Goal: Task Accomplishment & Management: Use online tool/utility

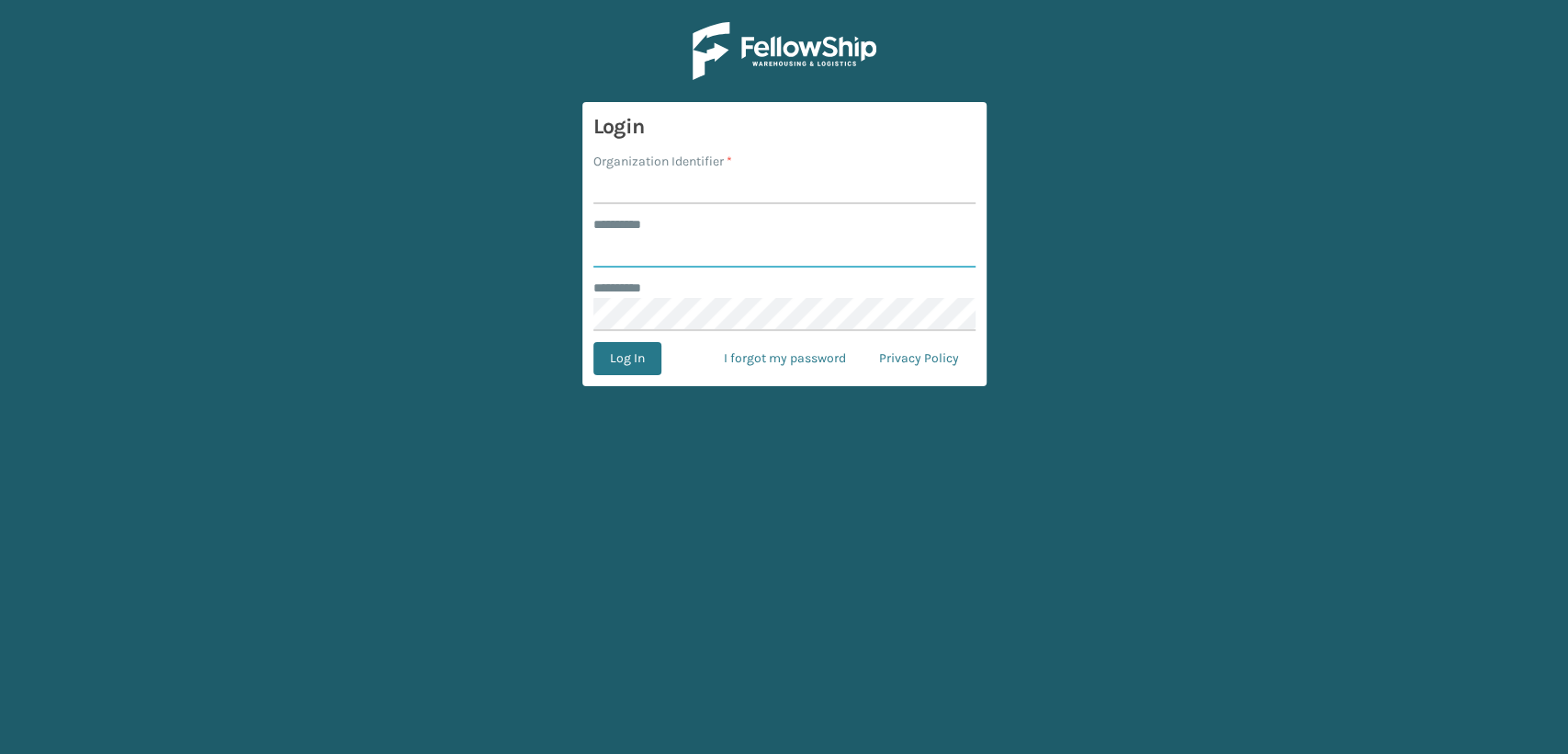
type input "******"
click at [646, 189] on input "Organization Identifier *" at bounding box center [784, 187] width 382 height 33
type input "Fellowship - east"
click at [600, 366] on button "Log In" at bounding box center [627, 359] width 68 height 33
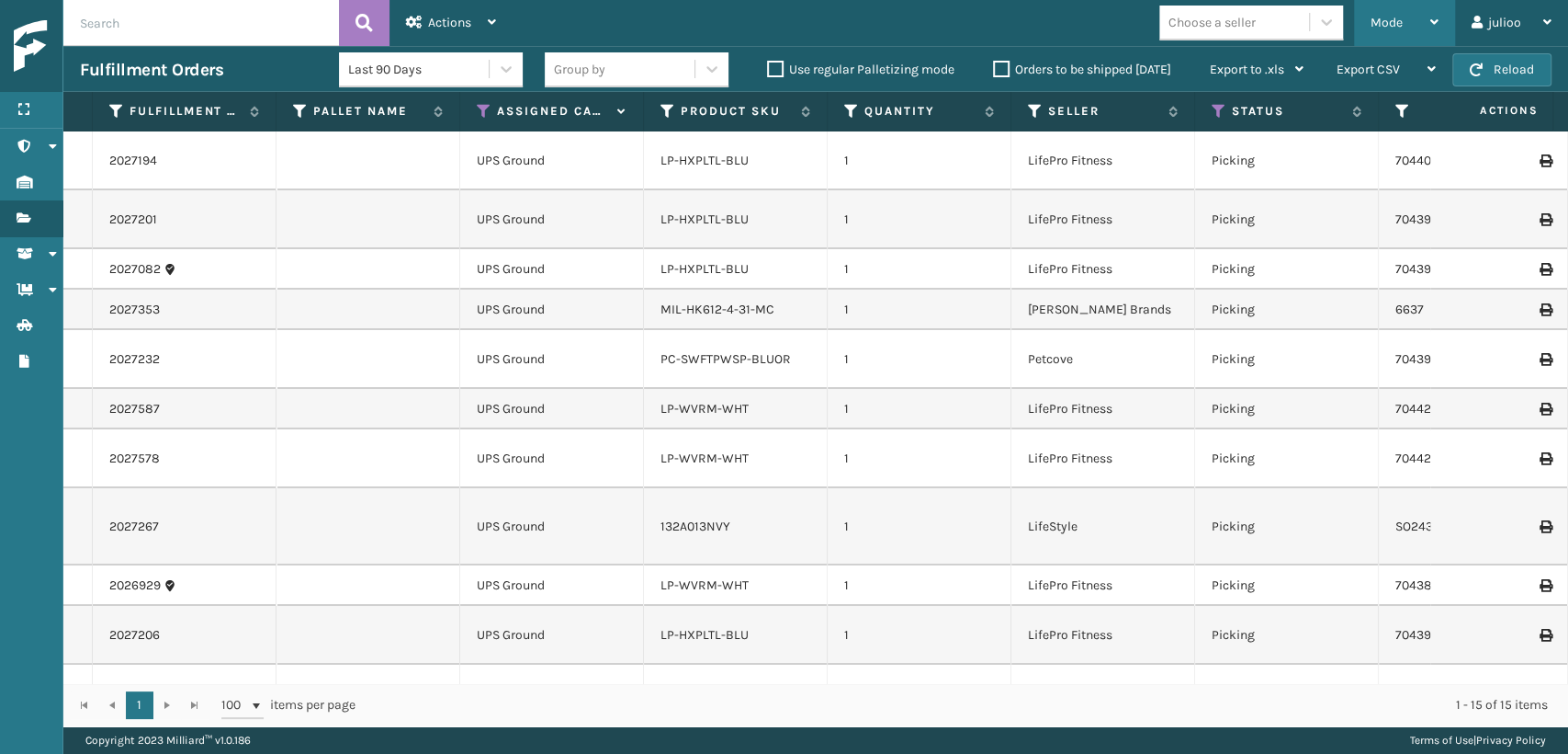
click at [1382, 14] on div "Mode" at bounding box center [1405, 23] width 68 height 46
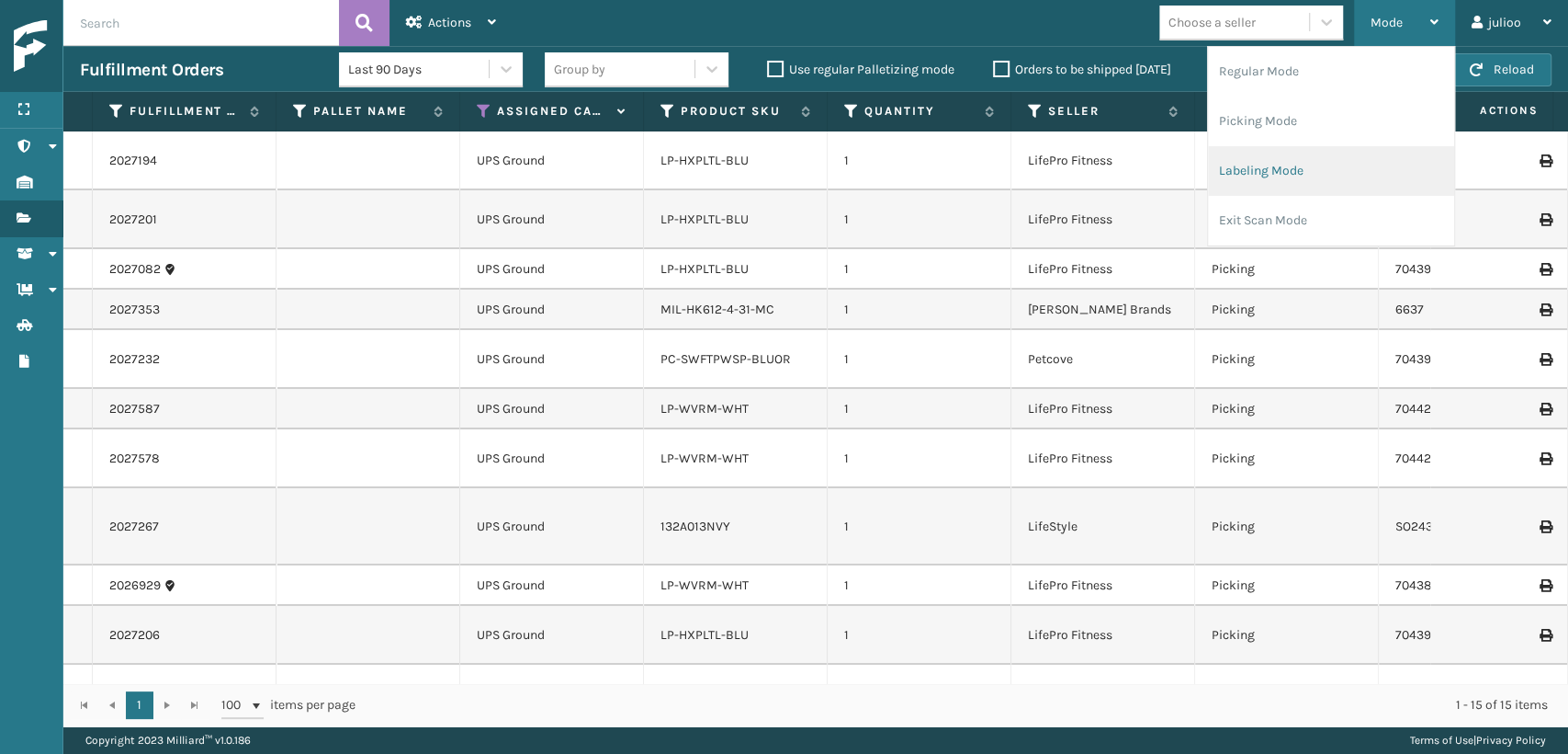
click at [1250, 179] on li "Labeling Mode" at bounding box center [1330, 171] width 246 height 50
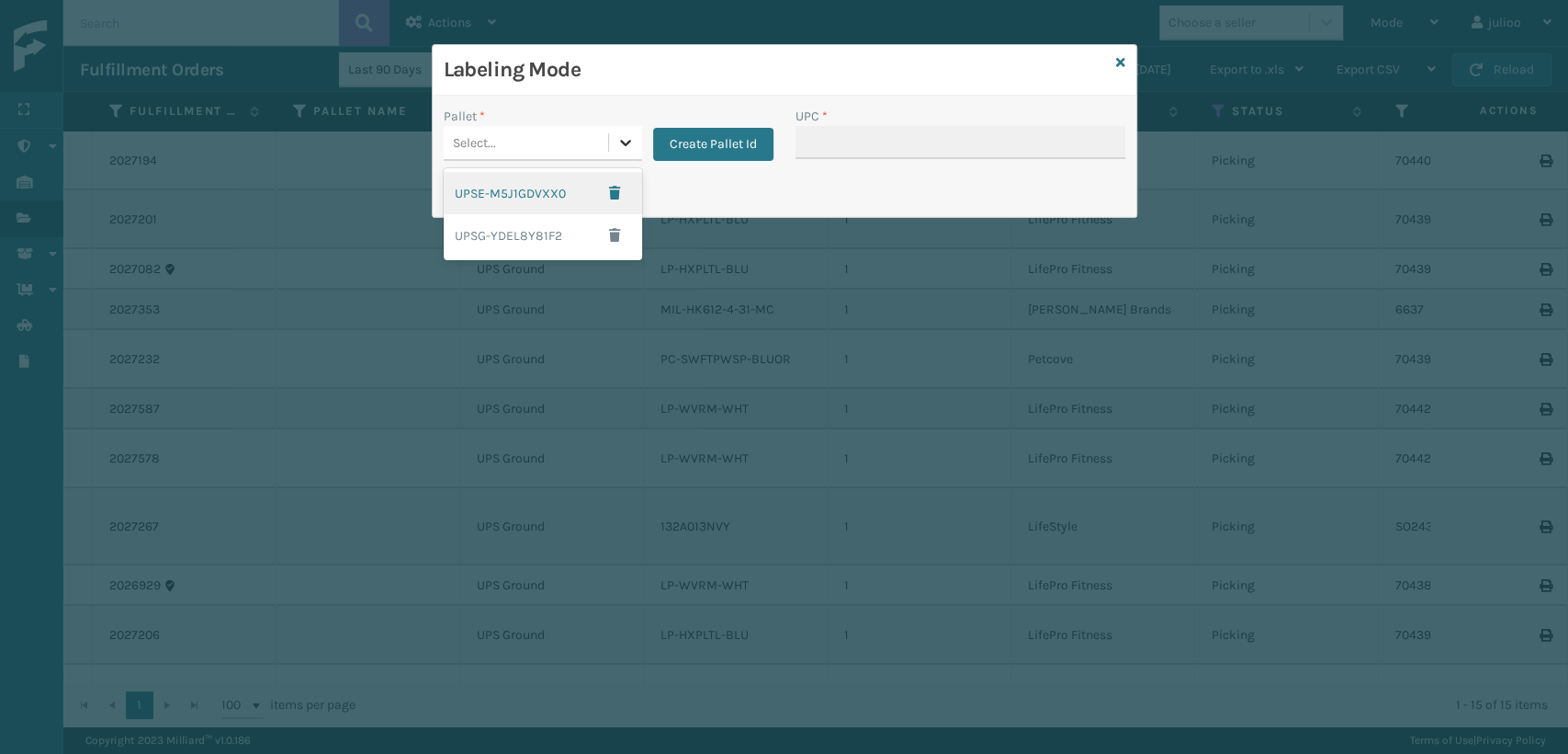
drag, startPoint x: 611, startPoint y: 150, endPoint x: 621, endPoint y: 145, distance: 11.2
click at [615, 149] on div at bounding box center [626, 143] width 33 height 33
drag, startPoint x: 1120, startPoint y: 61, endPoint x: 1220, endPoint y: 38, distance: 102.6
click at [1123, 60] on icon at bounding box center [1121, 63] width 9 height 13
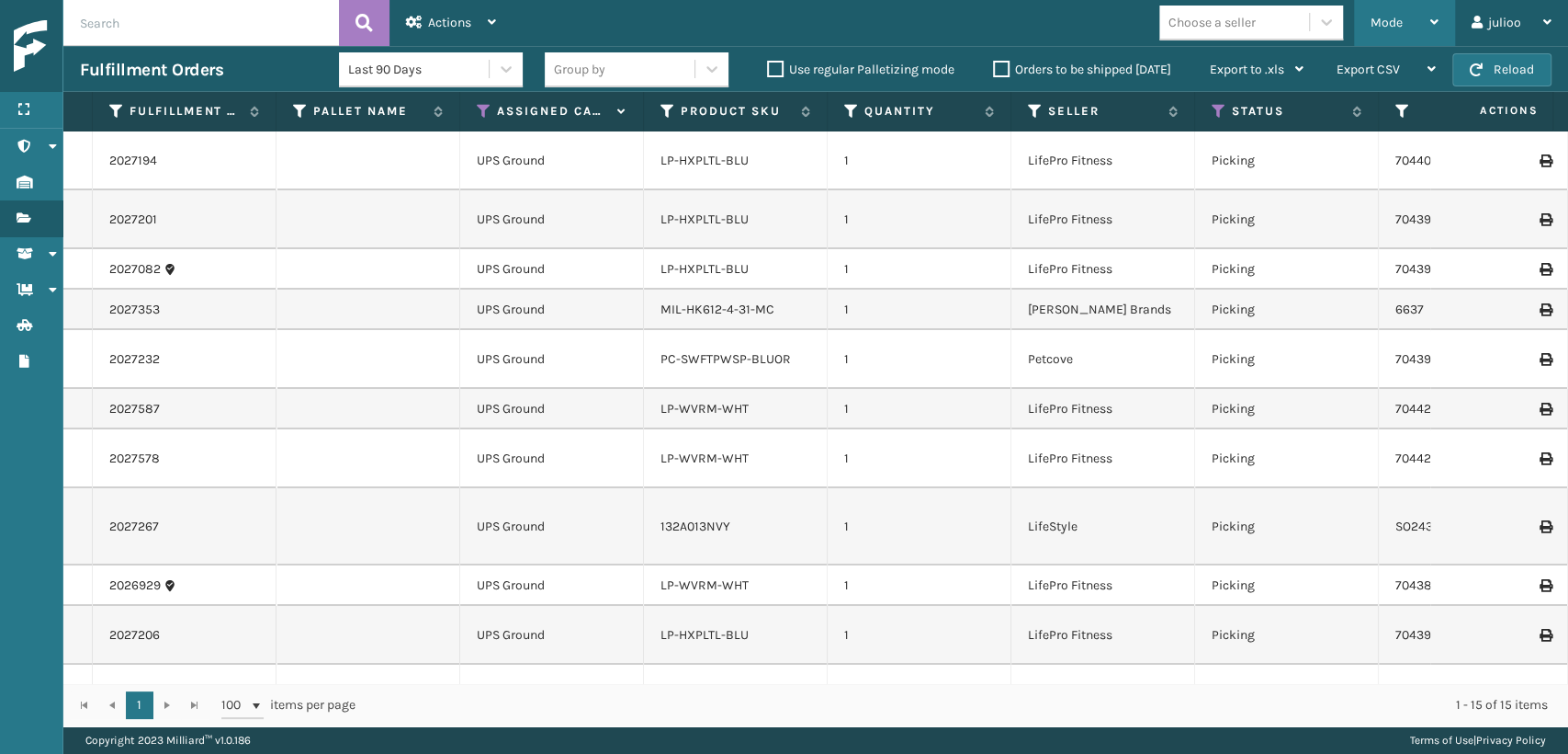
drag, startPoint x: 1390, startPoint y: 18, endPoint x: 1375, endPoint y: 91, distance: 74.5
click at [1391, 18] on span "Mode" at bounding box center [1387, 22] width 32 height 16
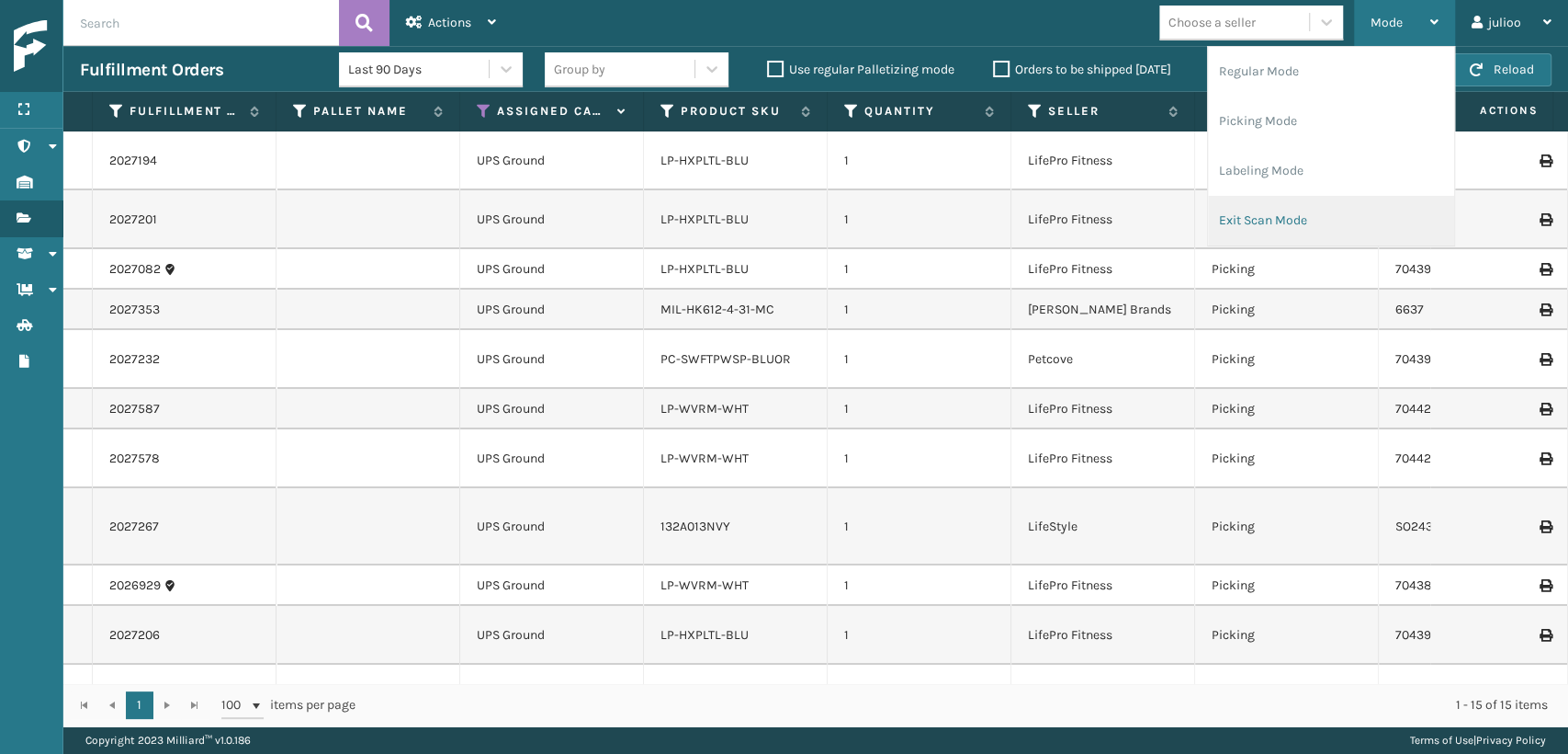
click at [1281, 229] on li "Exit Scan Mode" at bounding box center [1330, 220] width 246 height 50
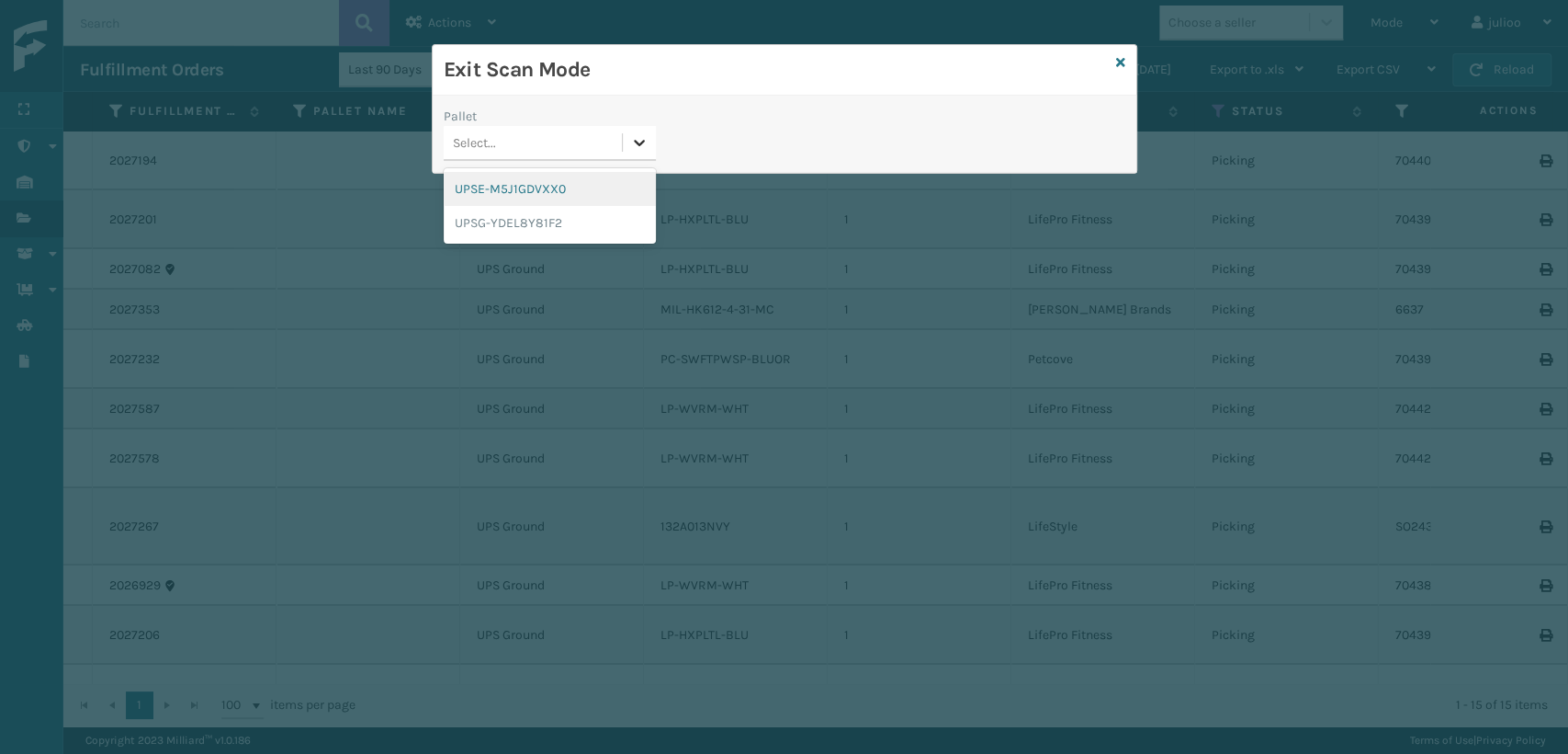
click at [639, 148] on icon at bounding box center [639, 143] width 18 height 18
click at [624, 197] on div "UPSE-M5J1GDVXX0" at bounding box center [550, 188] width 212 height 34
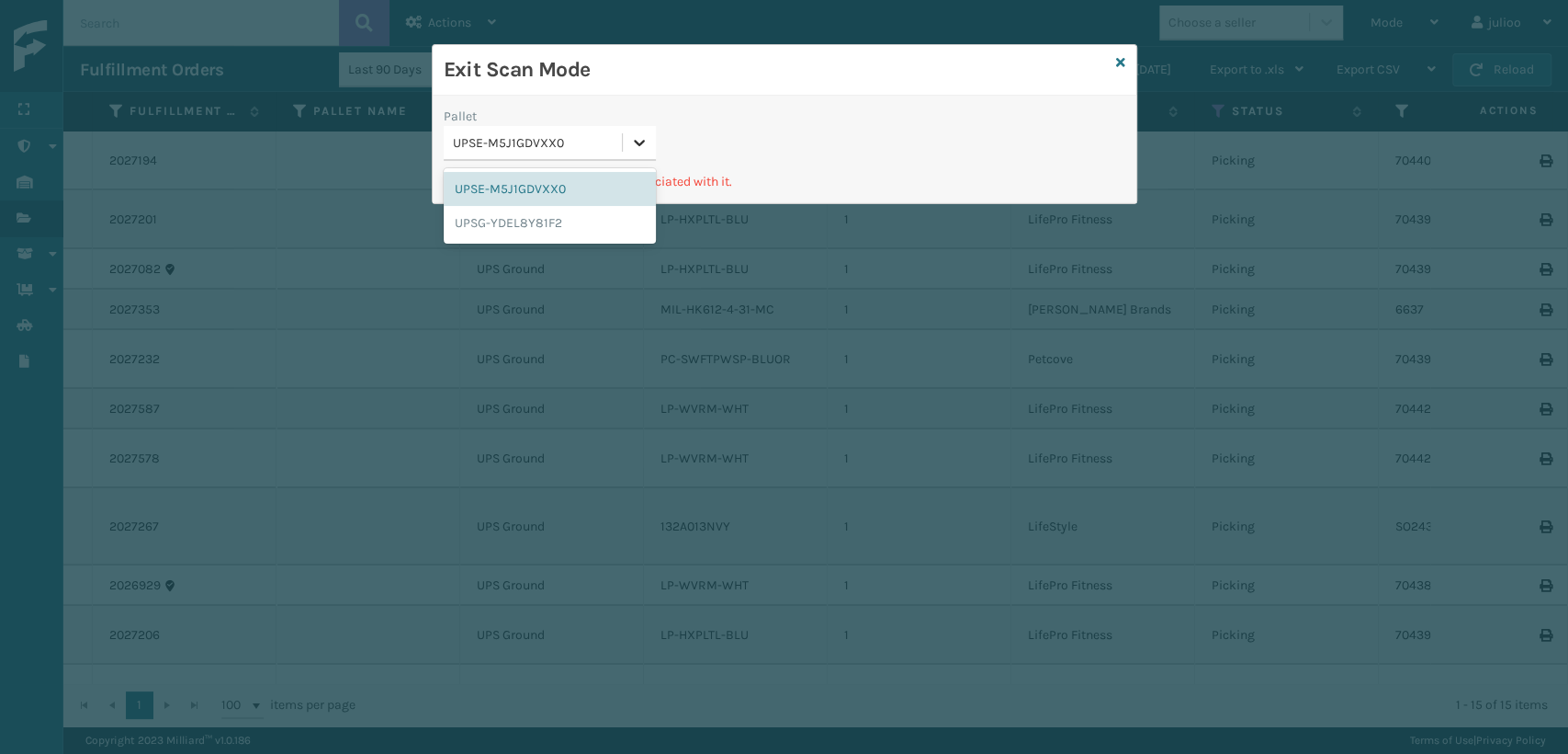
click at [630, 149] on icon at bounding box center [639, 143] width 18 height 18
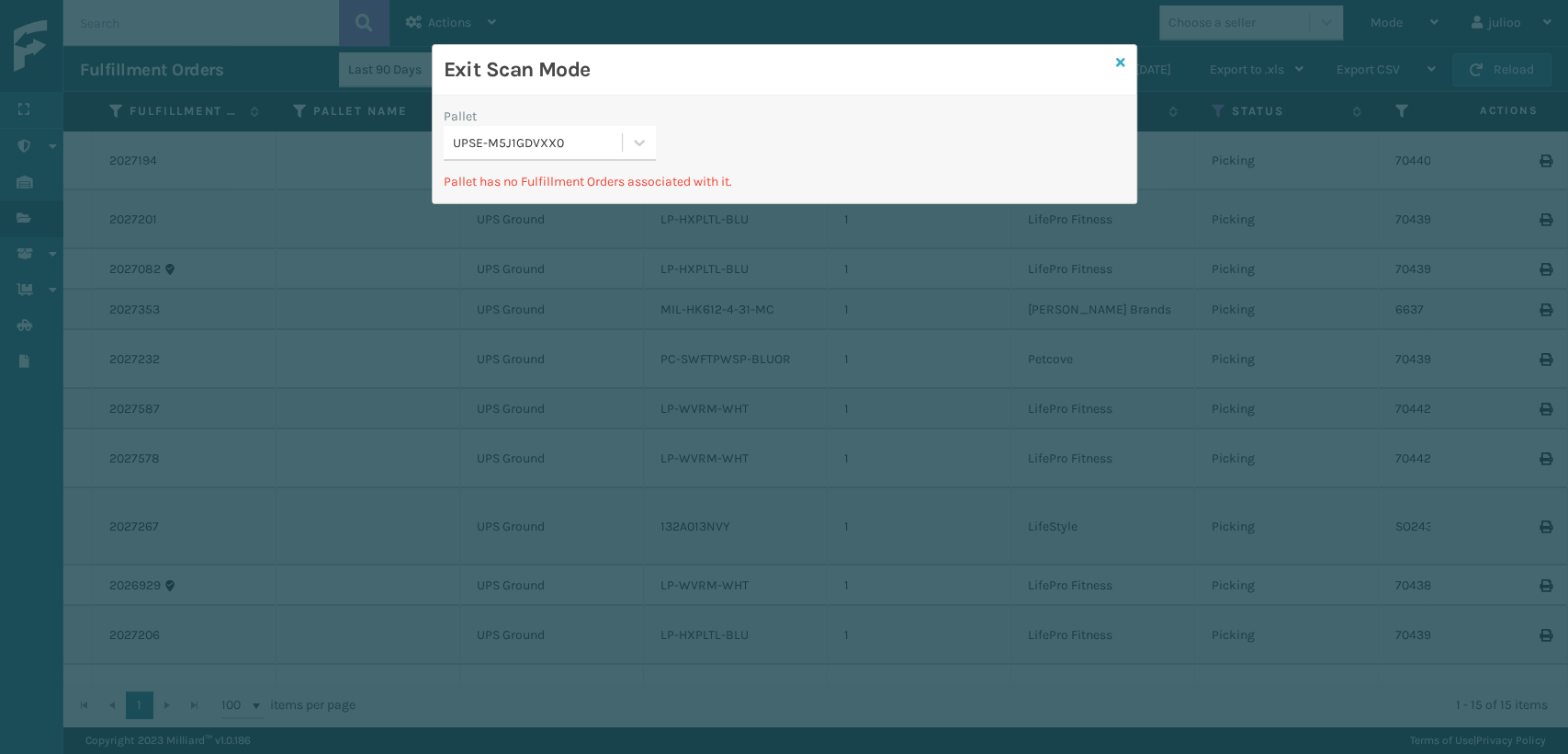
click at [1121, 57] on icon at bounding box center [1121, 63] width 9 height 13
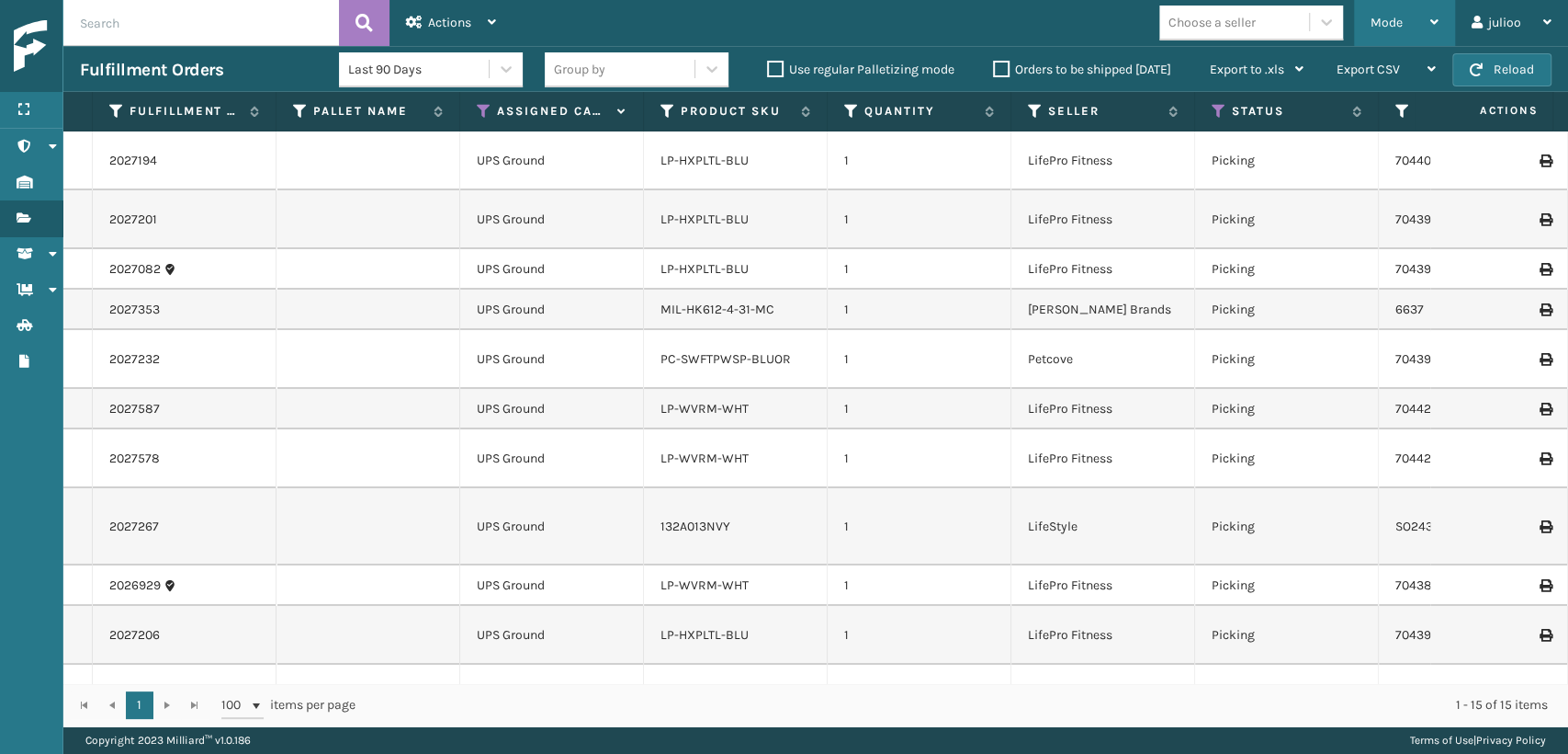
click at [1375, 17] on span "Mode" at bounding box center [1387, 22] width 32 height 16
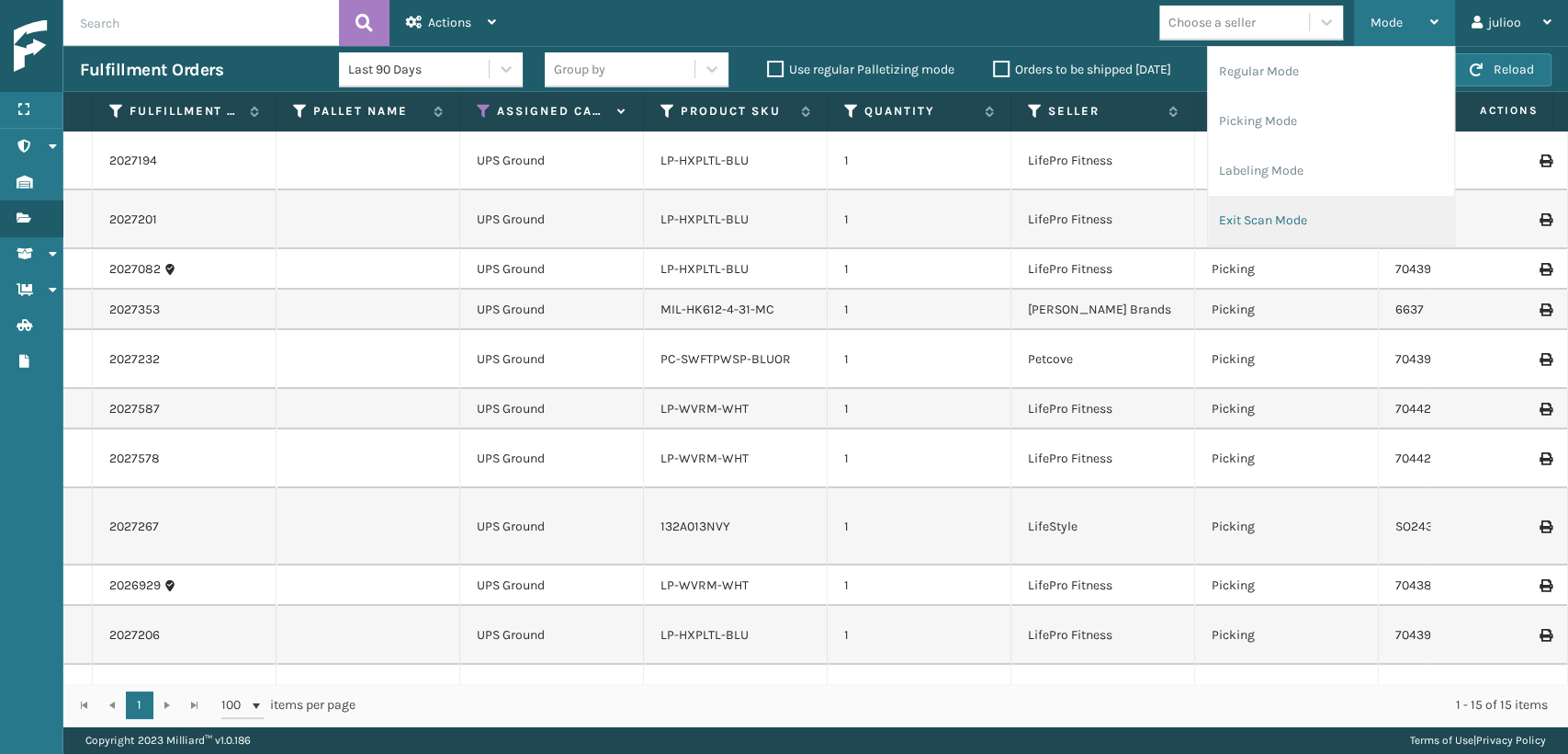
click at [1310, 218] on li "Exit Scan Mode" at bounding box center [1330, 220] width 246 height 50
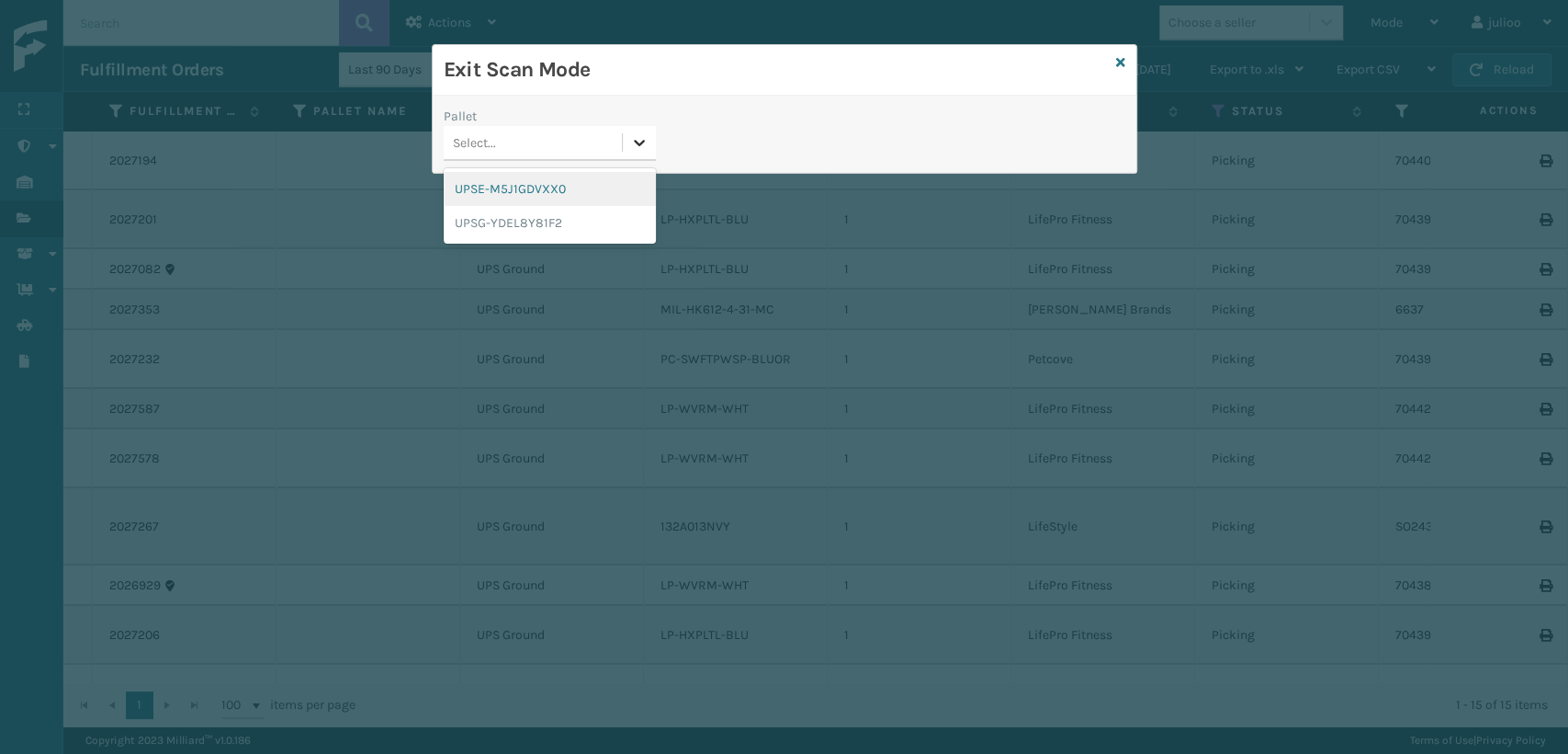
click at [644, 138] on icon at bounding box center [639, 143] width 18 height 18
click at [528, 226] on div "UPSG-YDEL8Y81F2" at bounding box center [550, 222] width 212 height 34
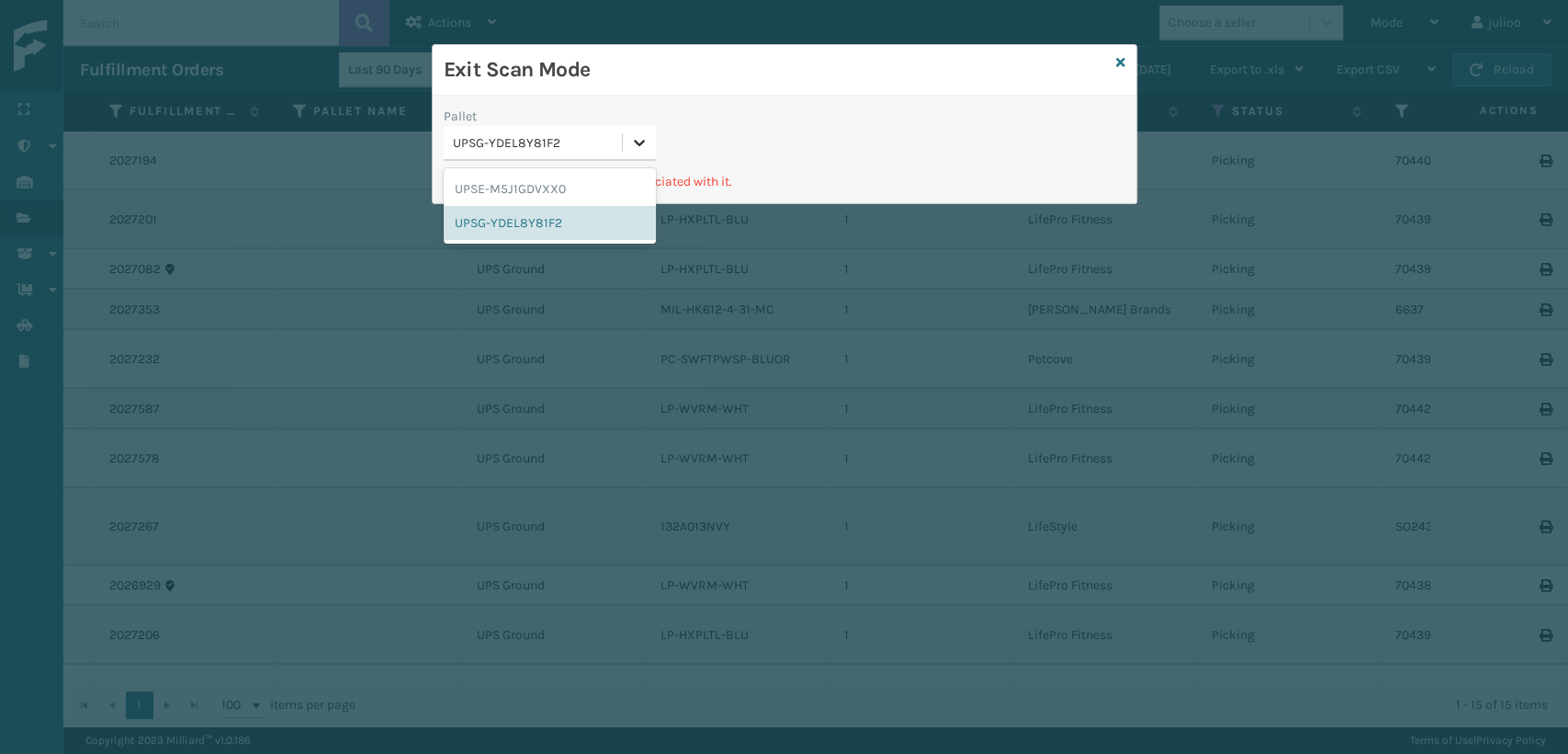
click at [647, 136] on icon at bounding box center [639, 143] width 18 height 18
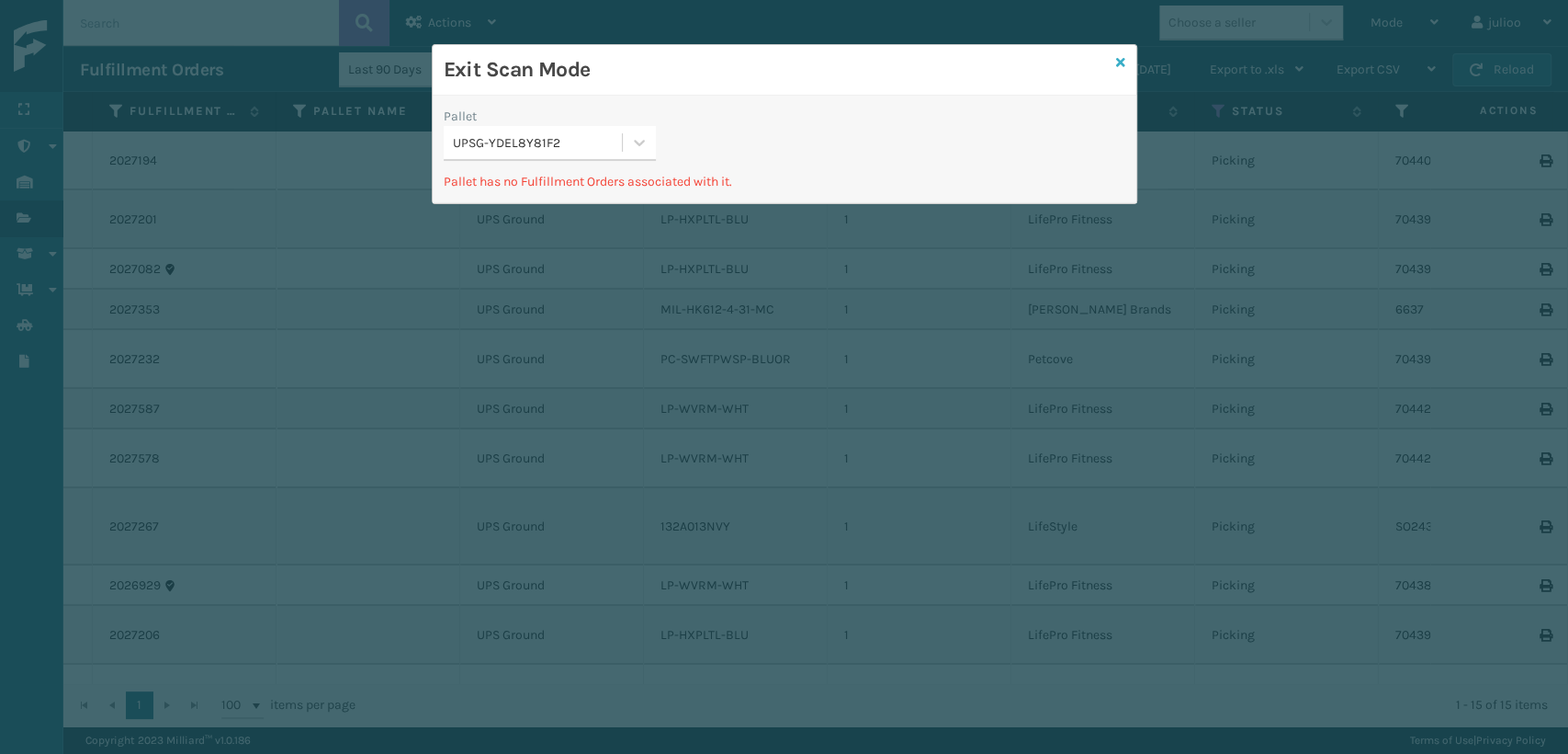
click at [1117, 56] on icon at bounding box center [1121, 63] width 9 height 13
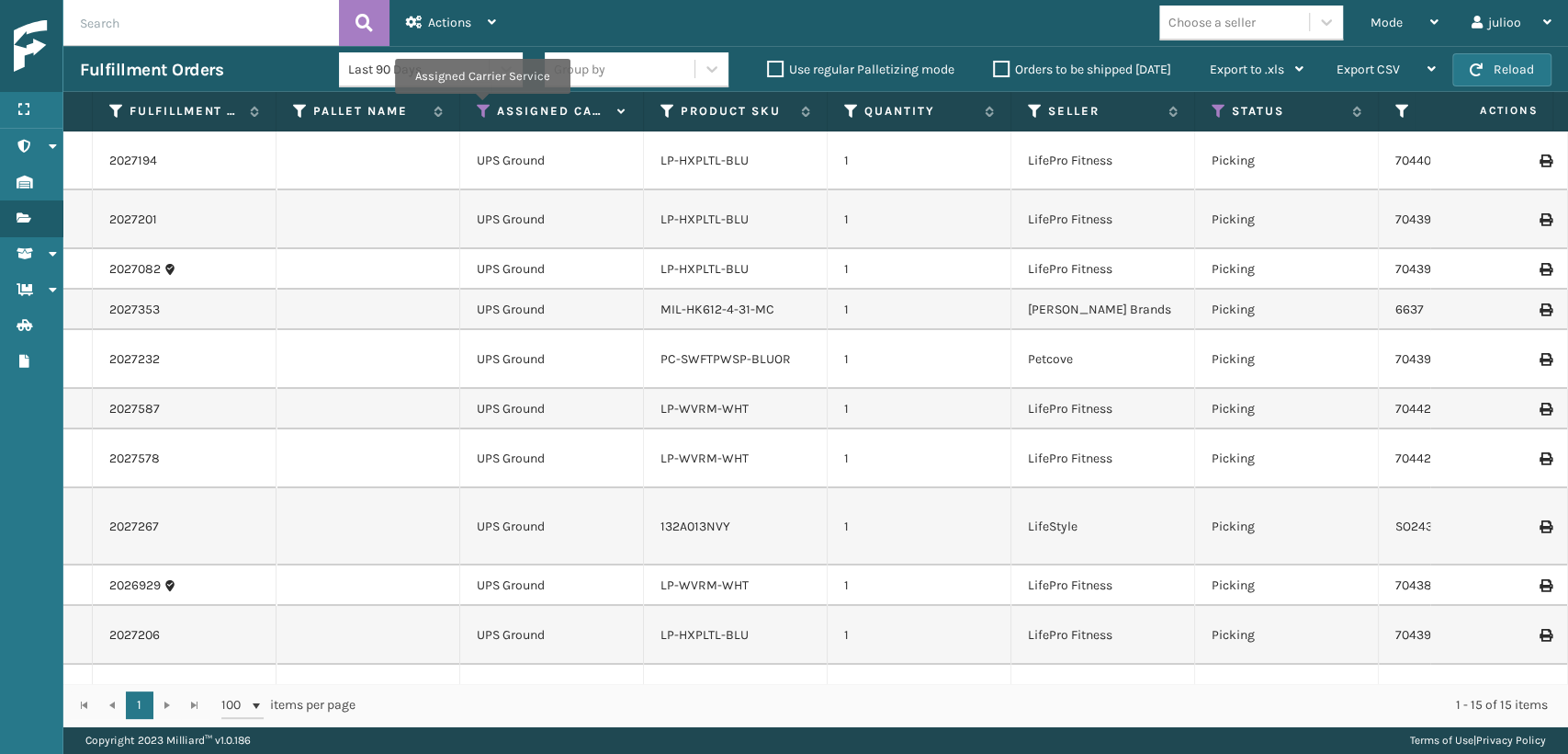
click at [482, 107] on icon at bounding box center [485, 112] width 15 height 17
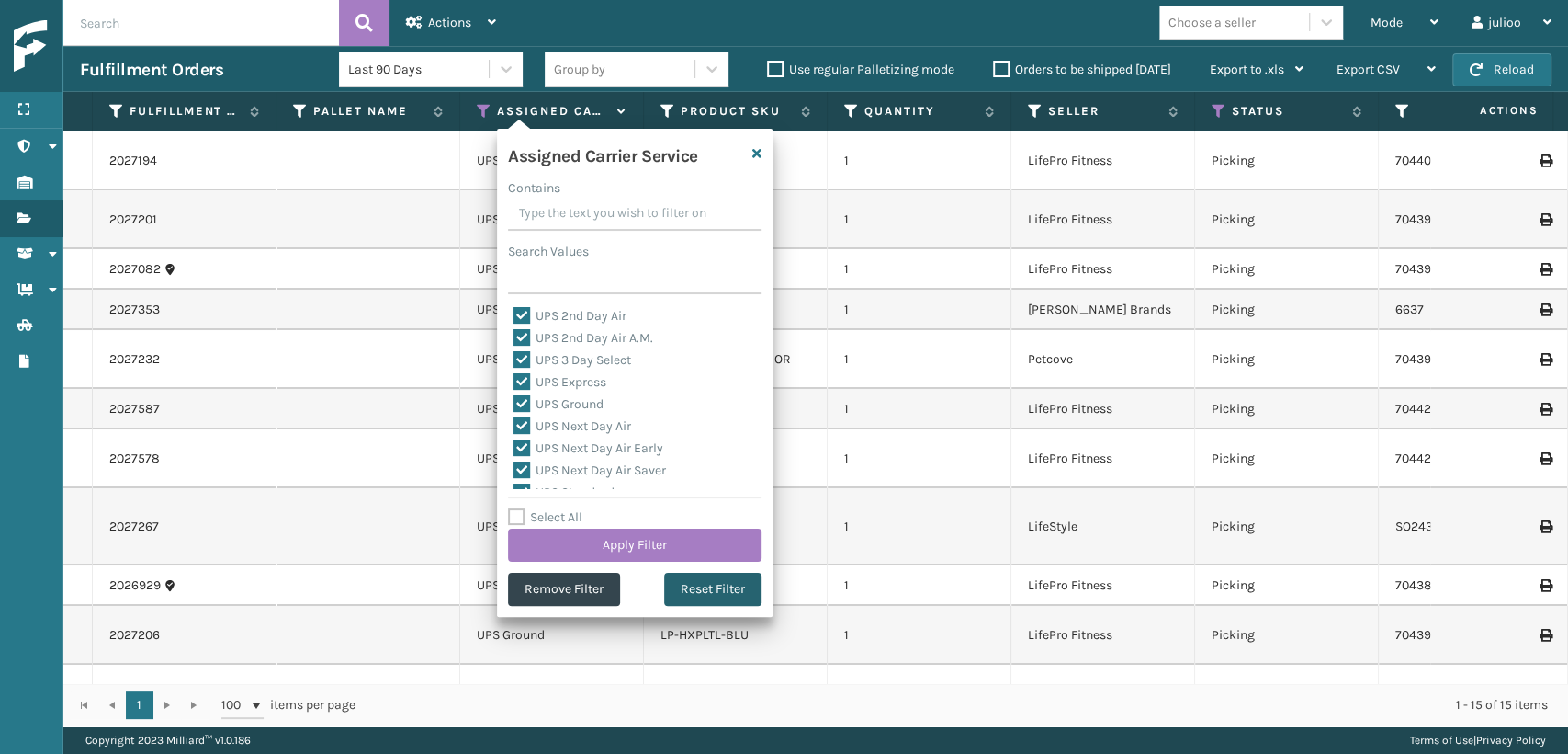
click at [675, 590] on button "Reset Filter" at bounding box center [713, 589] width 98 height 33
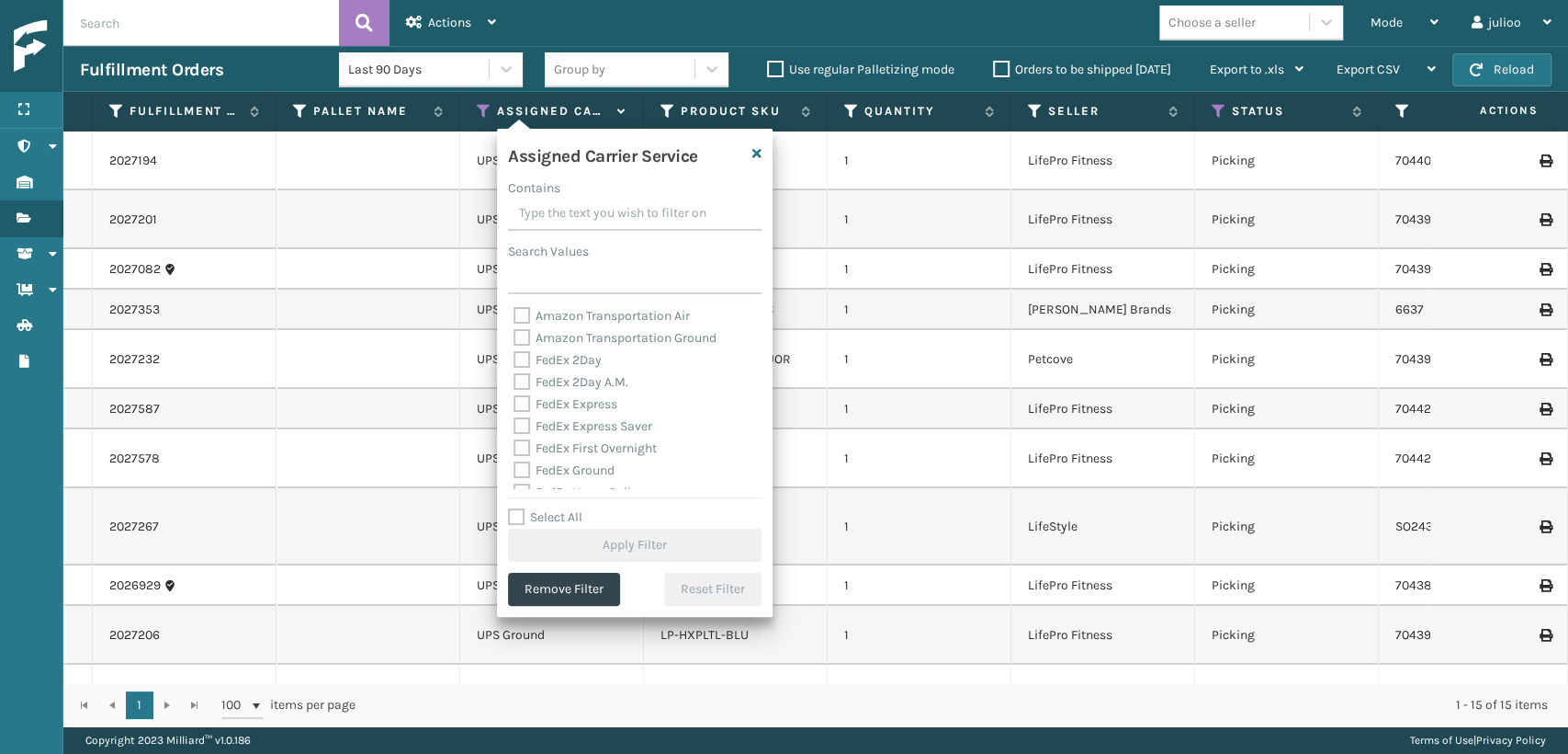
click at [514, 360] on label "FedEx 2Day" at bounding box center [557, 359] width 88 height 16
click at [514, 360] on input "FedEx 2Day" at bounding box center [513, 355] width 1 height 12
checkbox input "true"
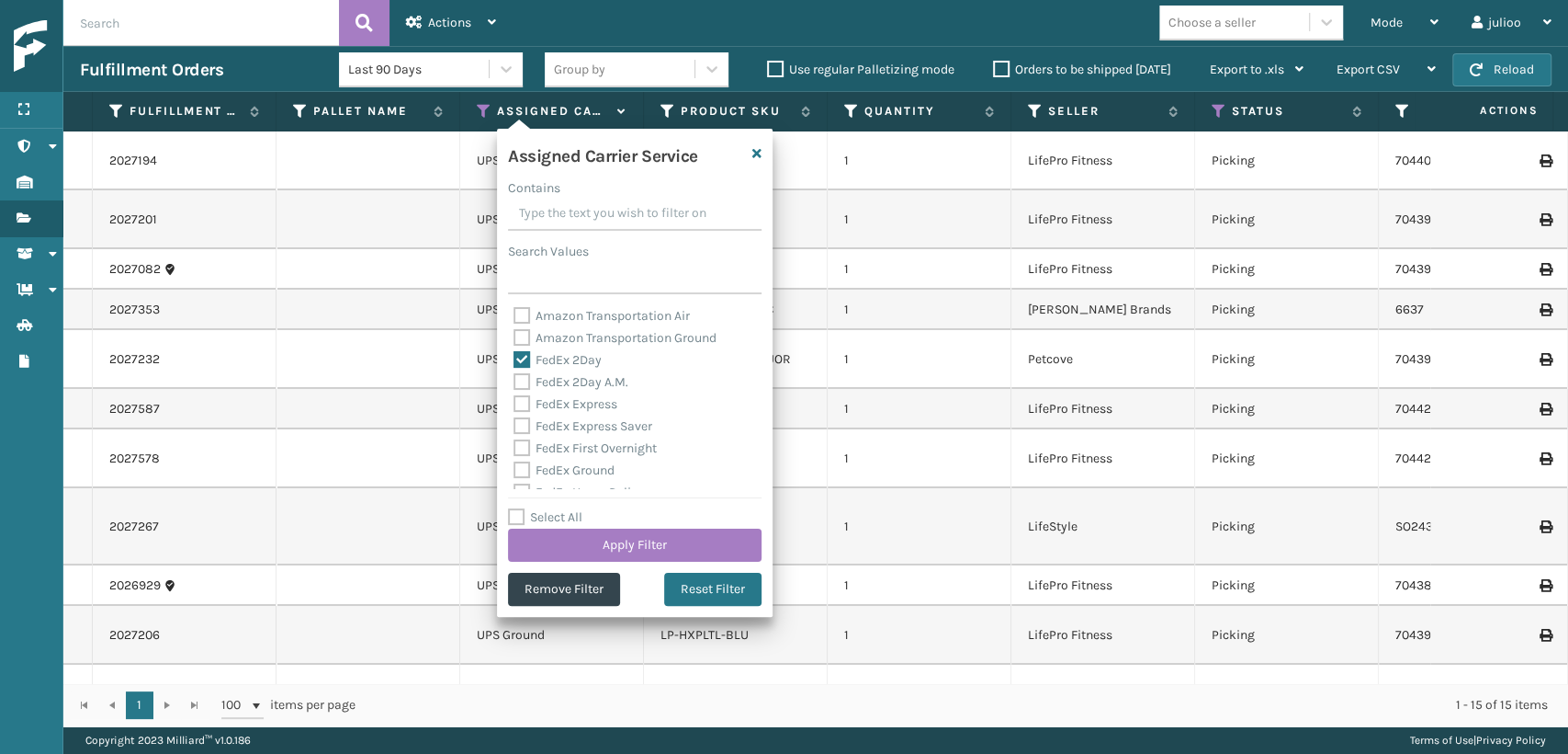
click at [525, 377] on label "FedEx 2Day A.M." at bounding box center [570, 382] width 115 height 16
click at [514, 377] on input "FedEx 2Day A.M." at bounding box center [513, 377] width 1 height 12
checkbox input "true"
drag, startPoint x: 524, startPoint y: 399, endPoint x: 528, endPoint y: 409, distance: 10.8
click at [525, 399] on label "FedEx Express" at bounding box center [565, 404] width 104 height 16
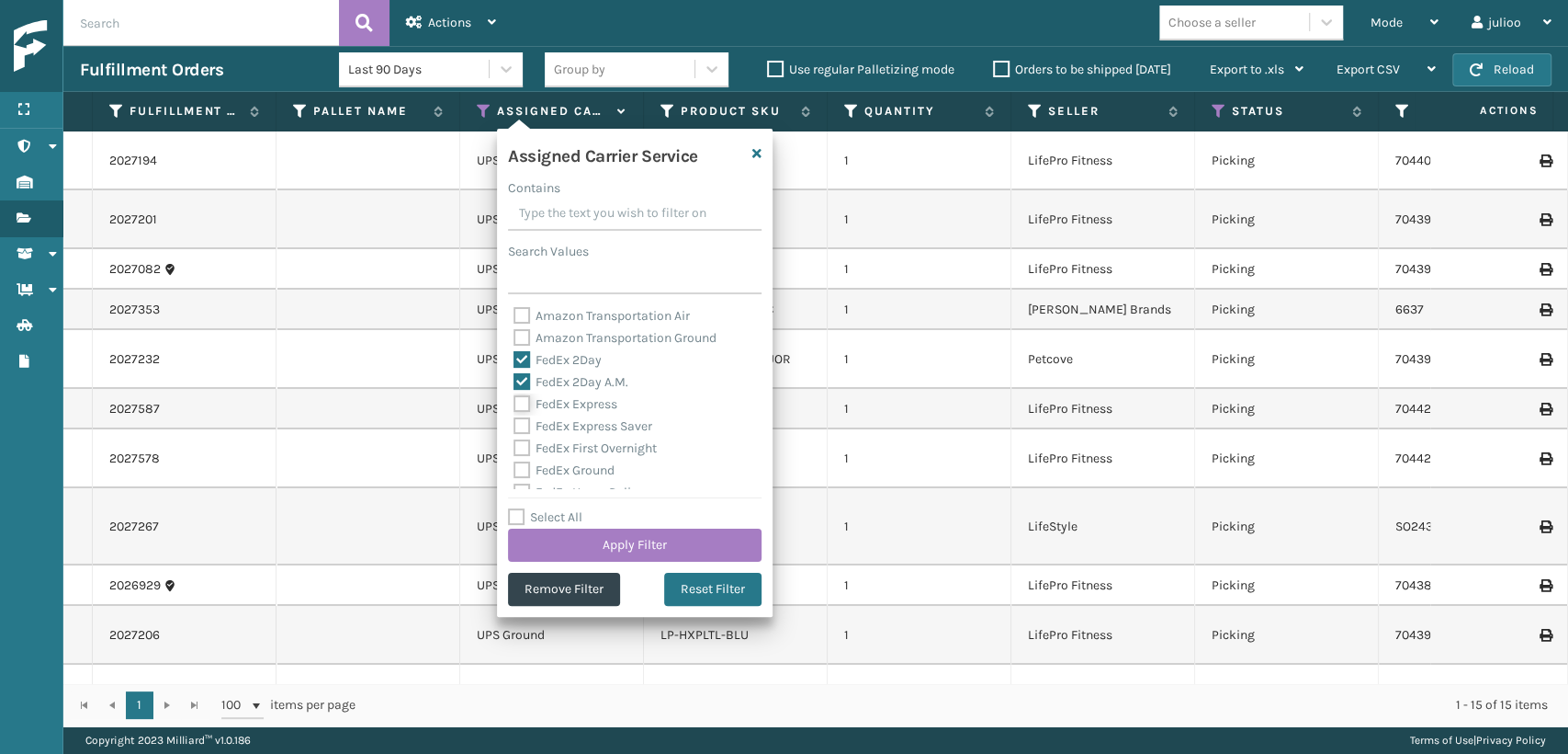
click at [514, 399] on input "FedEx Express" at bounding box center [513, 399] width 1 height 12
checkbox input "true"
click at [528, 429] on label "FedEx Express Saver" at bounding box center [582, 426] width 139 height 16
click at [514, 428] on input "FedEx Express Saver" at bounding box center [513, 421] width 1 height 12
checkbox input "true"
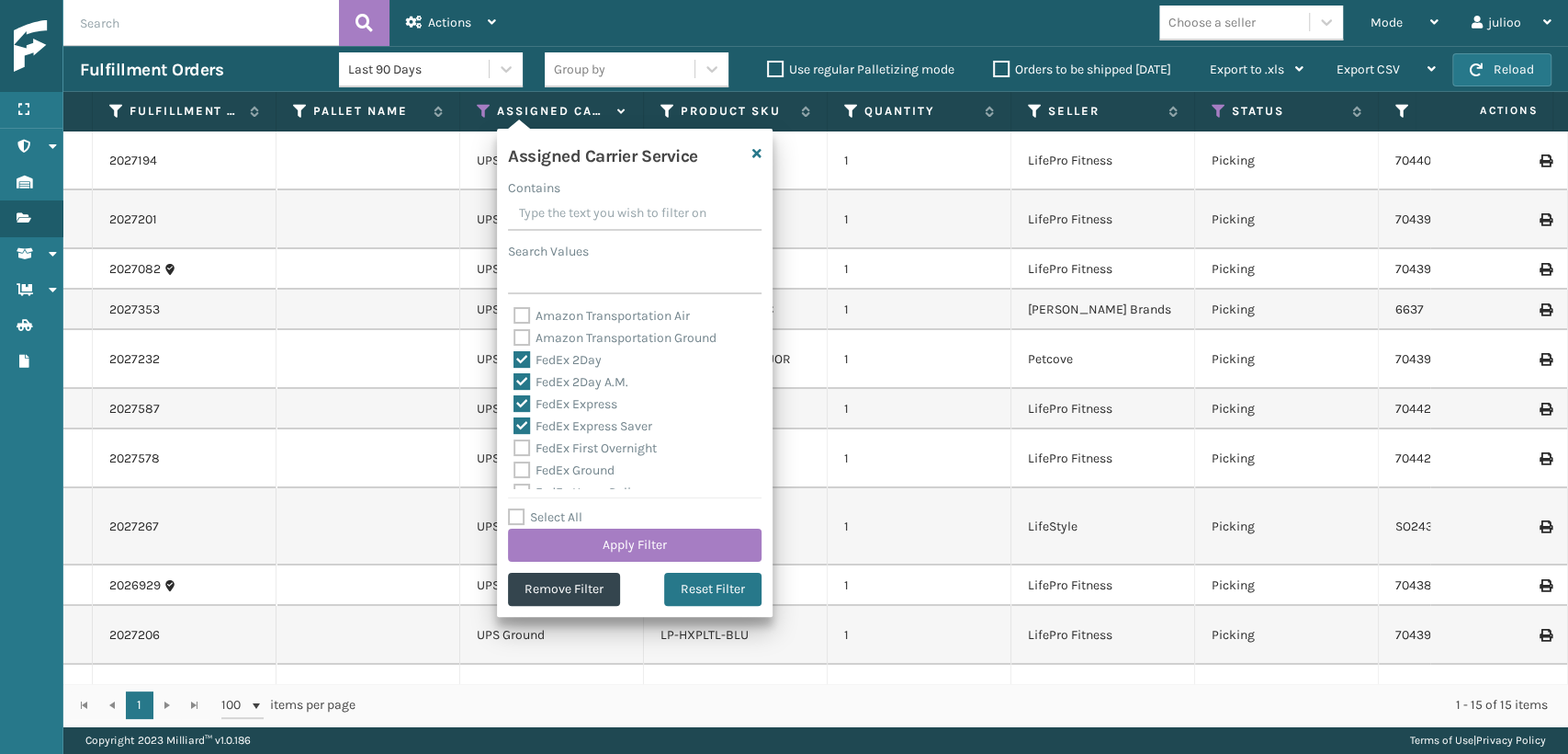
click at [522, 454] on label "FedEx First Overnight" at bounding box center [585, 448] width 144 height 16
click at [514, 450] on input "FedEx First Overnight" at bounding box center [513, 443] width 1 height 12
checkbox input "true"
click at [522, 466] on label "FedEx Ground" at bounding box center [564, 470] width 101 height 16
click at [514, 466] on input "FedEx Ground" at bounding box center [513, 465] width 1 height 12
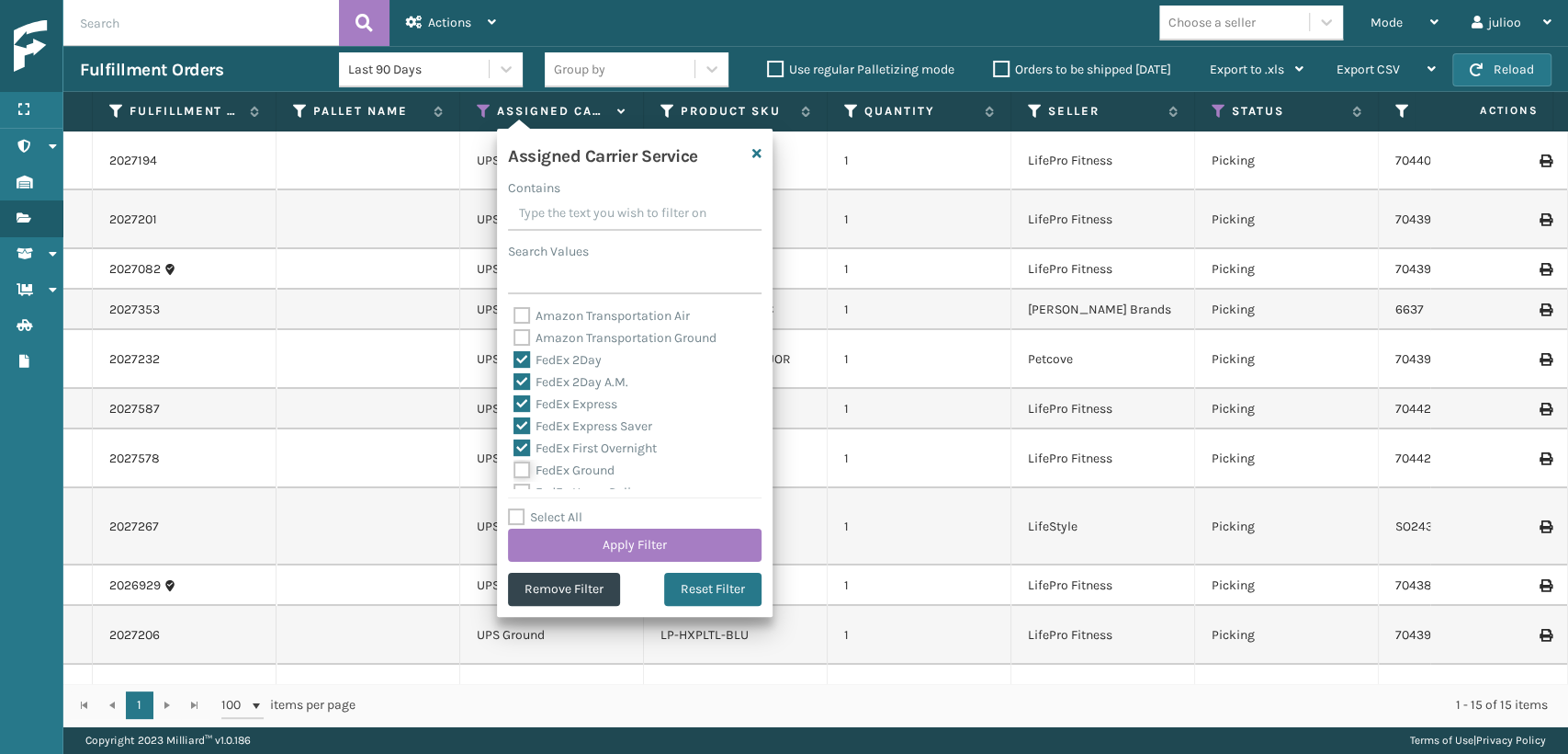
checkbox input "true"
click at [521, 384] on label "FedEx Home Delivery" at bounding box center [584, 390] width 142 height 16
click at [514, 384] on input "FedEx Home Delivery" at bounding box center [513, 385] width 1 height 12
checkbox input "true"
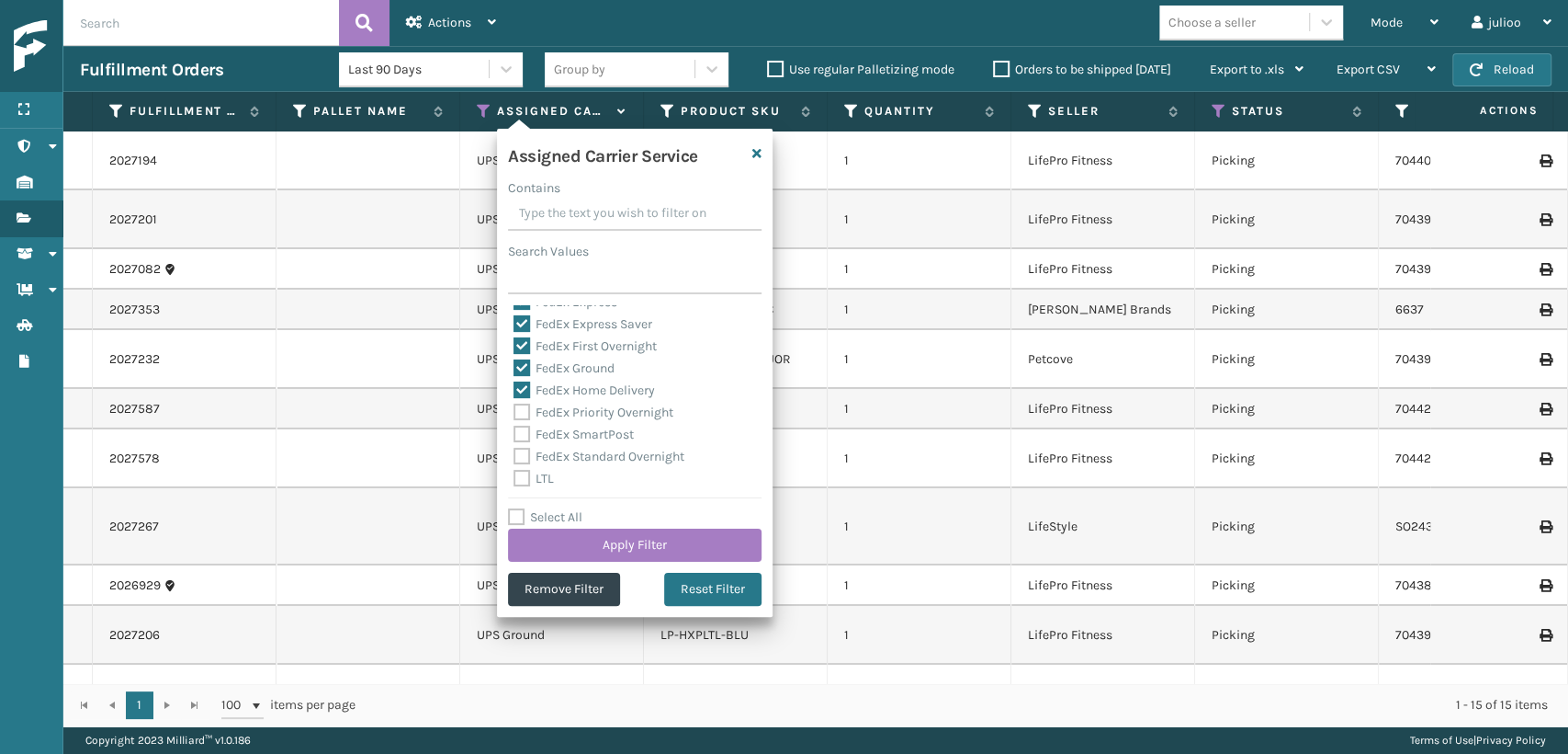
click at [517, 419] on label "FedEx Priority Overnight" at bounding box center [593, 412] width 160 height 16
click at [514, 414] on input "FedEx Priority Overnight" at bounding box center [513, 407] width 1 height 12
checkbox input "true"
click at [517, 454] on label "FedEx Standard Overnight" at bounding box center [598, 456] width 170 height 16
click at [514, 454] on input "FedEx Standard Overnight" at bounding box center [513, 452] width 1 height 12
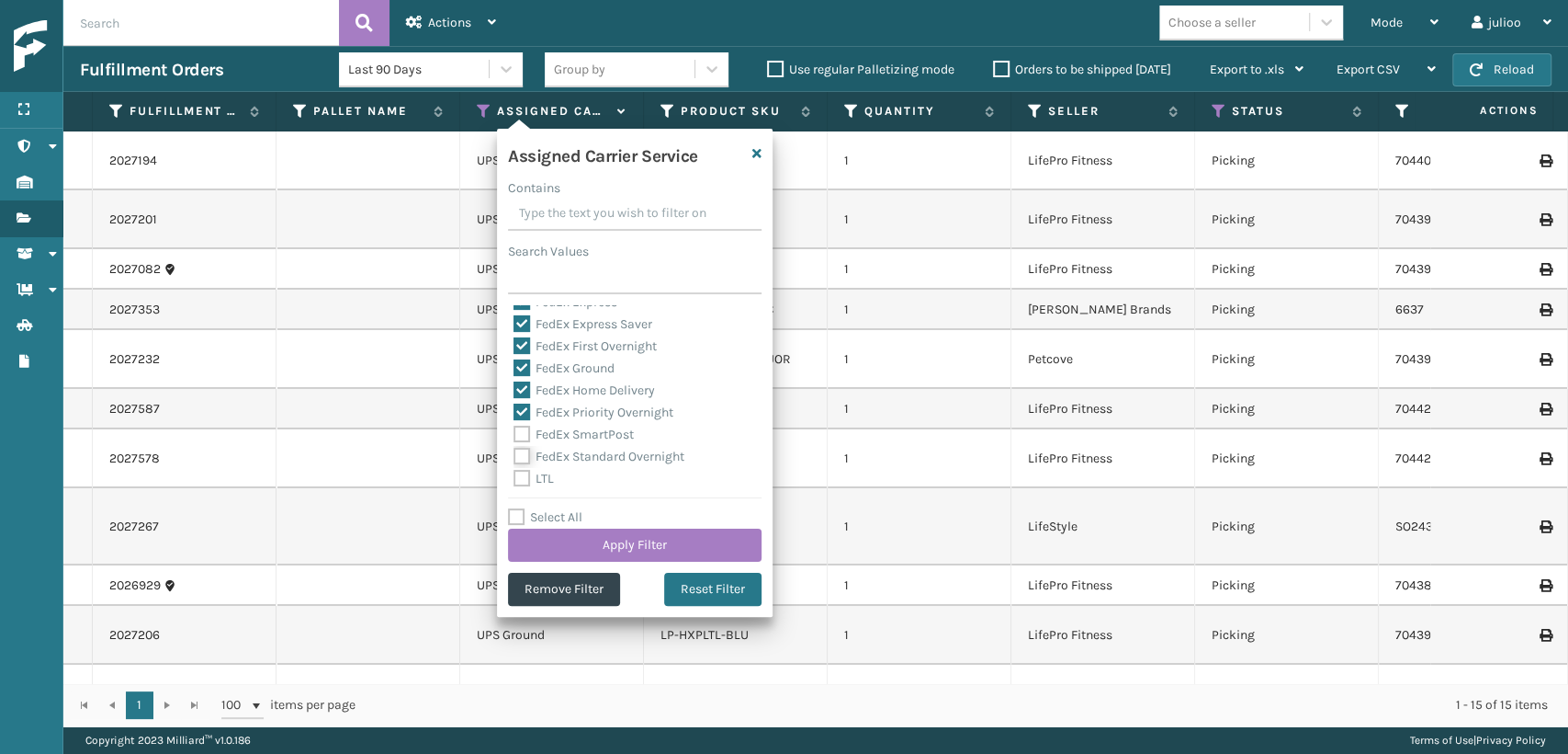
checkbox input "true"
click at [522, 431] on label "FedEx SmartPost" at bounding box center [573, 434] width 121 height 16
click at [514, 431] on input "FedEx SmartPost" at bounding box center [513, 430] width 1 height 12
checkbox input "true"
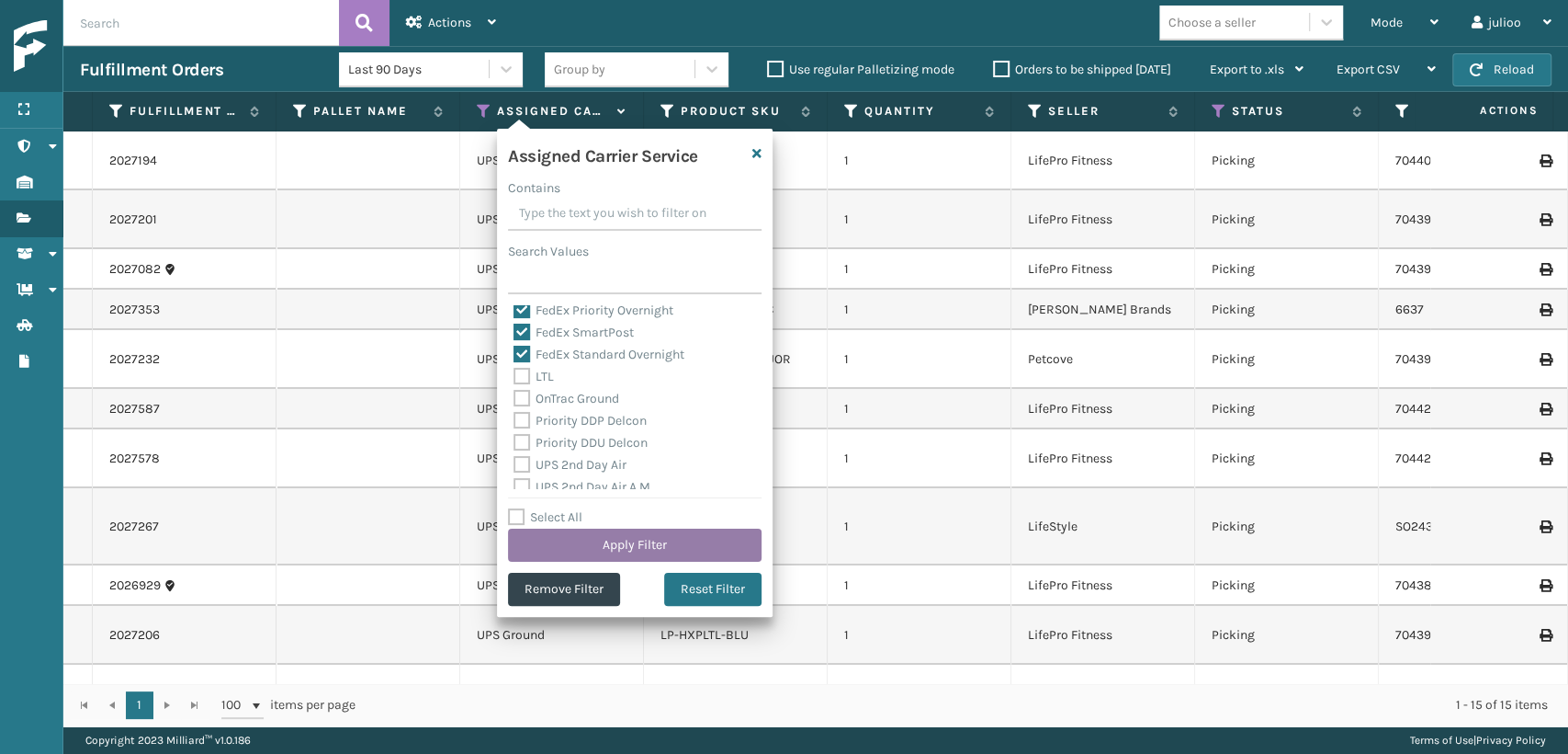
click at [605, 535] on button "Apply Filter" at bounding box center [635, 545] width 253 height 33
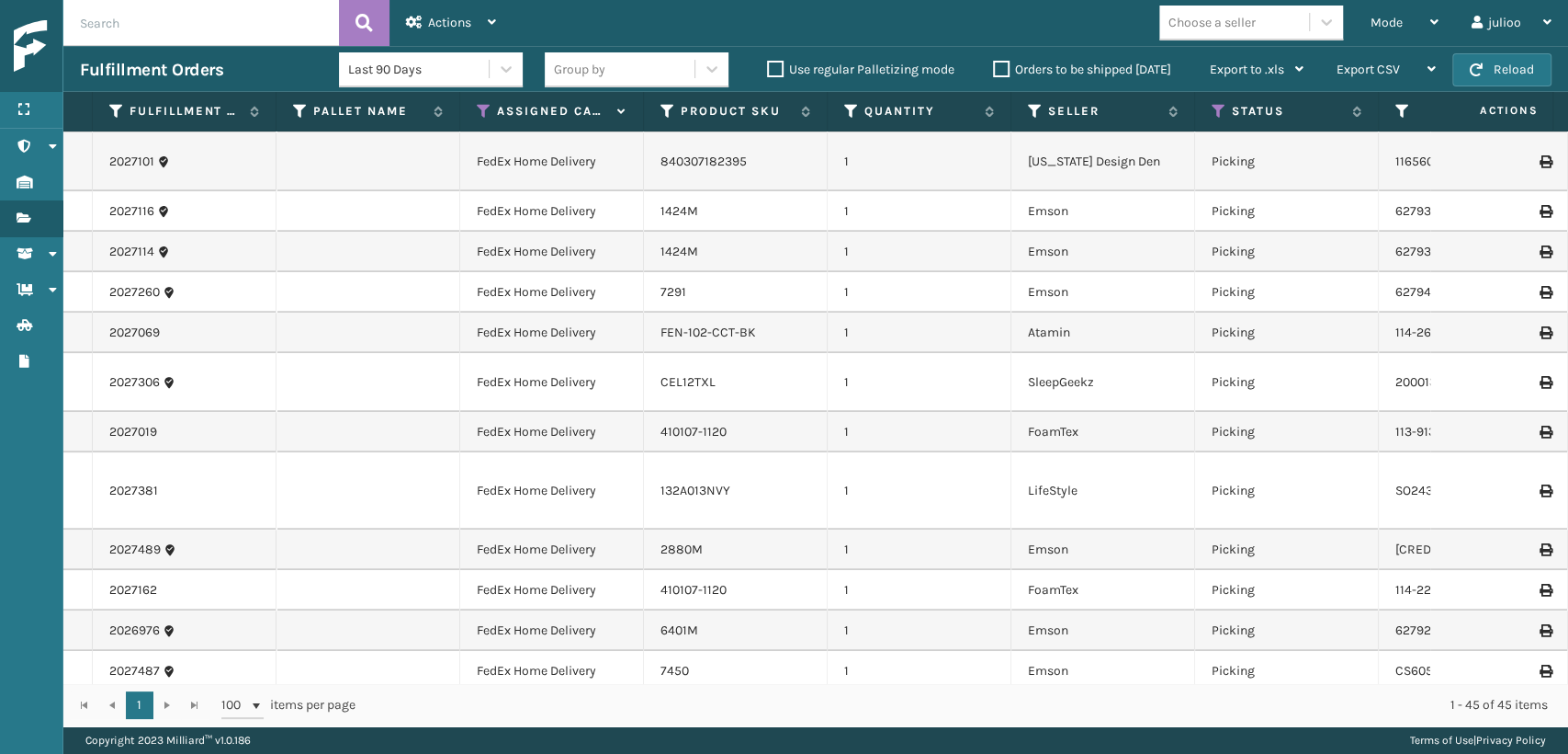
scroll to position [1430, 0]
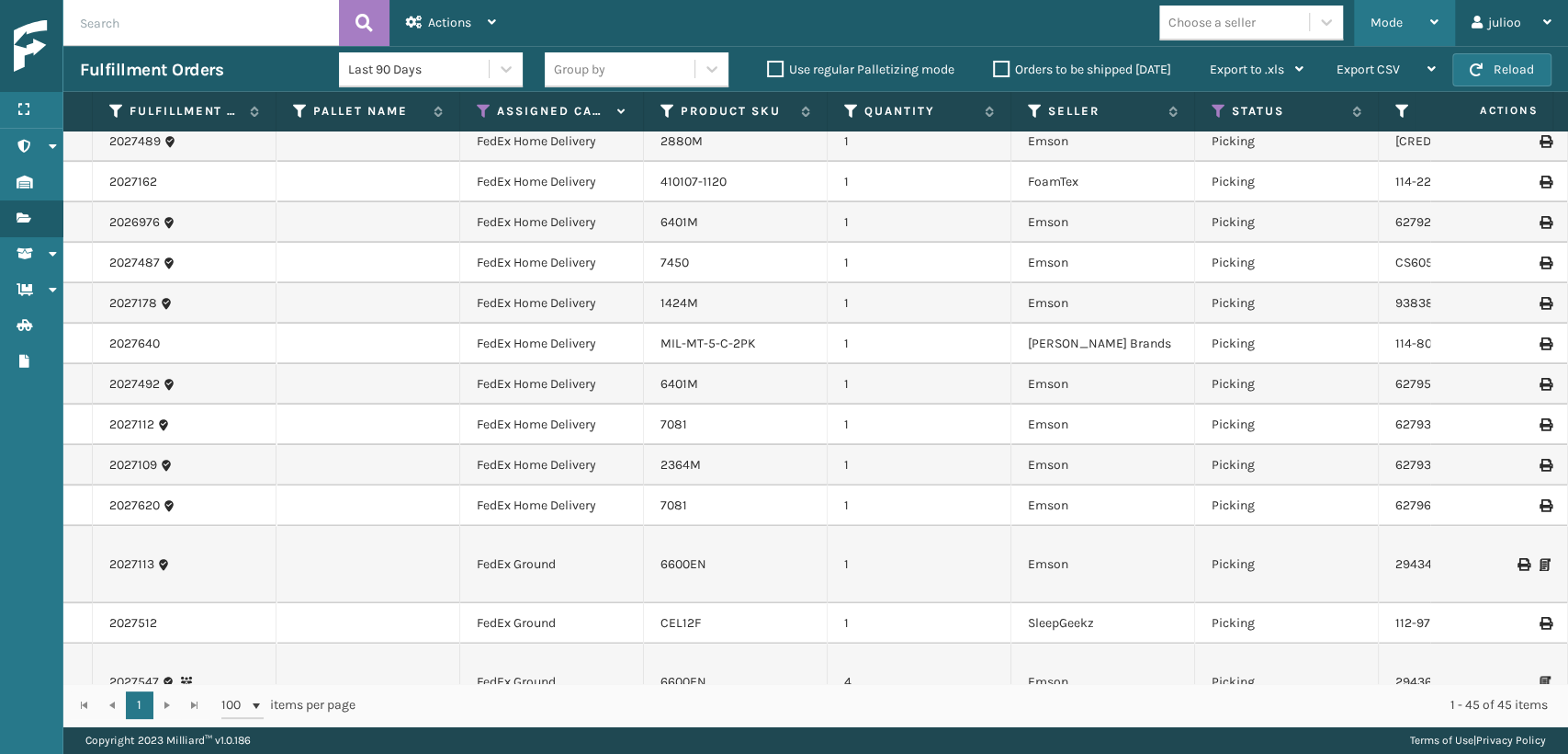
click at [1371, 11] on div "Mode" at bounding box center [1405, 23] width 68 height 46
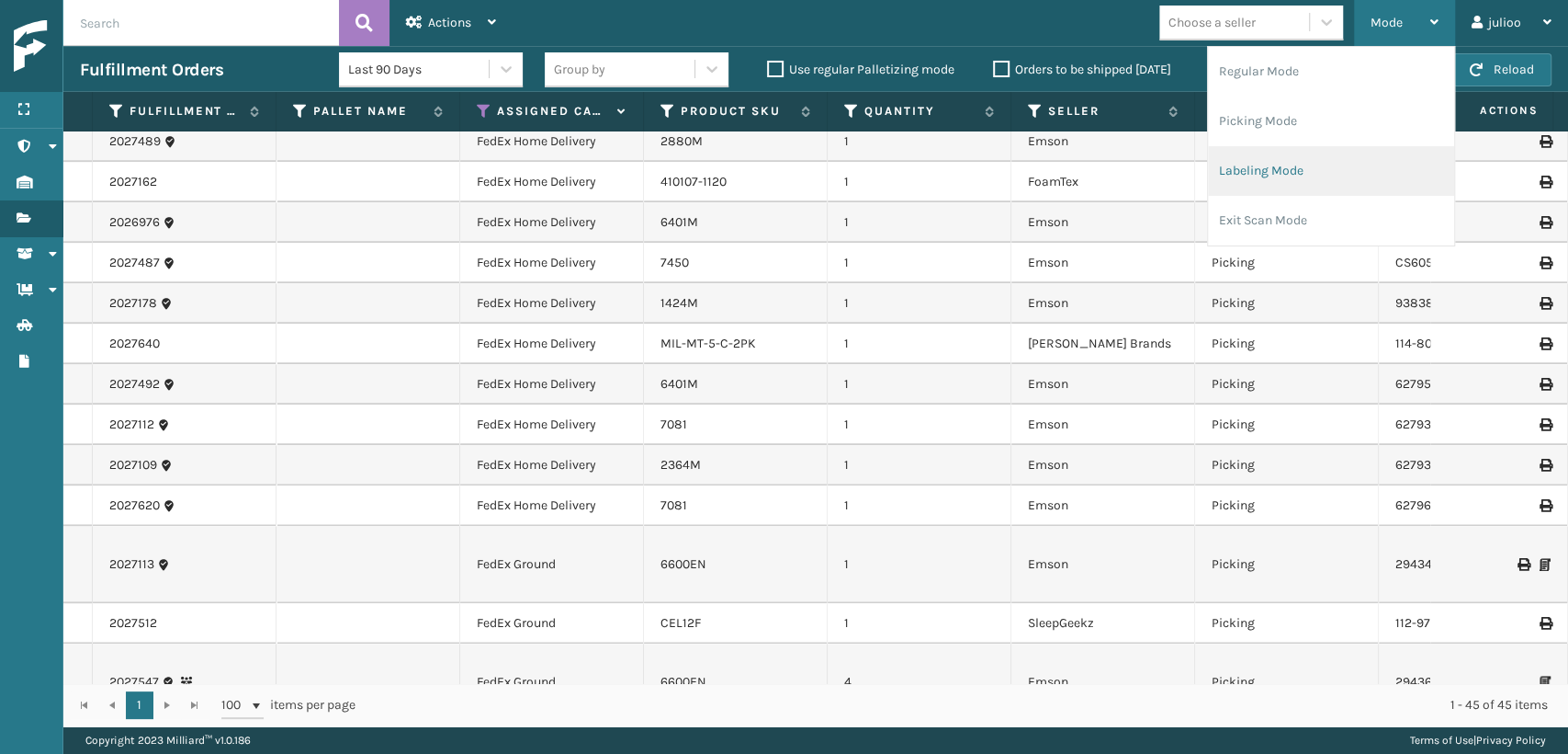
click at [1320, 163] on li "Labeling Mode" at bounding box center [1330, 171] width 246 height 50
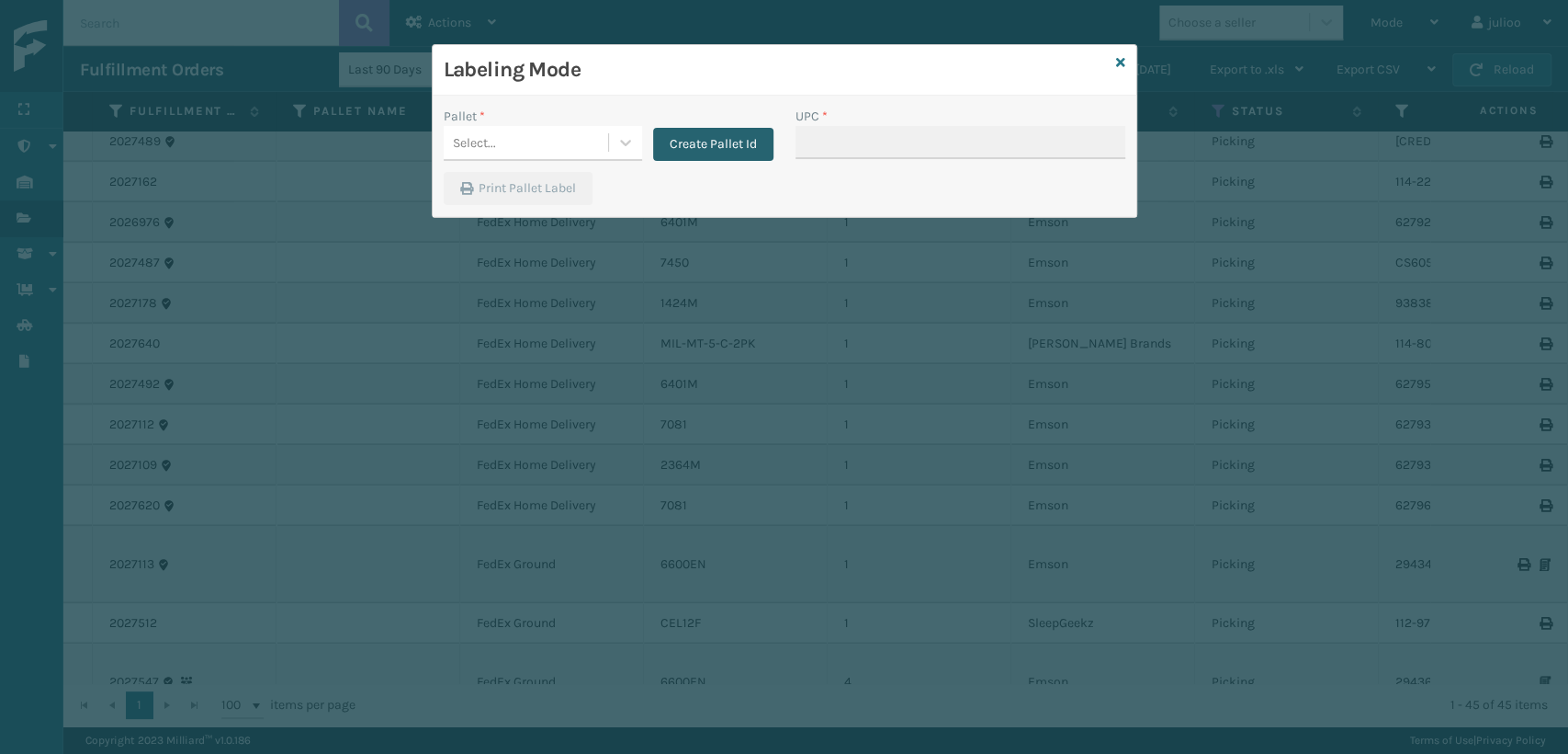
click at [698, 147] on button "Create Pallet Id" at bounding box center [713, 145] width 121 height 33
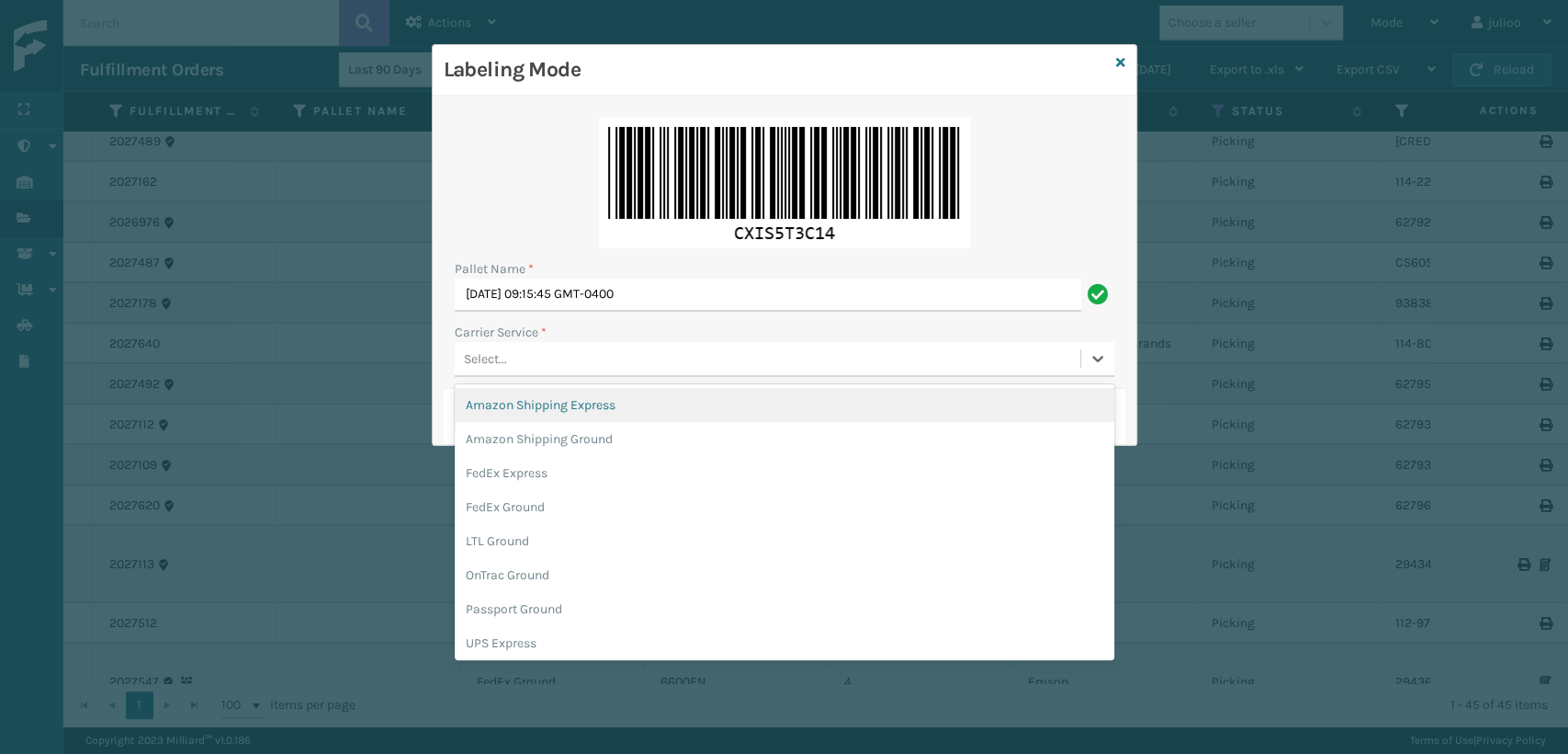
click at [583, 358] on div "Select..." at bounding box center [767, 359] width 626 height 30
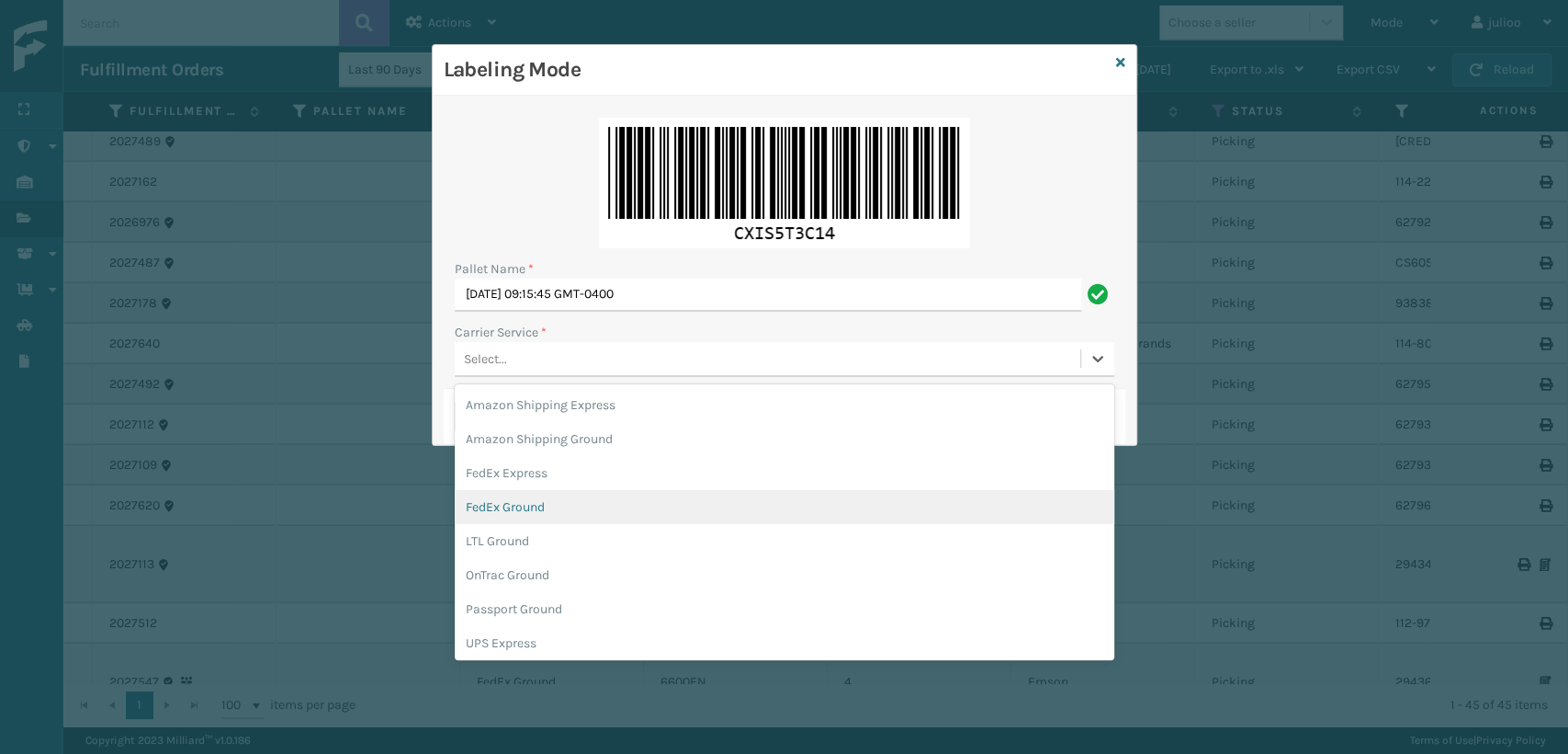
click at [562, 506] on div "FedEx Ground" at bounding box center [785, 507] width 660 height 34
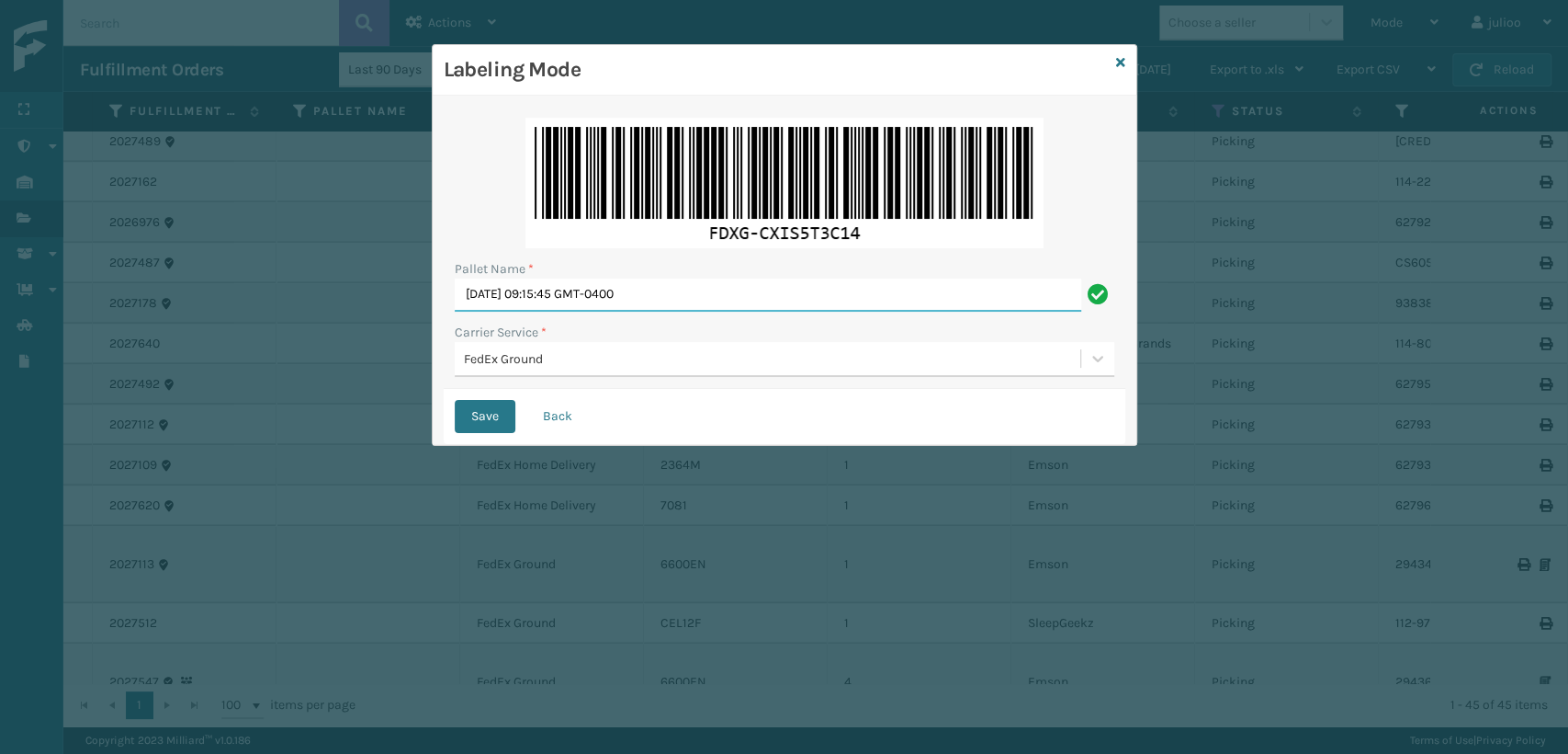
drag, startPoint x: 688, startPoint y: 289, endPoint x: 188, endPoint y: 289, distance: 500.0
click at [188, 289] on div "Labeling Mode Pallet Name * [DATE] 09:15:45 GMT-0400 Carrier Service * FedEx Gr…" at bounding box center [784, 377] width 1568 height 754
type input "T956899"
click at [455, 400] on button "Save" at bounding box center [486, 417] width 61 height 33
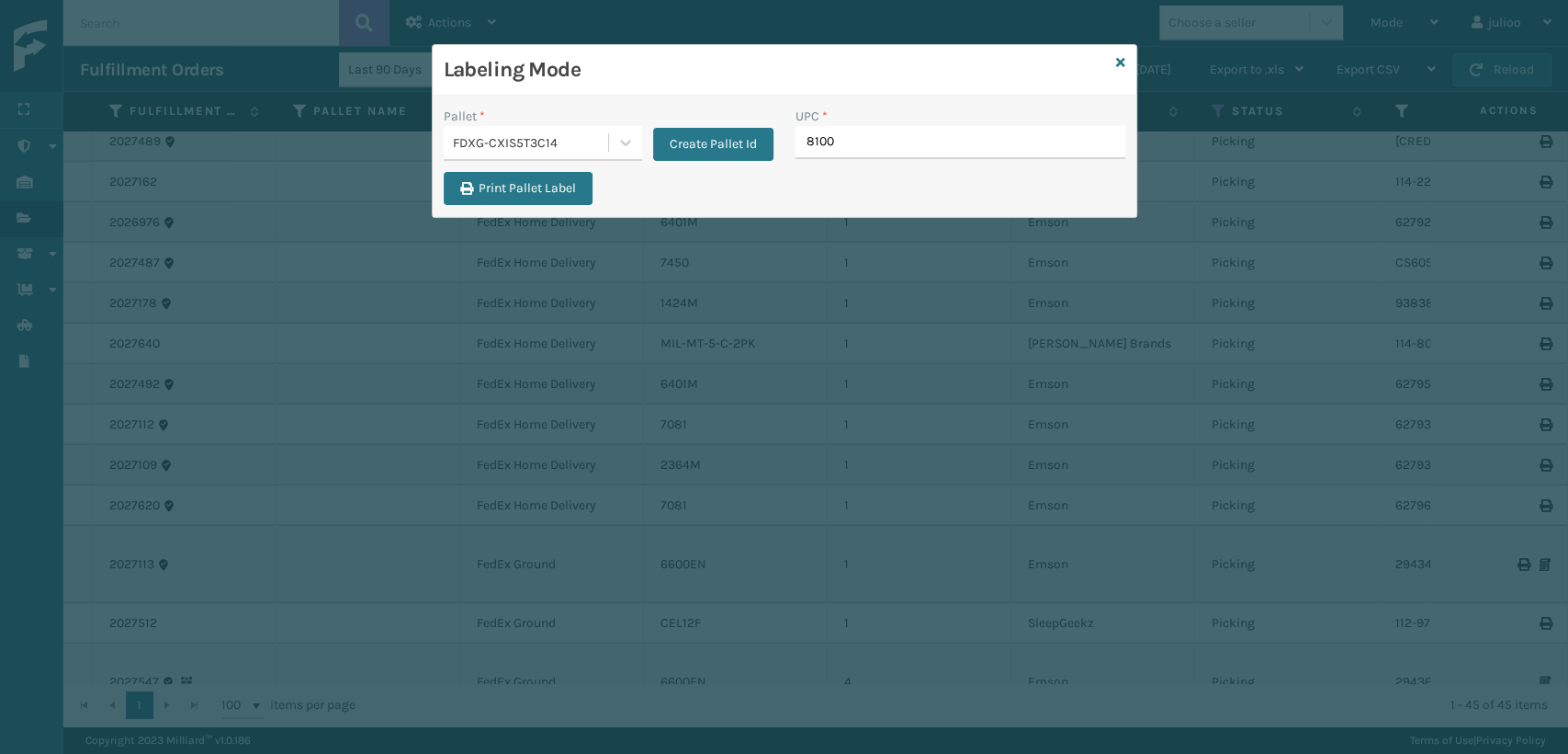
type input "81008"
type input "81008196279"
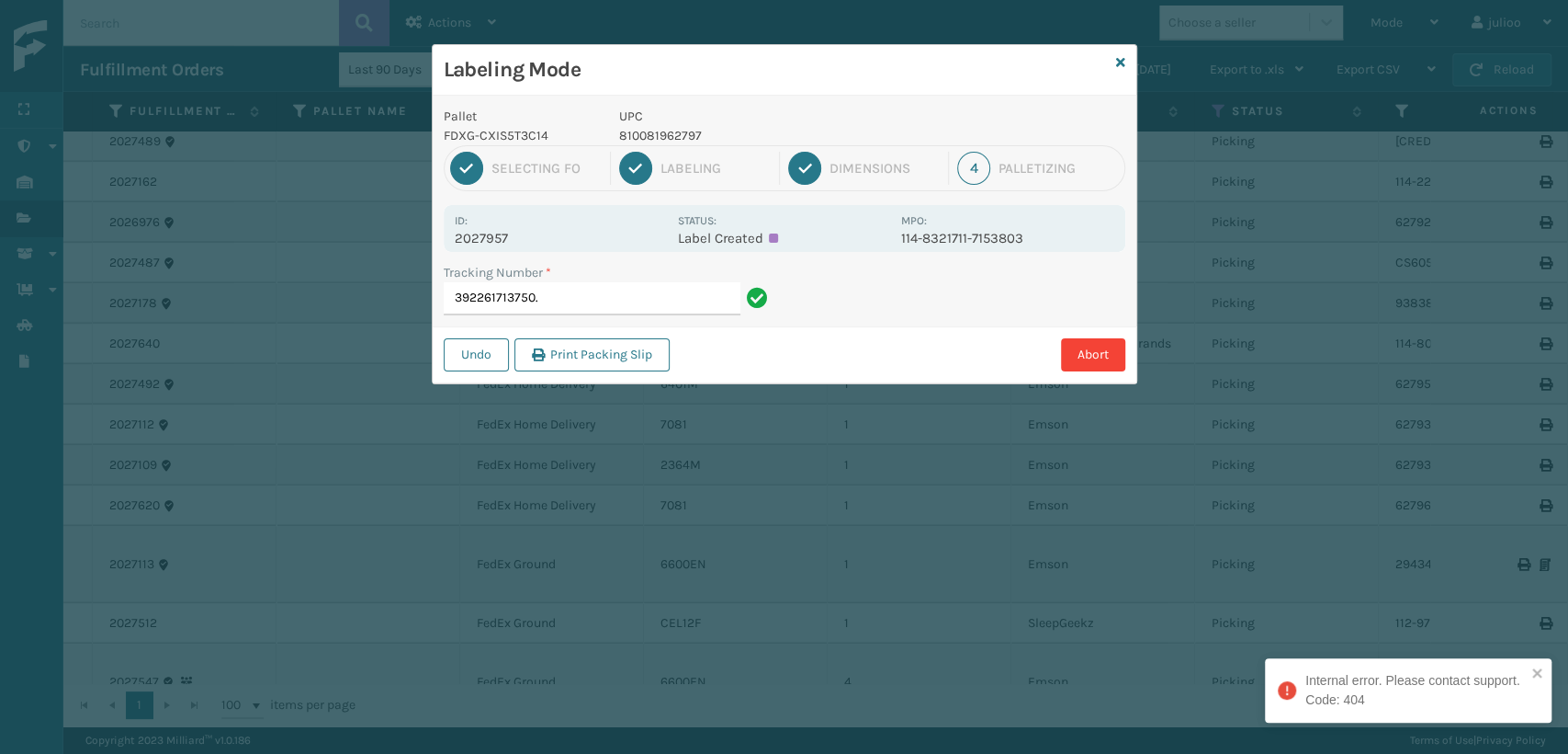
type input "392261713750"
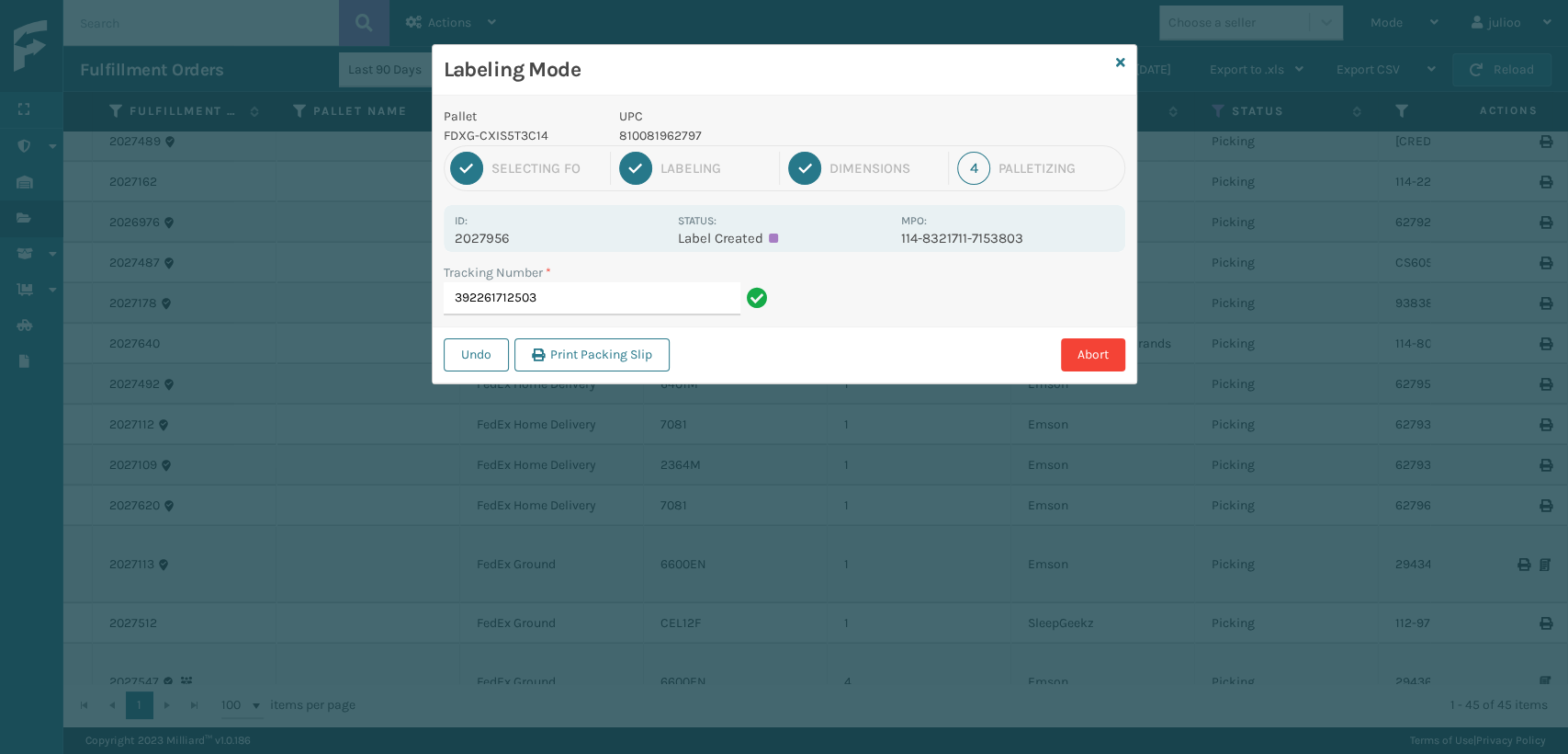
type input "392261712503"
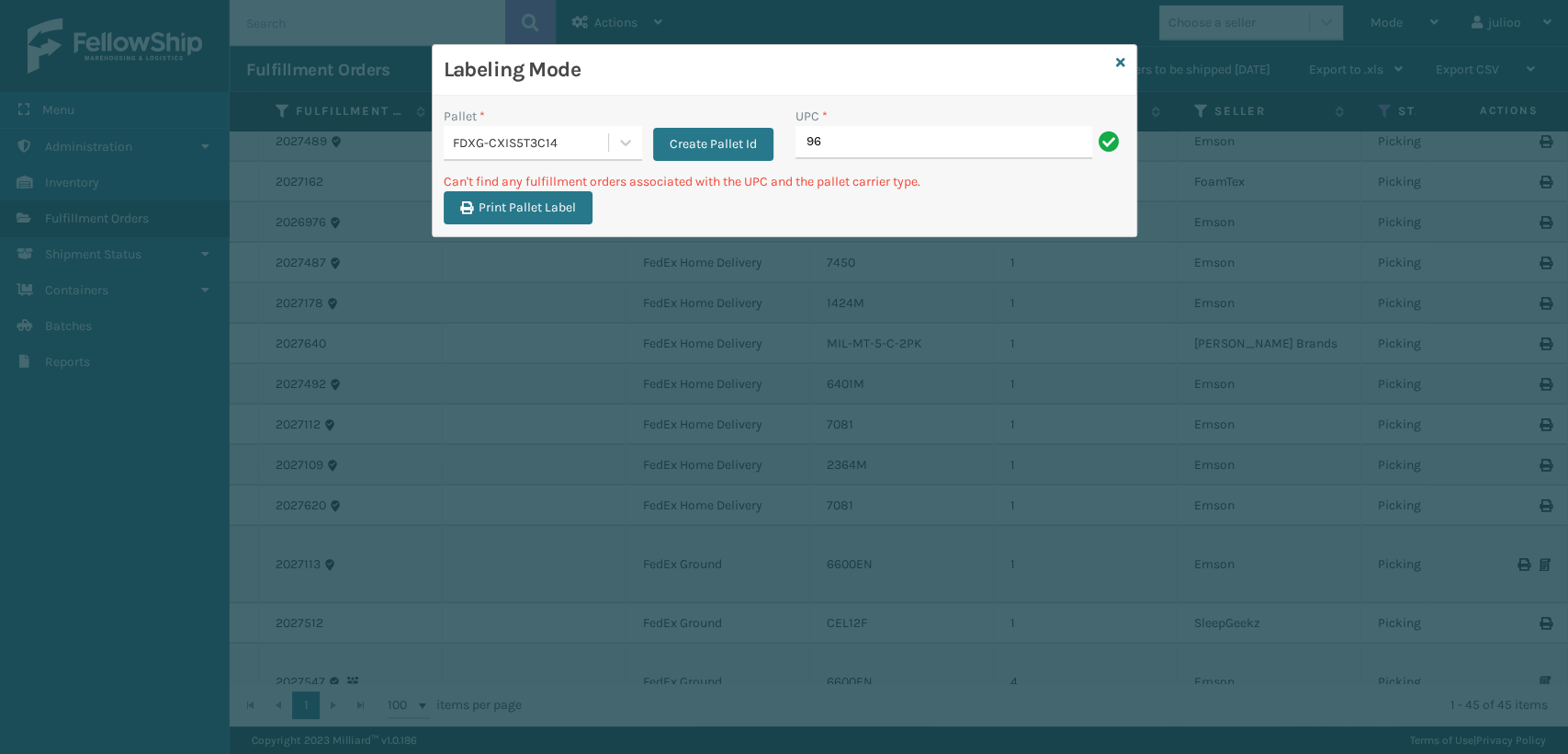
type input "9"
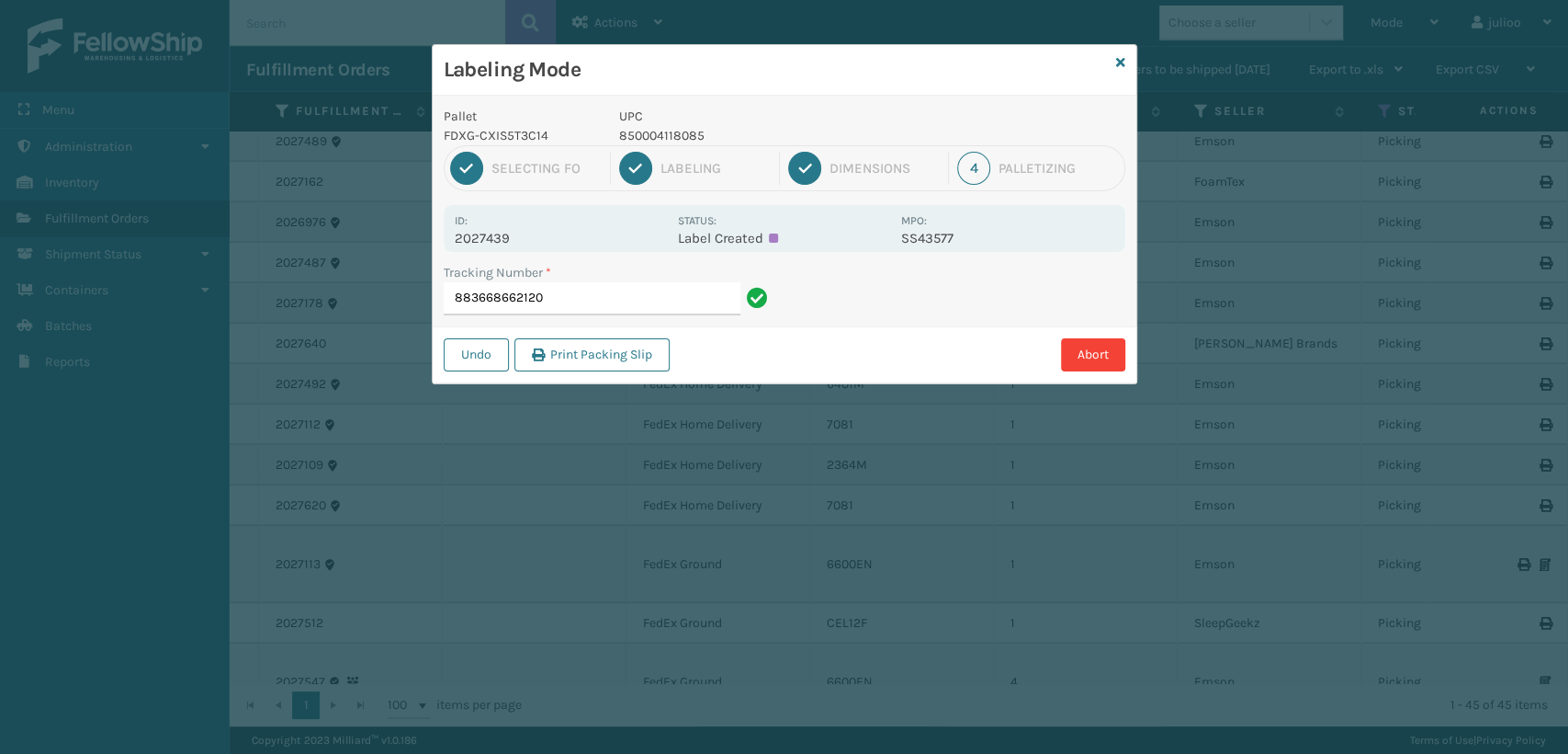
drag, startPoint x: 553, startPoint y: 296, endPoint x: 399, endPoint y: 281, distance: 154.7
click at [395, 281] on div "Labeling Mode Pallet FDXG-CXIS5T3C14 UPC 850004118085 1 Selecting FO 2 Labeling…" at bounding box center [784, 377] width 1568 height 754
click at [1118, 61] on icon at bounding box center [1121, 63] width 9 height 13
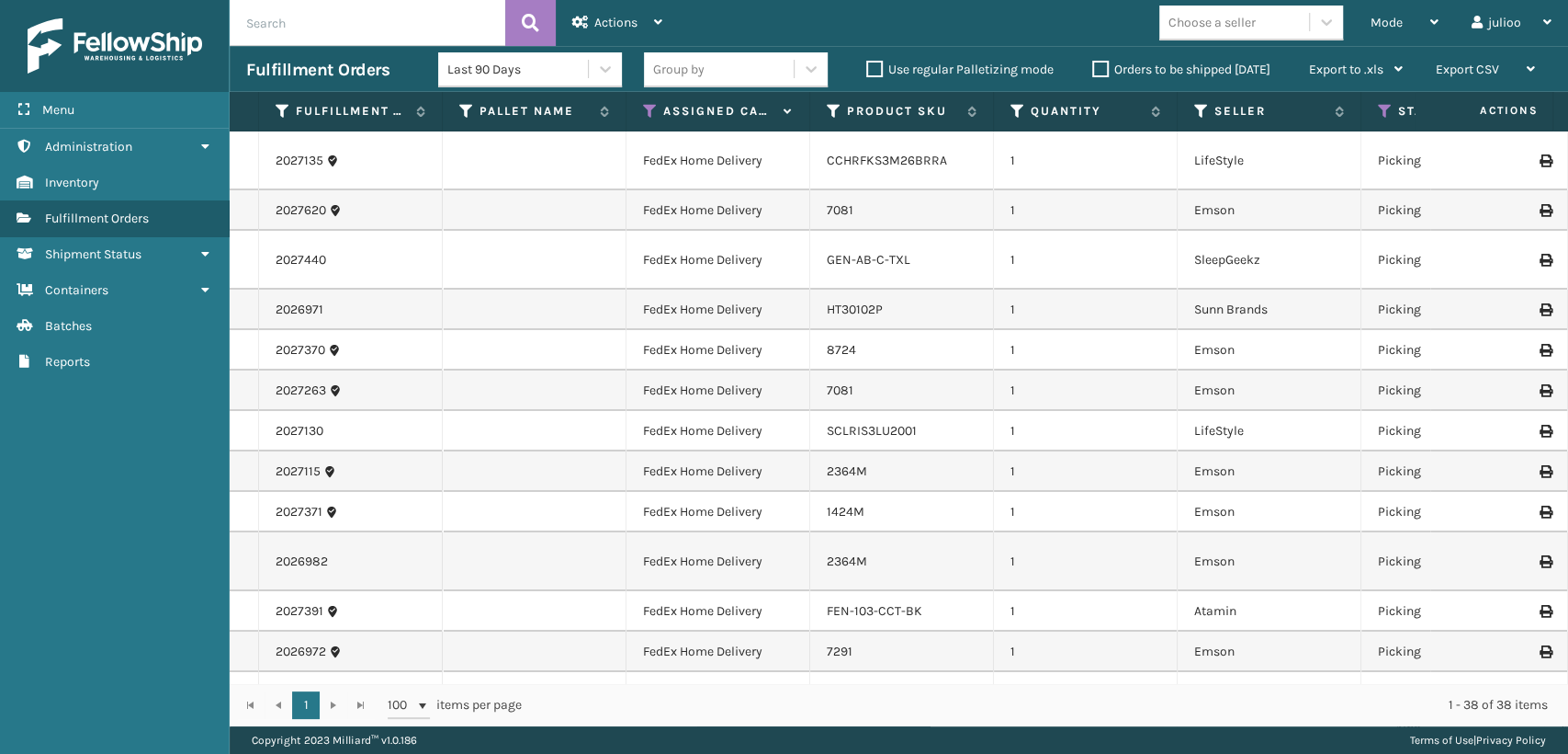
drag, startPoint x: 354, startPoint y: 12, endPoint x: 354, endPoint y: 23, distance: 11.0
click at [354, 19] on input "text" at bounding box center [367, 23] width 275 height 46
paste input "883668662120"
type input "883668662120"
click at [536, 24] on icon at bounding box center [530, 23] width 18 height 28
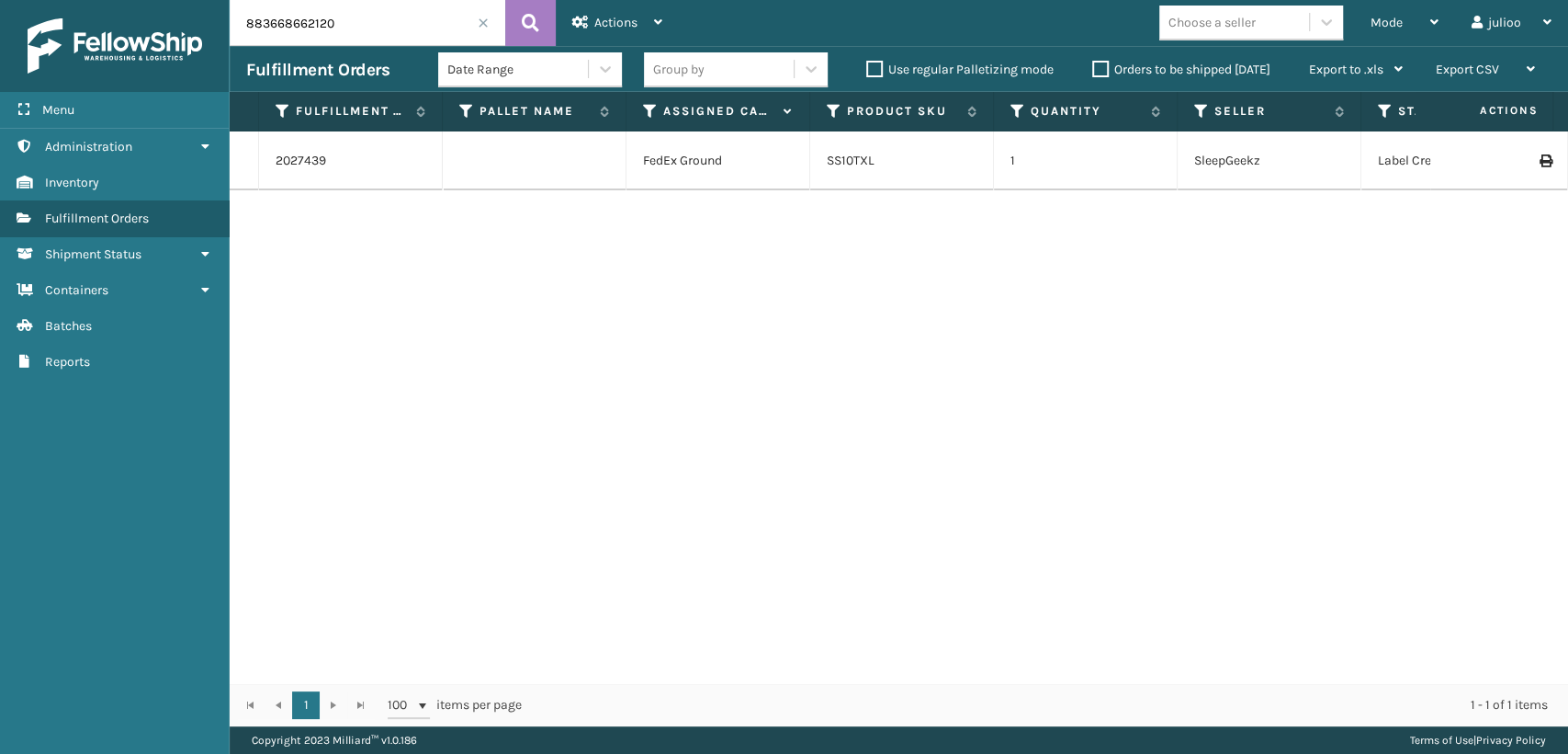
click at [1539, 165] on icon at bounding box center [1545, 161] width 11 height 13
click at [1406, 17] on div "Mode" at bounding box center [1405, 23] width 68 height 46
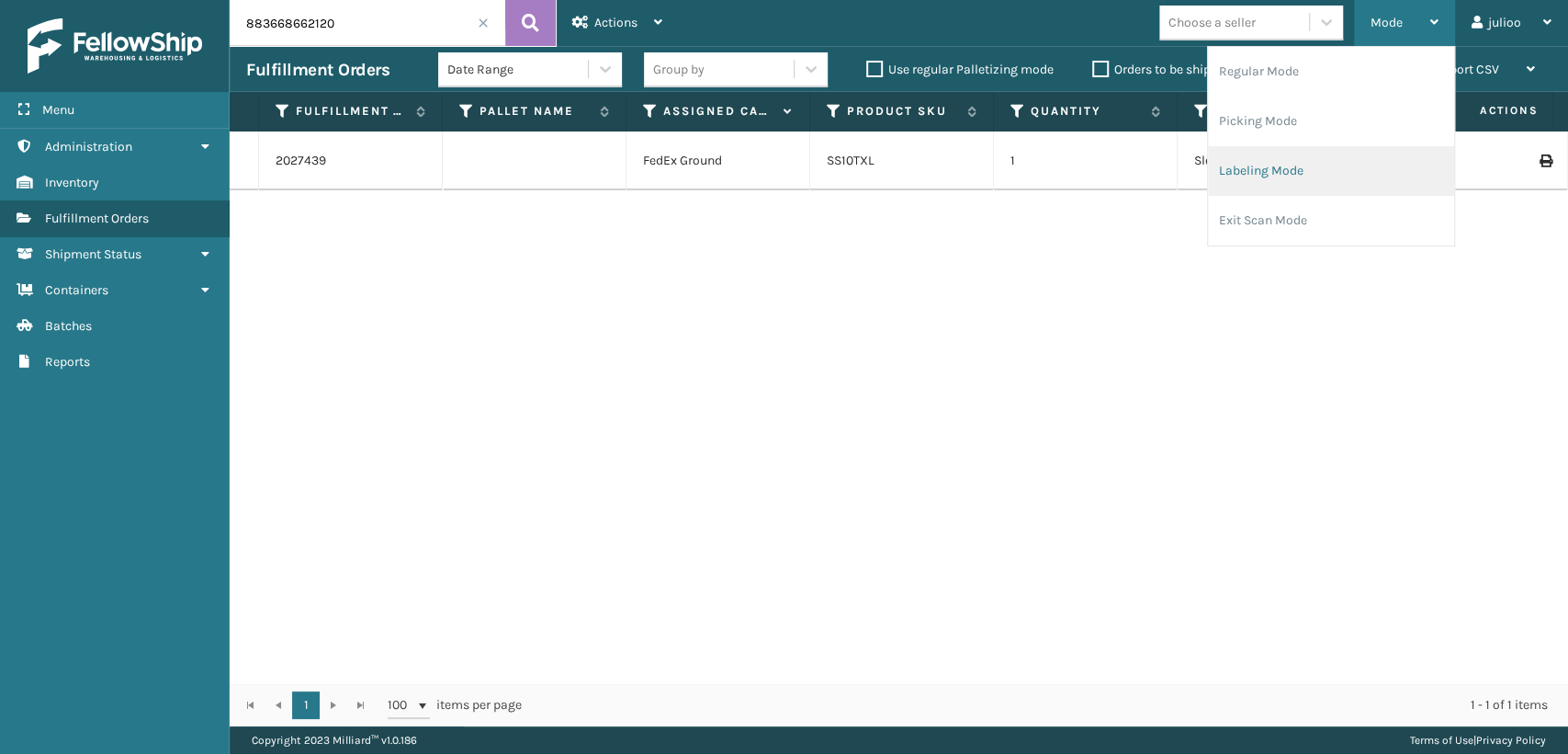
click at [1242, 175] on li "Labeling Mode" at bounding box center [1330, 171] width 246 height 50
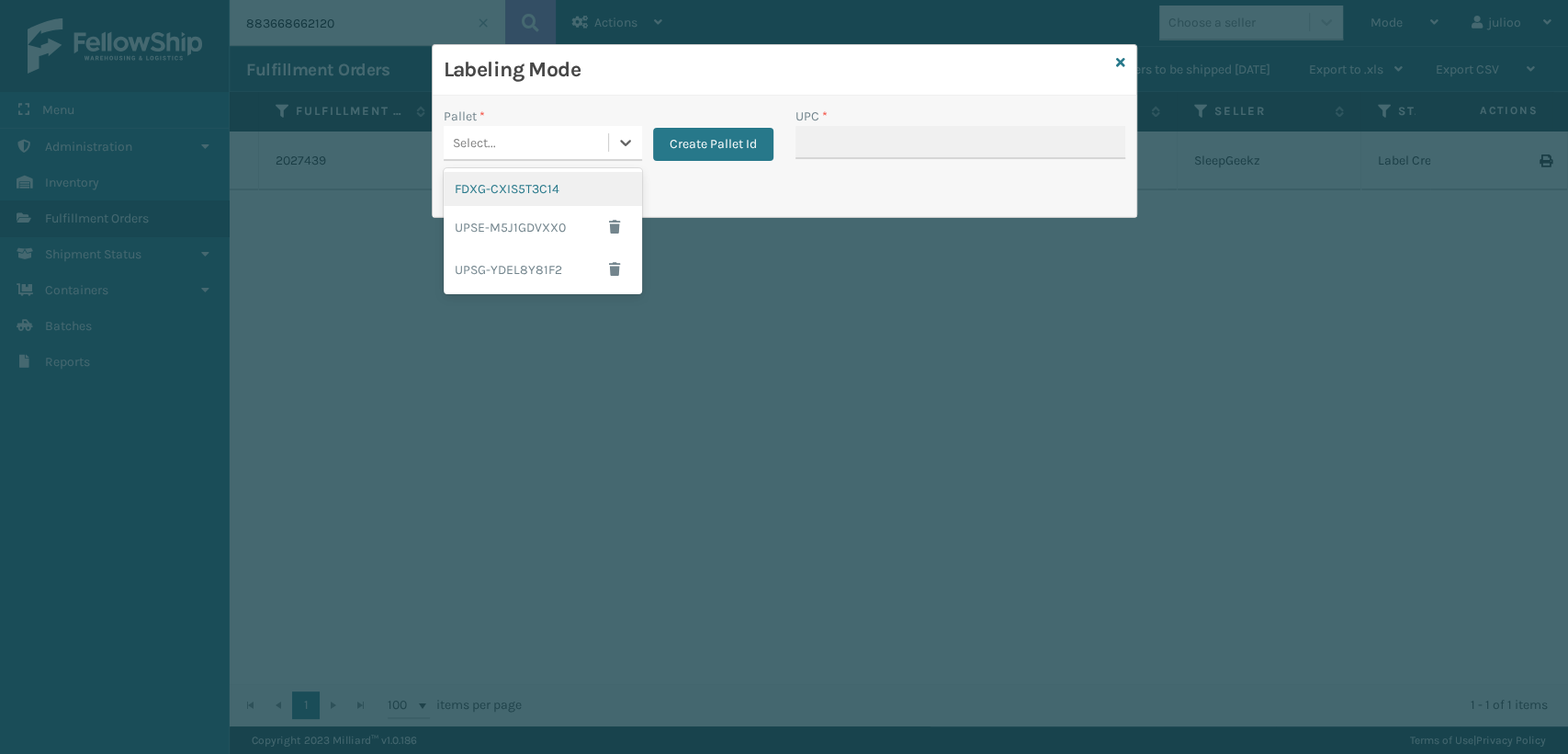
click at [585, 146] on div "Select..." at bounding box center [526, 143] width 165 height 30
click at [576, 188] on div "FDXG-CXIS5T3C14" at bounding box center [543, 188] width 198 height 34
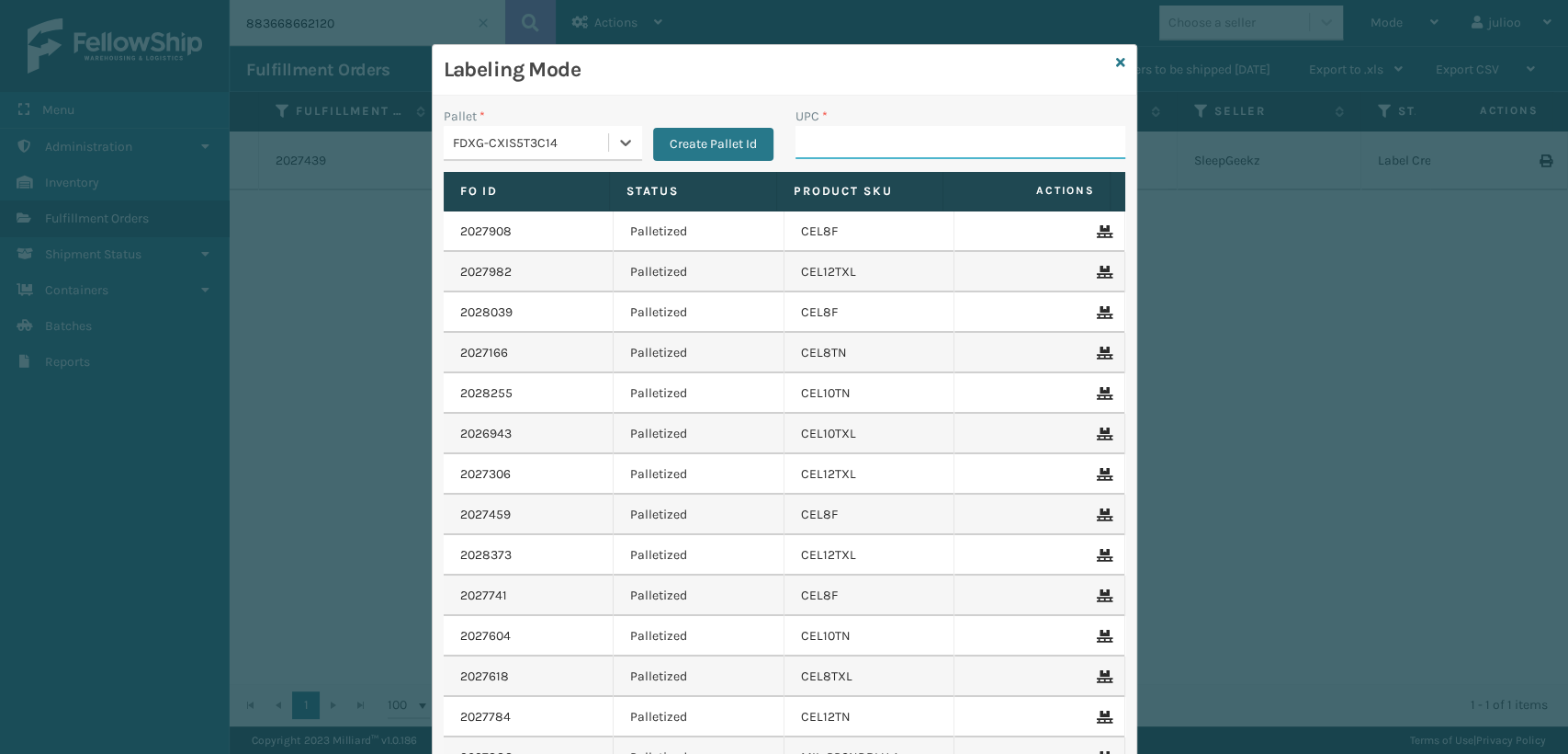
click at [854, 133] on input "UPC *" at bounding box center [961, 143] width 330 height 33
type input "810081962667"
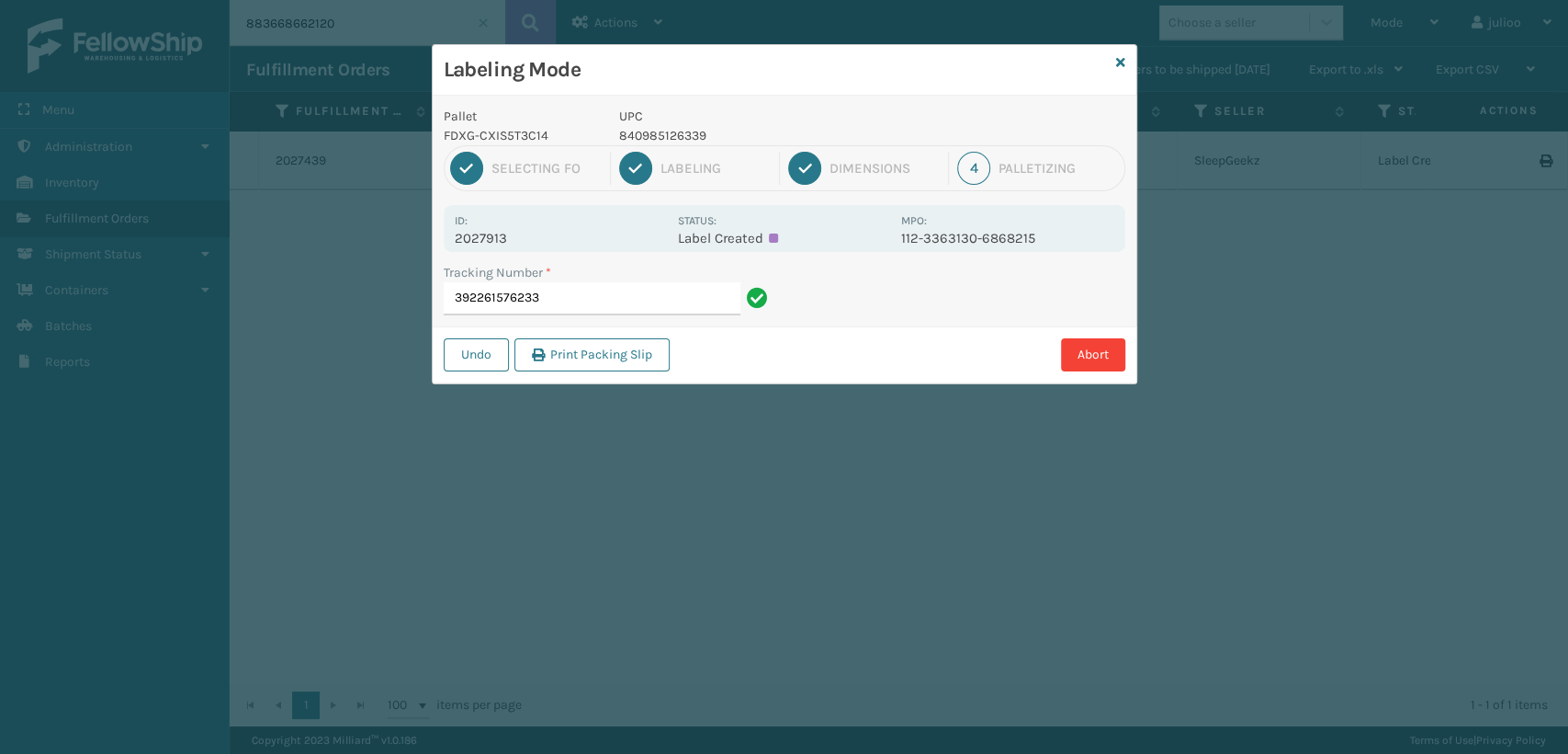
type input "392261576233"
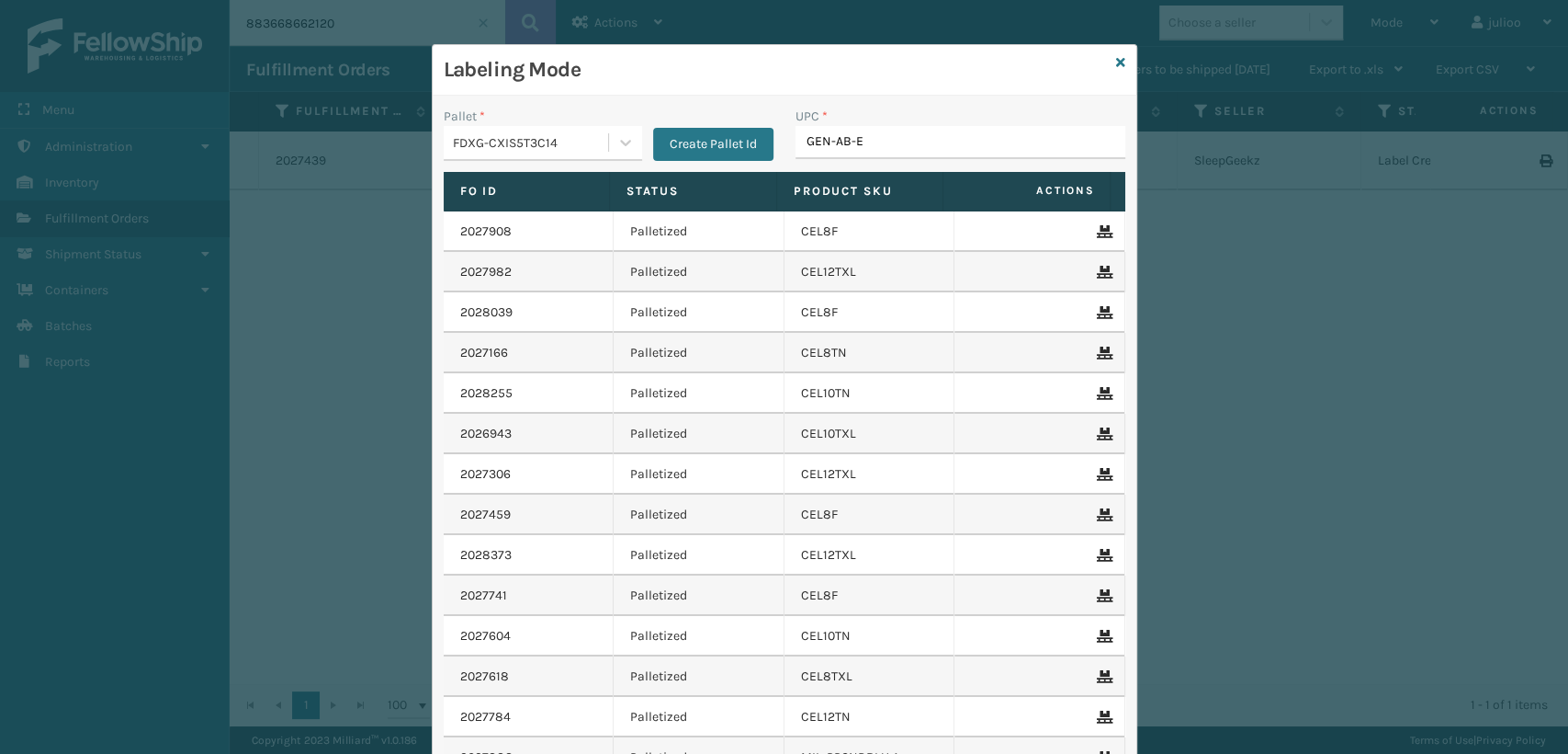
type input "GEN-AB-E-"
type input "ht30102p"
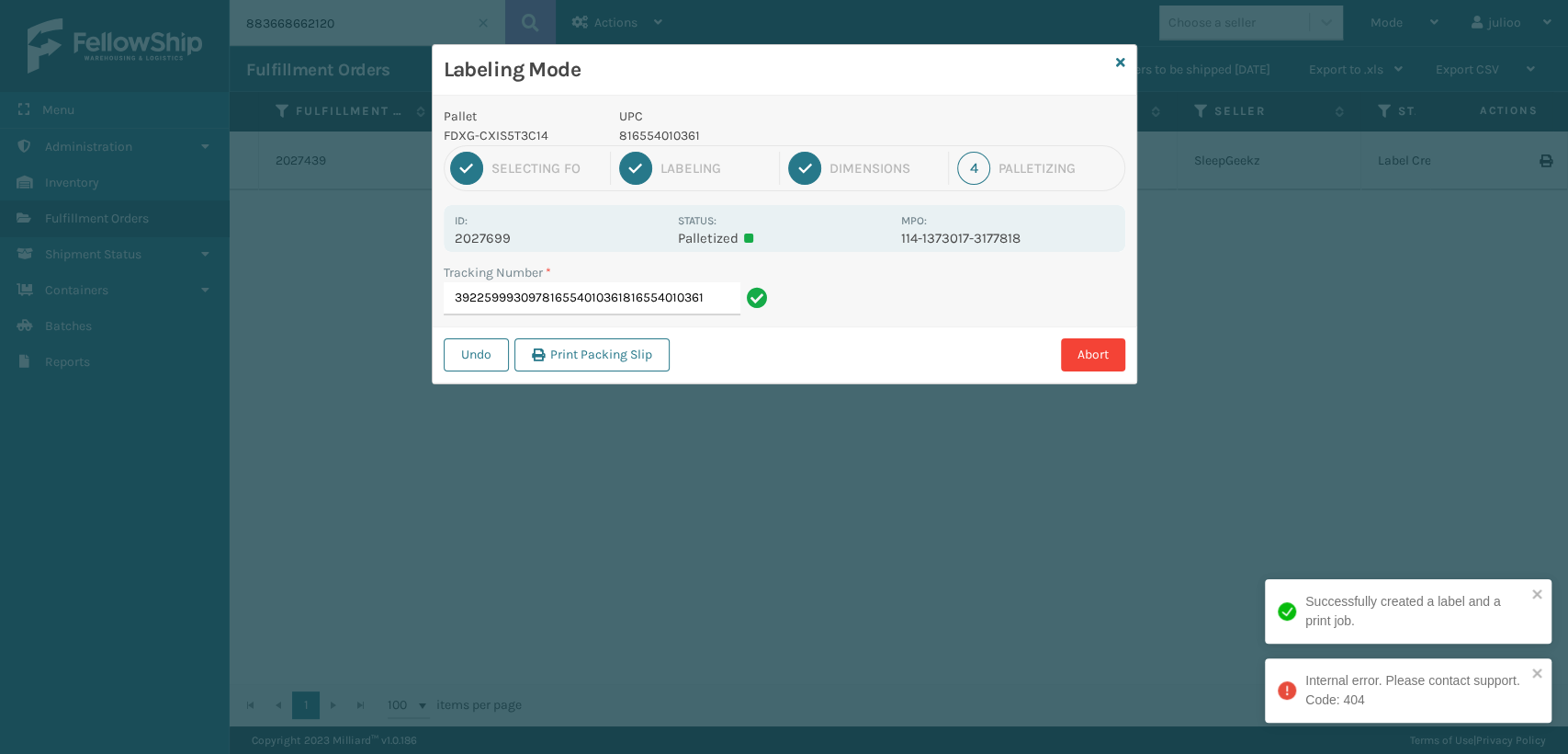
type input "392259993097816554010361816554010361"
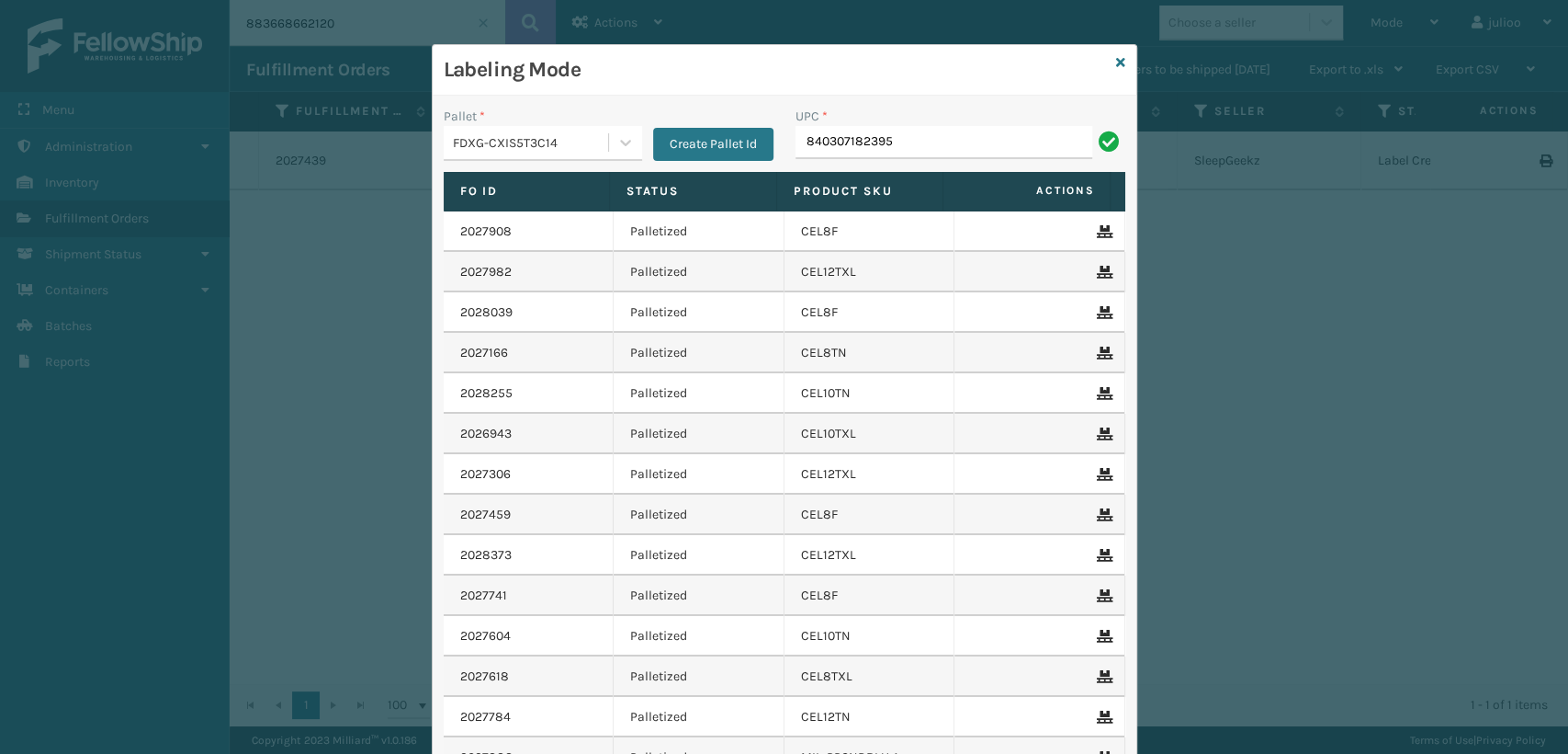
type input "840307182395"
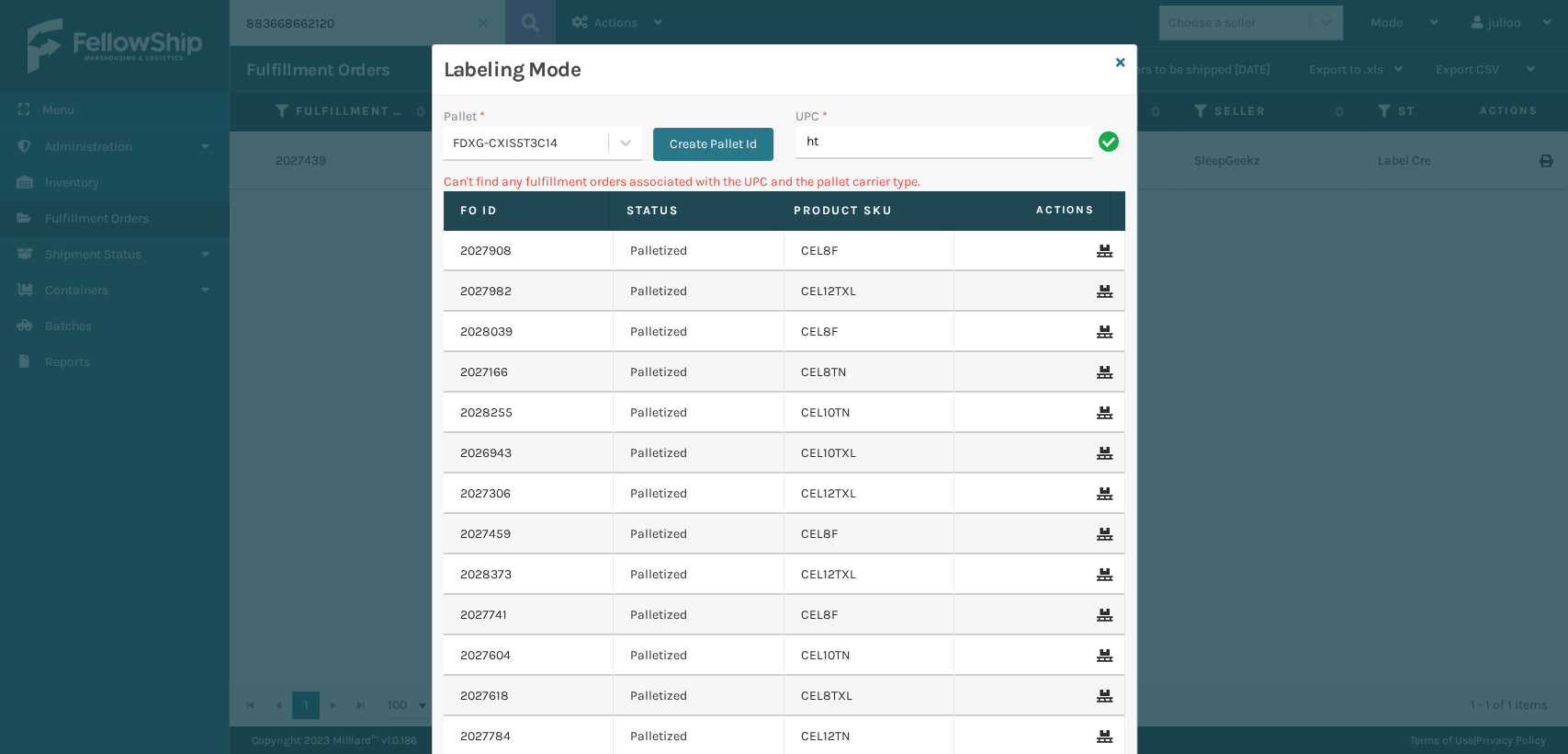
type input "h"
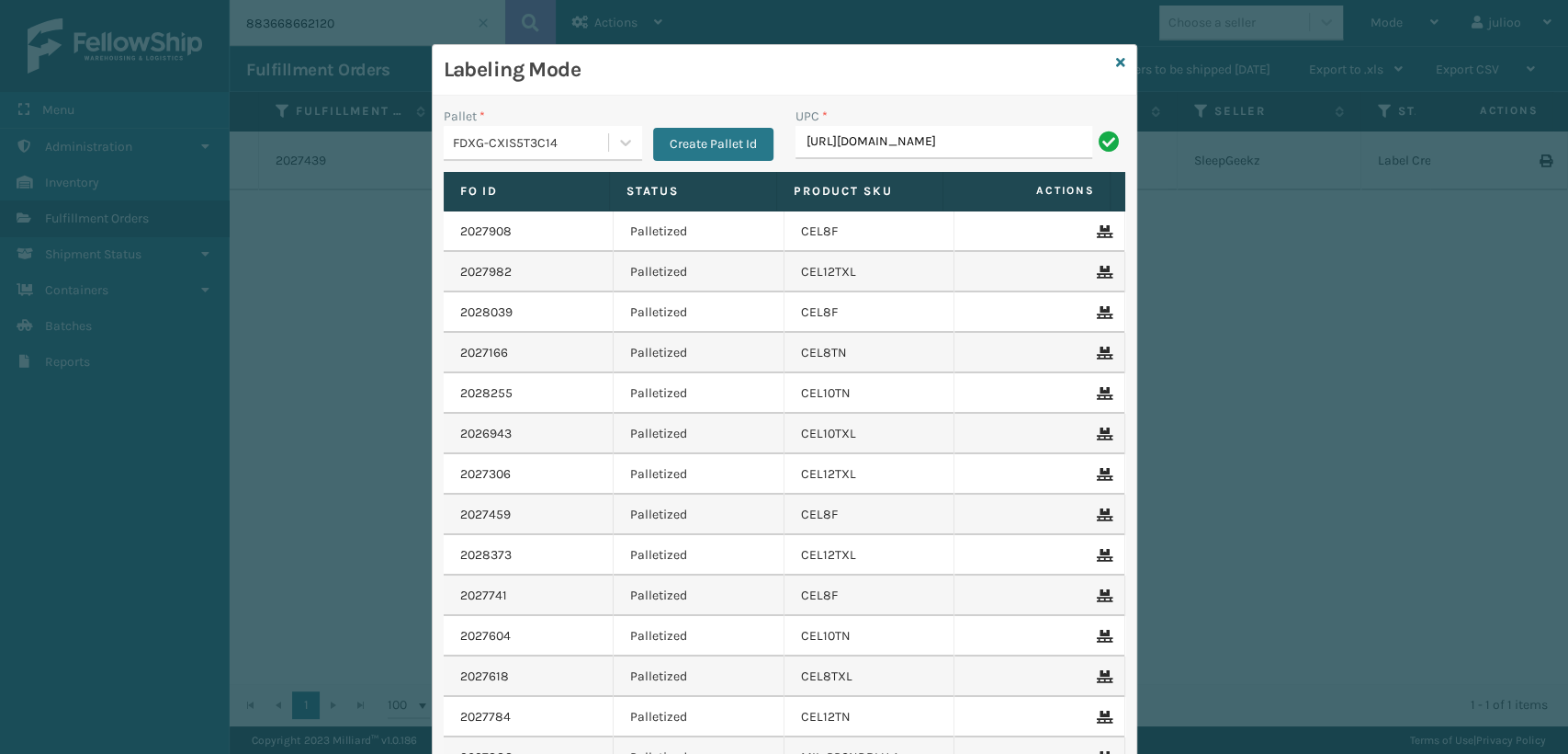
type input "[URL][DOMAIN_NAME]"
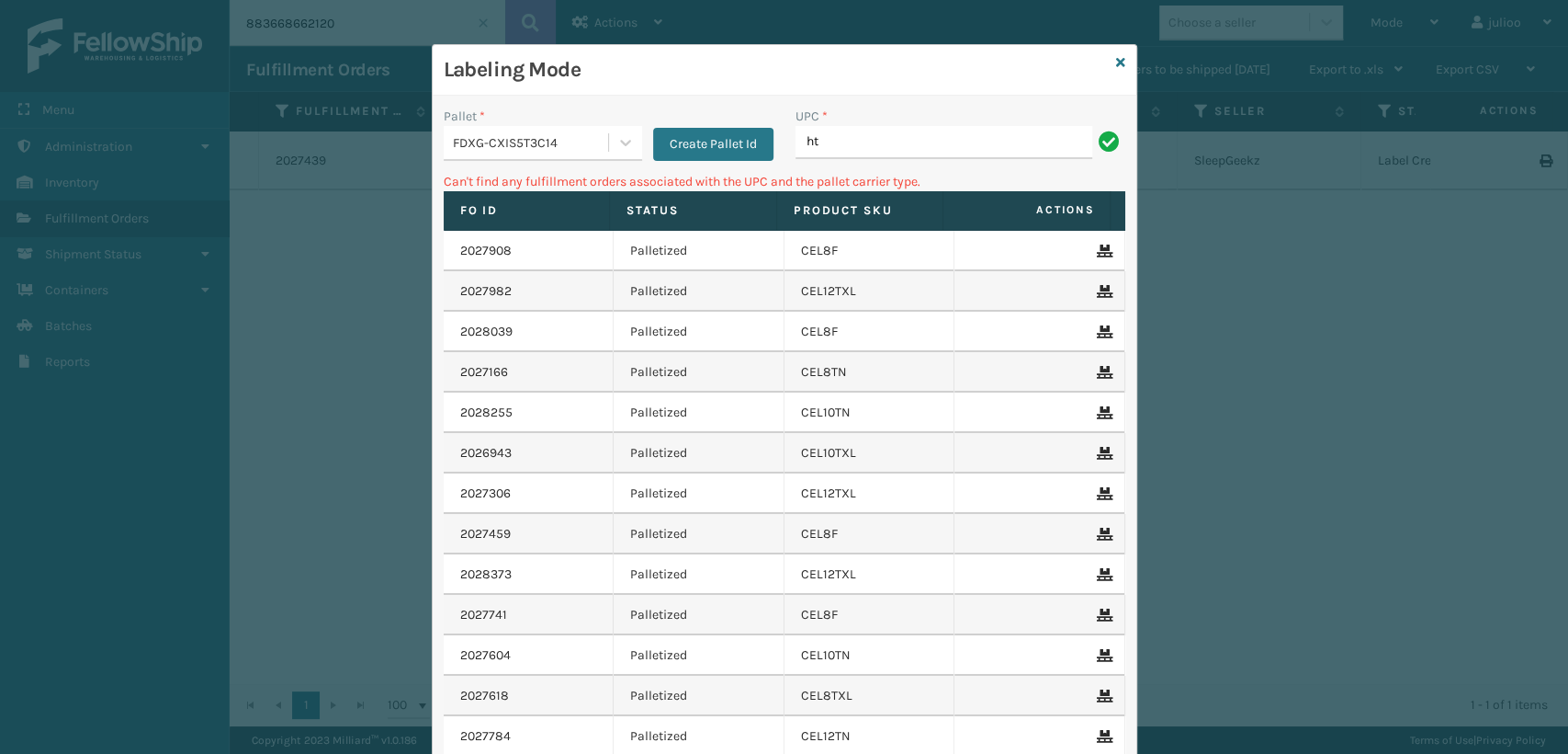
type input "h"
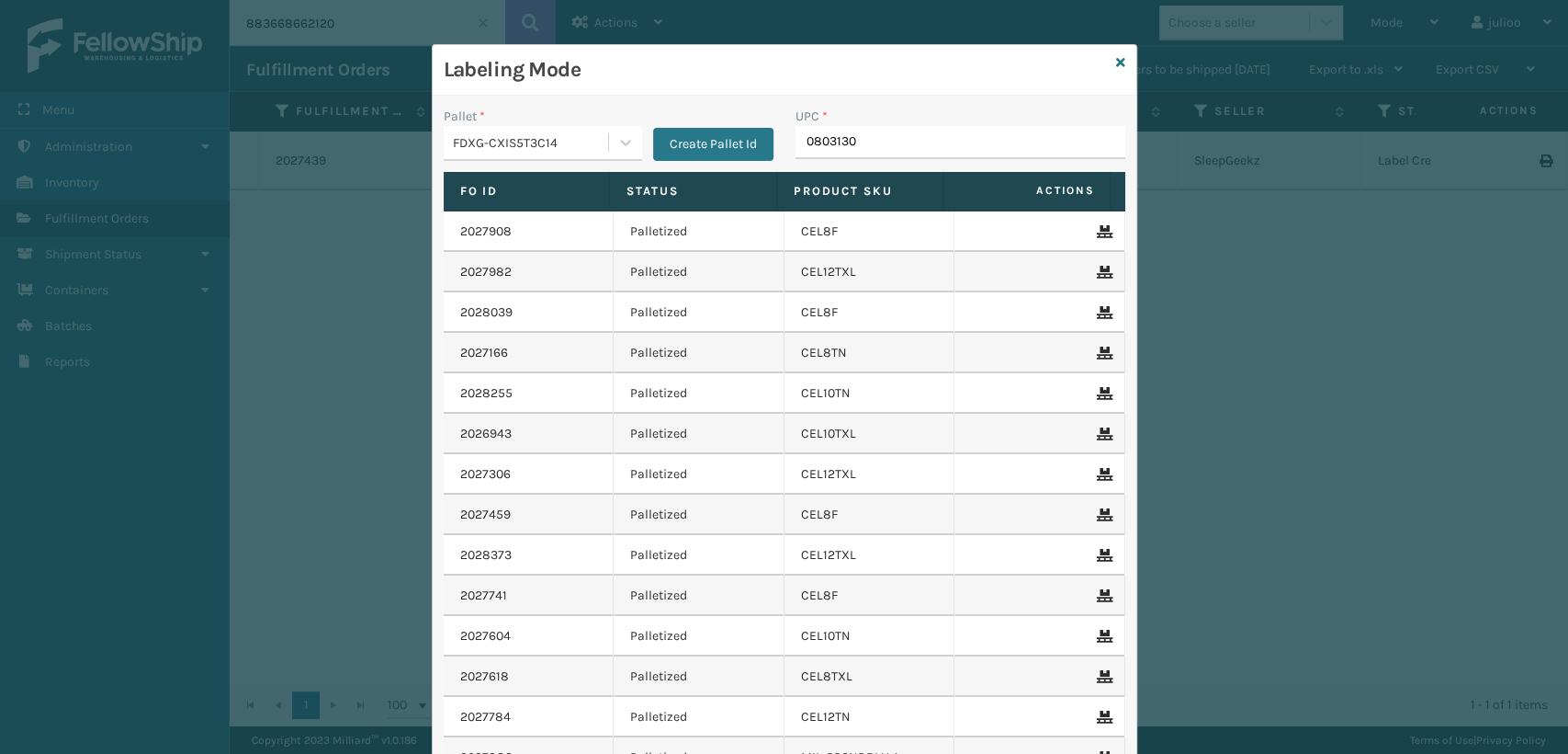
type input "08031306"
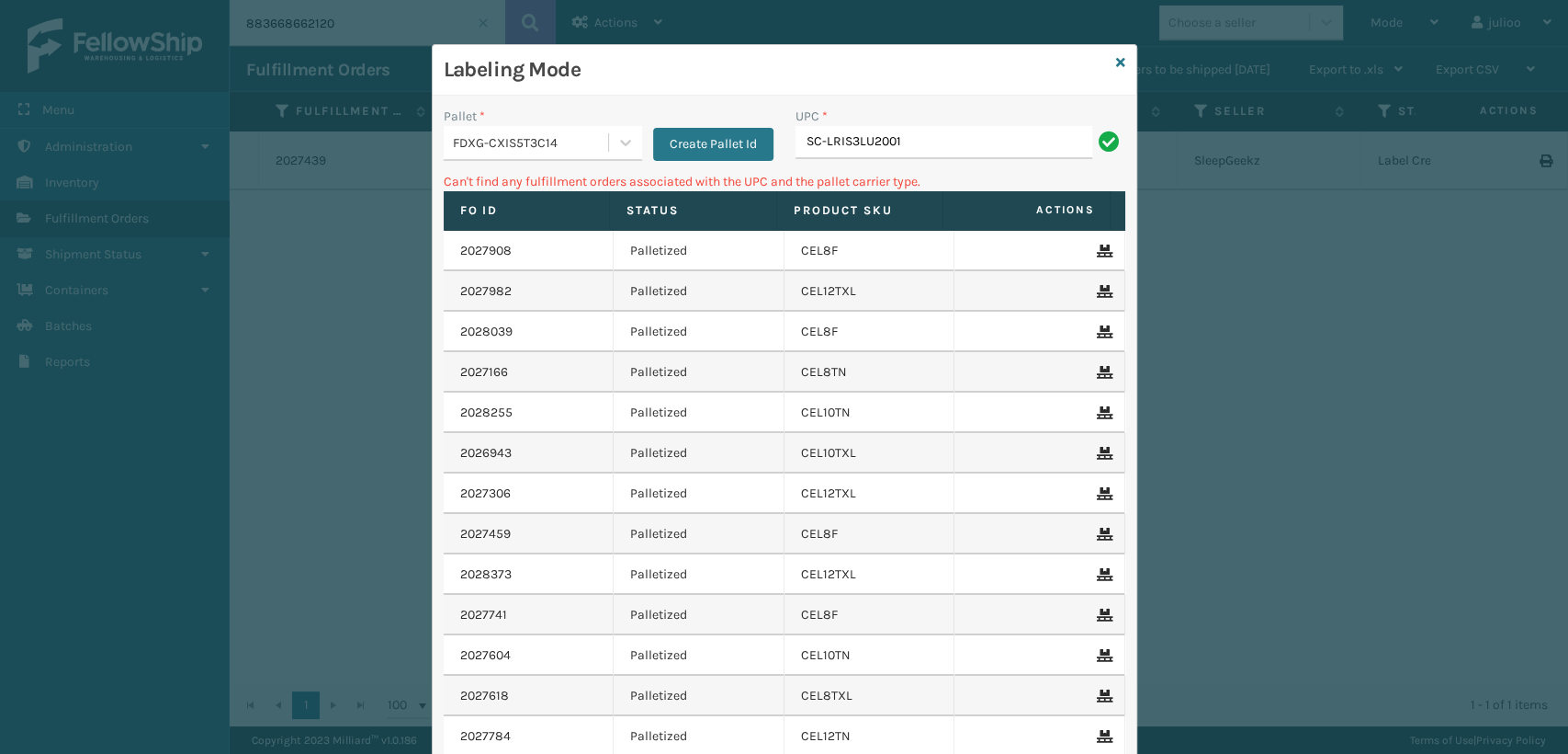
click at [815, 142] on input "SC-LRIS3LU2001" at bounding box center [944, 143] width 297 height 33
type input "SCLRIS3LU2001"
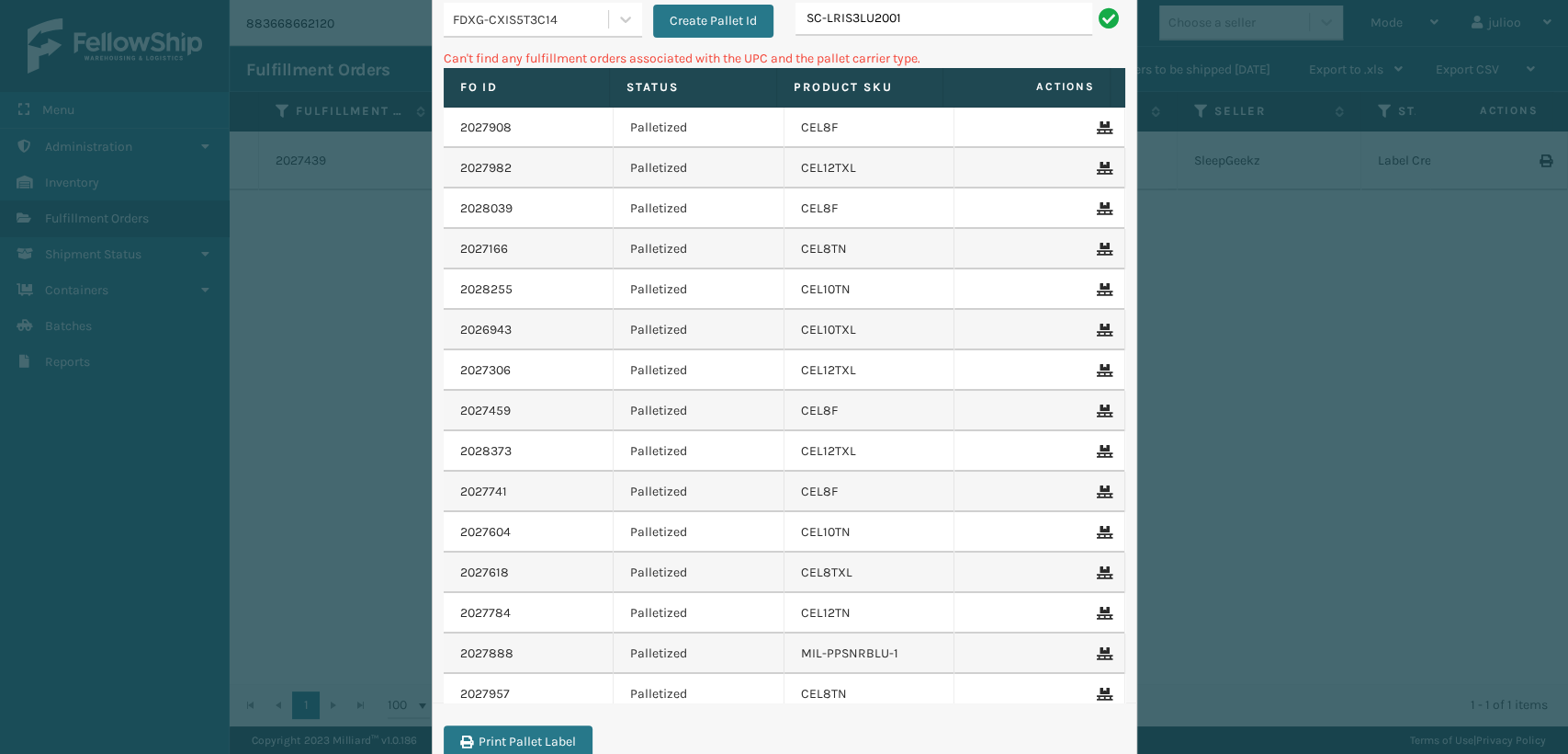
scroll to position [183, 0]
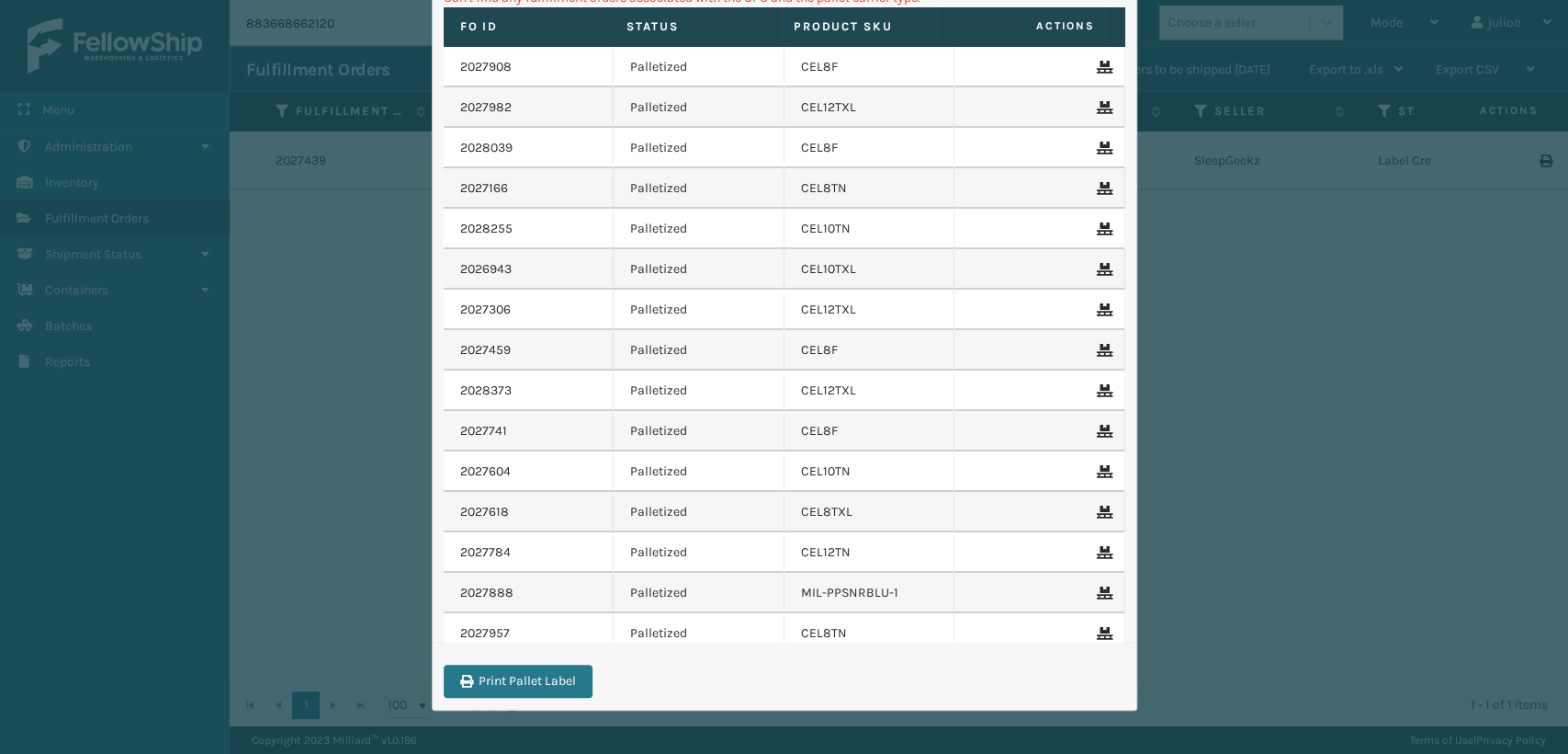
click at [1378, 389] on div "Labeling Mode Pallet * FDXG-CXIS5T3C14 Create Pallet Id UPC * SC-LRIS3LU2001 Ca…" at bounding box center [784, 377] width 1568 height 754
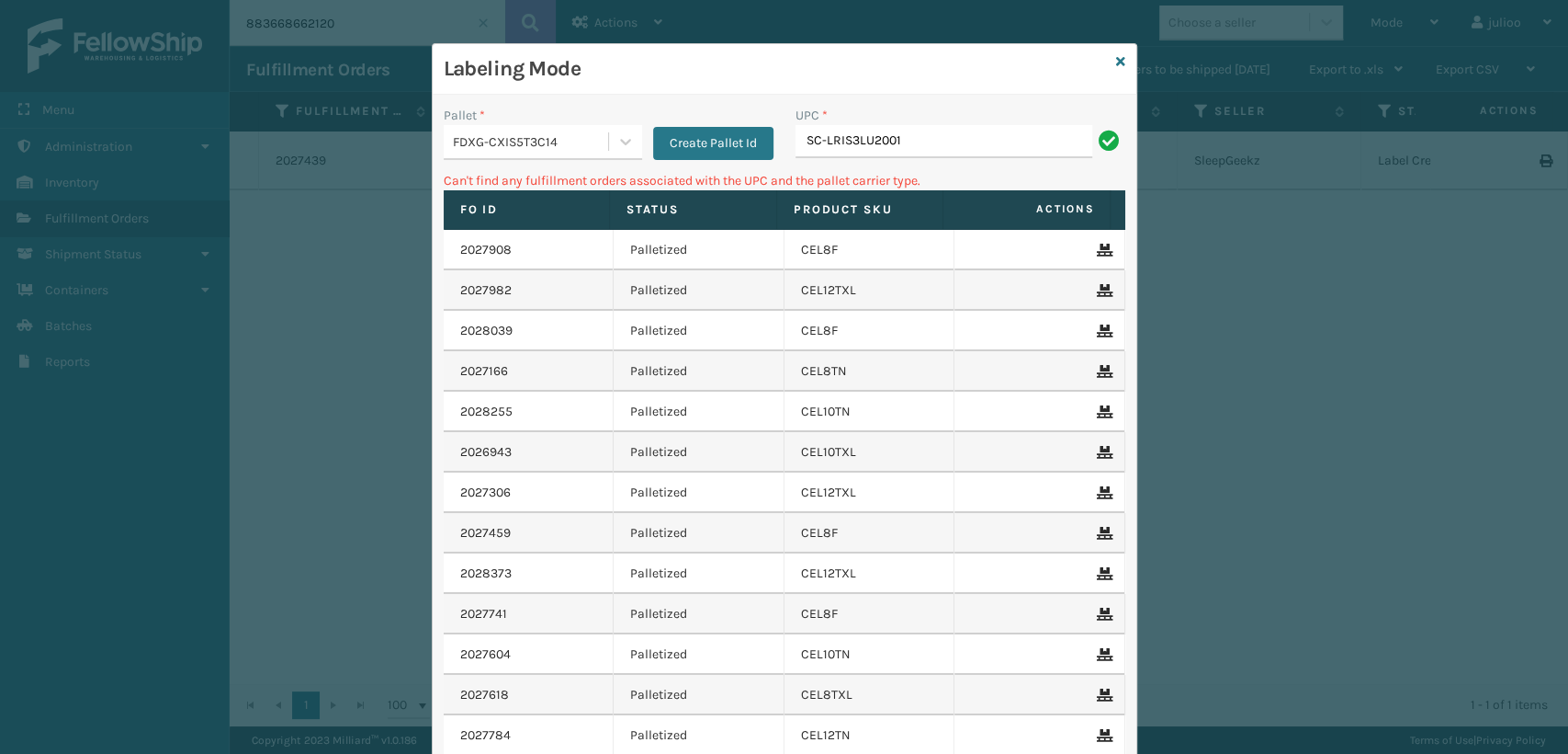
scroll to position [0, 0]
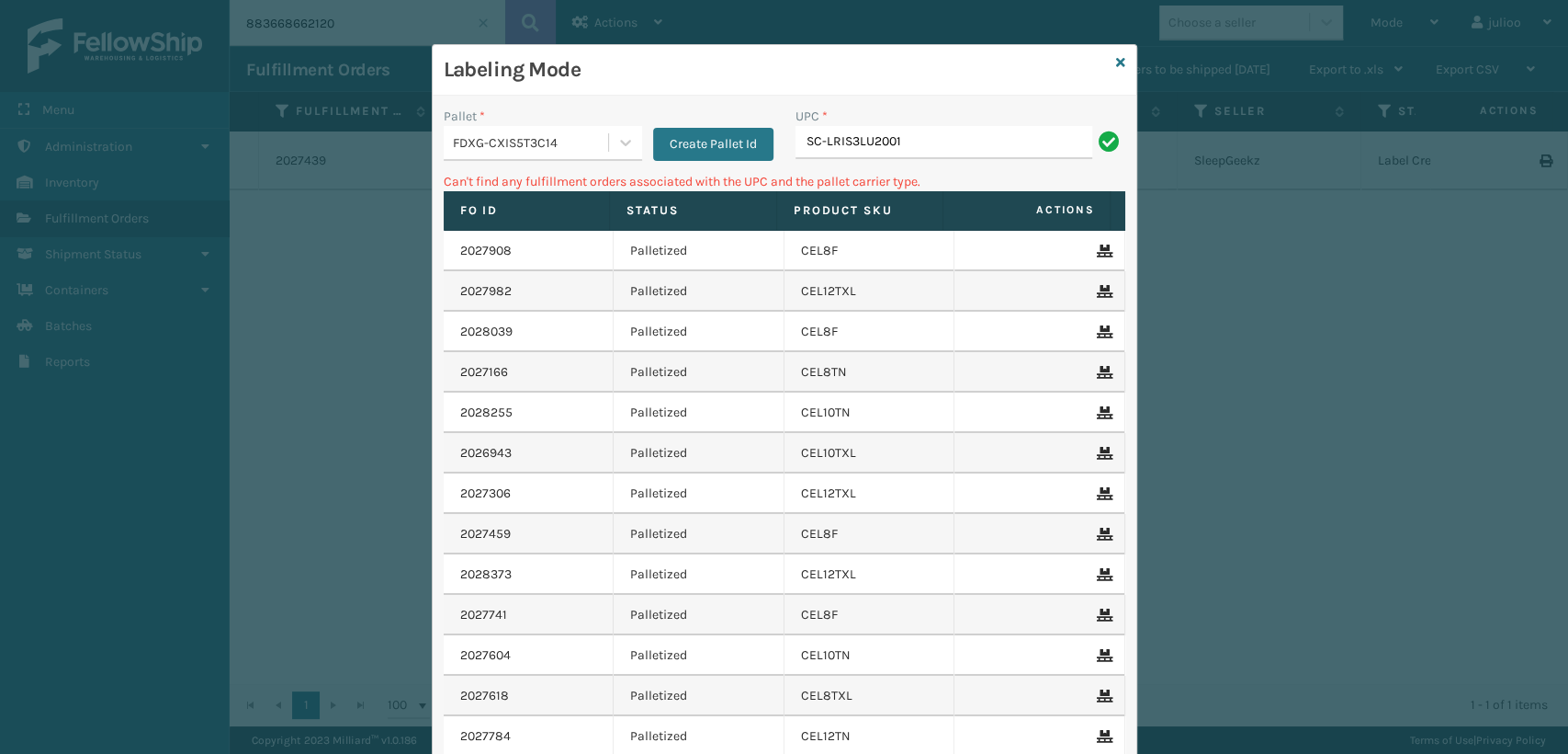
click at [816, 139] on input "SC-LRIS3LU2001" at bounding box center [944, 143] width 297 height 33
type input "SCLRIS3LU2001"
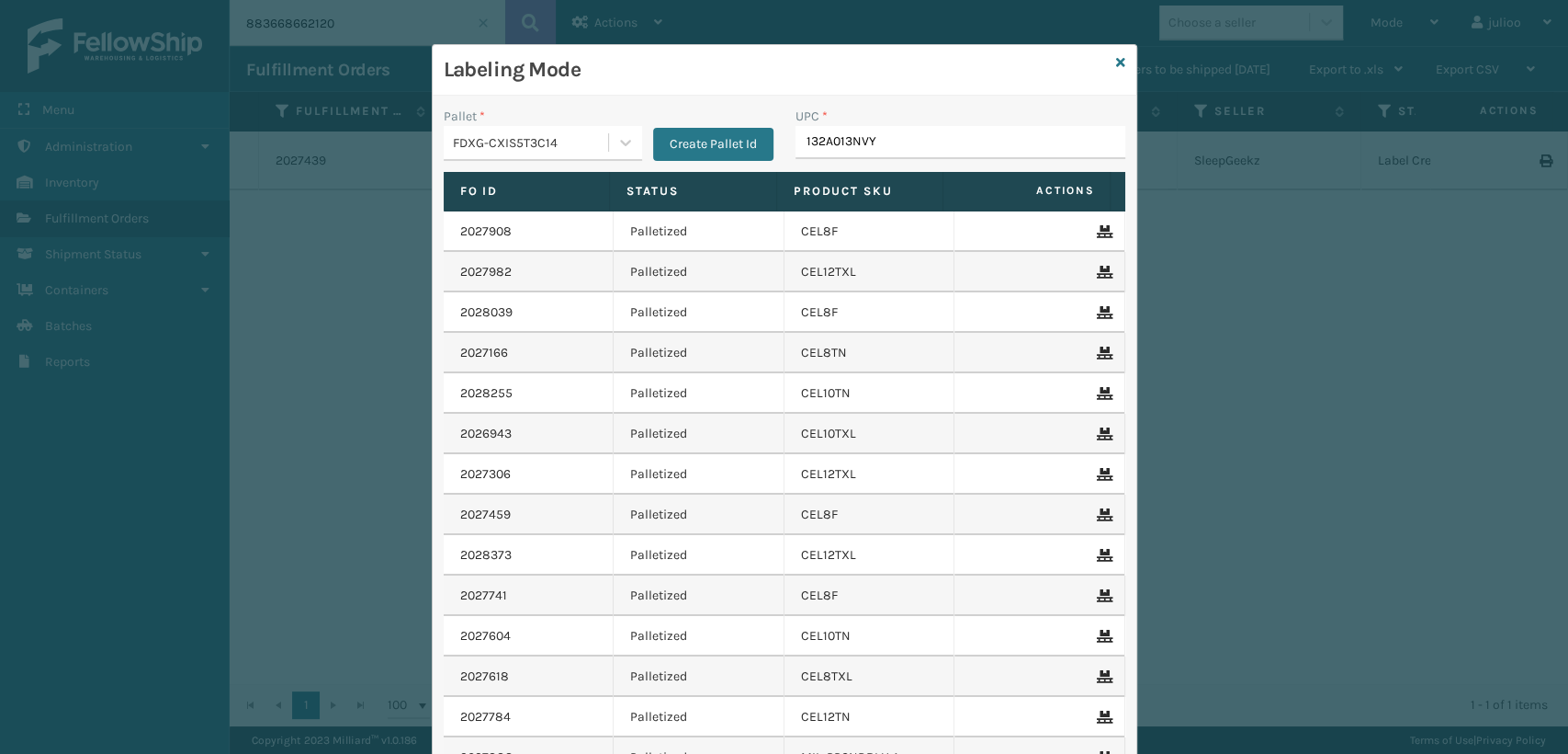
type input "132A013NVY"
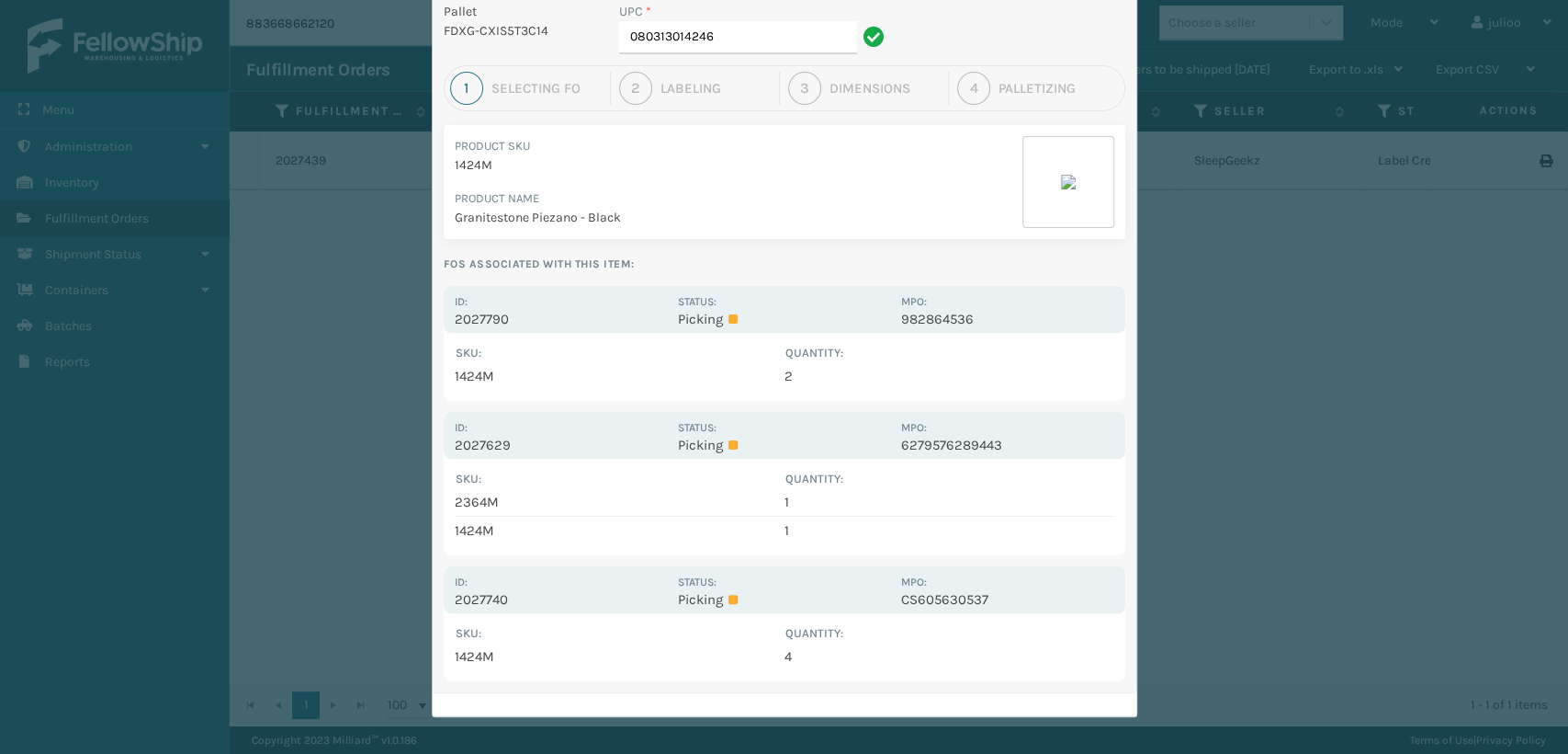
scroll to position [112, 0]
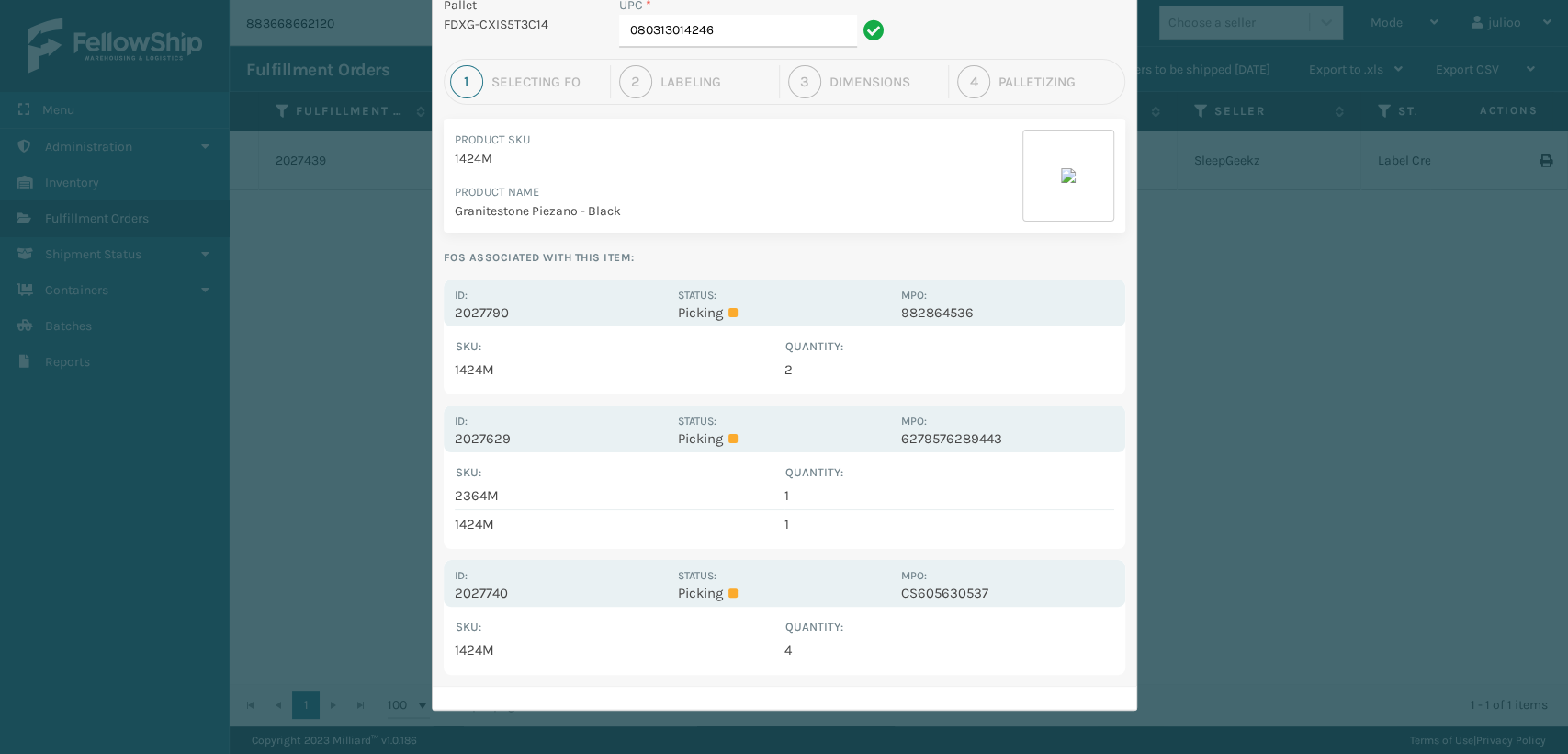
click at [483, 371] on td "1424M" at bounding box center [620, 370] width 330 height 28
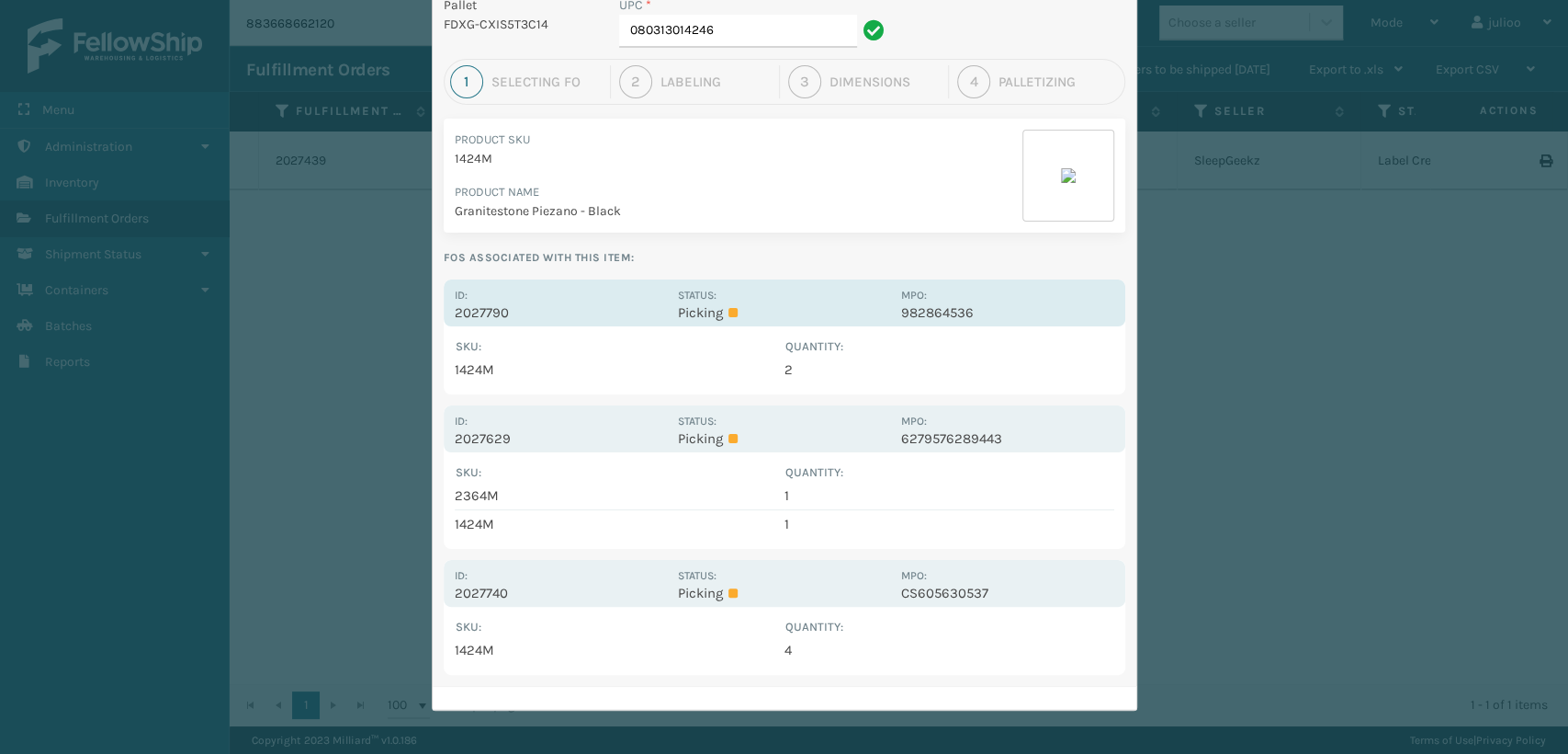
click at [663, 305] on div "Id: 2027790 Status: Picking MPO: 982864536" at bounding box center [785, 302] width 682 height 47
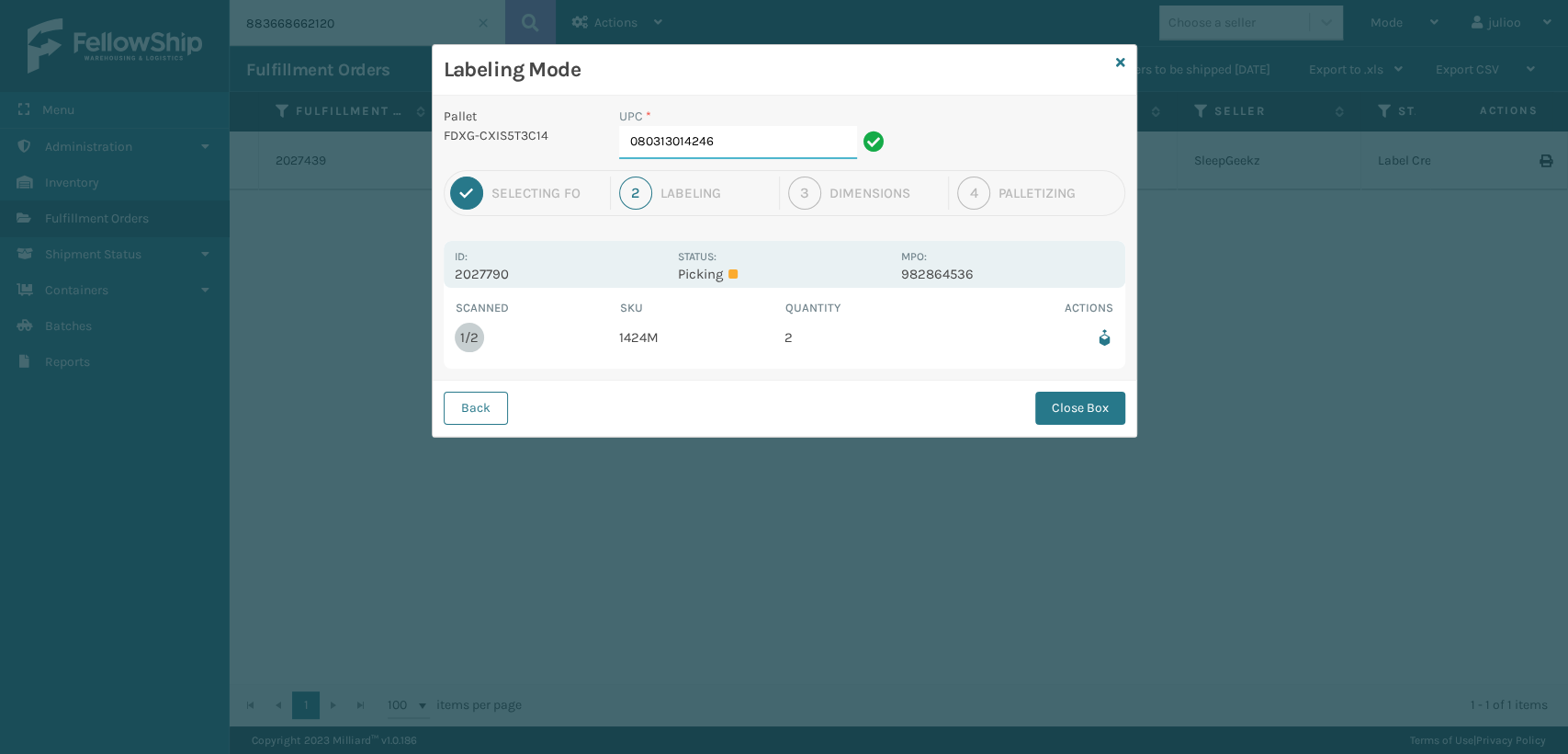
click at [737, 136] on input "080313014246" at bounding box center [738, 143] width 238 height 33
click at [1078, 399] on button "Close Box" at bounding box center [1081, 408] width 90 height 33
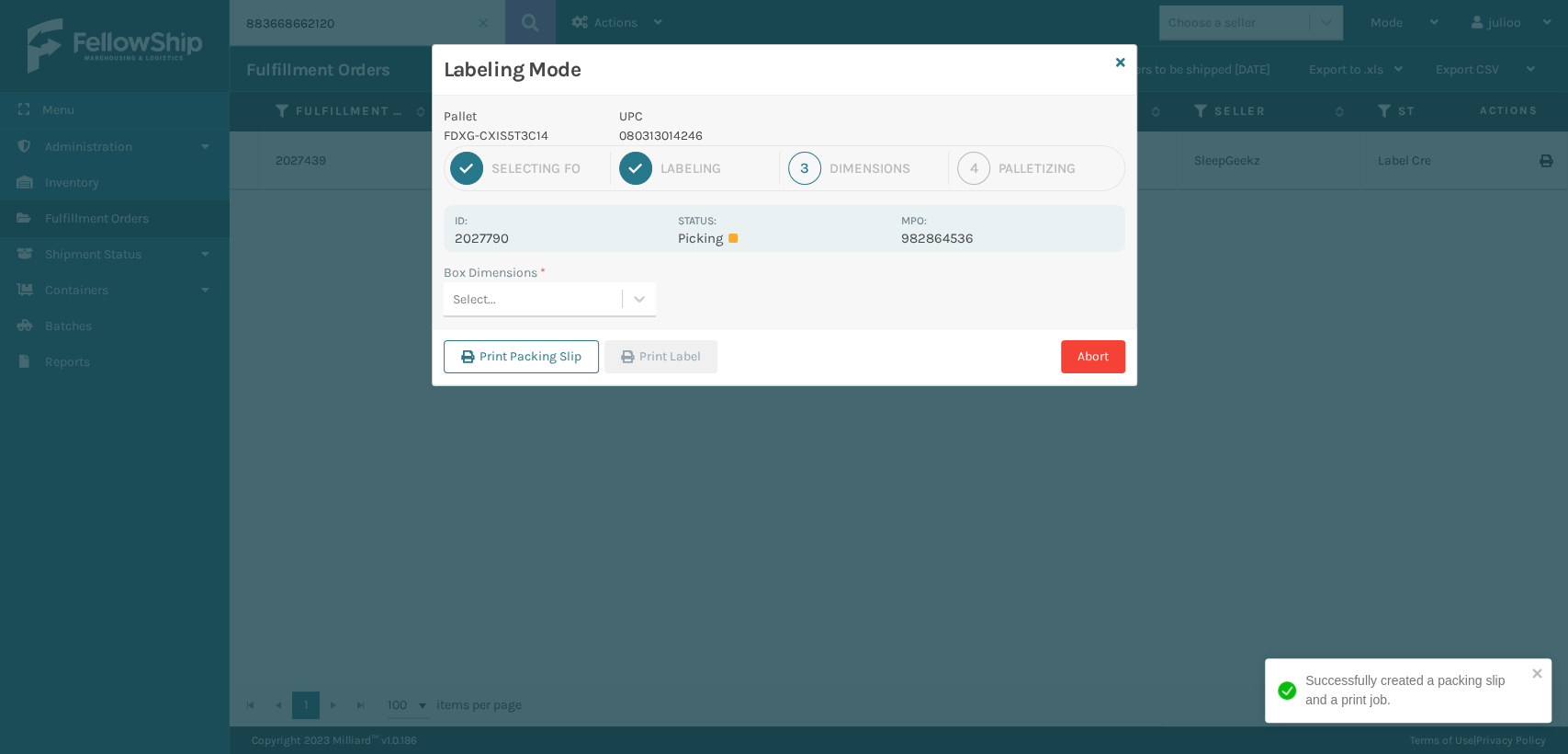
click at [524, 300] on div "Select..." at bounding box center [532, 299] width 178 height 30
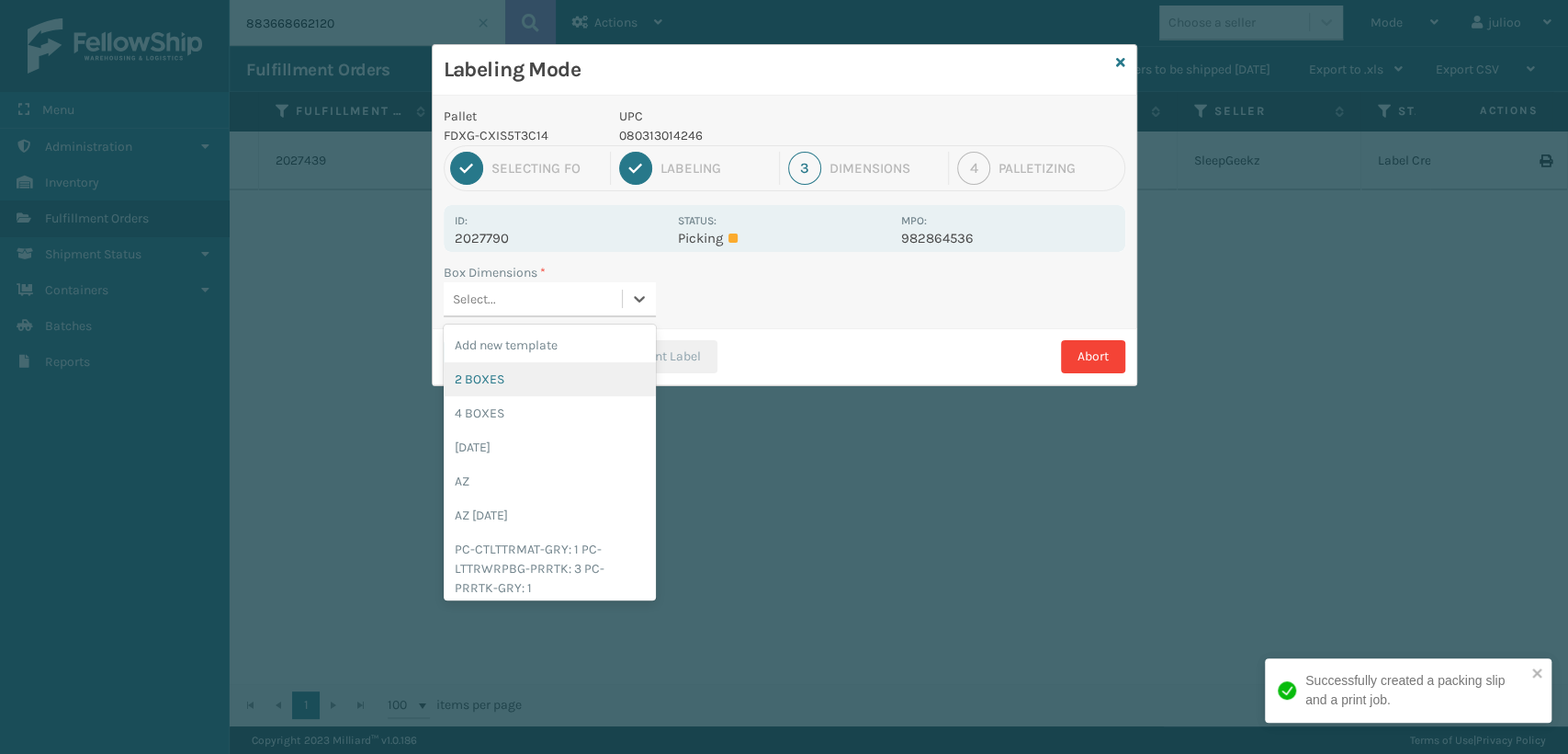
click at [486, 370] on div "2 BOXES" at bounding box center [550, 379] width 212 height 34
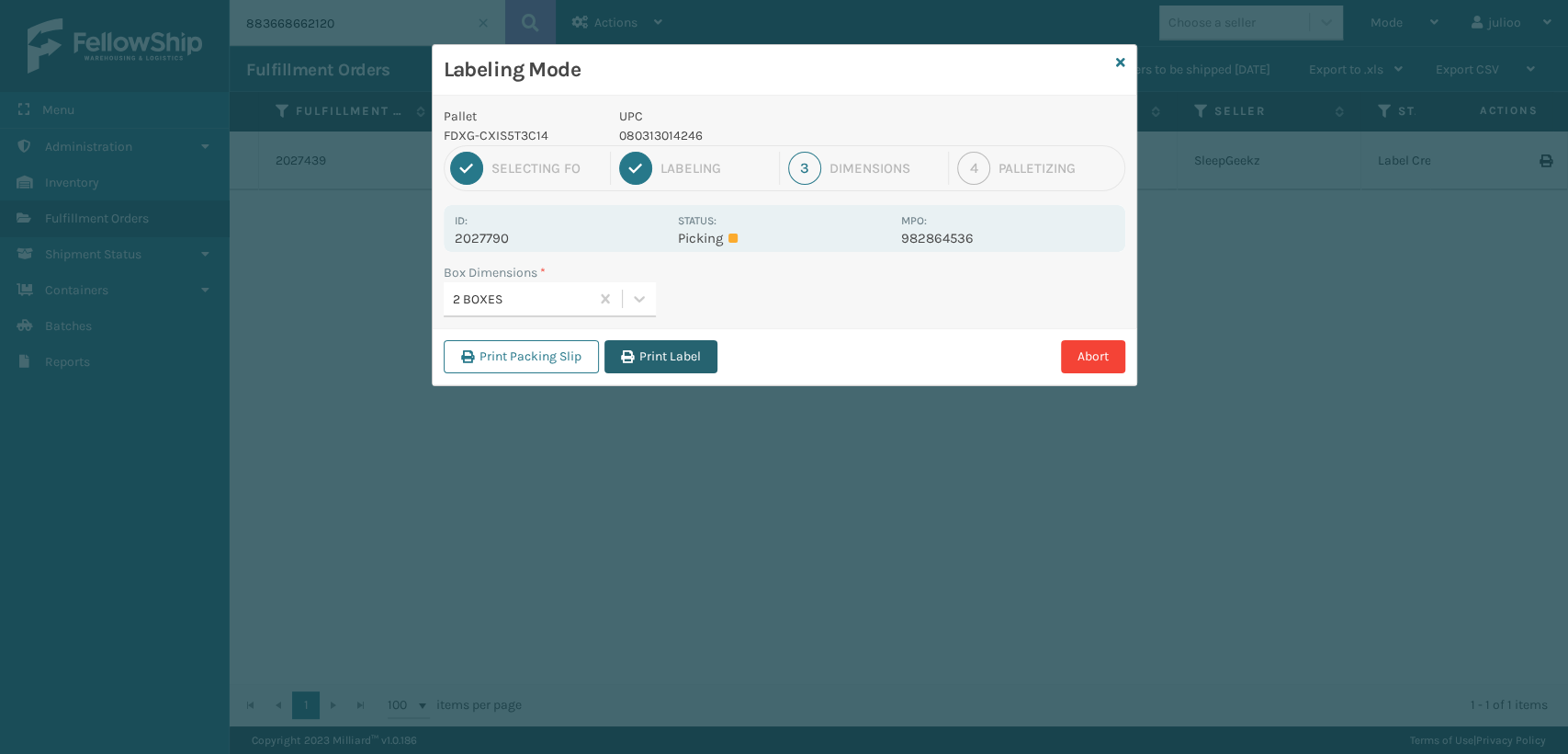
click at [655, 359] on button "Print Label" at bounding box center [661, 357] width 113 height 33
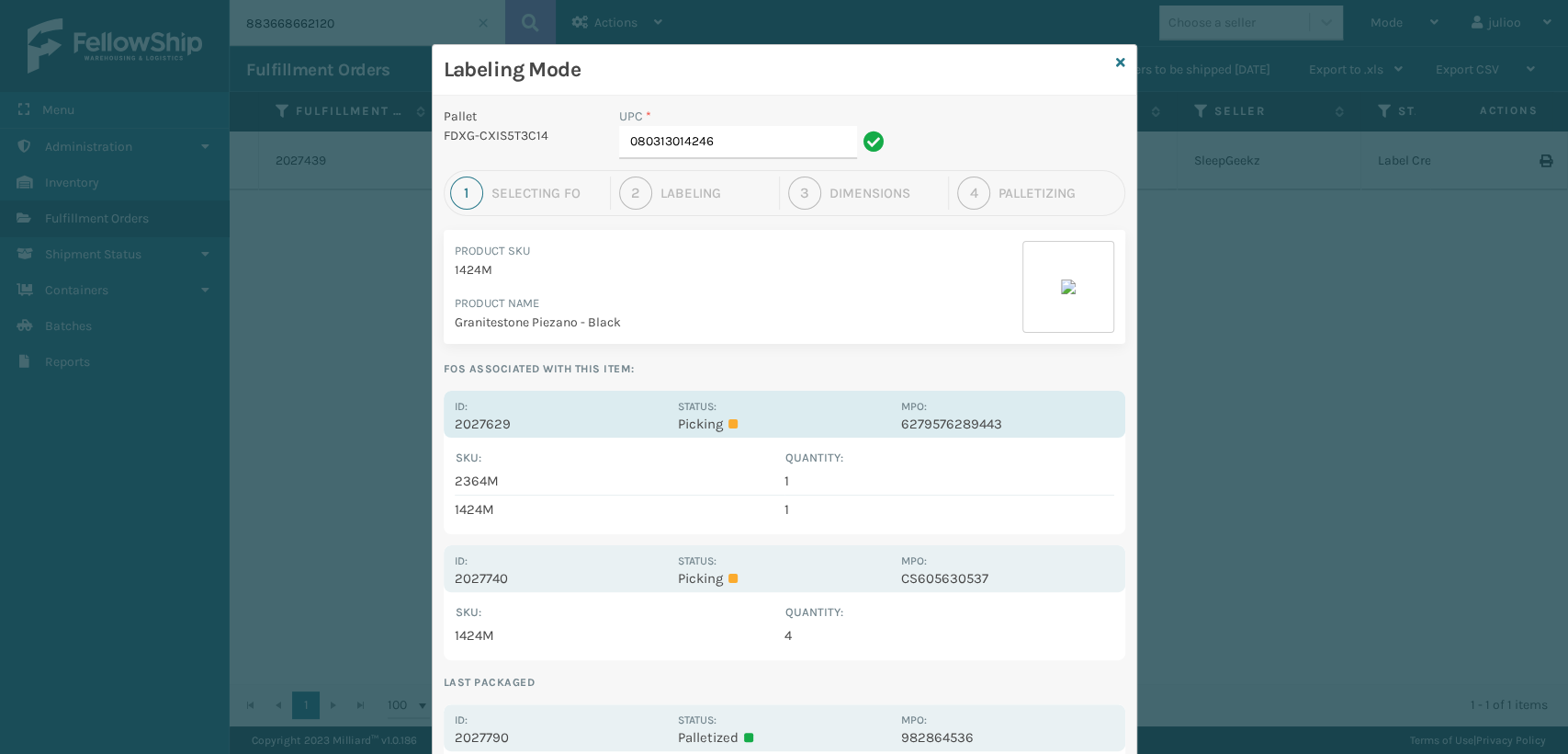
click at [624, 416] on p "2027629" at bounding box center [561, 424] width 212 height 17
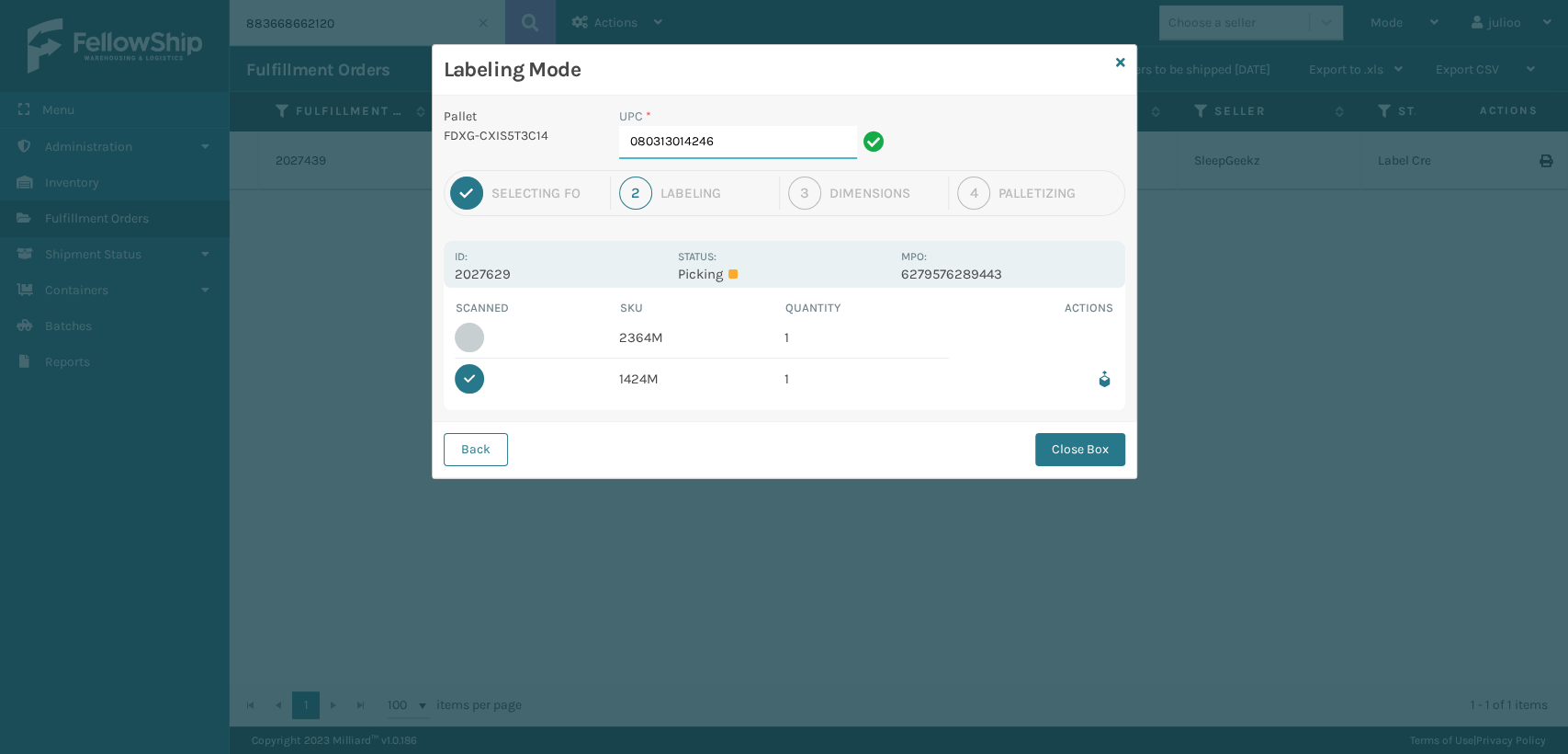
drag, startPoint x: 724, startPoint y: 137, endPoint x: 553, endPoint y: 165, distance: 173.3
click at [553, 165] on div "Pallet FDXG-CXIS5T3C14 UPC * 080313014246" at bounding box center [785, 138] width 704 height 64
type input "0"
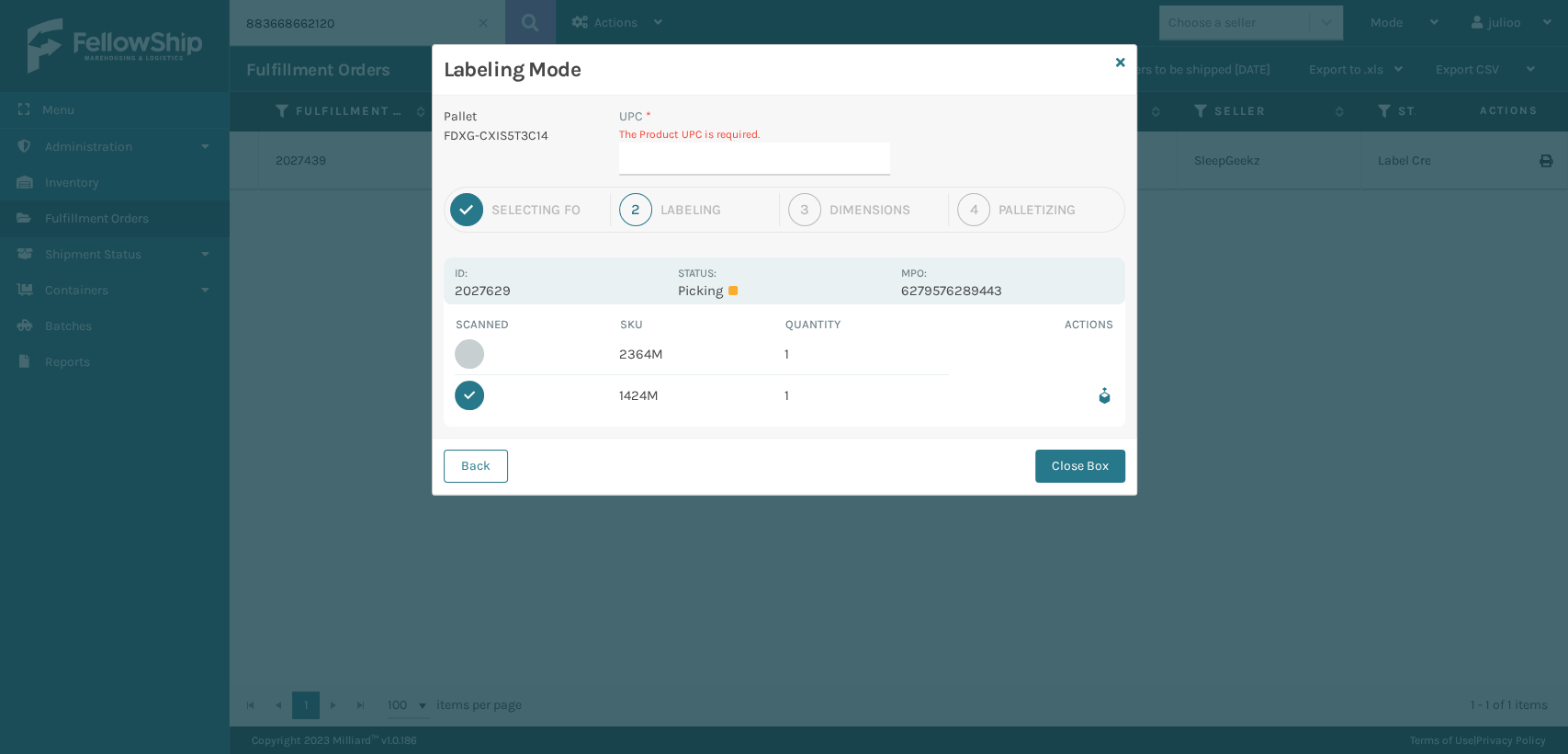
click at [673, 353] on td "2364M" at bounding box center [702, 354] width 166 height 41
click at [1119, 59] on icon at bounding box center [1121, 63] width 9 height 13
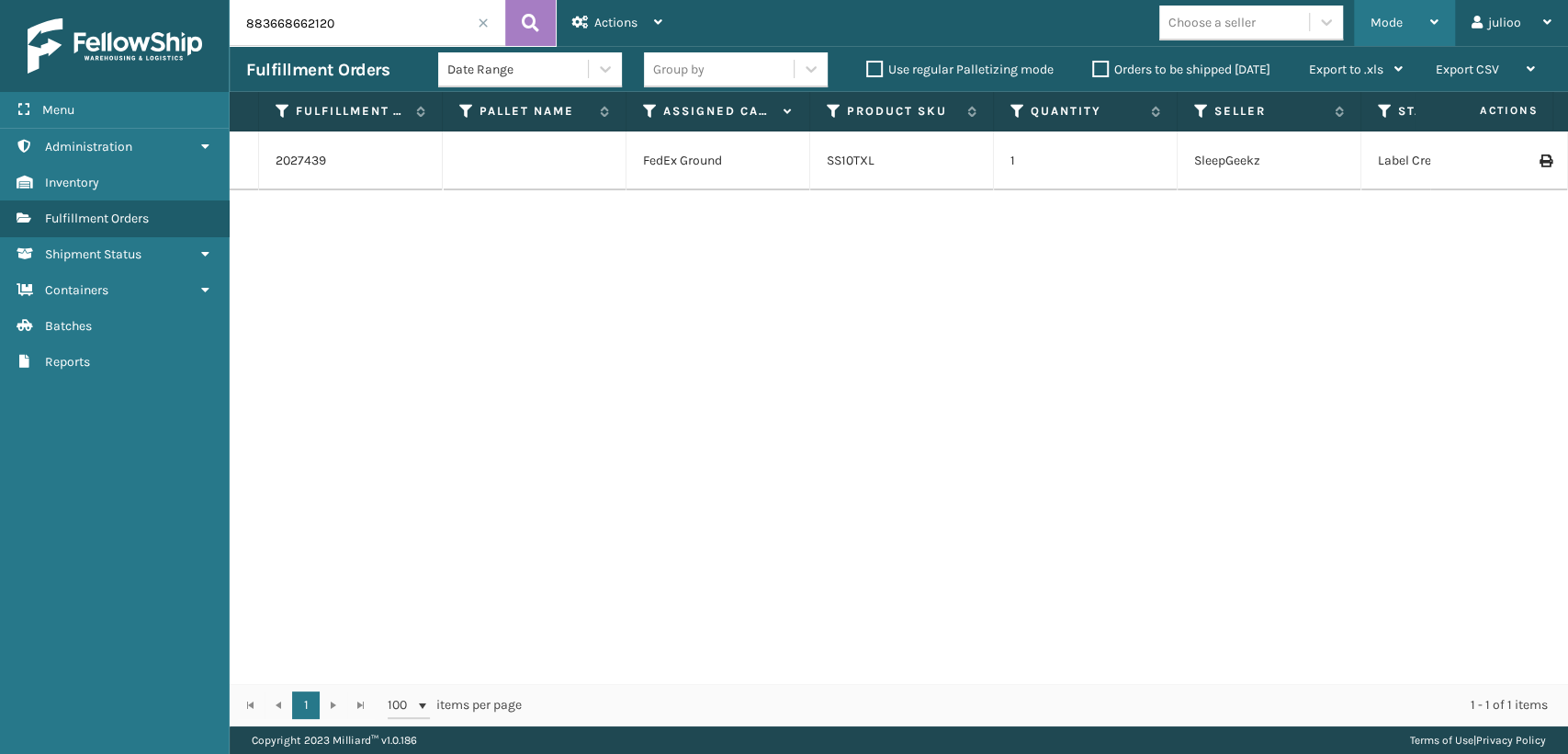
click at [1389, 23] on span "Mode" at bounding box center [1387, 22] width 32 height 16
drag, startPoint x: 389, startPoint y: 6, endPoint x: 397, endPoint y: 40, distance: 34.9
click at [389, 8] on input "883668662120" at bounding box center [367, 23] width 275 height 46
type input "8"
click at [1371, 18] on span "Mode" at bounding box center [1387, 22] width 32 height 16
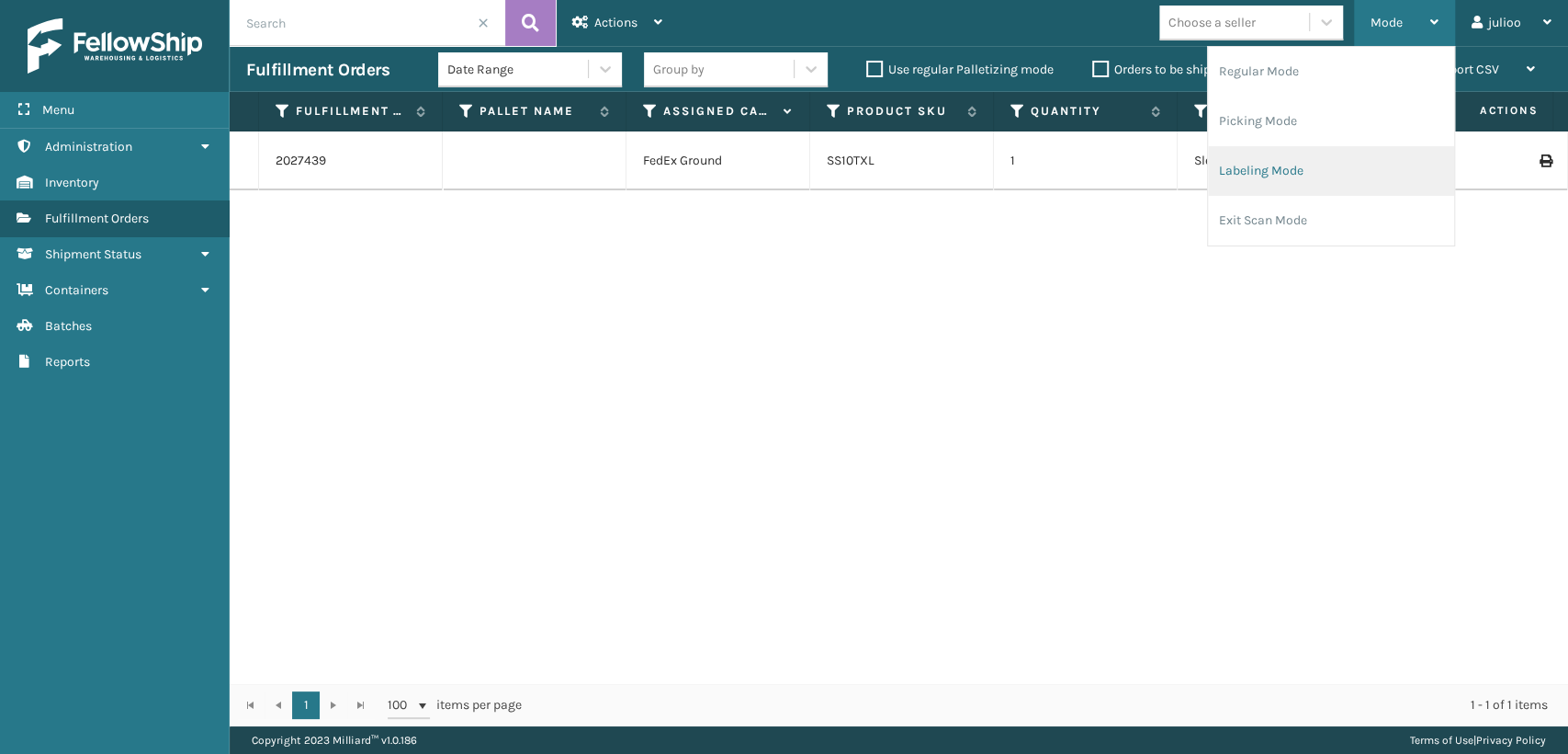
click at [1218, 177] on li "Labeling Mode" at bounding box center [1330, 171] width 246 height 50
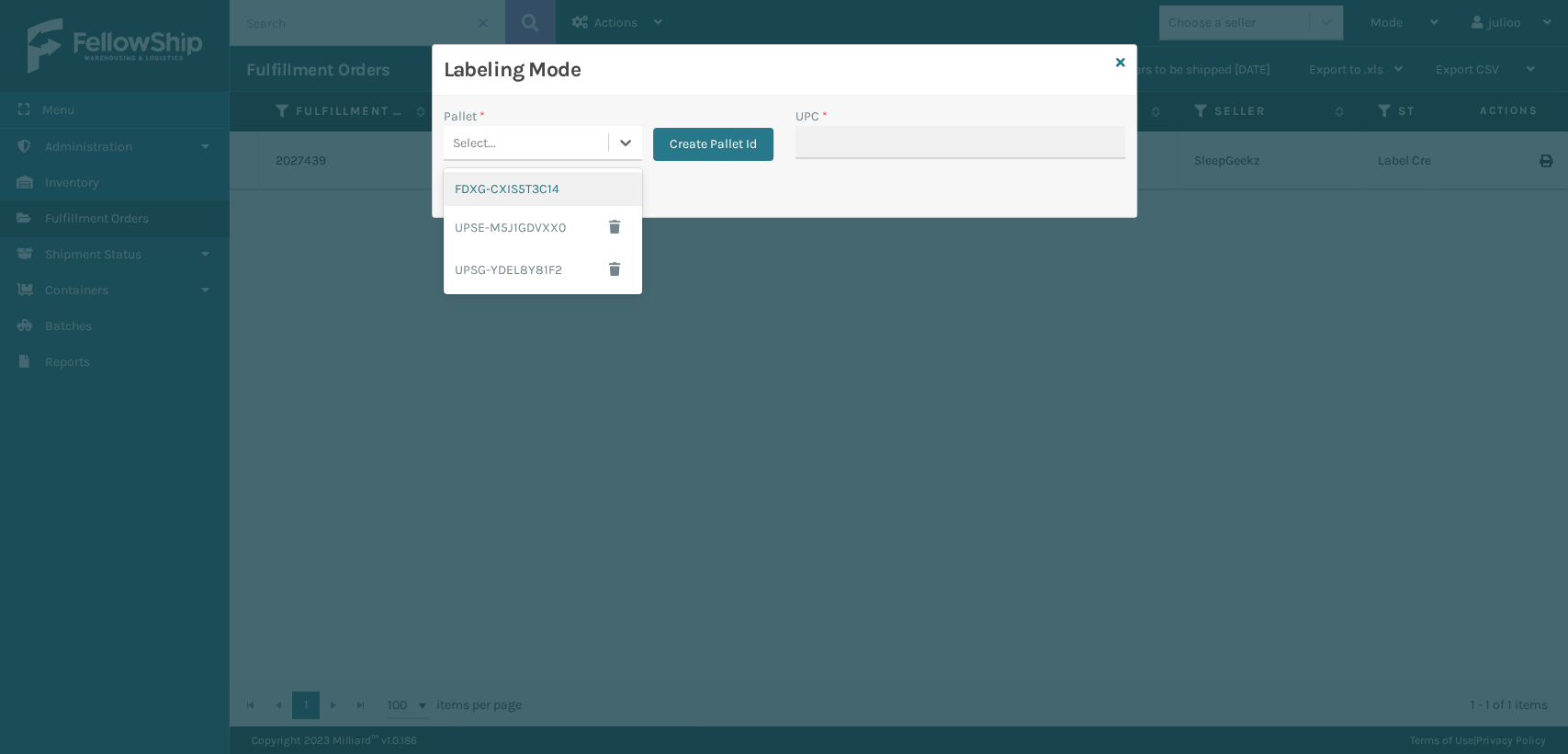
click at [602, 133] on div "Select..." at bounding box center [526, 143] width 165 height 30
click at [536, 196] on div "FDXG-CXIS5T3C14" at bounding box center [543, 188] width 198 height 34
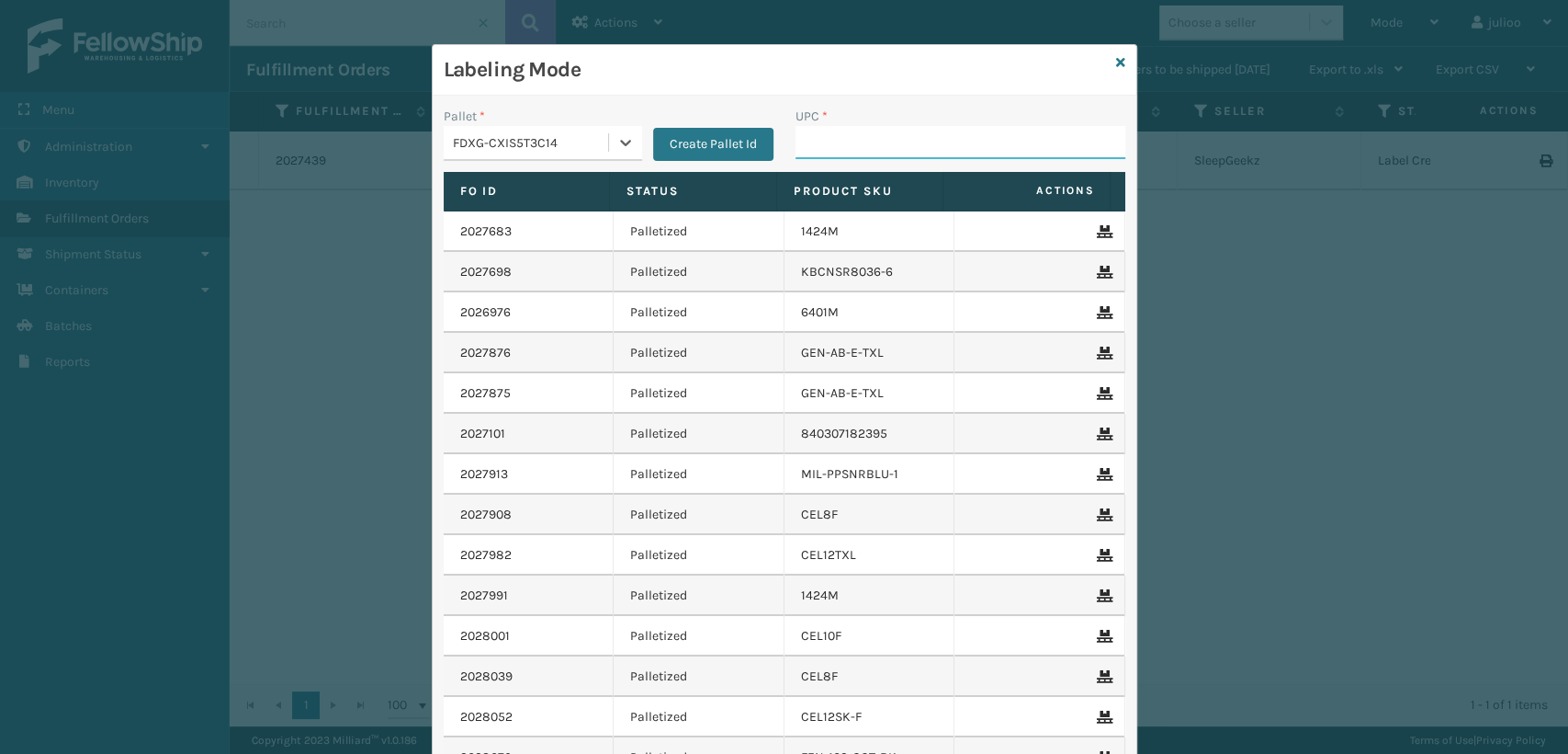
click at [815, 147] on input "UPC *" at bounding box center [961, 143] width 330 height 33
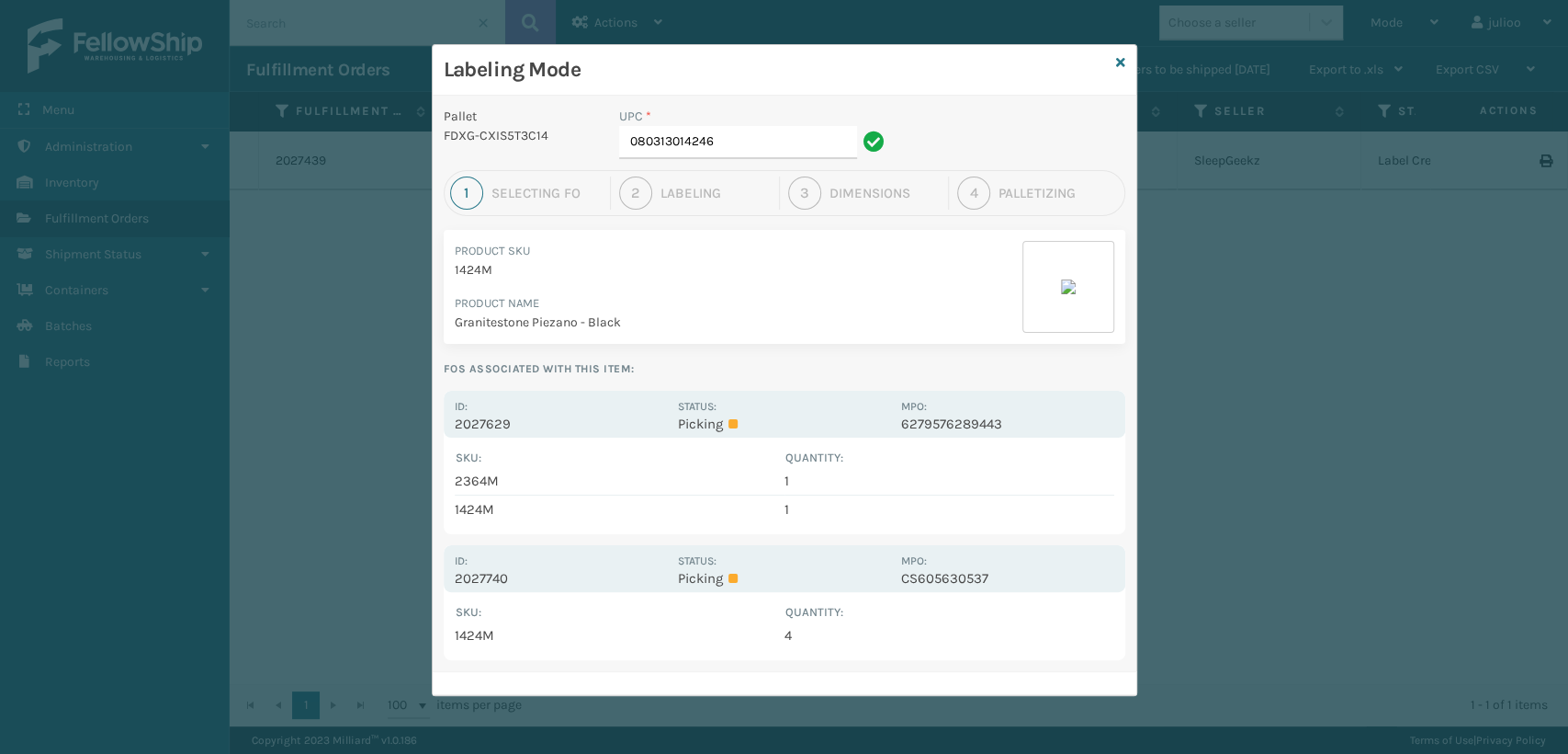
click at [578, 630] on td "1424M" at bounding box center [620, 635] width 330 height 28
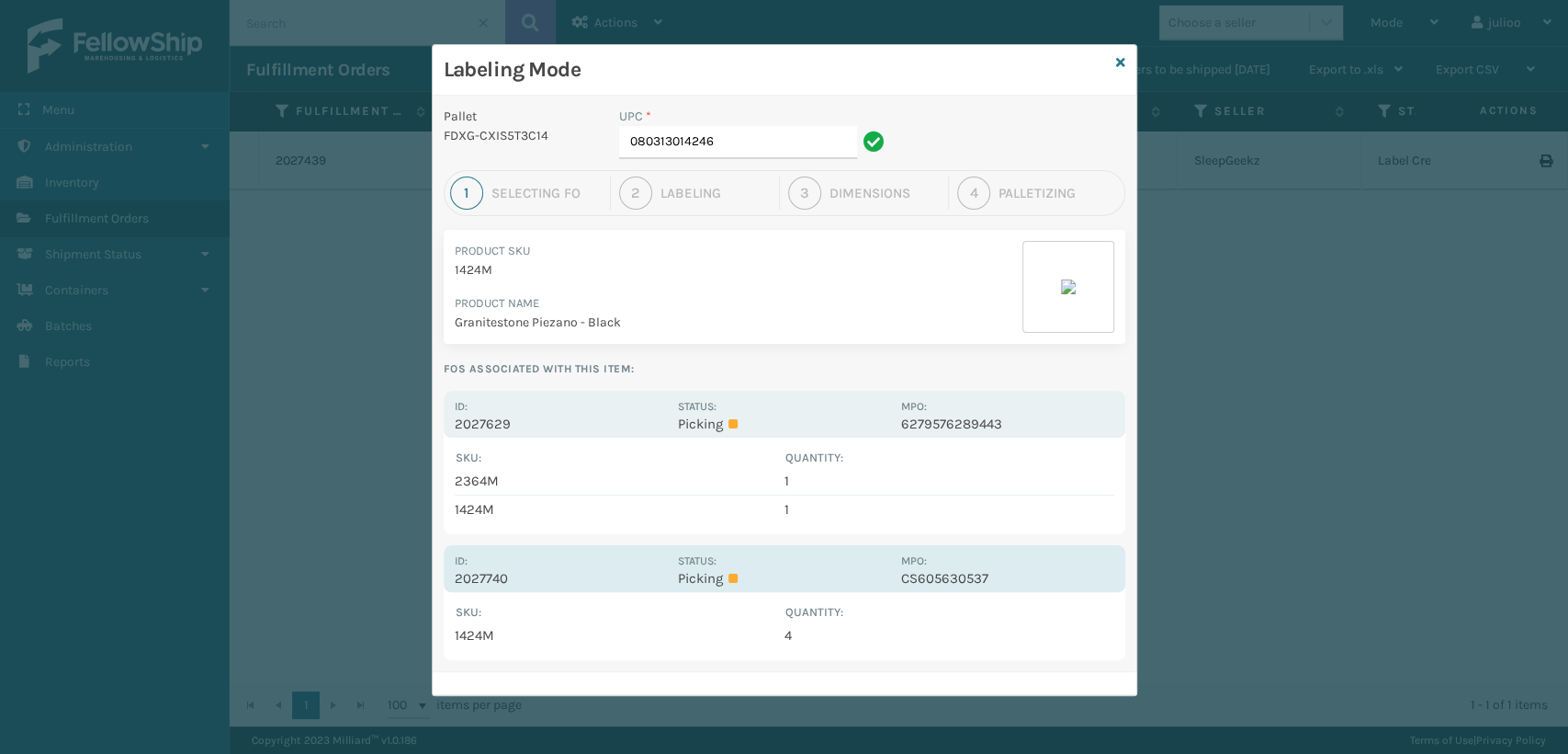
click at [694, 556] on label "Status:" at bounding box center [697, 560] width 39 height 13
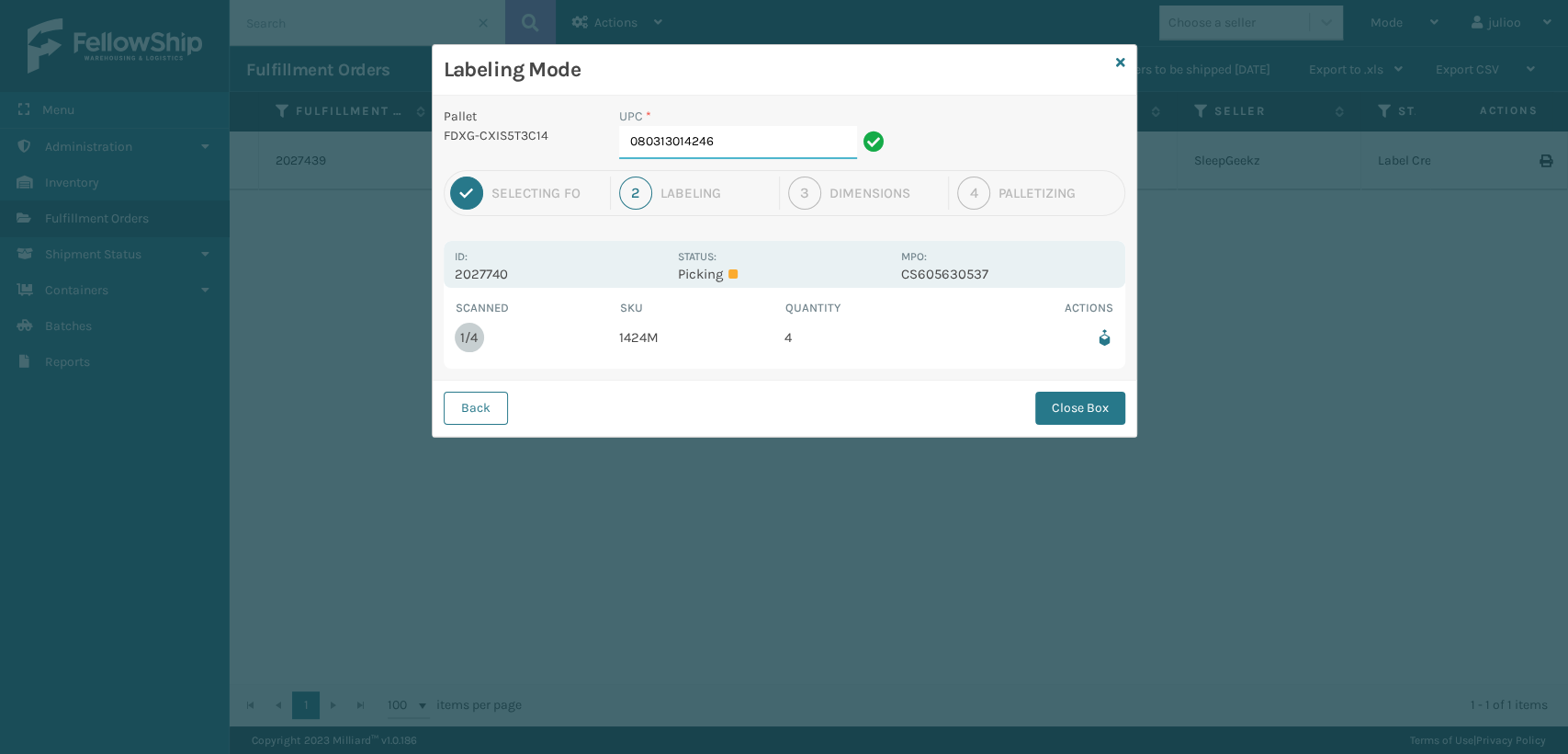
click at [767, 145] on input "080313014246" at bounding box center [738, 143] width 238 height 33
click at [728, 141] on input "080313014246" at bounding box center [738, 143] width 238 height 33
click at [1094, 417] on button "Close Box" at bounding box center [1081, 408] width 90 height 33
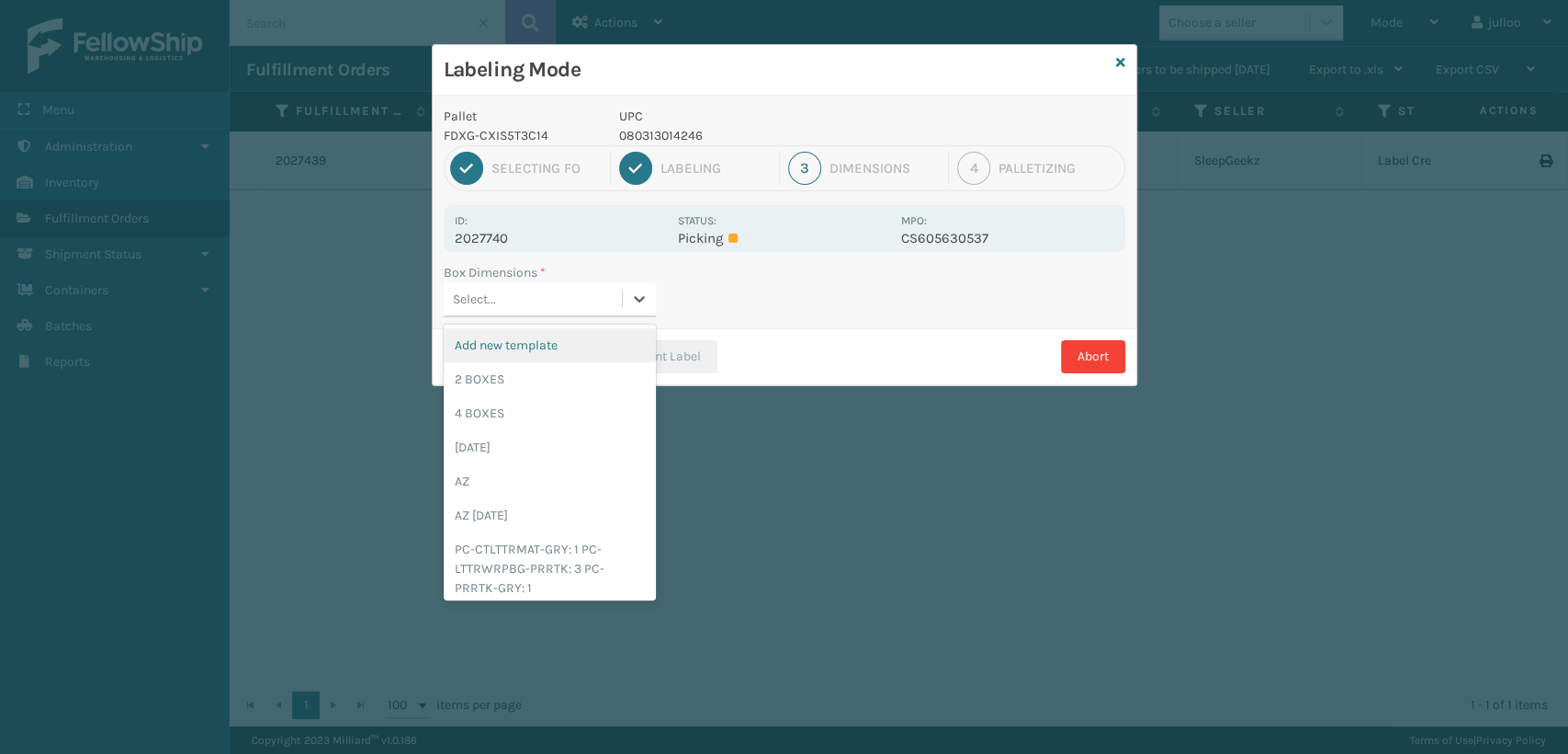
drag, startPoint x: 565, startPoint y: 303, endPoint x: 518, endPoint y: 388, distance: 97.1
click at [564, 303] on div "Select..." at bounding box center [532, 299] width 178 height 30
click at [478, 412] on div "4 BOXES" at bounding box center [550, 413] width 212 height 34
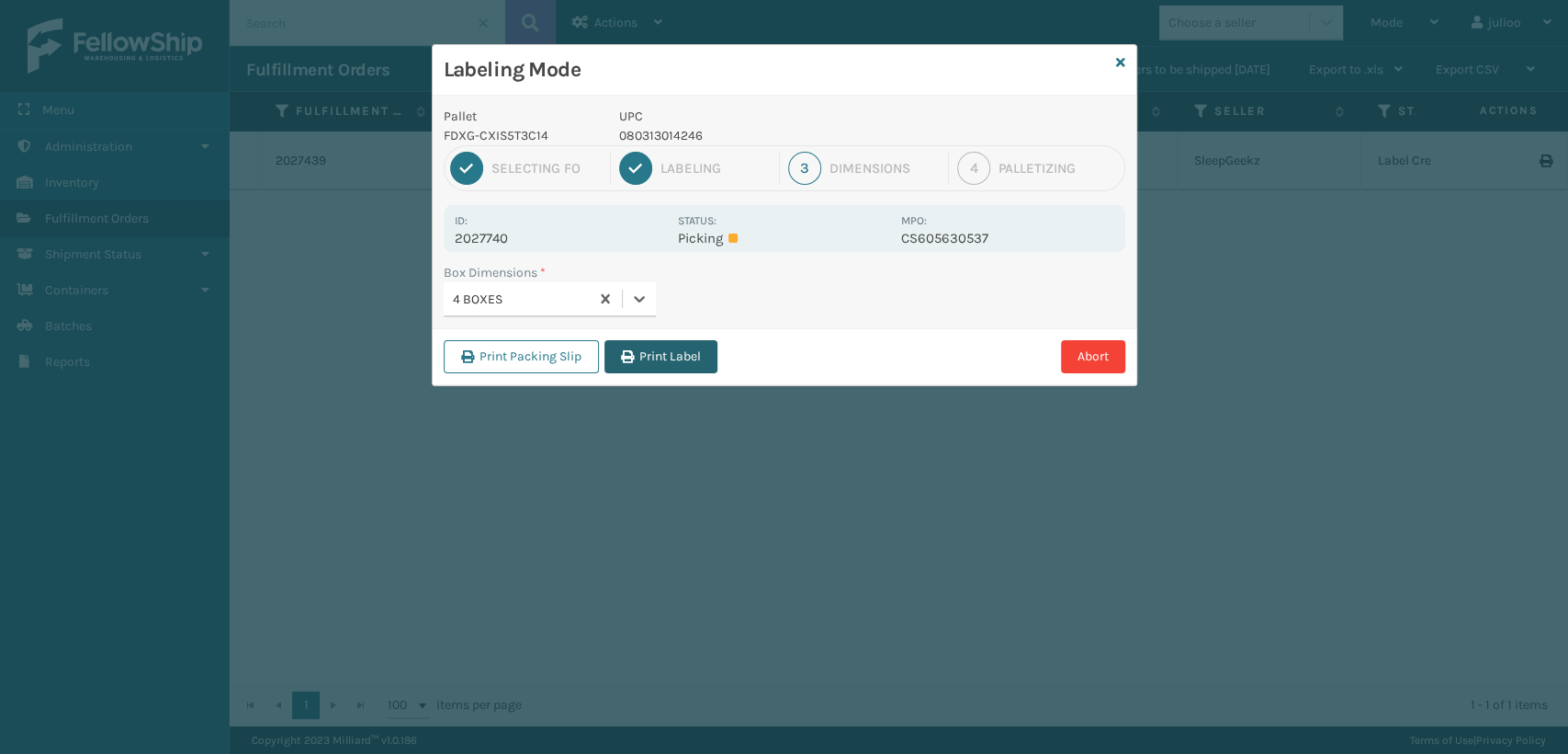
click at [655, 348] on button "Print Label" at bounding box center [661, 357] width 113 height 33
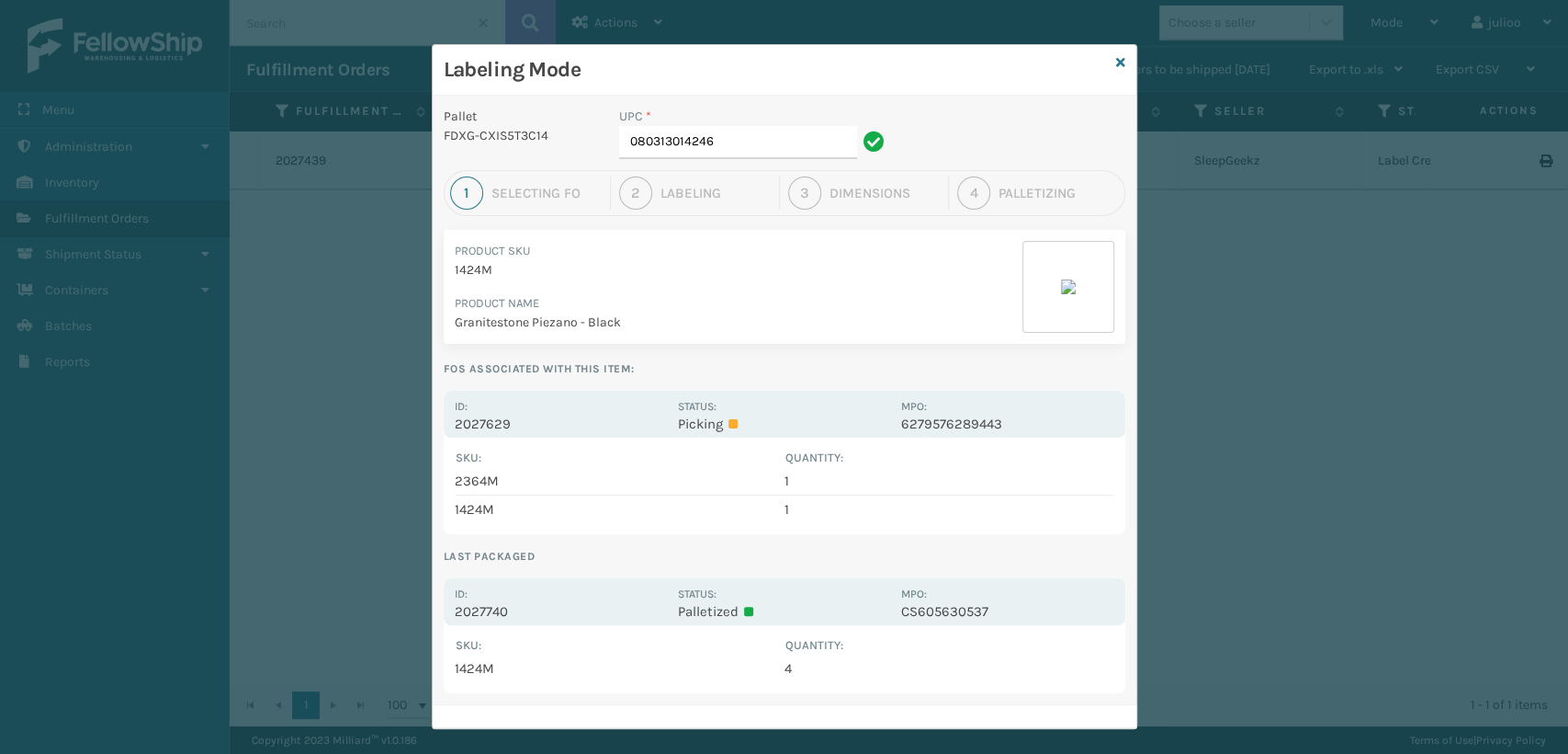
click at [1119, 72] on div "Labeling Mode" at bounding box center [785, 70] width 704 height 51
click at [1117, 61] on icon at bounding box center [1121, 63] width 9 height 13
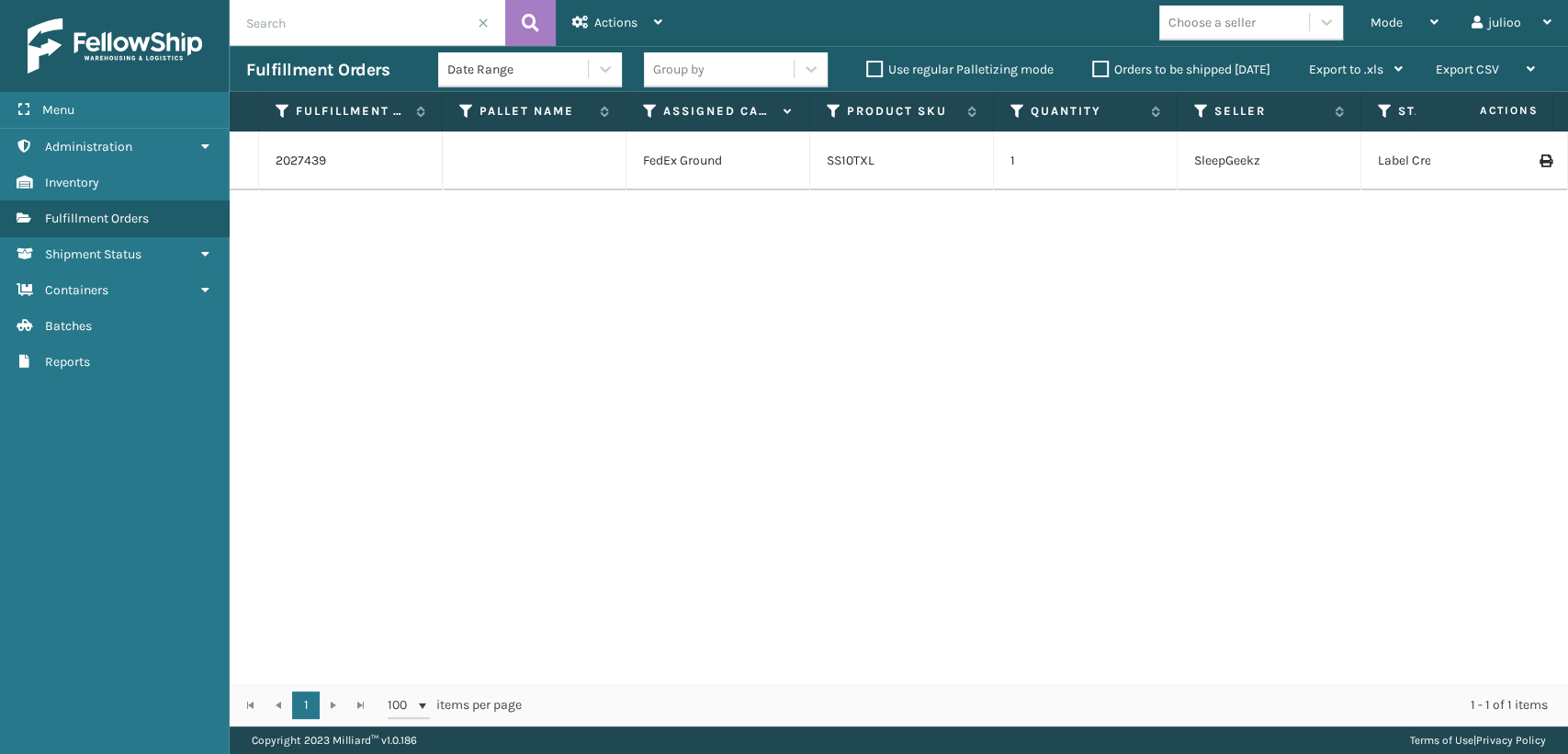
click at [491, 22] on input "text" at bounding box center [367, 23] width 275 height 46
click at [478, 24] on span at bounding box center [484, 23] width 11 height 11
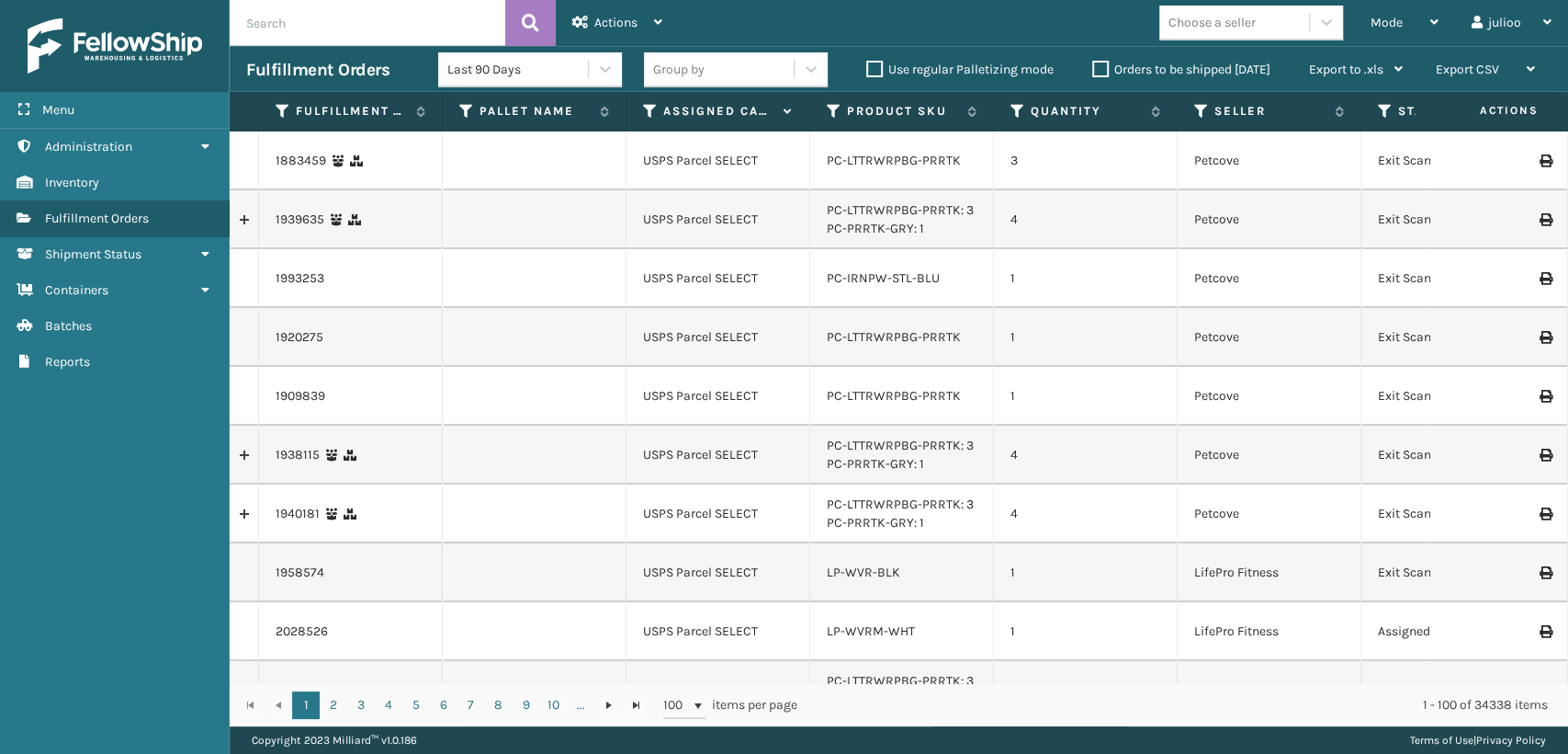
click at [392, 23] on input "text" at bounding box center [367, 23] width 275 height 46
type input "2364M"
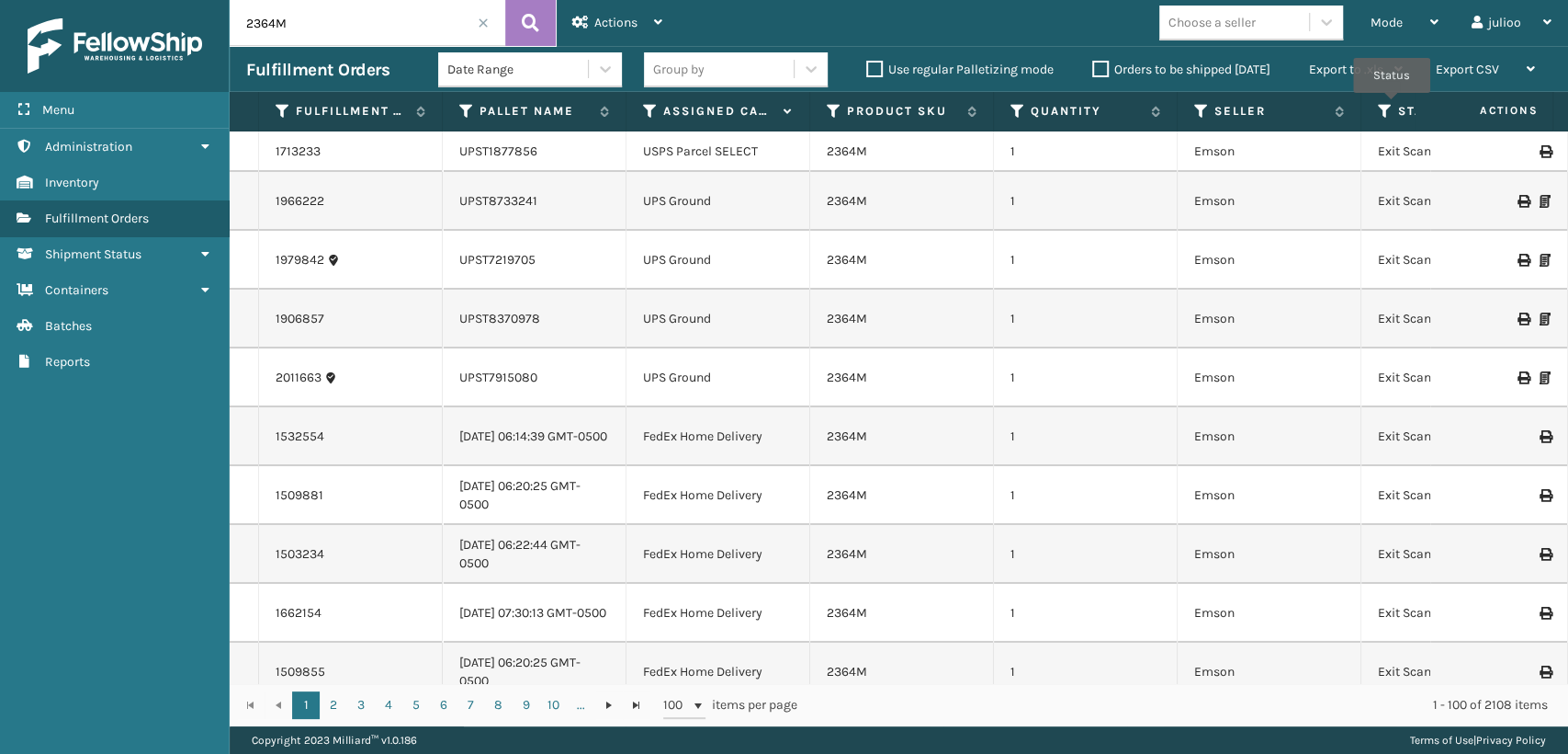
click at [1389, 105] on icon at bounding box center [1386, 112] width 15 height 17
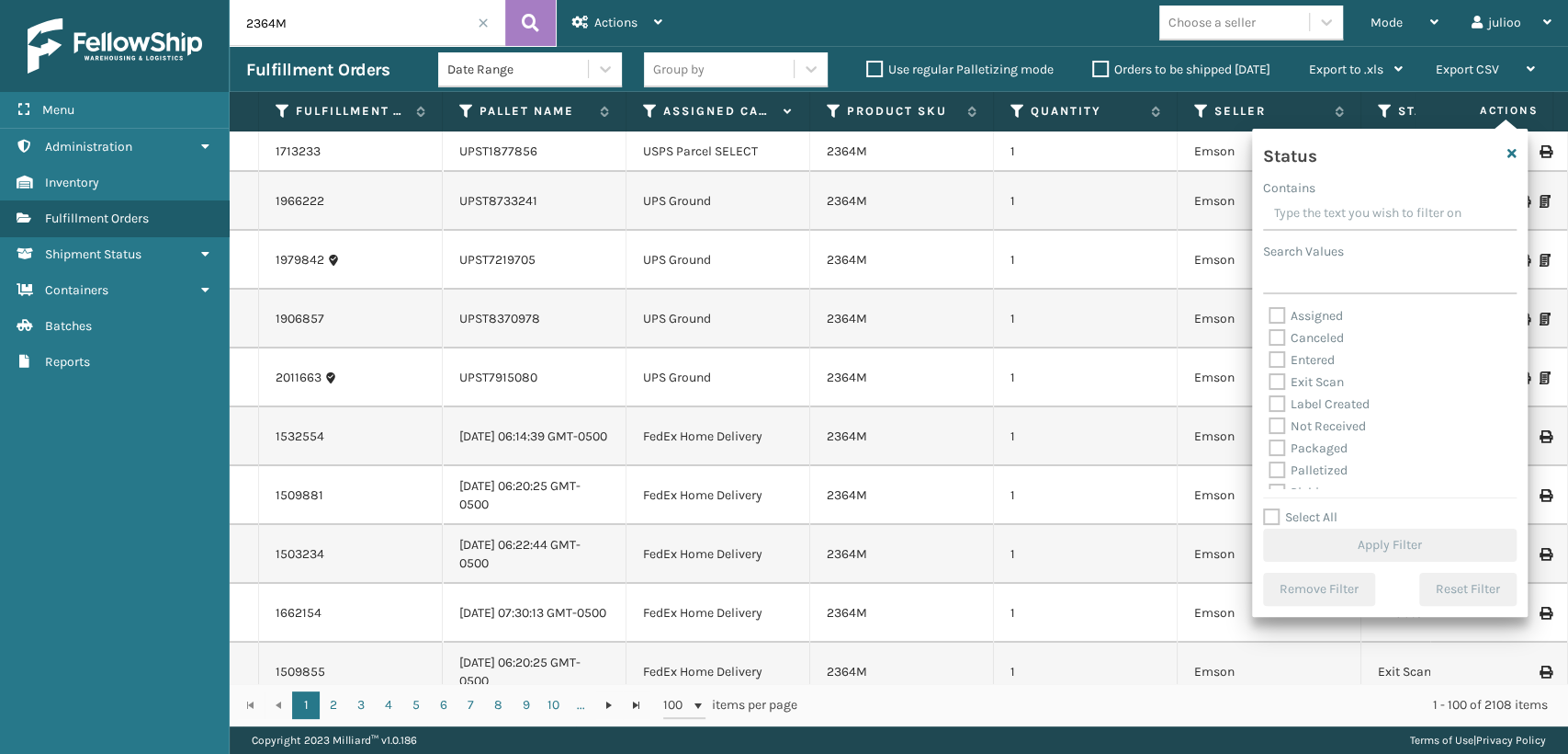
click at [1330, 464] on label "Palletized" at bounding box center [1308, 470] width 79 height 16
click at [1270, 464] on input "Palletized" at bounding box center [1269, 465] width 1 height 12
checkbox input "true"
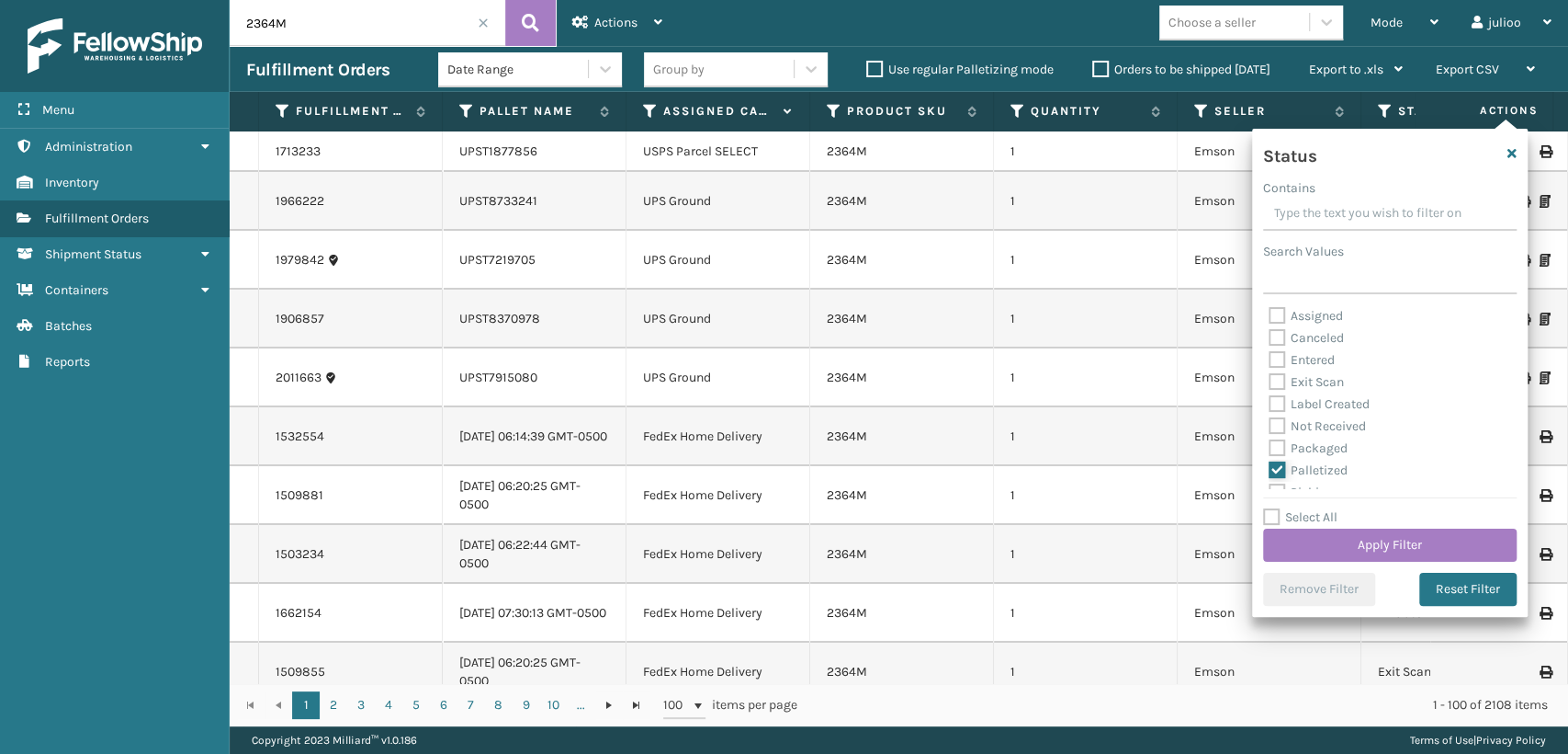
scroll to position [72, 0]
click at [1323, 415] on label "Picking" at bounding box center [1301, 420] width 65 height 16
click at [1270, 415] on input "Picking" at bounding box center [1269, 416] width 1 height 12
checkbox input "true"
click at [1395, 548] on button "Apply Filter" at bounding box center [1389, 545] width 253 height 33
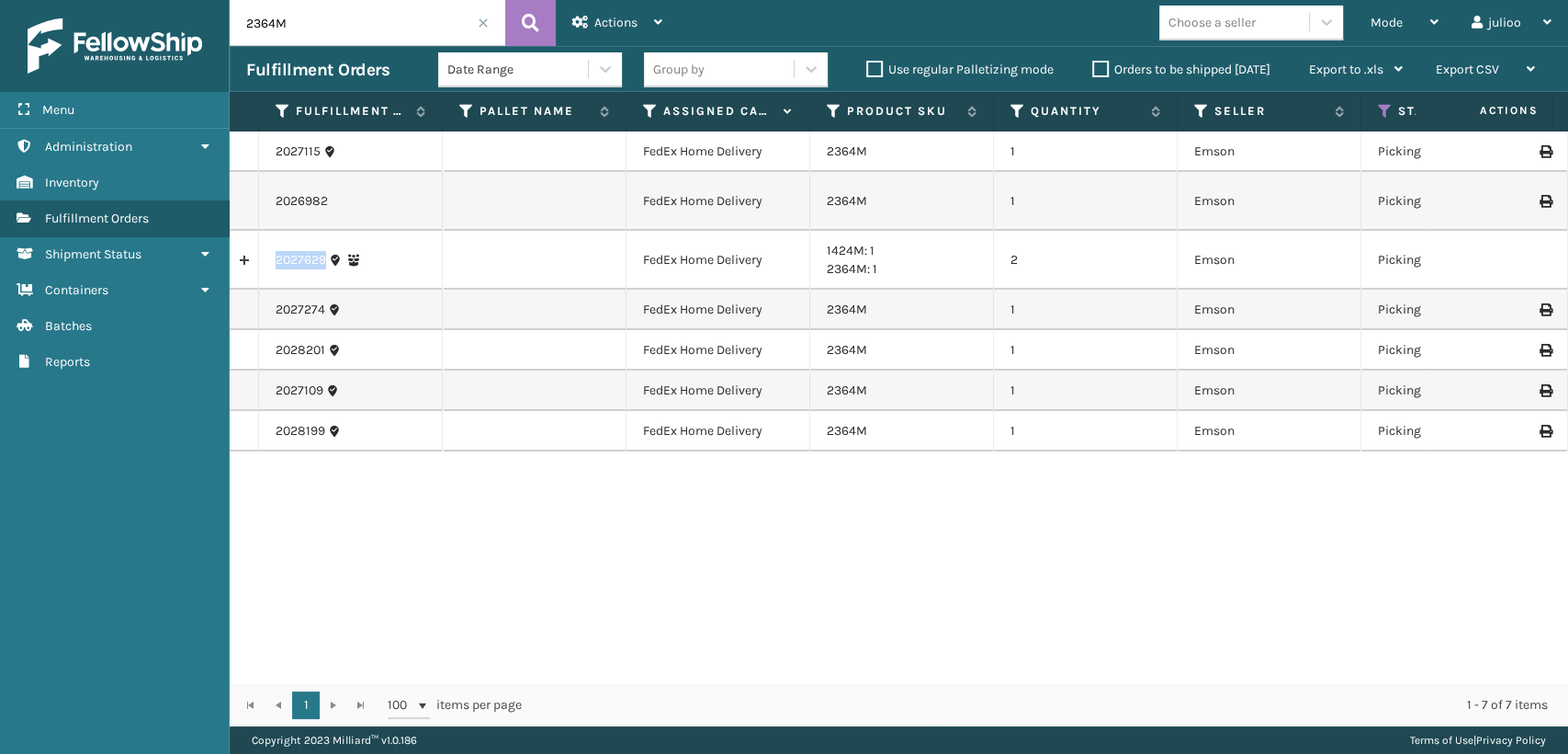
copy div "2027629"
drag, startPoint x: 269, startPoint y: 257, endPoint x: 346, endPoint y: 280, distance: 80.4
click at [346, 280] on td "2027629" at bounding box center [350, 260] width 183 height 59
click at [1388, 17] on span "Mode" at bounding box center [1387, 22] width 32 height 16
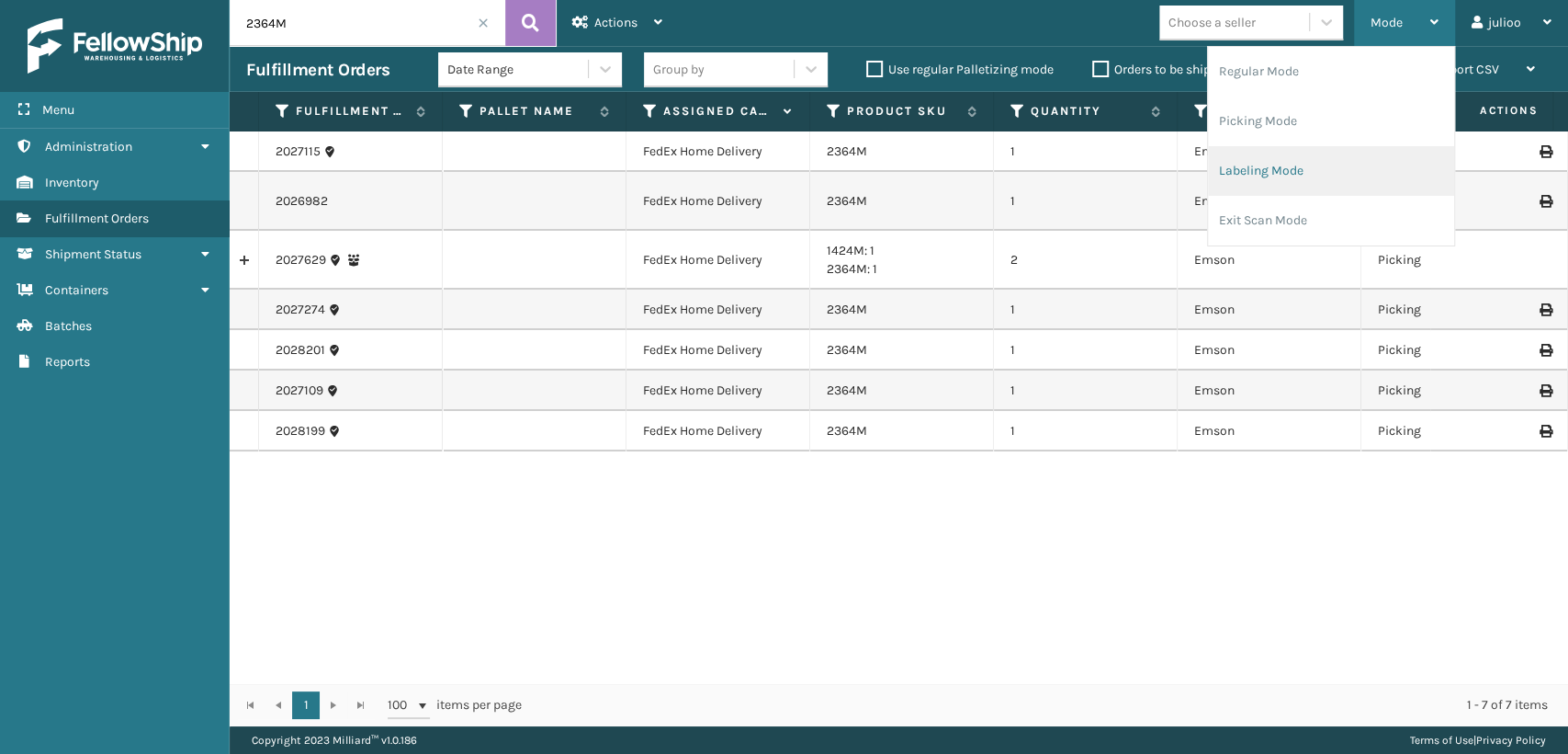
click at [1244, 183] on li "Labeling Mode" at bounding box center [1330, 171] width 246 height 50
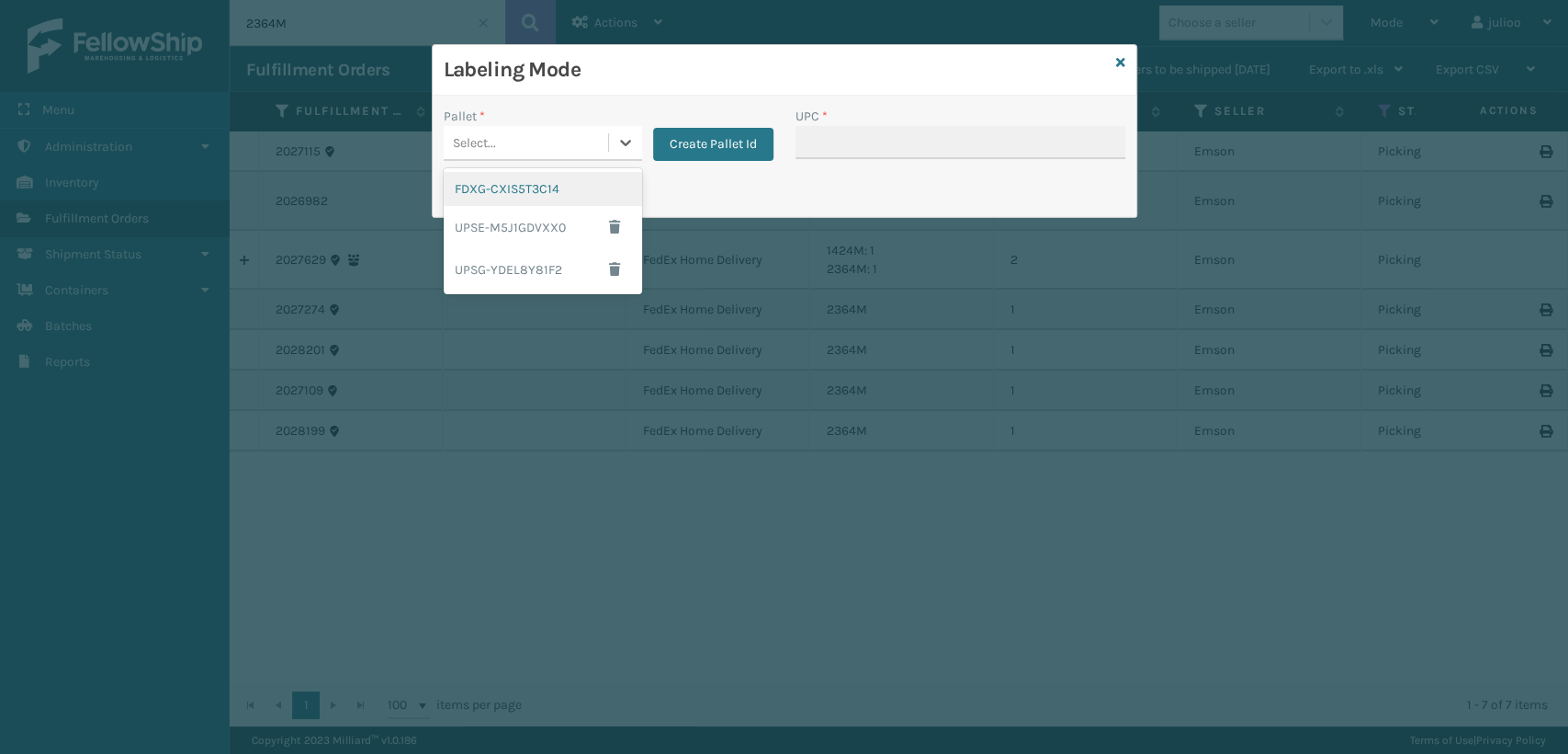
click at [482, 142] on div "Select..." at bounding box center [474, 143] width 43 height 19
click at [477, 194] on div "FDXG-CXIS5T3C14" at bounding box center [543, 188] width 198 height 34
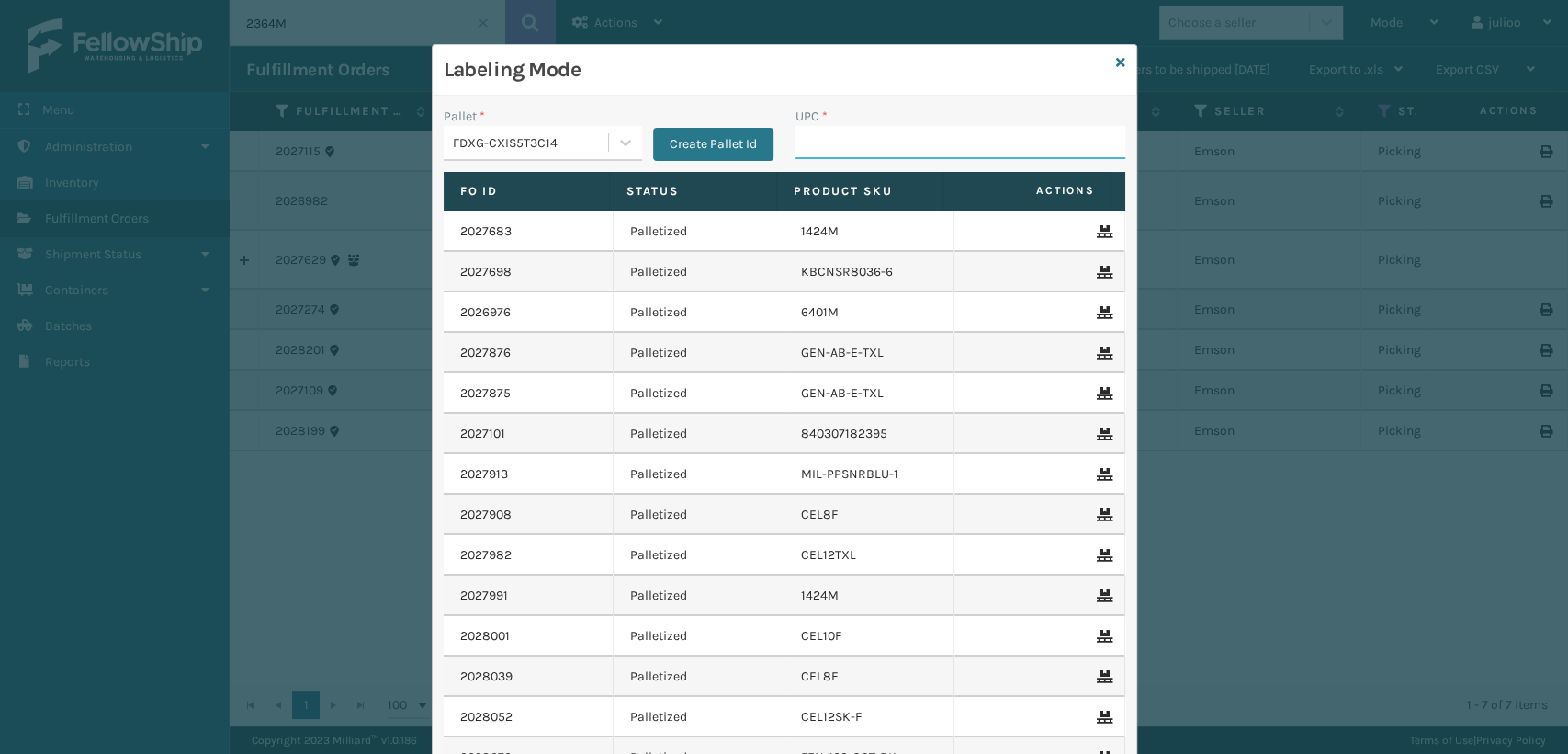
click at [883, 138] on input "UPC *" at bounding box center [961, 143] width 330 height 33
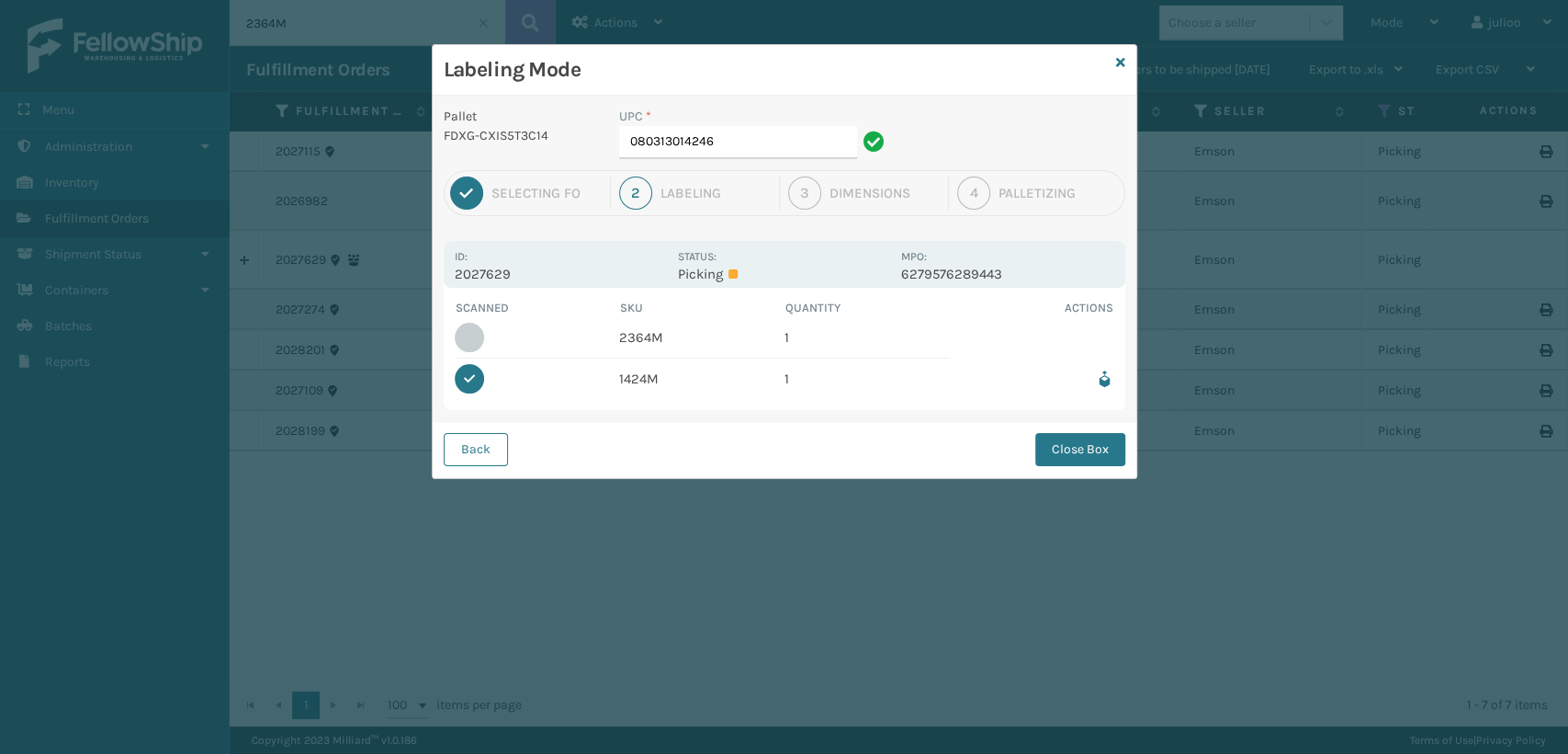
drag, startPoint x: 780, startPoint y: 122, endPoint x: 761, endPoint y: 149, distance: 33.0
click at [761, 149] on div "UPC * 080313014246" at bounding box center [755, 133] width 271 height 53
click at [761, 149] on input "080313014246" at bounding box center [738, 143] width 238 height 33
drag, startPoint x: 726, startPoint y: 148, endPoint x: 513, endPoint y: 160, distance: 213.3
click at [513, 160] on div "Pallet FDXG-CXIS5T3C14 UPC * 080313014246" at bounding box center [785, 138] width 704 height 64
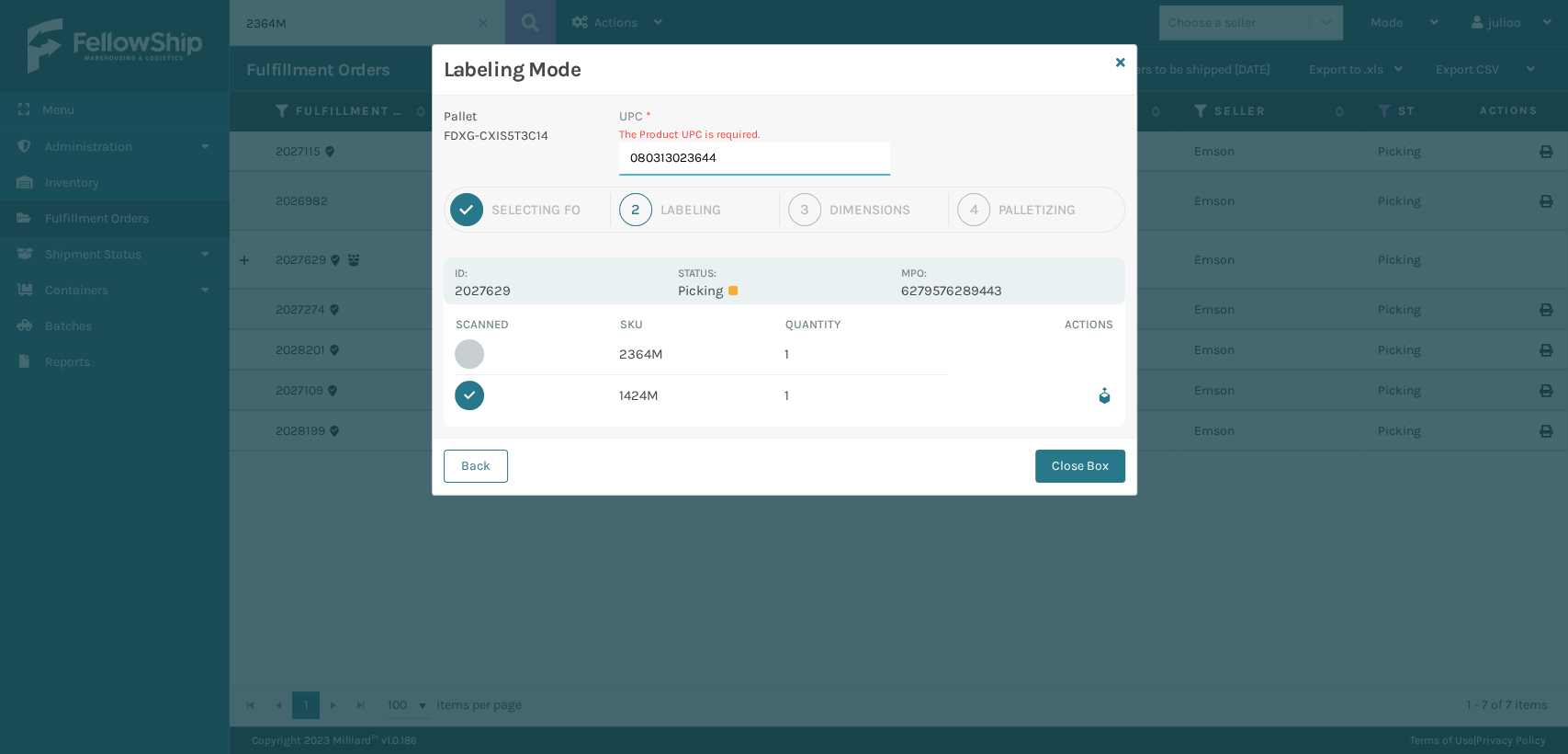
type input "080313023644"
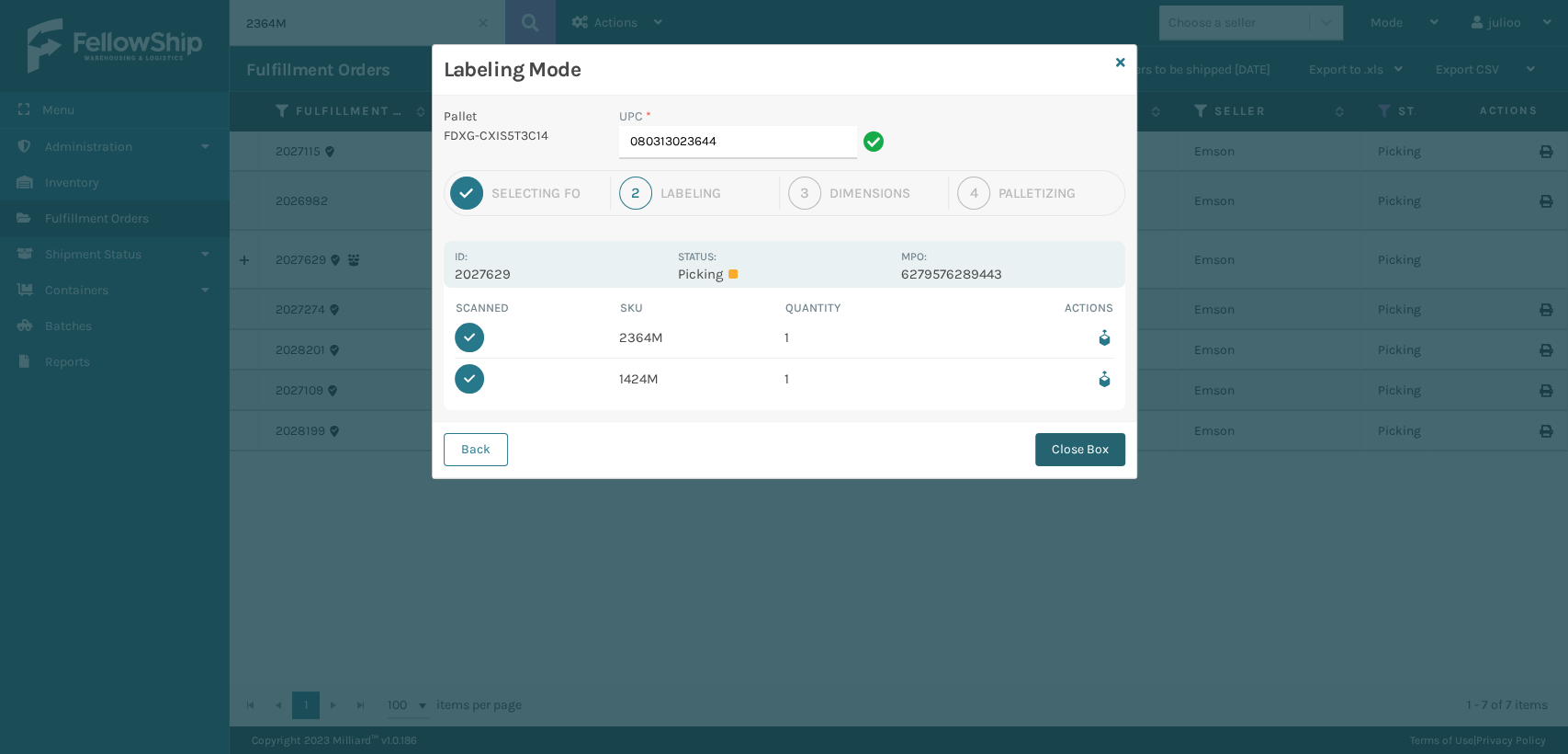
click at [1073, 449] on button "Close Box" at bounding box center [1081, 450] width 90 height 33
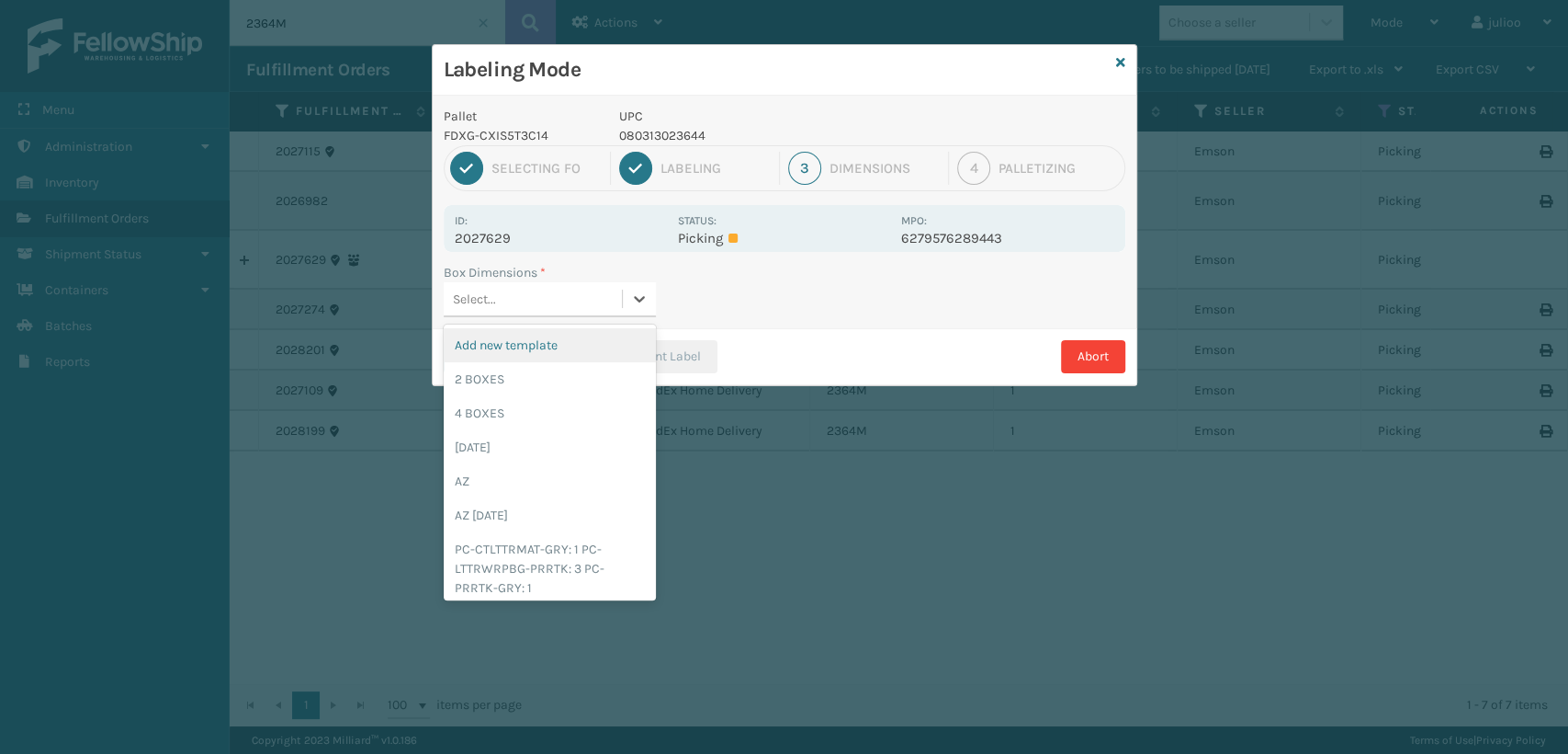
click at [504, 296] on div "Select..." at bounding box center [532, 299] width 178 height 30
click at [493, 378] on div "2 BOXES" at bounding box center [550, 379] width 212 height 34
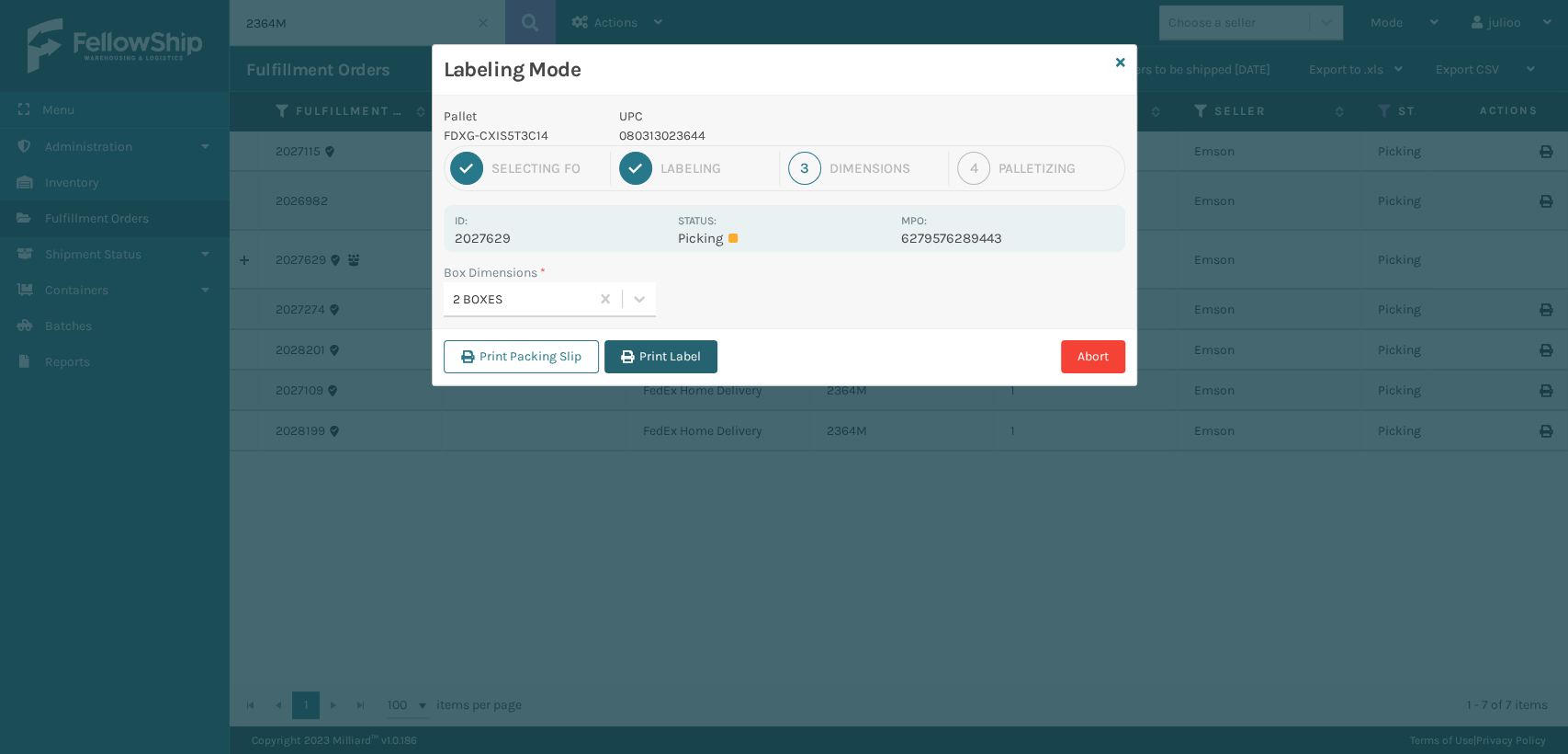
click at [661, 347] on button "Print Label" at bounding box center [661, 357] width 113 height 33
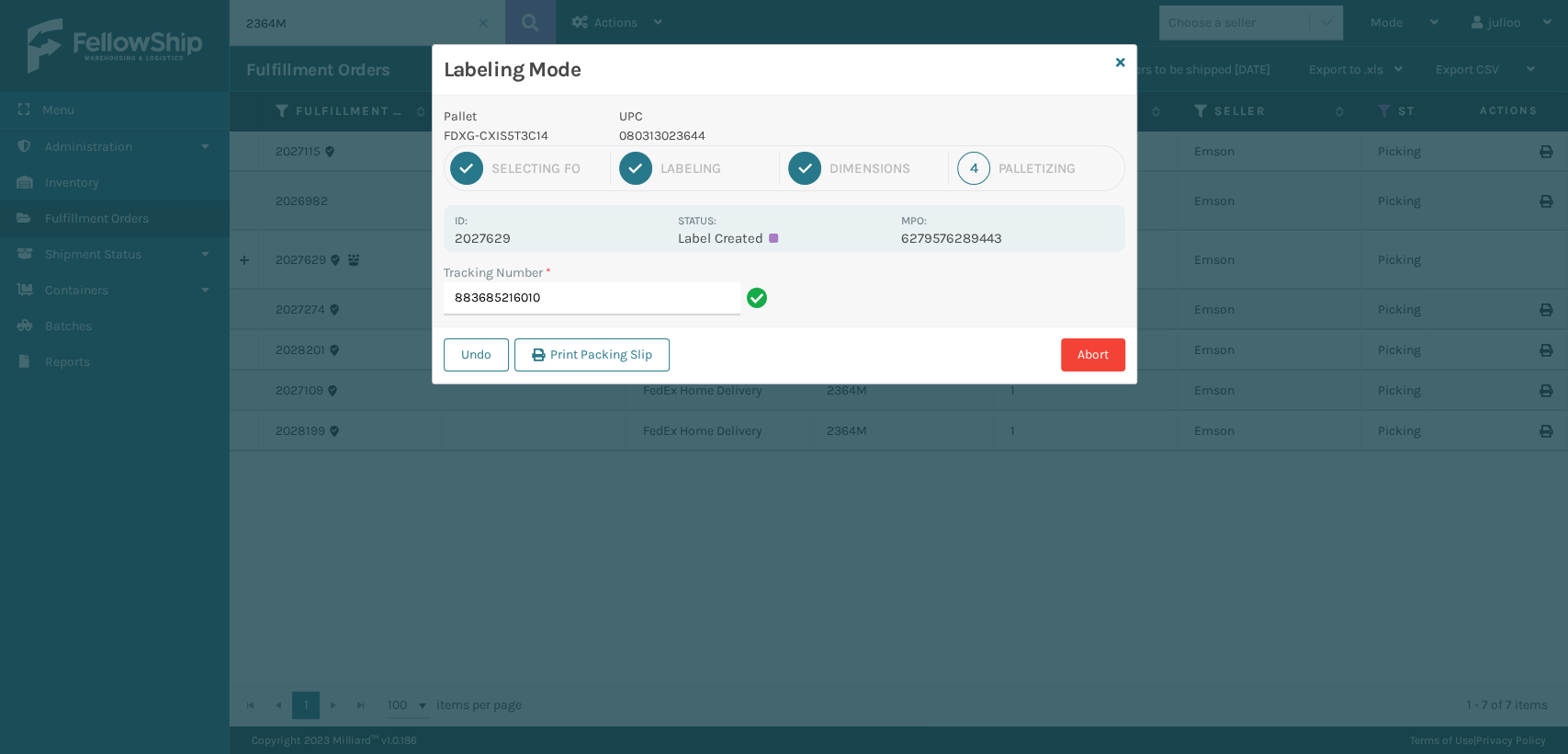
type input "883685216010"
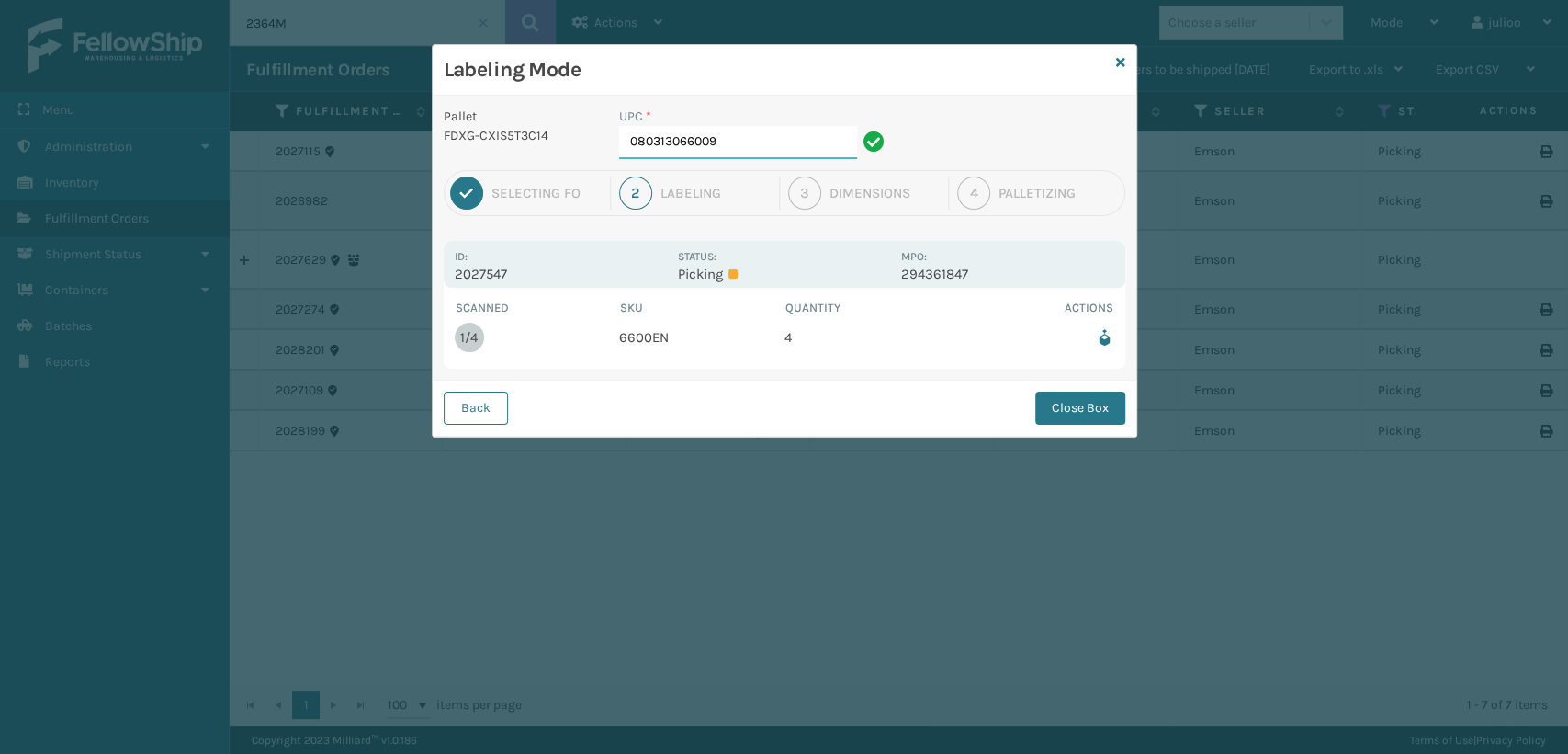
click at [740, 139] on input "080313066009" at bounding box center [738, 143] width 238 height 33
click at [1061, 409] on button "Close Box" at bounding box center [1081, 408] width 90 height 33
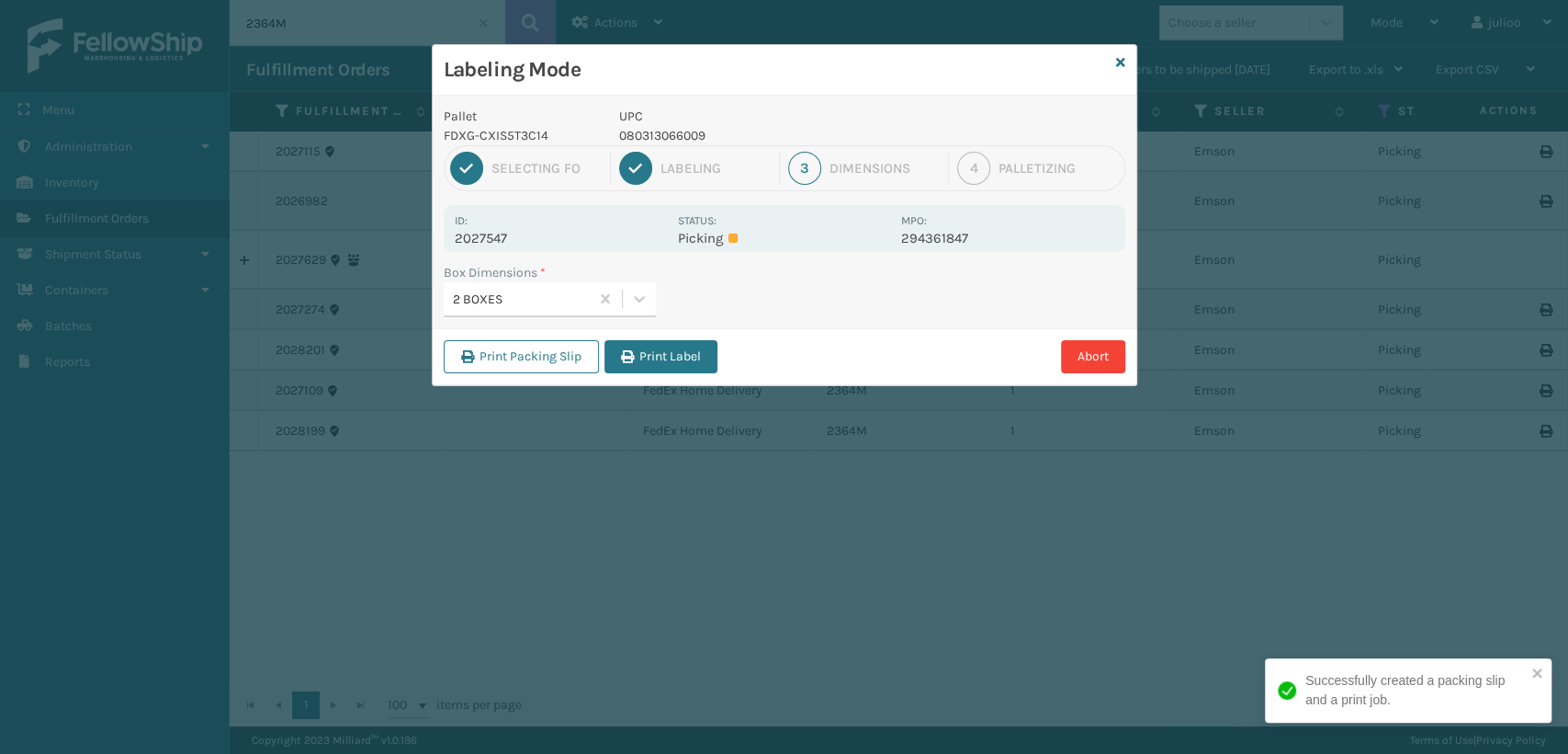
click at [563, 294] on div "2 BOXES" at bounding box center [522, 299] width 138 height 19
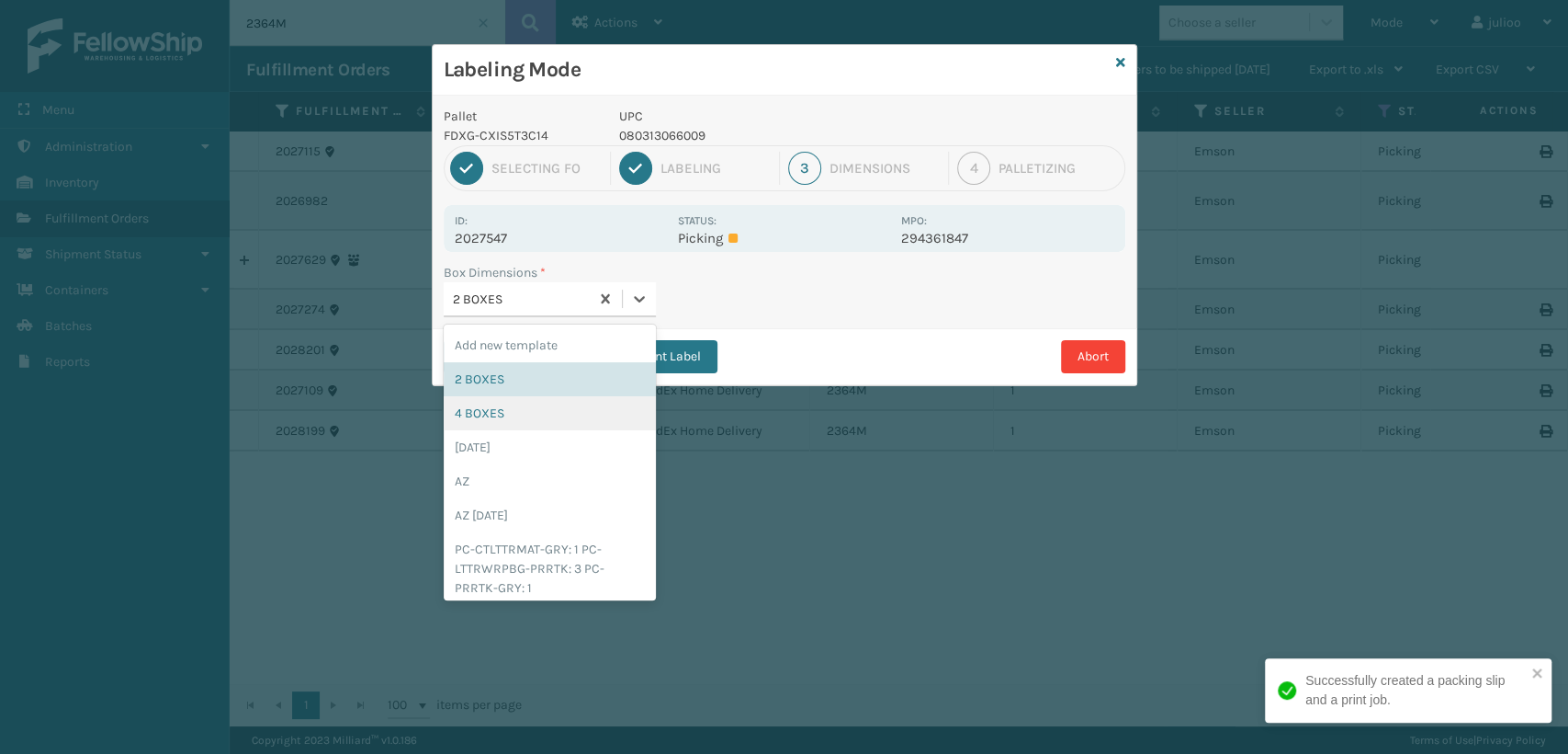
click at [465, 420] on div "4 BOXES" at bounding box center [550, 413] width 212 height 34
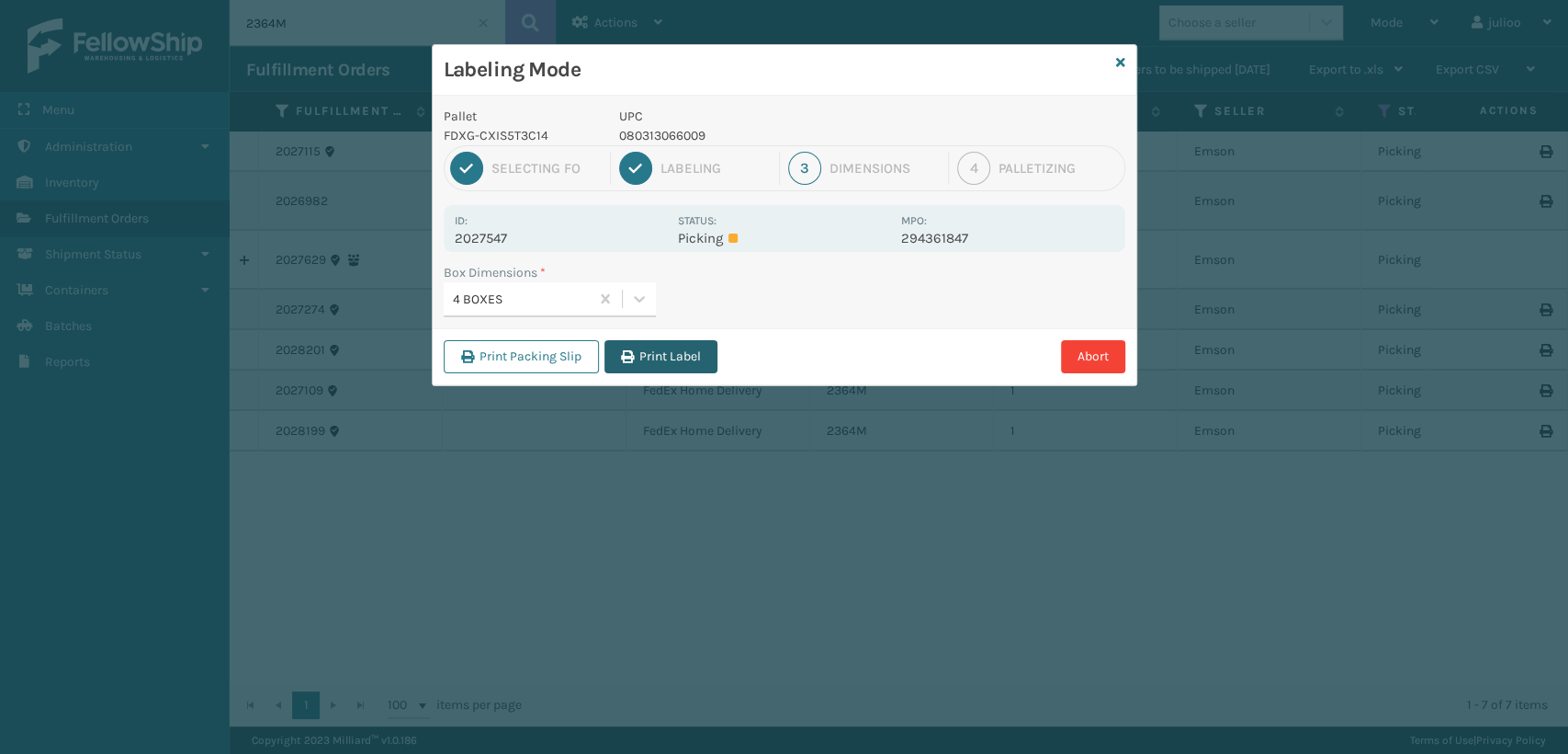
click at [654, 355] on button "Print Label" at bounding box center [661, 357] width 113 height 33
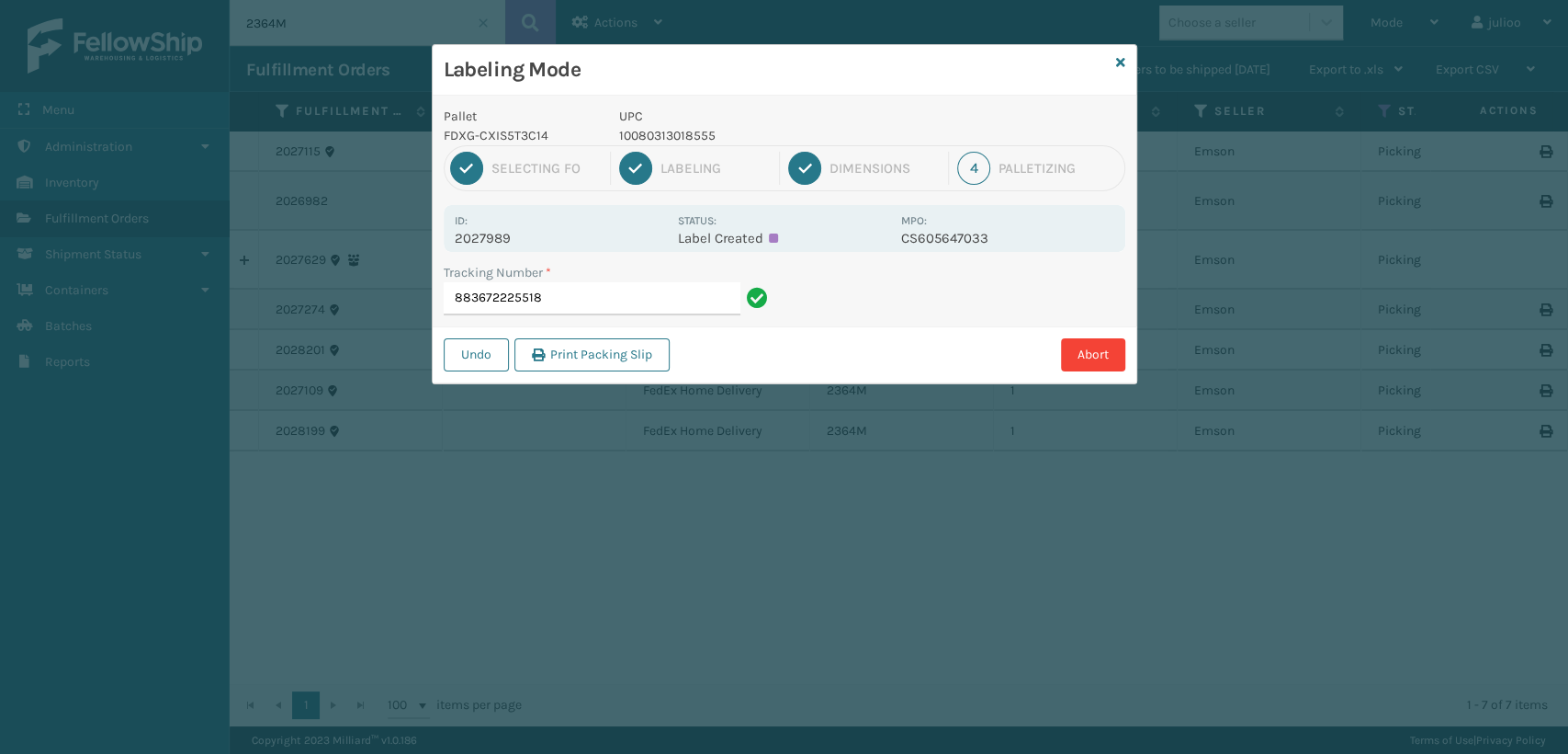
type input "883672225518"
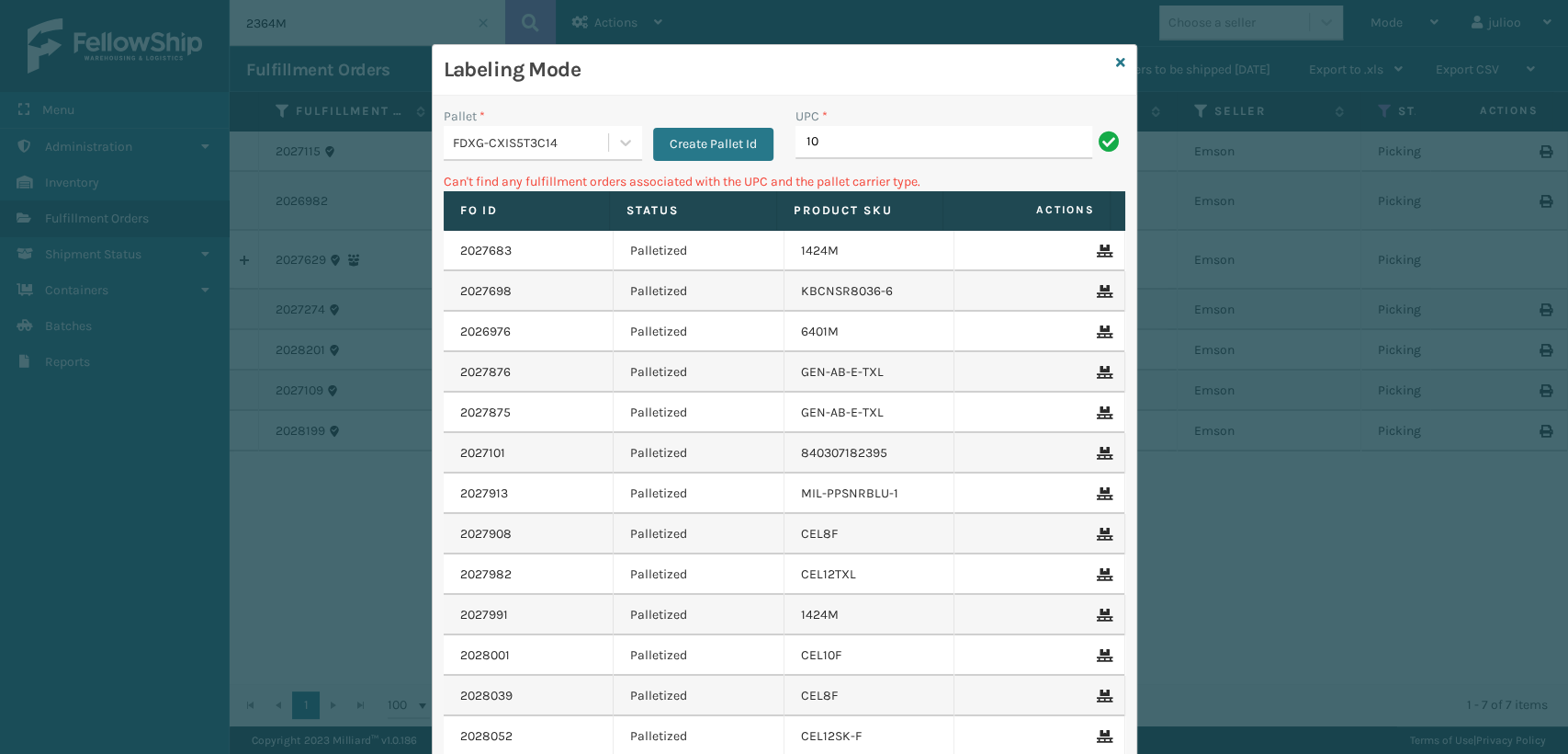
type input "1"
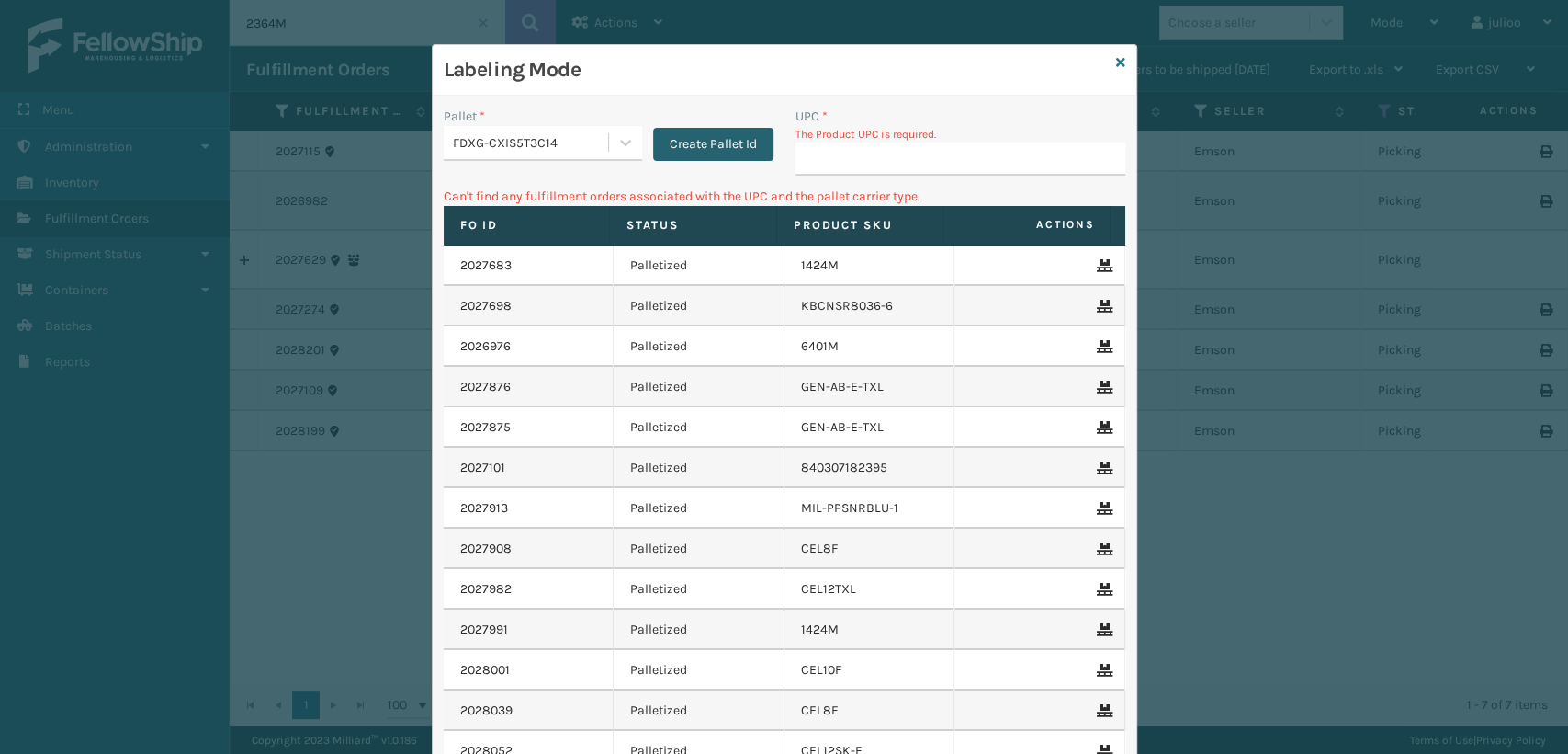
click at [688, 139] on button "Create Pallet Id" at bounding box center [713, 145] width 121 height 33
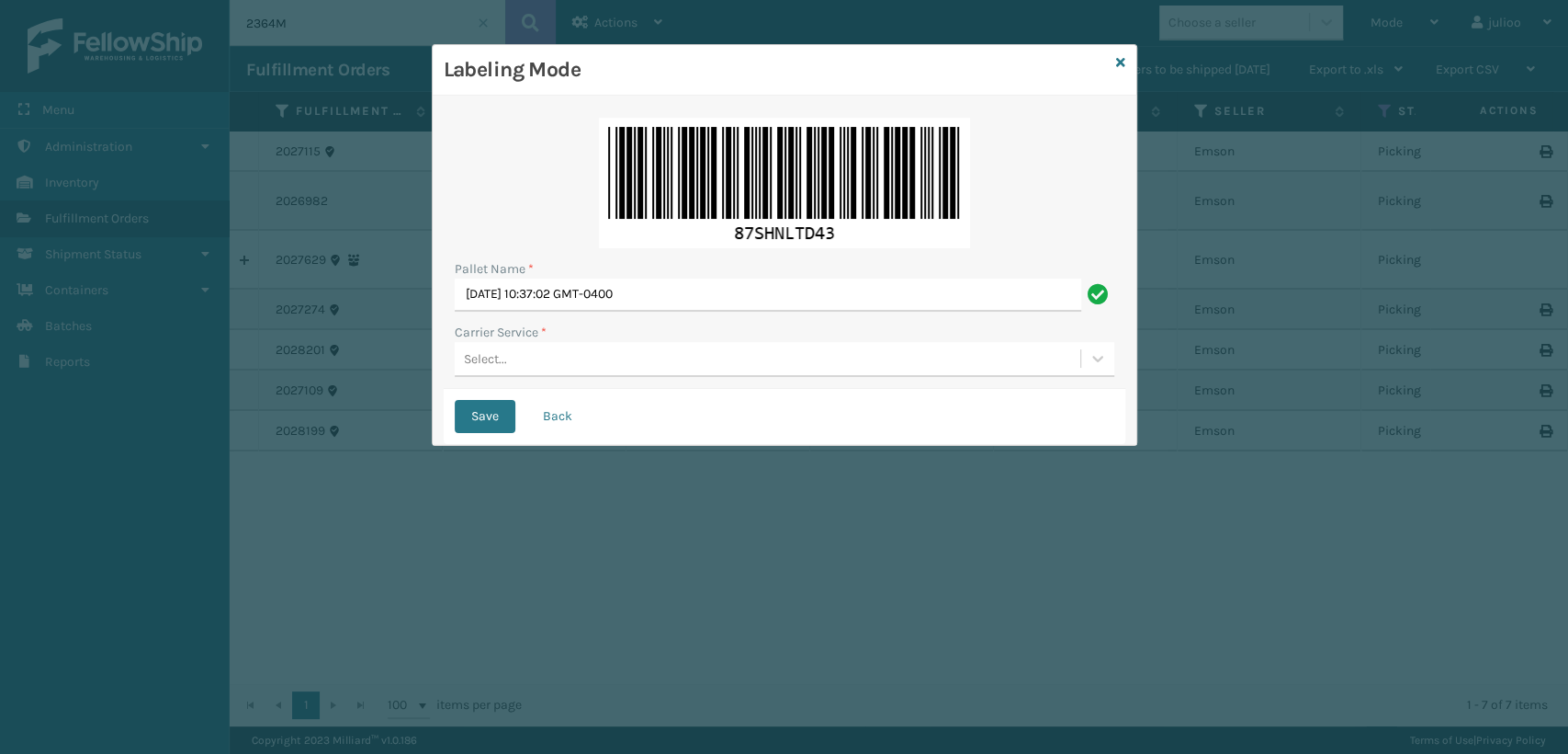
click at [475, 351] on div "Select..." at bounding box center [486, 359] width 43 height 19
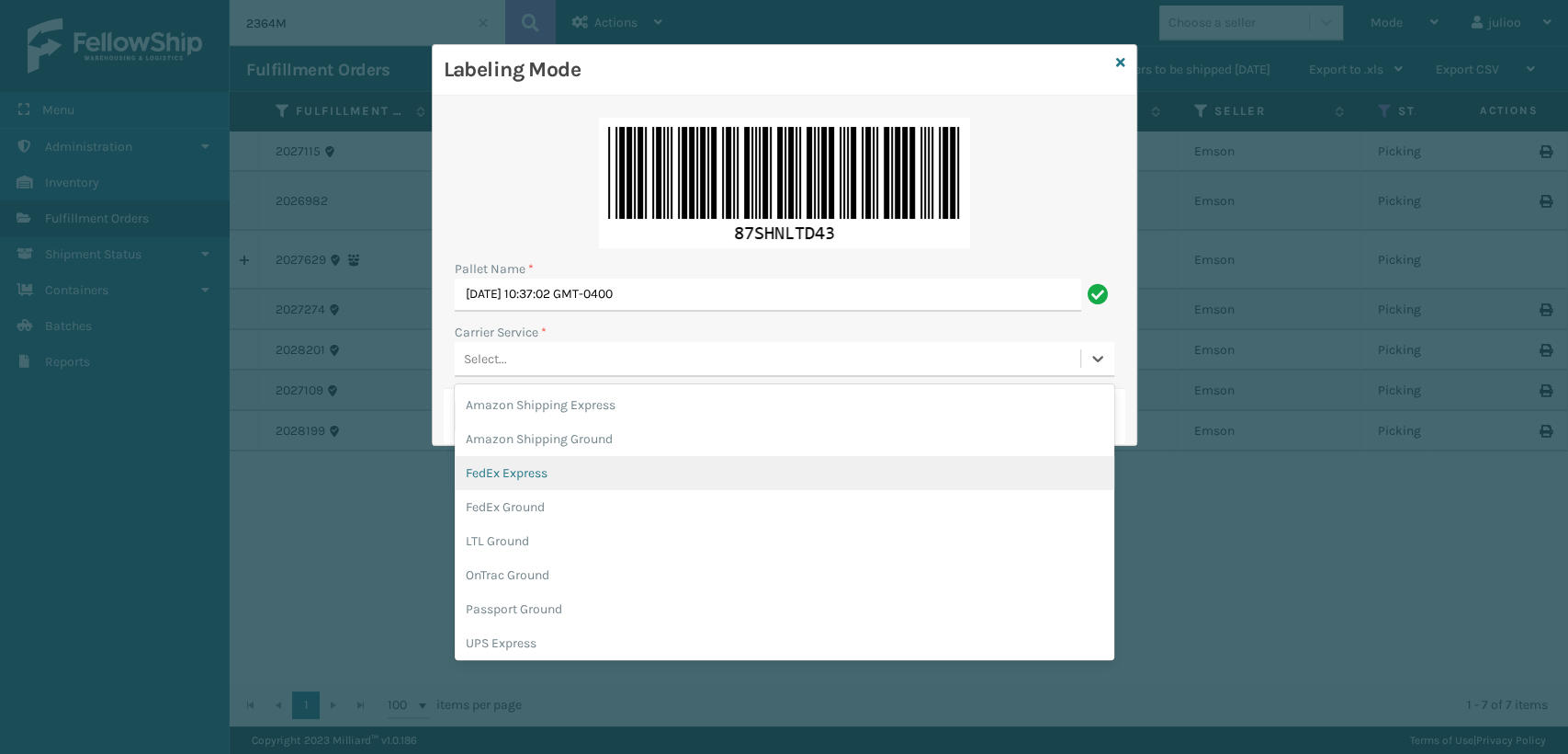
click at [525, 461] on div "FedEx Express" at bounding box center [785, 473] width 660 height 34
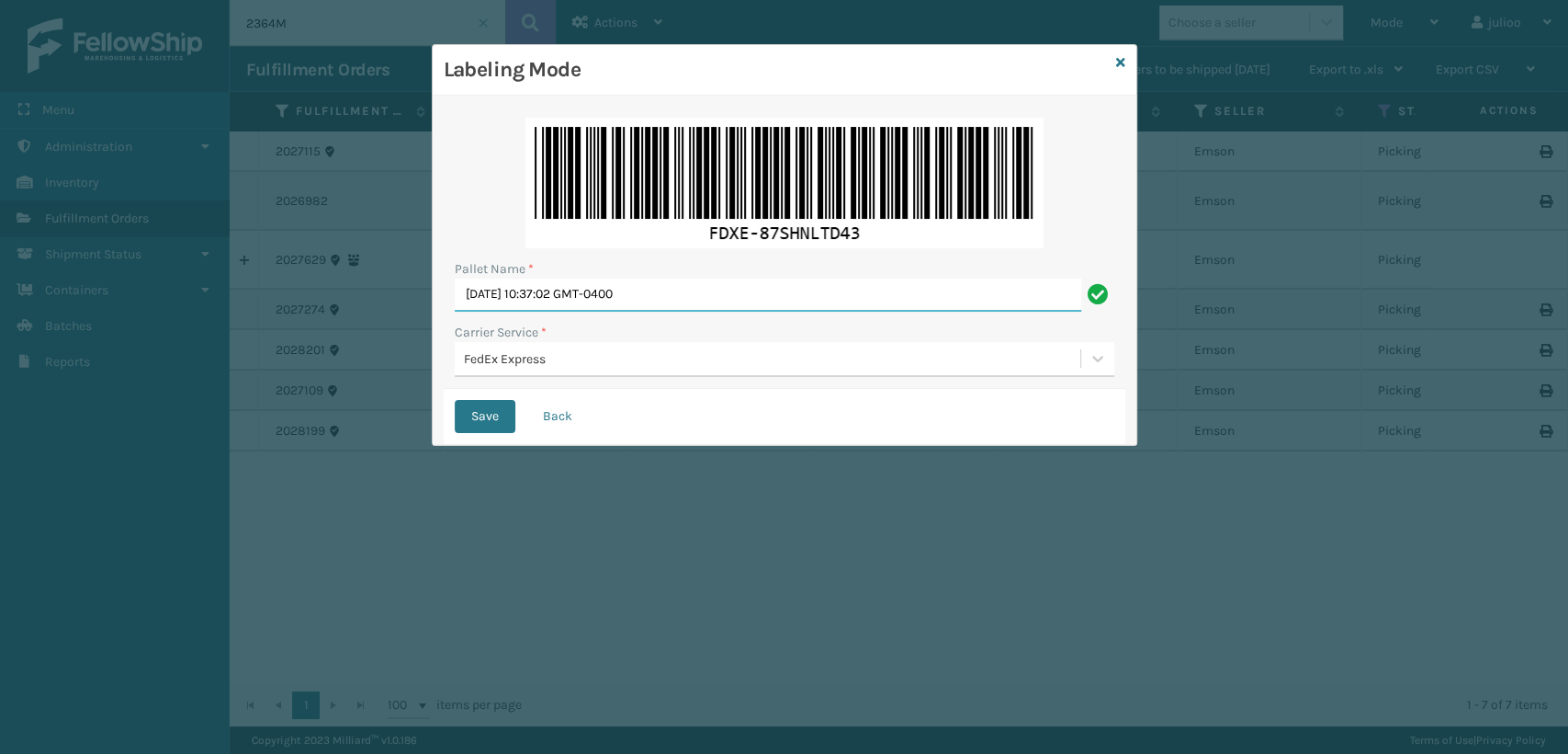
drag, startPoint x: 712, startPoint y: 296, endPoint x: 97, endPoint y: 357, distance: 618.0
click at [97, 357] on div "Labeling Mode Pallet Name * [DATE] 10:37:02 GMT-0400 Carrier Service * FedEx Ex…" at bounding box center [784, 377] width 1568 height 754
type input "EXPRESS"
click at [486, 422] on button "Save" at bounding box center [486, 417] width 61 height 33
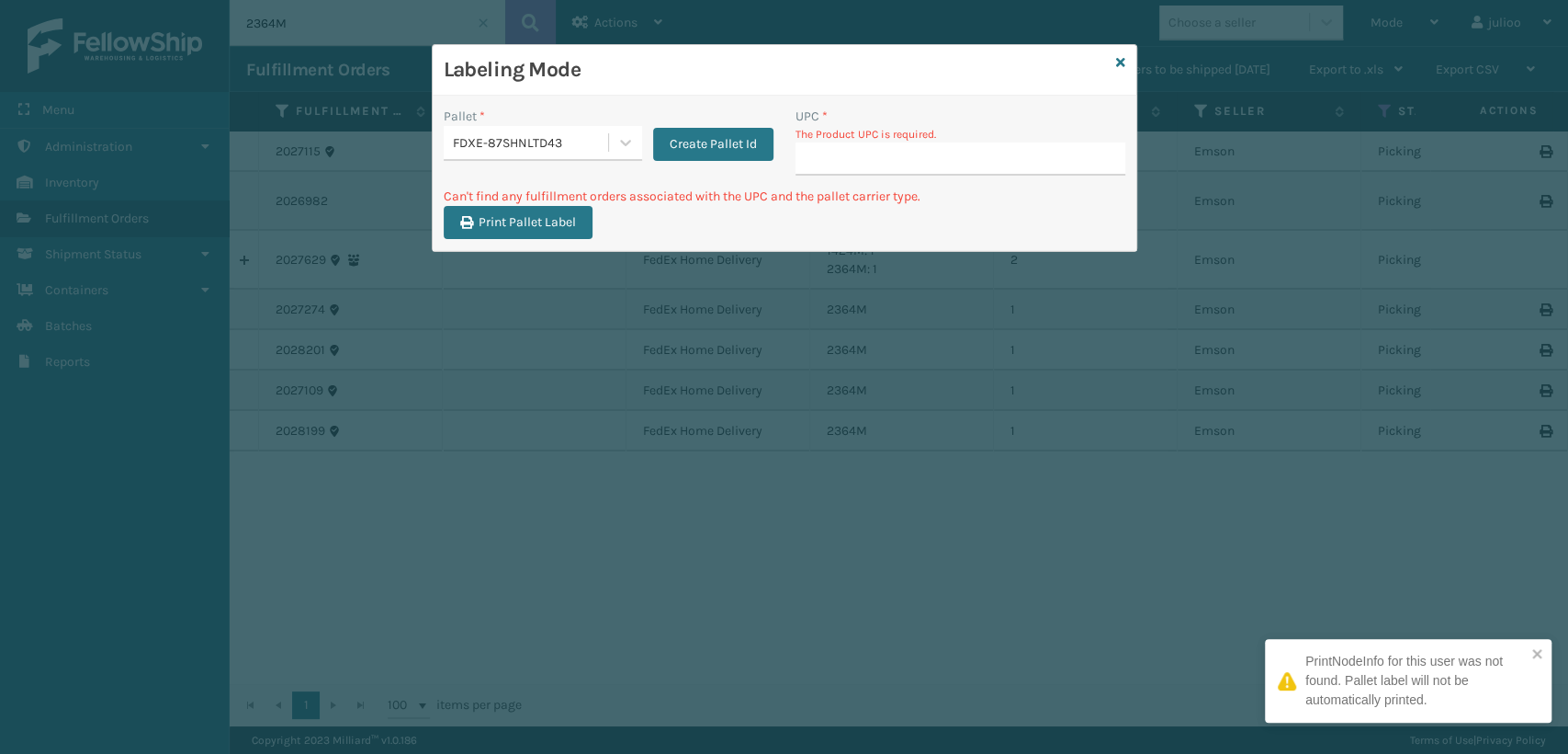
click at [832, 160] on input "UPC *" at bounding box center [961, 159] width 330 height 33
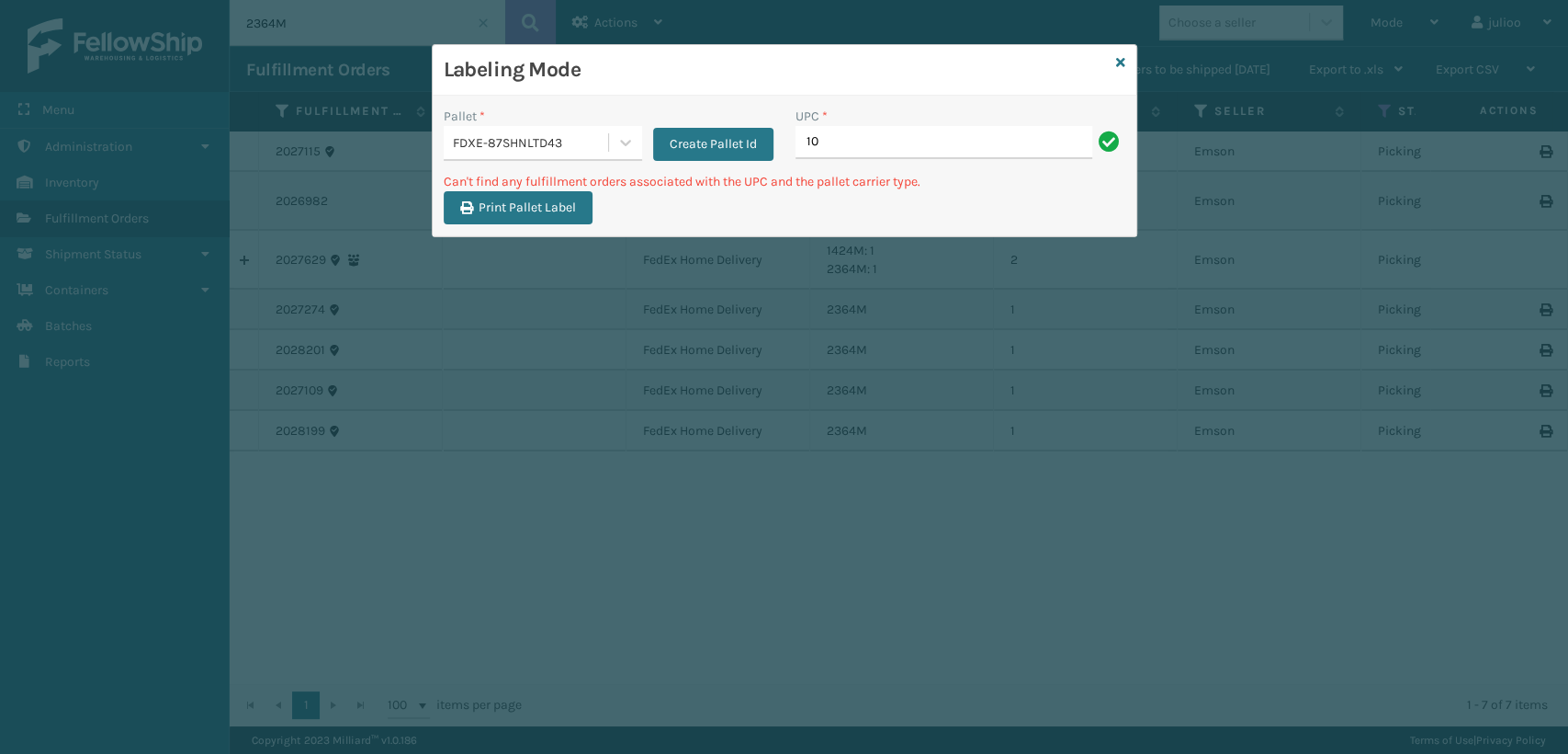
type input "1"
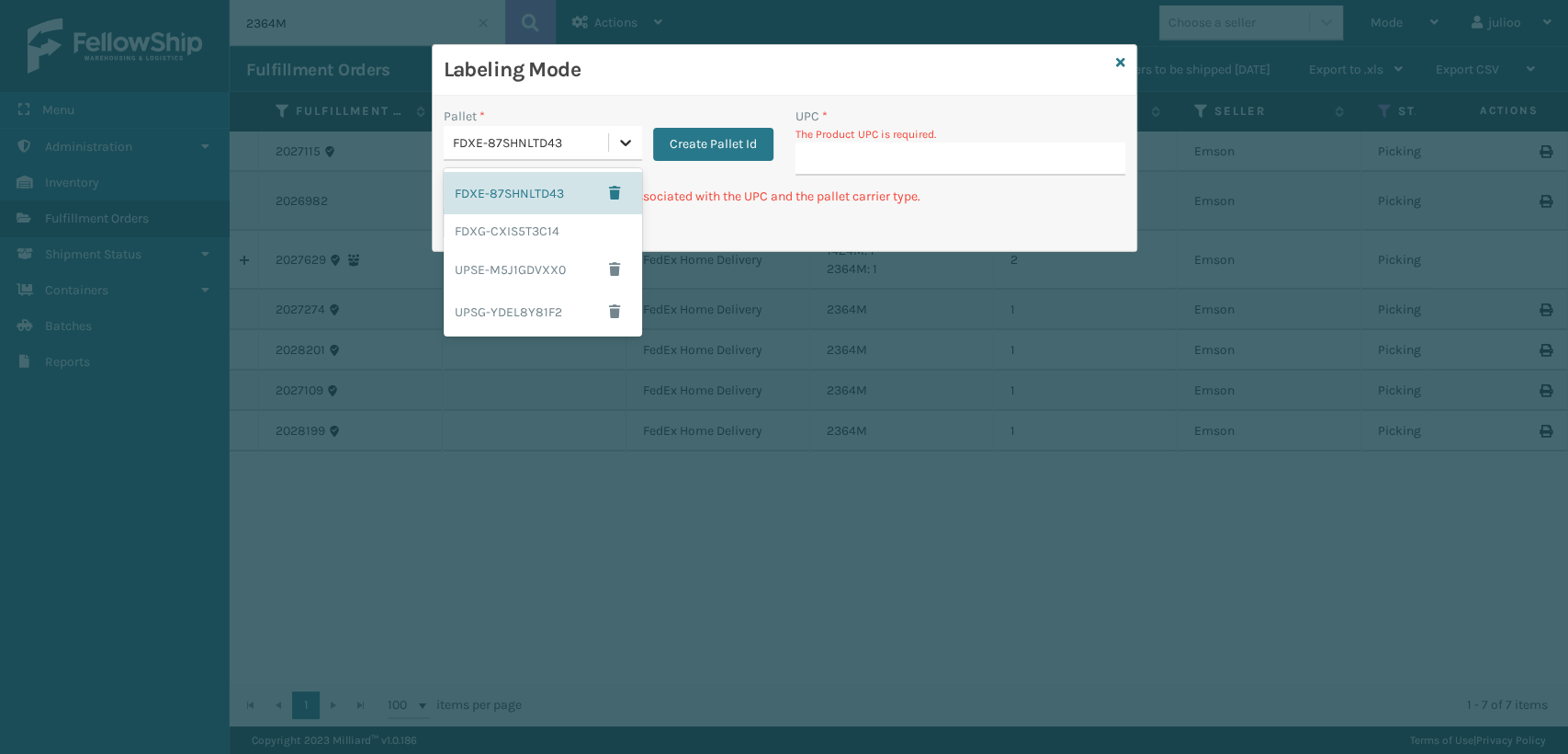
click at [617, 138] on icon at bounding box center [626, 143] width 18 height 18
click at [485, 241] on div "FDXG-CXIS5T3C14" at bounding box center [543, 230] width 198 height 34
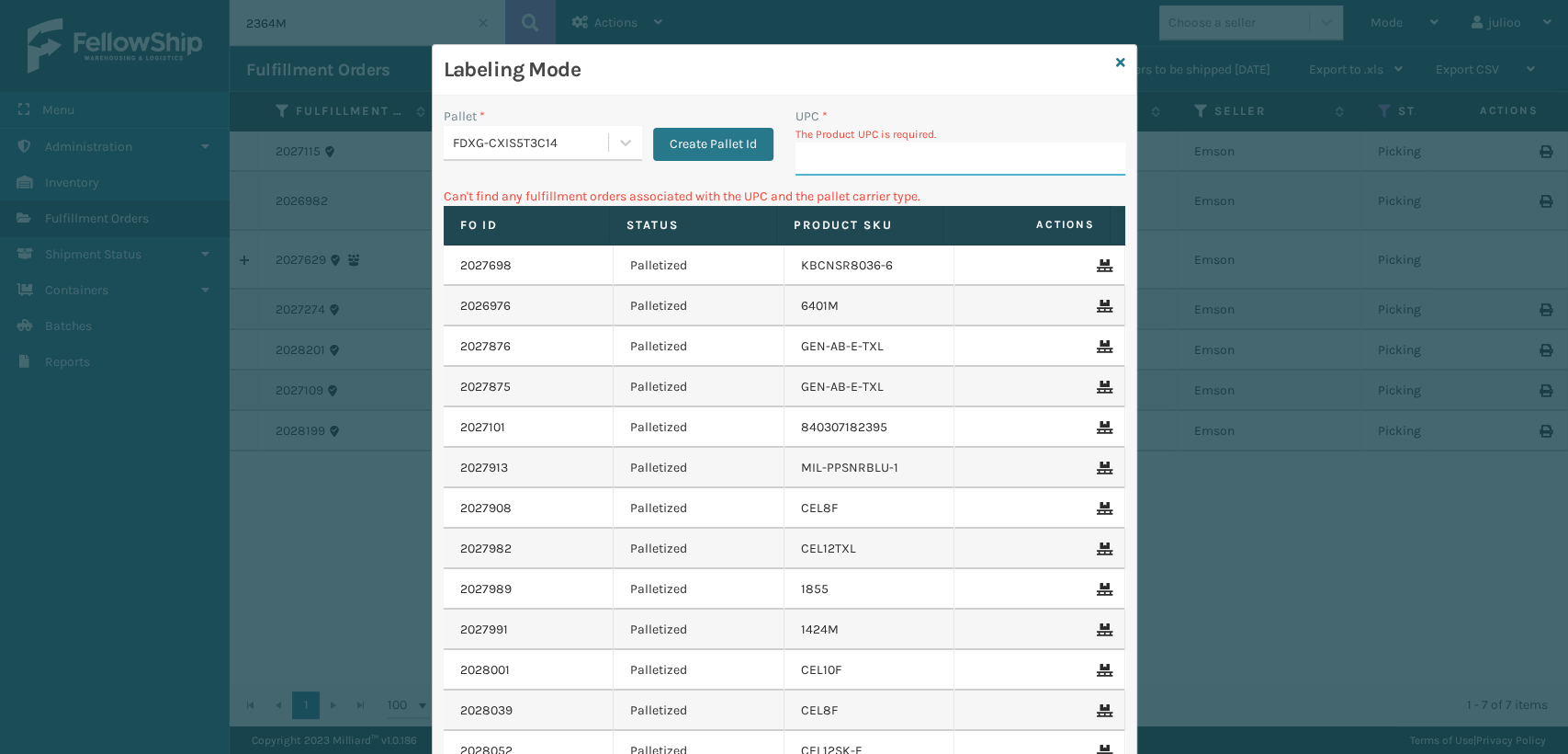
click at [823, 156] on input "UPC *" at bounding box center [961, 159] width 330 height 33
click at [1117, 64] on icon at bounding box center [1121, 63] width 9 height 13
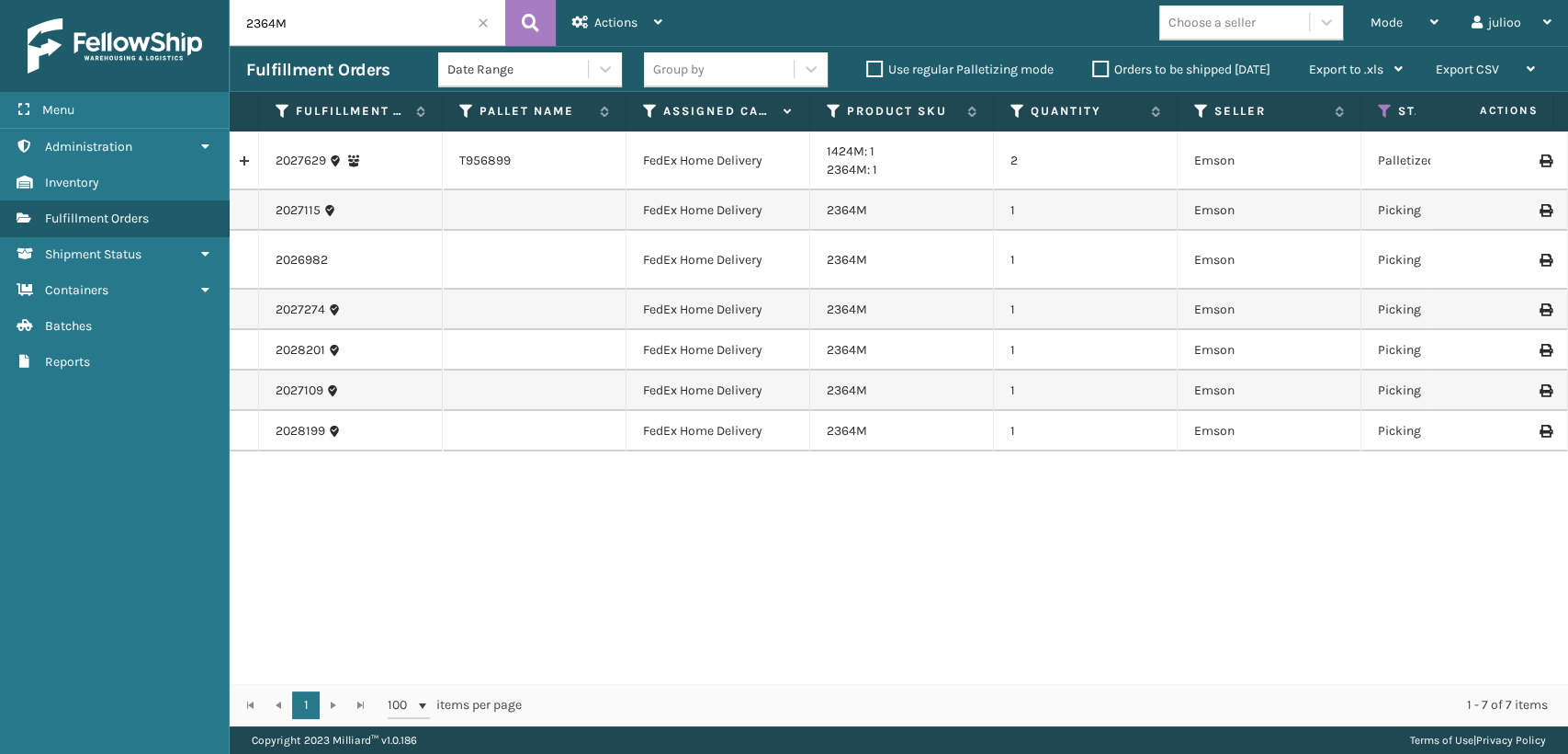
click at [487, 18] on span at bounding box center [484, 23] width 11 height 11
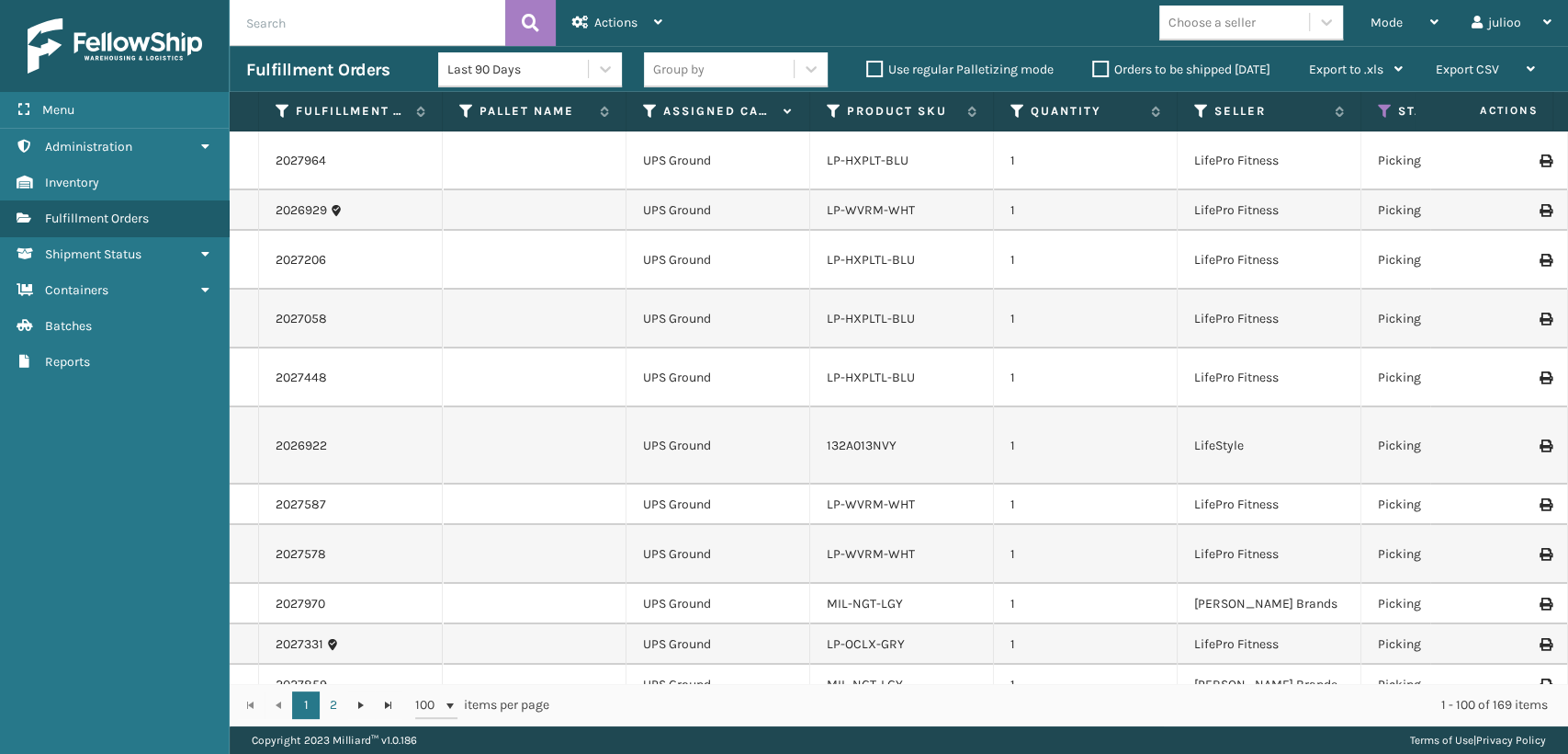
click at [649, 112] on icon at bounding box center [650, 112] width 15 height 17
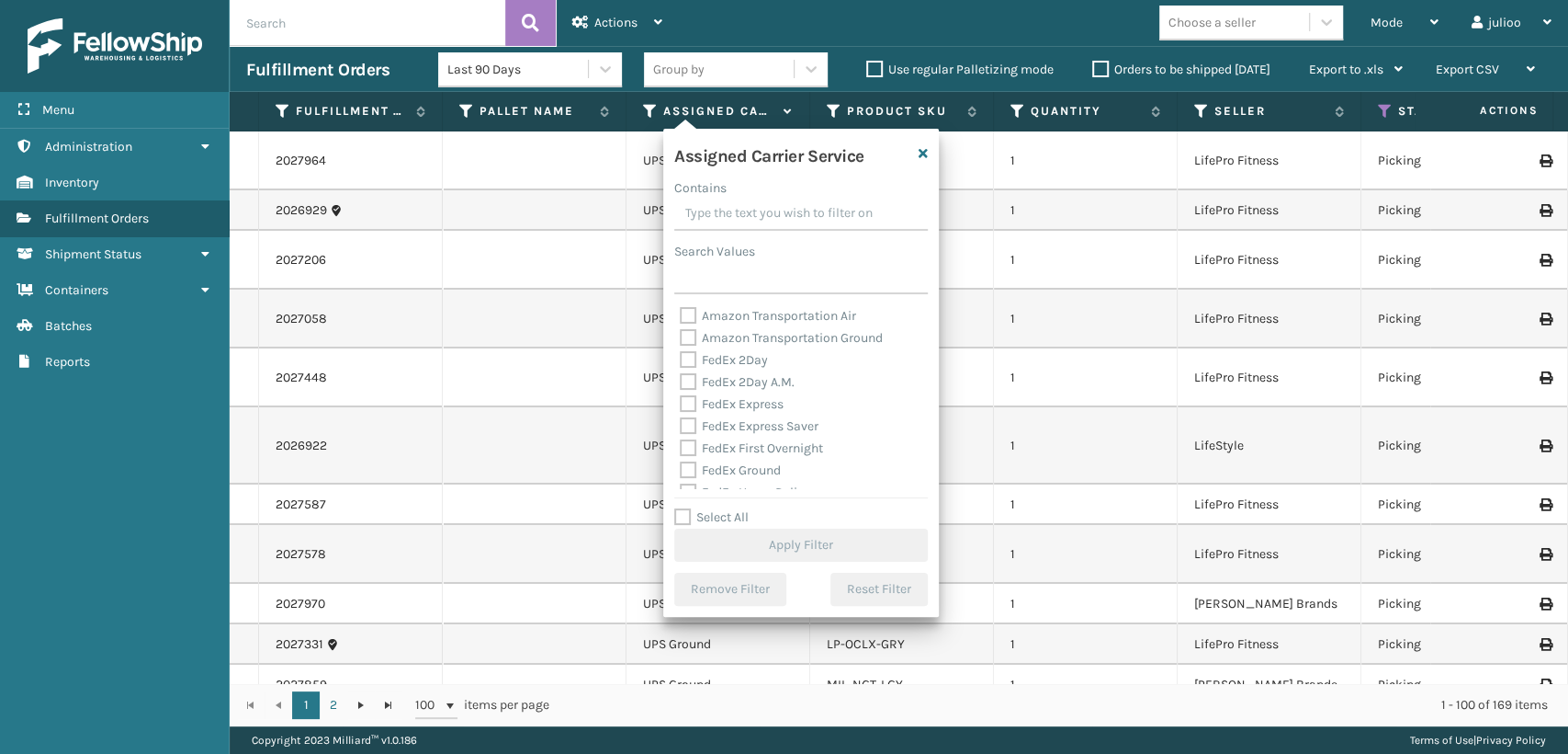
click at [690, 375] on label "FedEx 2Day A.M." at bounding box center [737, 382] width 115 height 16
click at [681, 375] on input "FedEx 2Day A.M." at bounding box center [680, 377] width 1 height 12
checkbox input "true"
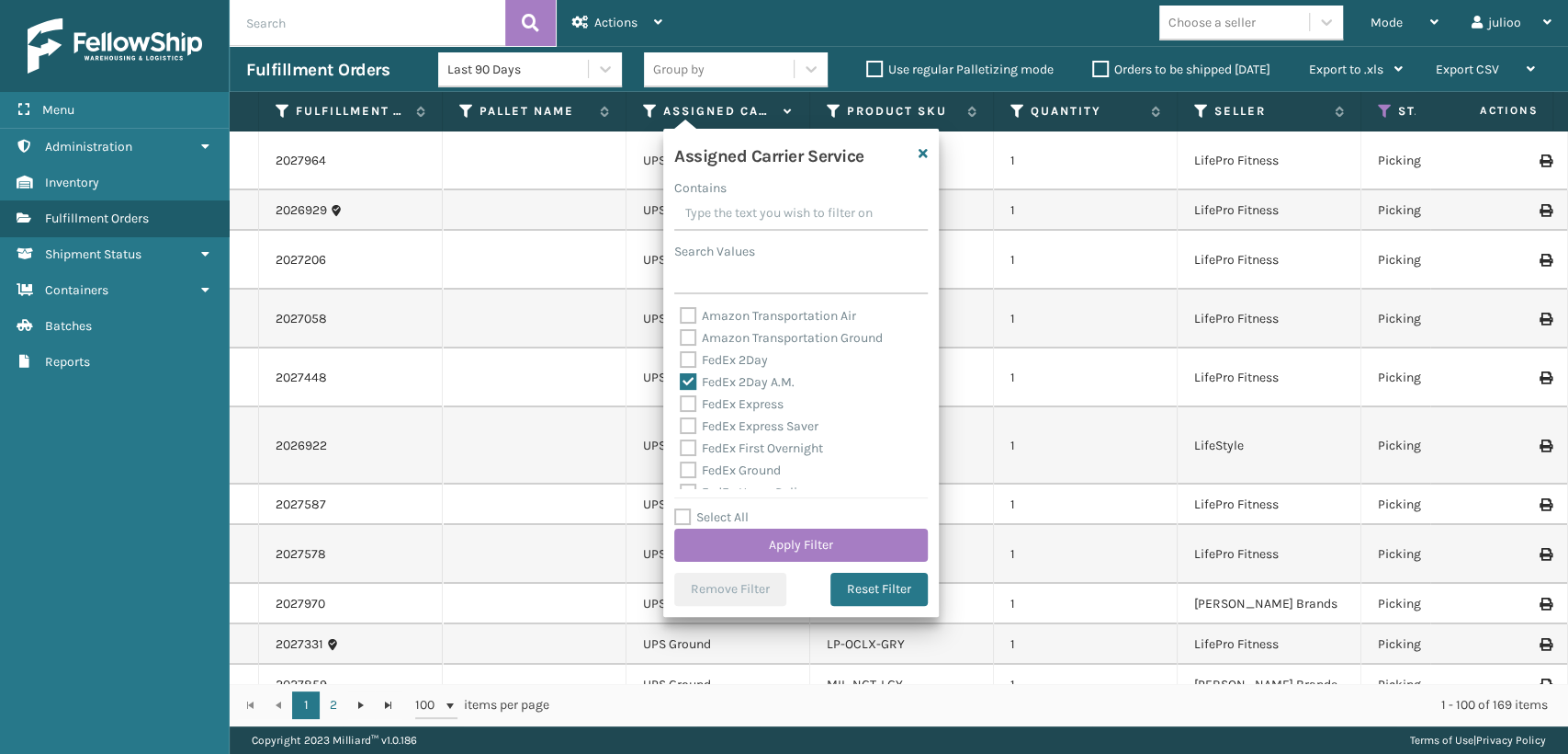
click at [690, 402] on label "FedEx Express" at bounding box center [731, 404] width 104 height 16
click at [681, 402] on input "FedEx Express" at bounding box center [680, 399] width 1 height 12
checkbox input "true"
click at [688, 416] on div "FedEx Express Saver" at bounding box center [801, 427] width 242 height 22
click at [685, 360] on label "FedEx 2Day" at bounding box center [724, 359] width 88 height 16
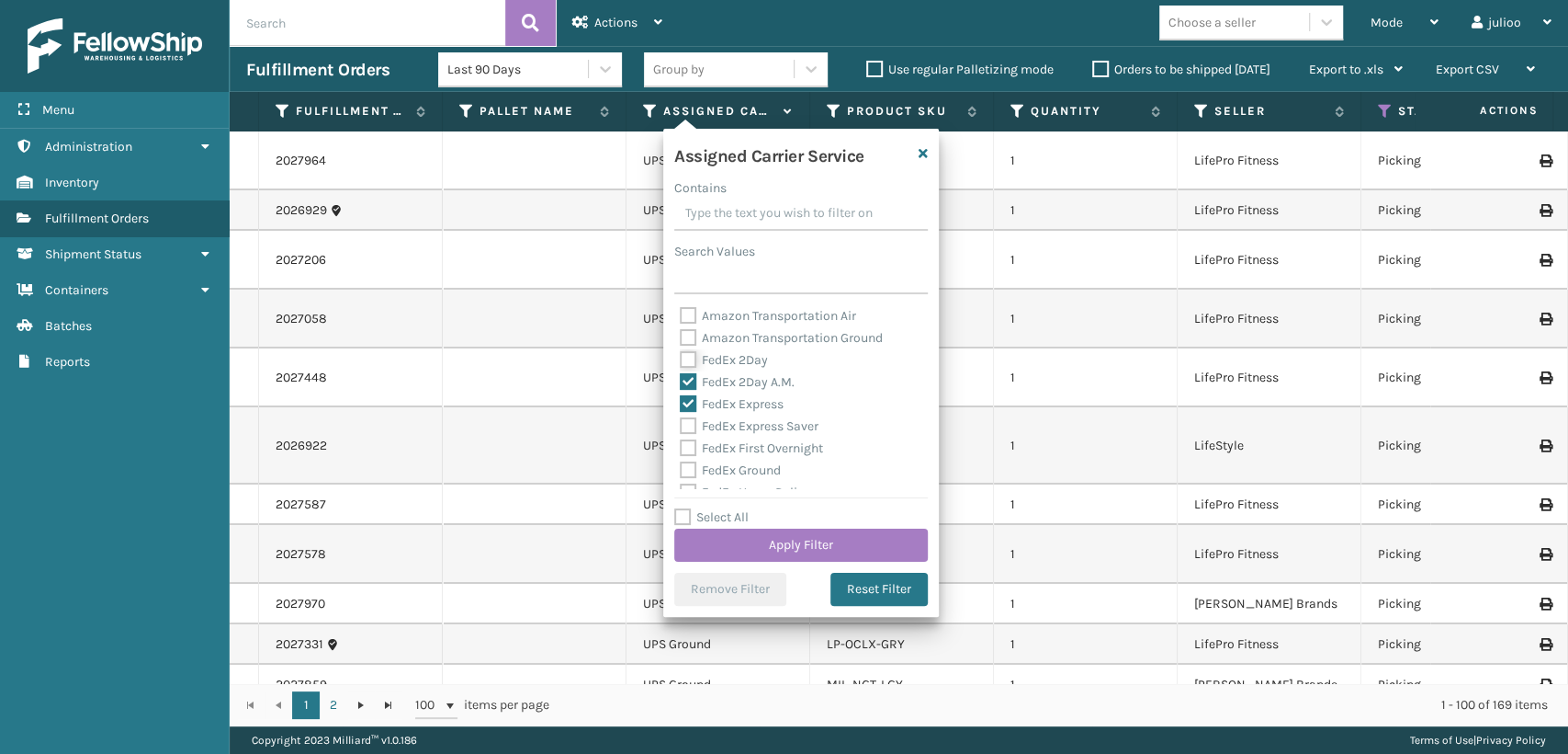
click at [681, 360] on input "FedEx 2Day" at bounding box center [680, 355] width 1 height 12
checkbox input "true"
click at [678, 429] on div "Amazon Transportation Air Amazon Transportation Ground FedEx 2Day FedEx 2Day A.…" at bounding box center [801, 396] width 253 height 183
click at [685, 445] on label "FedEx First Overnight" at bounding box center [752, 448] width 144 height 16
click at [681, 445] on input "FedEx First Overnight" at bounding box center [680, 443] width 1 height 12
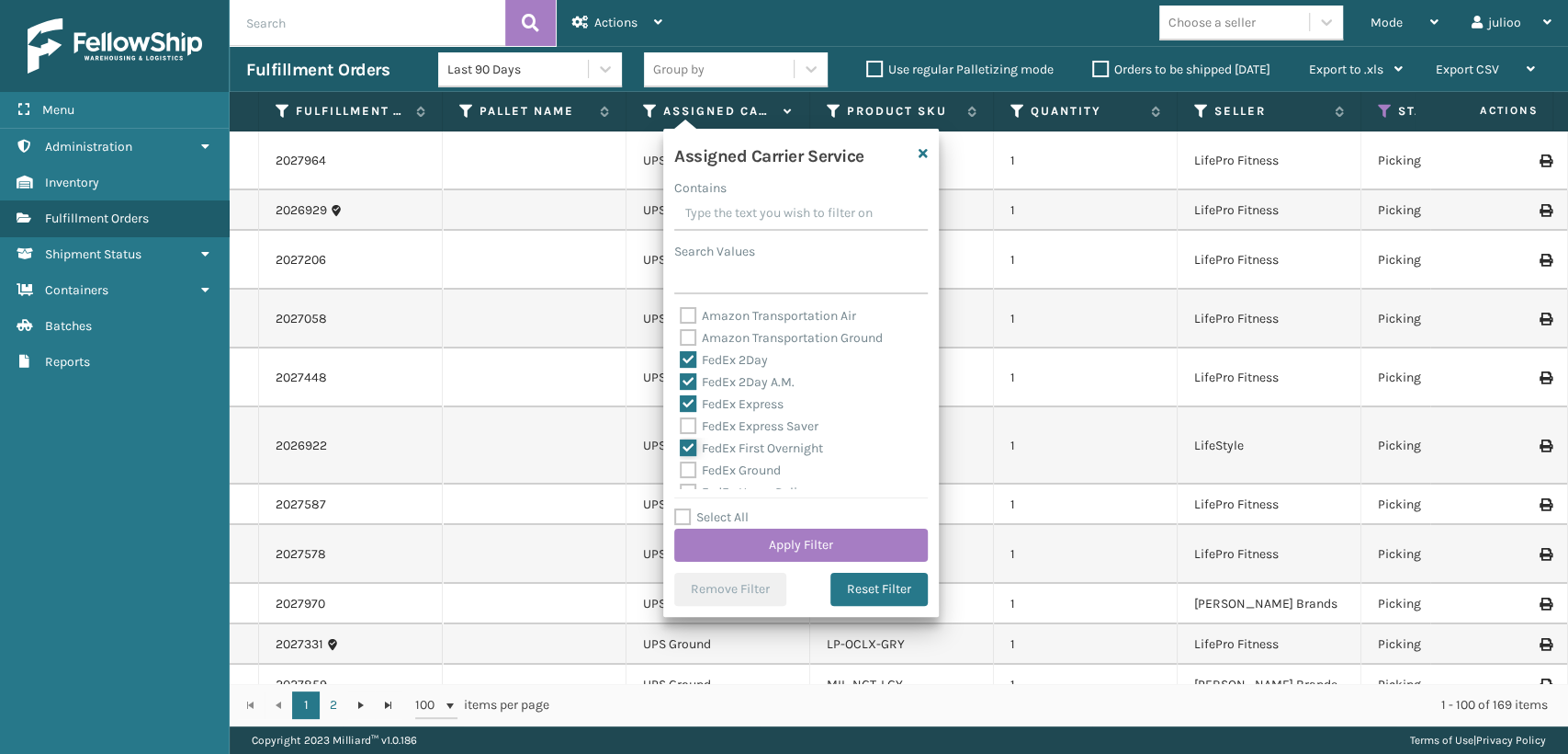
checkbox input "true"
click at [687, 417] on div "FedEx Express Saver" at bounding box center [801, 427] width 242 height 22
click at [684, 429] on label "FedEx Express Saver" at bounding box center [749, 426] width 139 height 16
click at [681, 428] on input "FedEx Express Saver" at bounding box center [680, 421] width 1 height 12
checkbox input "true"
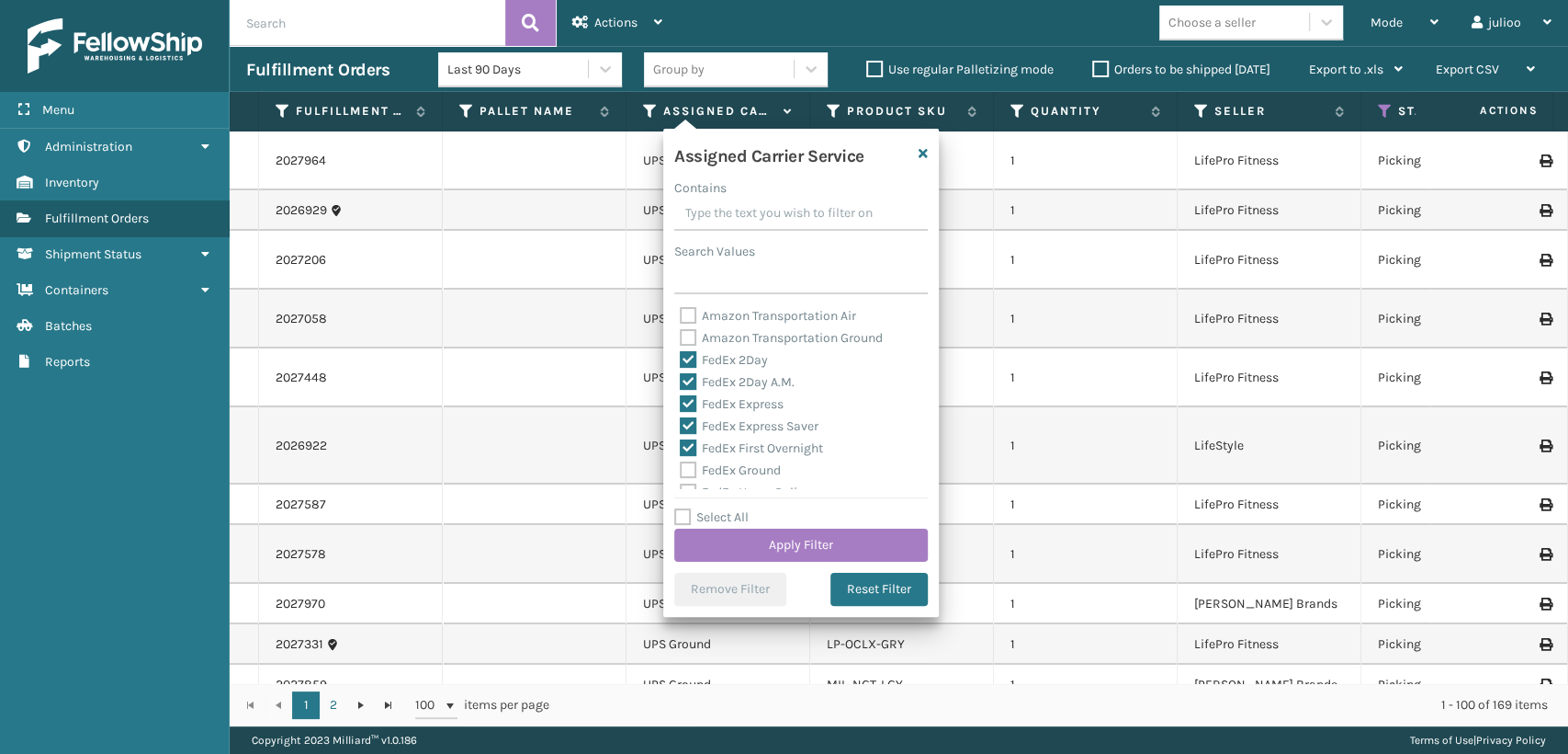
click at [683, 475] on label "FedEx Ground" at bounding box center [731, 470] width 101 height 16
click at [681, 472] on input "FedEx Ground" at bounding box center [680, 465] width 1 height 12
checkbox input "true"
click at [689, 390] on label "FedEx Home Delivery" at bounding box center [751, 390] width 142 height 16
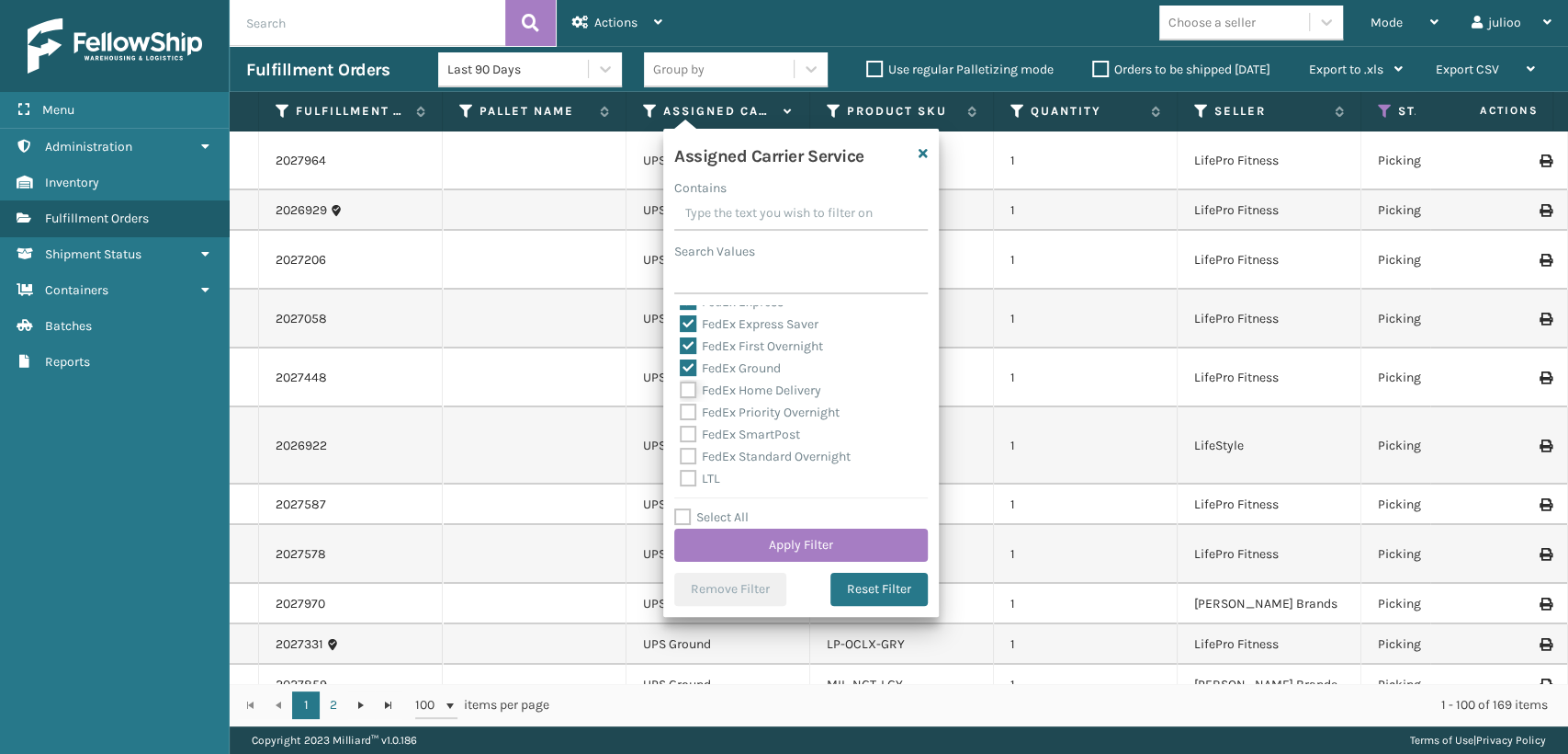
click at [681, 390] on input "FedEx Home Delivery" at bounding box center [680, 385] width 1 height 12
checkbox input "true"
click at [686, 409] on label "FedEx Priority Overnight" at bounding box center [760, 412] width 160 height 16
click at [681, 409] on input "FedEx Priority Overnight" at bounding box center [680, 407] width 1 height 12
checkbox input "true"
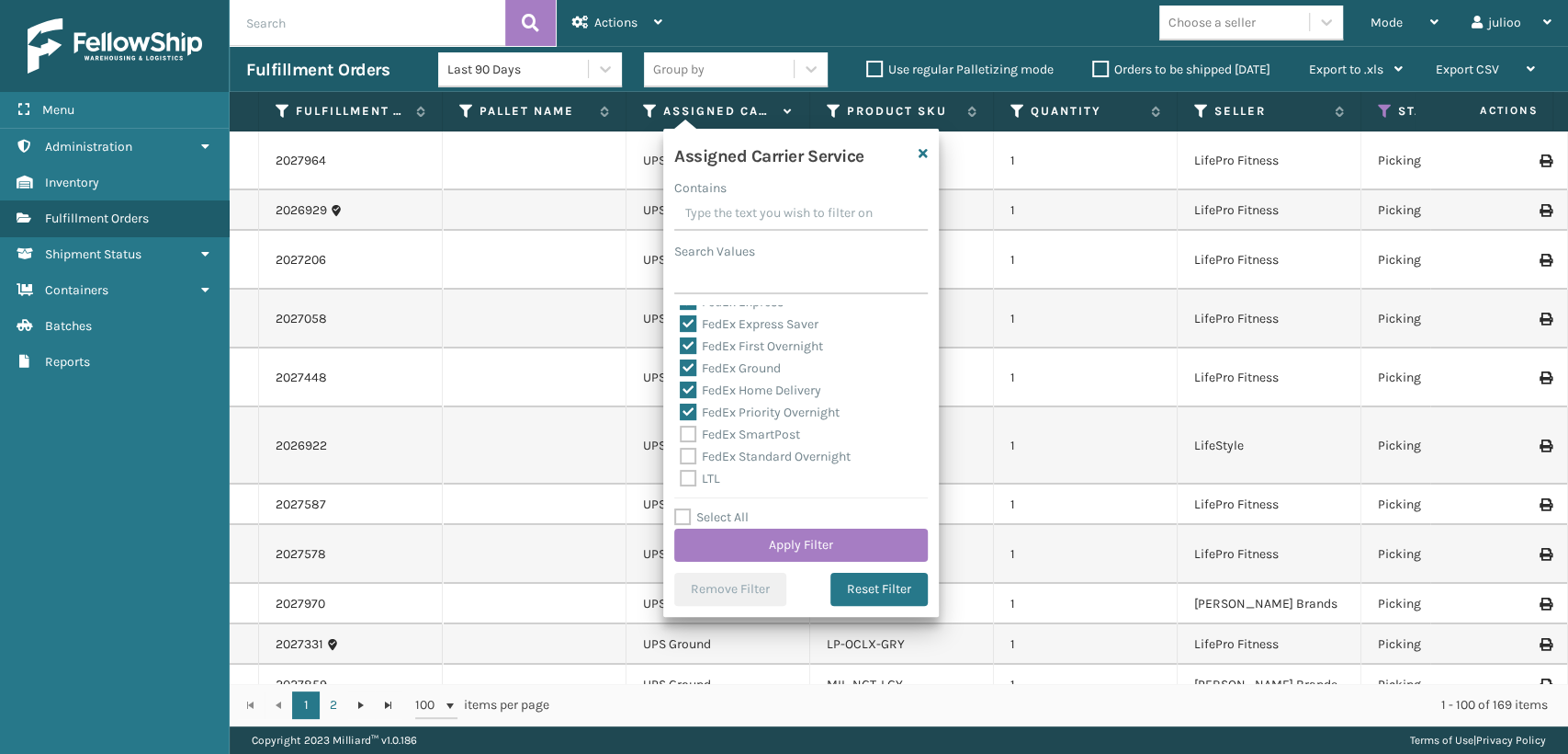
click at [690, 433] on label "FedEx SmartPost" at bounding box center [740, 434] width 121 height 16
click at [681, 433] on input "FedEx SmartPost" at bounding box center [680, 430] width 1 height 12
checkbox input "true"
click at [688, 450] on label "FedEx Standard Overnight" at bounding box center [765, 456] width 170 height 16
click at [681, 450] on input "FedEx Standard Overnight" at bounding box center [680, 452] width 1 height 12
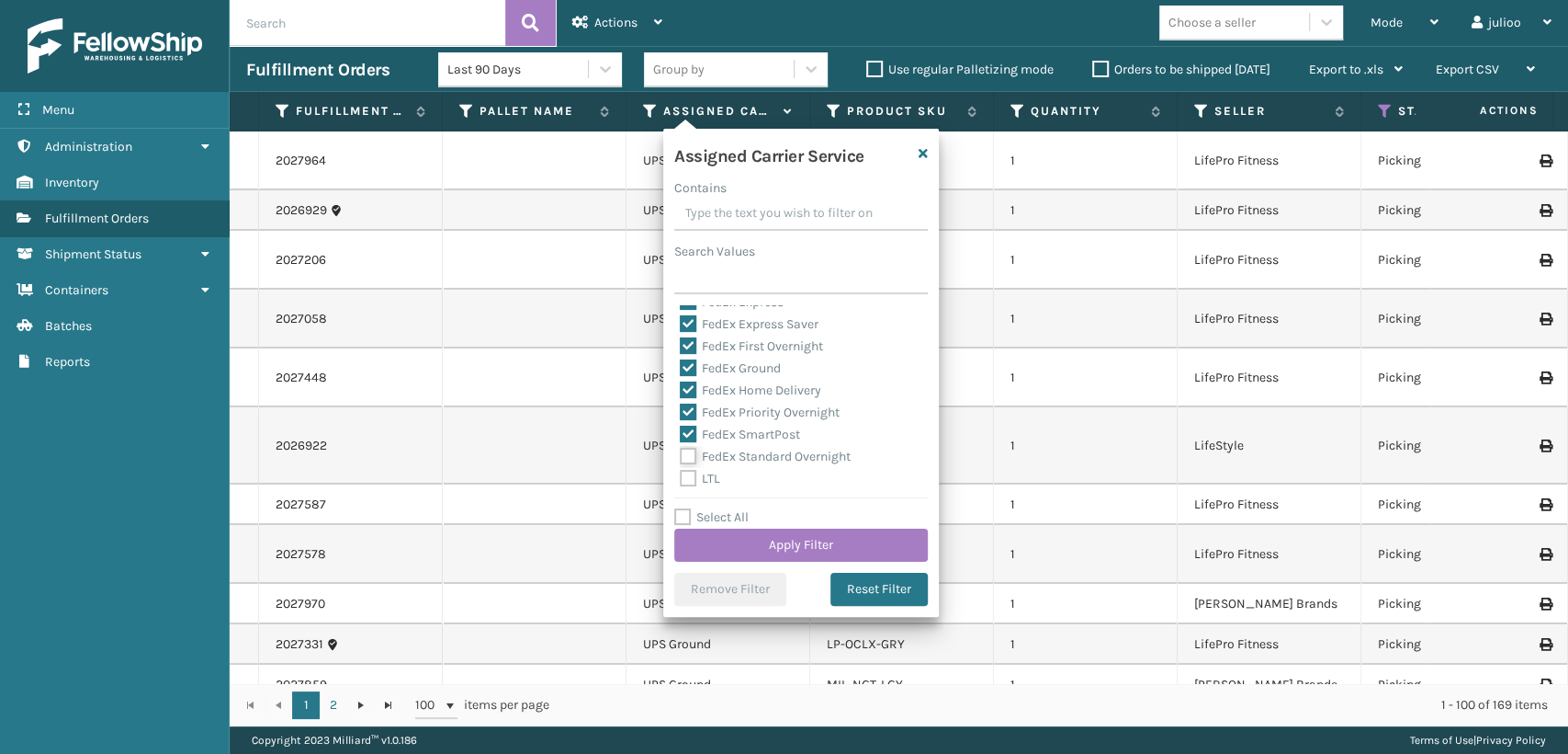
checkbox input "true"
click at [779, 544] on button "Apply Filter" at bounding box center [801, 545] width 253 height 33
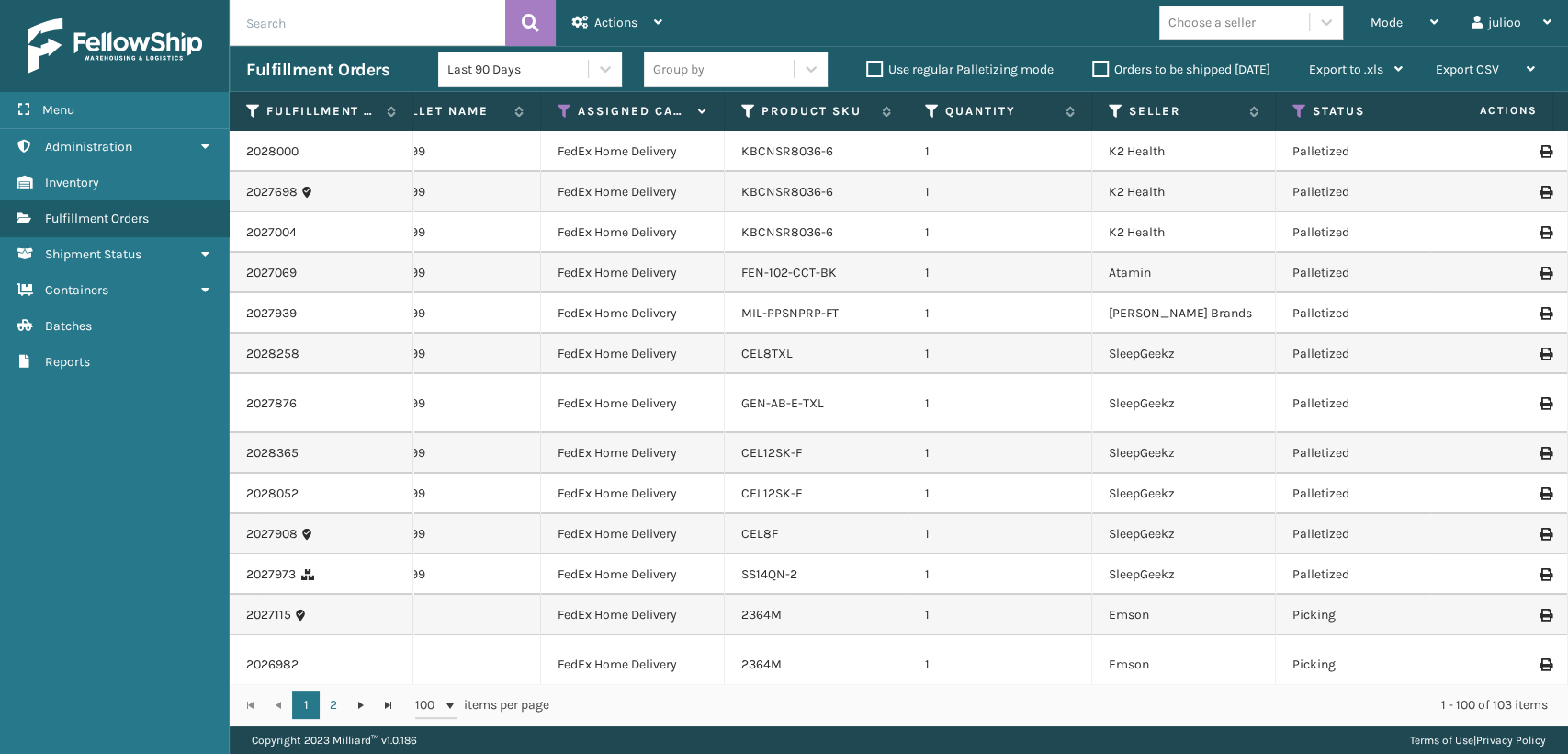
scroll to position [0, 96]
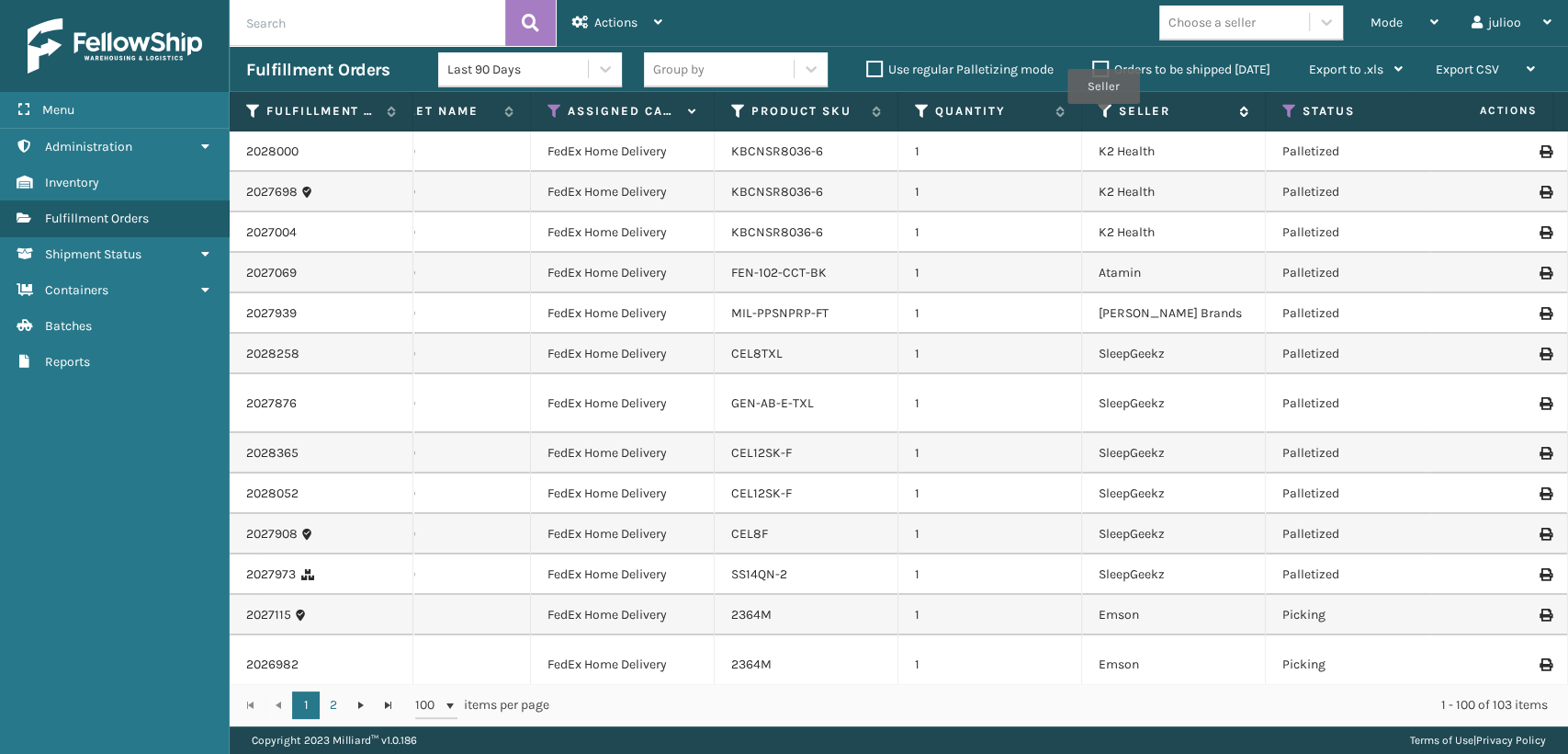
click at [1103, 117] on icon at bounding box center [1106, 112] width 15 height 17
click at [1283, 119] on icon at bounding box center [1290, 112] width 15 height 17
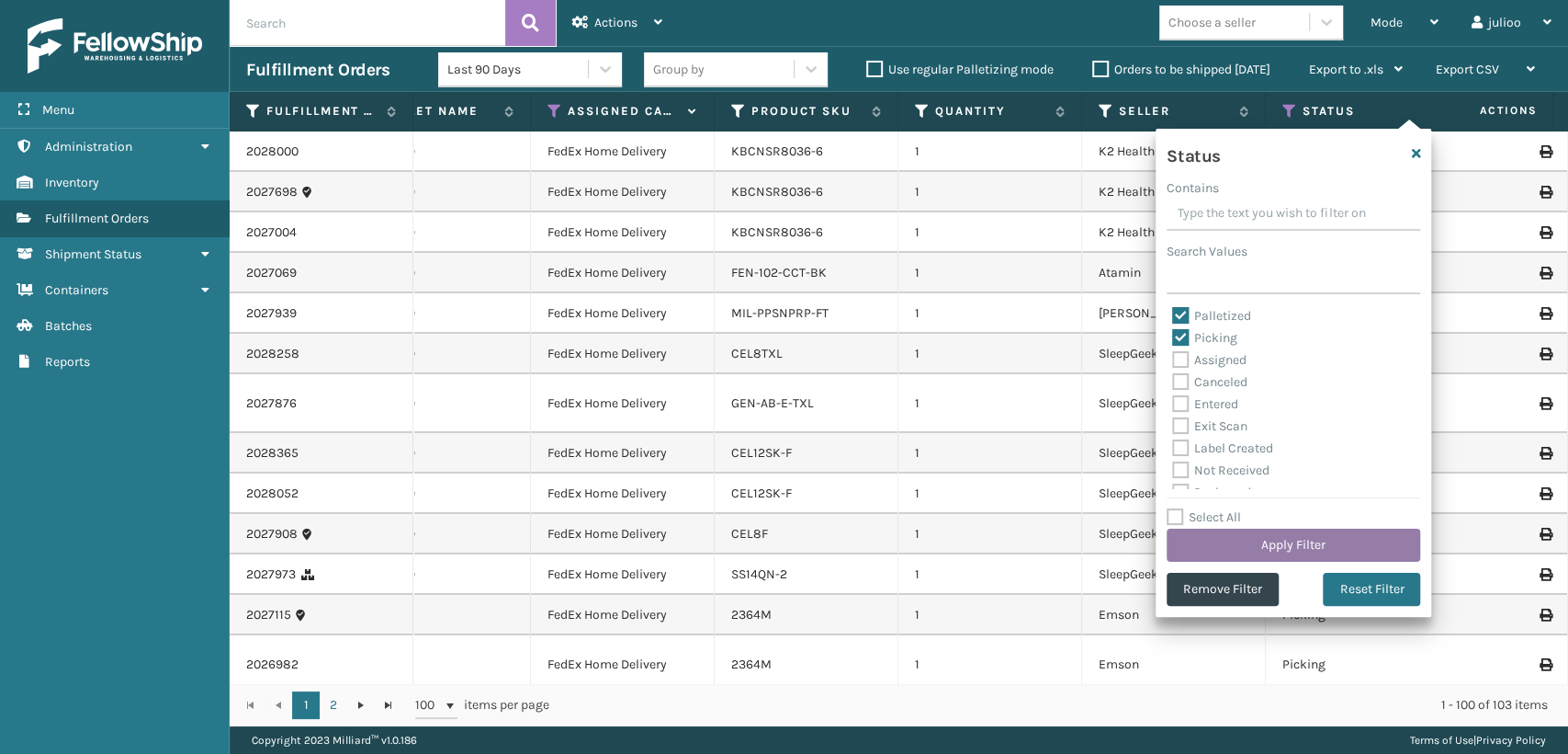
click at [1290, 549] on button "Apply Filter" at bounding box center [1293, 545] width 253 height 33
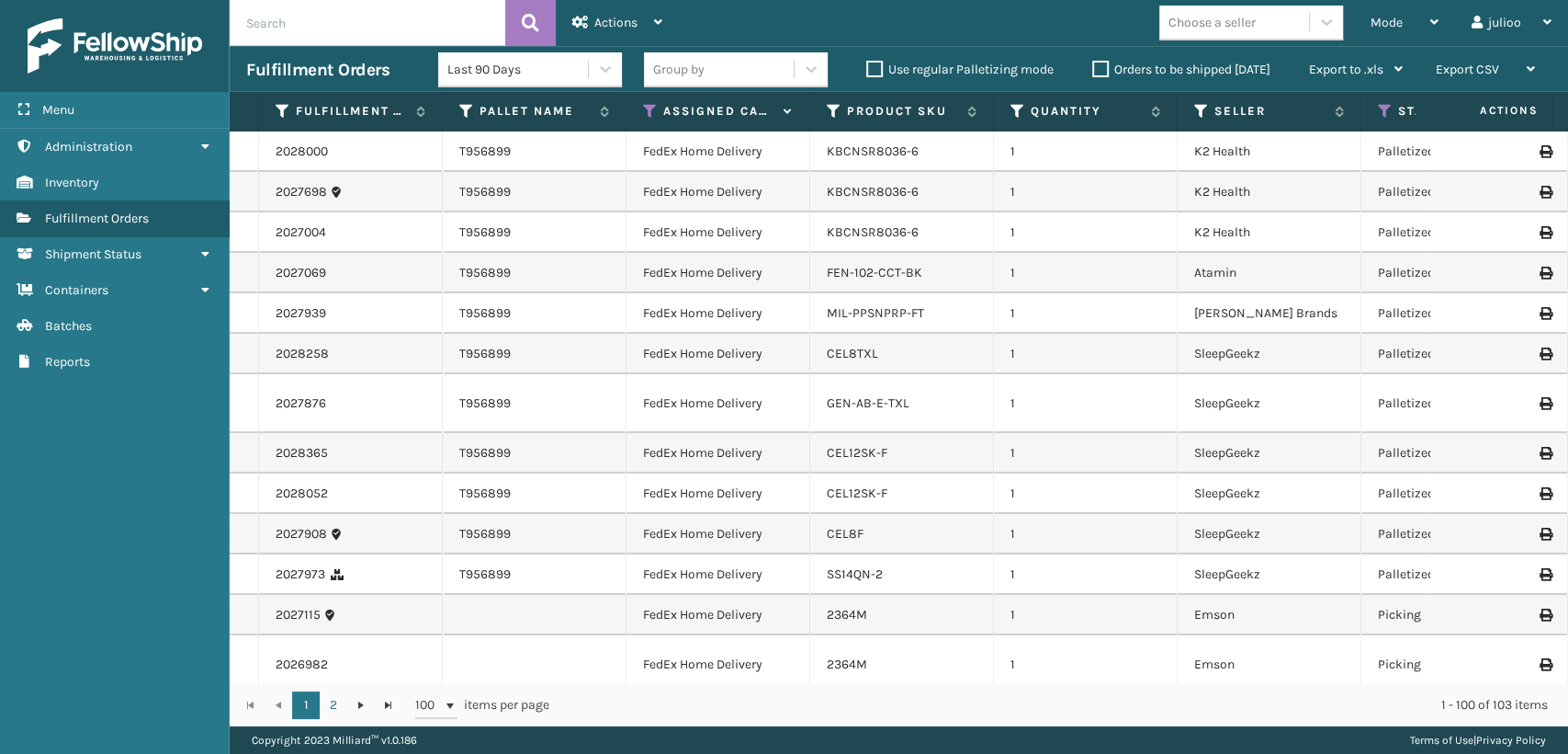
click at [1375, 113] on th "Status" at bounding box center [1453, 112] width 183 height 40
click at [1383, 115] on icon at bounding box center [1386, 112] width 15 height 17
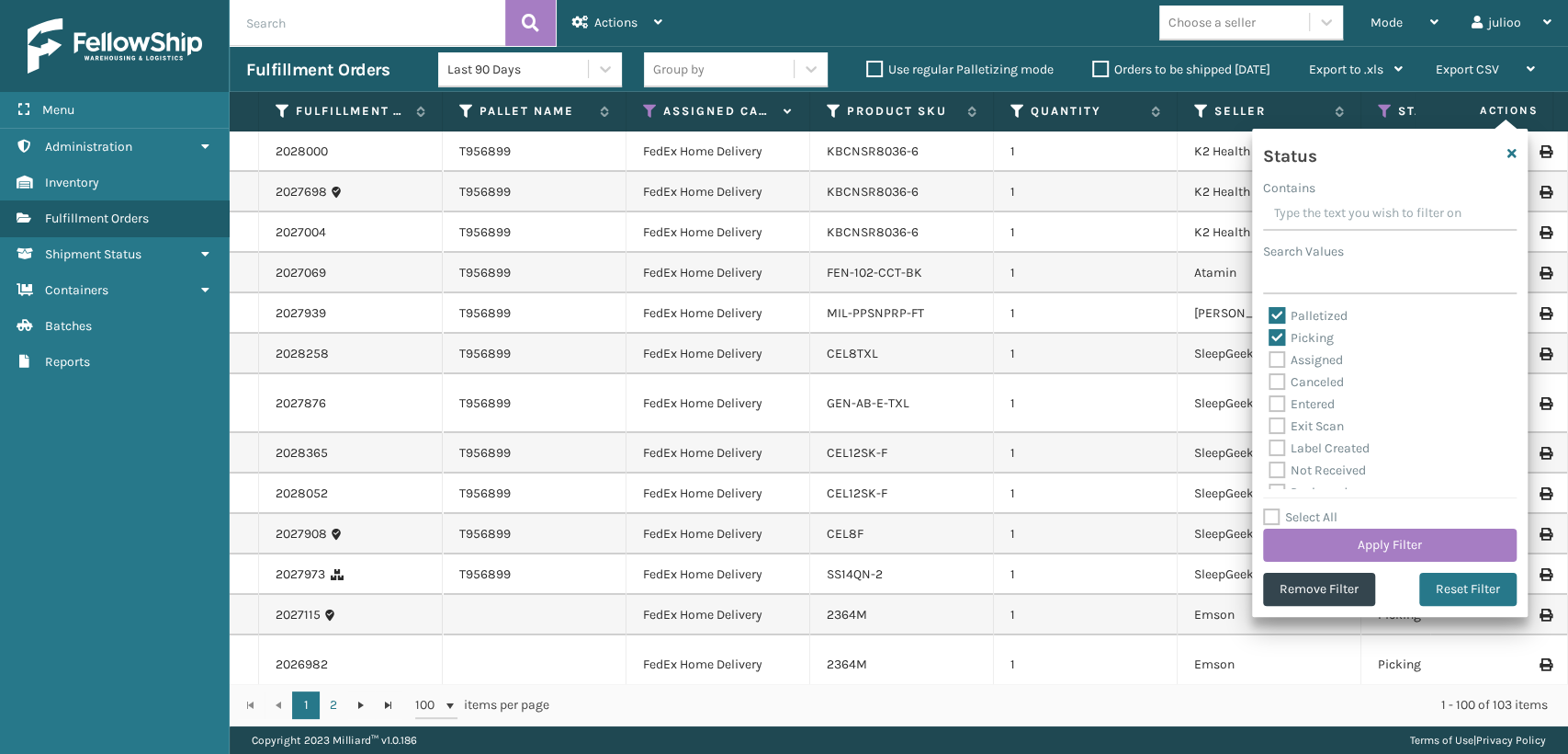
click at [1272, 311] on label "Palletized" at bounding box center [1308, 315] width 79 height 16
click at [1270, 311] on input "Palletized" at bounding box center [1269, 311] width 1 height 12
checkbox input "false"
click at [1352, 542] on button "Apply Filter" at bounding box center [1389, 545] width 253 height 33
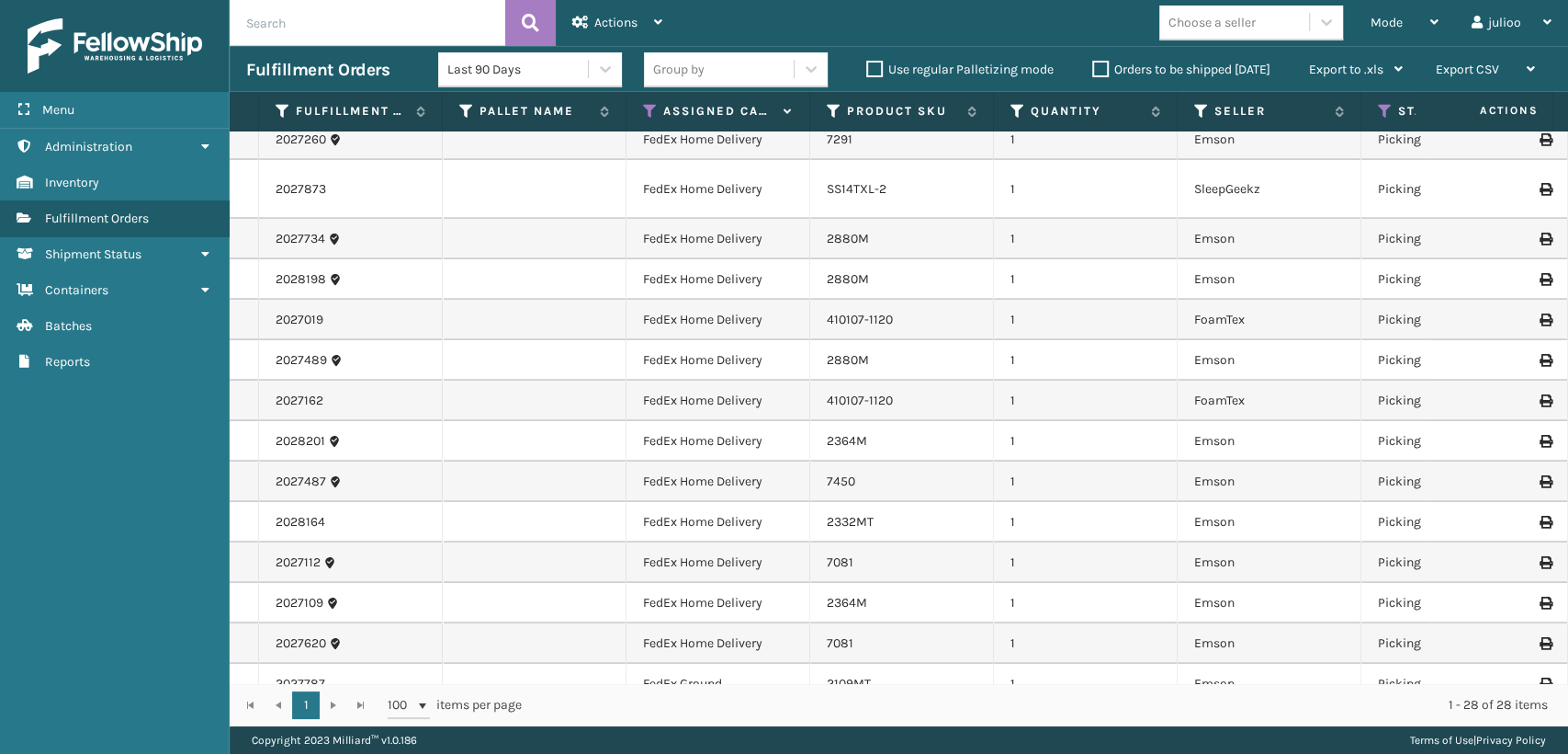
scroll to position [612, 0]
click at [873, 560] on div "7081" at bounding box center [902, 561] width 150 height 18
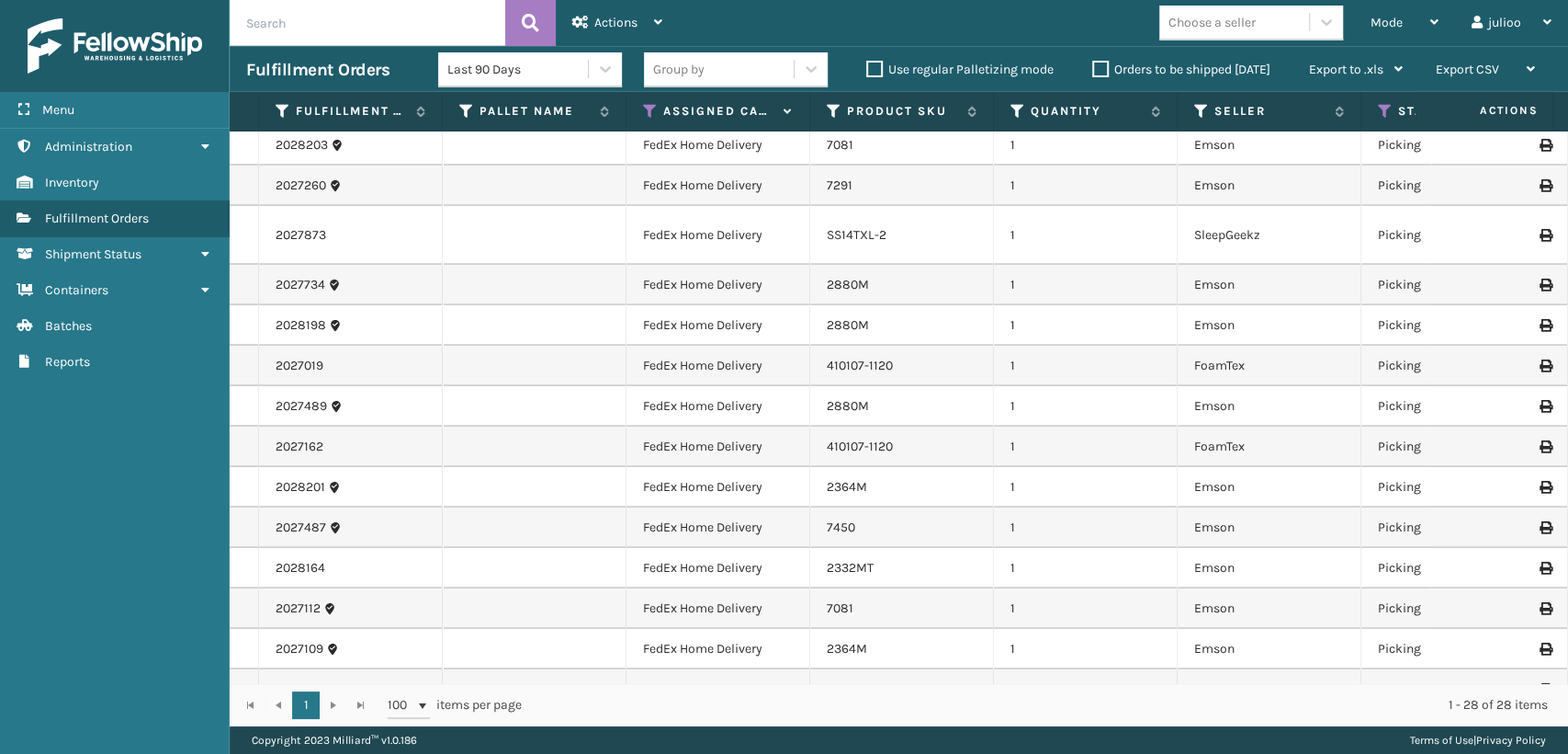
scroll to position [688, 0]
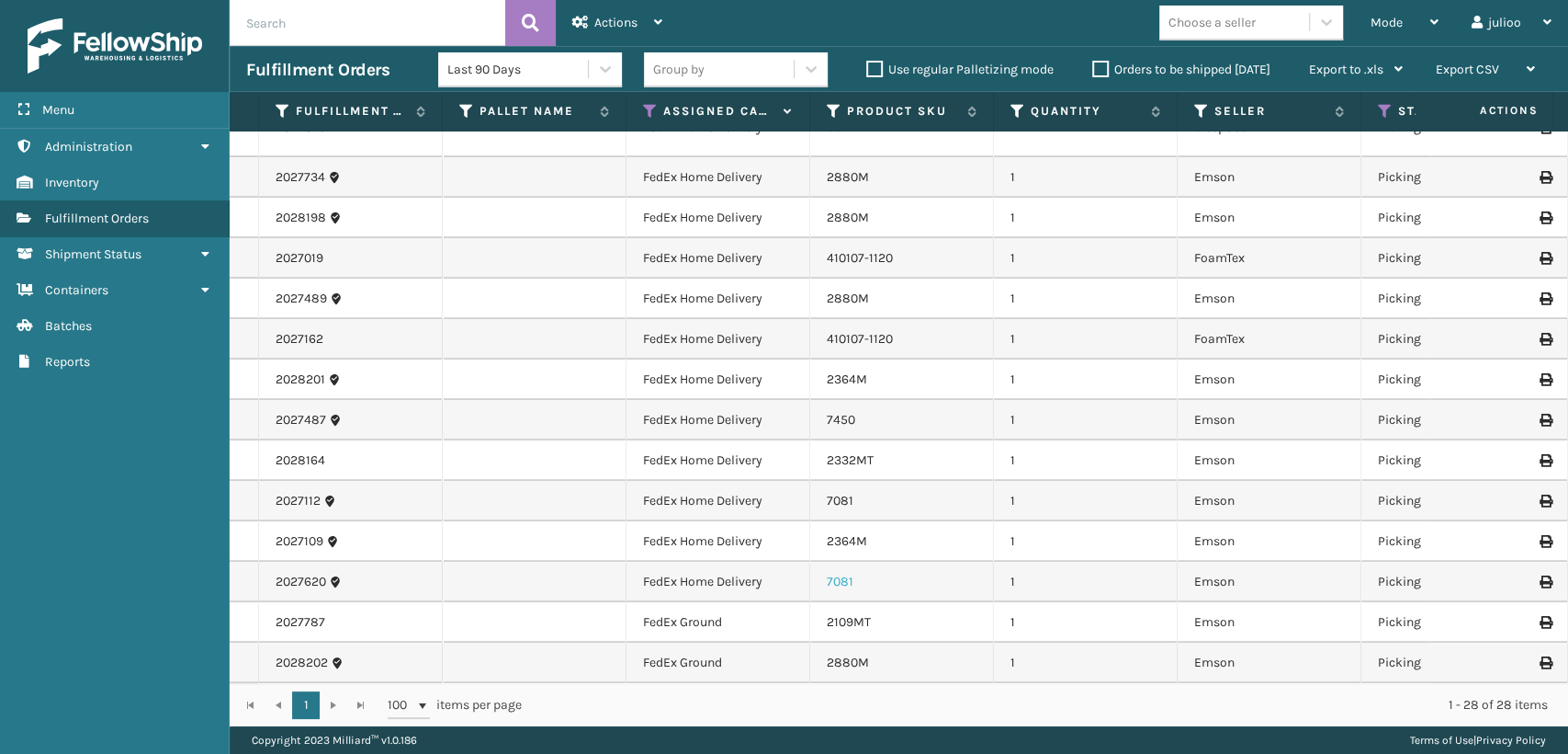
click at [827, 573] on link "7081" at bounding box center [840, 581] width 27 height 16
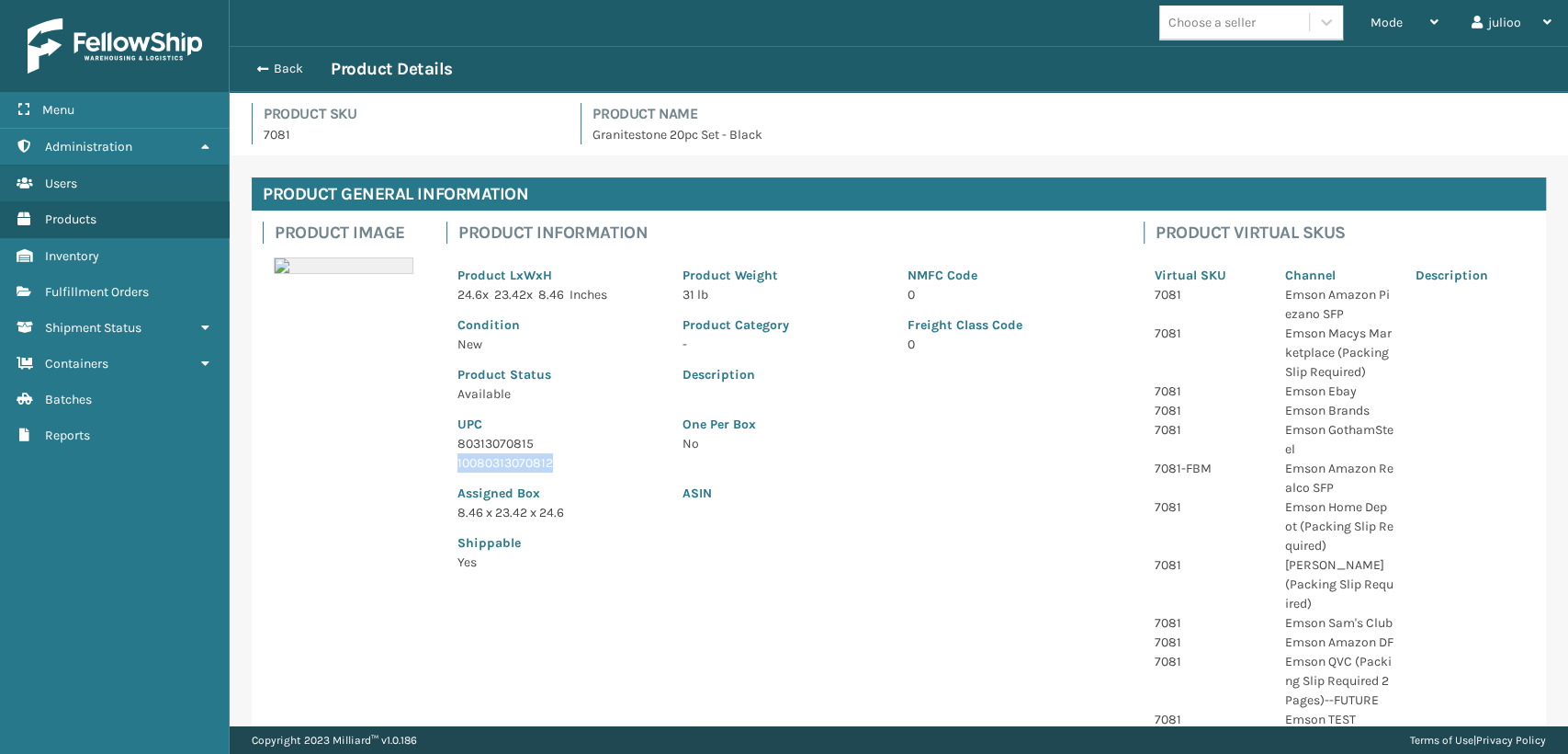
drag, startPoint x: 452, startPoint y: 465, endPoint x: 567, endPoint y: 457, distance: 115.3
click at [567, 457] on div "UPC 80313070815 10080313070812" at bounding box center [559, 438] width 225 height 69
click at [257, 68] on span "button" at bounding box center [260, 69] width 11 height 13
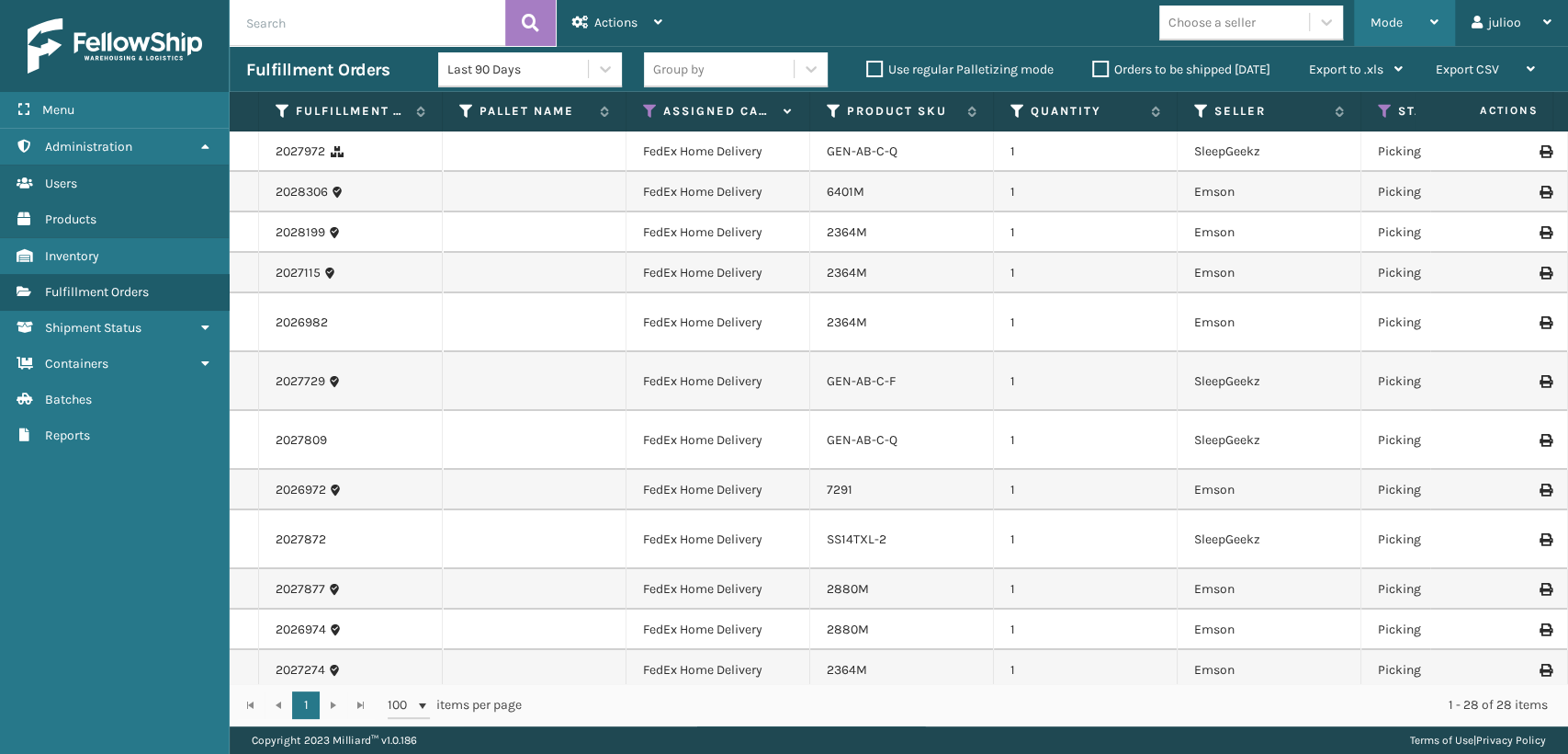
click at [1372, 19] on span "Mode" at bounding box center [1387, 22] width 32 height 16
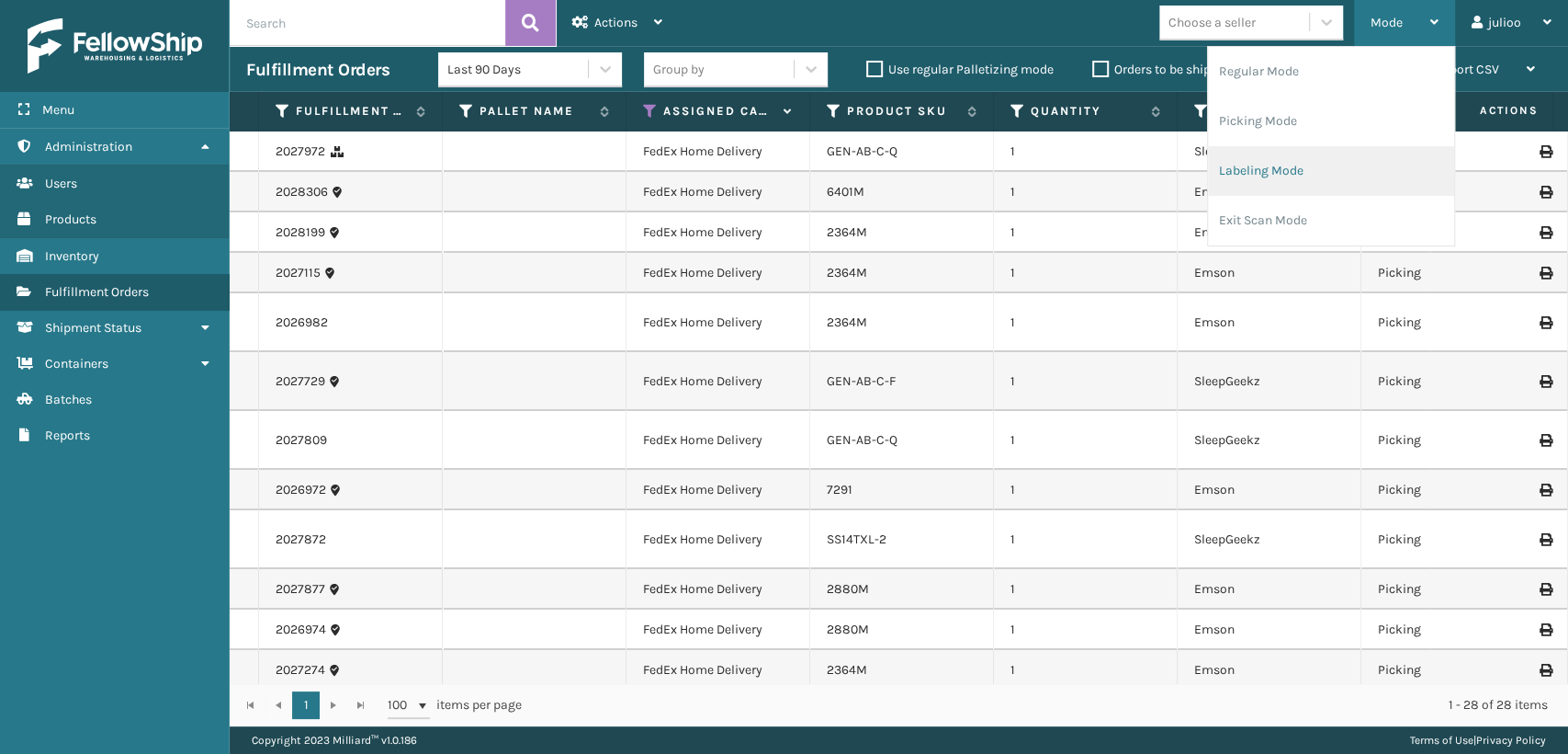
click at [1266, 164] on li "Labeling Mode" at bounding box center [1330, 171] width 246 height 50
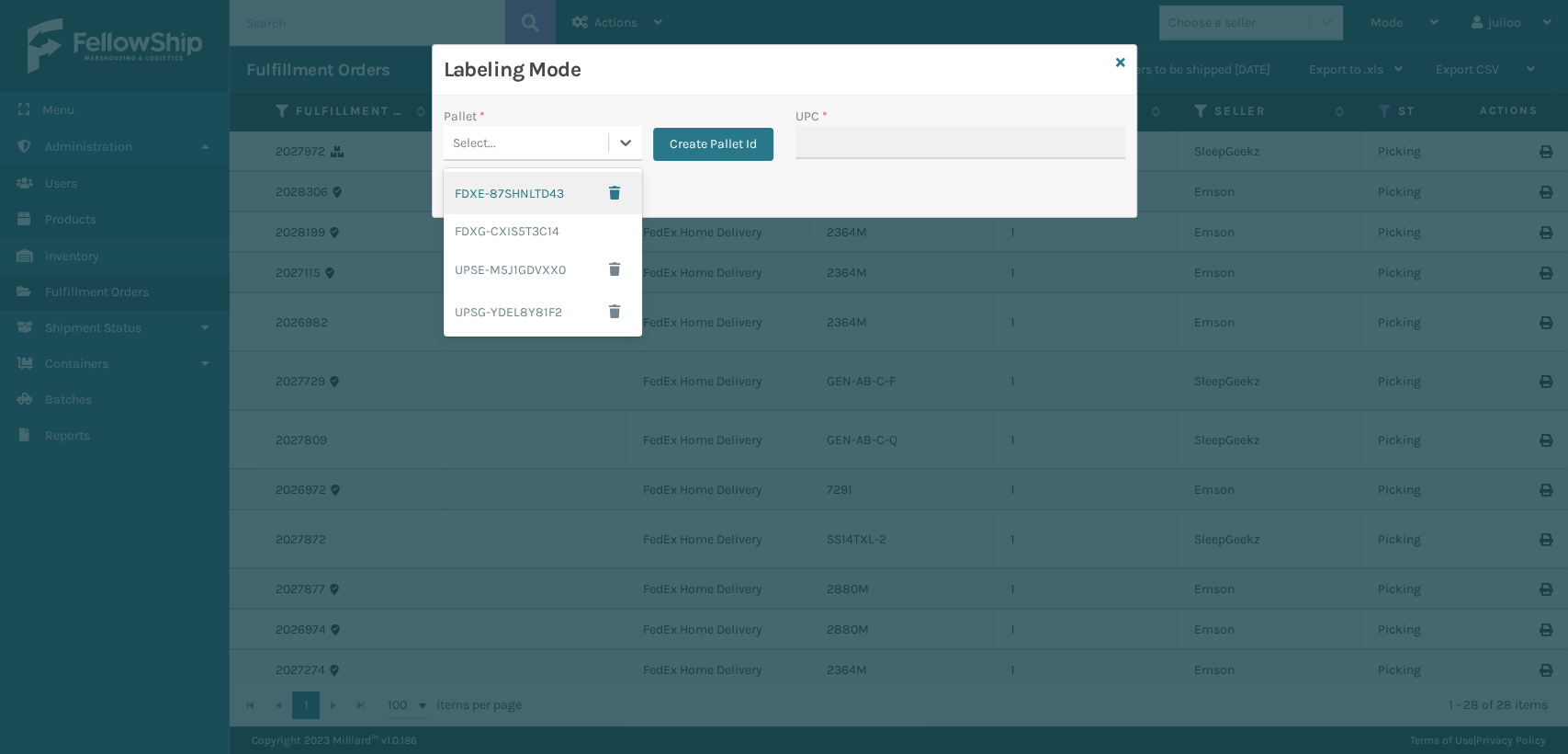
click at [556, 135] on div "Select..." at bounding box center [526, 143] width 165 height 30
click at [511, 233] on div "FDXG-CXIS5T3C14" at bounding box center [543, 230] width 198 height 34
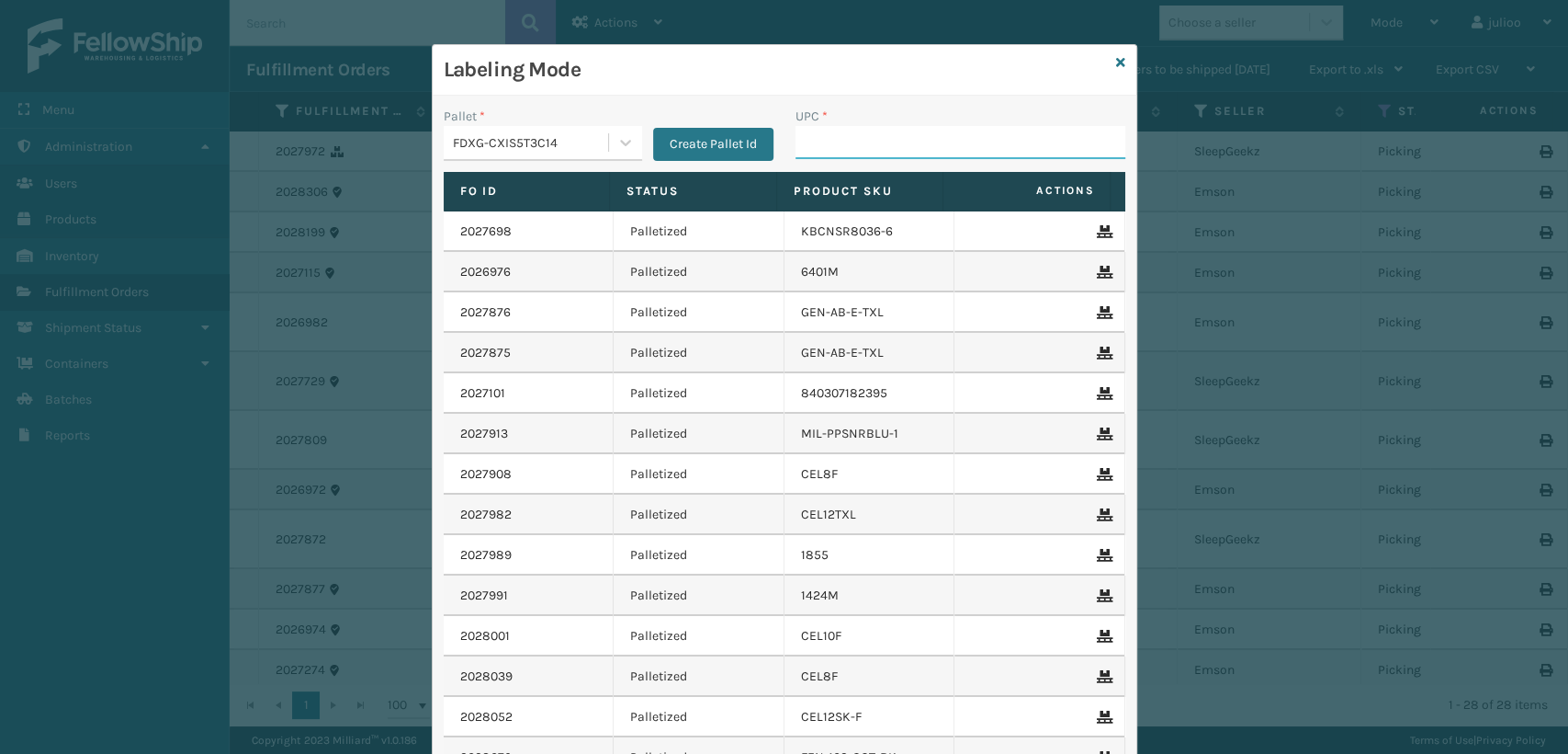
click at [874, 142] on input "UPC *" at bounding box center [961, 143] width 330 height 33
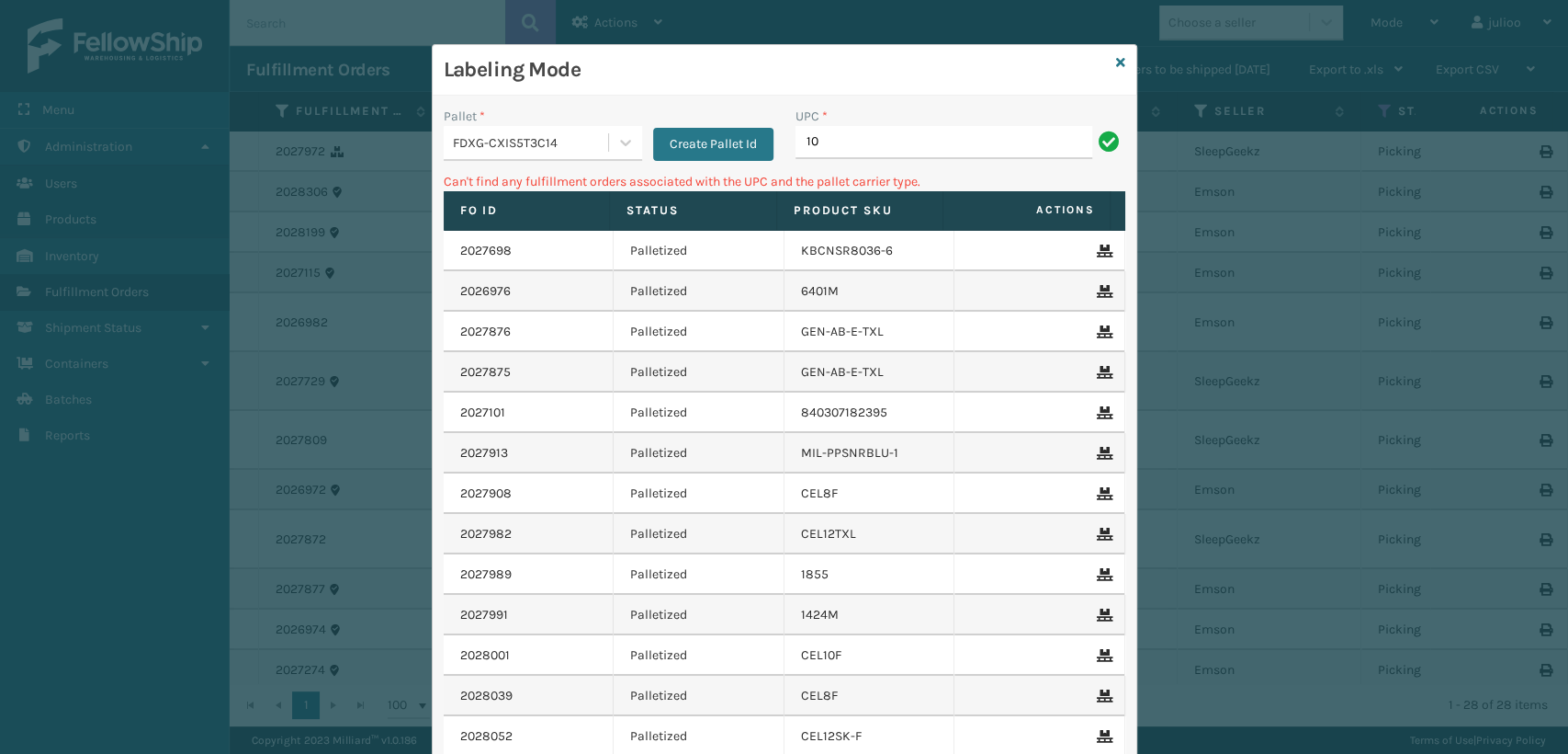
type input "1"
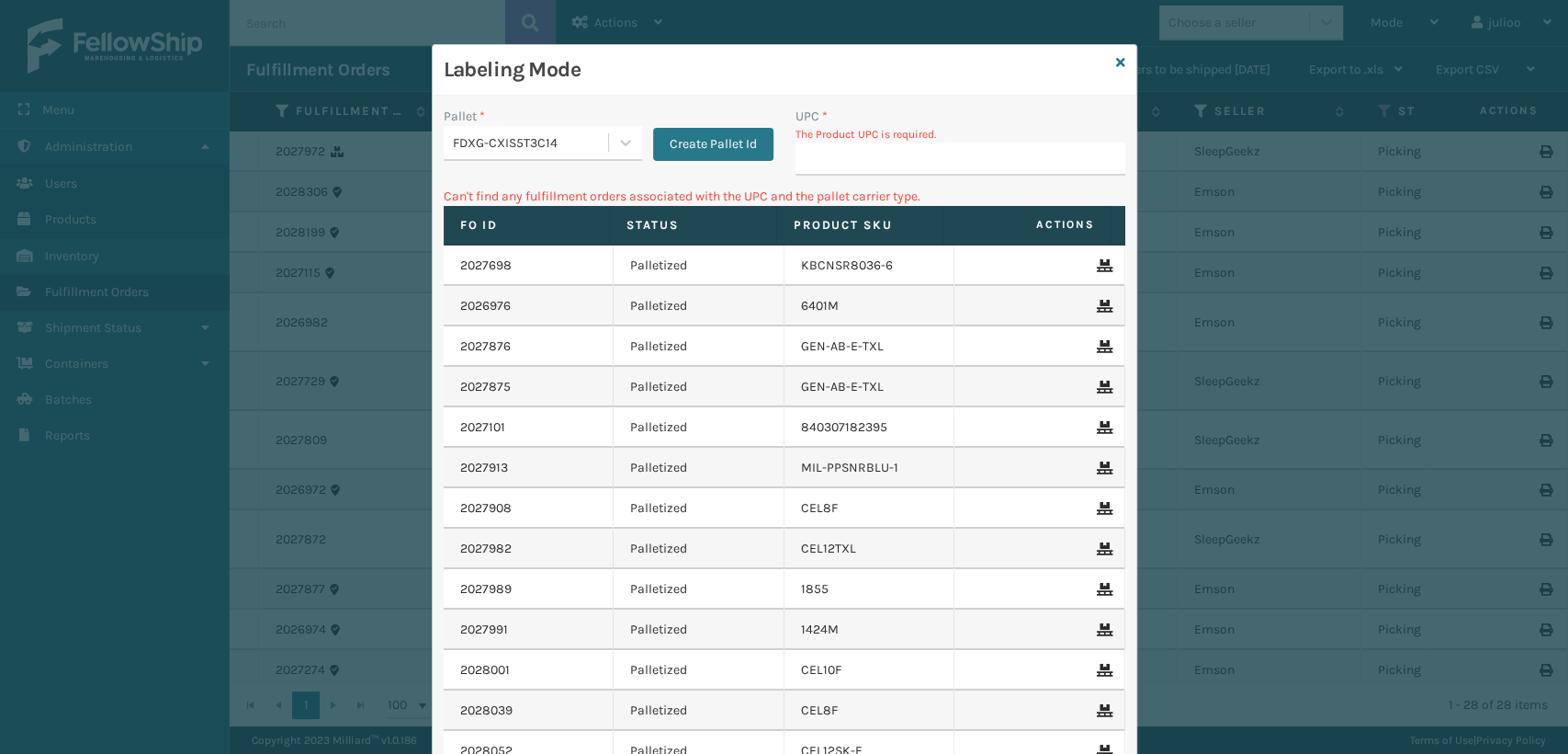
click at [872, 143] on input "UPC *" at bounding box center [961, 159] width 330 height 33
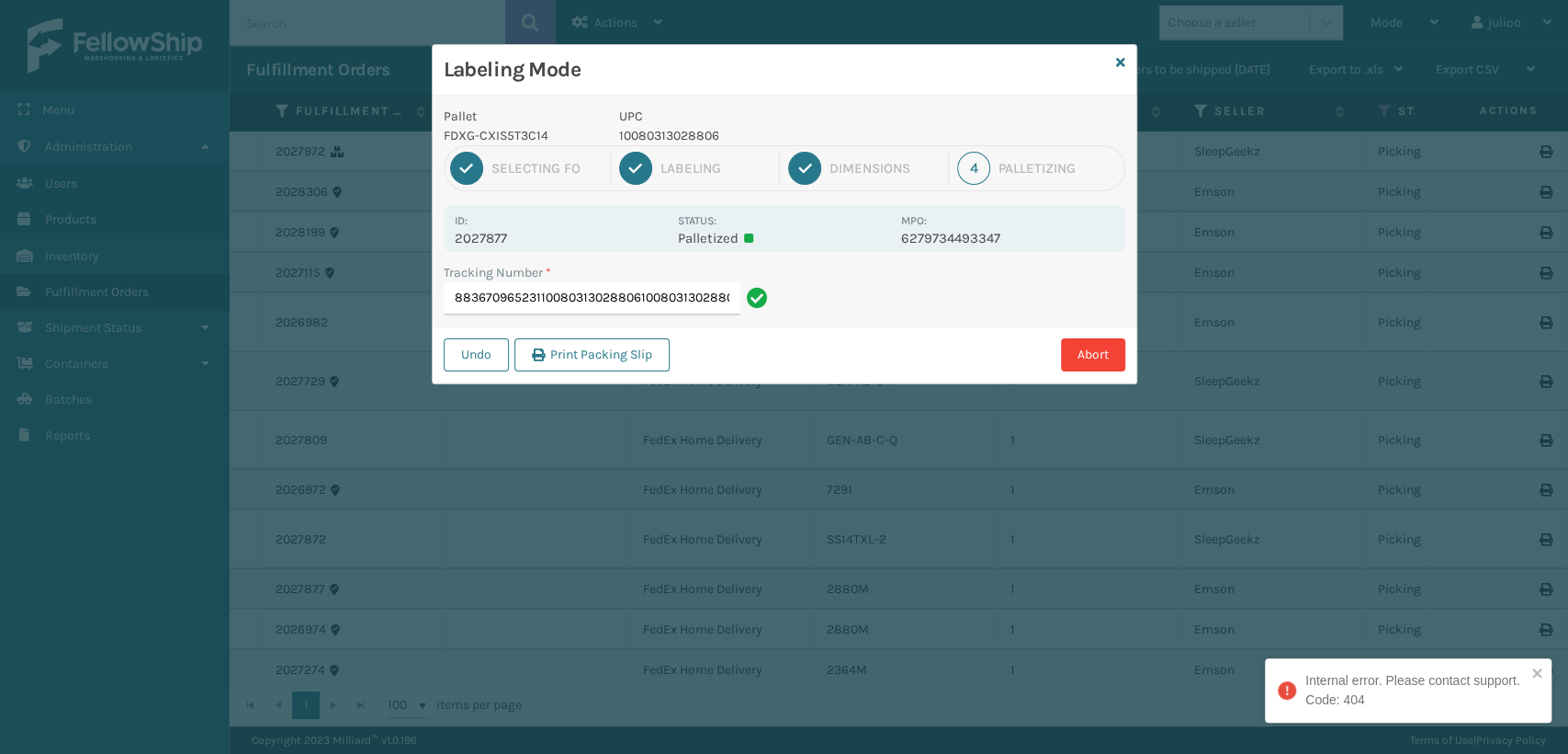
type input "8836709652311008031302880610080313028806"
type input "883669312558080313023644"
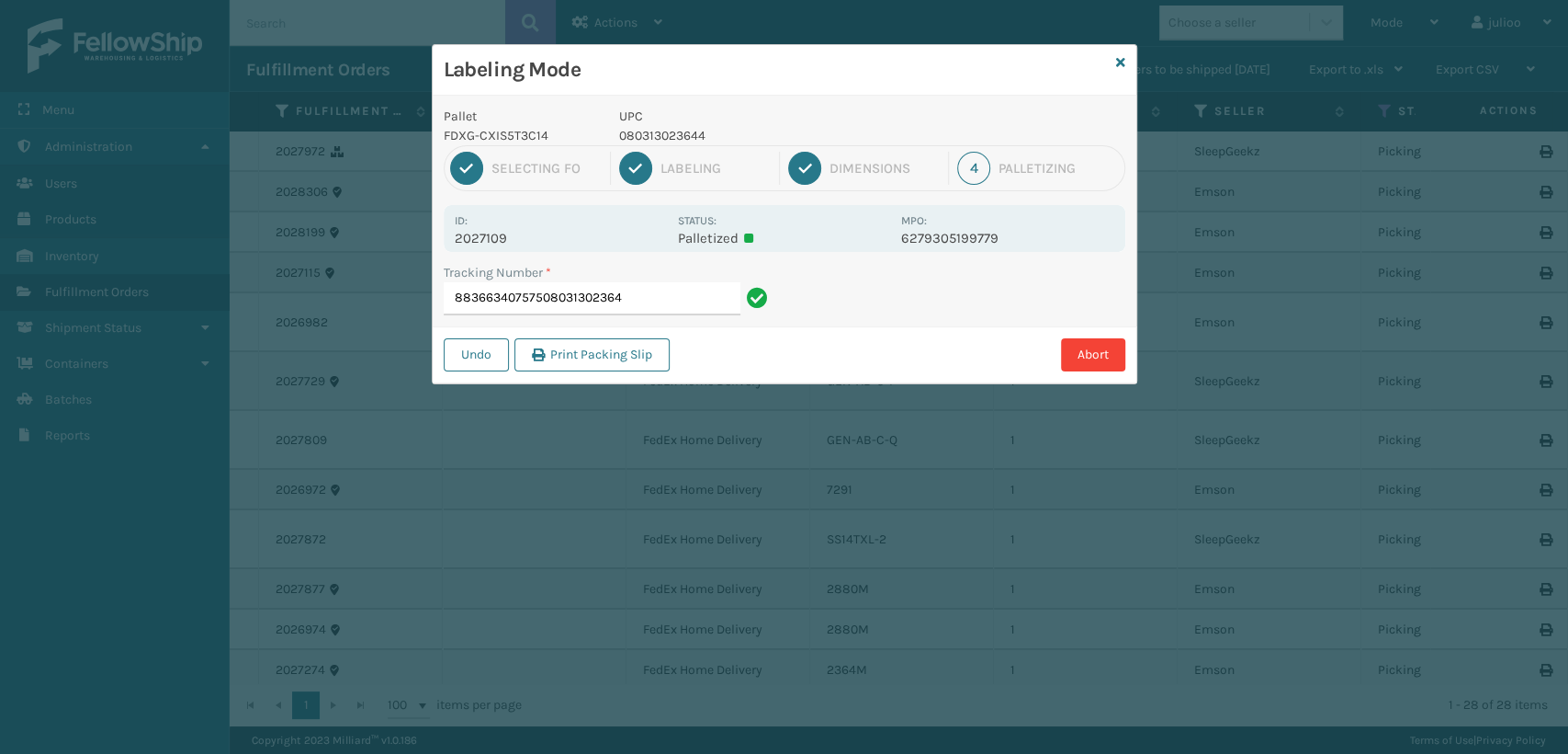
type input "883663407575080313023644"
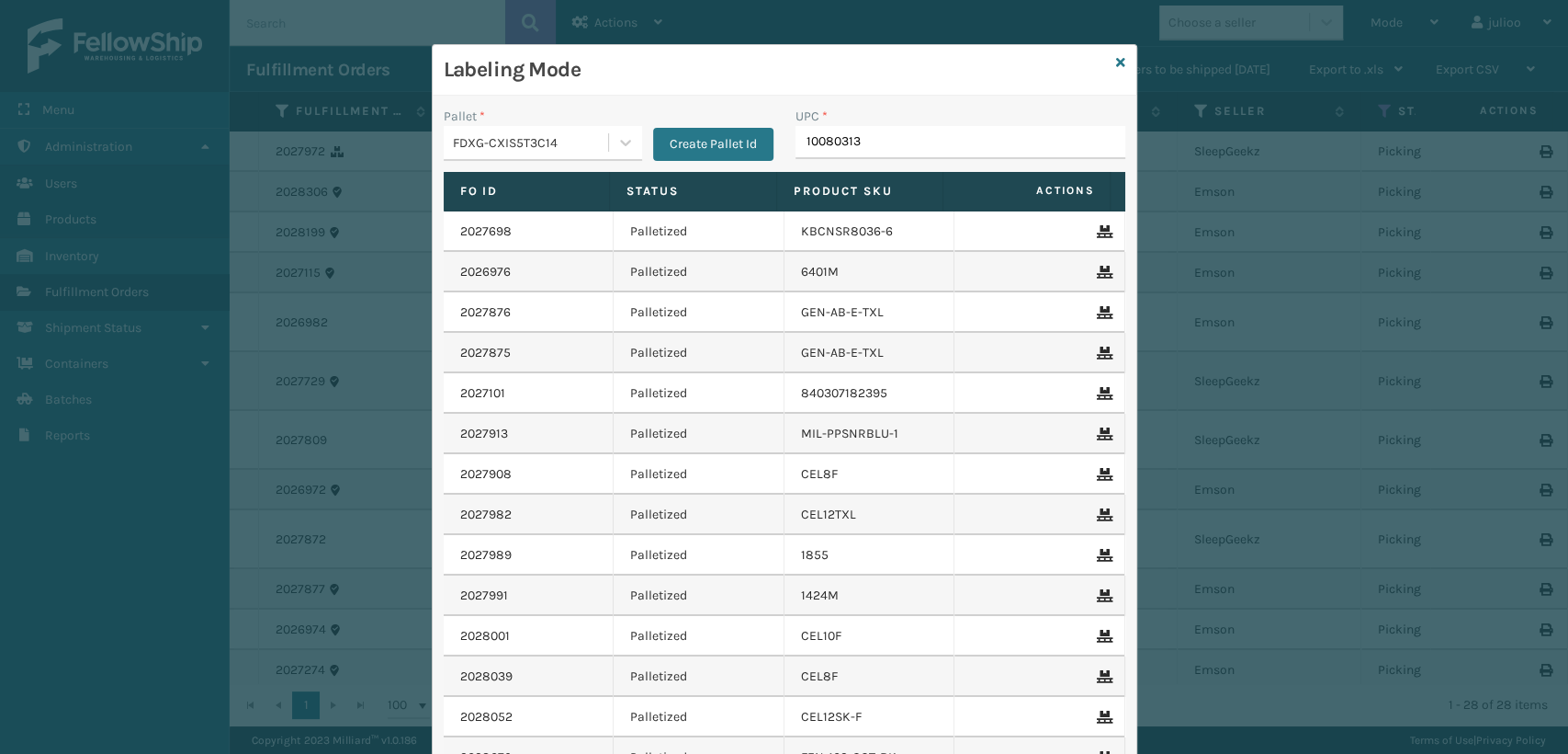
type input "100803130"
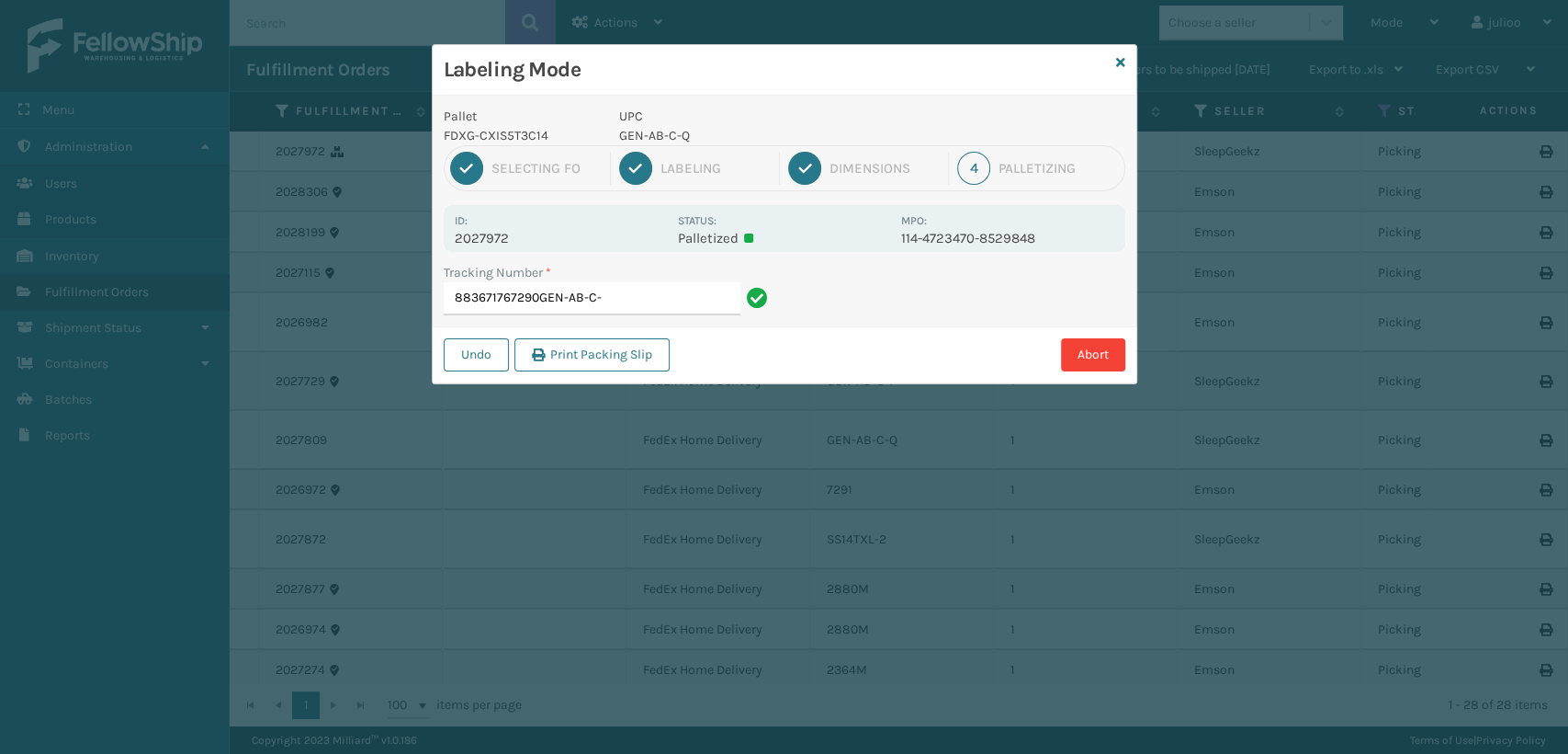
type input "883671767290GEN-AB-C-Q"
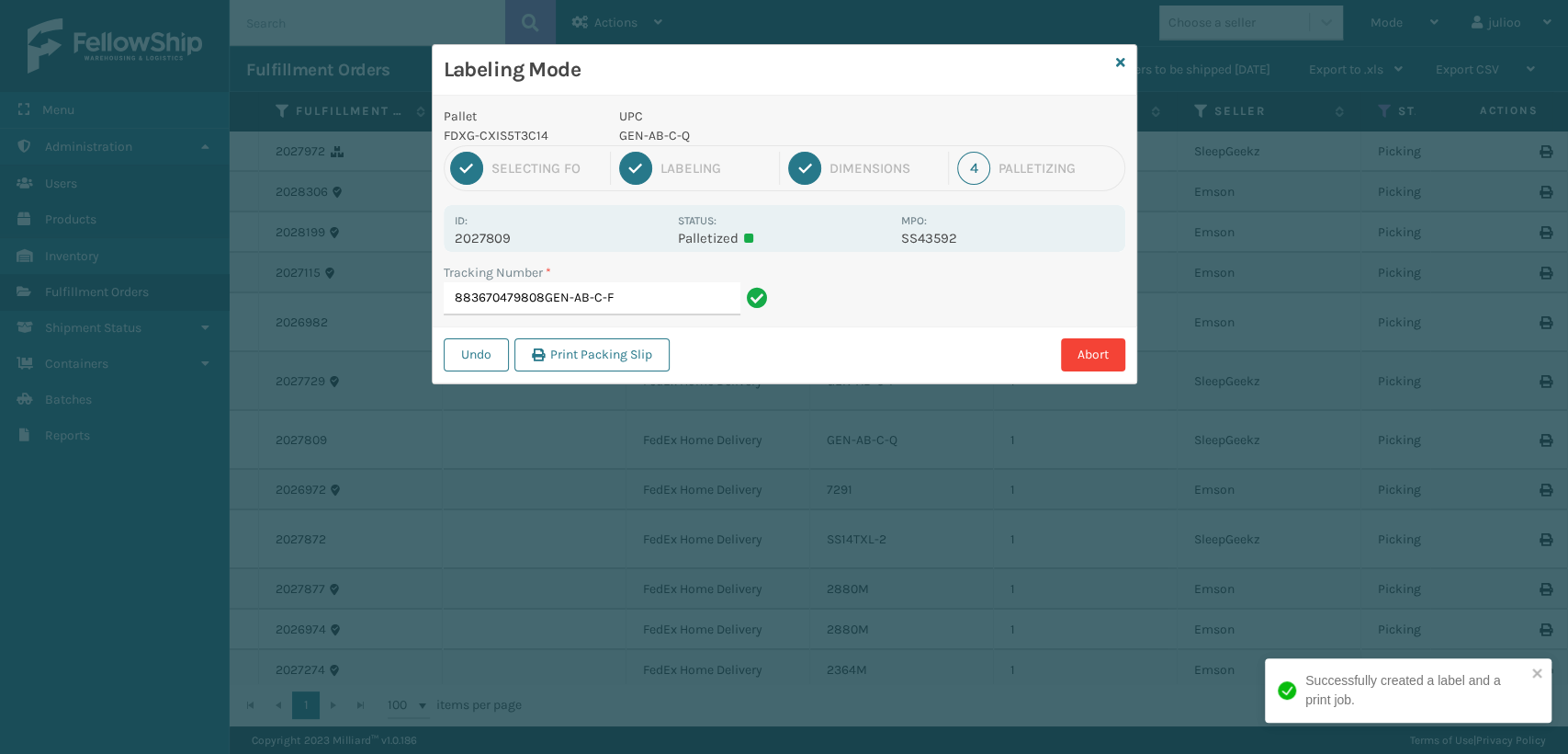
type input "883670479808GEN-AB-C-F"
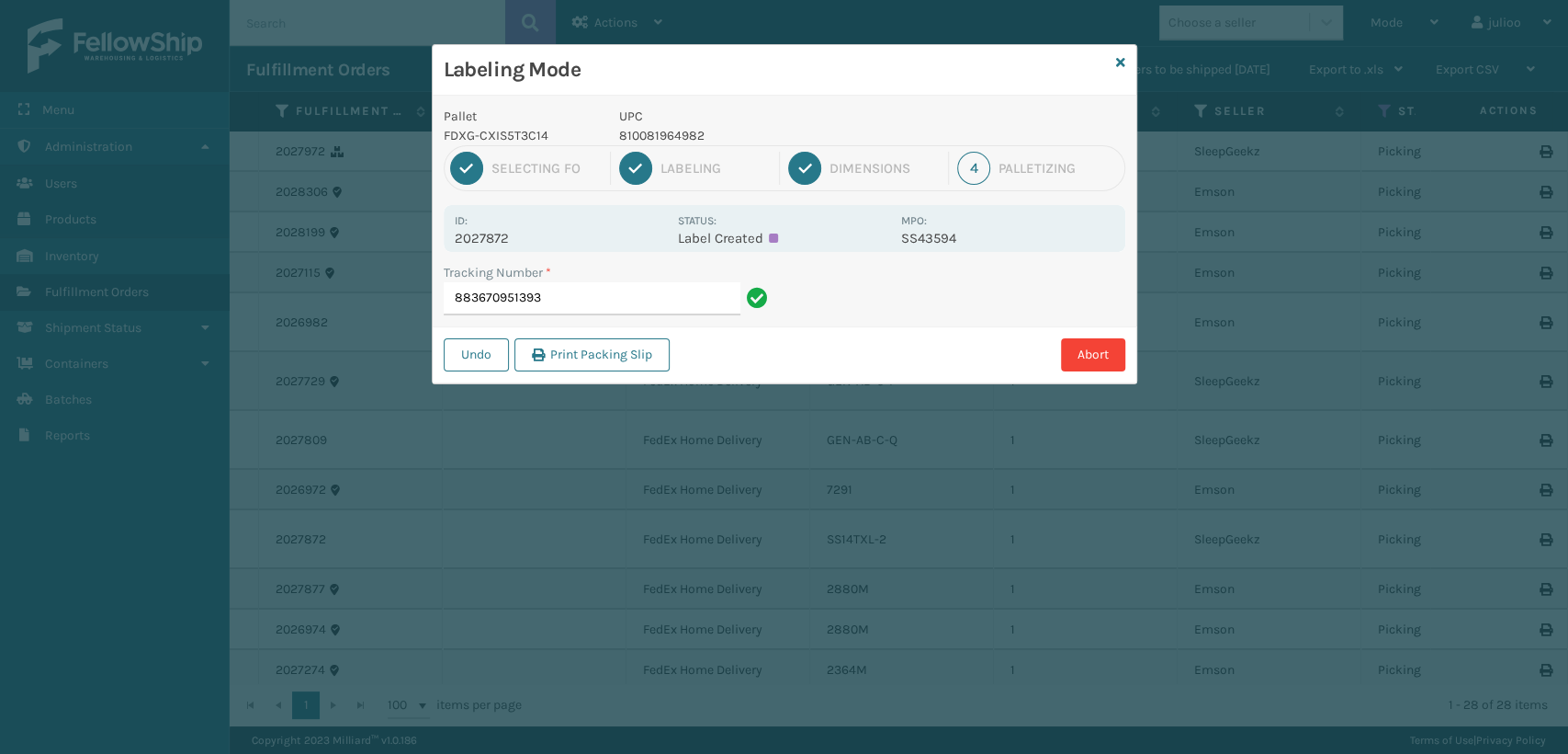
type input "883670951393"
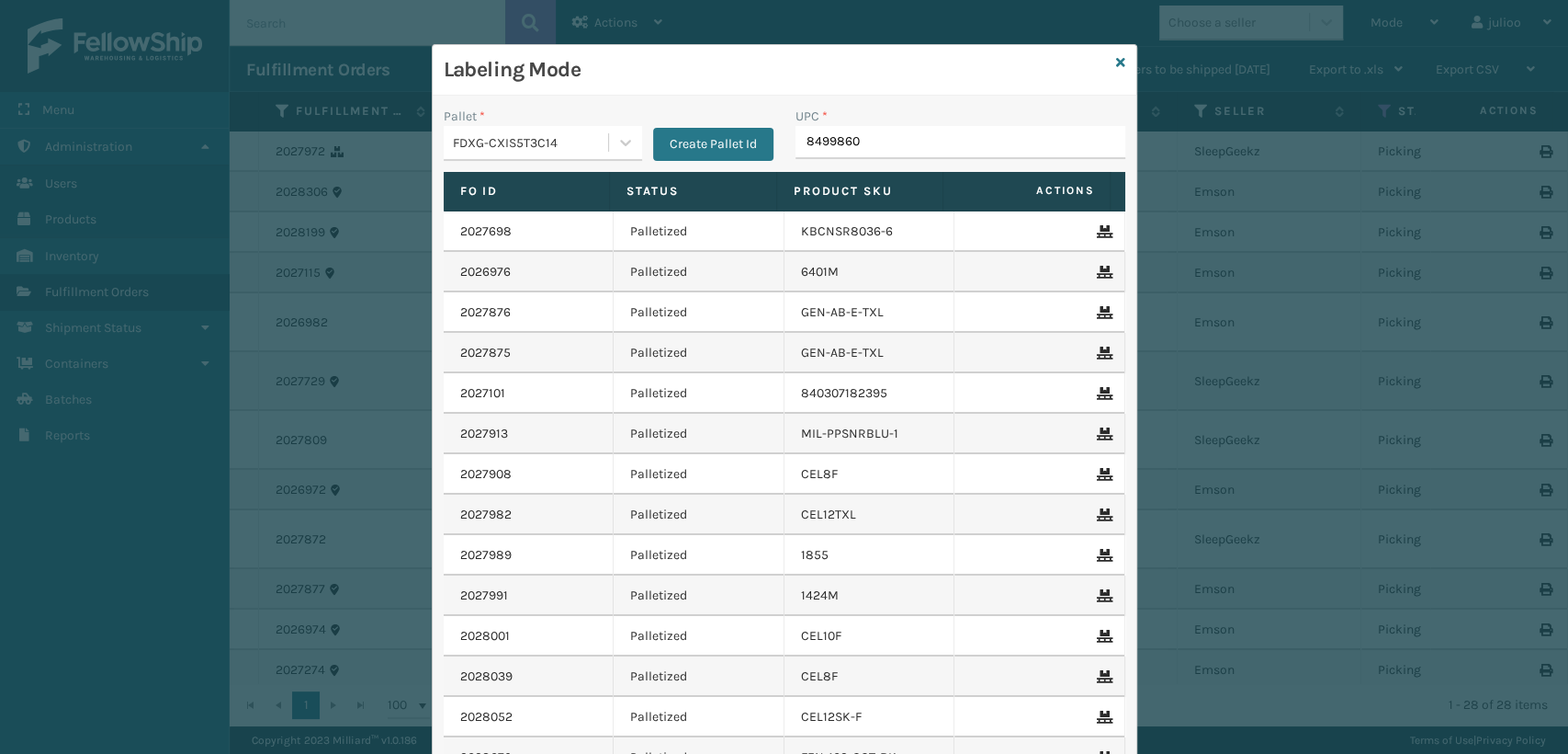
type input "84998601"
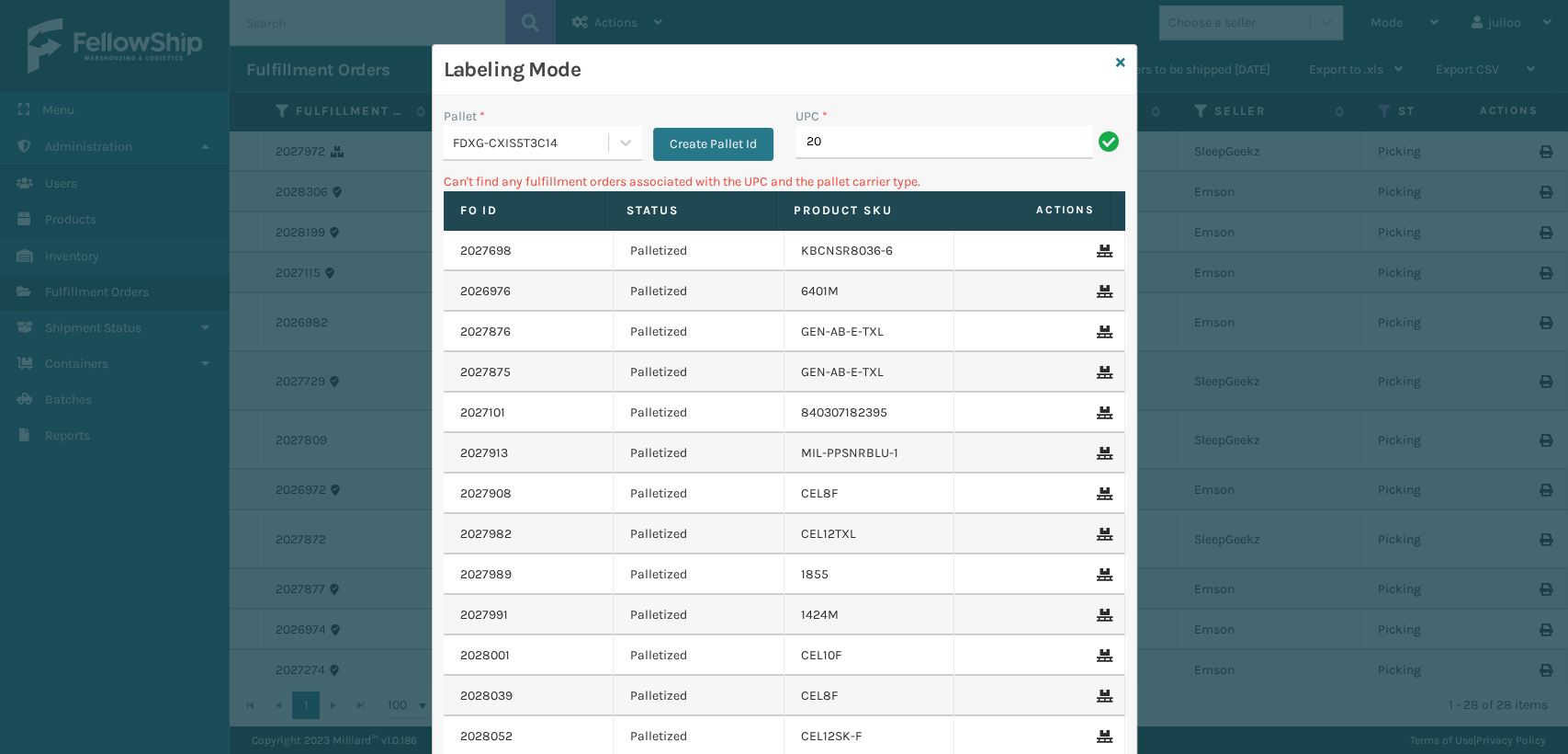
type input "2"
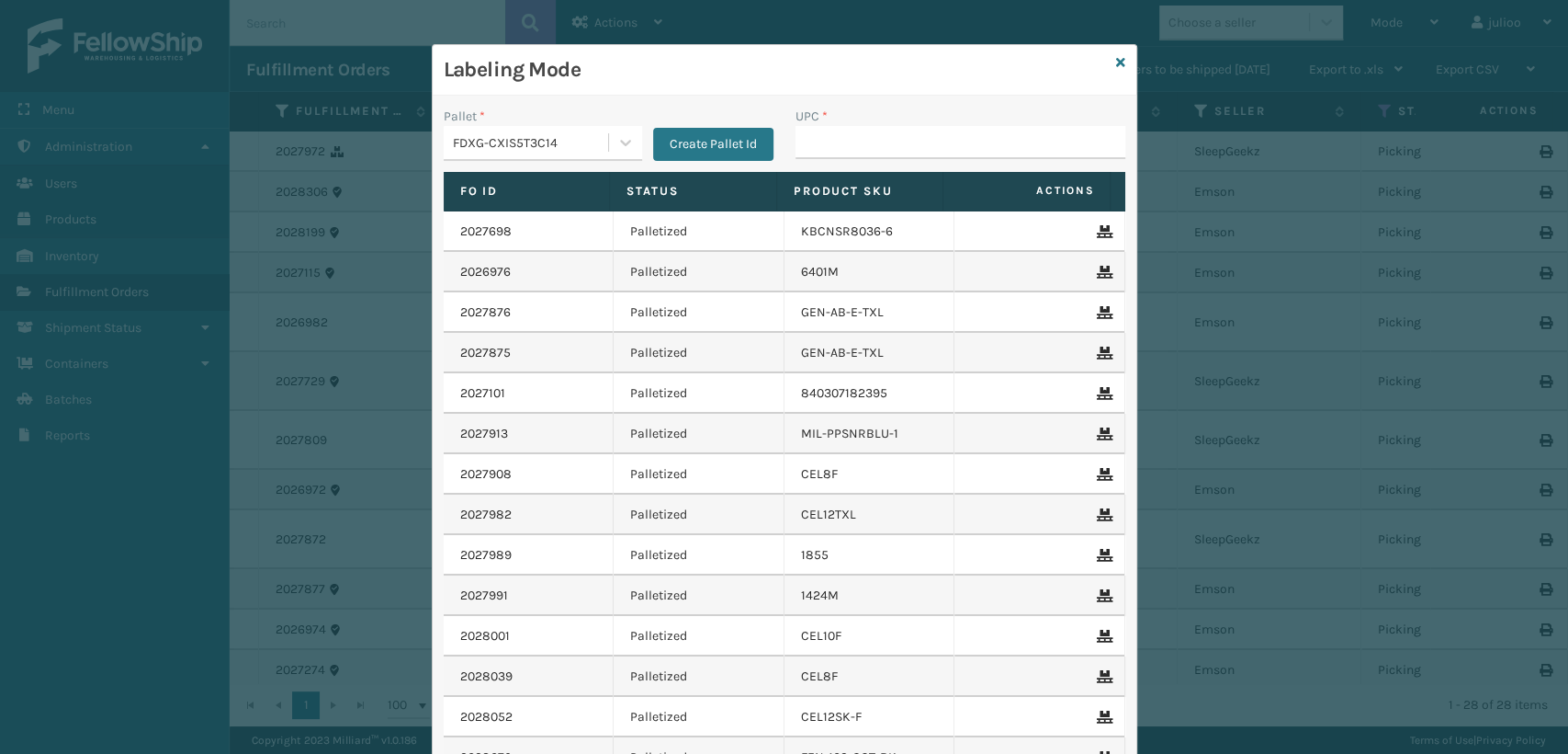
click at [1118, 63] on div "Labeling Mode" at bounding box center [785, 70] width 704 height 51
click at [1117, 63] on div "Labeling Mode" at bounding box center [785, 70] width 704 height 51
click at [1107, 59] on div "Labeling Mode" at bounding box center [785, 70] width 704 height 51
click at [1117, 59] on icon at bounding box center [1121, 63] width 9 height 13
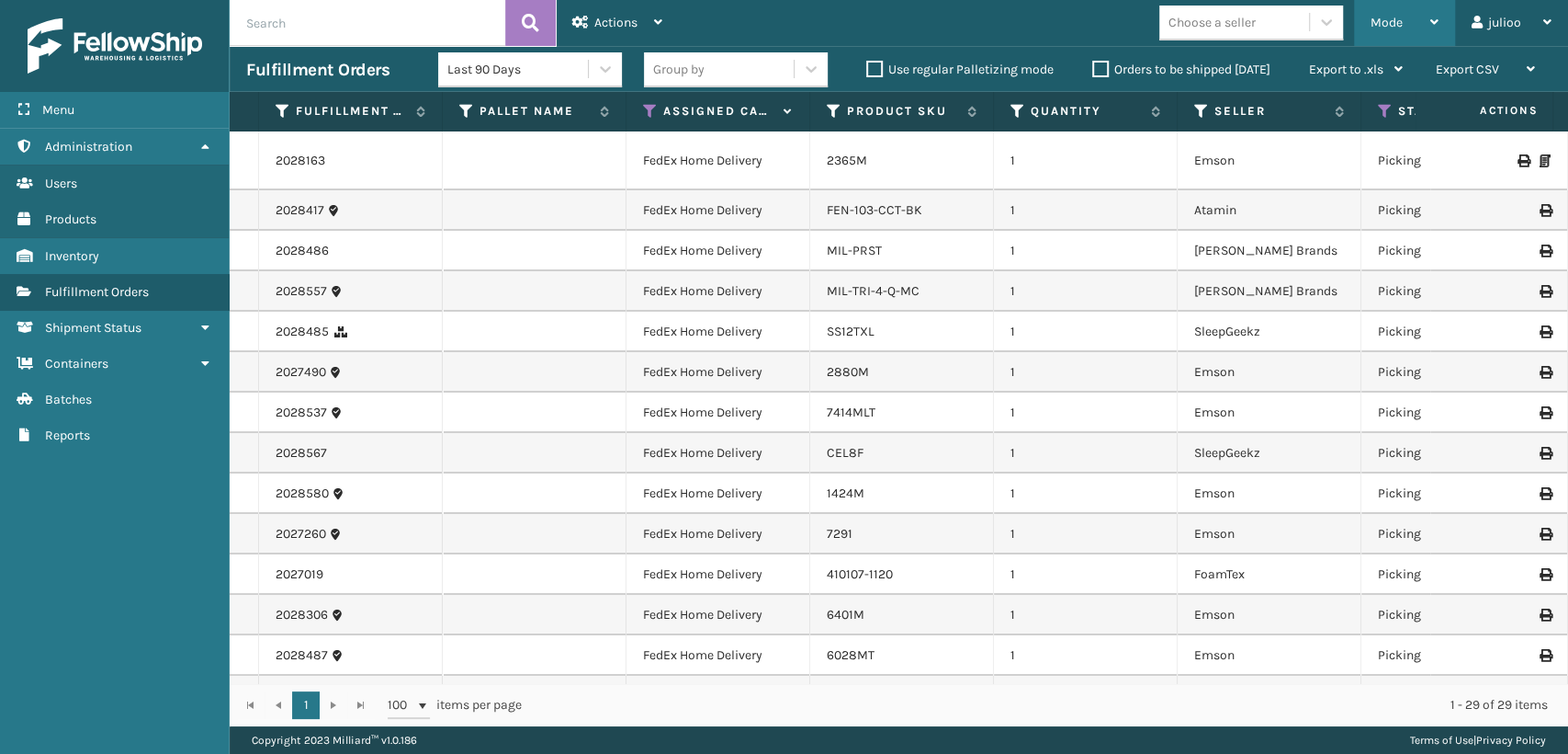
click at [1402, 34] on div "Mode" at bounding box center [1405, 23] width 68 height 46
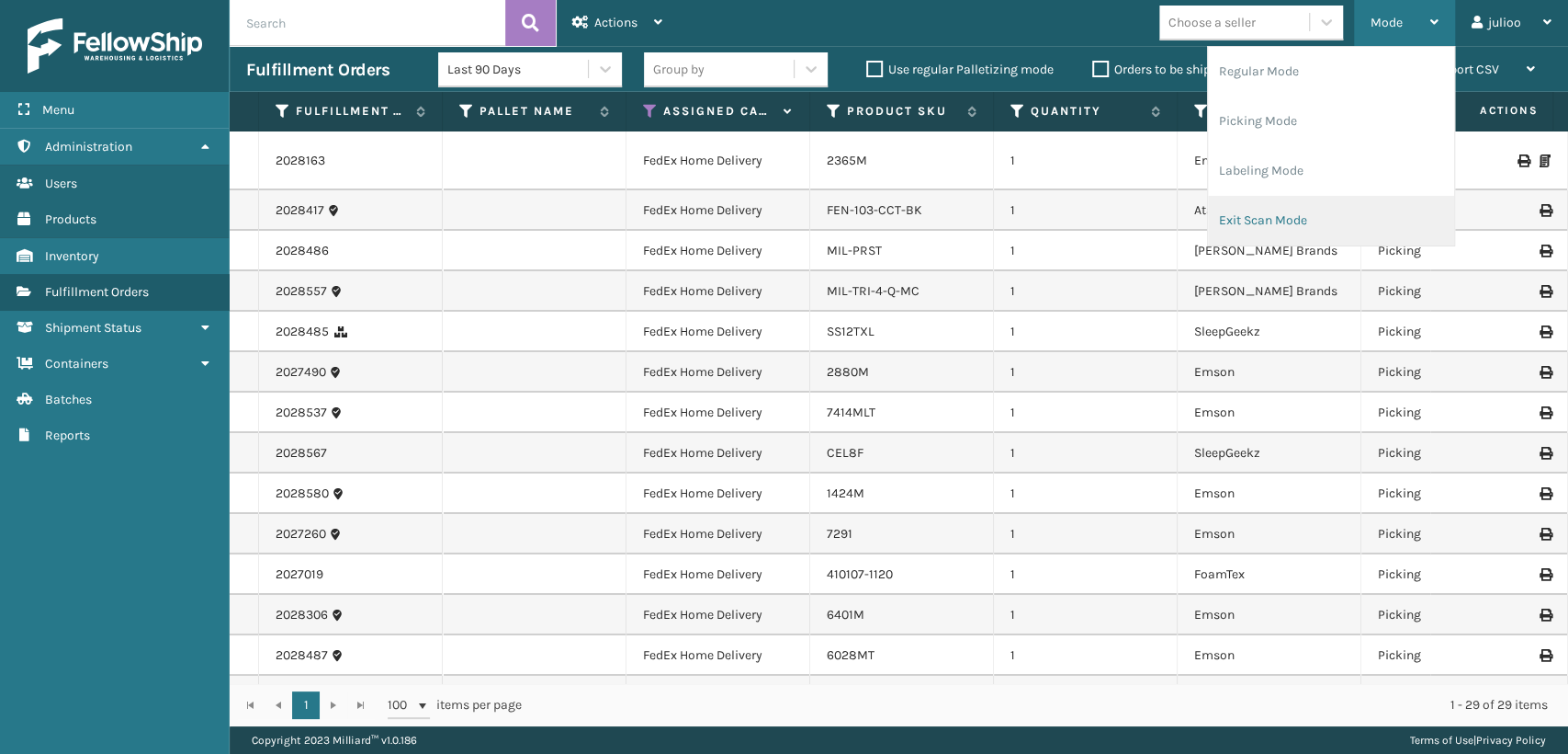
click at [1269, 213] on li "Exit Scan Mode" at bounding box center [1330, 220] width 246 height 50
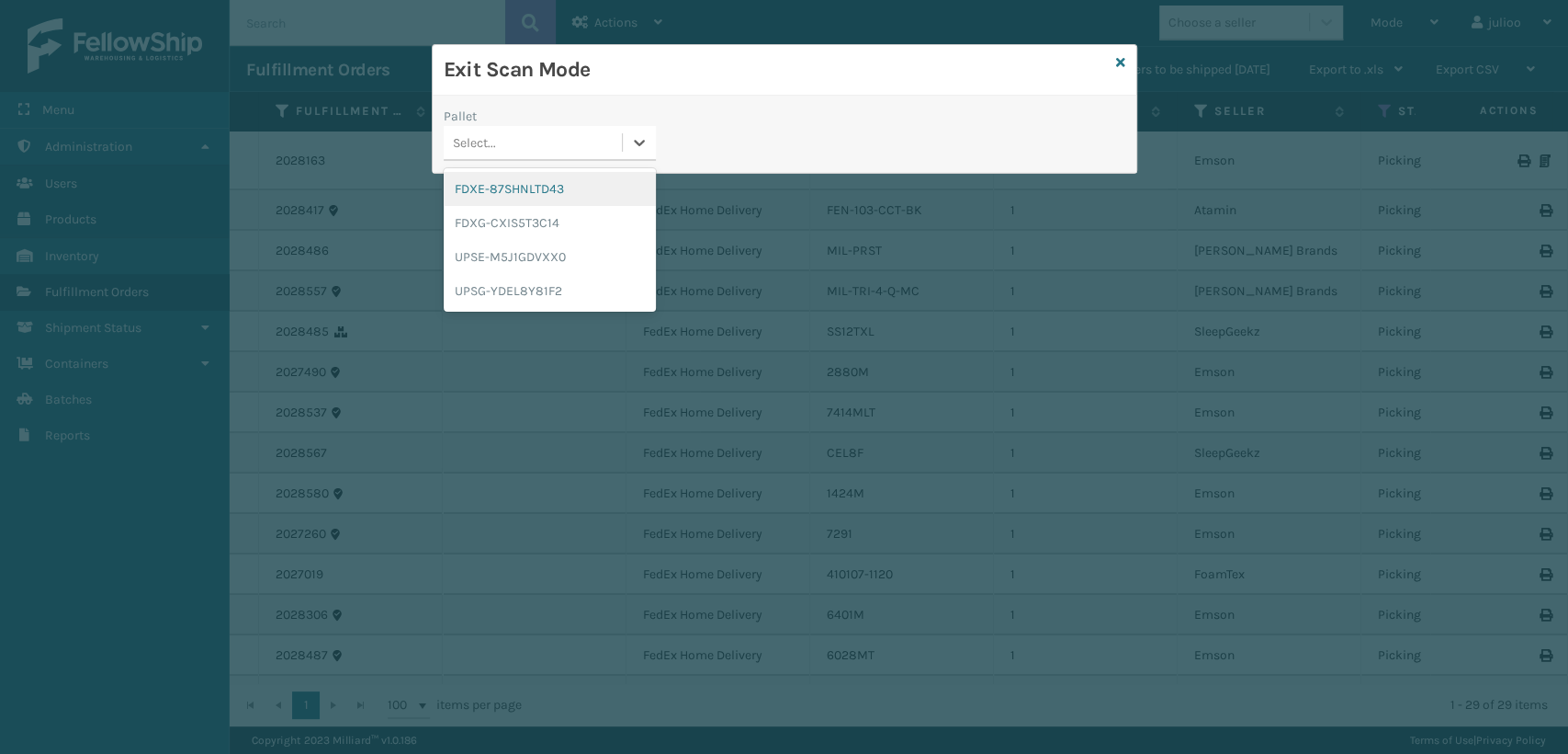
click at [501, 147] on div "Select..." at bounding box center [532, 143] width 178 height 30
click at [575, 231] on div "FDXG-CXIS5T3C14" at bounding box center [550, 222] width 212 height 34
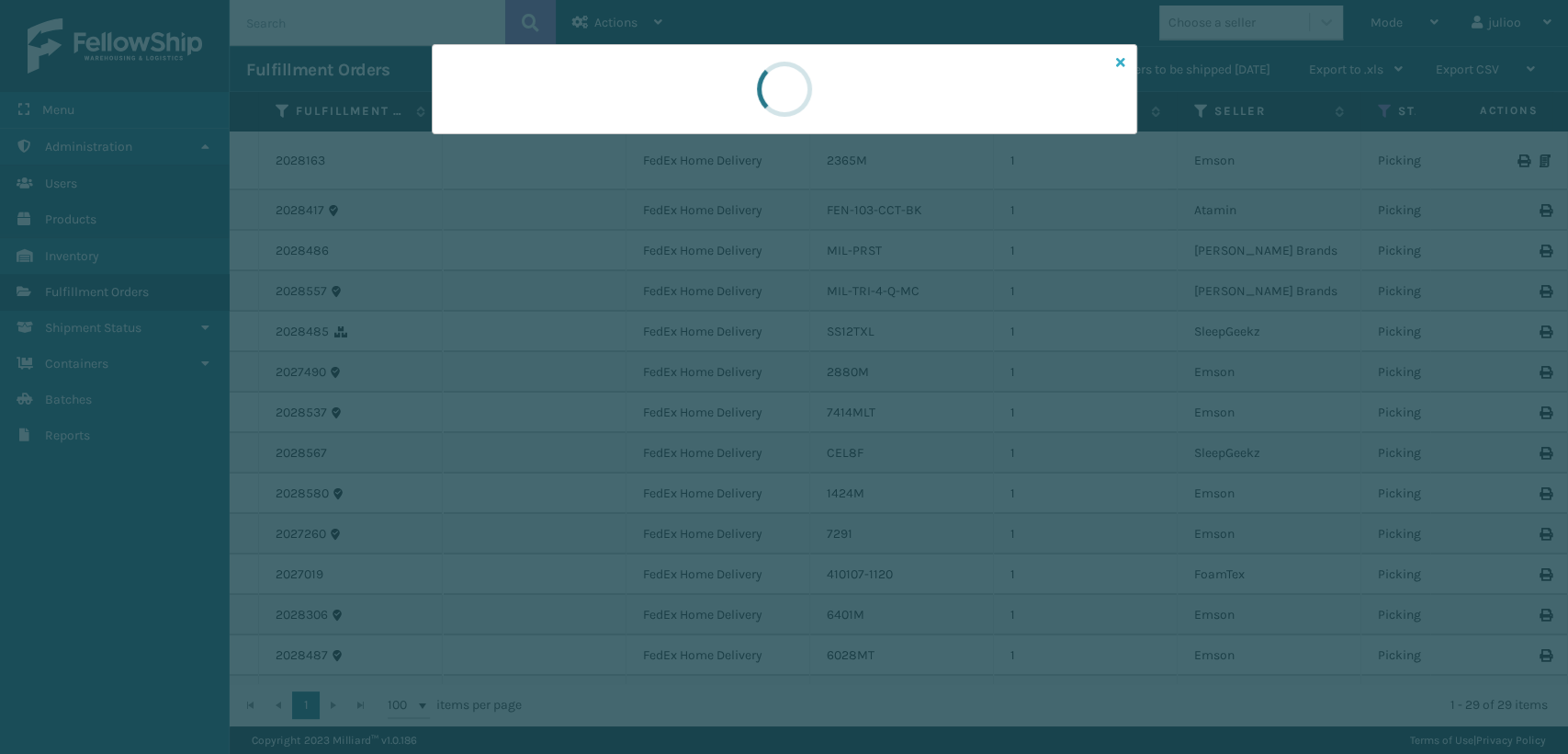
click at [1117, 68] on icon at bounding box center [1121, 63] width 9 height 13
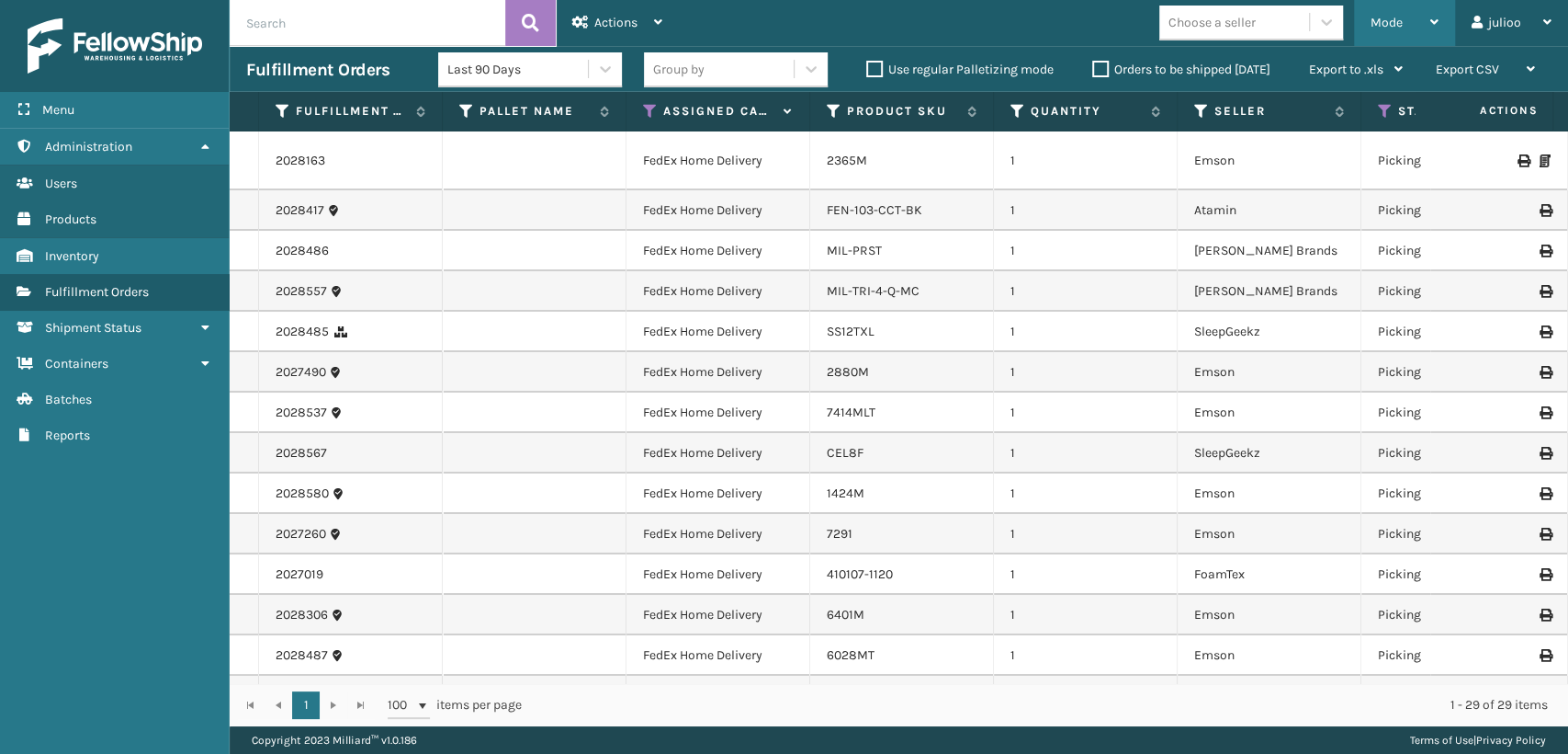
click at [1387, 23] on span "Mode" at bounding box center [1387, 22] width 32 height 16
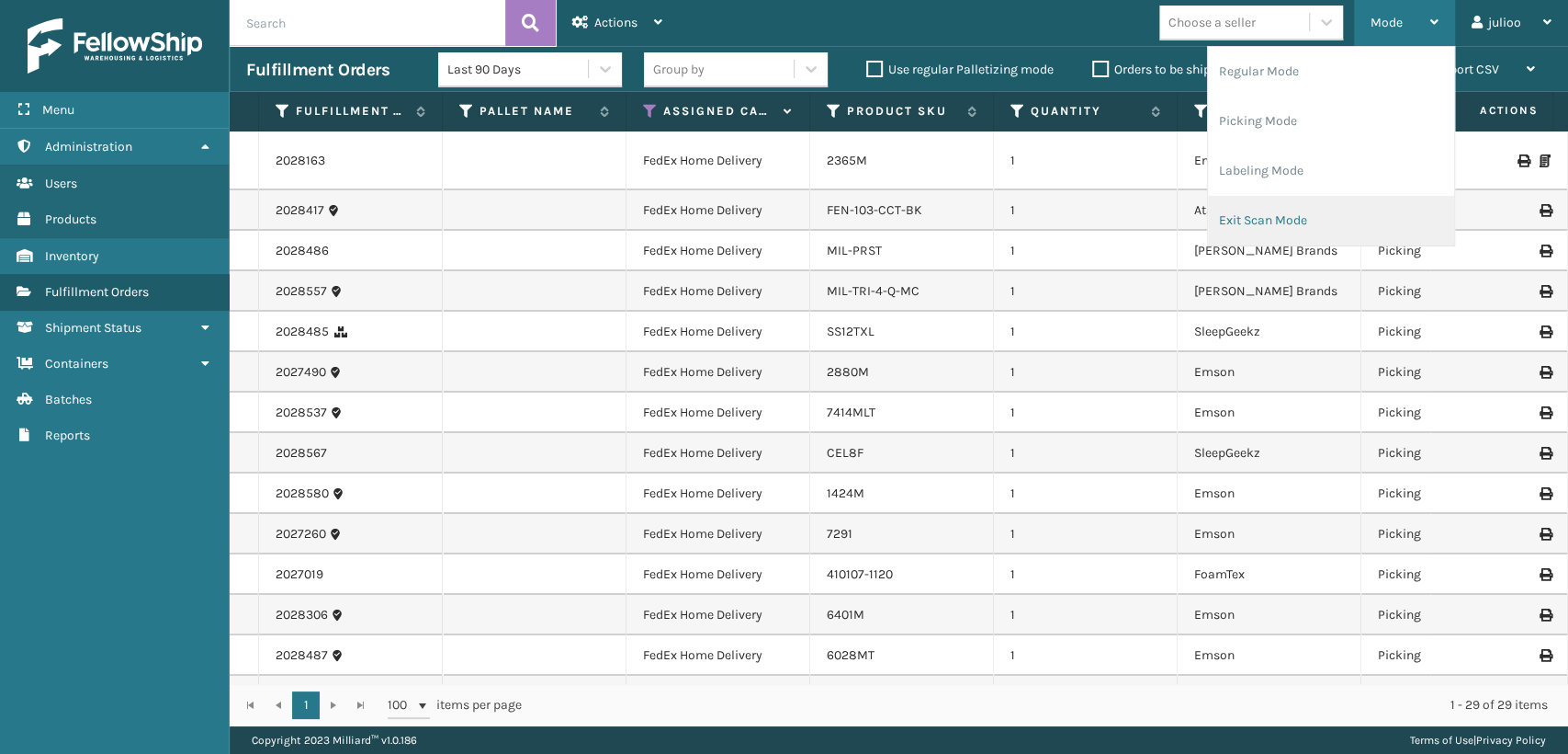
click at [1263, 220] on li "Exit Scan Mode" at bounding box center [1330, 220] width 246 height 50
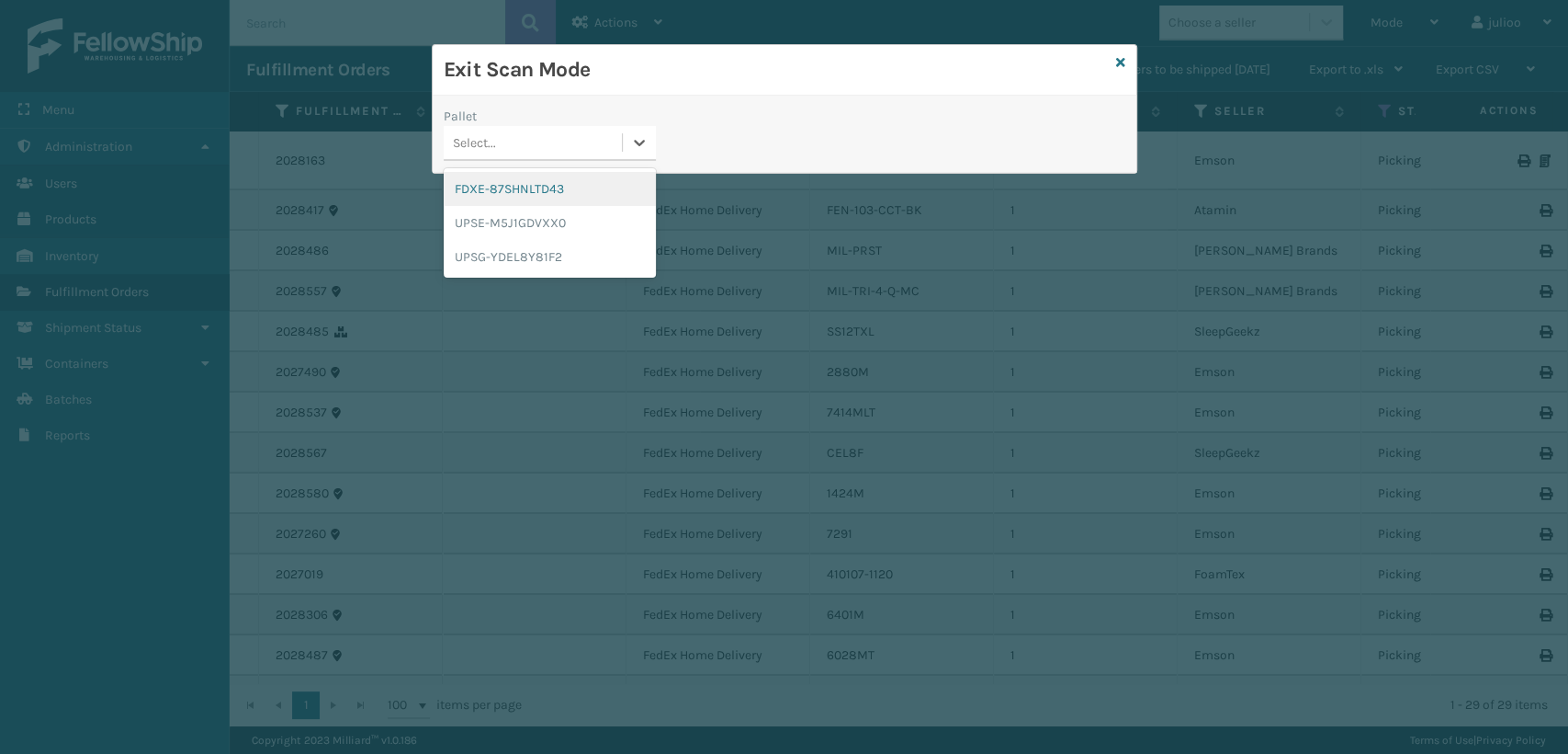
click at [544, 156] on div "Select..." at bounding box center [532, 143] width 178 height 30
click at [591, 224] on div "UPSE-M5J1GDVXX0" at bounding box center [550, 222] width 212 height 34
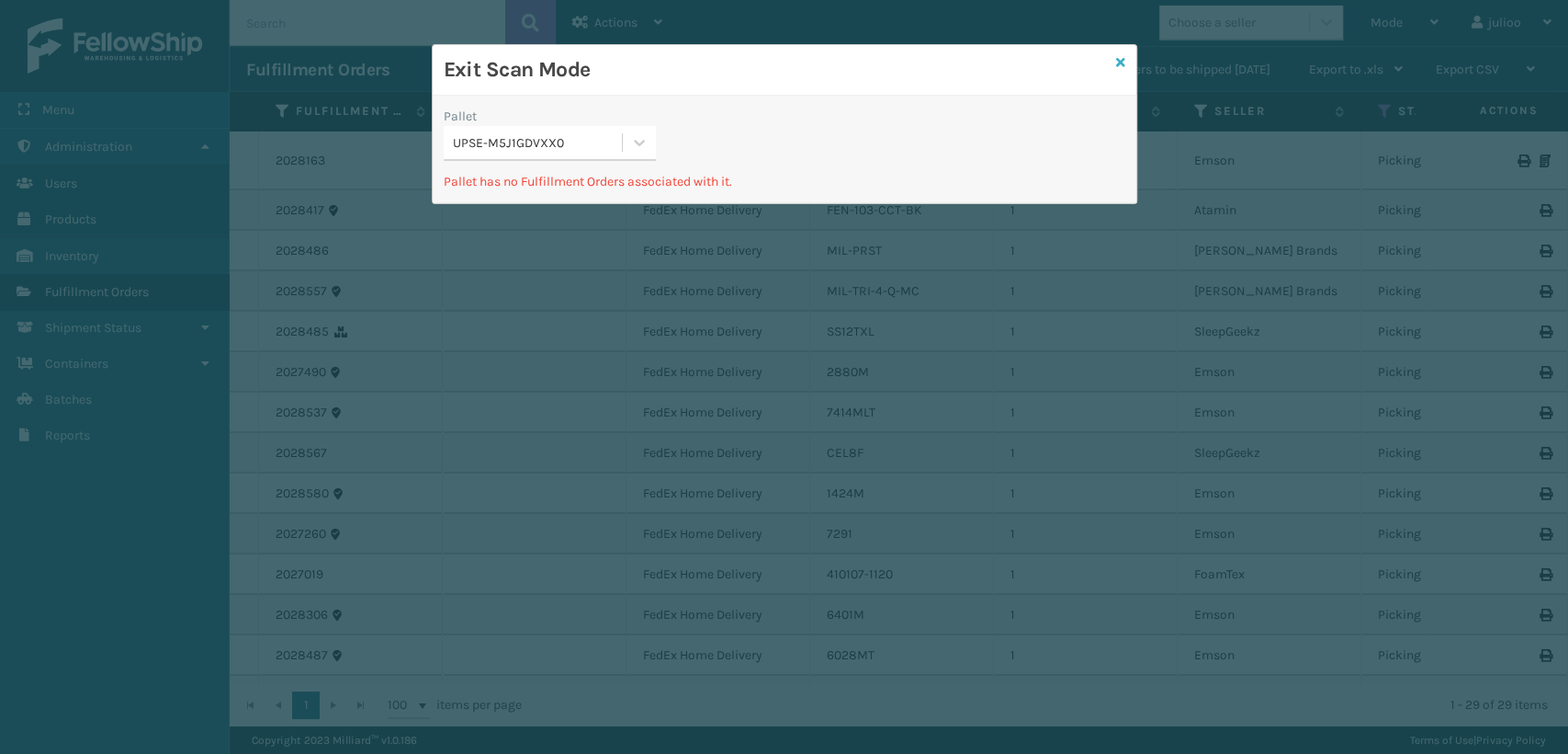
click at [1117, 61] on icon at bounding box center [1121, 63] width 9 height 13
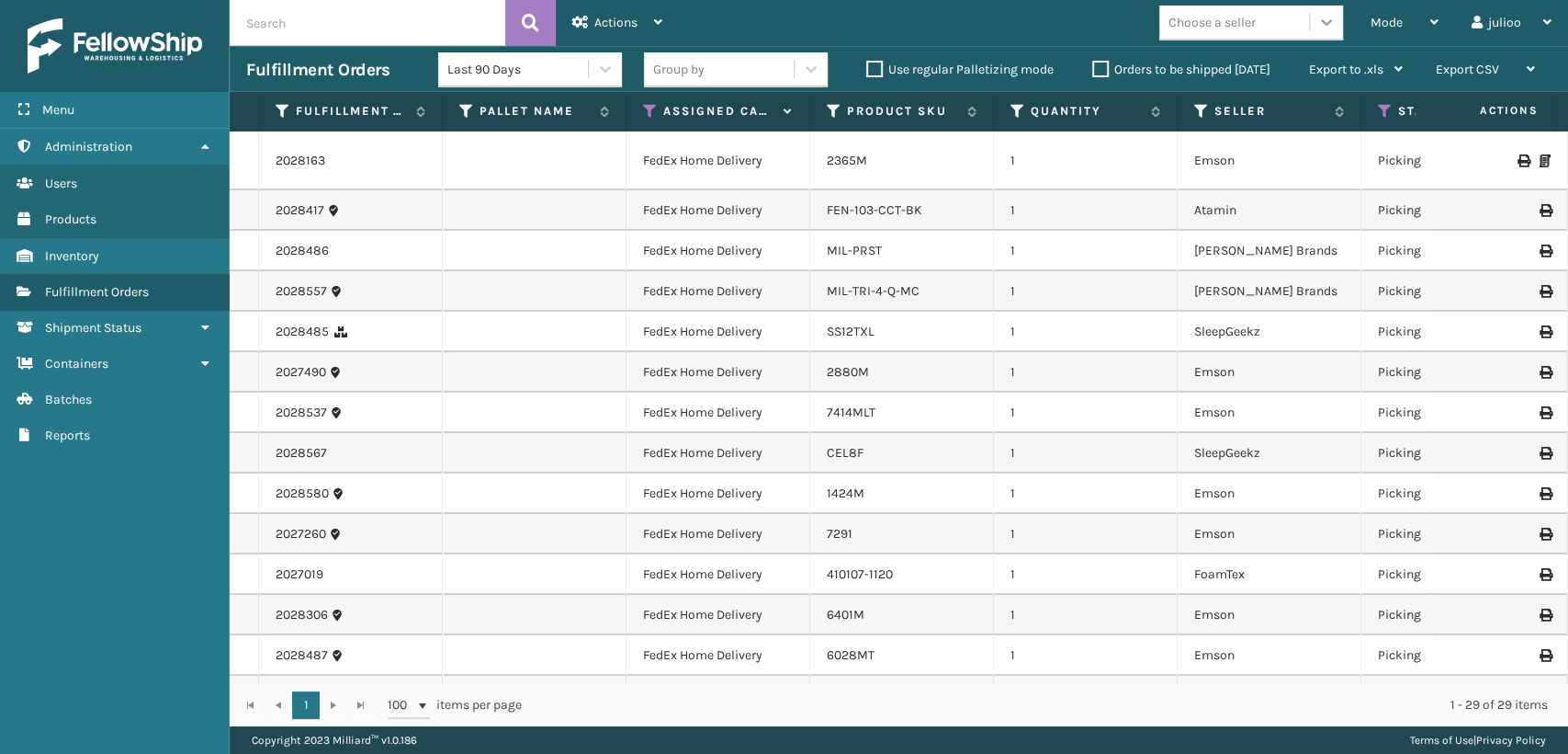
click at [1328, 33] on div at bounding box center [1327, 22] width 33 height 33
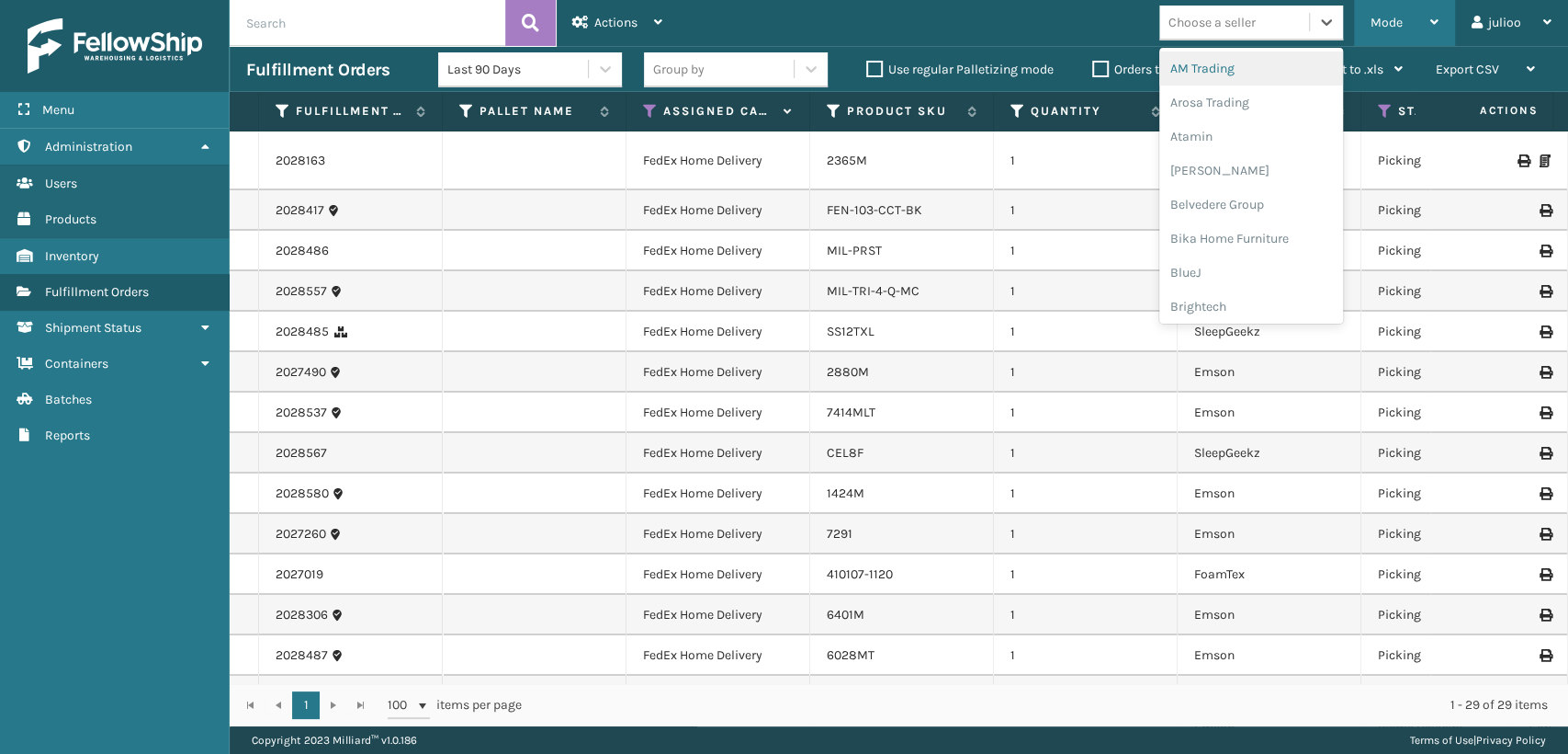
click at [1397, 31] on div "Mode" at bounding box center [1405, 23] width 68 height 46
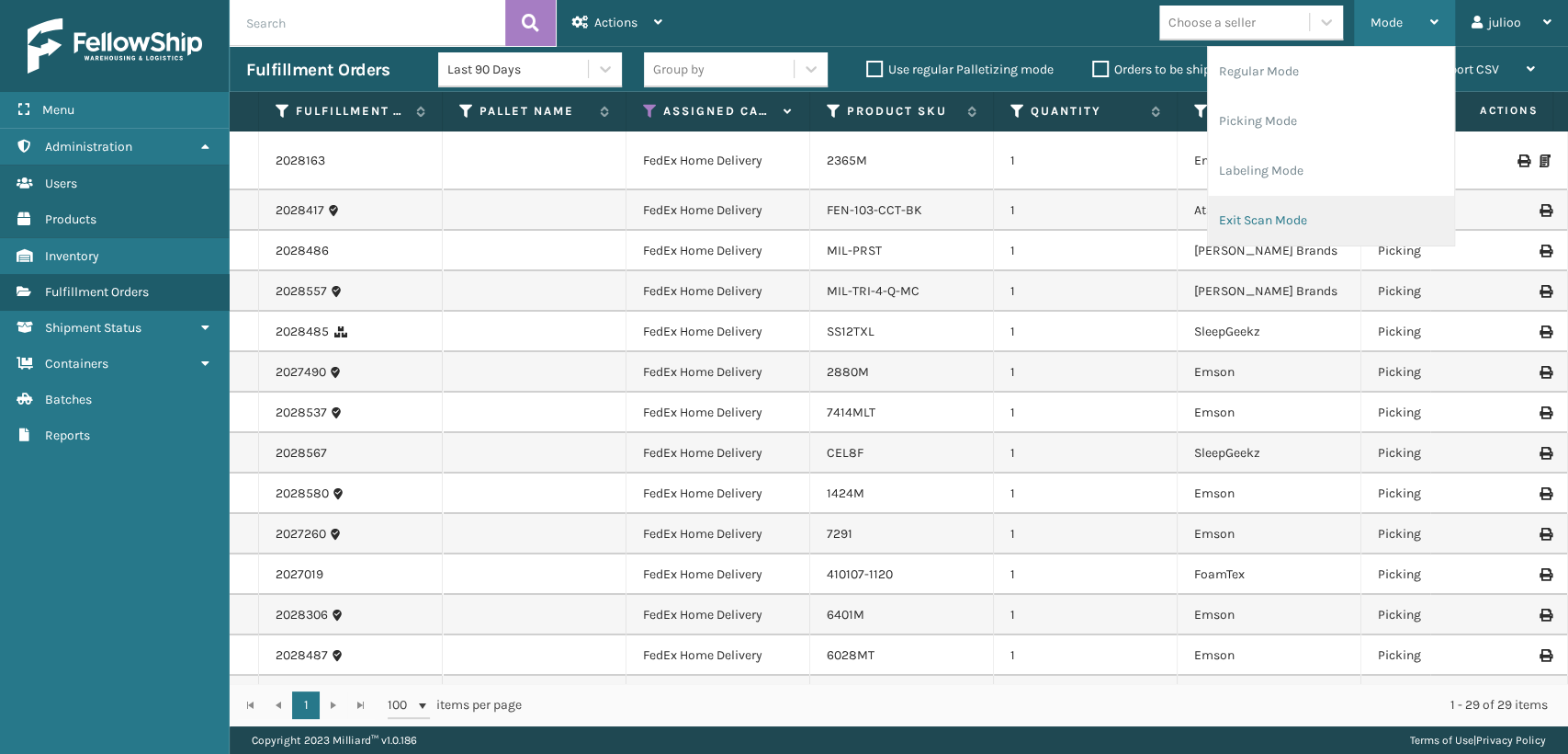
click at [1242, 224] on li "Exit Scan Mode" at bounding box center [1330, 220] width 246 height 50
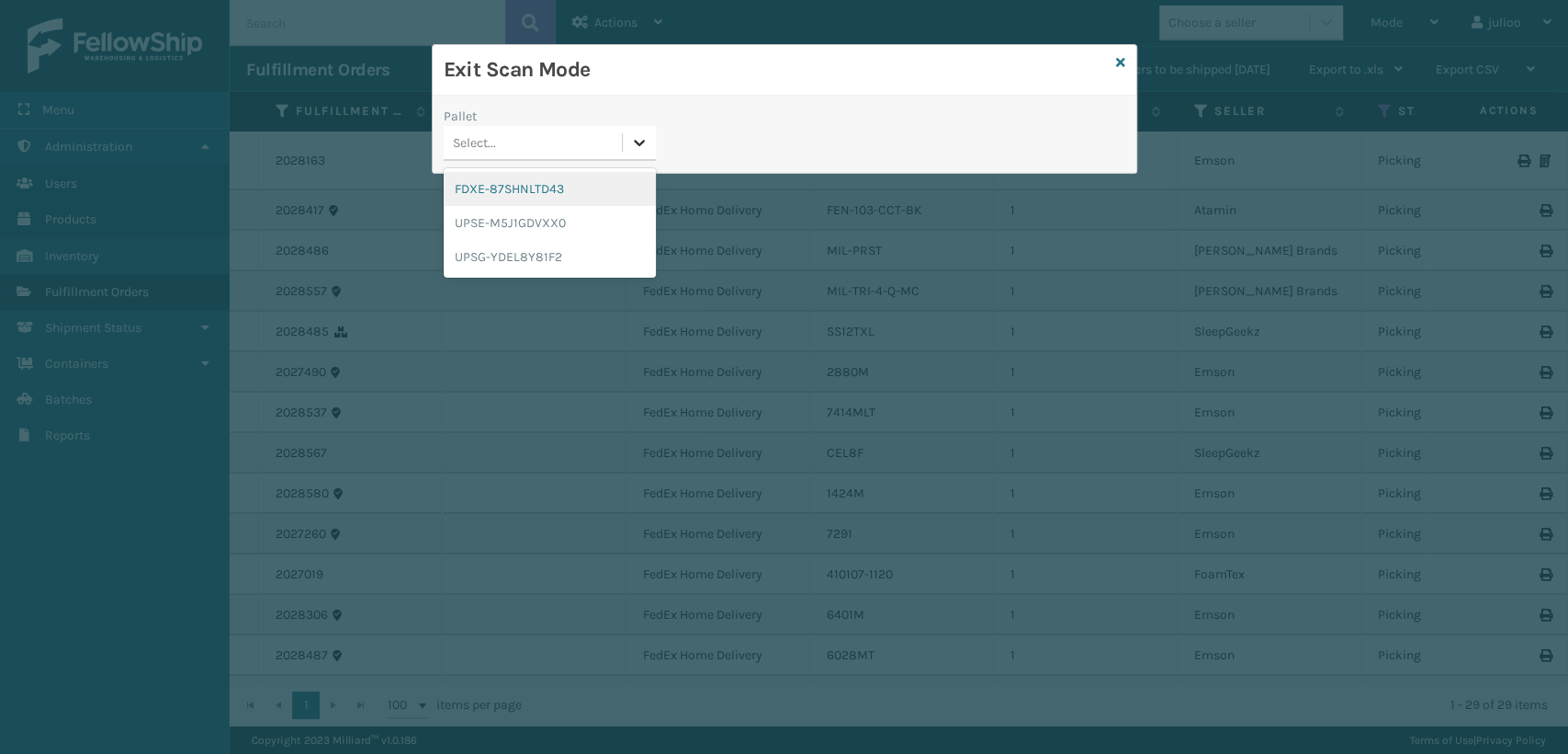
click at [633, 143] on icon at bounding box center [639, 143] width 18 height 18
click at [532, 253] on div "UPSG-YDEL8Y81F2" at bounding box center [550, 256] width 212 height 34
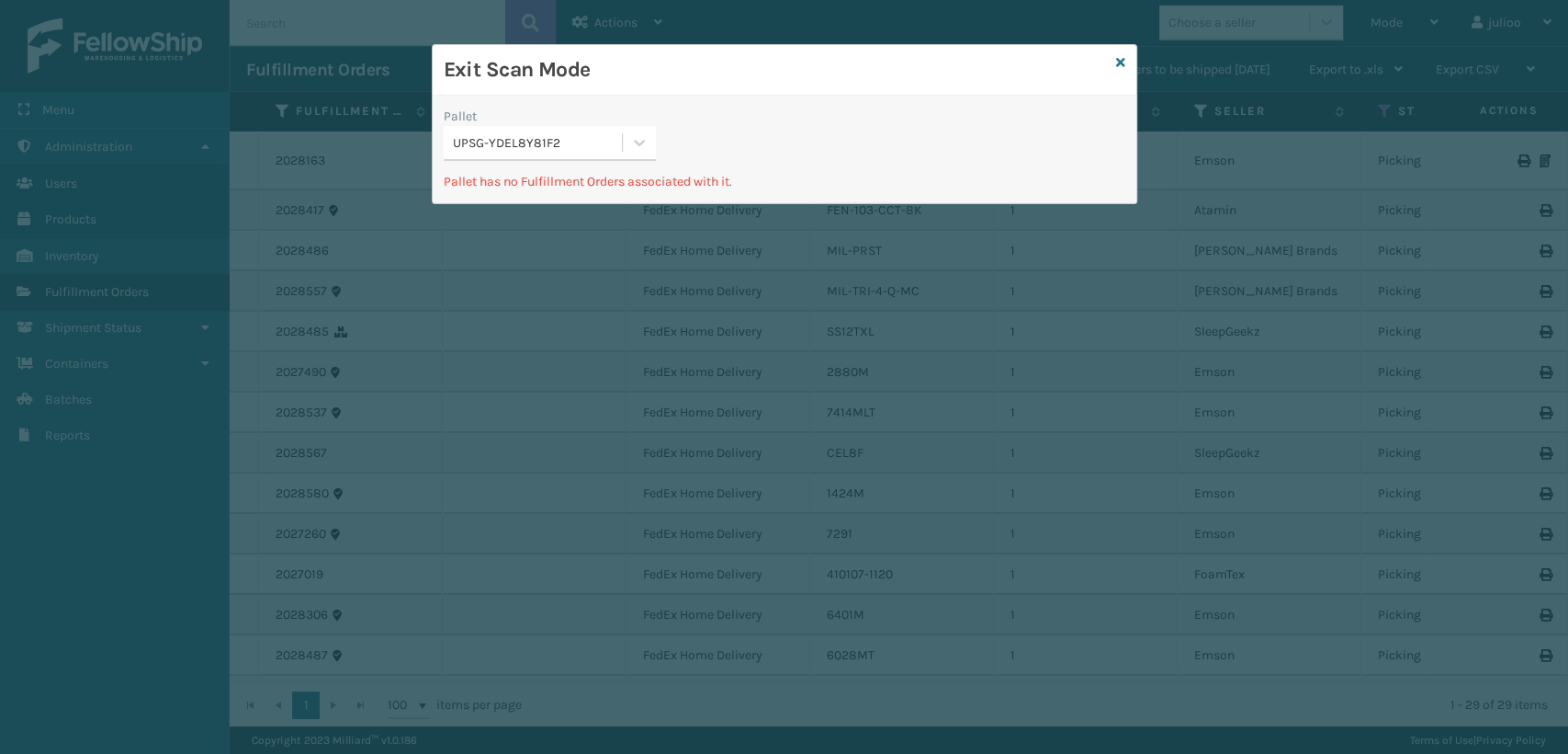
click at [1127, 72] on div "Exit Scan Mode" at bounding box center [785, 70] width 704 height 51
click at [1127, 68] on div "Exit Scan Mode" at bounding box center [785, 70] width 704 height 51
click at [1123, 64] on icon at bounding box center [1121, 63] width 9 height 13
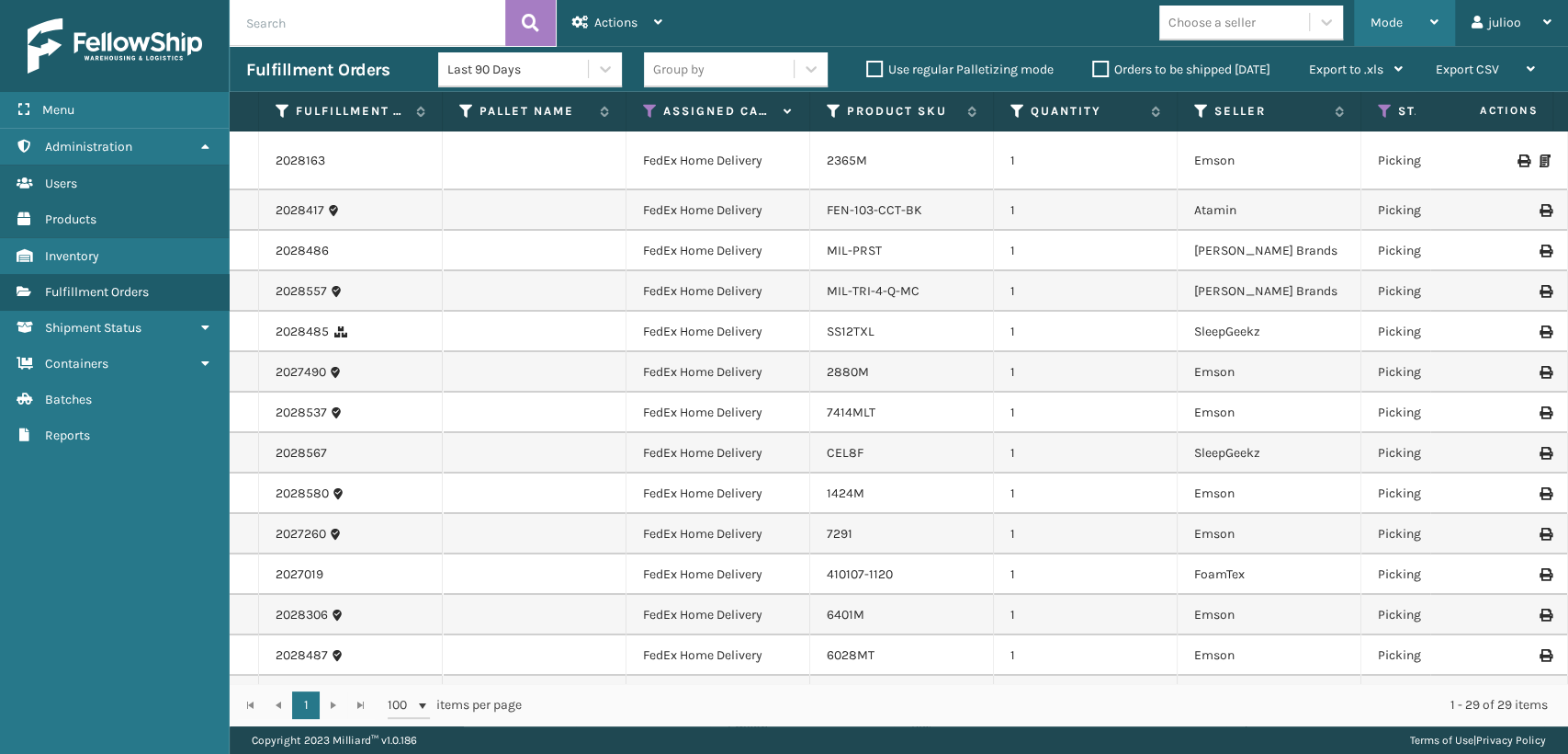
click at [1381, 22] on span "Mode" at bounding box center [1387, 22] width 32 height 16
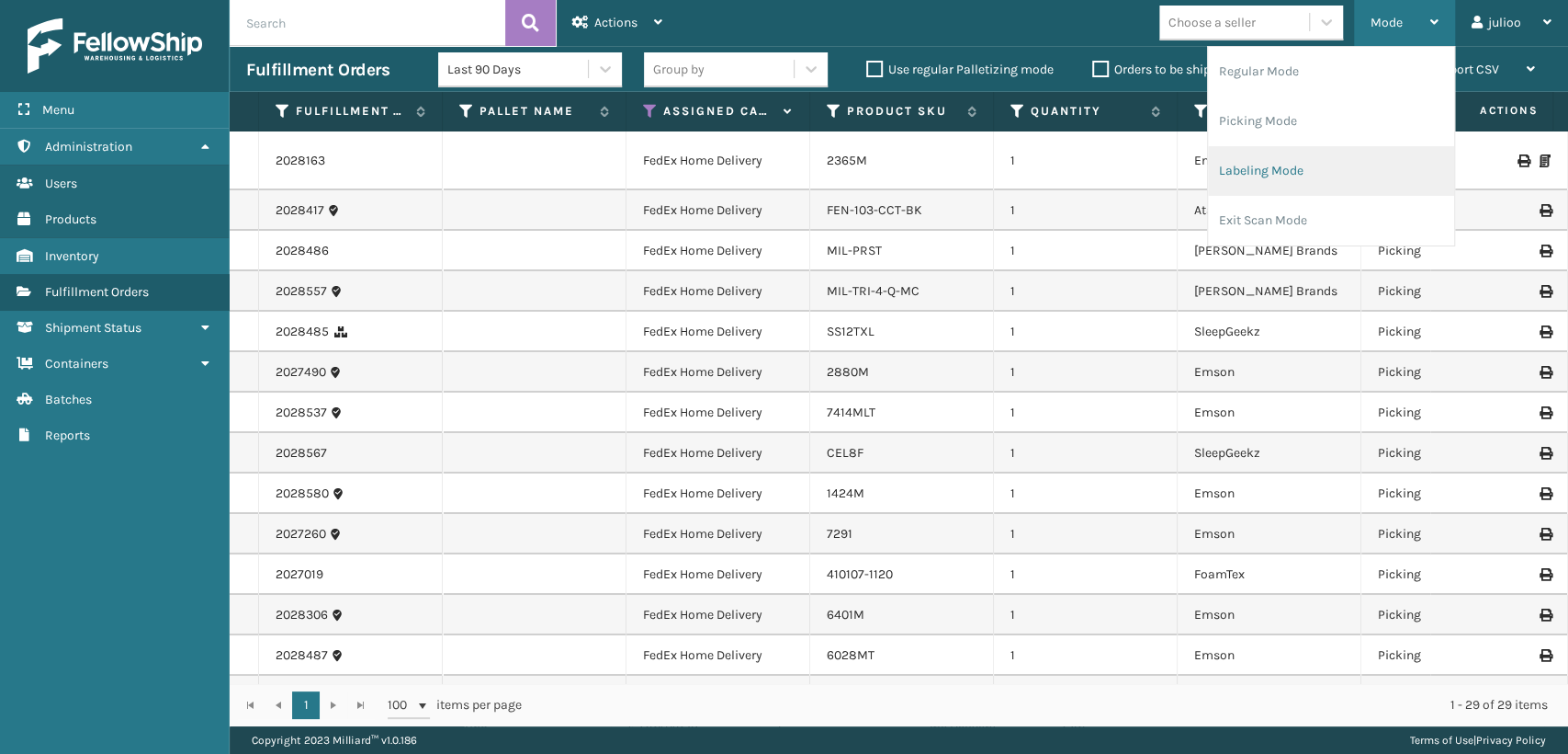
click at [1229, 172] on li "Labeling Mode" at bounding box center [1330, 171] width 246 height 50
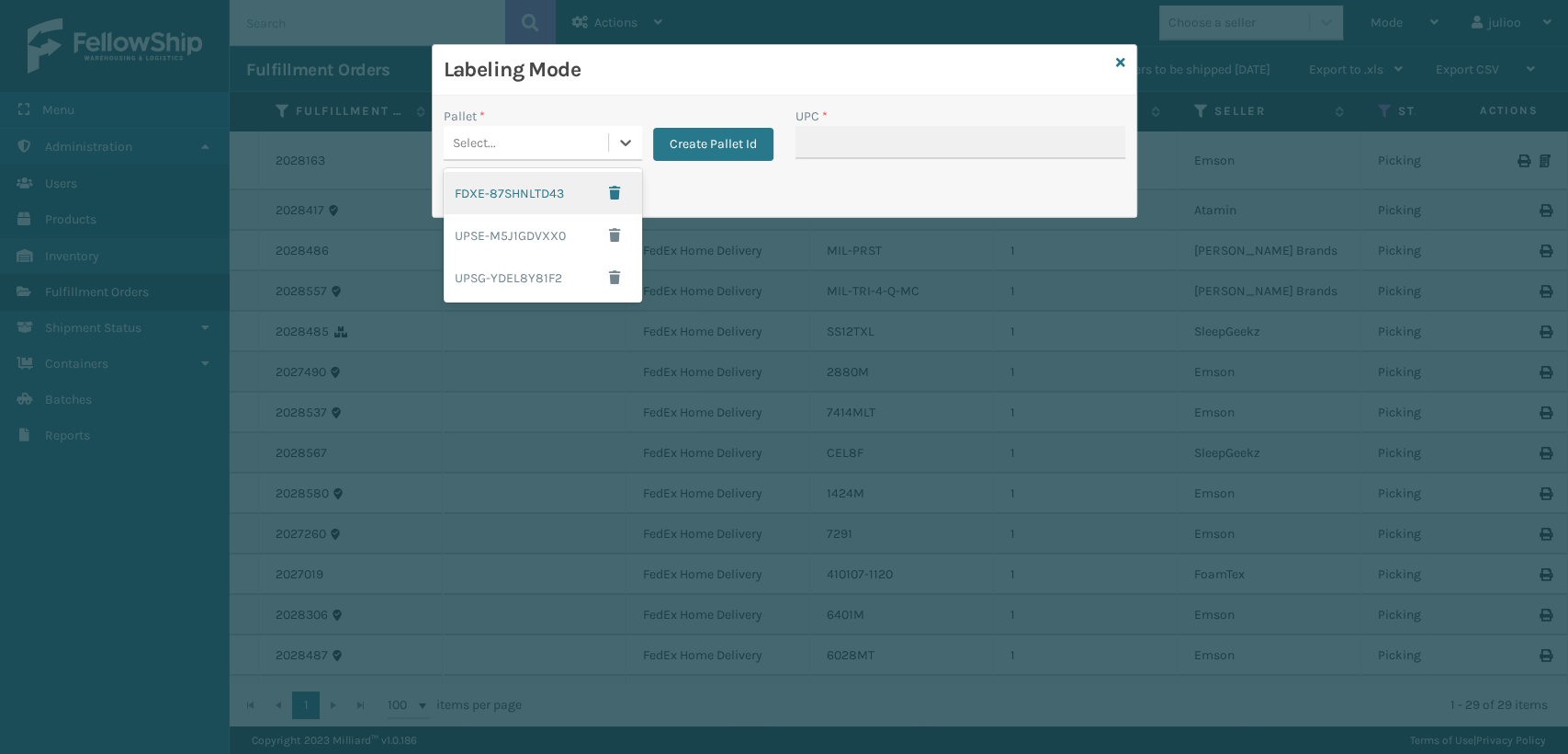
click at [595, 142] on div "Select..." at bounding box center [526, 143] width 165 height 30
click at [532, 285] on div "UPSG-YDEL8Y81F2" at bounding box center [543, 277] width 198 height 42
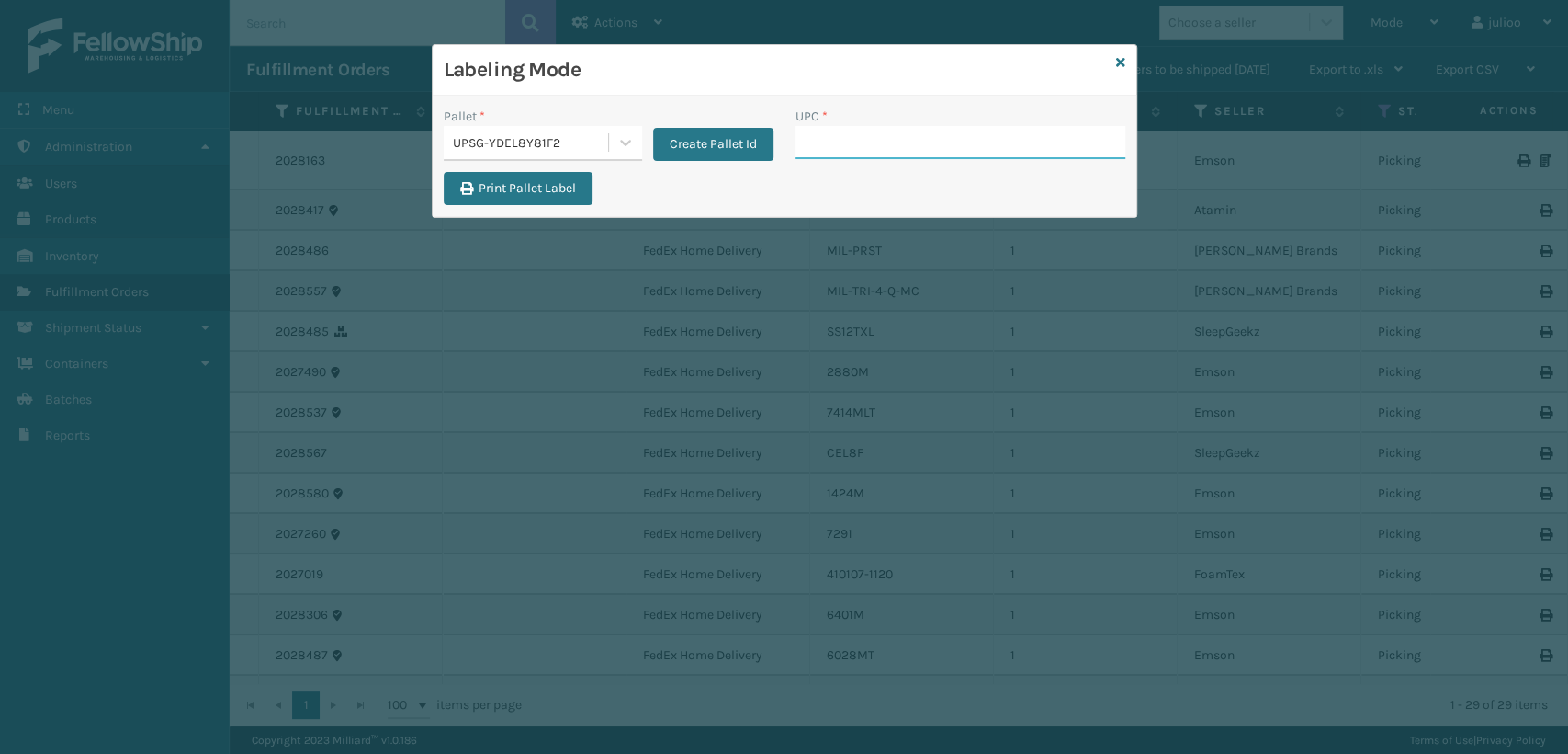
click at [841, 137] on input "UPC *" at bounding box center [961, 143] width 330 height 33
click at [1127, 57] on div "Labeling Mode" at bounding box center [785, 70] width 704 height 51
click at [1118, 63] on icon at bounding box center [1121, 63] width 9 height 13
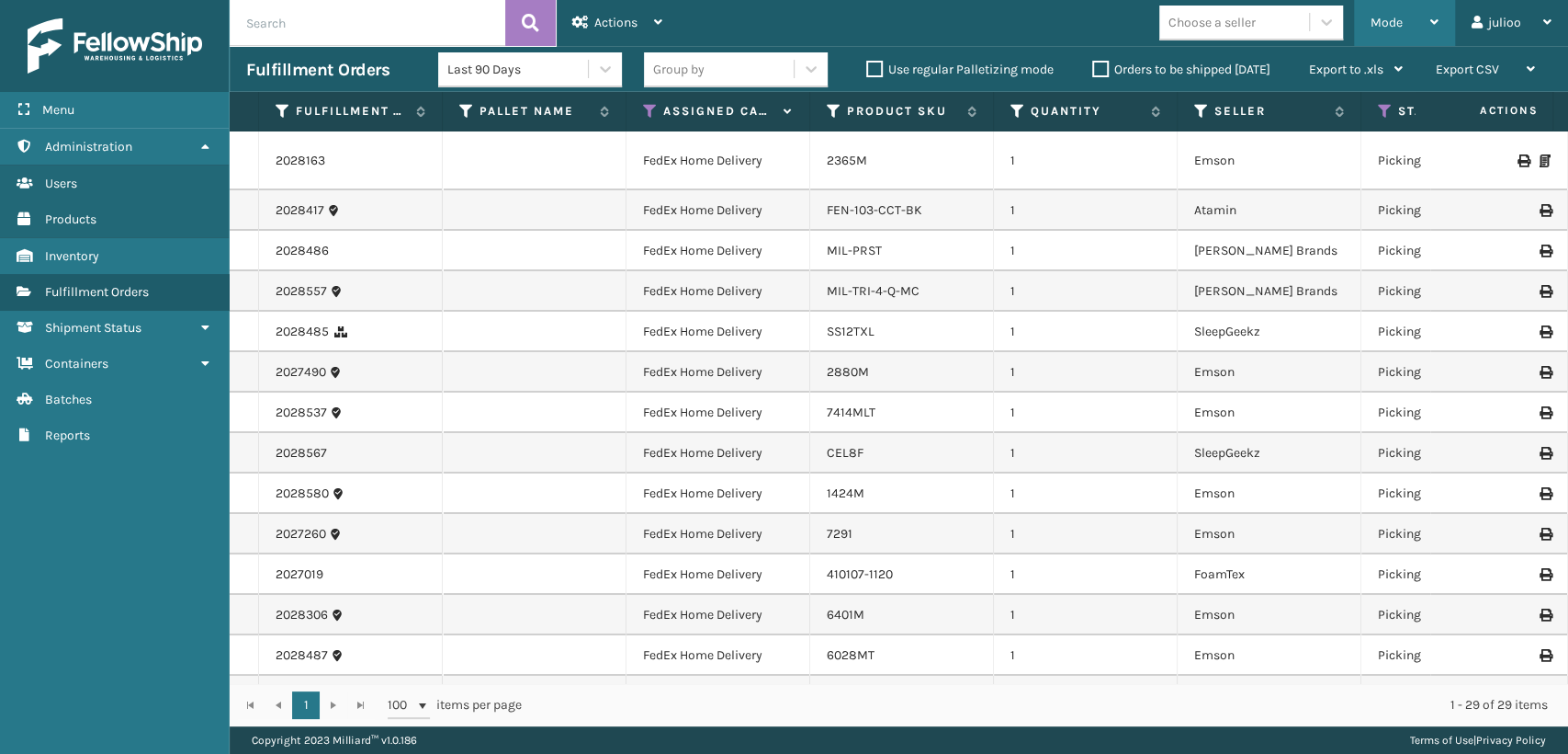
click at [1377, 14] on div "Mode" at bounding box center [1405, 23] width 68 height 46
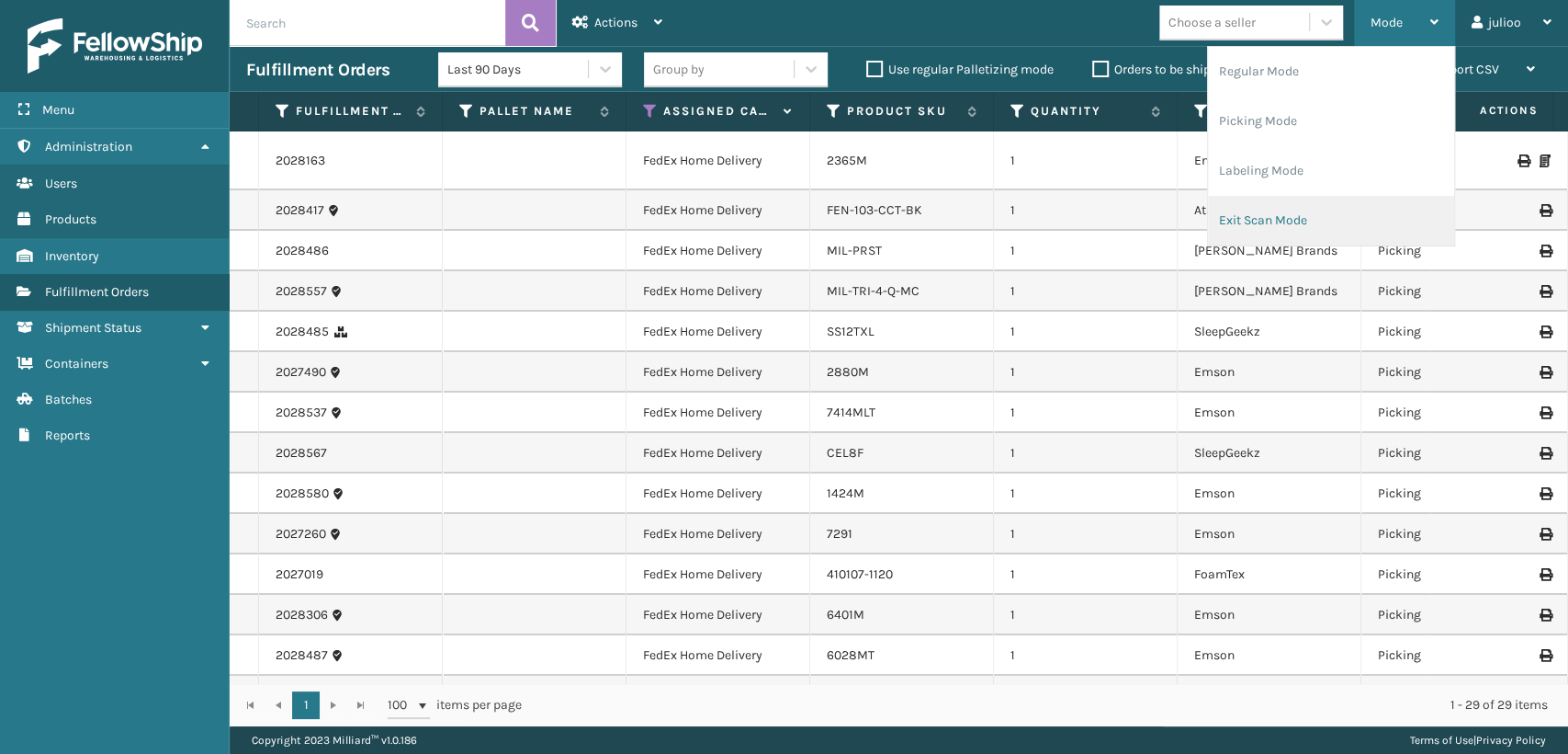
click at [1284, 222] on li "Exit Scan Mode" at bounding box center [1330, 220] width 246 height 50
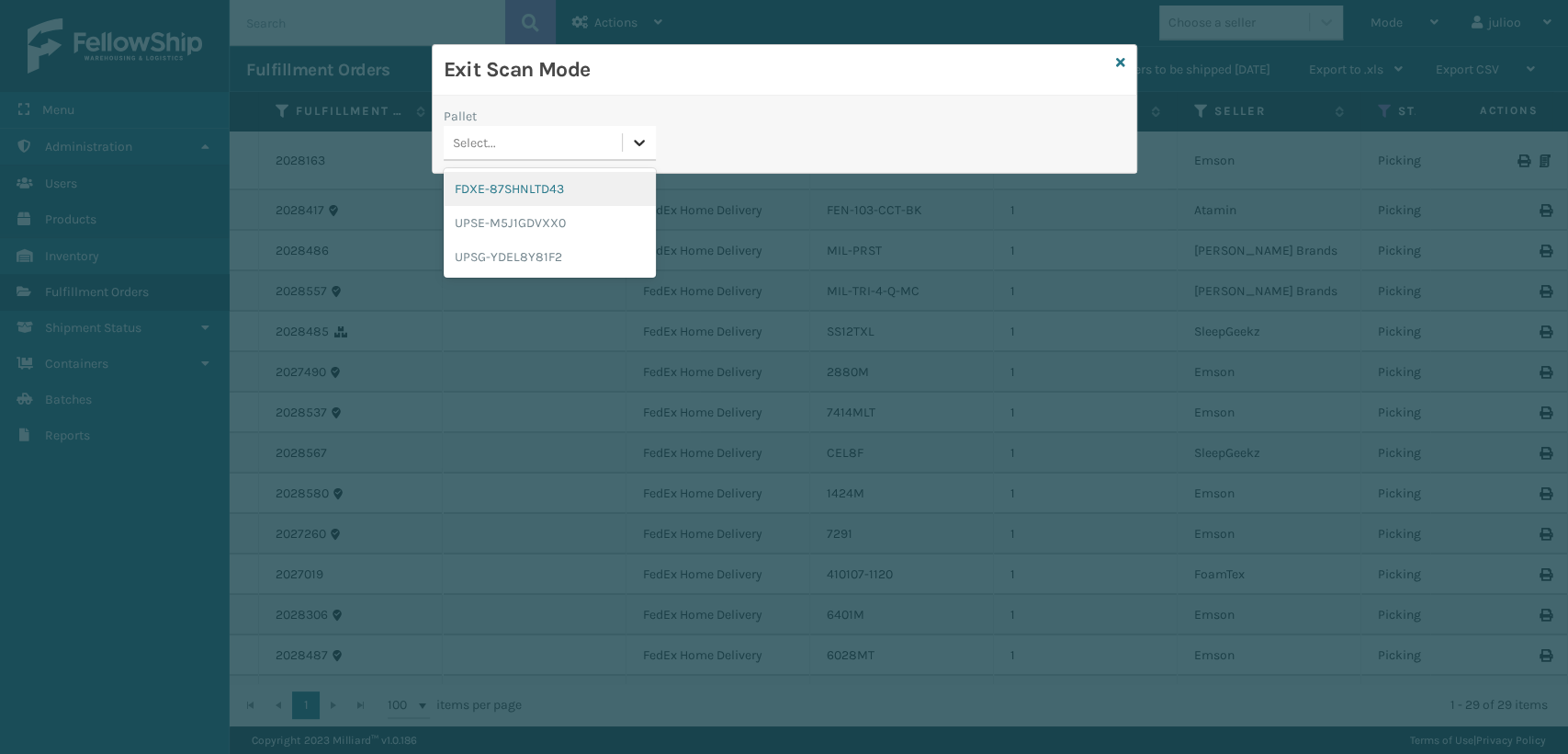
click at [644, 132] on div at bounding box center [639, 143] width 33 height 33
click at [578, 252] on div "UPSG-YDEL8Y81F2" at bounding box center [550, 256] width 212 height 34
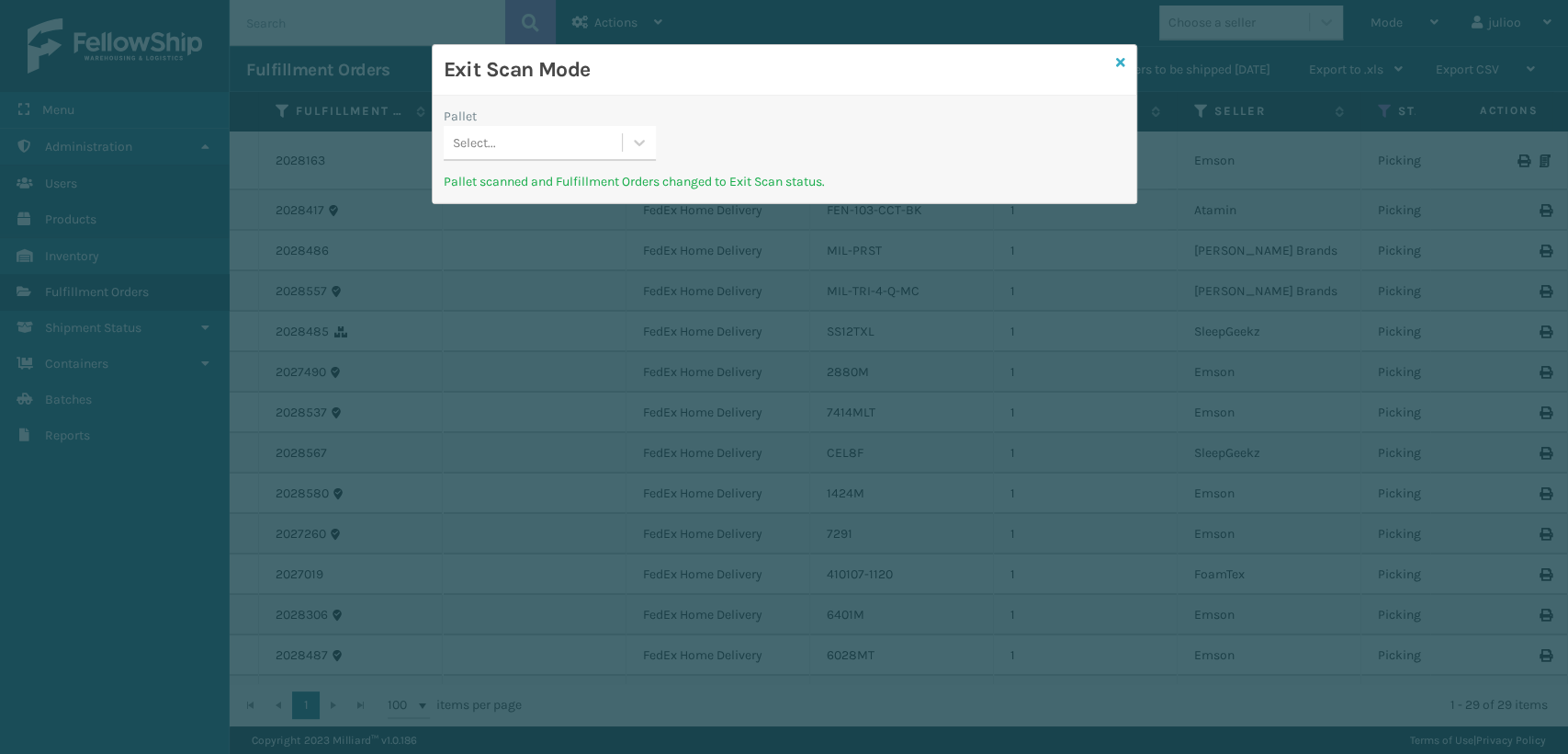
click at [1117, 65] on icon at bounding box center [1121, 63] width 9 height 13
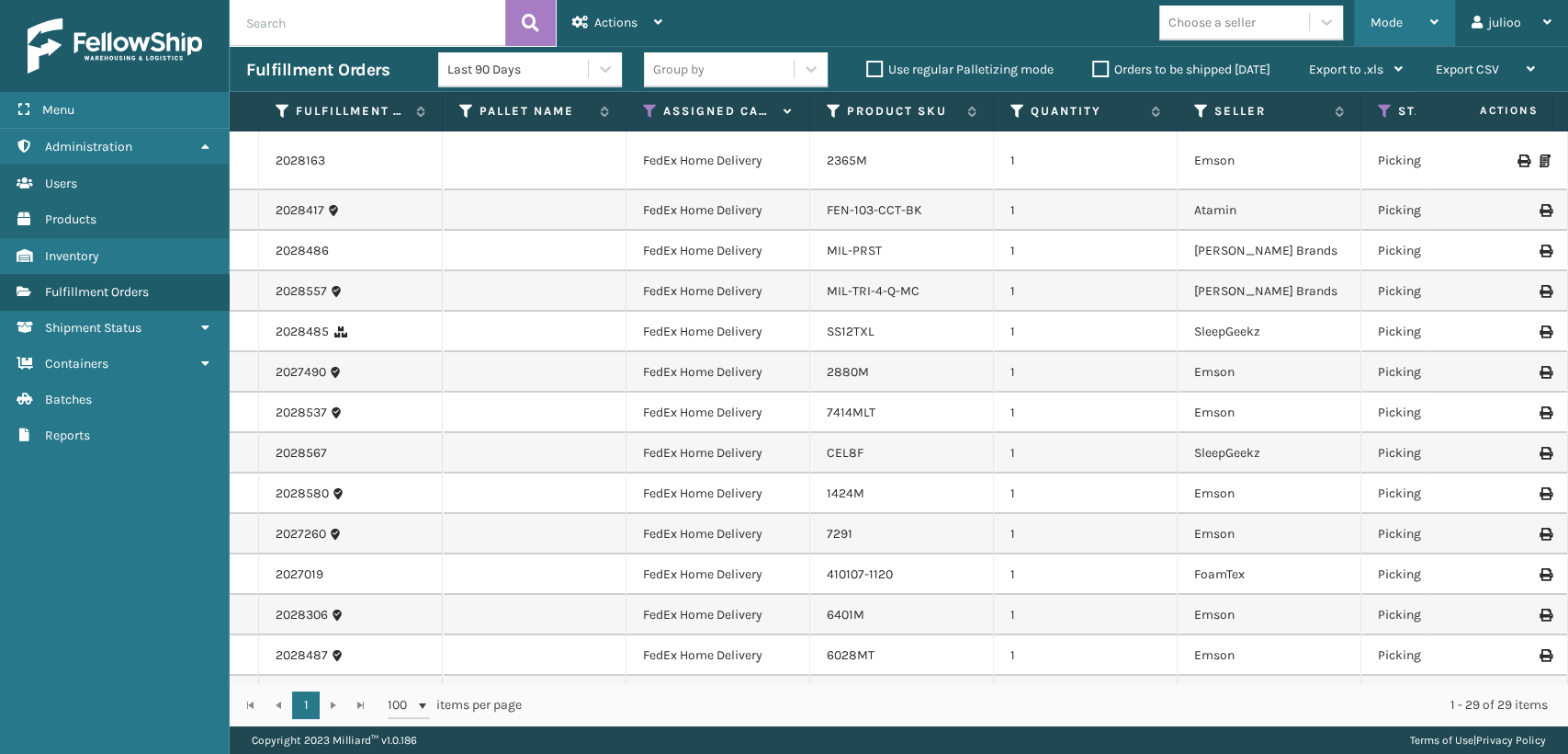
click at [1364, 20] on div "Mode Regular Mode Picking Mode Labeling Mode Exit Scan Mode" at bounding box center [1405, 23] width 101 height 46
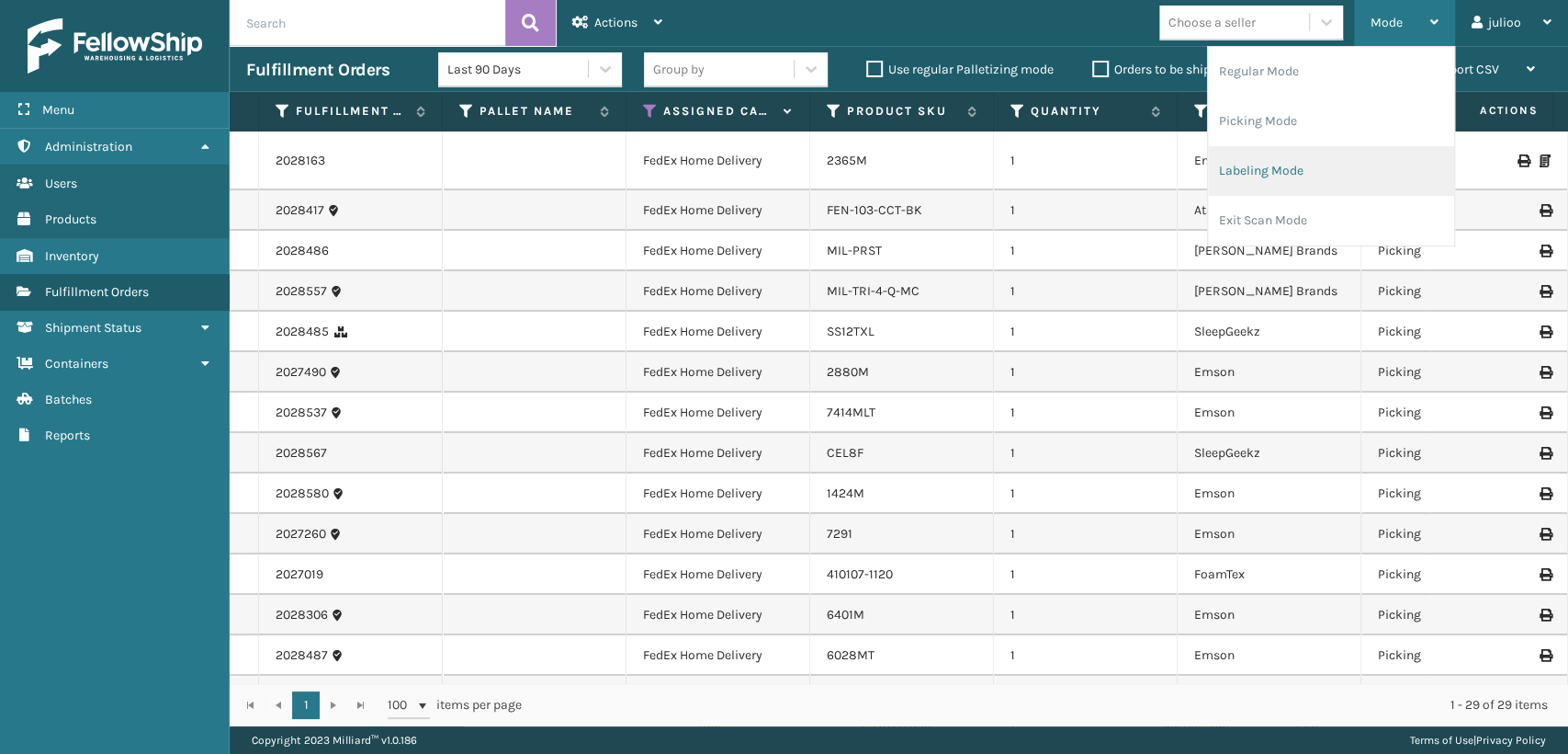
click at [1213, 162] on li "Labeling Mode" at bounding box center [1330, 171] width 246 height 50
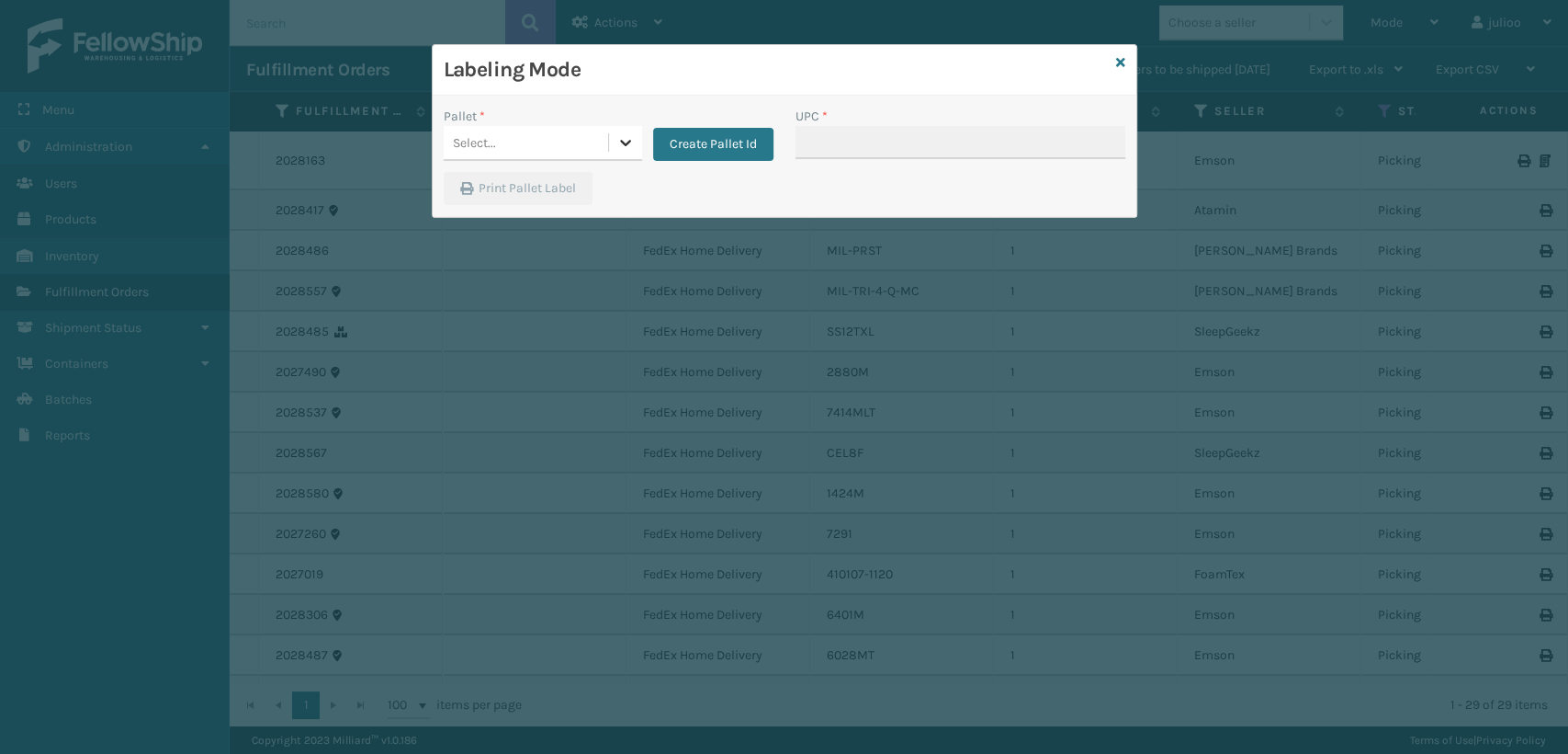
click at [621, 146] on icon at bounding box center [626, 143] width 18 height 18
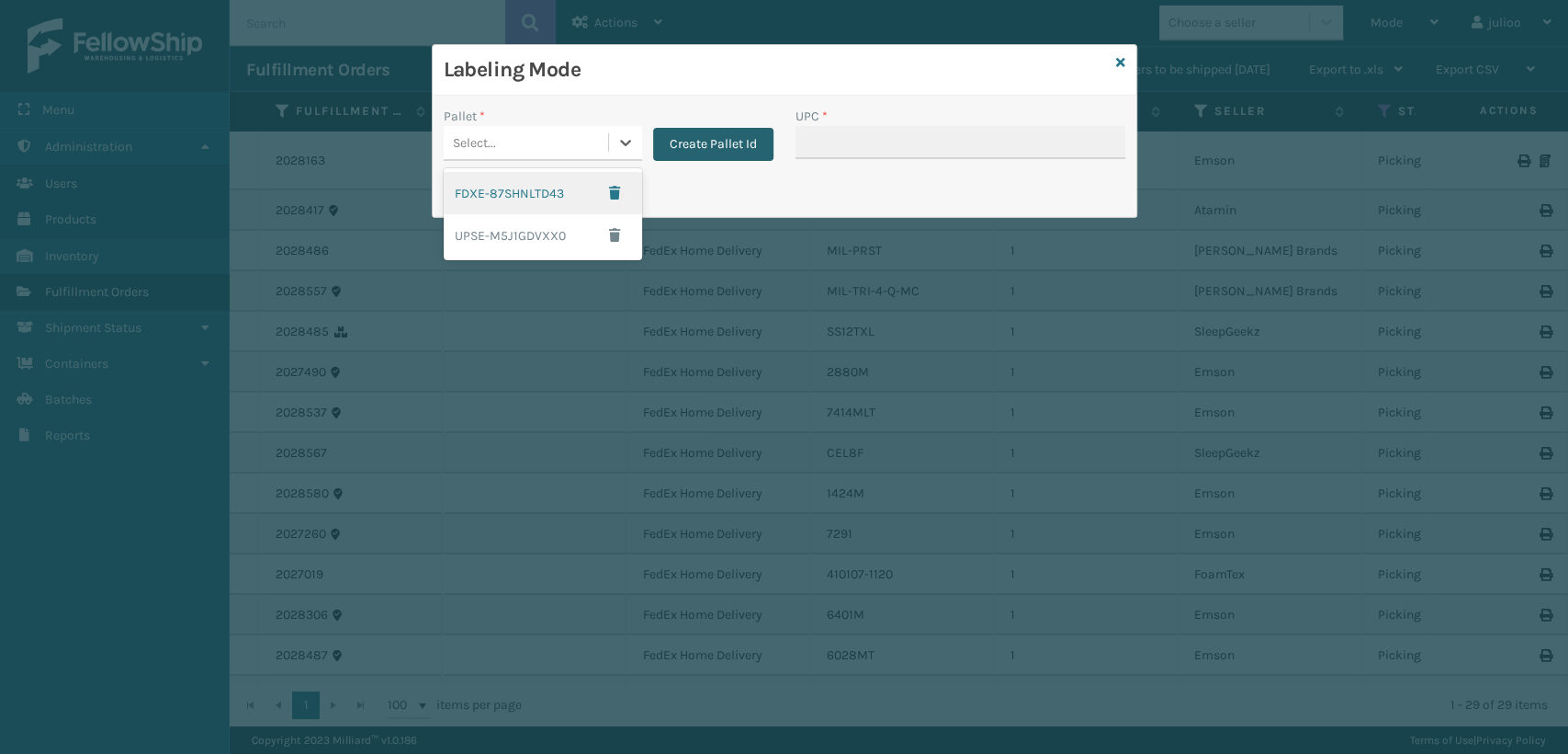
click at [676, 140] on button "Create Pallet Id" at bounding box center [713, 145] width 121 height 33
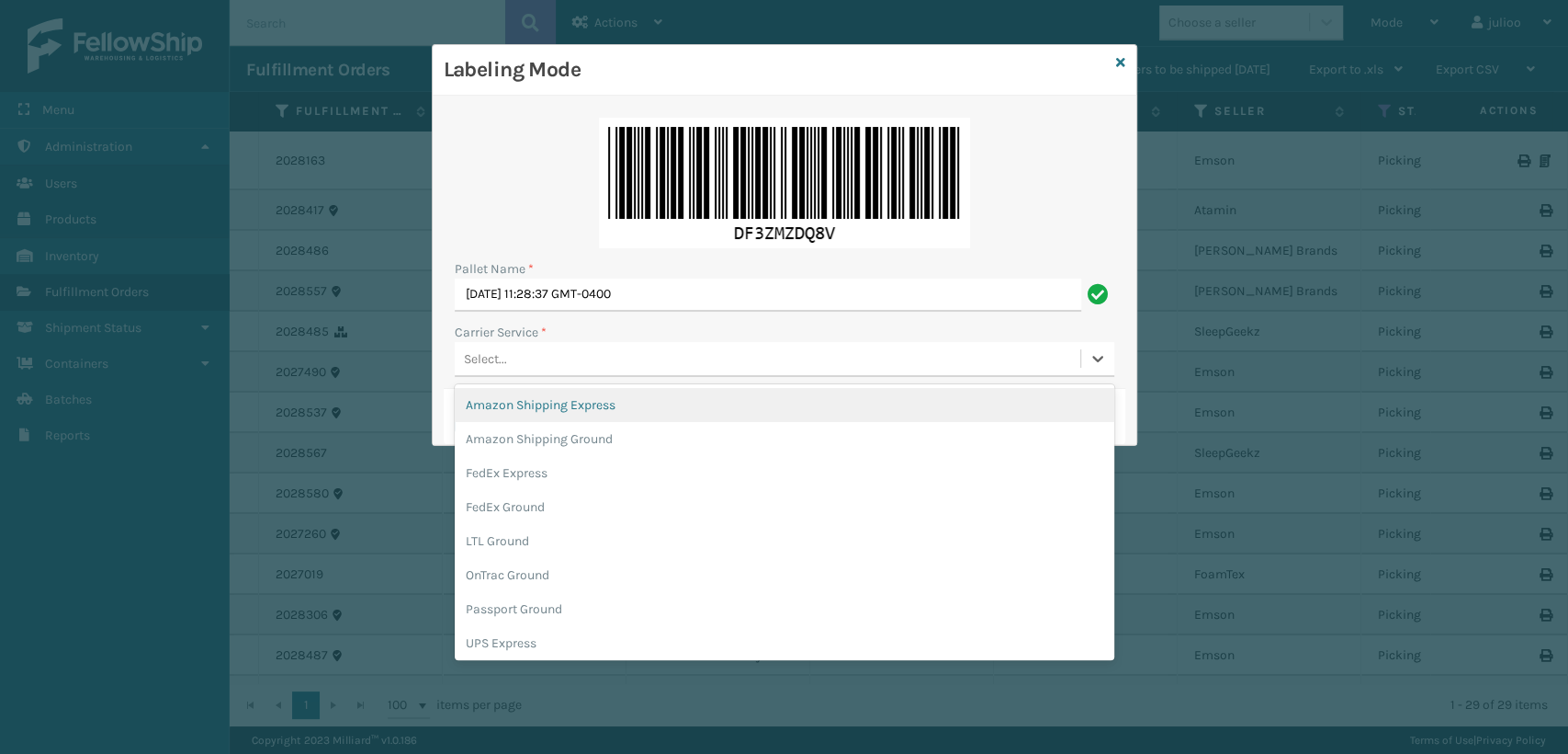
click at [551, 359] on div "Select..." at bounding box center [767, 359] width 626 height 30
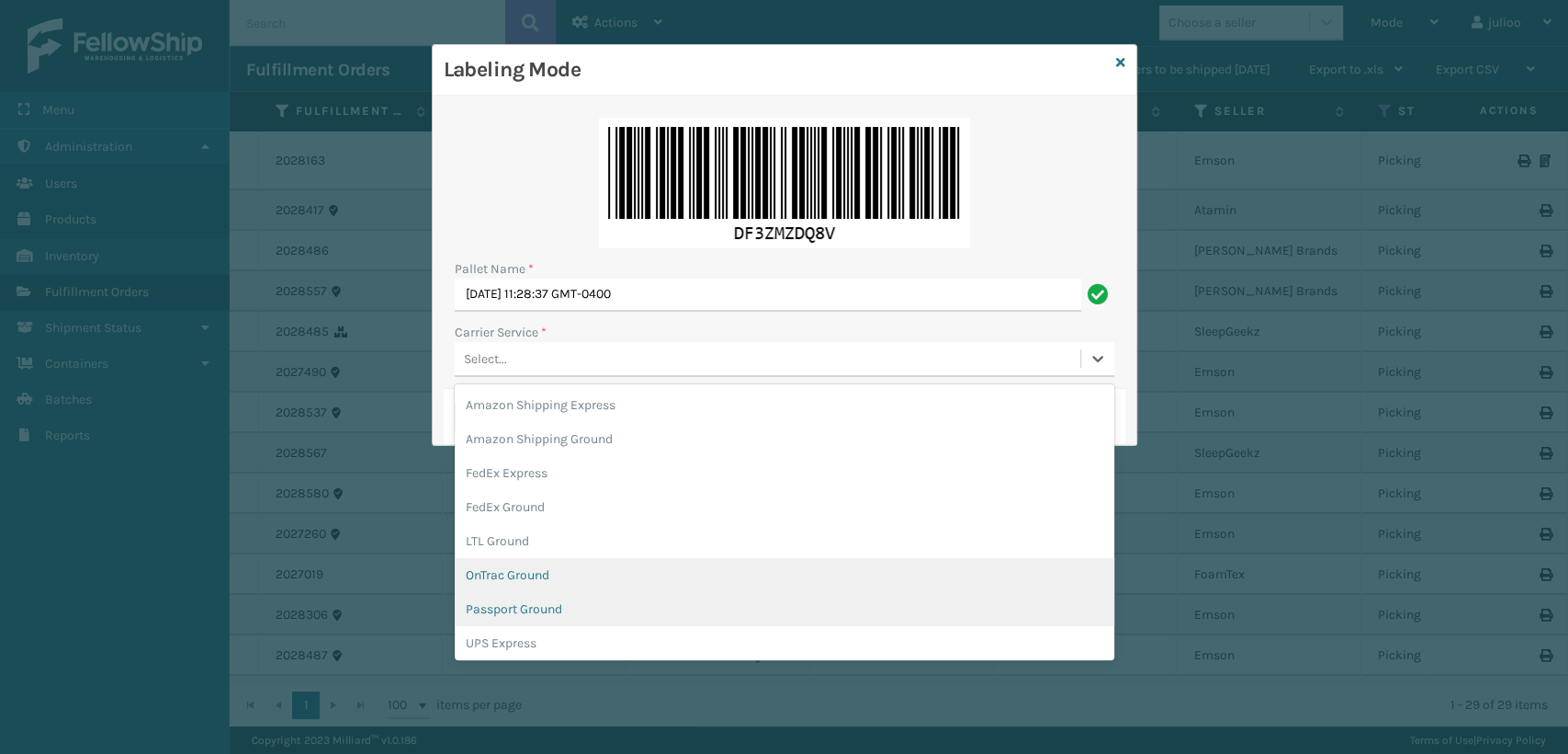
scroll to position [102, 0]
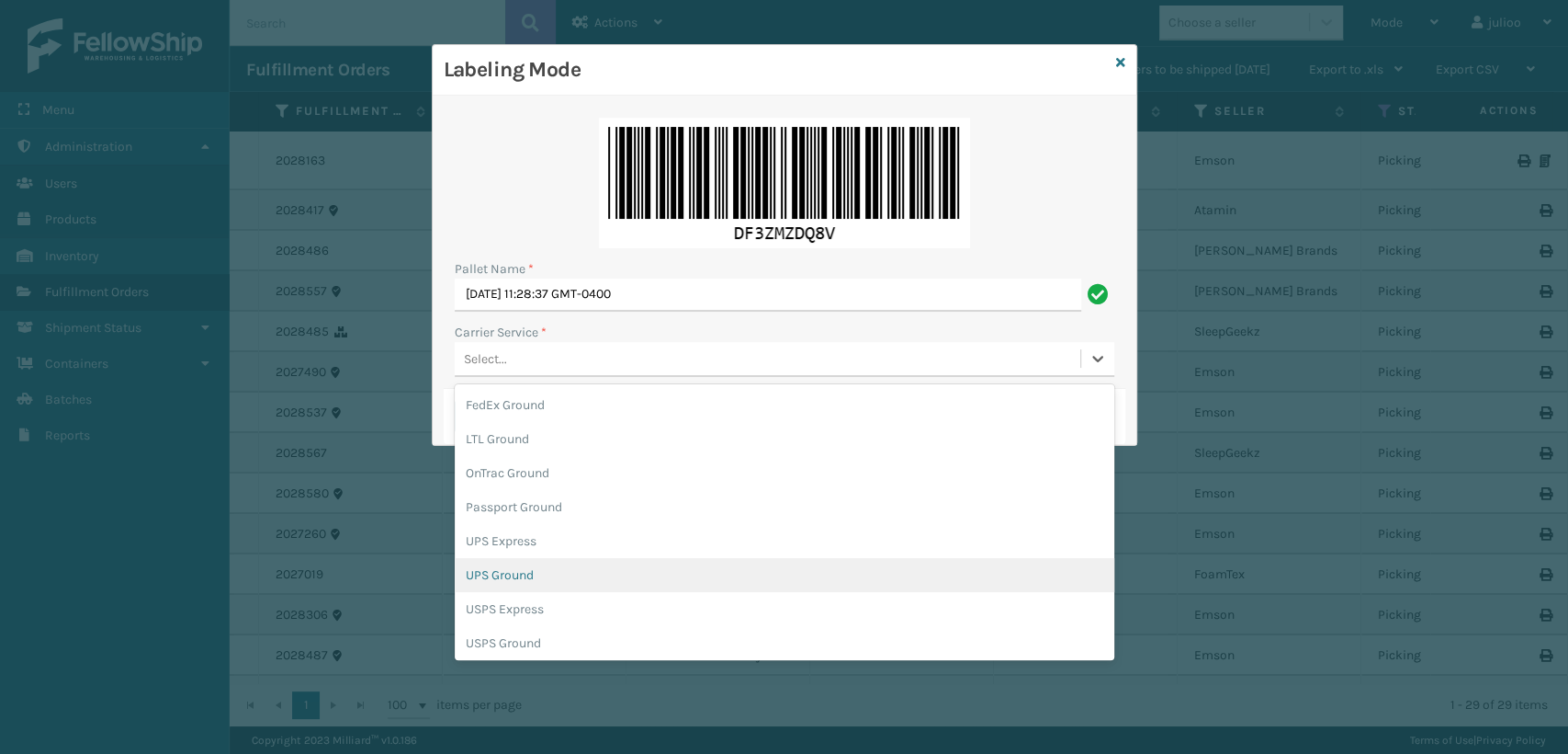
click at [544, 581] on div "UPS Ground" at bounding box center [785, 574] width 660 height 34
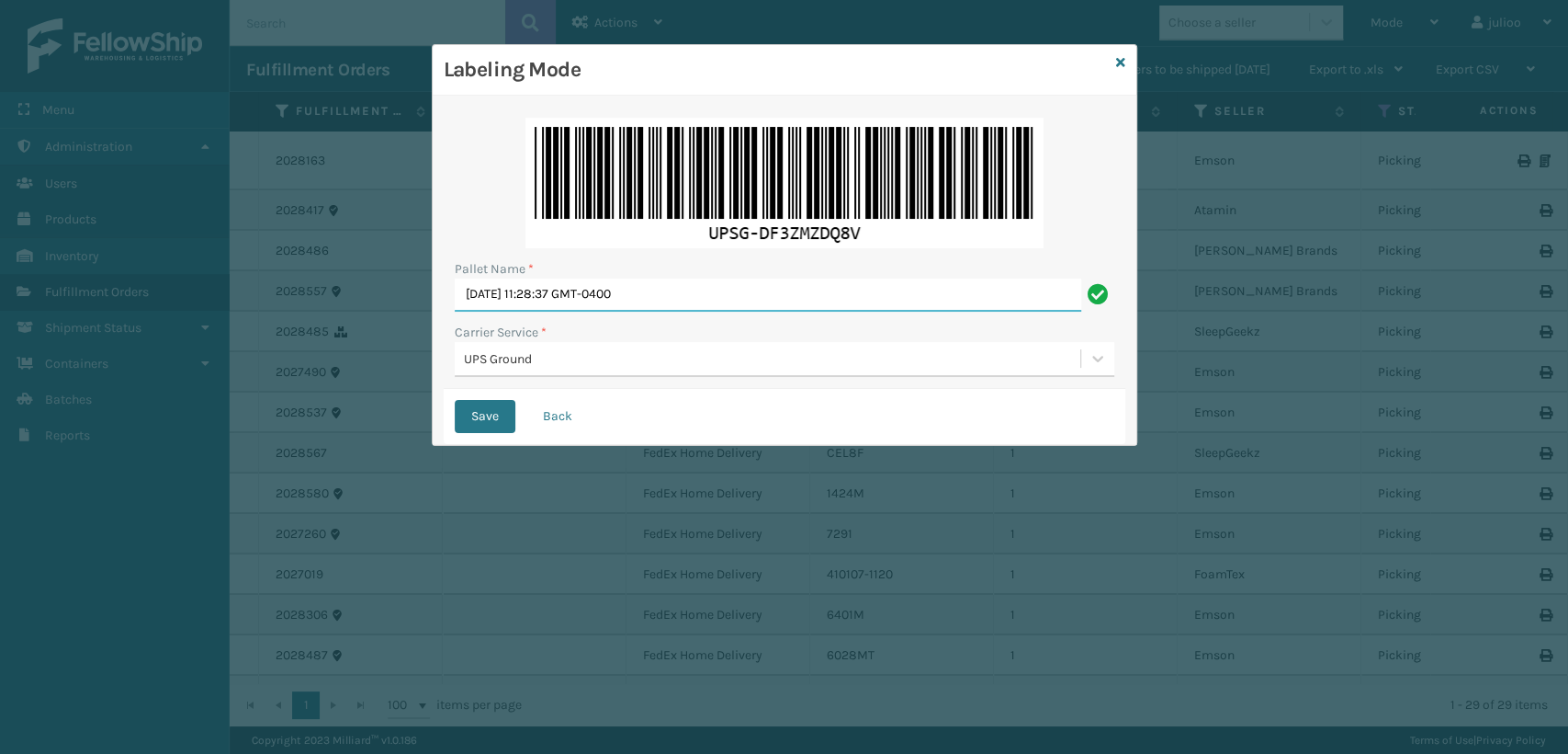
drag, startPoint x: 733, startPoint y: 289, endPoint x: 162, endPoint y: 305, distance: 571.2
click at [162, 305] on div "Labeling Mode Pallet Name * [DATE] 11:28:37 GMT-0400 Carrier Service * UPS Grou…" at bounding box center [784, 377] width 1568 height 754
type input "UPST7246120"
click at [455, 400] on button "Save" at bounding box center [486, 417] width 61 height 33
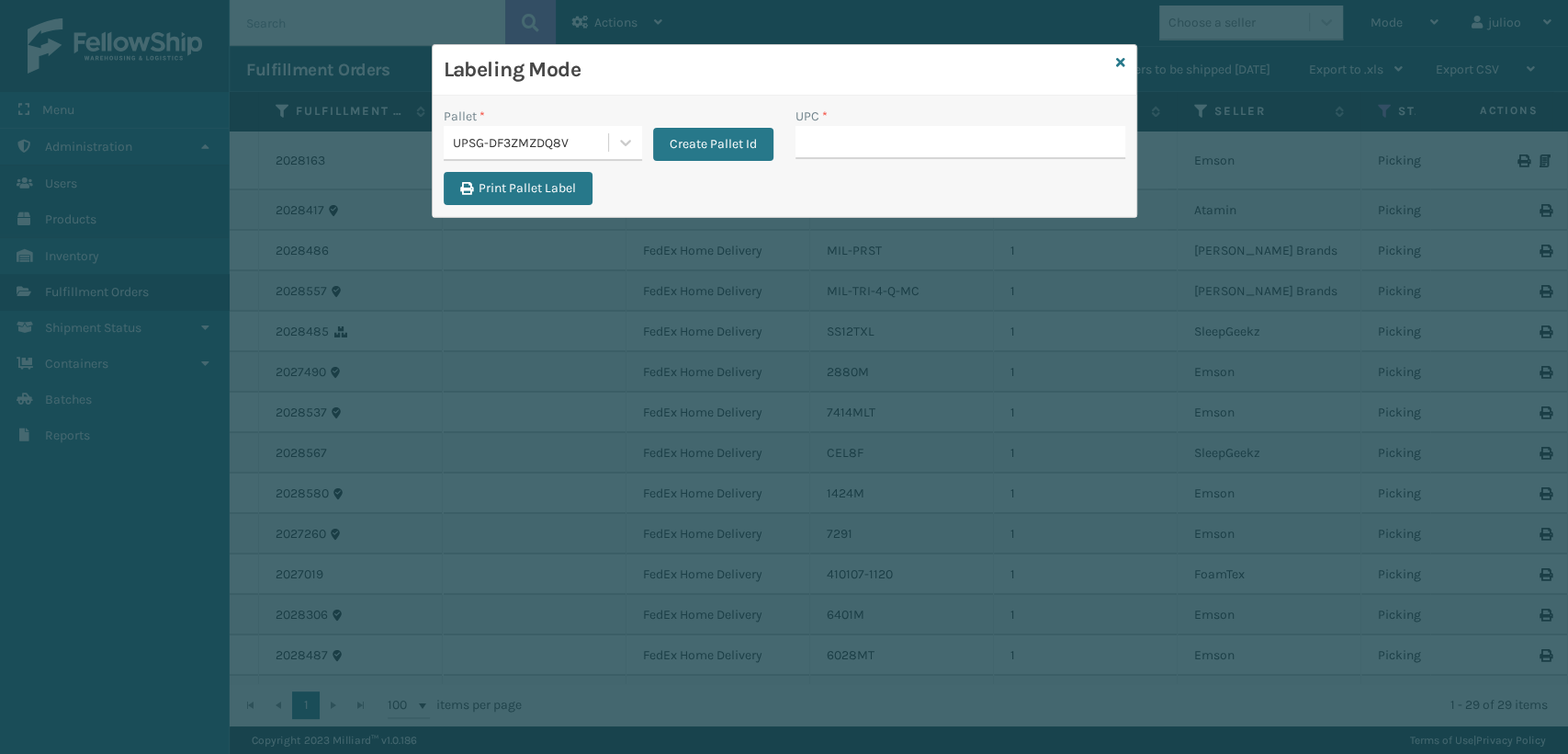
click at [874, 139] on input "UPC *" at bounding box center [961, 143] width 330 height 33
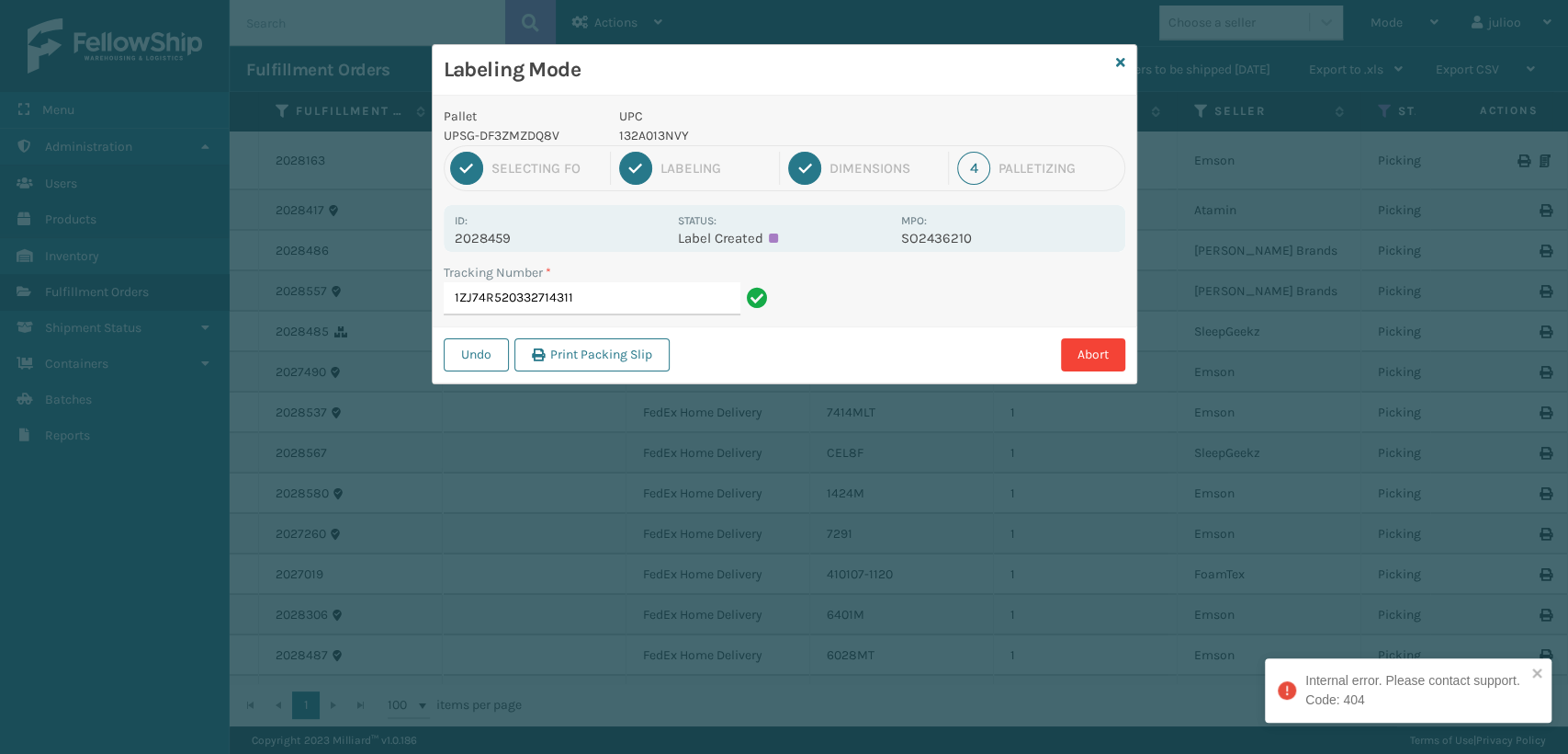
type input "1ZJ74R520332714311"
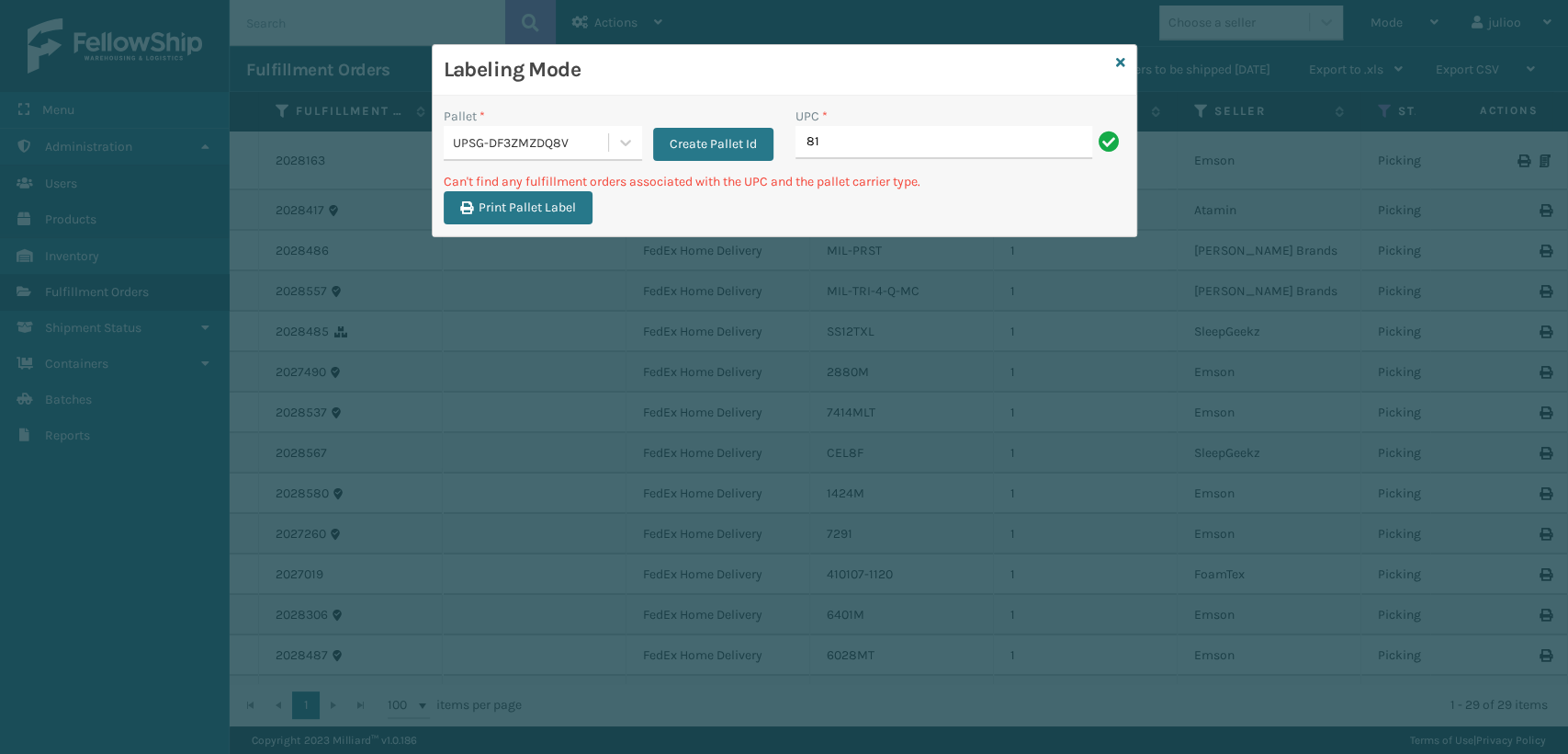
type input "8"
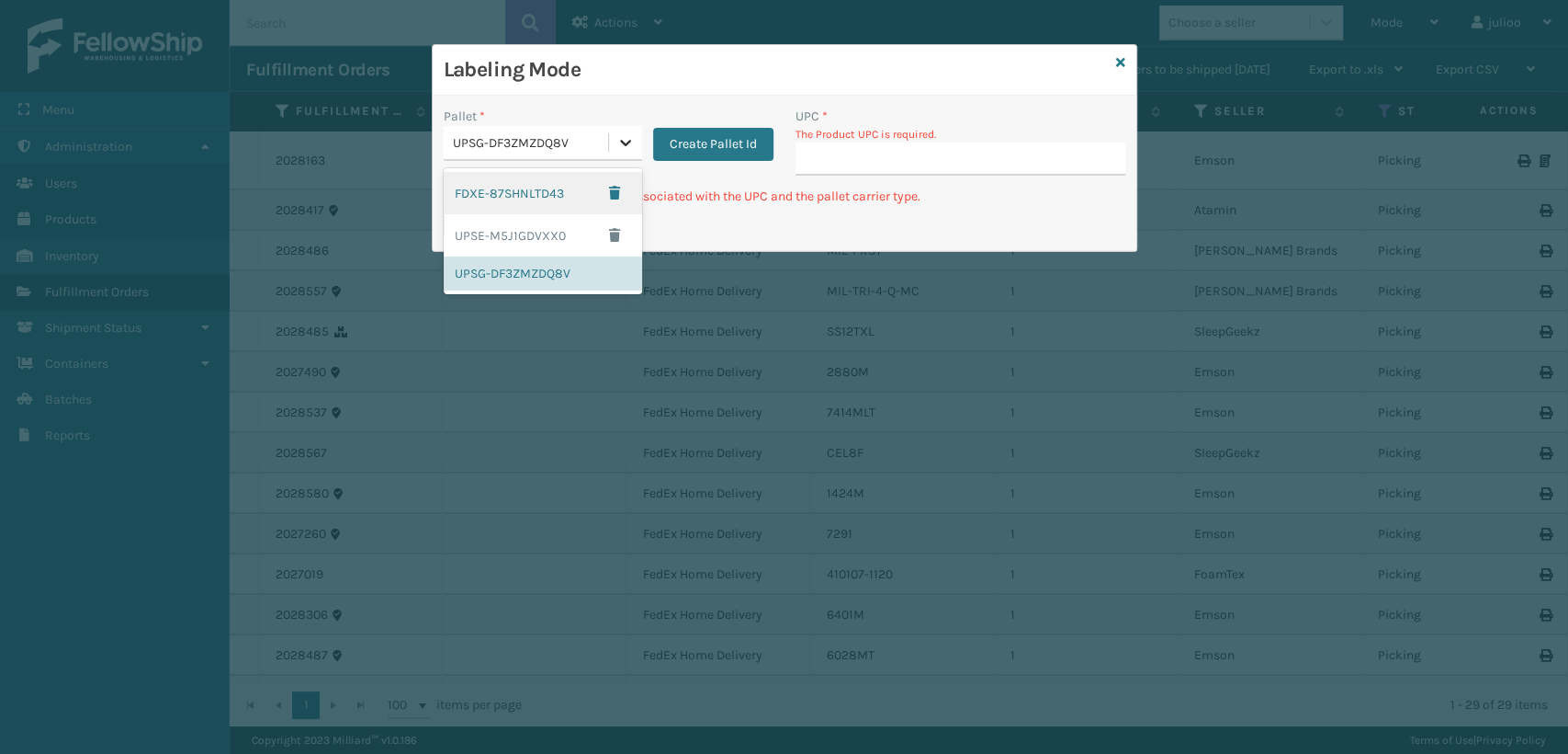
click at [632, 140] on icon at bounding box center [626, 143] width 18 height 18
click at [505, 241] on div "UPSE-M5J1GDVXX0" at bounding box center [543, 235] width 198 height 42
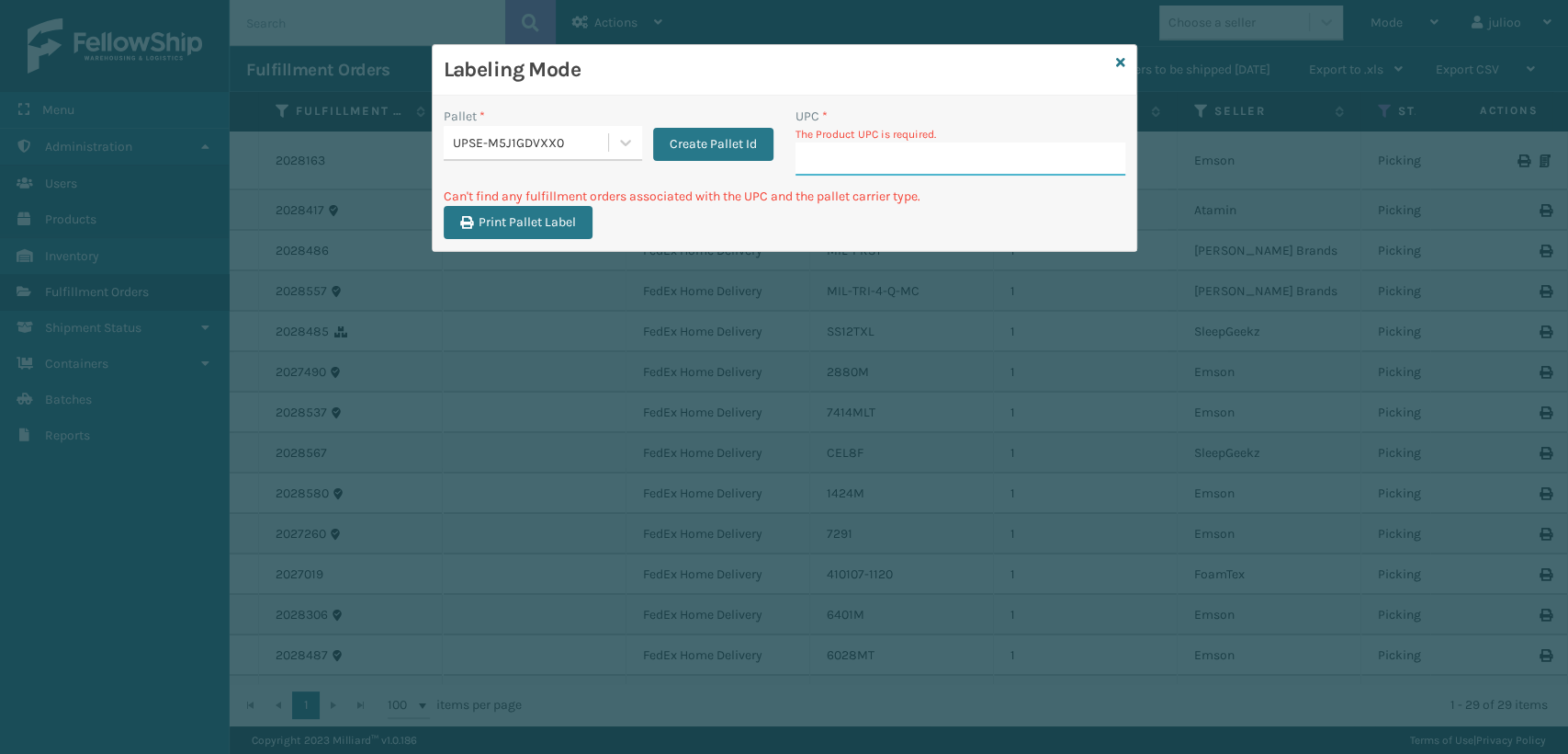
click at [829, 159] on input "UPC *" at bounding box center [961, 159] width 330 height 33
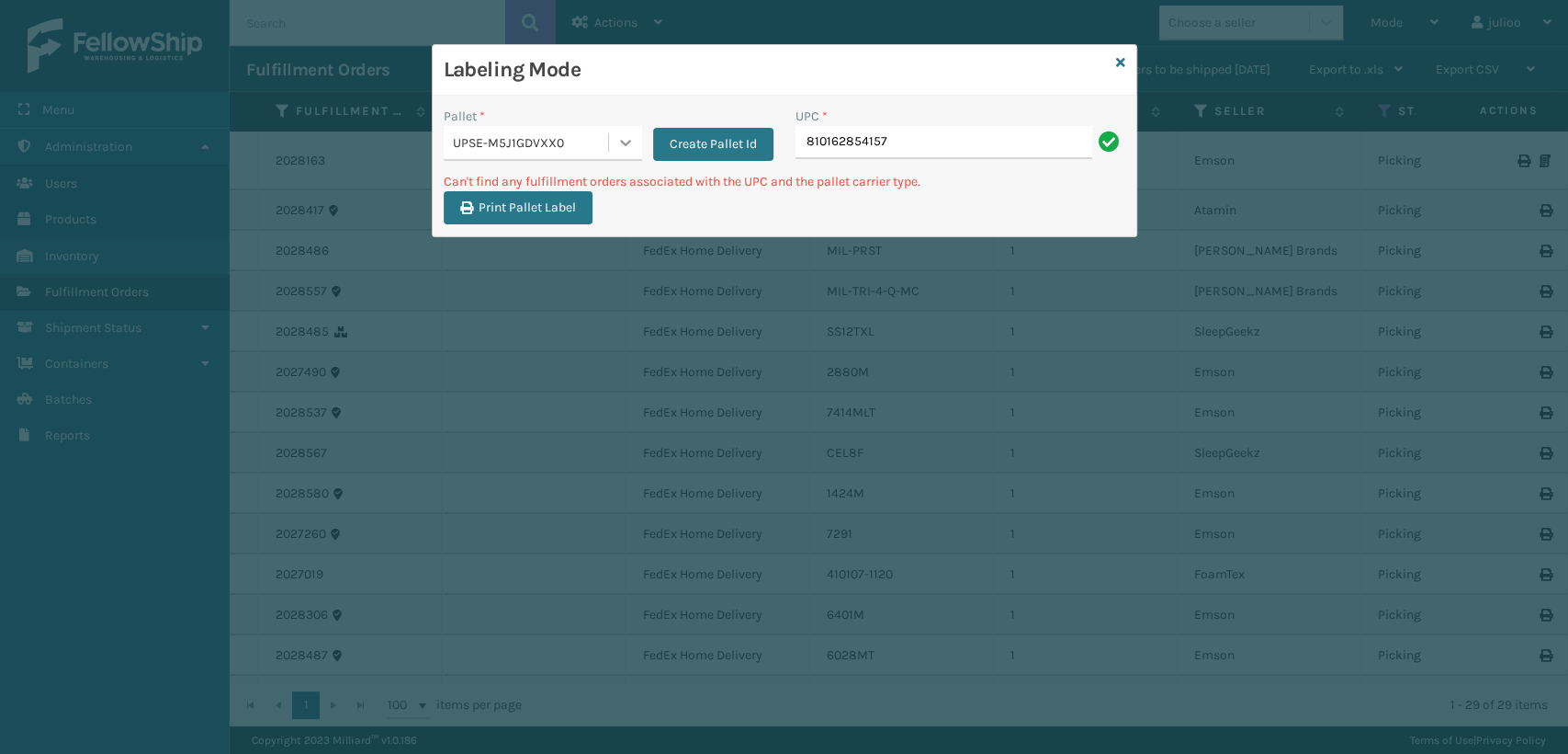
click at [621, 145] on icon at bounding box center [626, 143] width 18 height 18
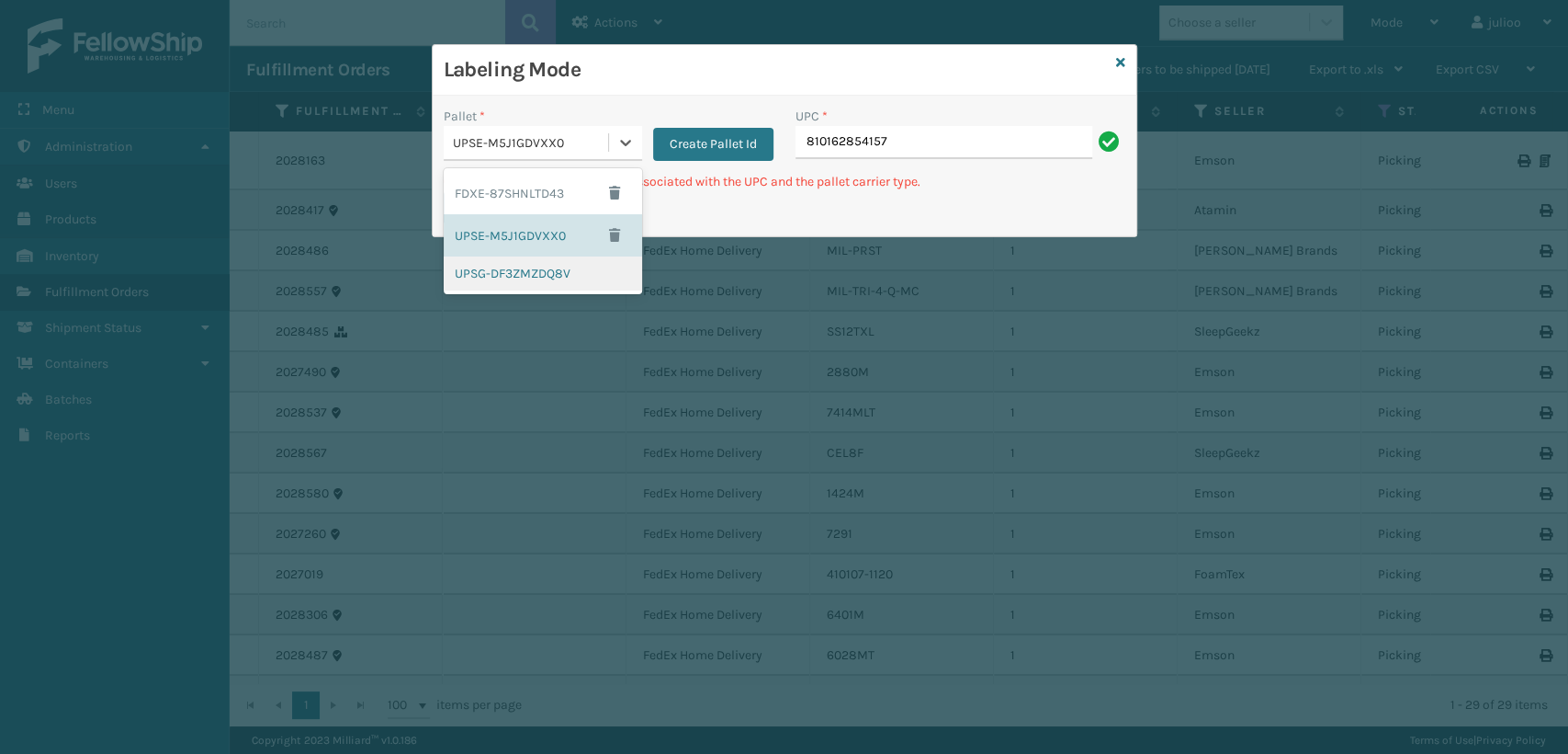
click at [510, 283] on div "UPSG-DF3ZMZDQ8V" at bounding box center [543, 273] width 198 height 34
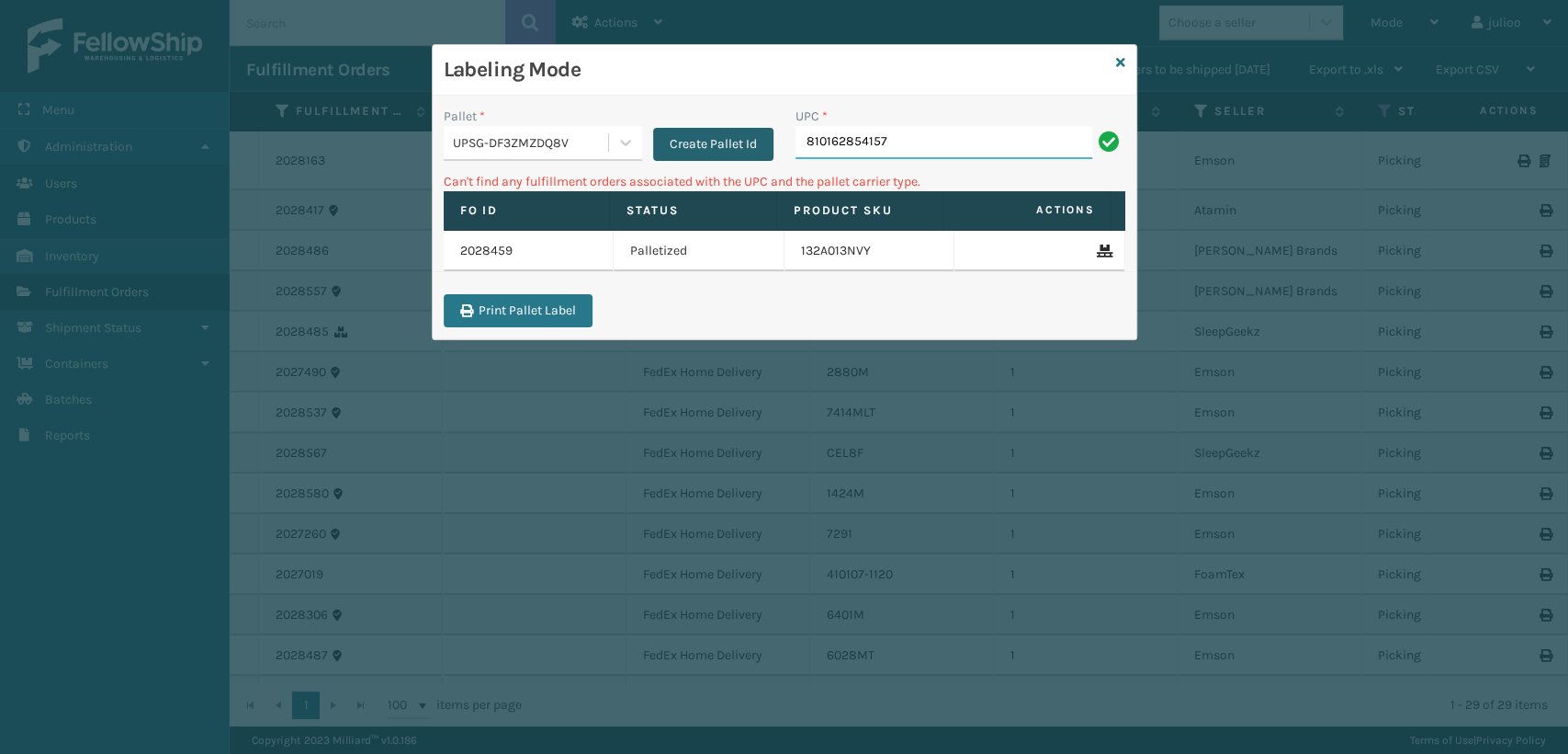
drag, startPoint x: 871, startPoint y: 138, endPoint x: 735, endPoint y: 142, distance: 136.1
click at [731, 141] on div "Pallet * UPSG-DF3ZMZDQ8V Create Pallet Id UPC * 810162854157" at bounding box center [785, 139] width 704 height 65
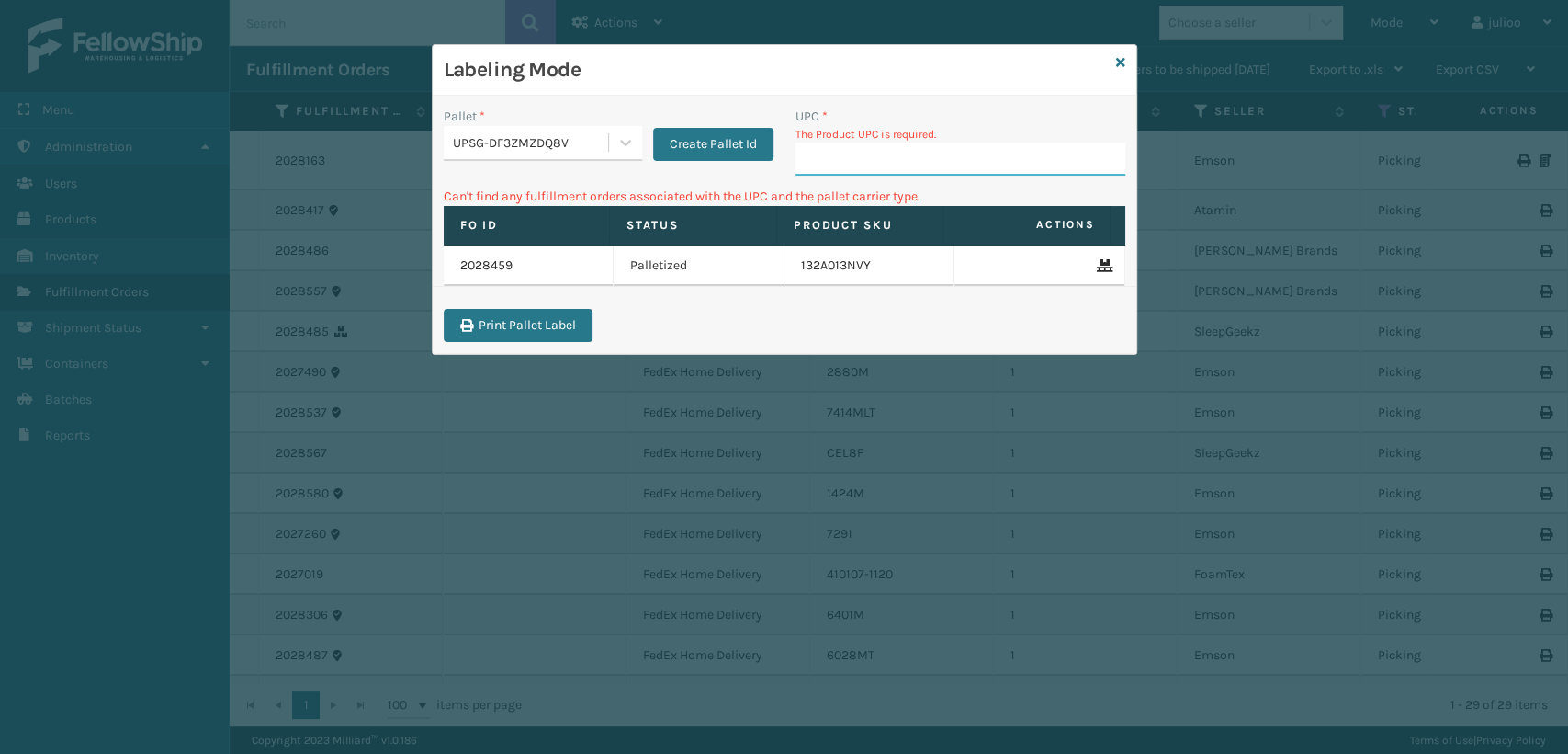
click at [838, 162] on input "UPC *" at bounding box center [961, 159] width 330 height 33
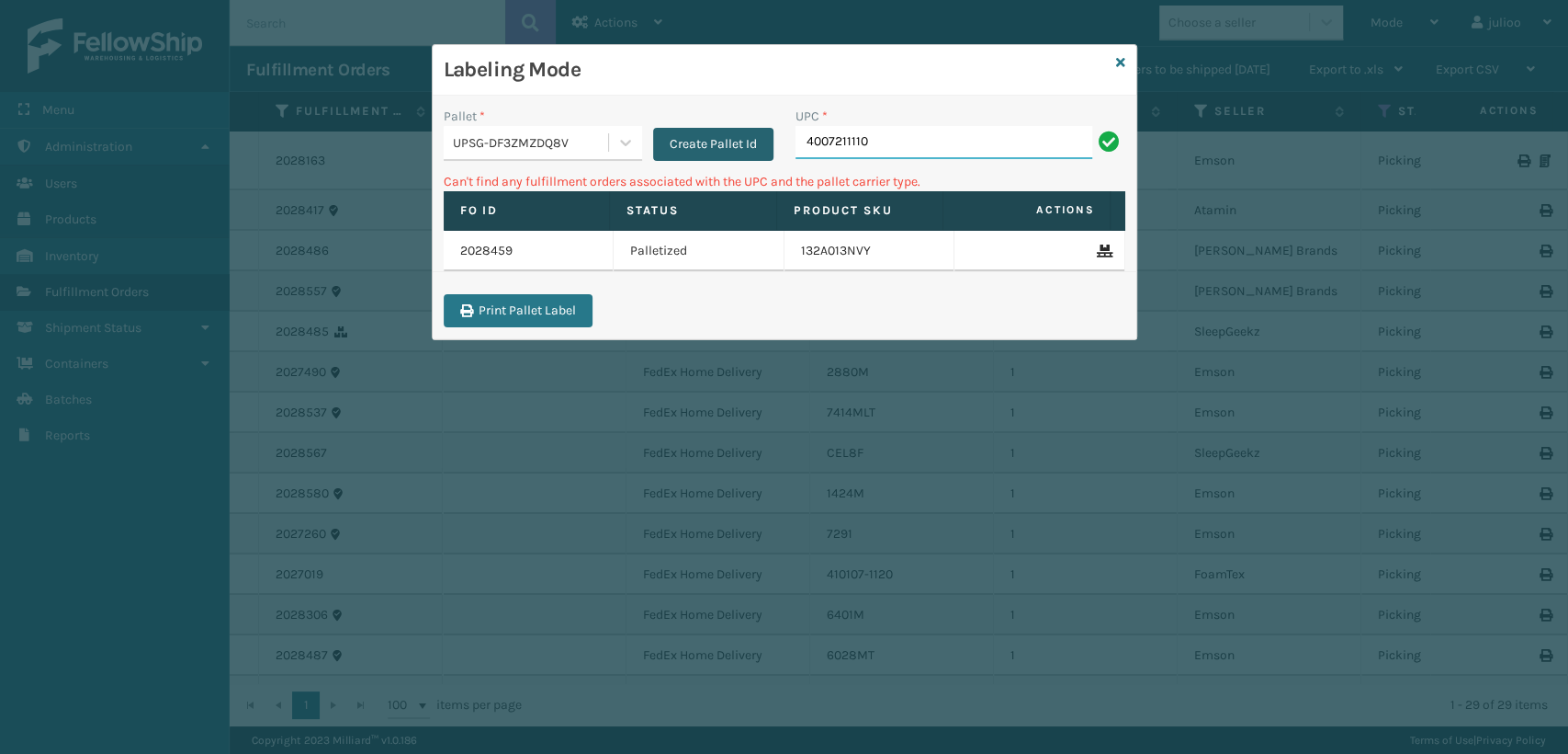
type input "4007211110"
type input "4"
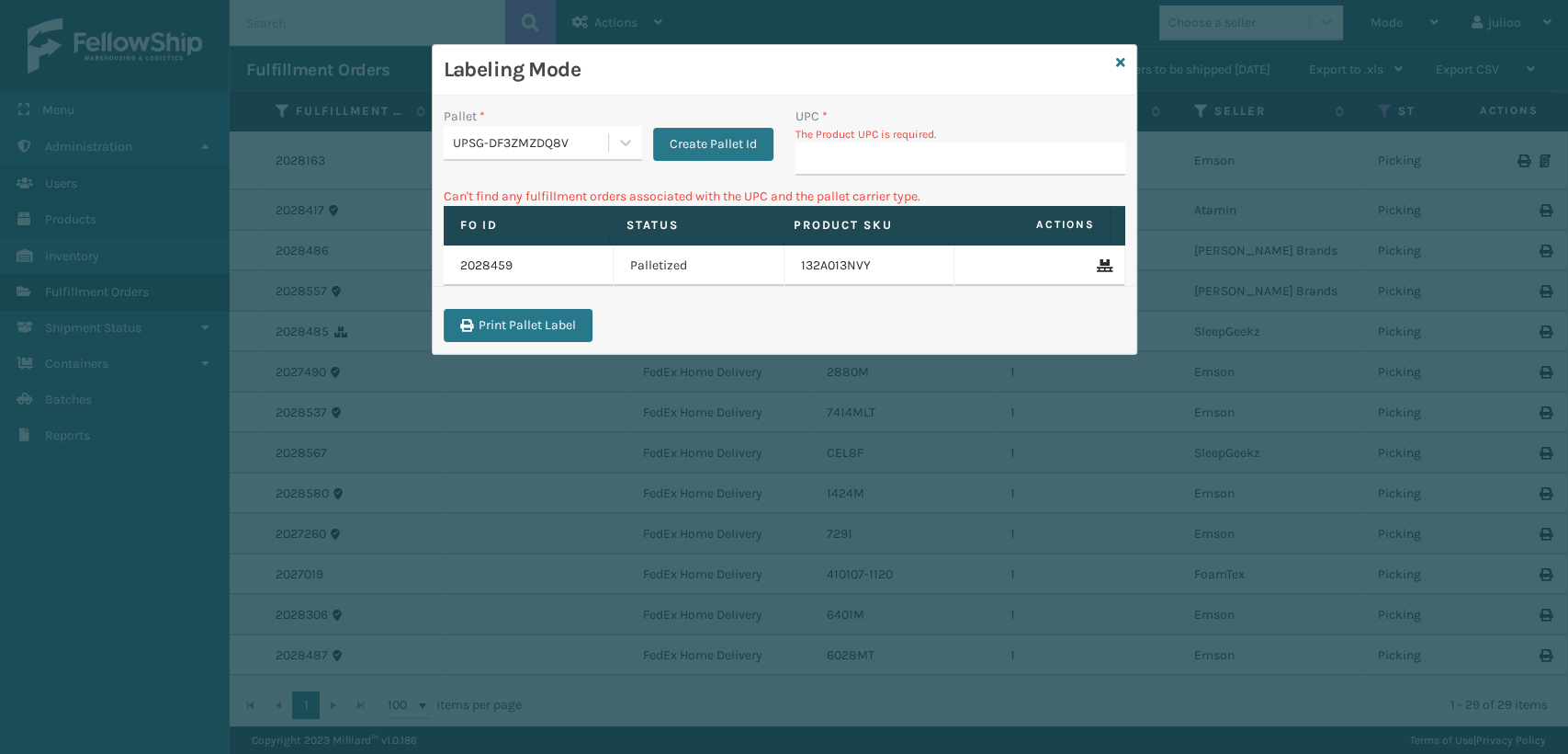
click at [1127, 66] on div "Labeling Mode" at bounding box center [785, 70] width 704 height 51
click at [1121, 65] on icon at bounding box center [1121, 63] width 9 height 13
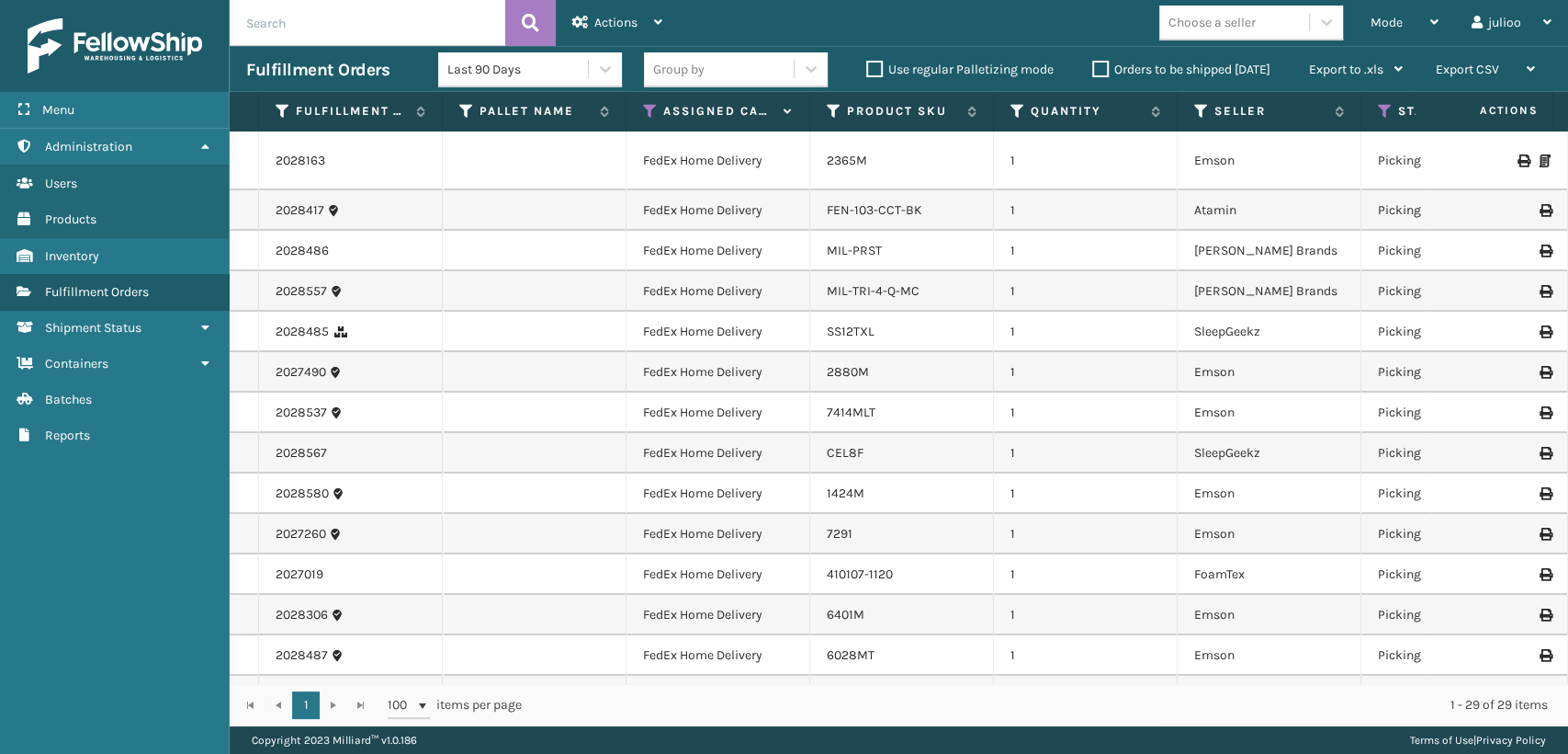
click at [660, 111] on div "Assigned Carrier Service" at bounding box center [718, 112] width 150 height 17
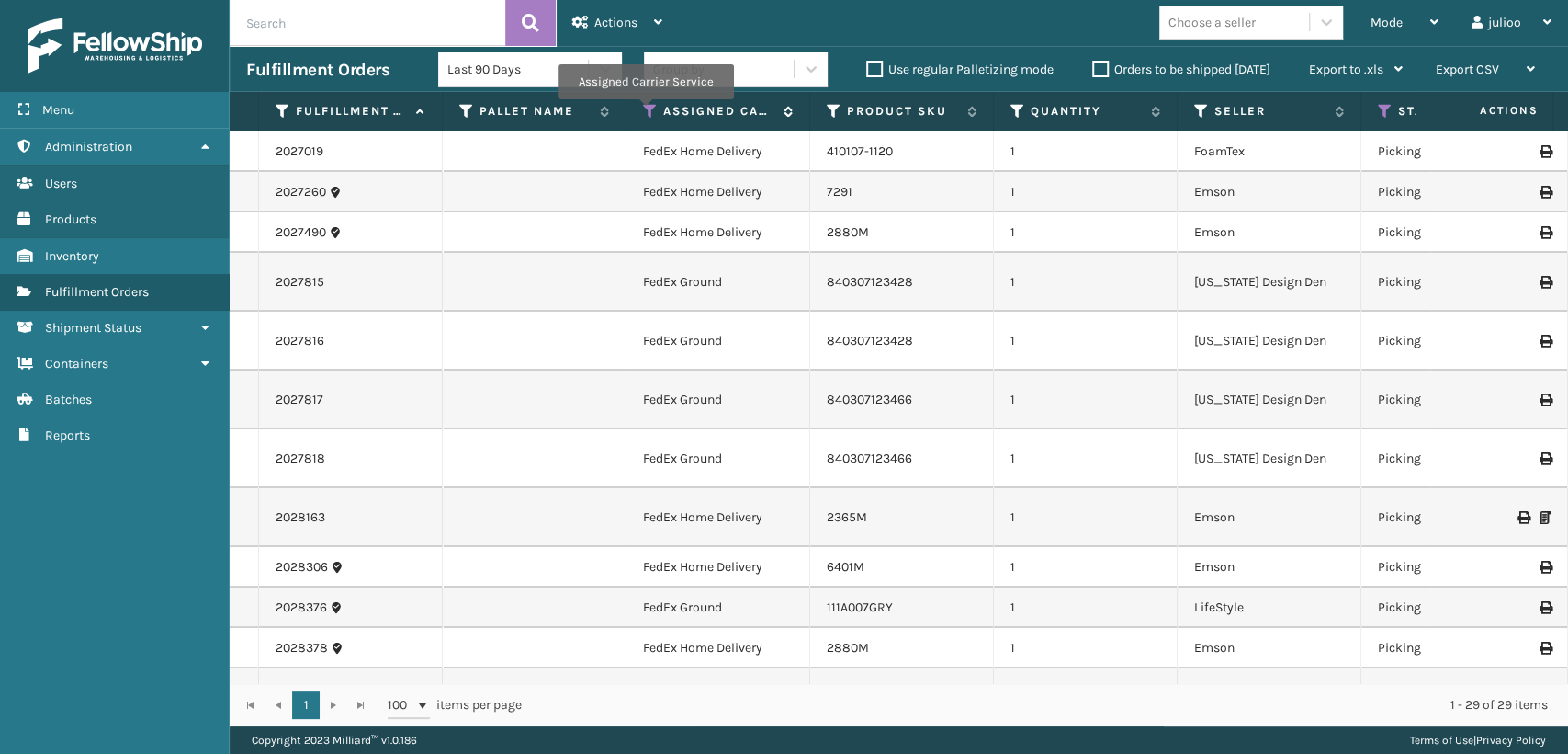
click at [645, 112] on icon at bounding box center [650, 112] width 15 height 17
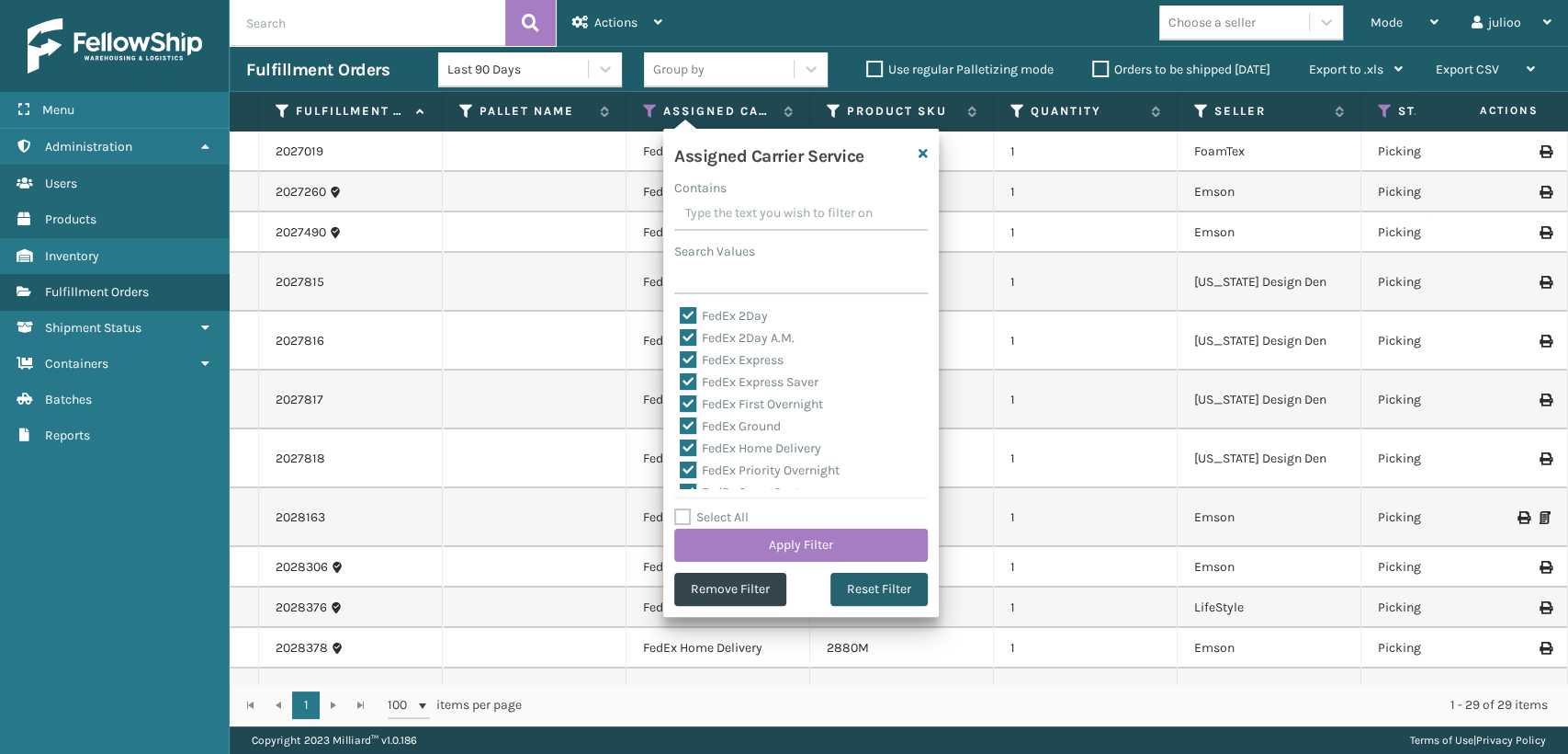
click at [898, 583] on button "Reset Filter" at bounding box center [880, 589] width 98 height 33
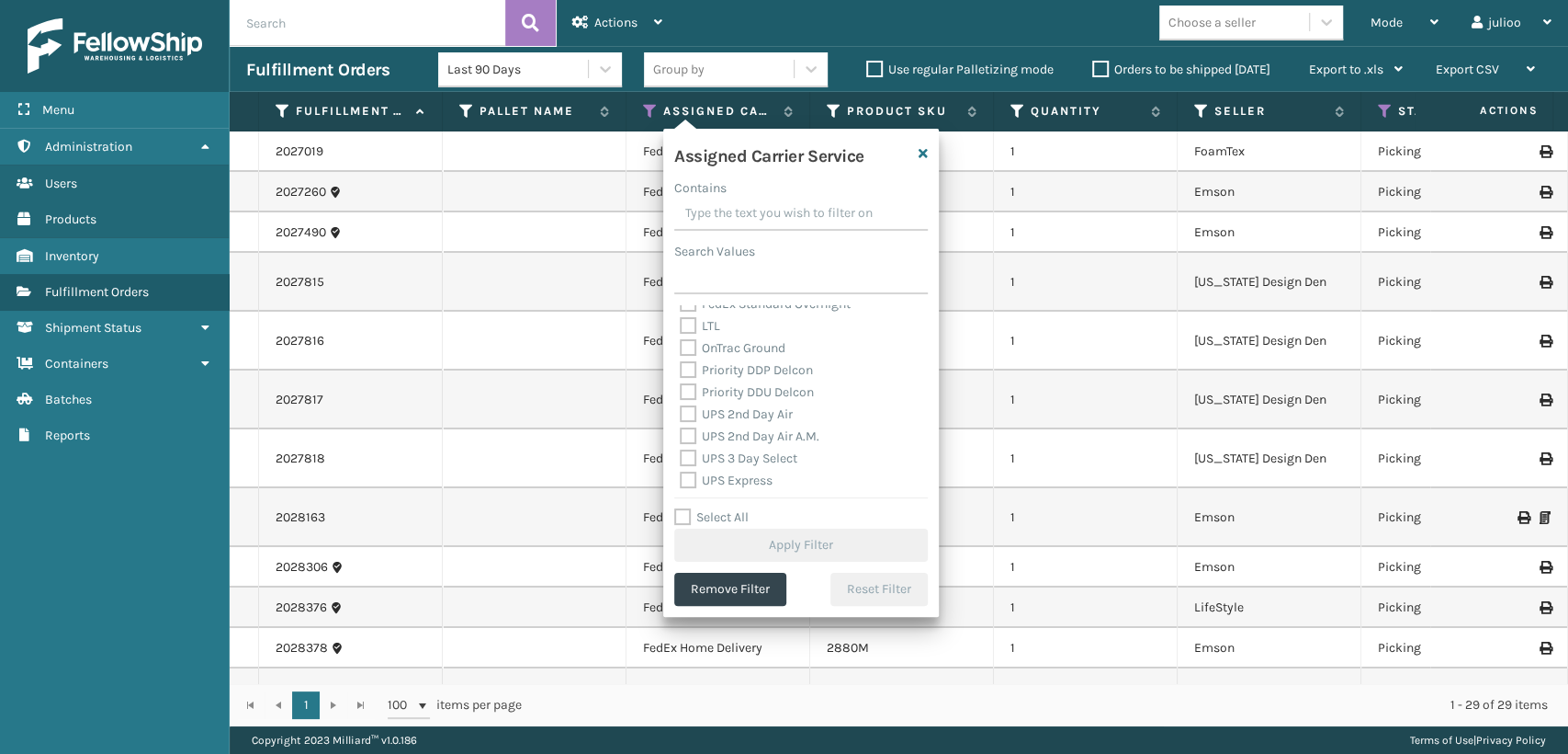
scroll to position [306, 0]
click at [686, 359] on label "UPS 2nd Day Air" at bounding box center [736, 362] width 113 height 16
click at [681, 359] on input "UPS 2nd Day Air" at bounding box center [680, 358] width 1 height 12
checkbox input "true"
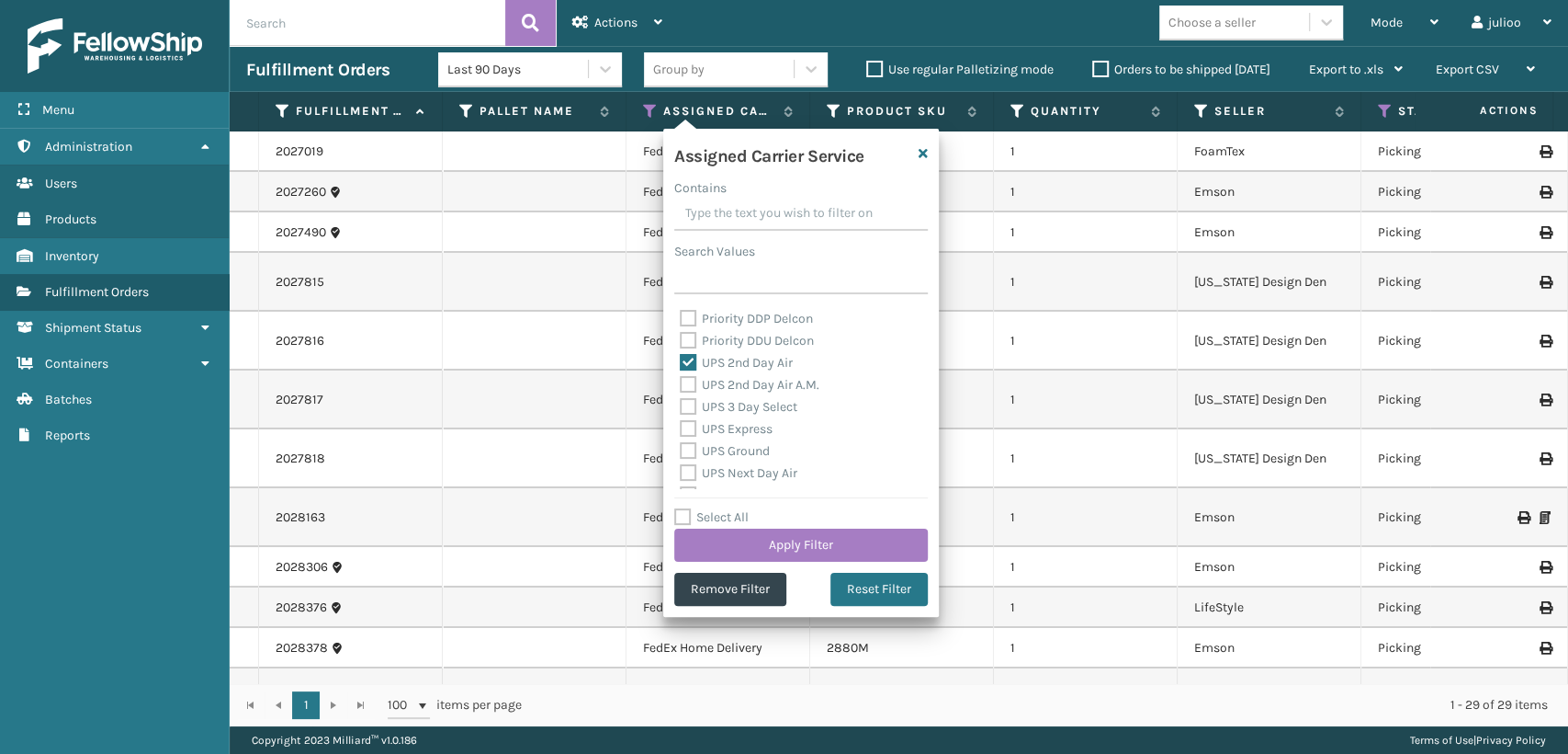
click at [690, 385] on label "UPS 2nd Day Air A.M." at bounding box center [750, 384] width 140 height 16
click at [681, 385] on input "UPS 2nd Day Air A.M." at bounding box center [680, 380] width 1 height 12
checkbox input "true"
click at [686, 400] on label "UPS 3 Day Select" at bounding box center [739, 406] width 118 height 16
click at [681, 400] on input "UPS 3 Day Select" at bounding box center [680, 402] width 1 height 12
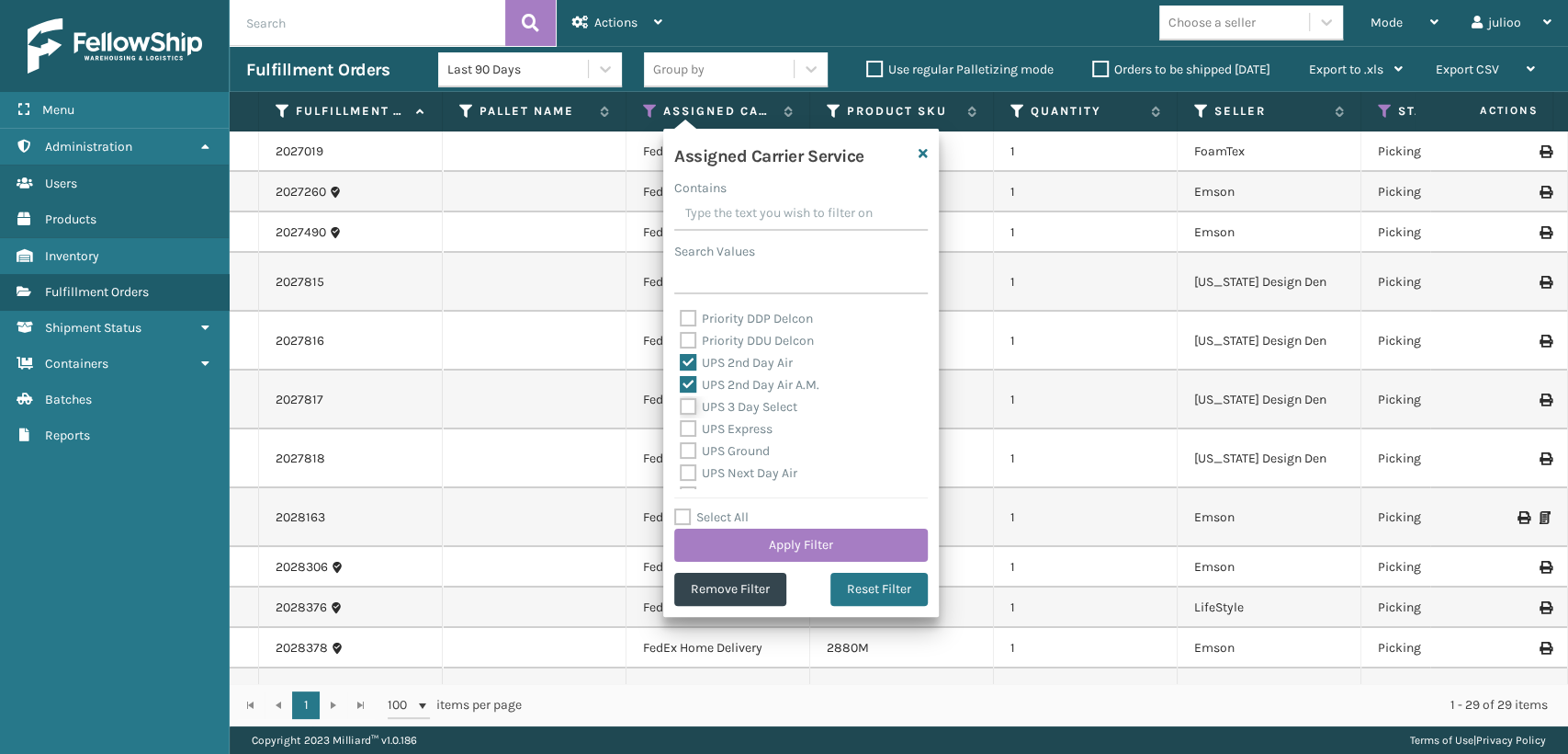
checkbox input "true"
click at [684, 427] on label "UPS Express" at bounding box center [726, 429] width 93 height 16
click at [681, 427] on input "UPS Express" at bounding box center [680, 424] width 1 height 12
checkbox input "true"
click at [684, 451] on label "UPS Ground" at bounding box center [725, 451] width 90 height 16
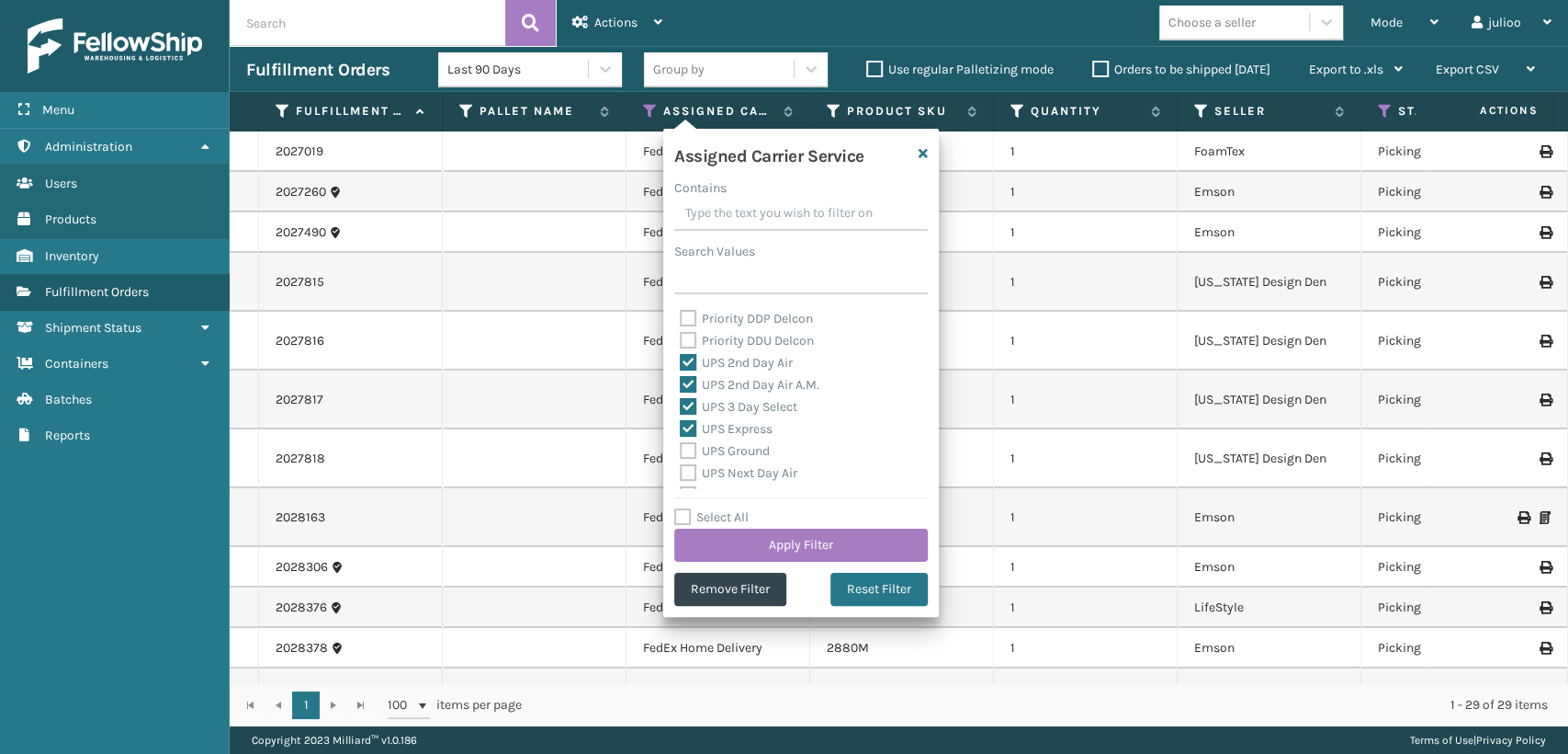
click at [681, 451] on input "UPS Ground" at bounding box center [680, 446] width 1 height 12
checkbox input "true"
click at [684, 373] on label "UPS Next Day Air" at bounding box center [739, 371] width 118 height 16
click at [681, 372] on input "UPS Next Day Air" at bounding box center [680, 366] width 1 height 12
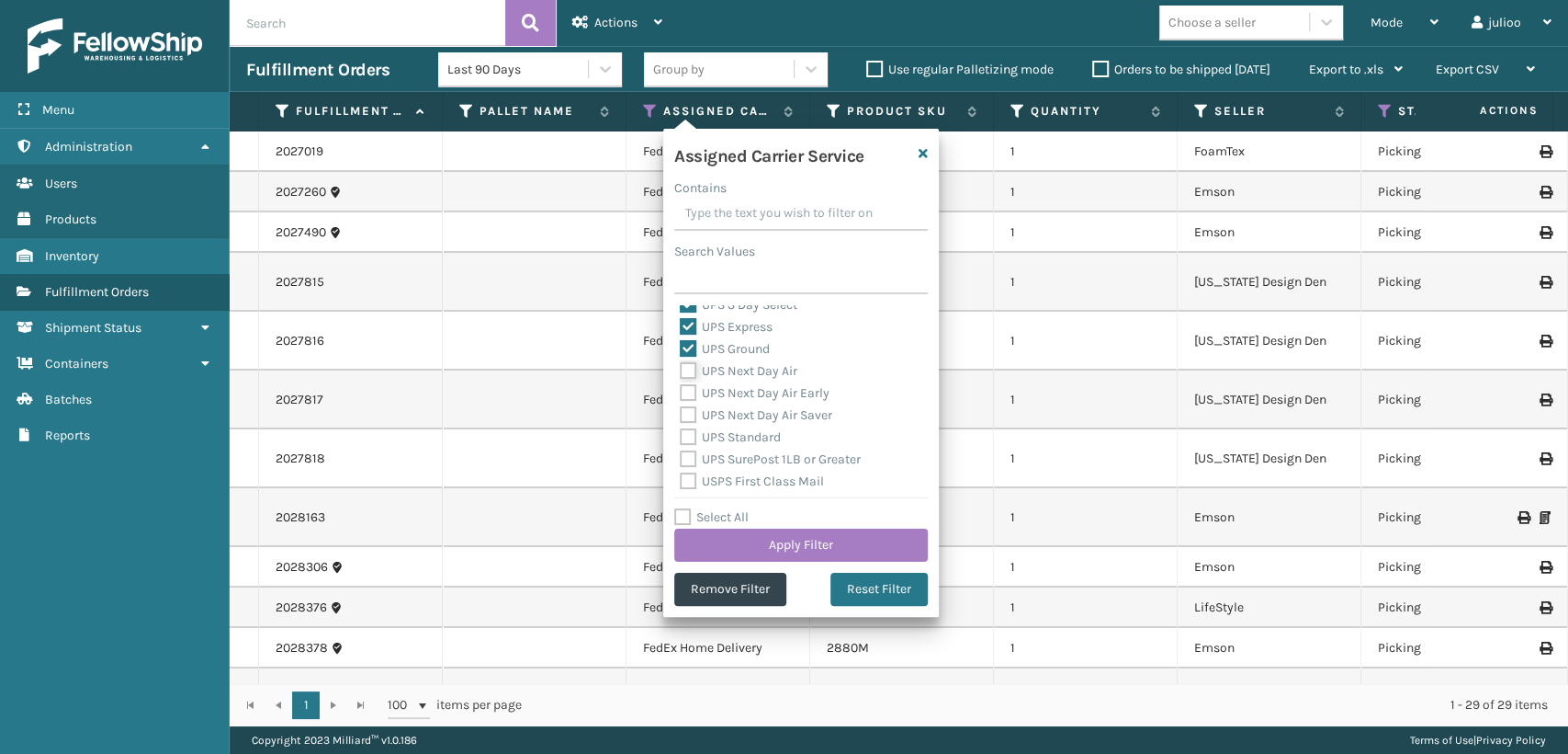
checkbox input "true"
click at [682, 385] on label "UPS Next Day Air Early" at bounding box center [755, 393] width 150 height 16
click at [681, 384] on input "UPS Next Day Air Early" at bounding box center [680, 388] width 1 height 12
checkbox input "true"
click at [687, 415] on label "UPS Next Day Air Saver" at bounding box center [756, 415] width 153 height 16
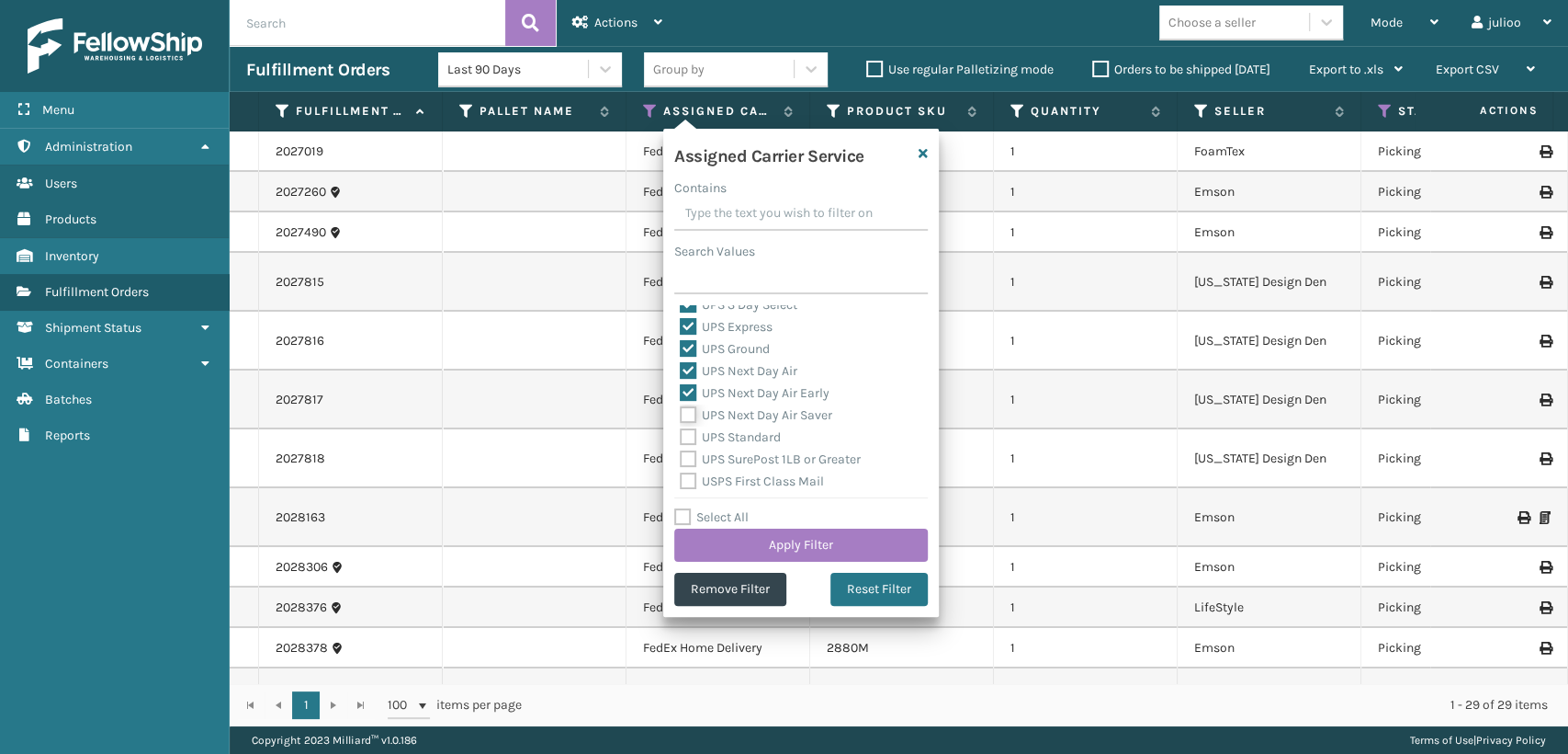
click at [681, 415] on input "UPS Next Day Air Saver" at bounding box center [680, 410] width 1 height 12
checkbox input "true"
click at [689, 430] on label "UPS Standard" at bounding box center [731, 437] width 101 height 16
click at [681, 429] on input "UPS Standard" at bounding box center [680, 432] width 1 height 12
checkbox input "true"
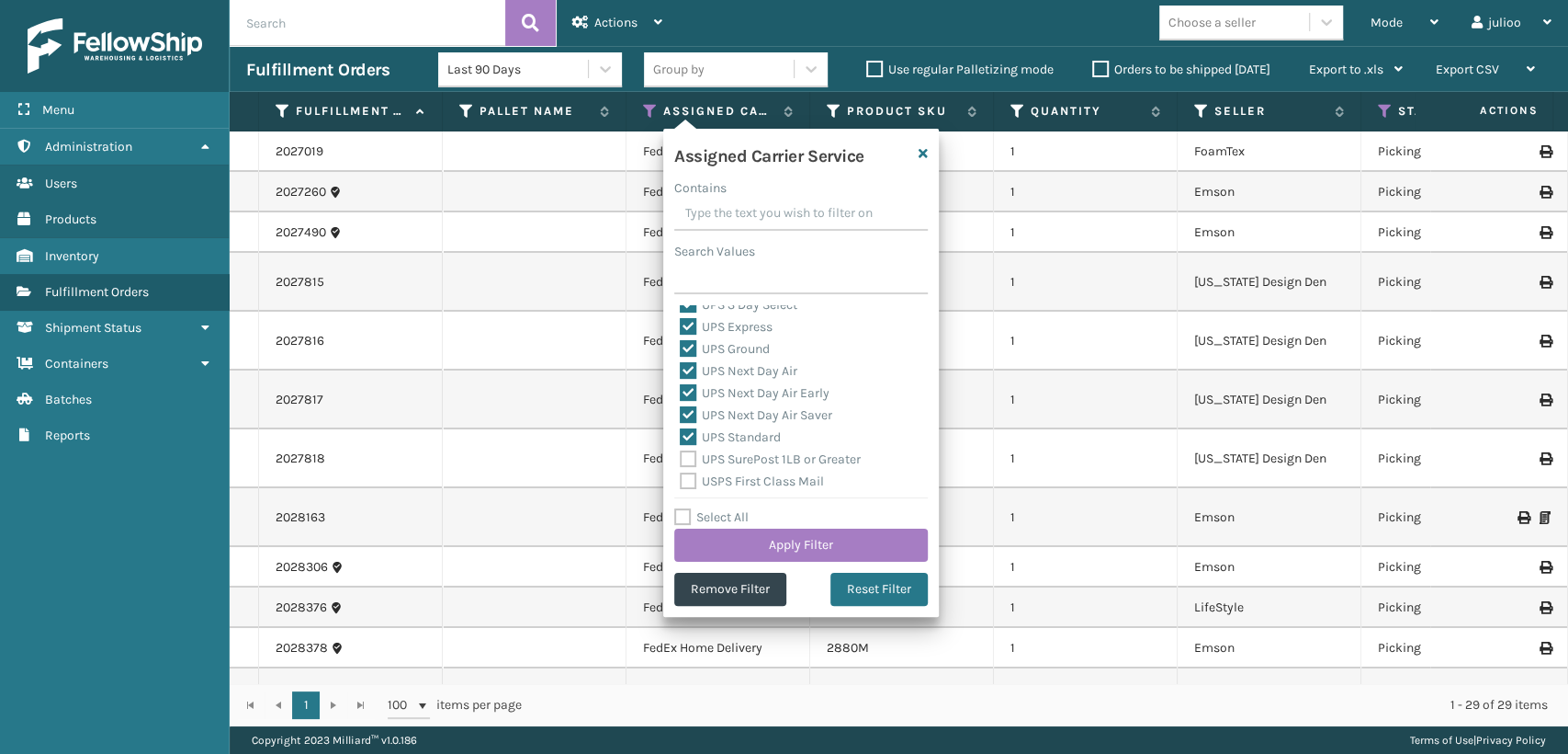
click at [687, 456] on label "UPS SurePost 1LB or Greater" at bounding box center [770, 459] width 181 height 16
click at [681, 456] on input "UPS SurePost 1LB or Greater" at bounding box center [680, 454] width 1 height 12
checkbox input "true"
click at [846, 550] on button "Apply Filter" at bounding box center [801, 545] width 253 height 33
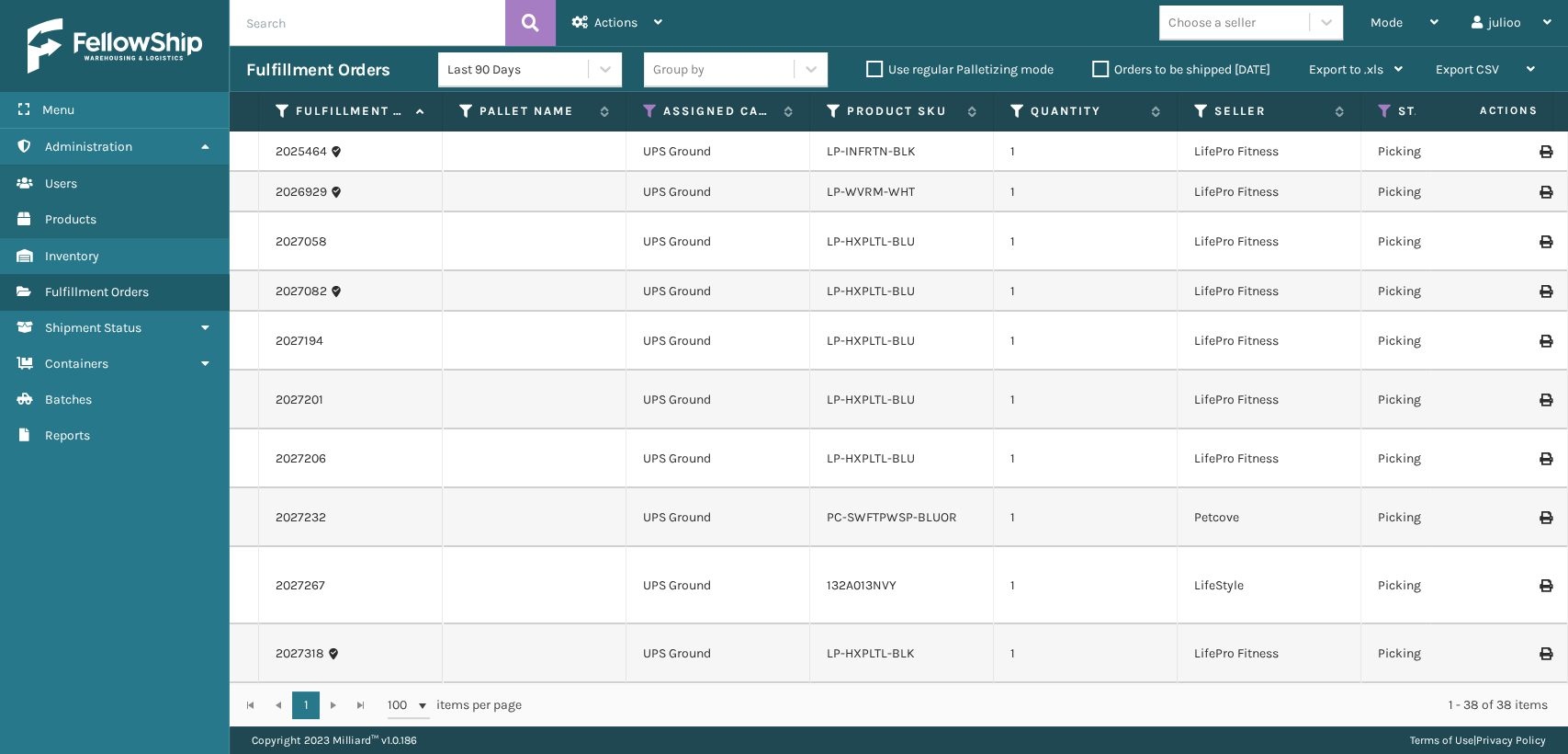
click at [1002, 669] on div "2025464 UPS Ground LP-INFRTN-BLK 1 LifePro Fitness Picking 7042863 Fellowship -…" at bounding box center [898, 407] width 1339 height 551
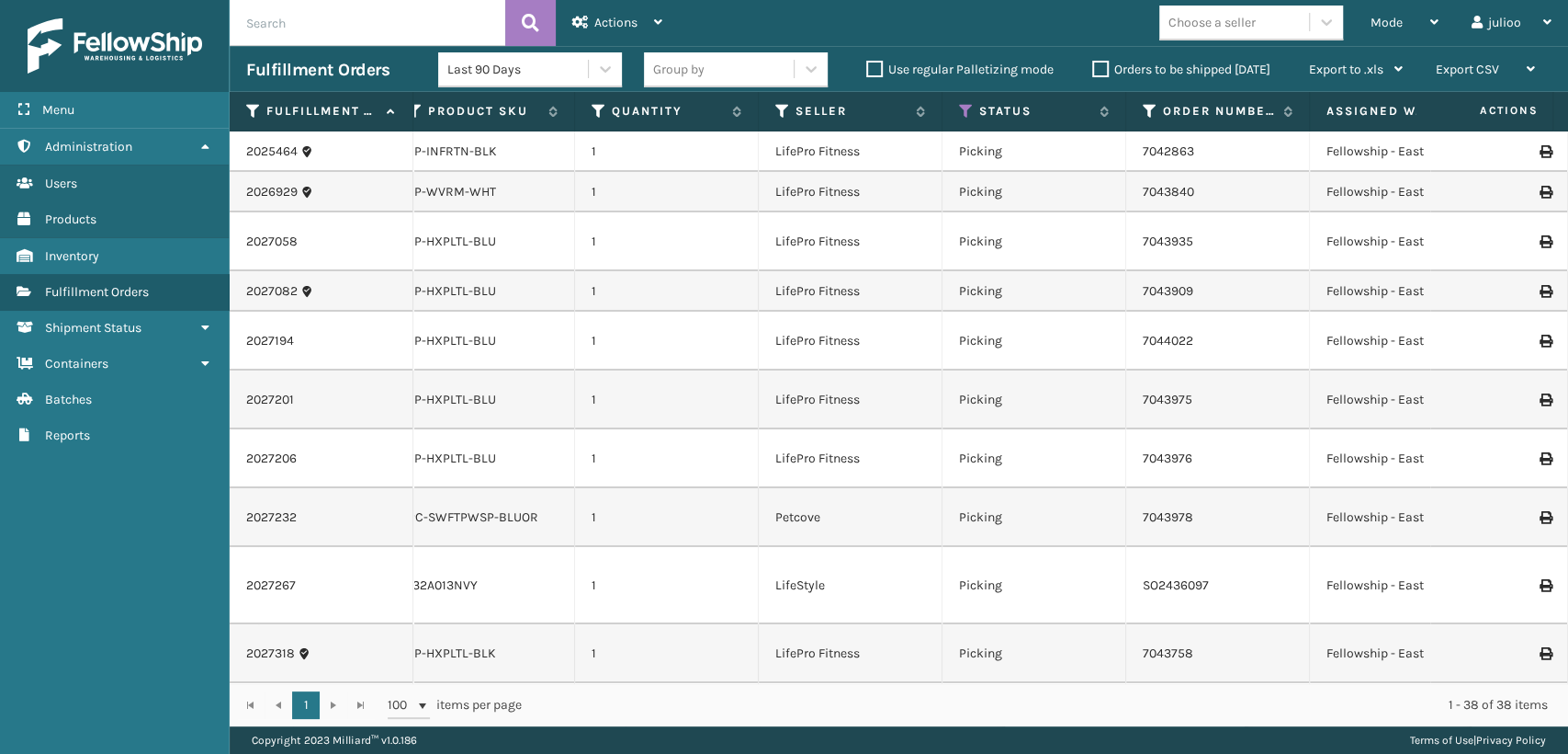
scroll to position [0, 378]
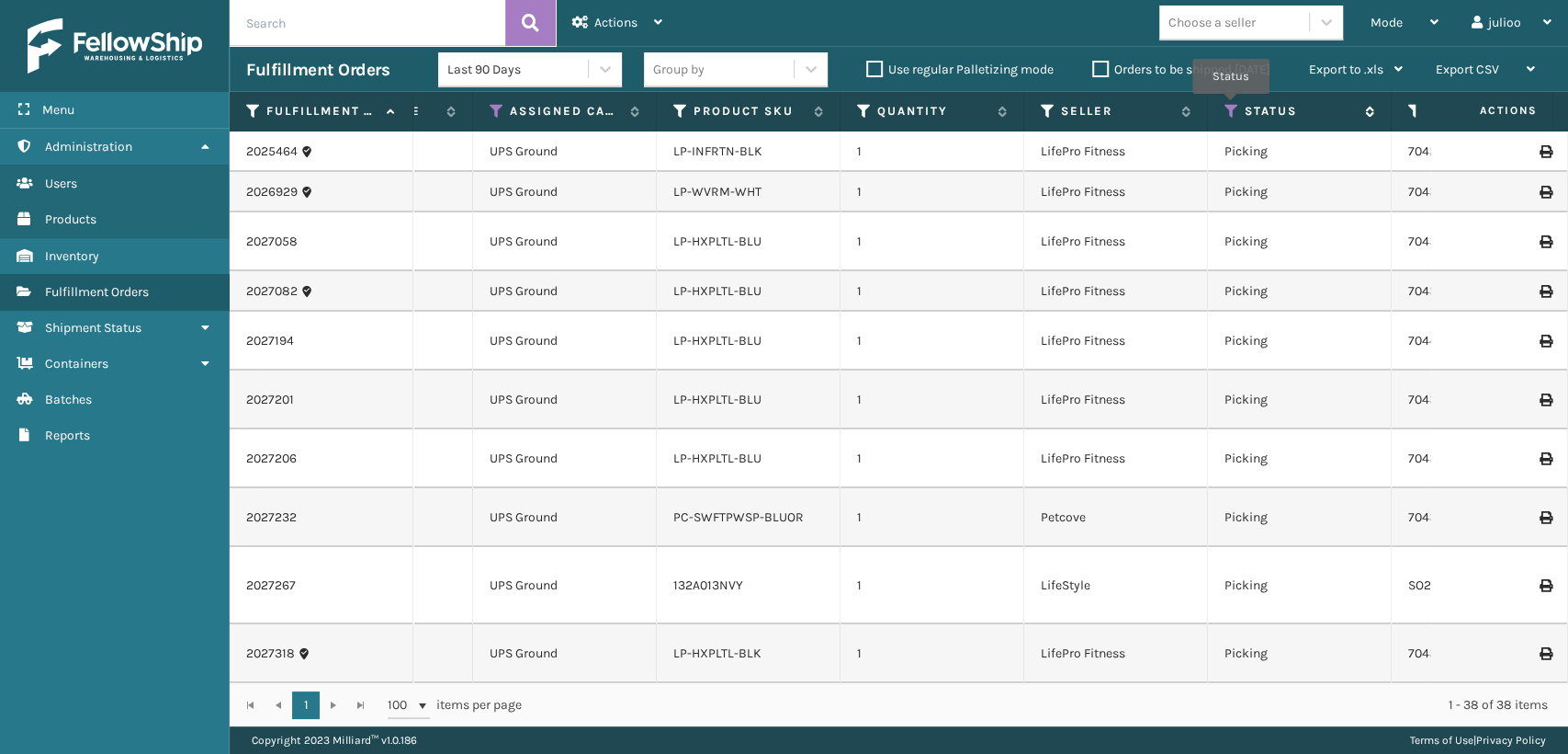
click at [1231, 107] on icon at bounding box center [1232, 112] width 15 height 17
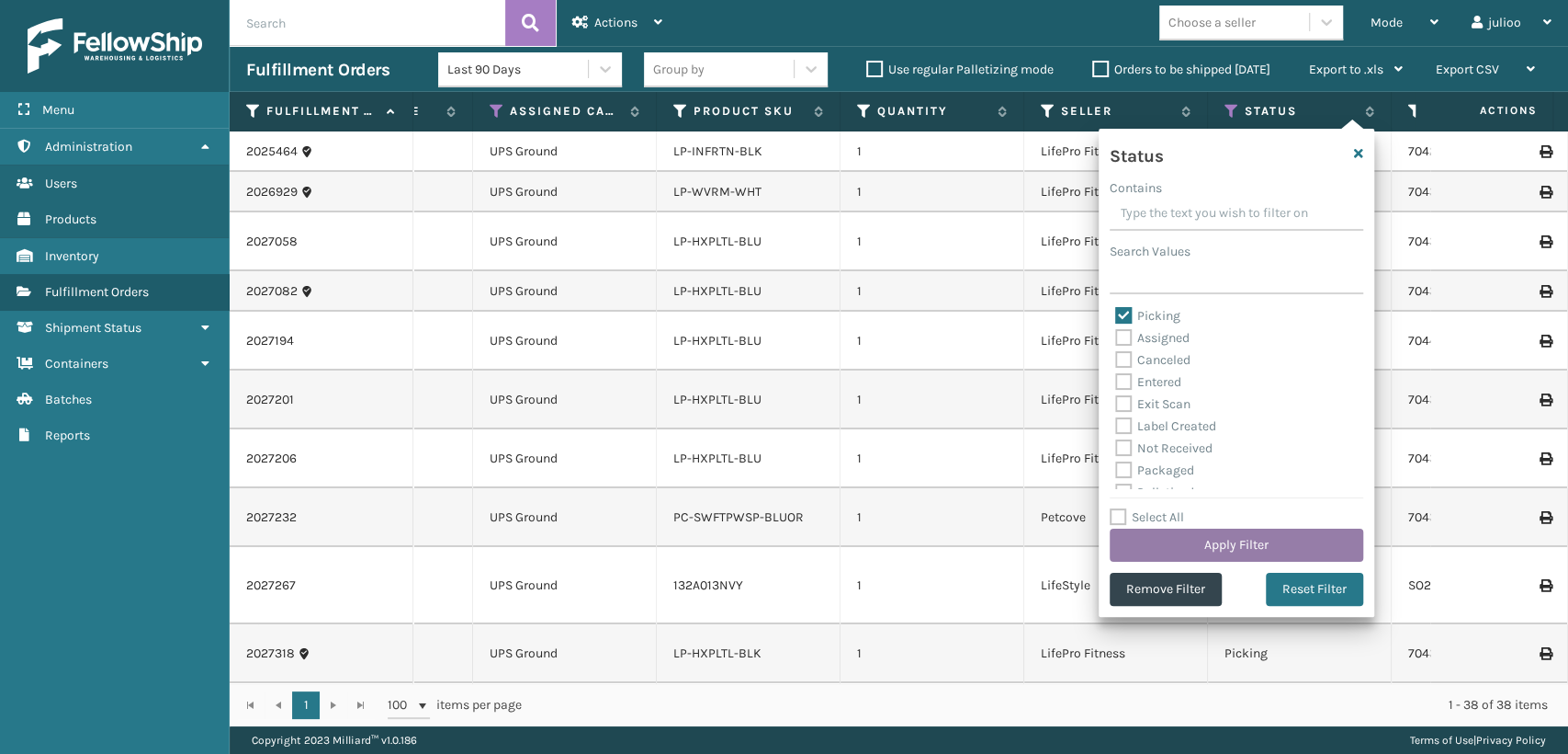
click at [1201, 544] on button "Apply Filter" at bounding box center [1236, 545] width 253 height 33
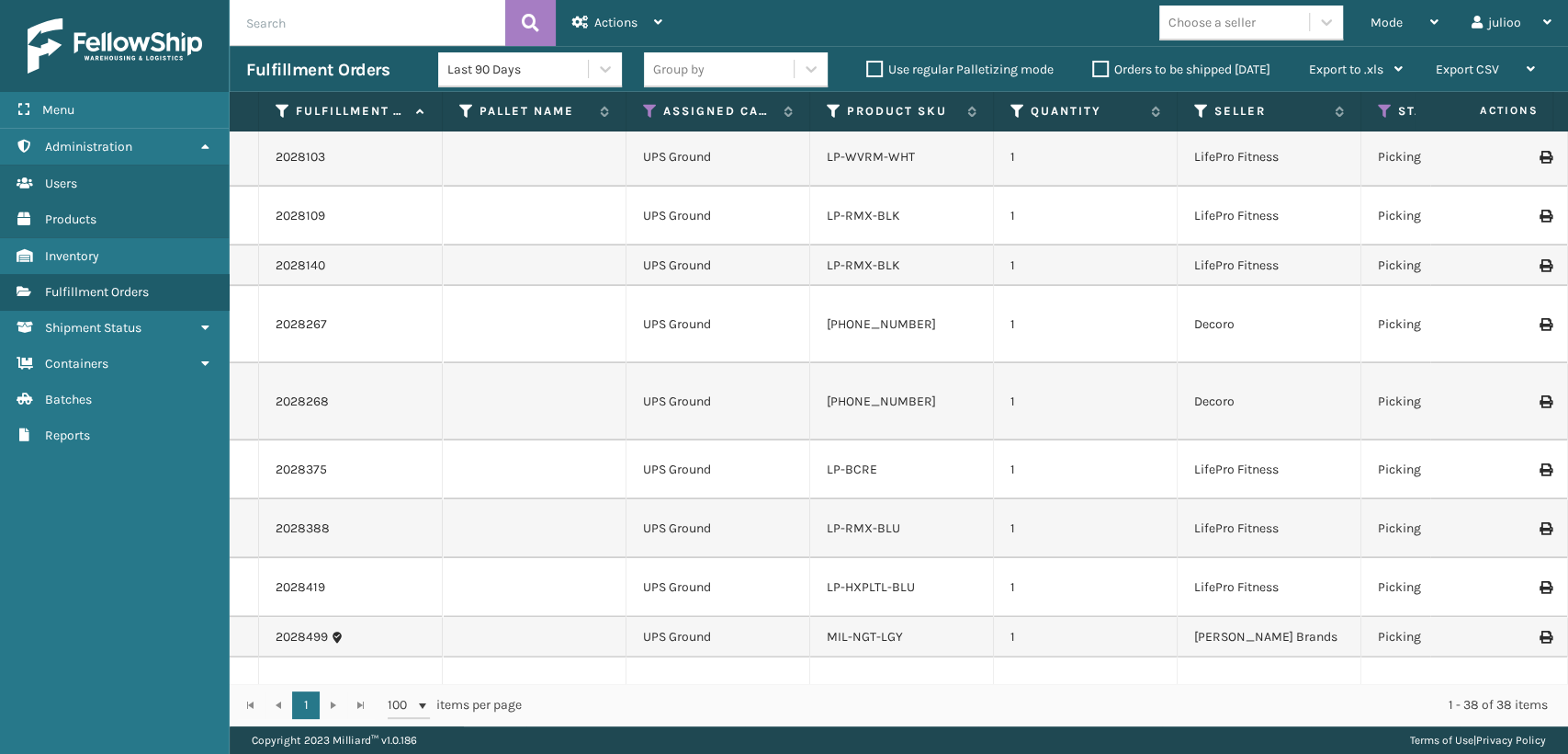
click at [941, 315] on div "[PHONE_NUMBER]" at bounding box center [902, 324] width 150 height 18
click at [895, 316] on link "[PHONE_NUMBER]" at bounding box center [882, 324] width 110 height 16
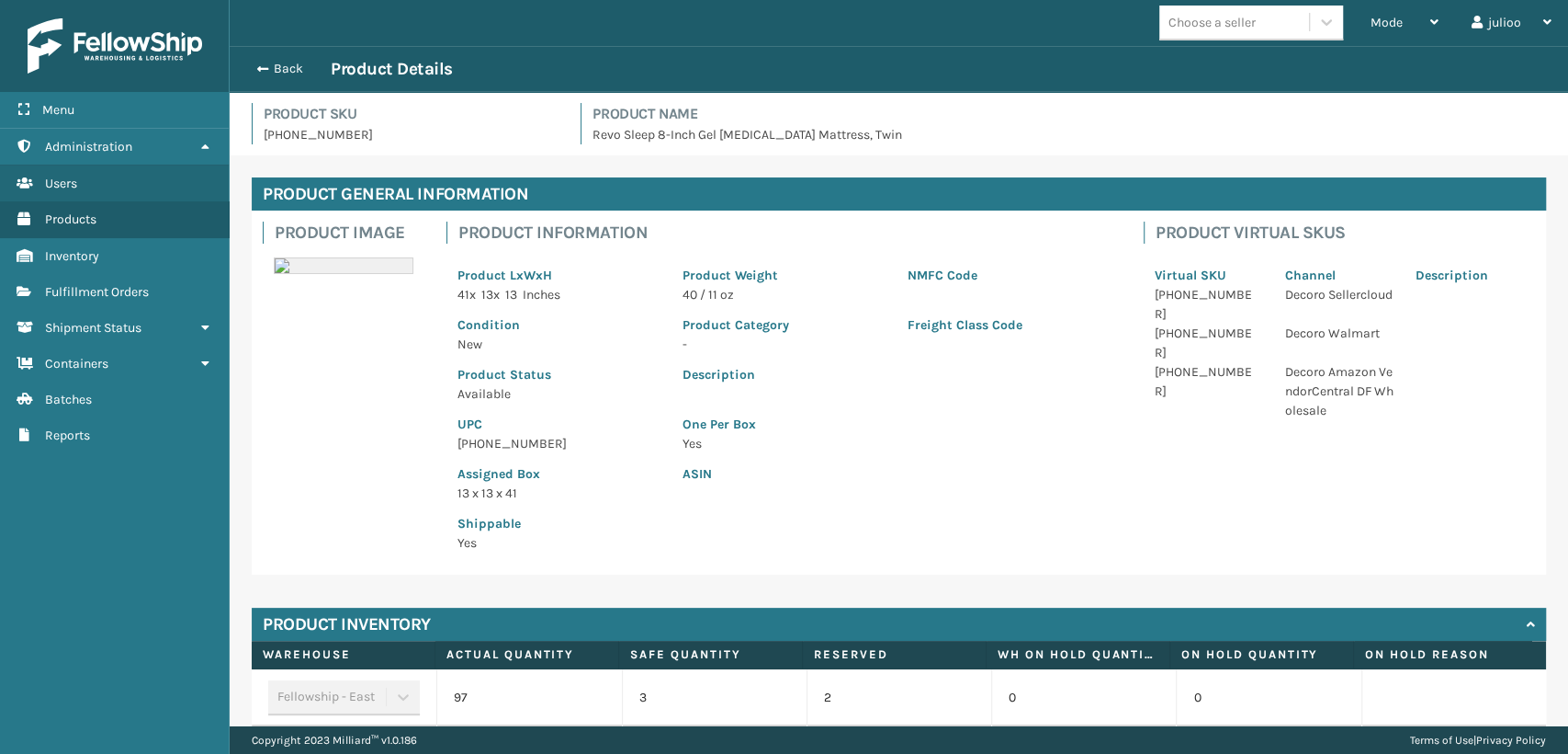
click at [529, 438] on p "[PHONE_NUMBER]" at bounding box center [559, 443] width 203 height 19
click at [449, 441] on div "UPC [PHONE_NUMBER]" at bounding box center [559, 429] width 225 height 50
click at [454, 441] on div "UPC [PHONE_NUMBER]" at bounding box center [559, 429] width 225 height 50
drag, startPoint x: 458, startPoint y: 443, endPoint x: 541, endPoint y: 450, distance: 83.3
click at [541, 450] on p "[PHONE_NUMBER]" at bounding box center [559, 443] width 203 height 19
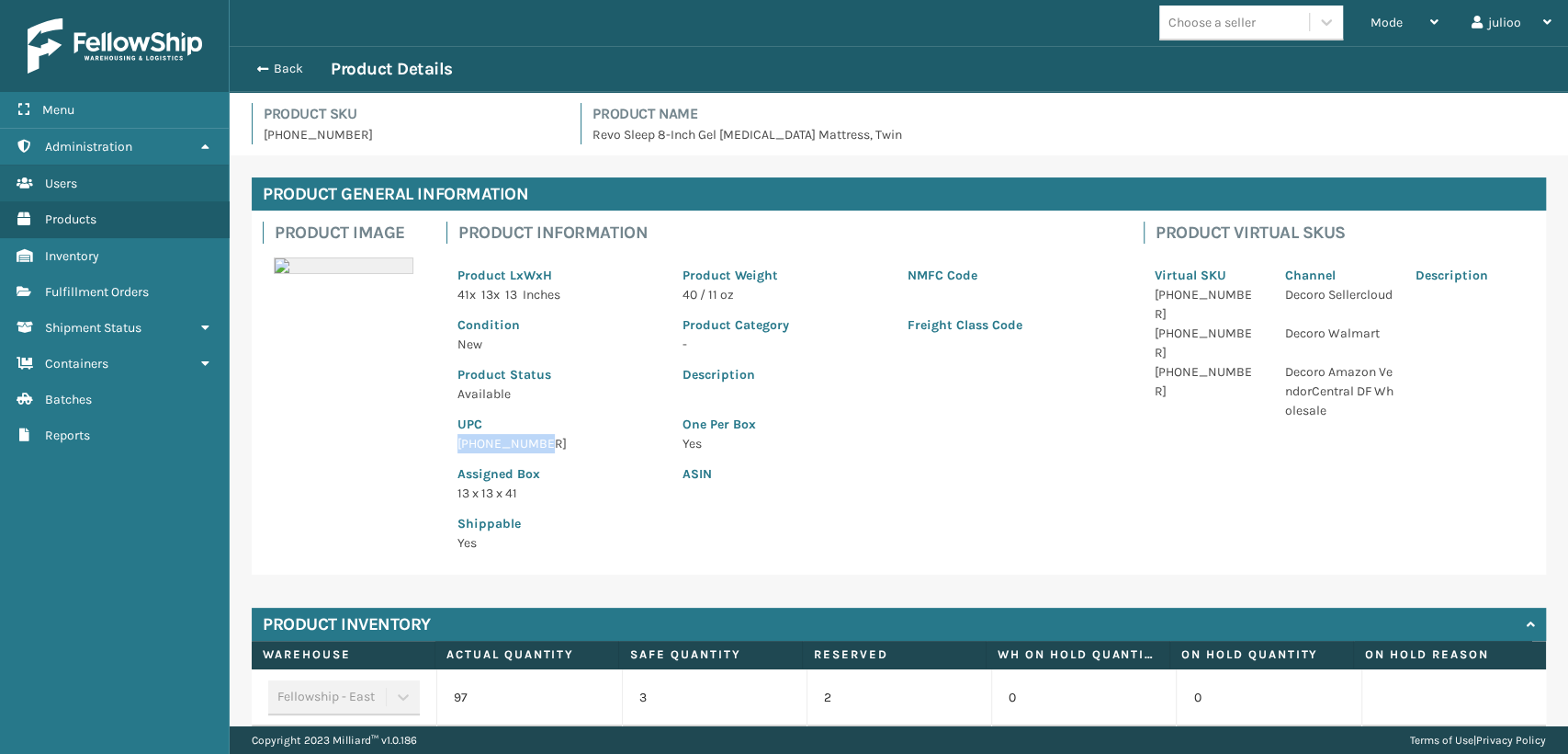
copy p "[PHONE_NUMBER]"
click at [261, 76] on button "Back" at bounding box center [288, 69] width 85 height 17
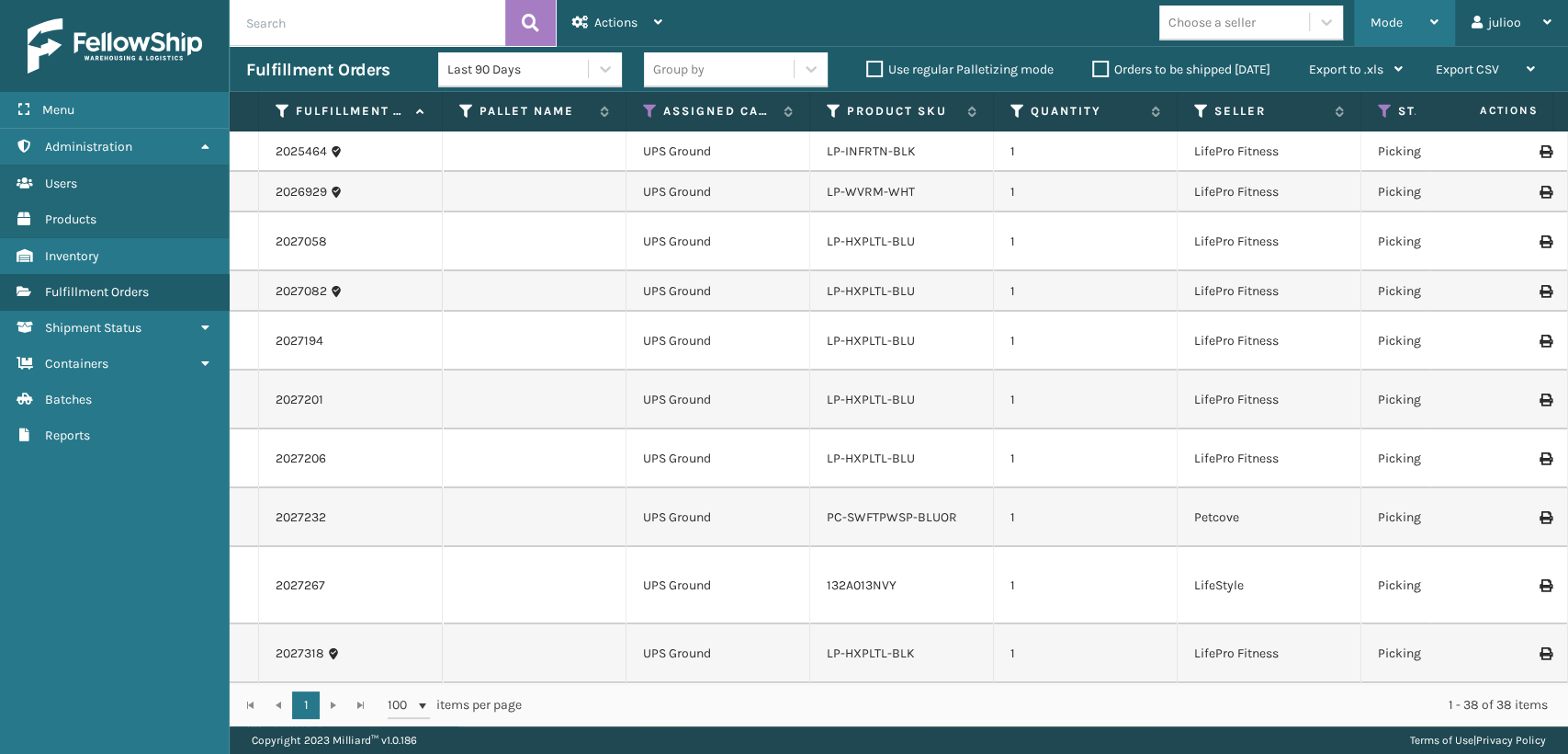
click at [1397, 20] on span "Mode" at bounding box center [1387, 22] width 32 height 16
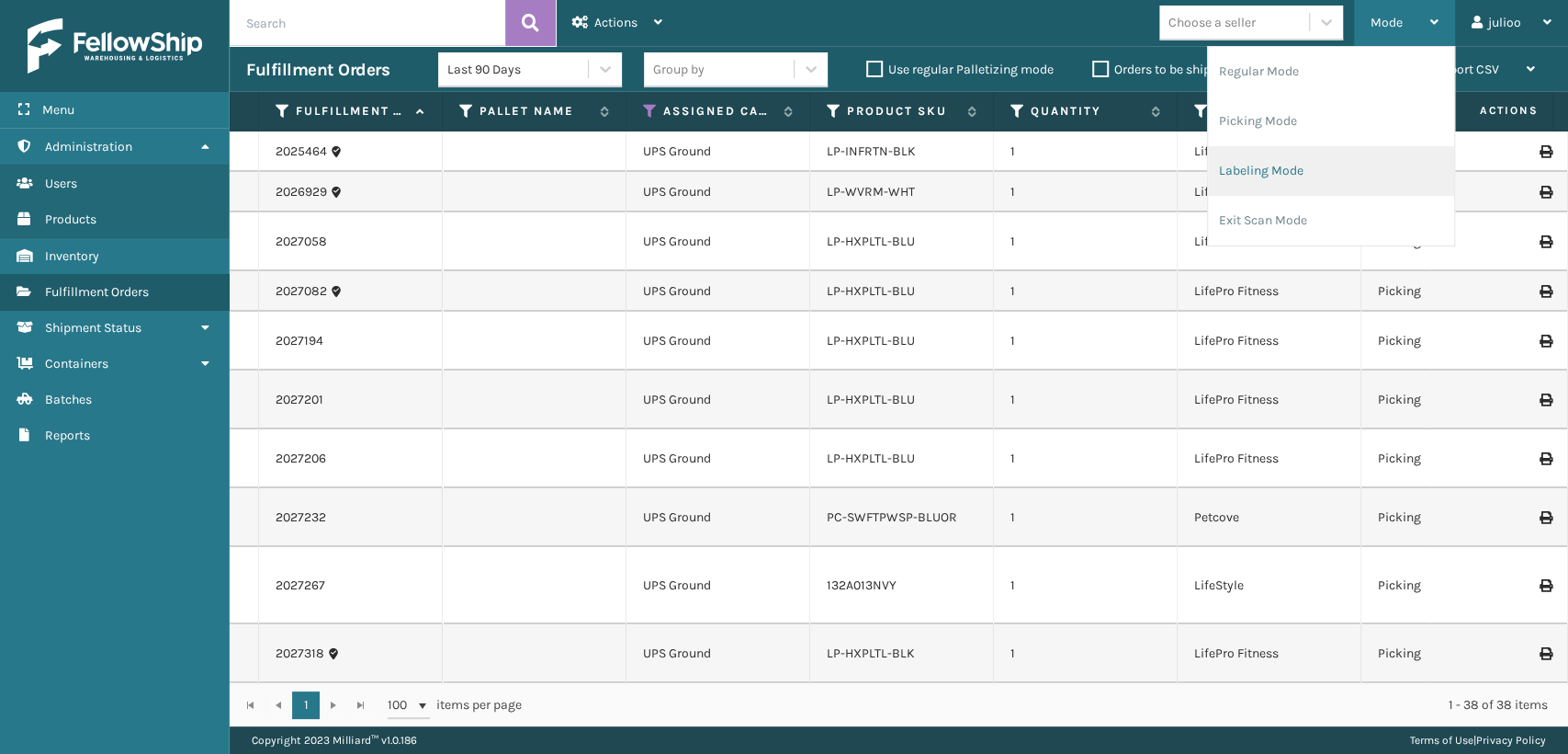
click at [1280, 168] on li "Labeling Mode" at bounding box center [1330, 171] width 246 height 50
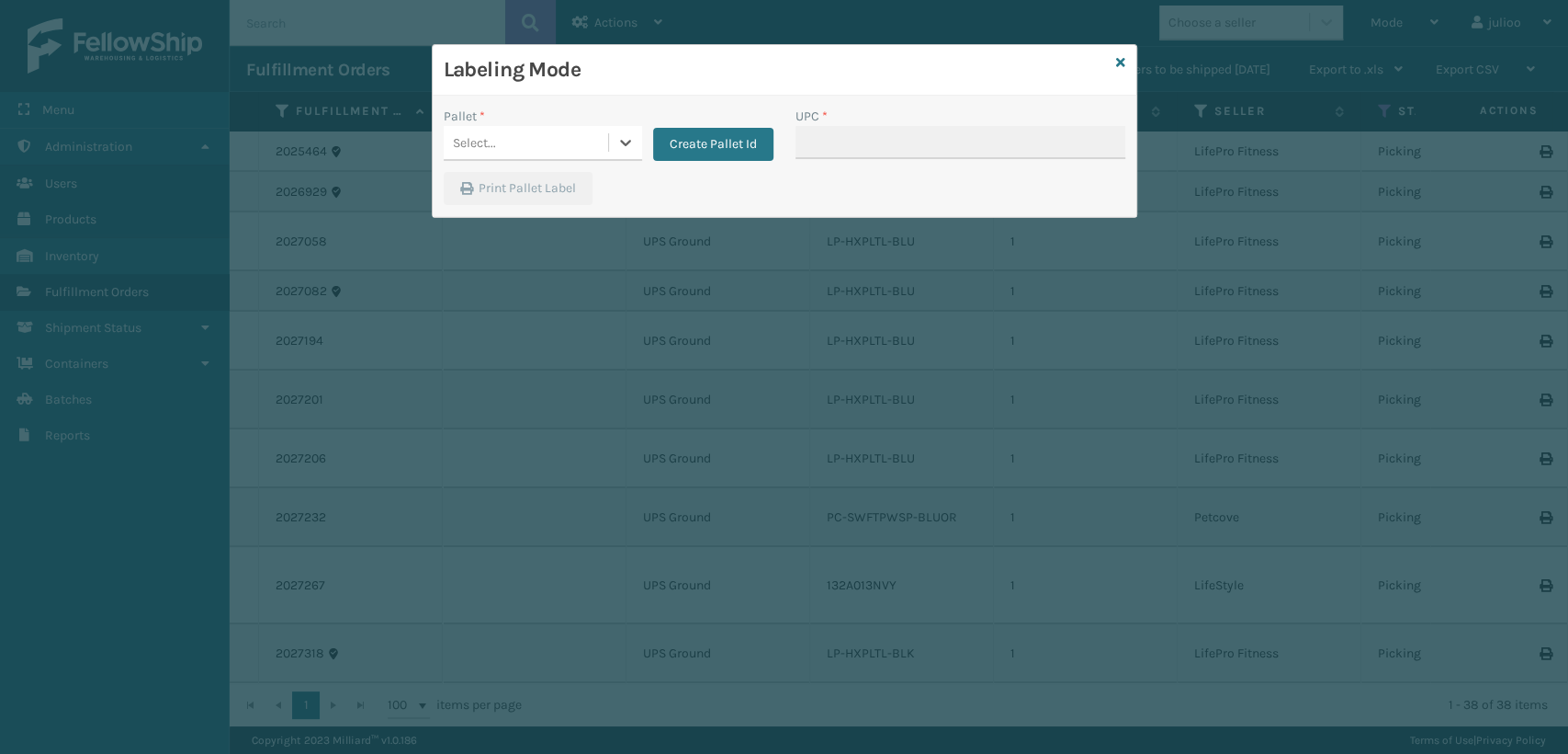
click at [504, 146] on div "Select..." at bounding box center [526, 143] width 165 height 30
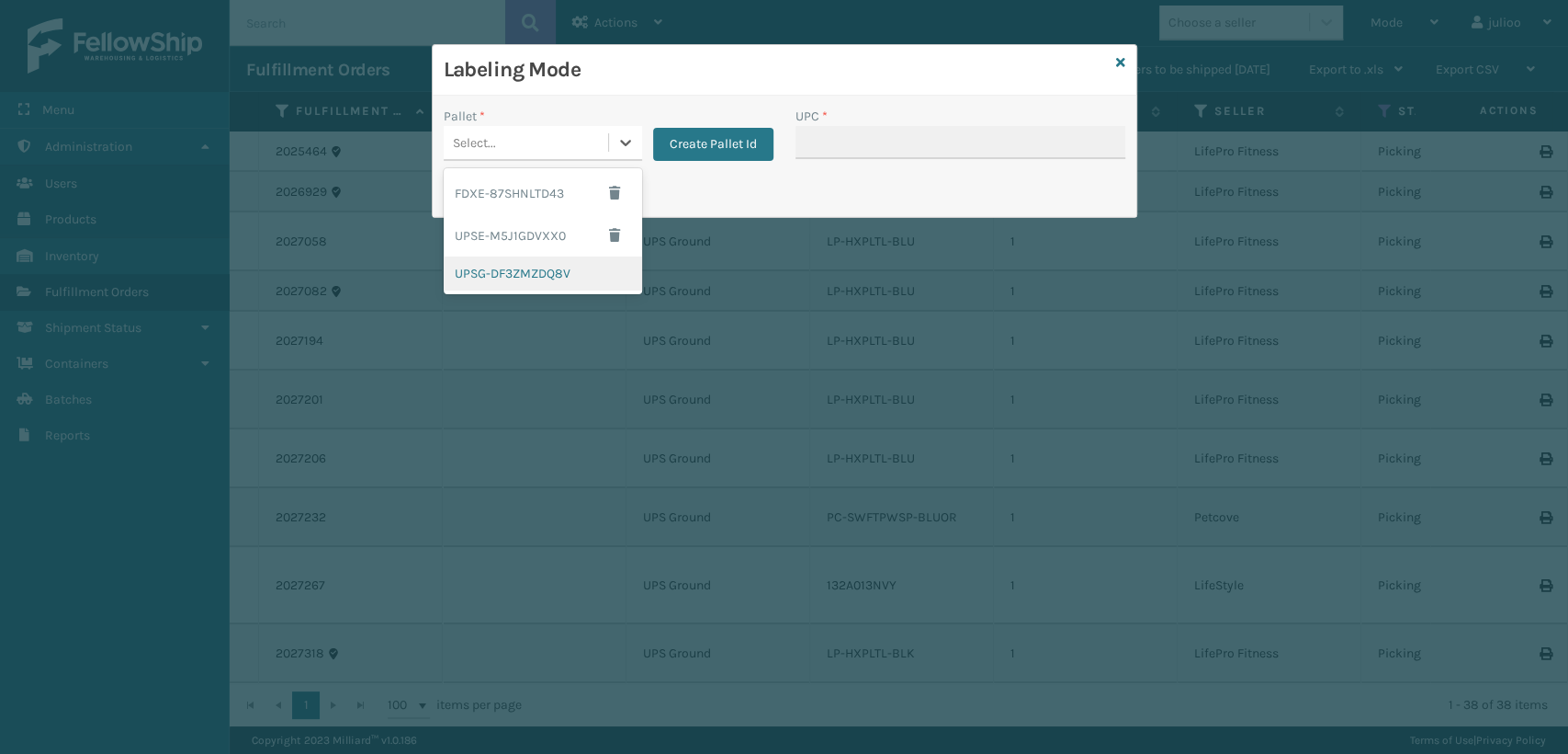
click at [483, 273] on div "UPSG-DF3ZMZDQ8V" at bounding box center [543, 273] width 198 height 34
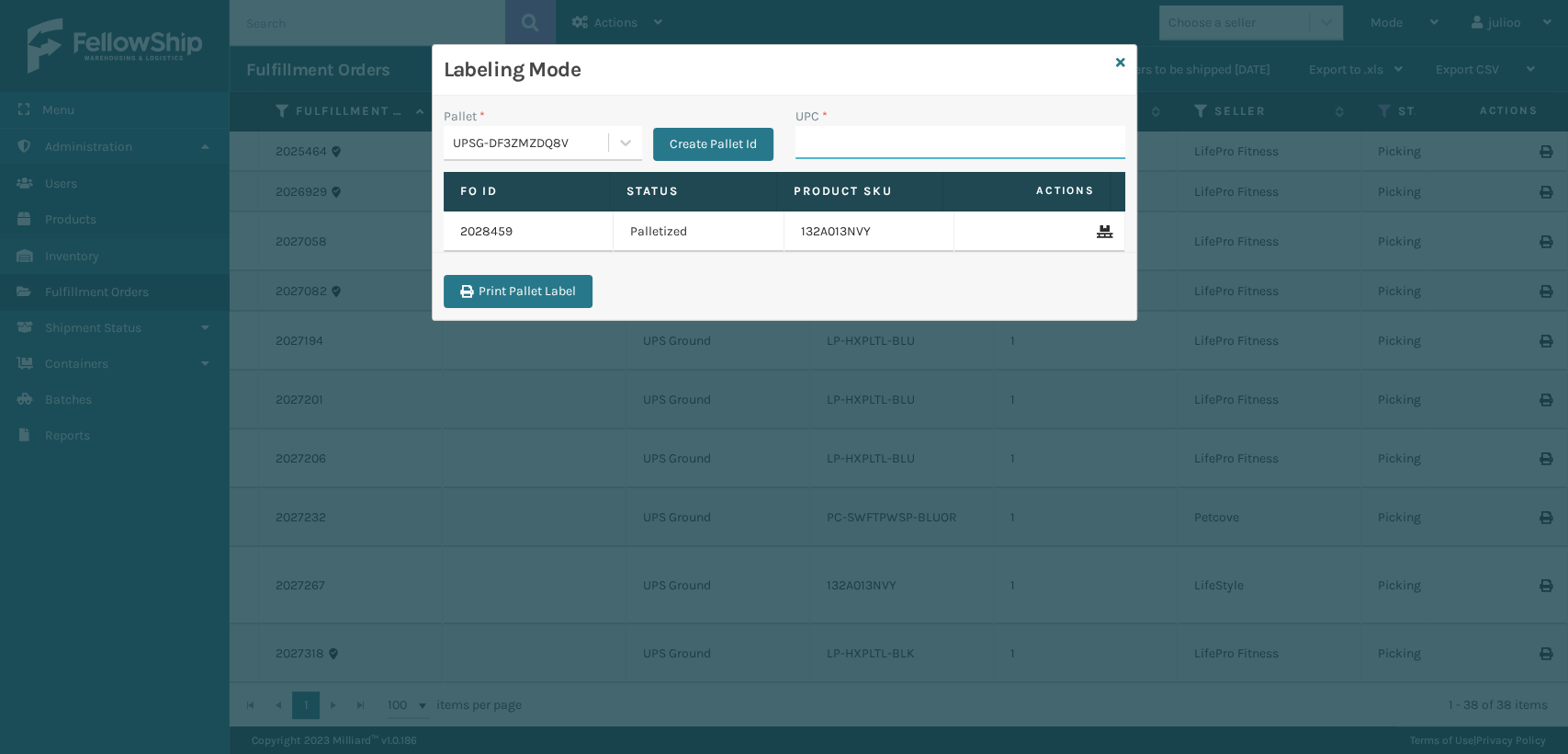
click at [828, 135] on input "UPC *" at bounding box center [961, 143] width 330 height 33
paste input "[PHONE_NUMBER]"
type input "[PHONE_NUMBER]"
type input "8"
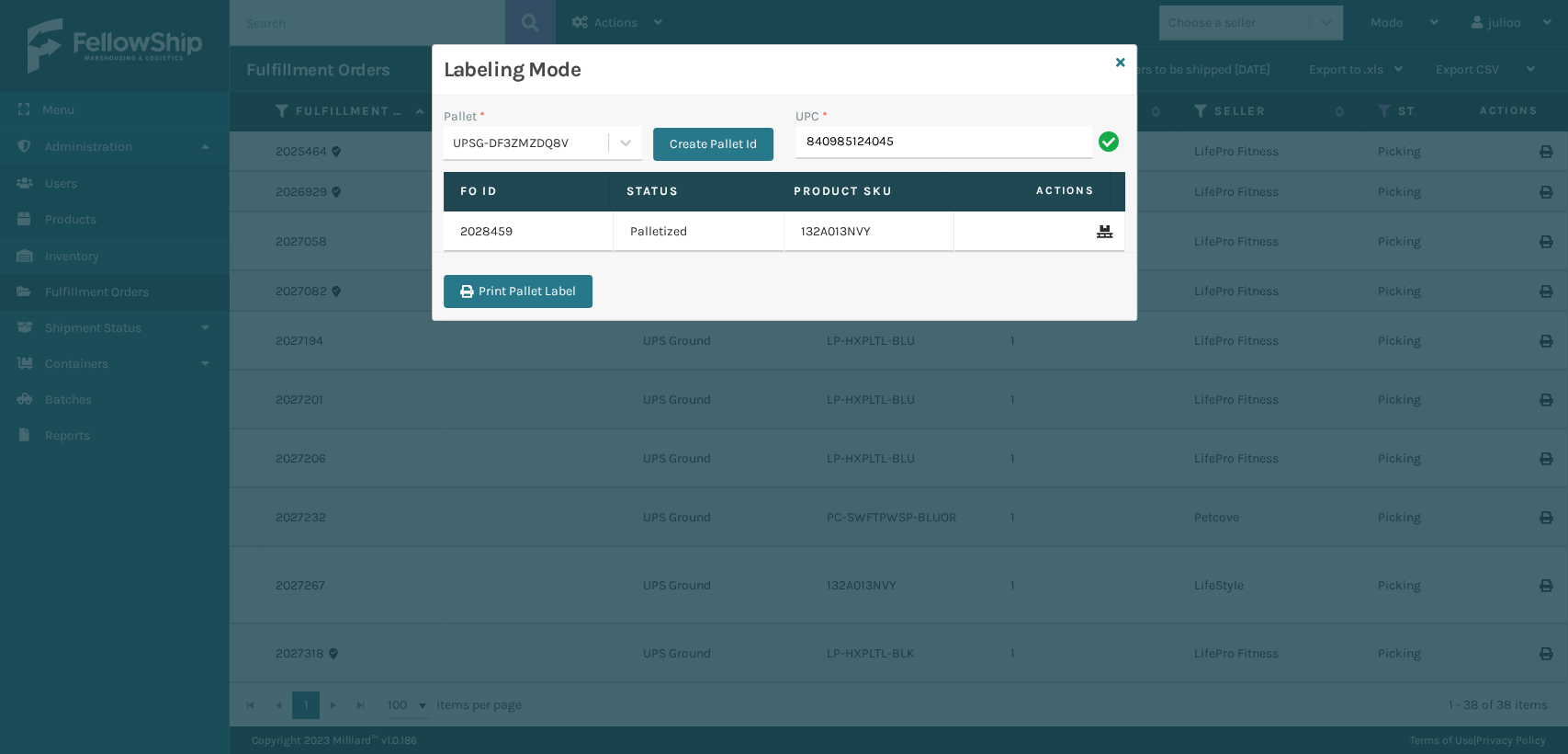
type input "840985124045"
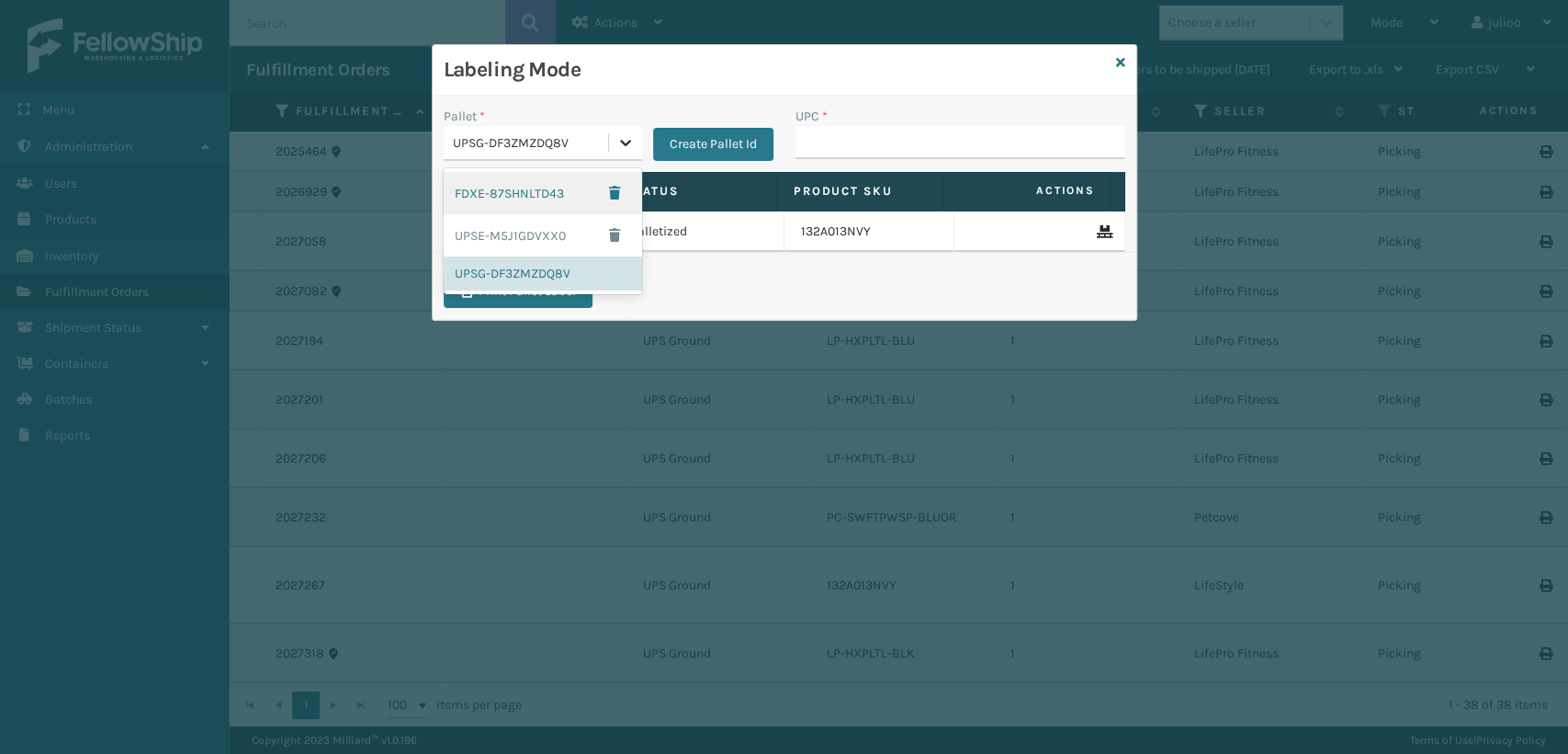
click at [634, 150] on div at bounding box center [626, 143] width 33 height 33
click at [718, 135] on button "Create Pallet Id" at bounding box center [713, 145] width 121 height 33
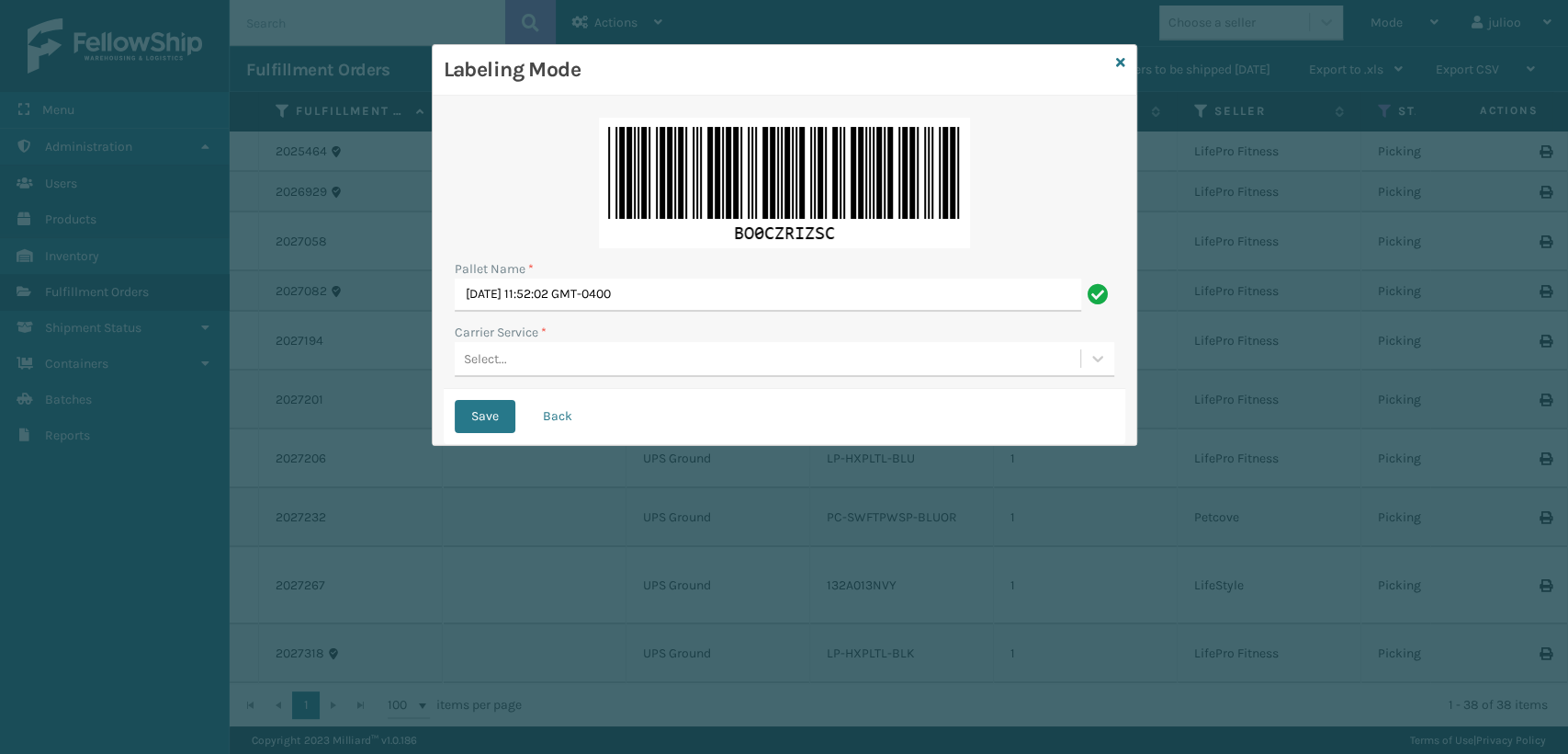
click at [532, 363] on div "Select..." at bounding box center [767, 359] width 626 height 30
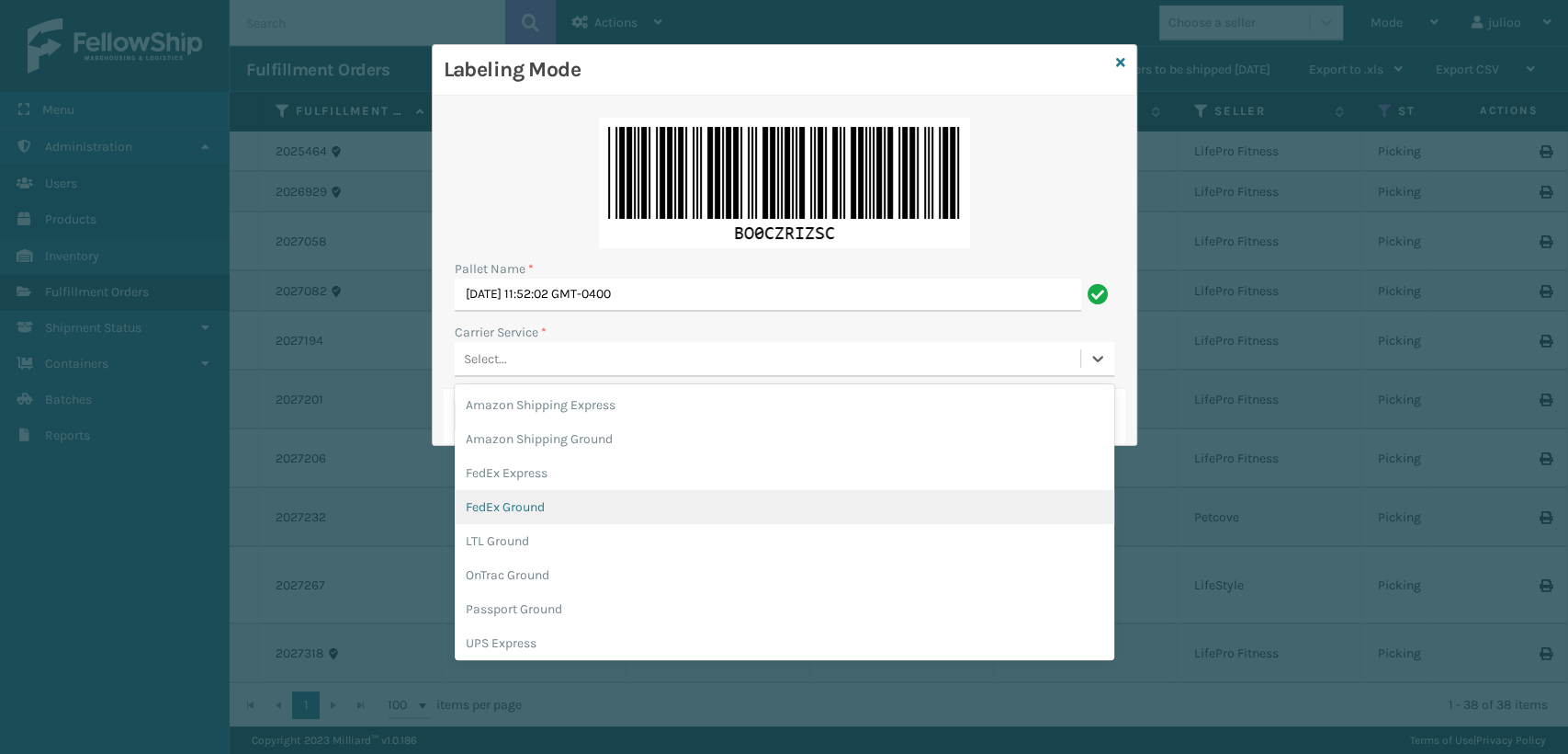
click at [496, 505] on div "FedEx Ground" at bounding box center [785, 507] width 660 height 34
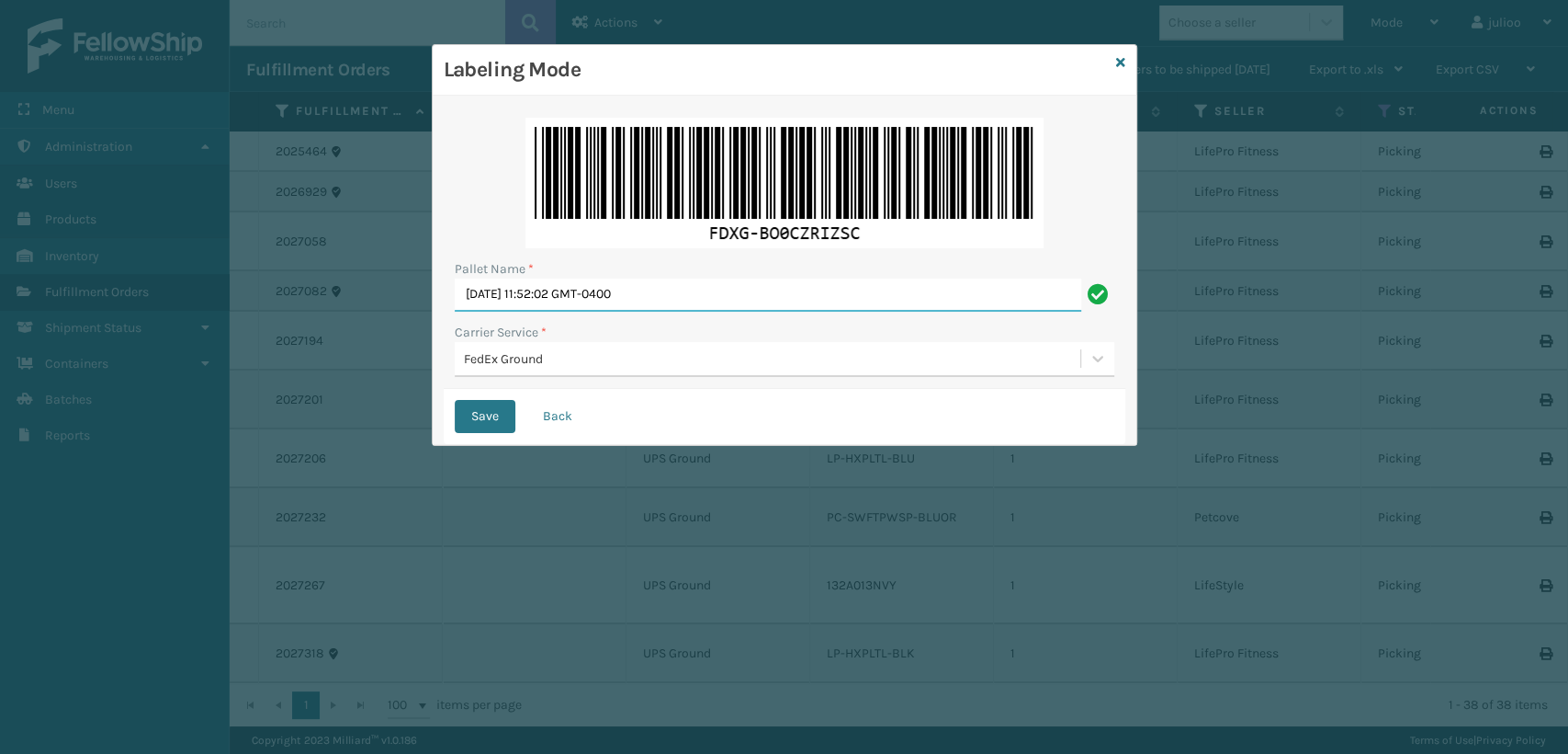
drag, startPoint x: 679, startPoint y: 290, endPoint x: 338, endPoint y: 318, distance: 342.1
click at [338, 318] on div "Labeling Mode Pallet Name * [DATE] 11:52:02 GMT-0400 Carrier Service * FedEx Gr…" at bounding box center [784, 377] width 1568 height 754
type input "T569406"
click at [455, 400] on button "Save" at bounding box center [486, 417] width 61 height 33
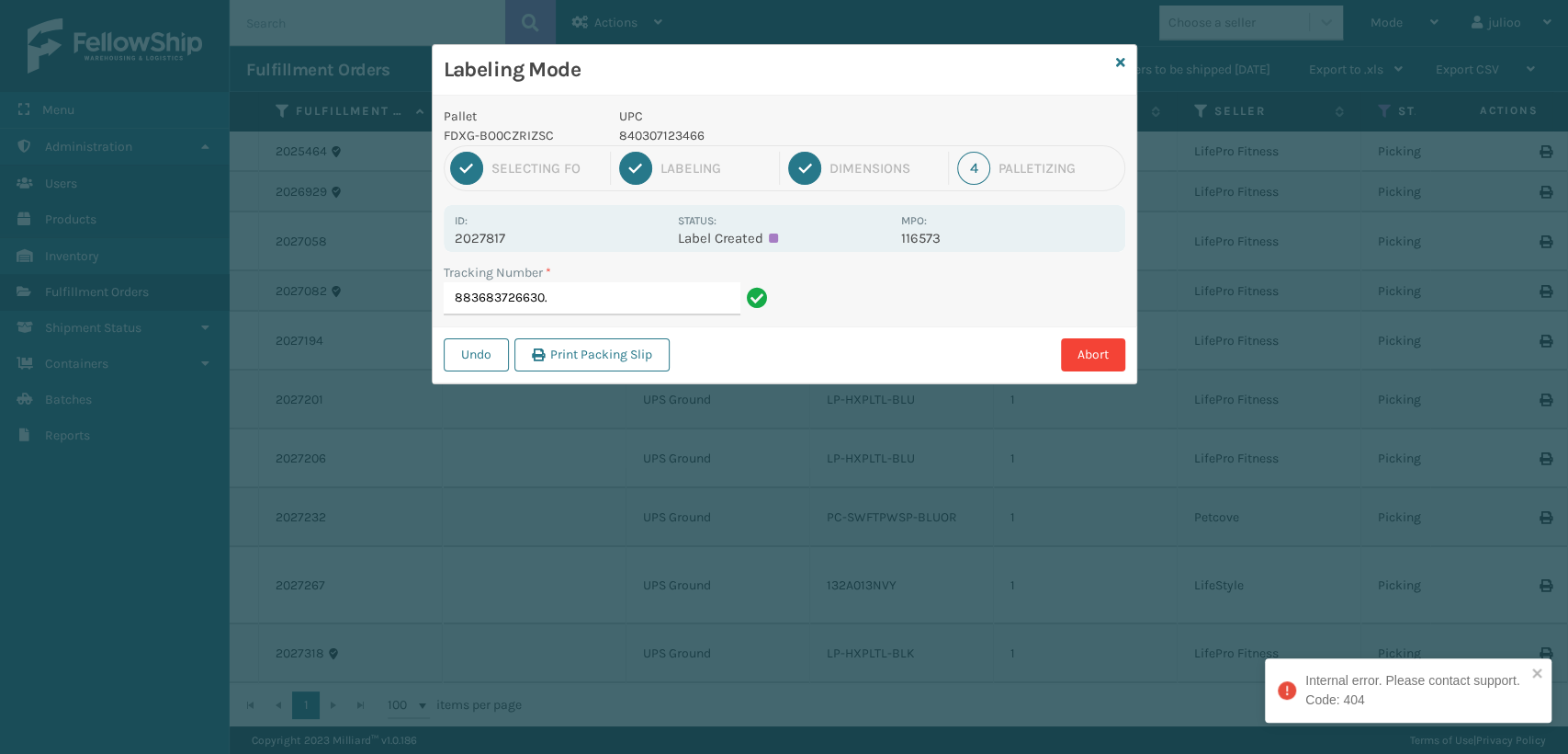
type input "883683726630"
type input "883683732484"
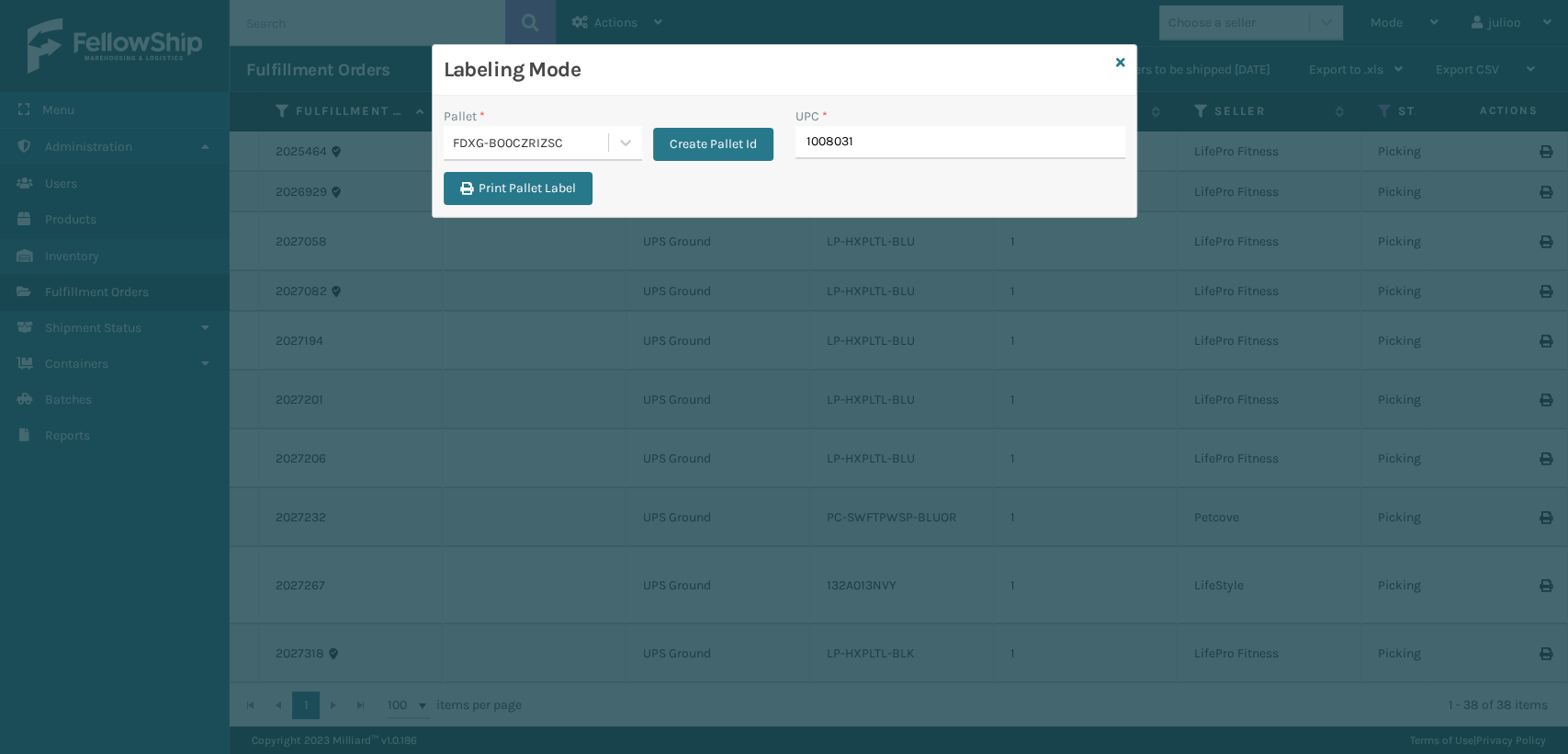
type input "10080313"
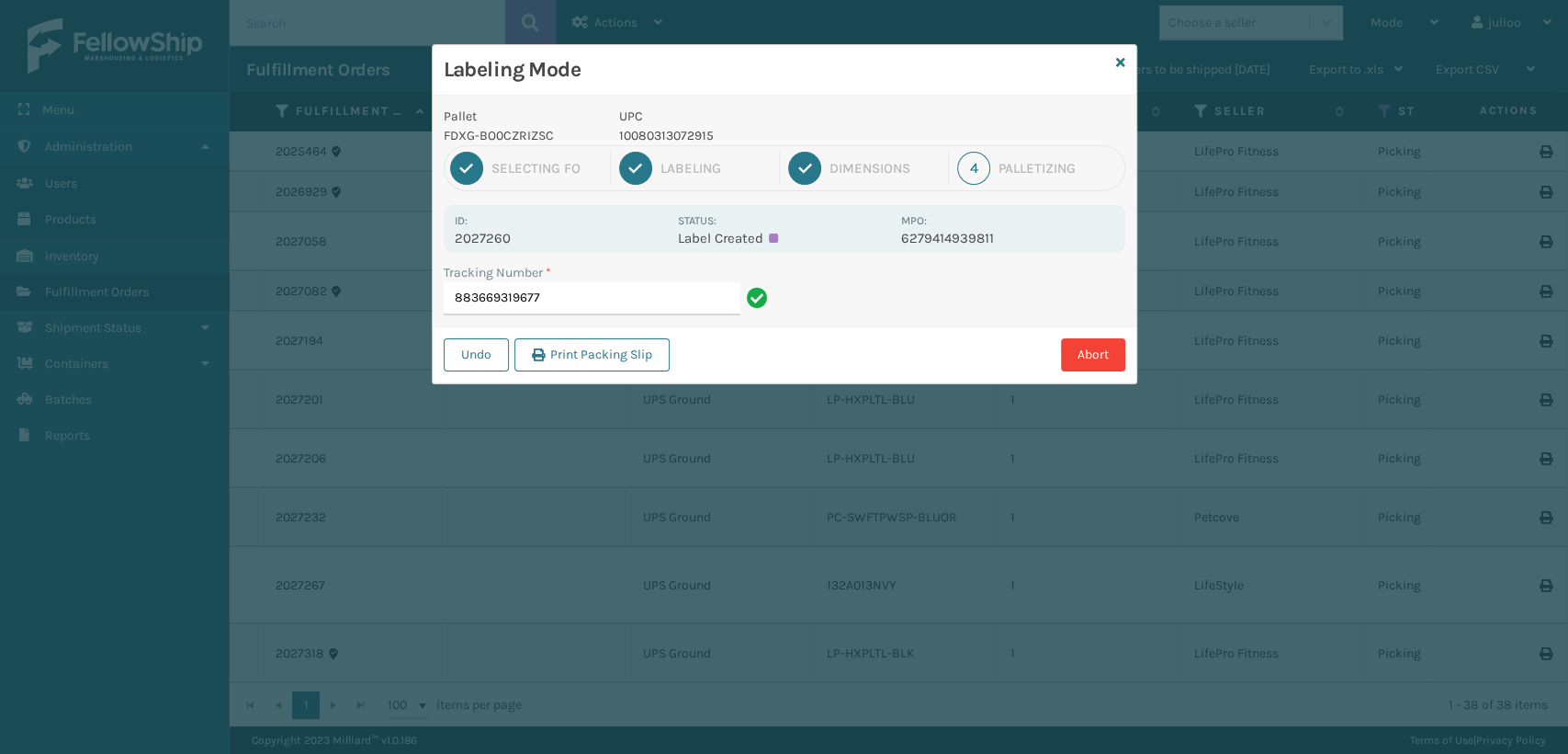
type input "883669319677"
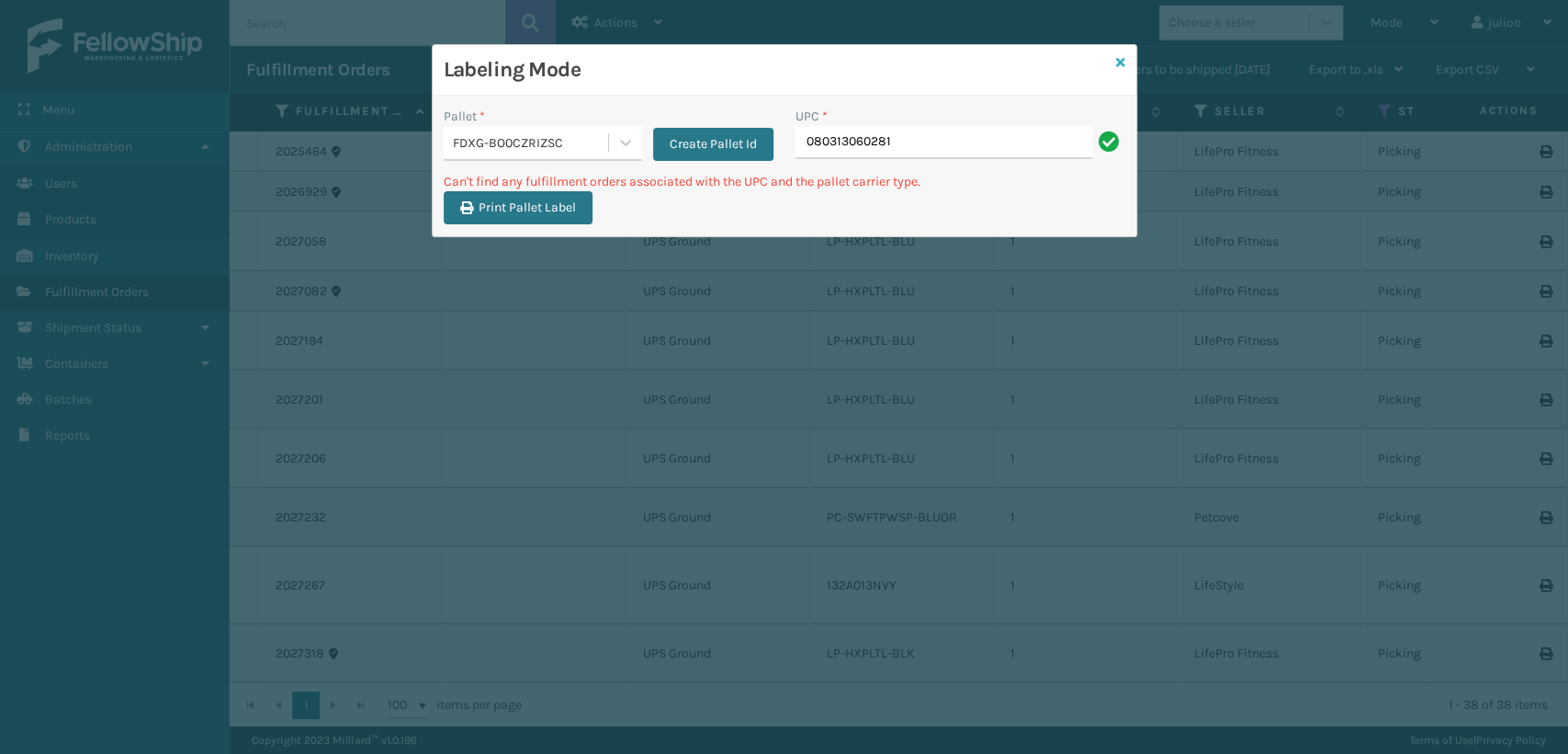
click at [1118, 53] on link at bounding box center [1121, 63] width 9 height 19
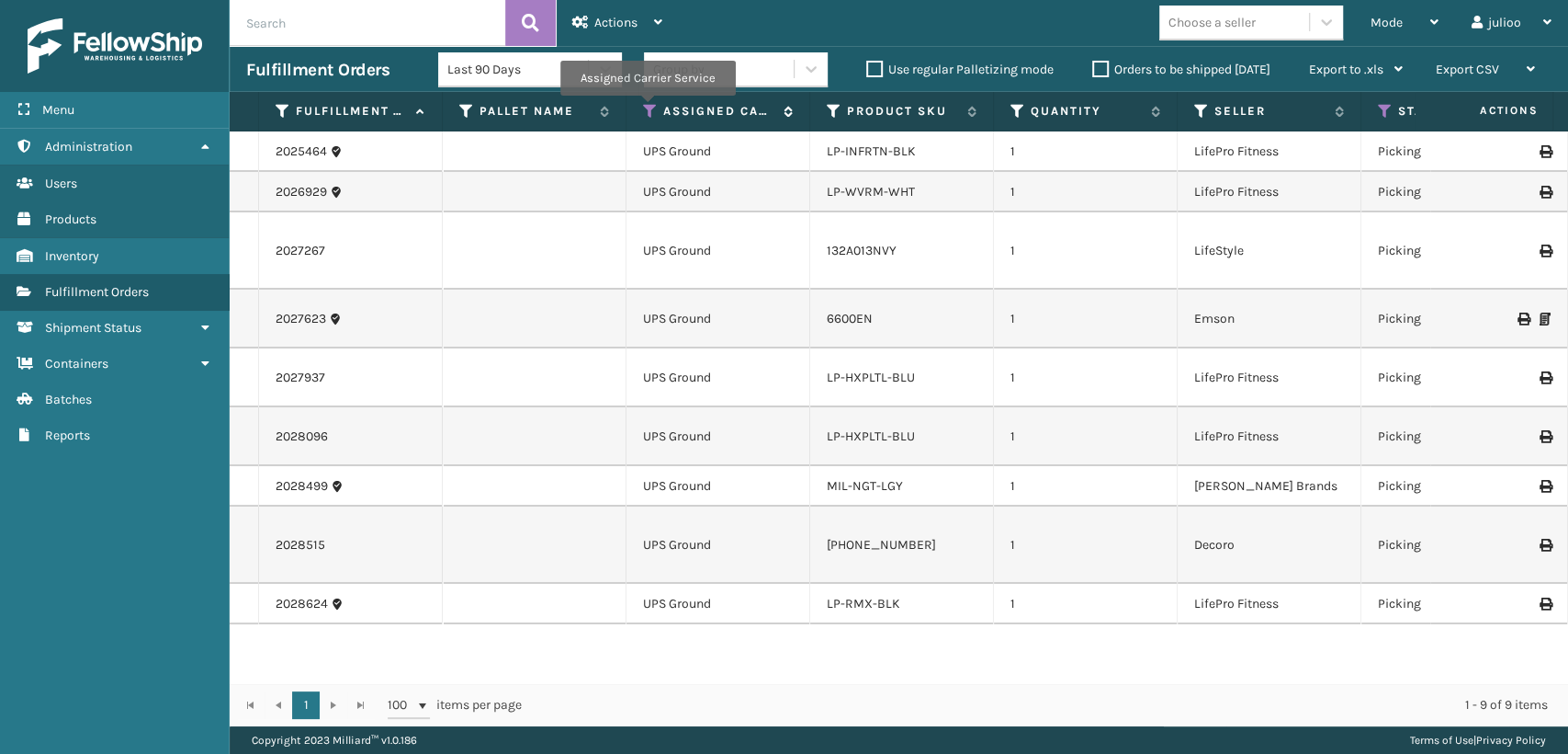
click at [647, 109] on icon at bounding box center [650, 112] width 15 height 17
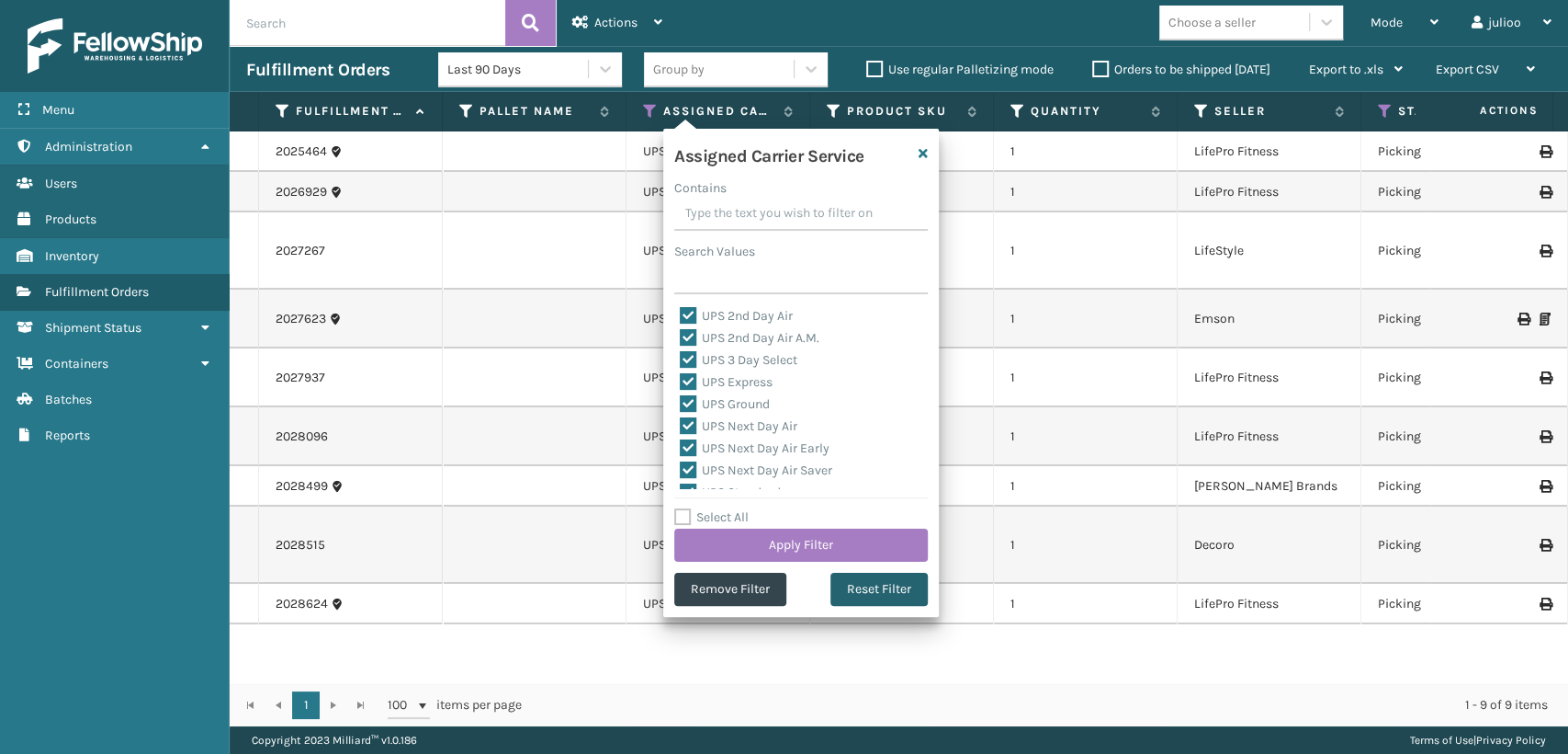
click at [860, 581] on button "Reset Filter" at bounding box center [880, 589] width 98 height 33
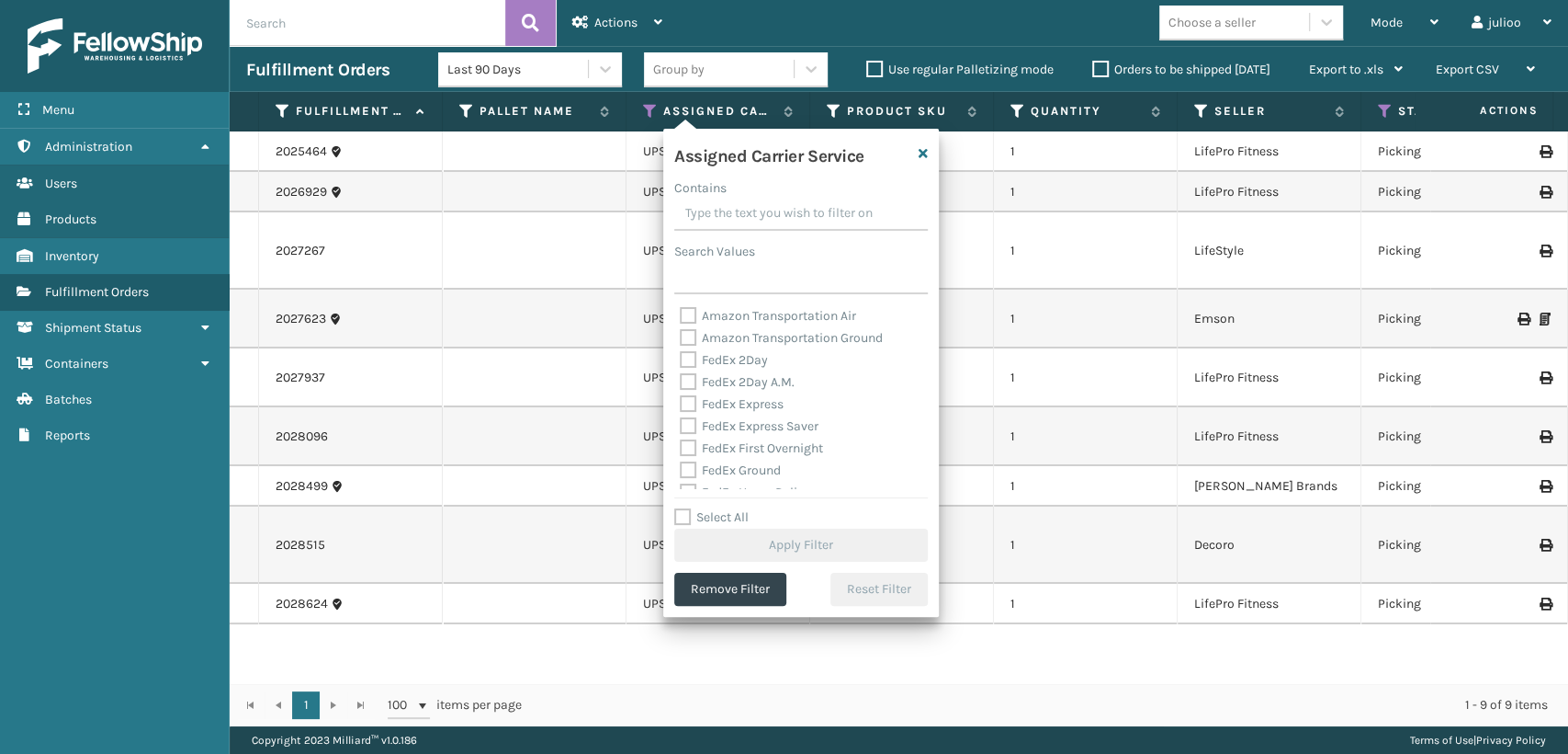
click at [685, 360] on label "FedEx 2Day" at bounding box center [724, 359] width 88 height 16
click at [681, 360] on input "FedEx 2Day" at bounding box center [680, 355] width 1 height 12
checkbox input "true"
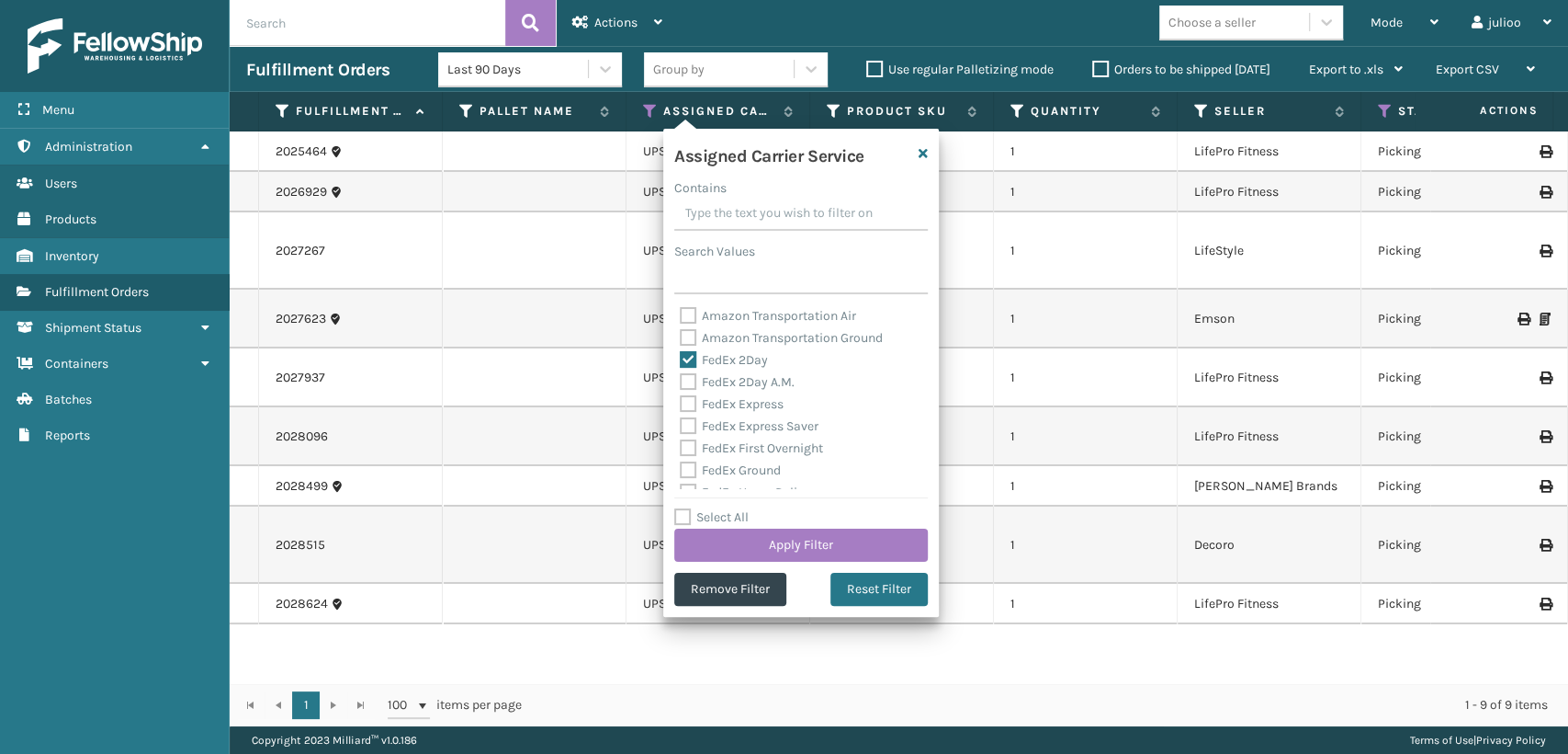
click at [690, 375] on label "FedEx 2Day A.M." at bounding box center [737, 382] width 115 height 16
click at [681, 375] on input "FedEx 2Day A.M." at bounding box center [680, 377] width 1 height 12
checkbox input "true"
click at [691, 407] on label "FedEx Express" at bounding box center [731, 404] width 104 height 16
click at [681, 406] on input "FedEx Express" at bounding box center [680, 399] width 1 height 12
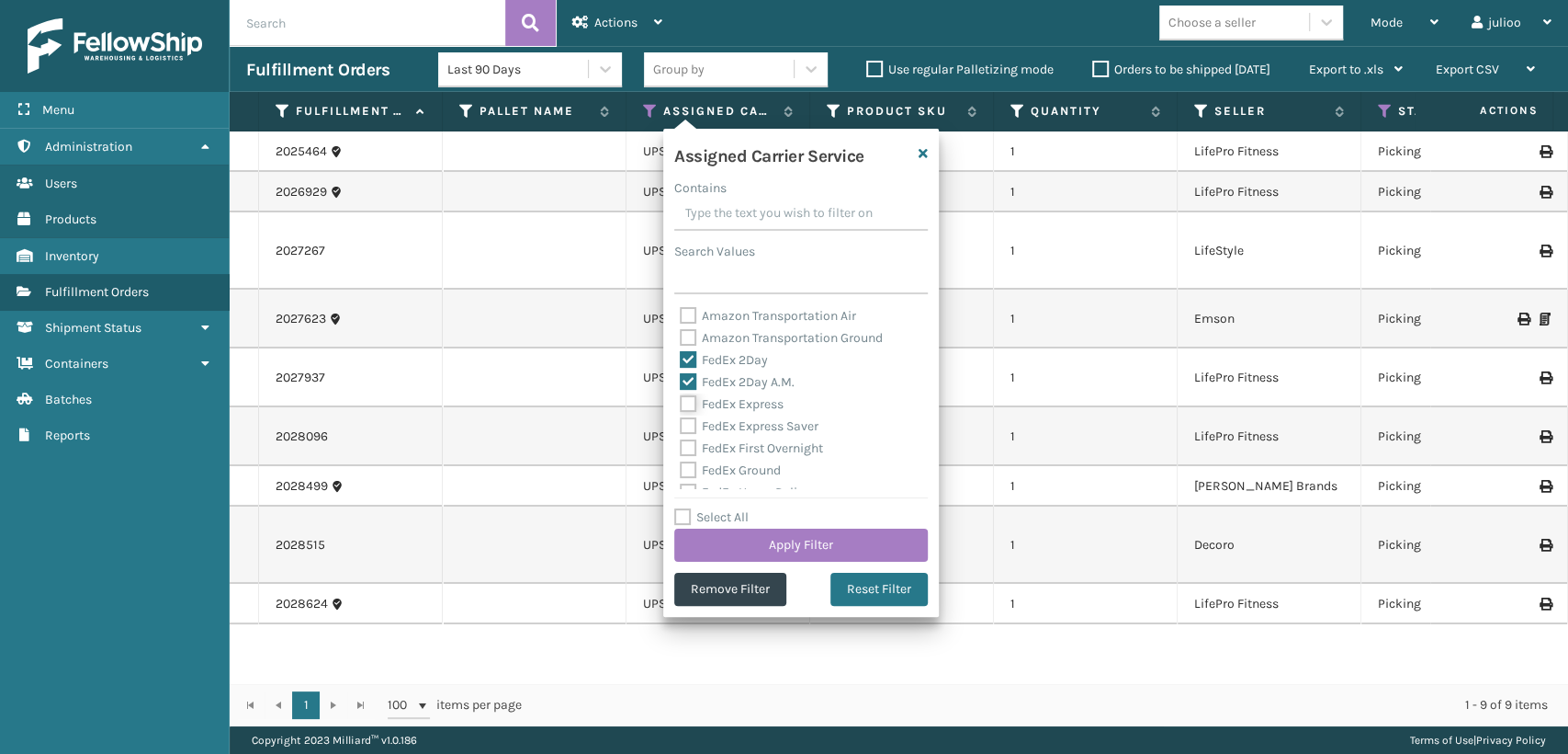
checkbox input "true"
click at [690, 418] on label "FedEx Express Saver" at bounding box center [749, 426] width 139 height 16
click at [681, 418] on input "FedEx Express Saver" at bounding box center [680, 421] width 1 height 12
checkbox input "true"
click at [688, 448] on label "FedEx First Overnight" at bounding box center [752, 448] width 144 height 16
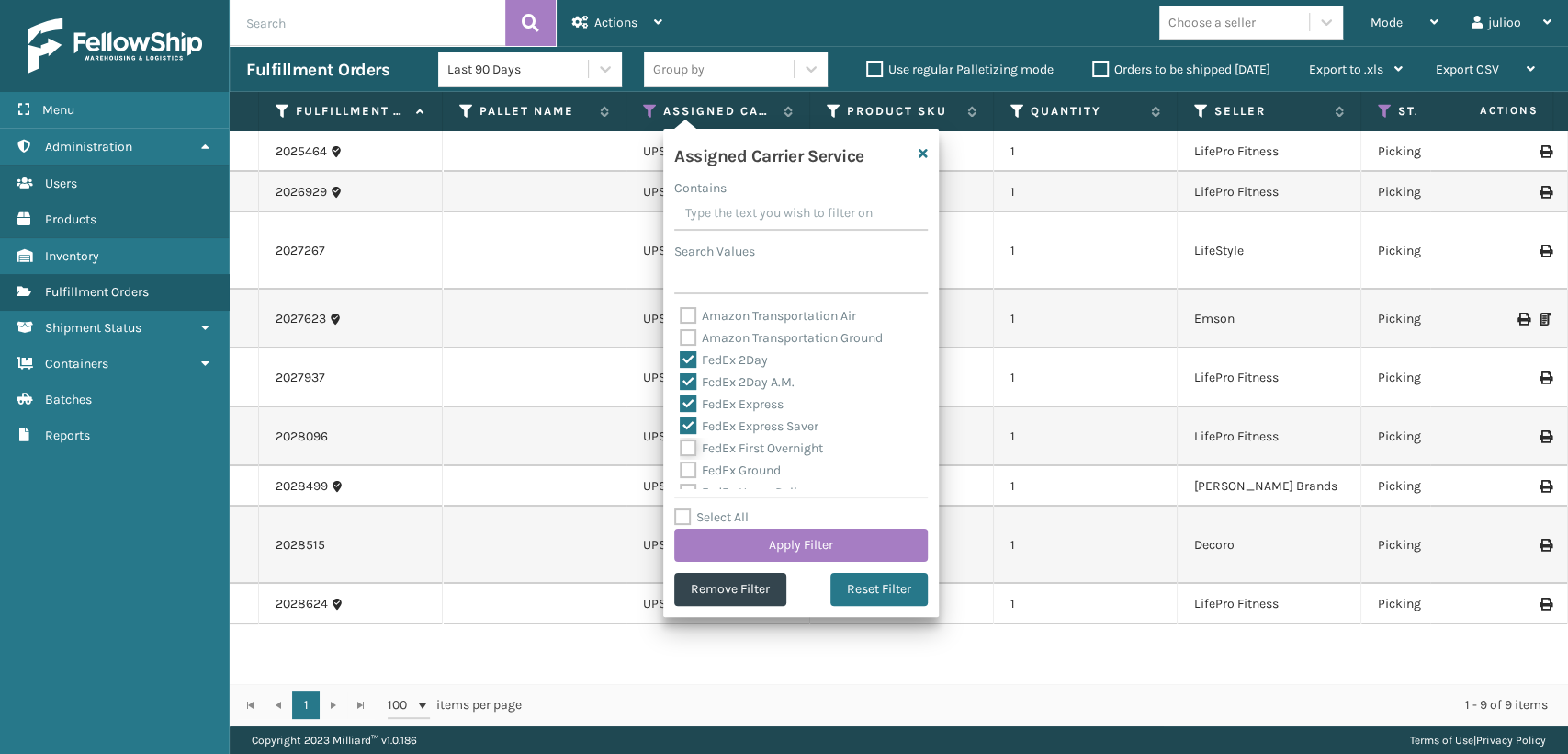
click at [681, 448] on input "FedEx First Overnight" at bounding box center [680, 443] width 1 height 12
checkbox input "true"
click at [688, 467] on label "FedEx Ground" at bounding box center [731, 470] width 101 height 16
click at [681, 467] on input "FedEx Ground" at bounding box center [680, 465] width 1 height 12
checkbox input "true"
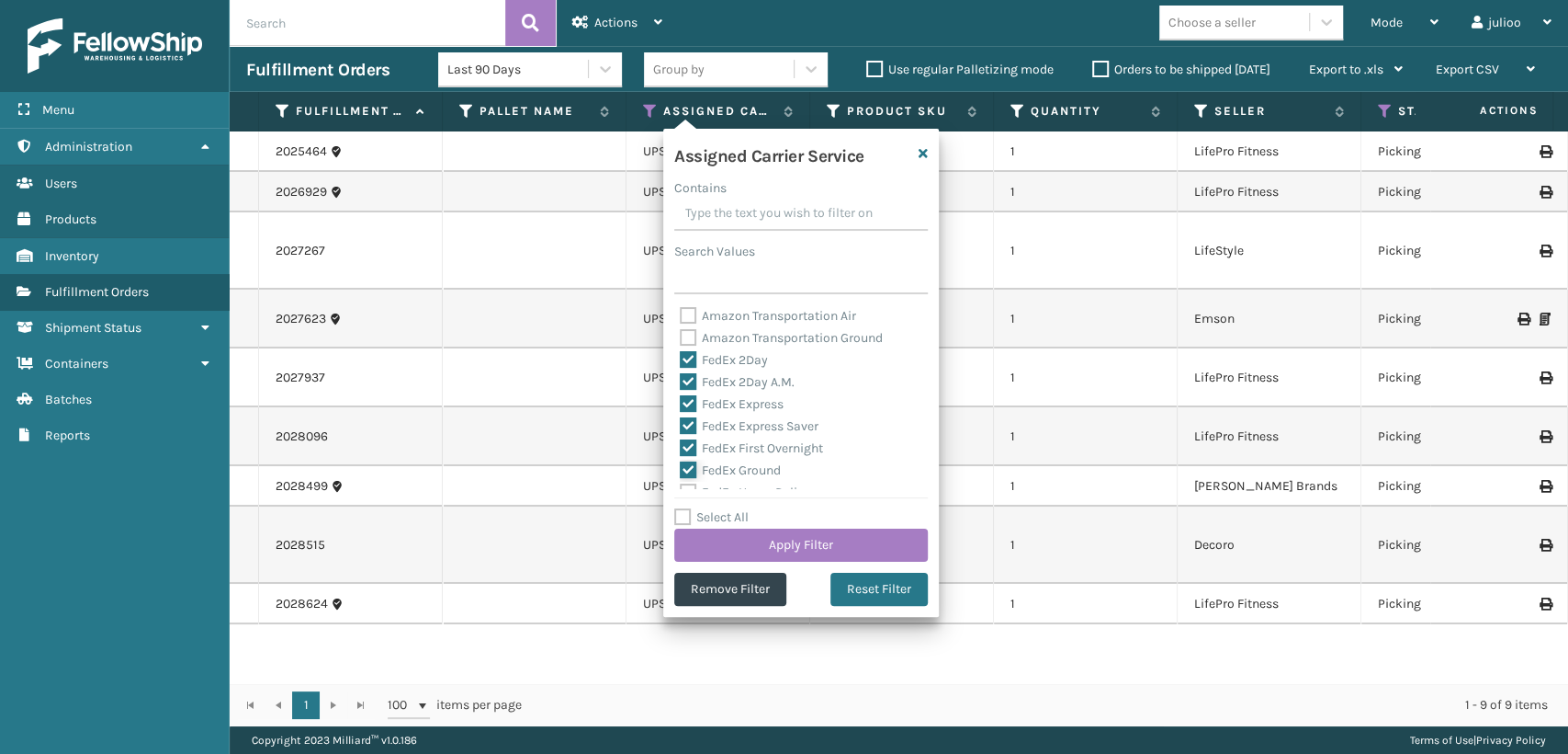
scroll to position [102, 0]
drag, startPoint x: 684, startPoint y: 391, endPoint x: 684, endPoint y: 450, distance: 59.0
click at [684, 400] on div "FedEx Home Delivery" at bounding box center [801, 391] width 242 height 22
click at [684, 385] on label "FedEx Home Delivery" at bounding box center [751, 390] width 142 height 16
click at [681, 385] on input "FedEx Home Delivery" at bounding box center [680, 385] width 1 height 12
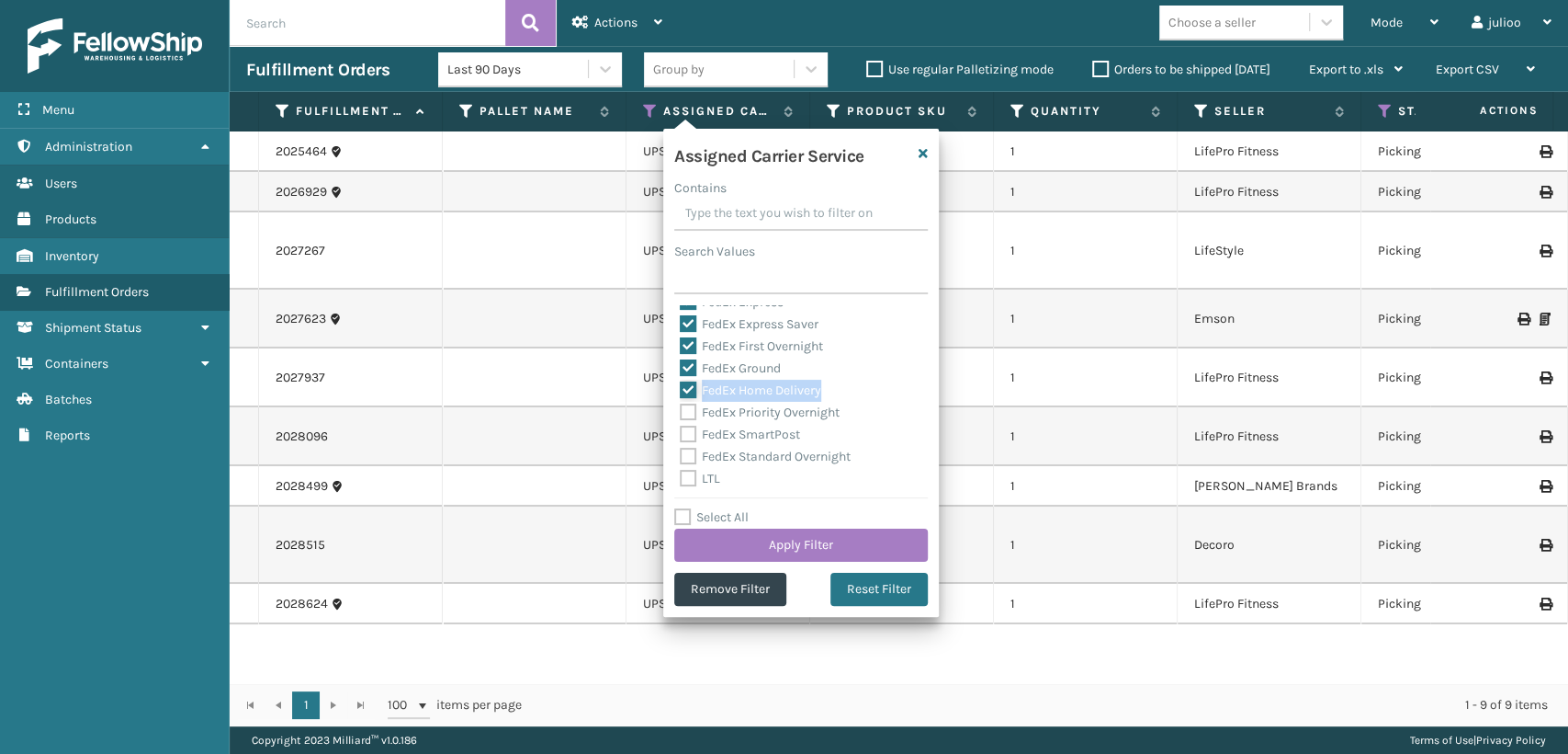
checkbox input "true"
click at [685, 406] on label "FedEx Priority Overnight" at bounding box center [760, 412] width 160 height 16
click at [685, 413] on label "FedEx Priority Overnight" at bounding box center [760, 412] width 160 height 16
click at [681, 413] on input "FedEx Priority Overnight" at bounding box center [680, 407] width 1 height 12
checkbox input "true"
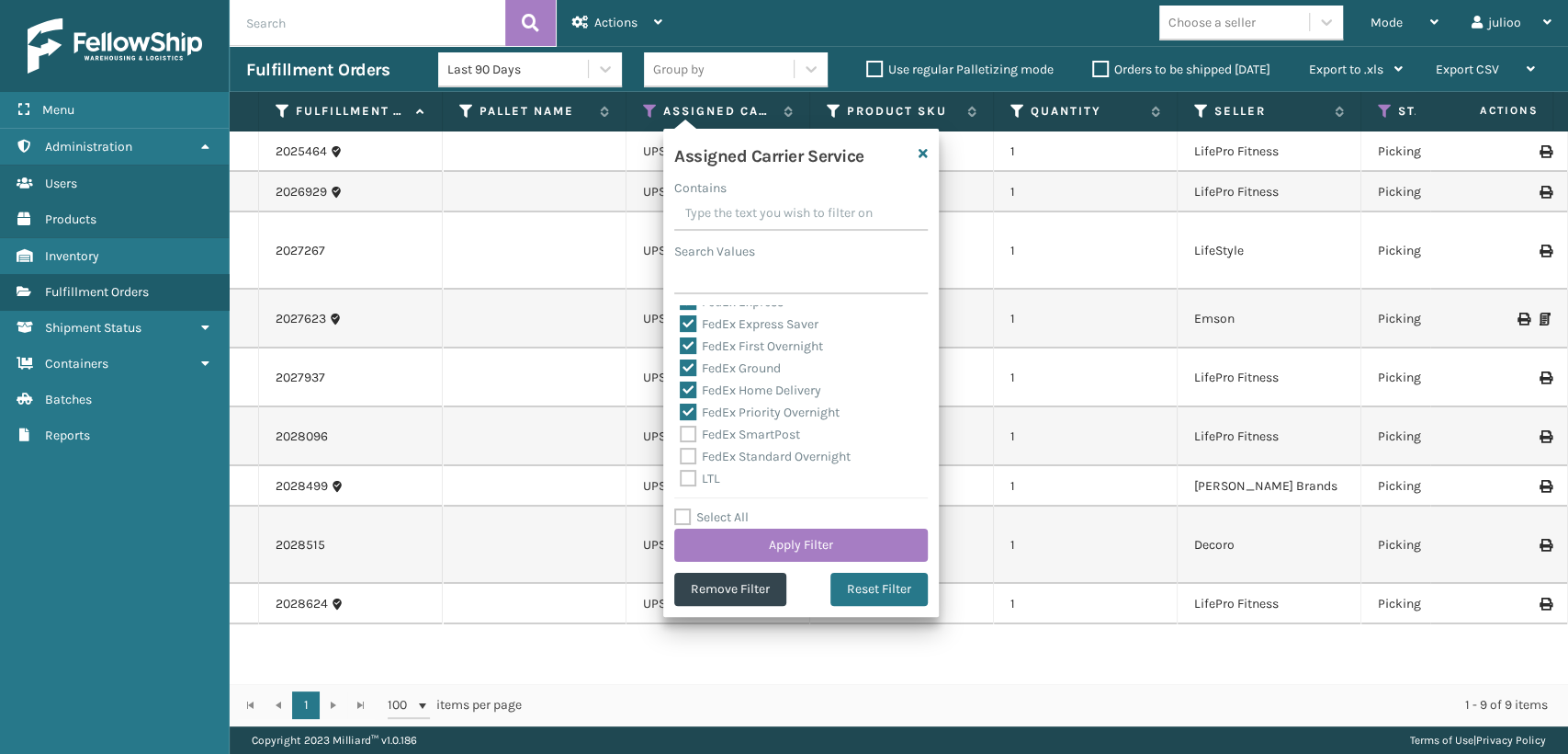
click at [684, 436] on label "FedEx SmartPost" at bounding box center [740, 434] width 121 height 16
click at [681, 436] on input "FedEx SmartPost" at bounding box center [680, 430] width 1 height 12
checkbox input "true"
click at [689, 454] on label "FedEx Standard Overnight" at bounding box center [765, 456] width 170 height 16
click at [681, 454] on input "FedEx Standard Overnight" at bounding box center [680, 452] width 1 height 12
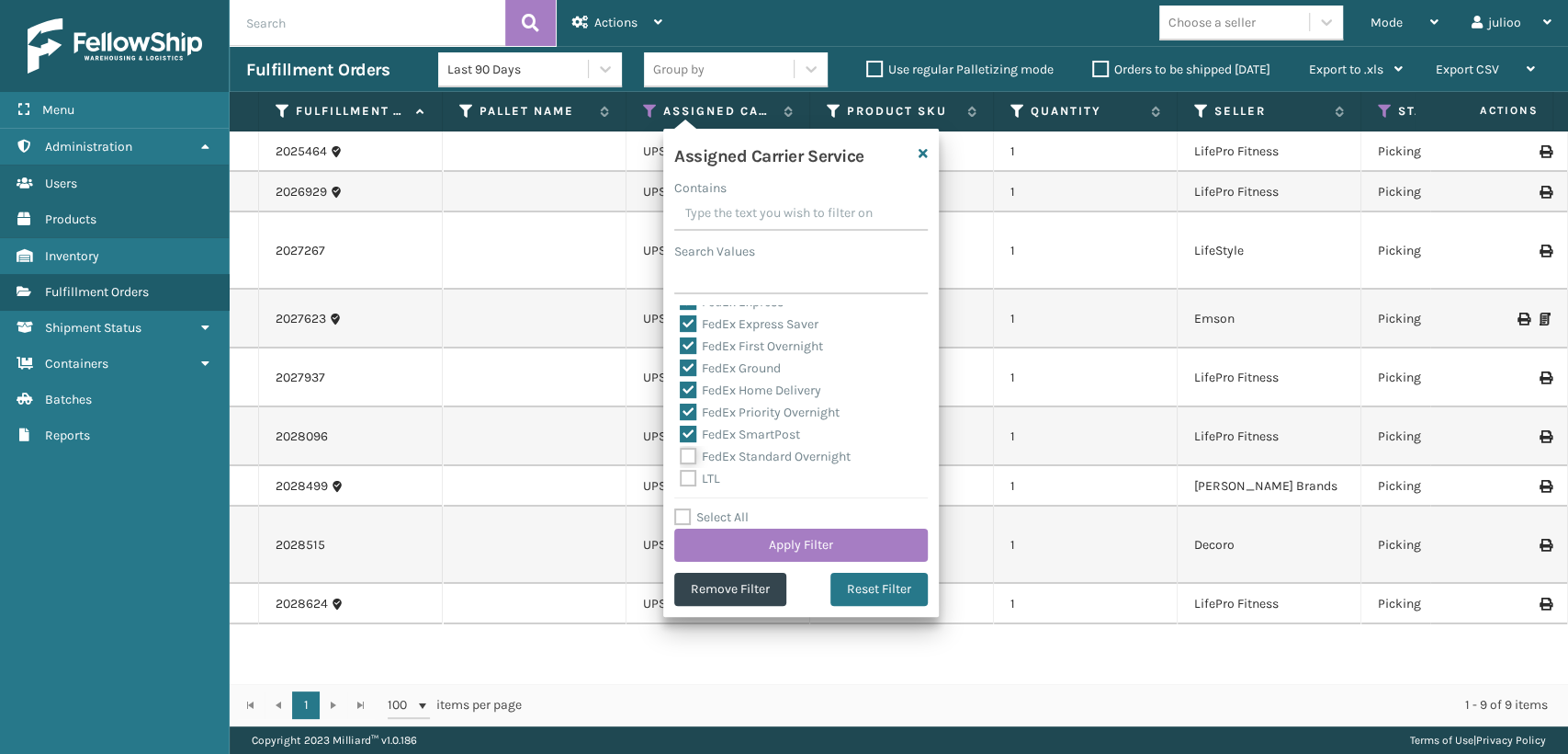
checkbox input "true"
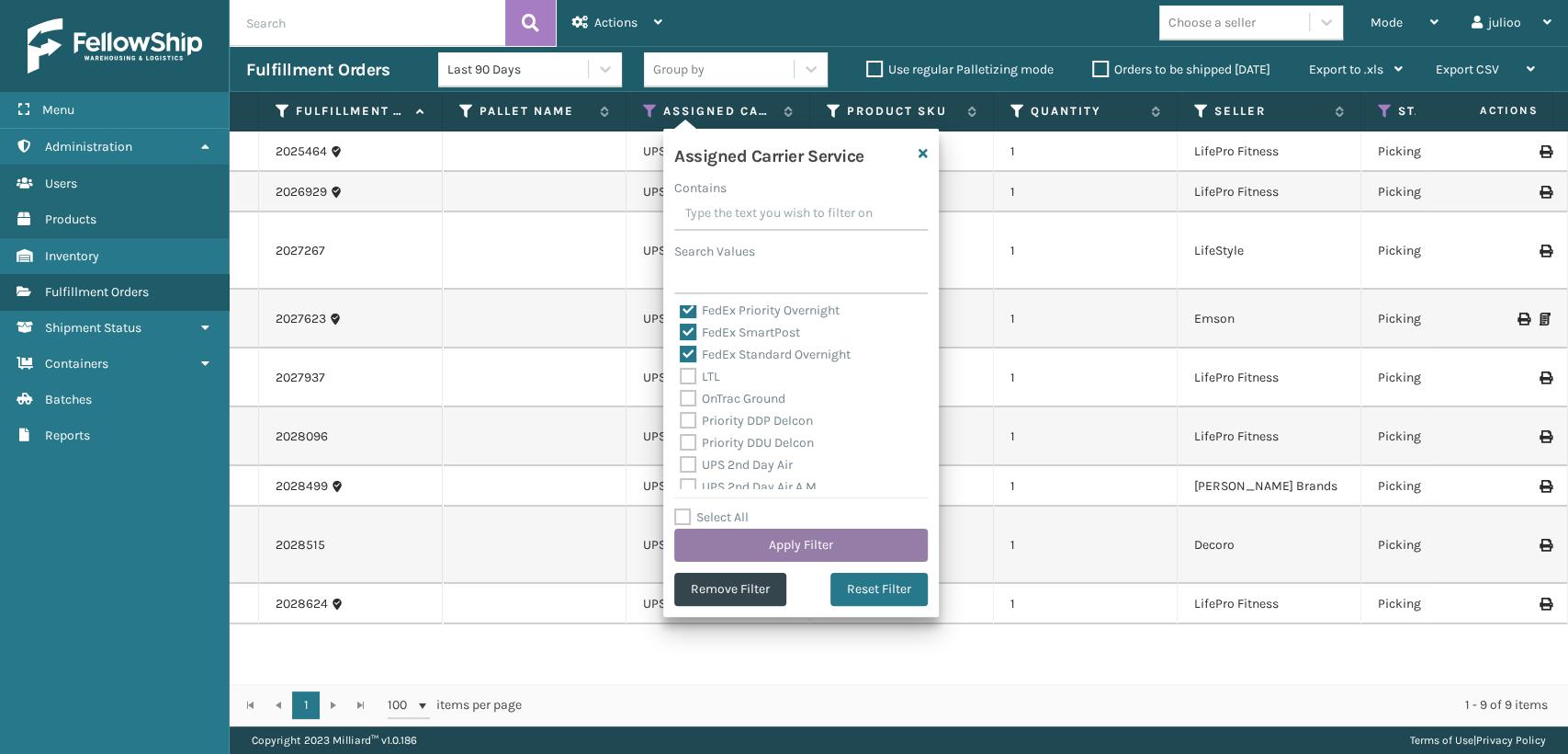
click at [771, 538] on button "Apply Filter" at bounding box center [801, 545] width 253 height 33
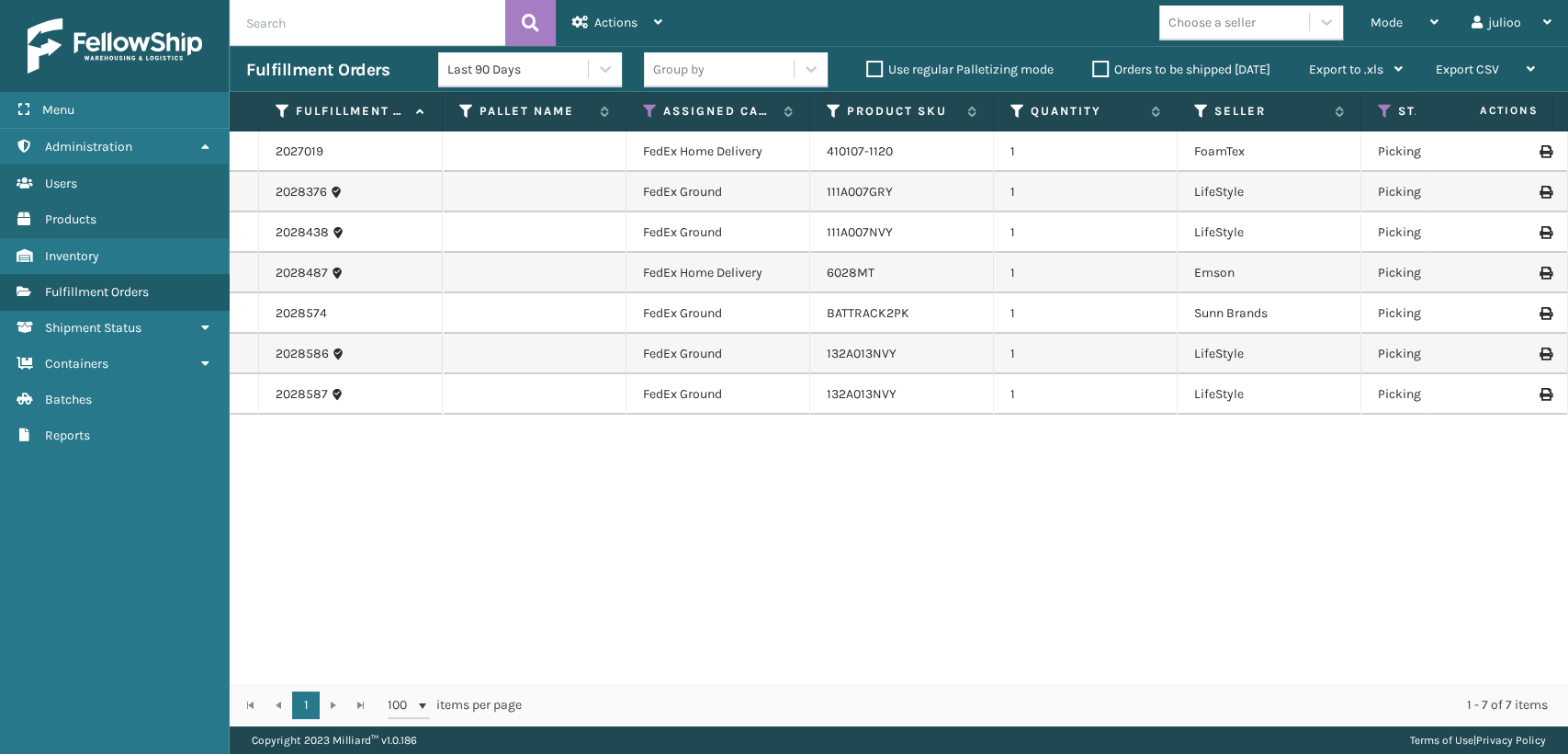
click at [875, 281] on td "6028MT" at bounding box center [902, 273] width 183 height 41
click at [840, 270] on link "6028MT" at bounding box center [851, 272] width 48 height 16
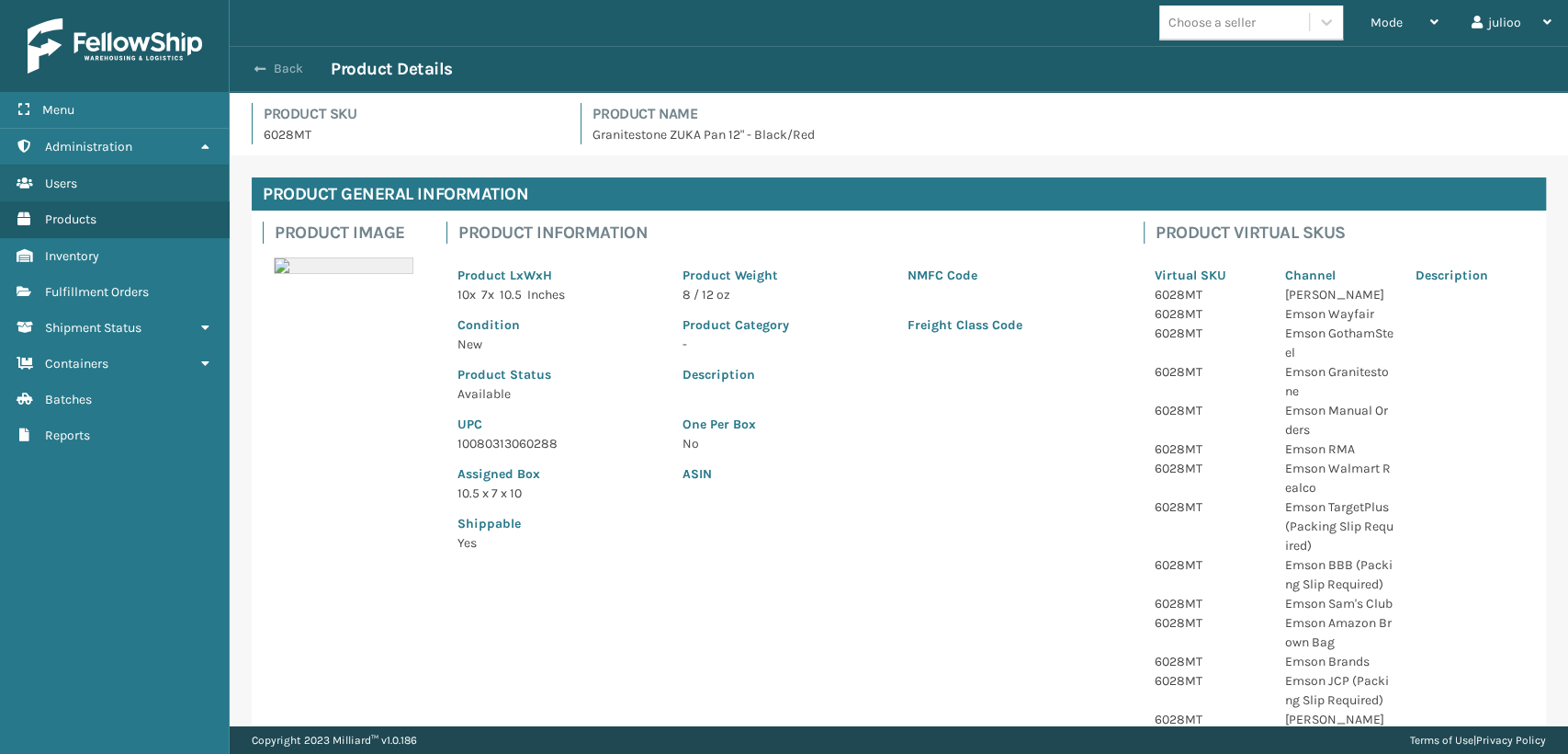
click at [263, 63] on span "button" at bounding box center [260, 69] width 11 height 13
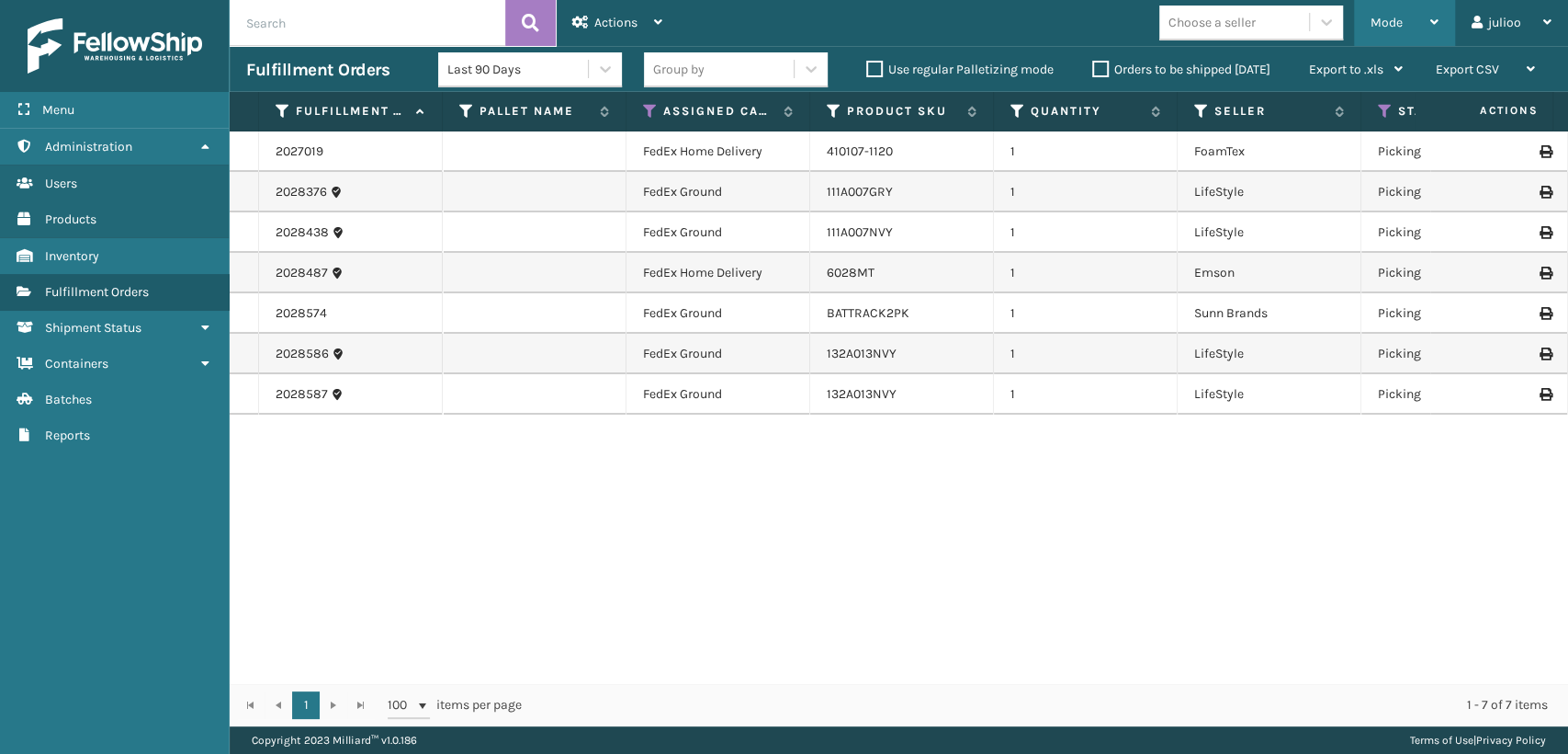
drag, startPoint x: 1404, startPoint y: 11, endPoint x: 1362, endPoint y: 84, distance: 84.2
click at [1400, 12] on div "Mode" at bounding box center [1405, 23] width 68 height 46
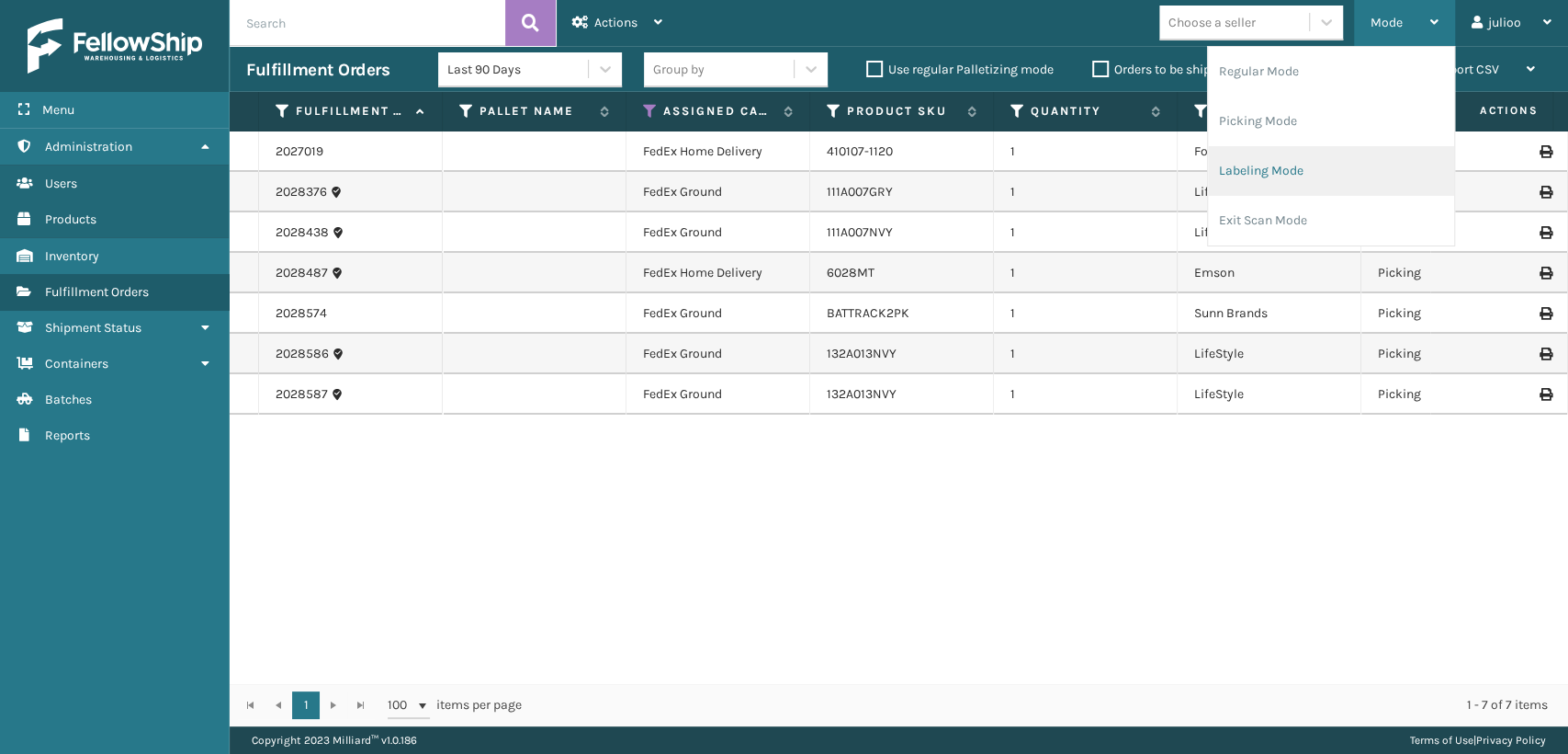
click at [1310, 185] on li "Labeling Mode" at bounding box center [1330, 171] width 246 height 50
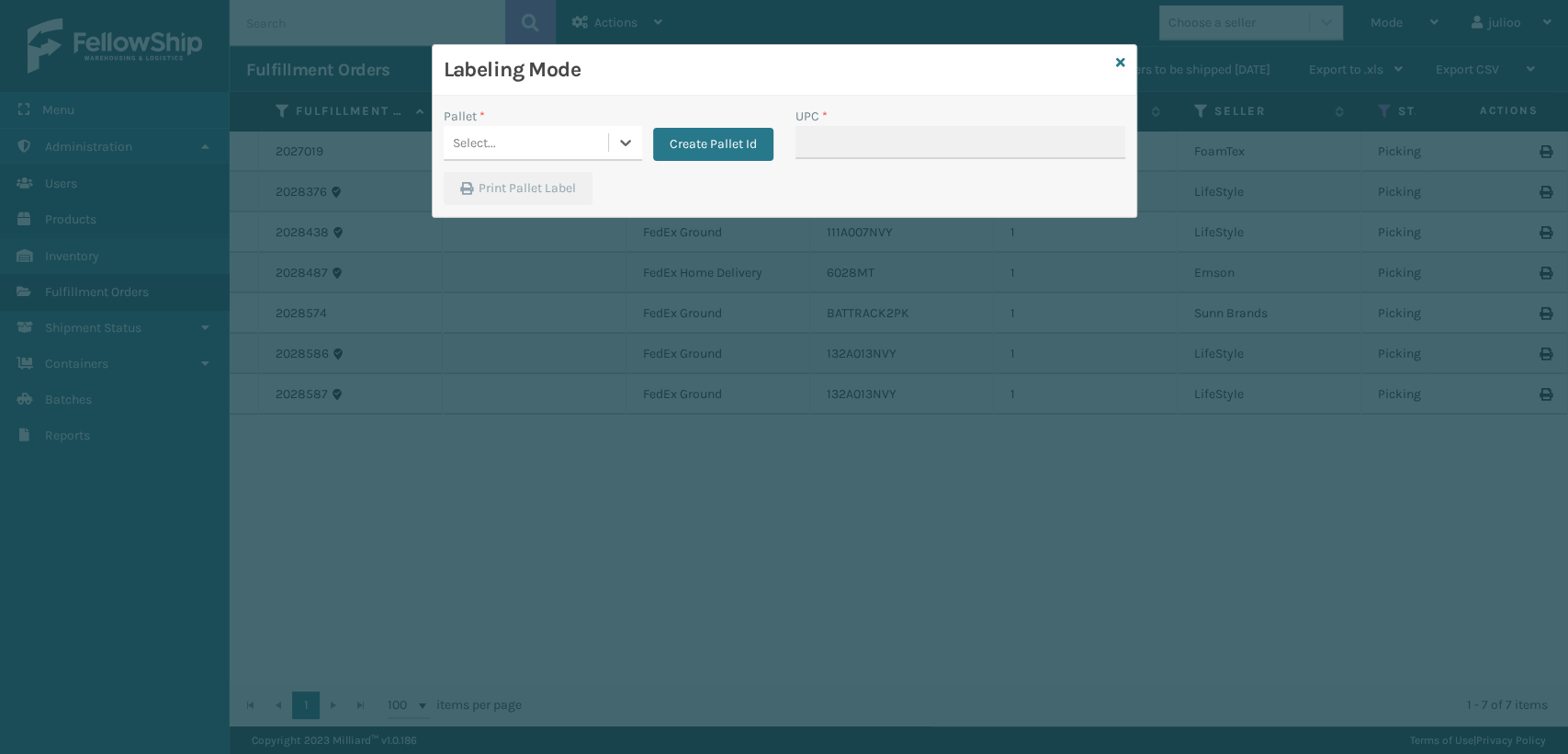
click at [466, 135] on div "Select..." at bounding box center [474, 143] width 43 height 19
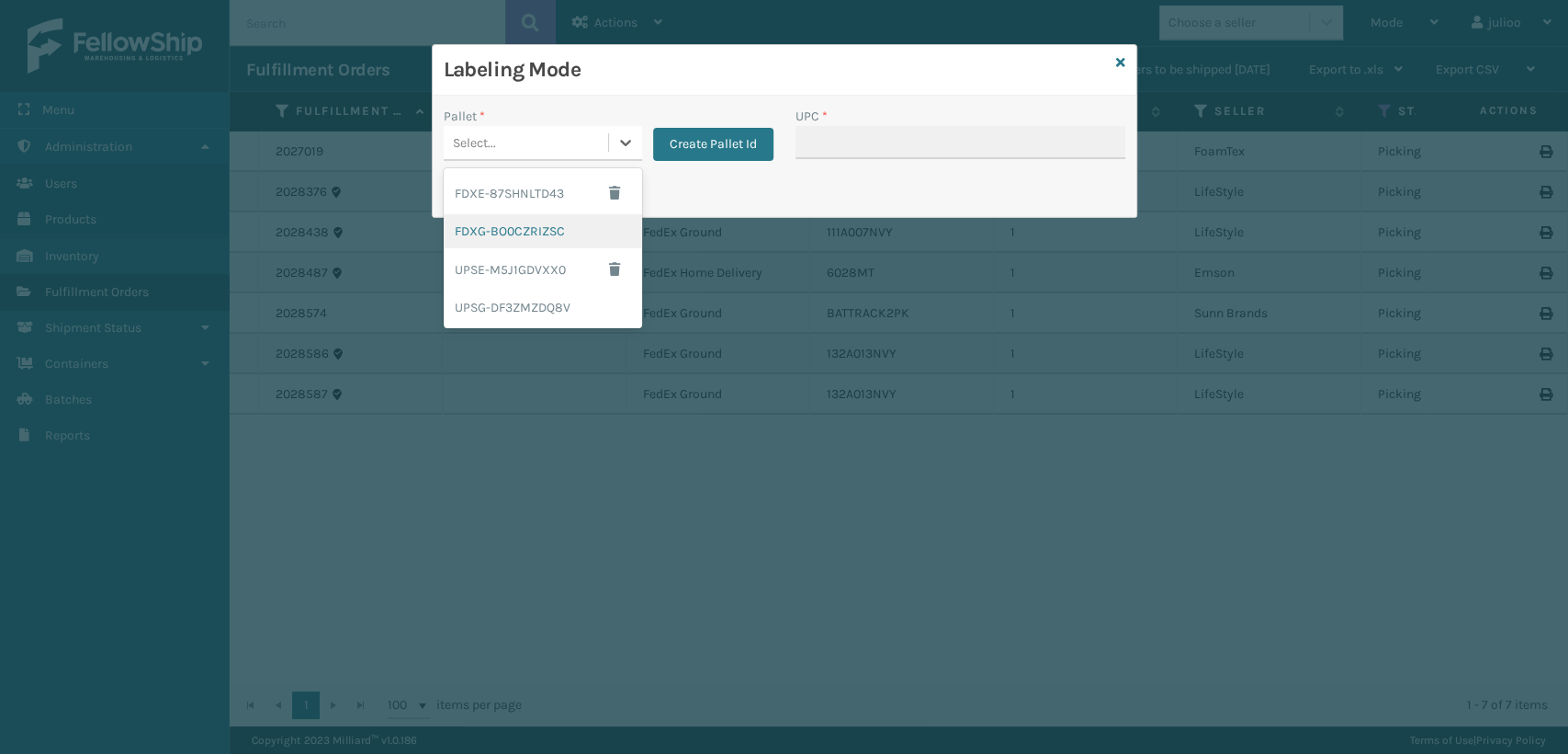
click at [471, 224] on div "FDXG-BO0CZRIZSC" at bounding box center [543, 230] width 198 height 34
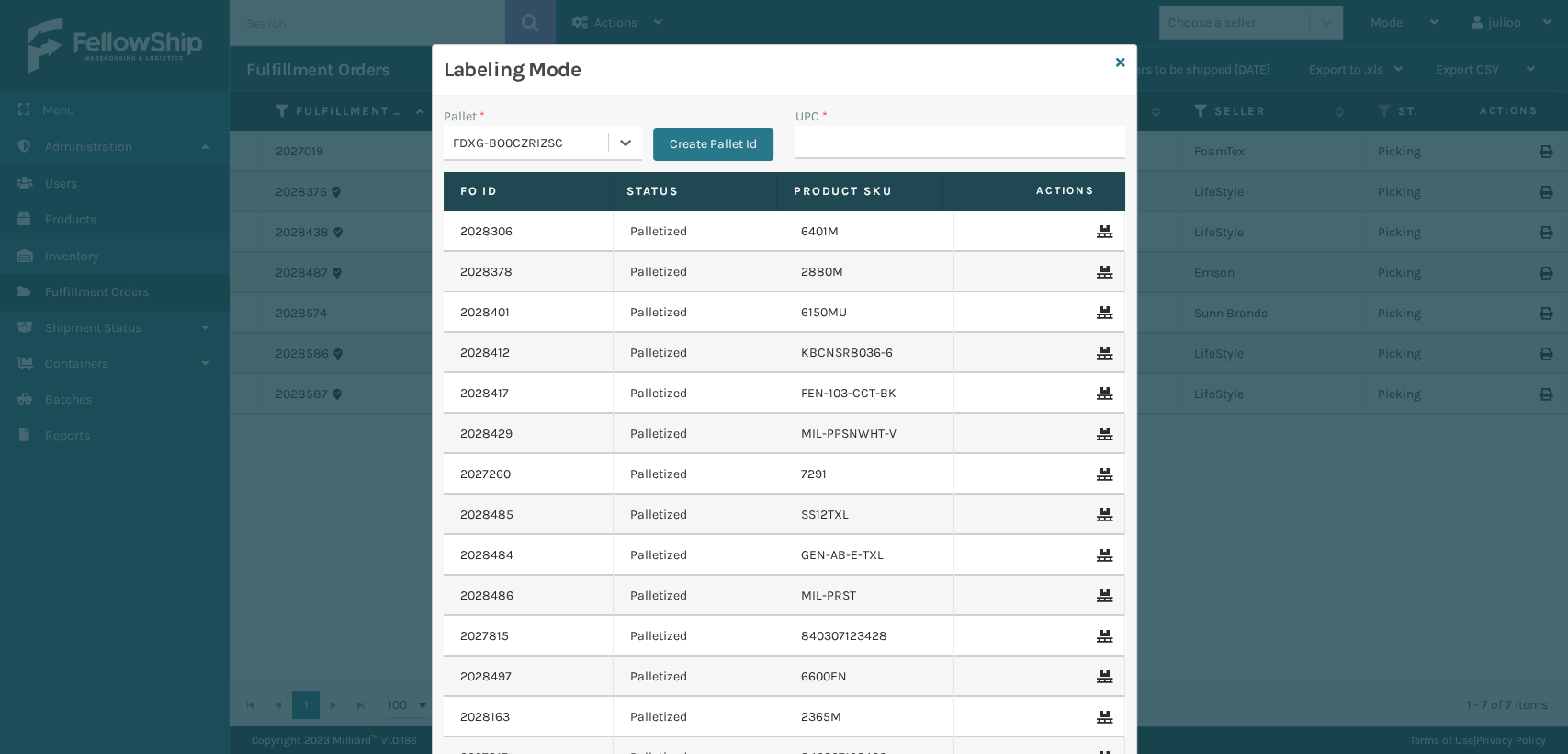
type input "132A013NVY"
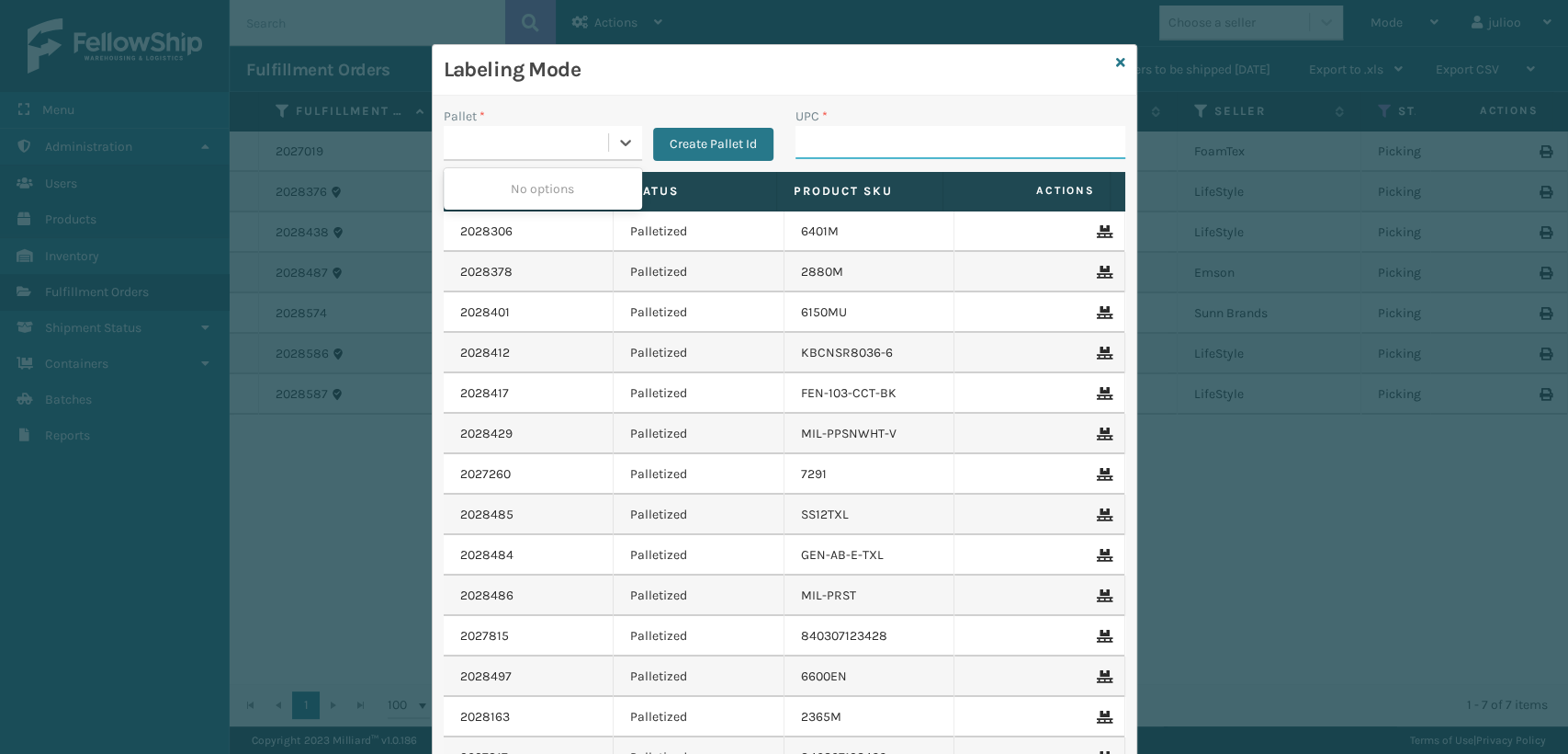
click at [882, 144] on input "UPC *" at bounding box center [961, 143] width 330 height 33
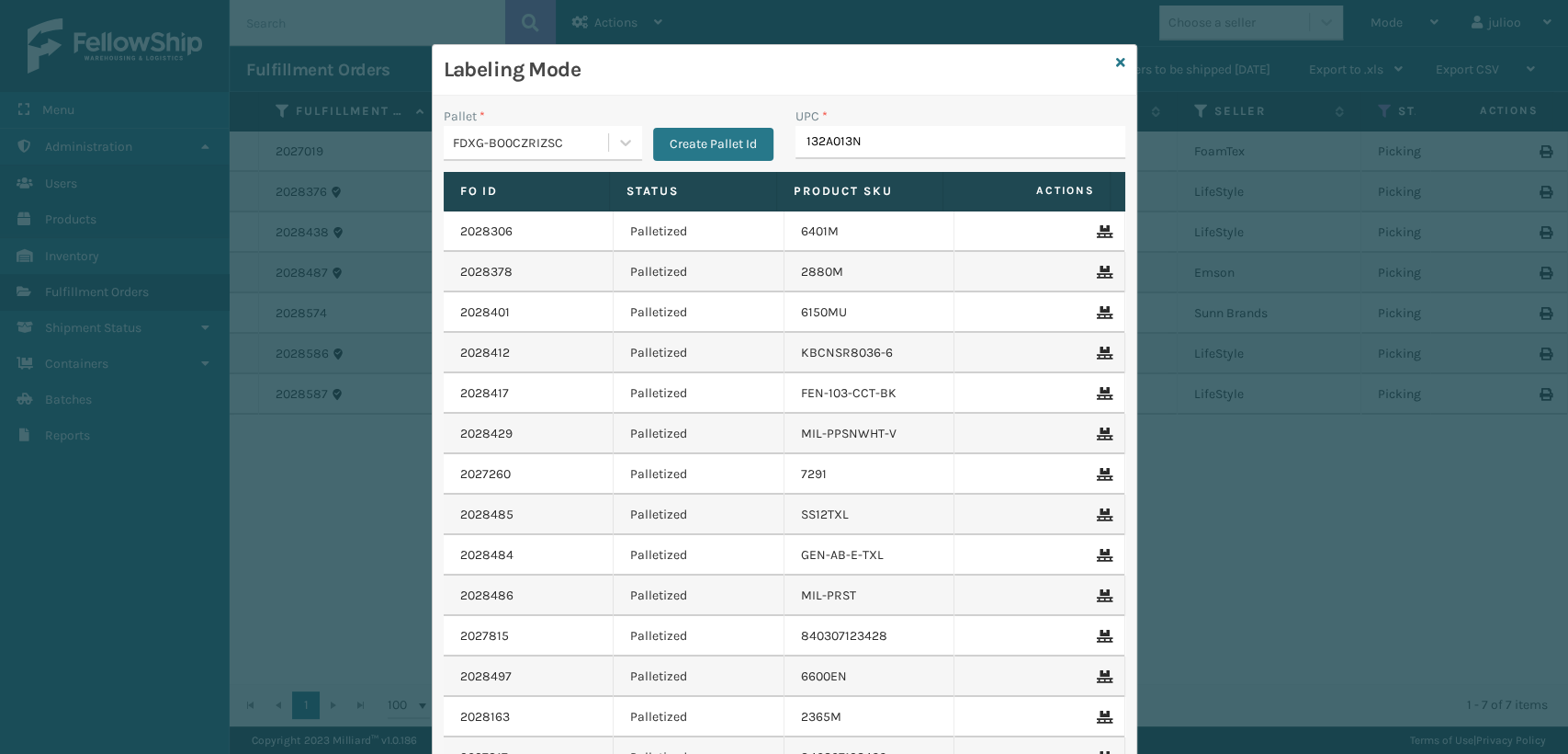
type input "132A013NV"
click at [1117, 59] on div "Labeling Mode" at bounding box center [785, 70] width 704 height 51
click at [1107, 66] on div "Labeling Mode" at bounding box center [785, 70] width 704 height 51
click at [1117, 64] on icon at bounding box center [1121, 63] width 9 height 13
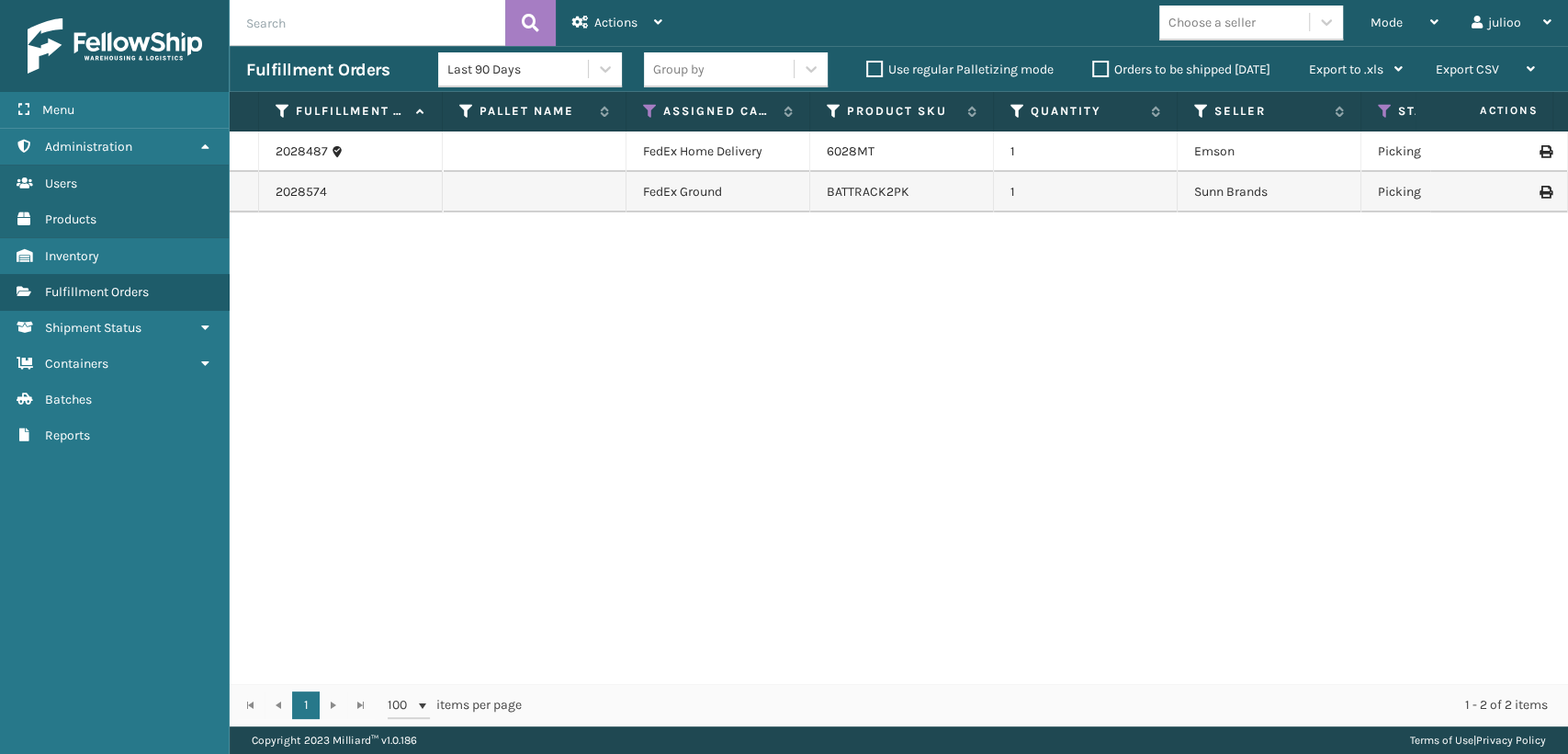
click at [882, 153] on div "6028MT" at bounding box center [902, 152] width 150 height 18
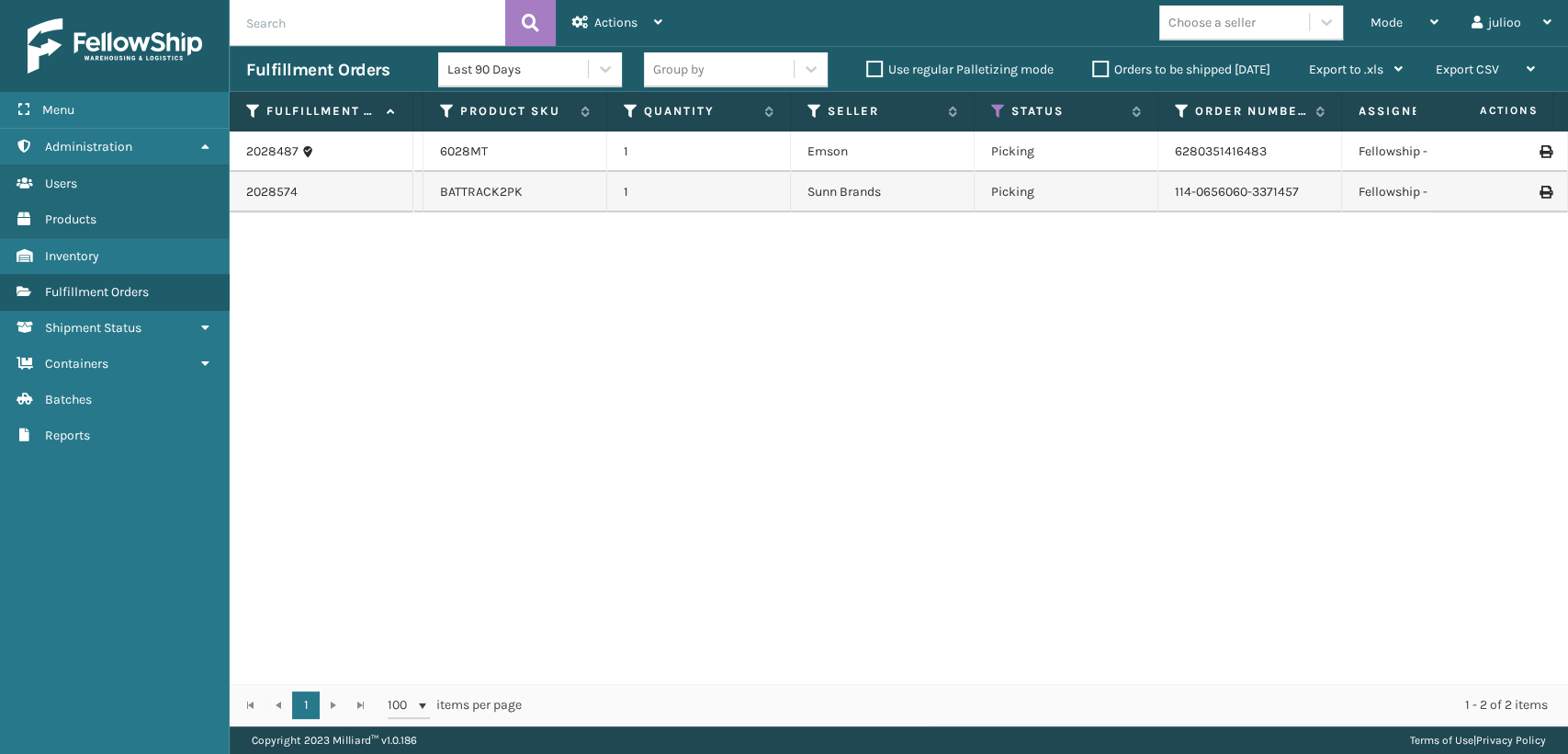
scroll to position [0, 347]
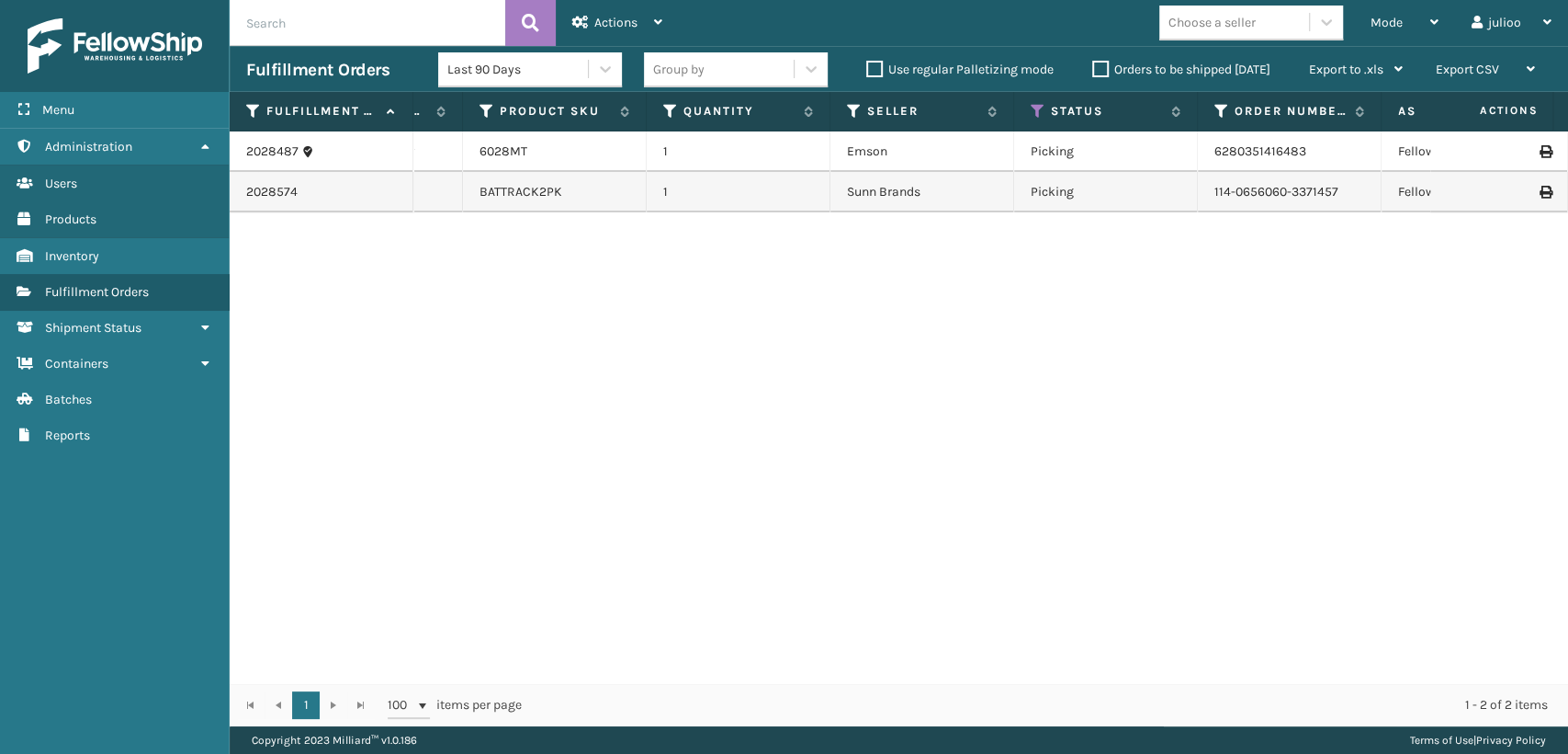
click at [839, 196] on td "Sunn Brands" at bounding box center [922, 192] width 183 height 41
drag, startPoint x: 1064, startPoint y: 190, endPoint x: 1056, endPoint y: 199, distance: 12.0
click at [1063, 192] on td "Picking" at bounding box center [1106, 192] width 183 height 41
click at [1051, 199] on td "Picking" at bounding box center [1106, 192] width 183 height 41
click at [535, 193] on link "BATTRACK2PK" at bounding box center [521, 191] width 83 height 16
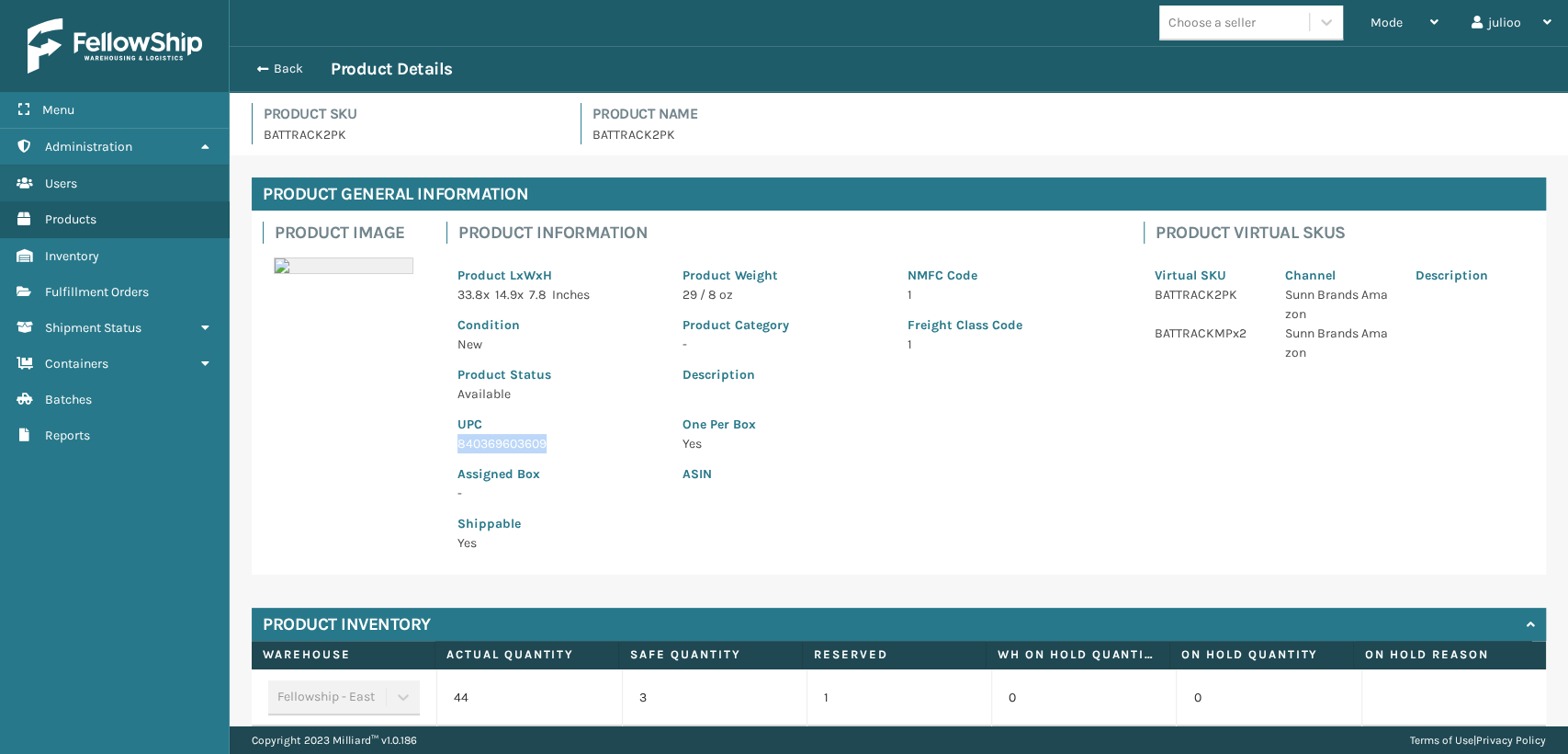
drag, startPoint x: 459, startPoint y: 443, endPoint x: 551, endPoint y: 443, distance: 92.0
click at [551, 443] on p "840369603609" at bounding box center [559, 443] width 203 height 19
copy p "840369603609"
click at [259, 70] on span "button" at bounding box center [260, 69] width 11 height 13
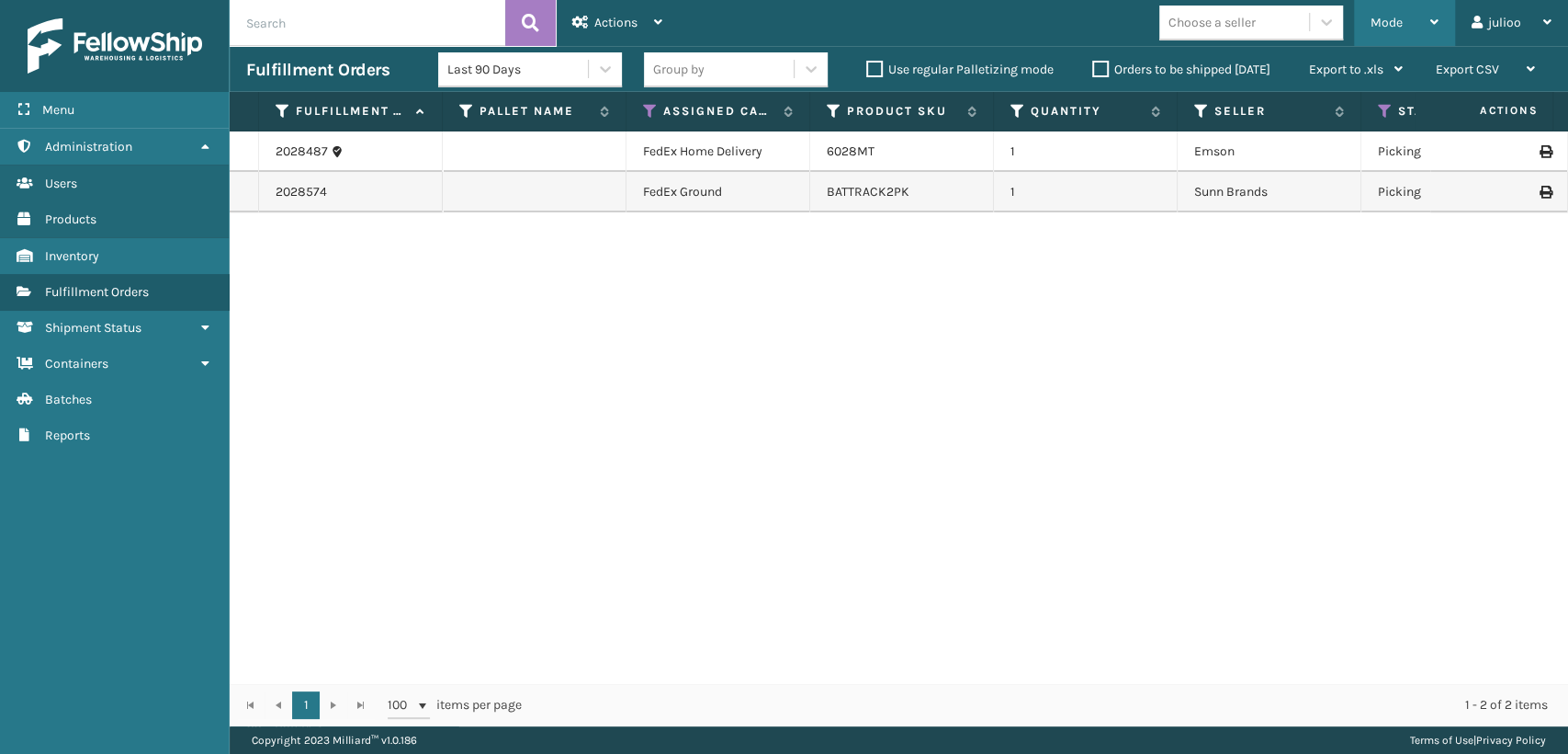
click at [1406, 27] on div "Mode" at bounding box center [1405, 23] width 68 height 46
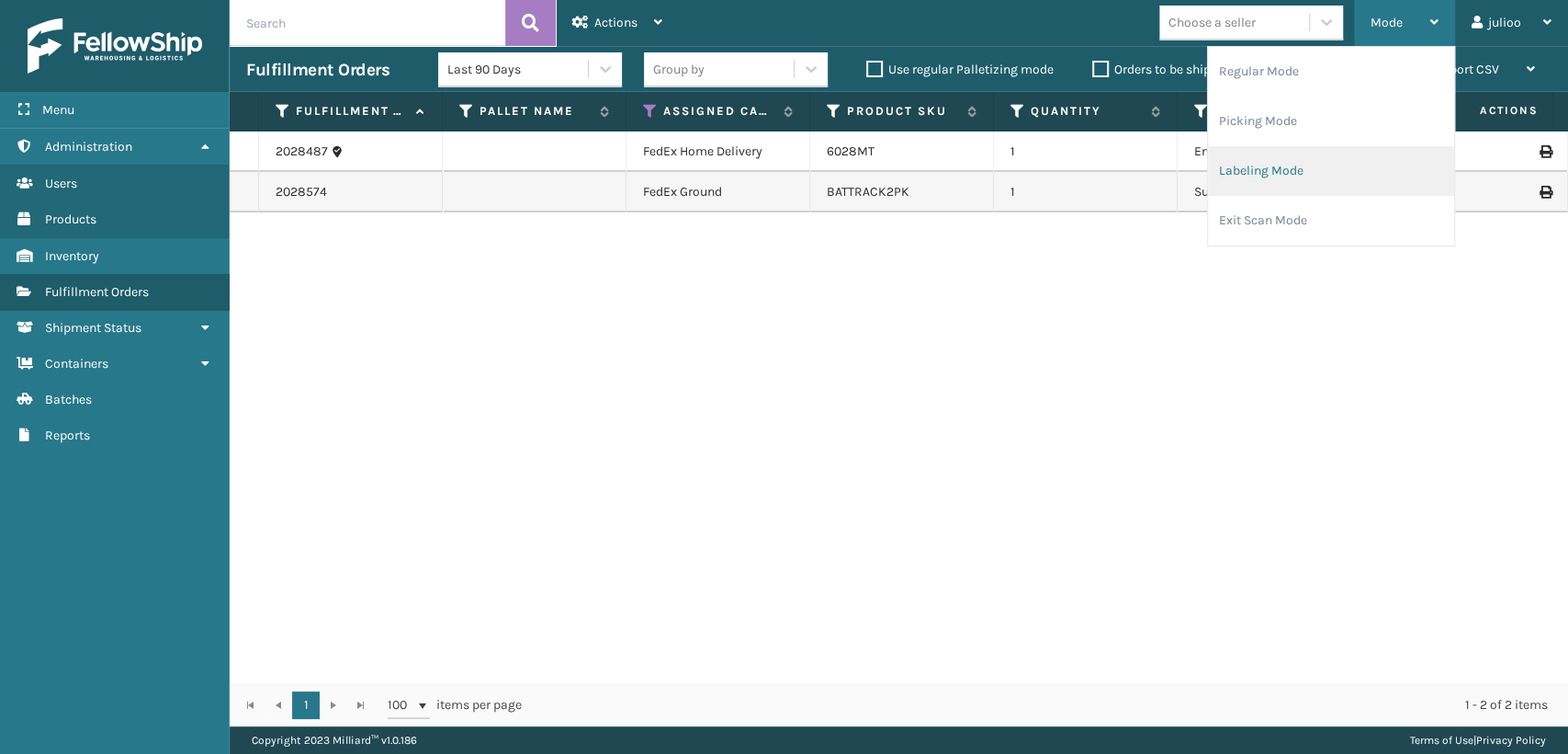
click at [1257, 162] on li "Labeling Mode" at bounding box center [1330, 171] width 246 height 50
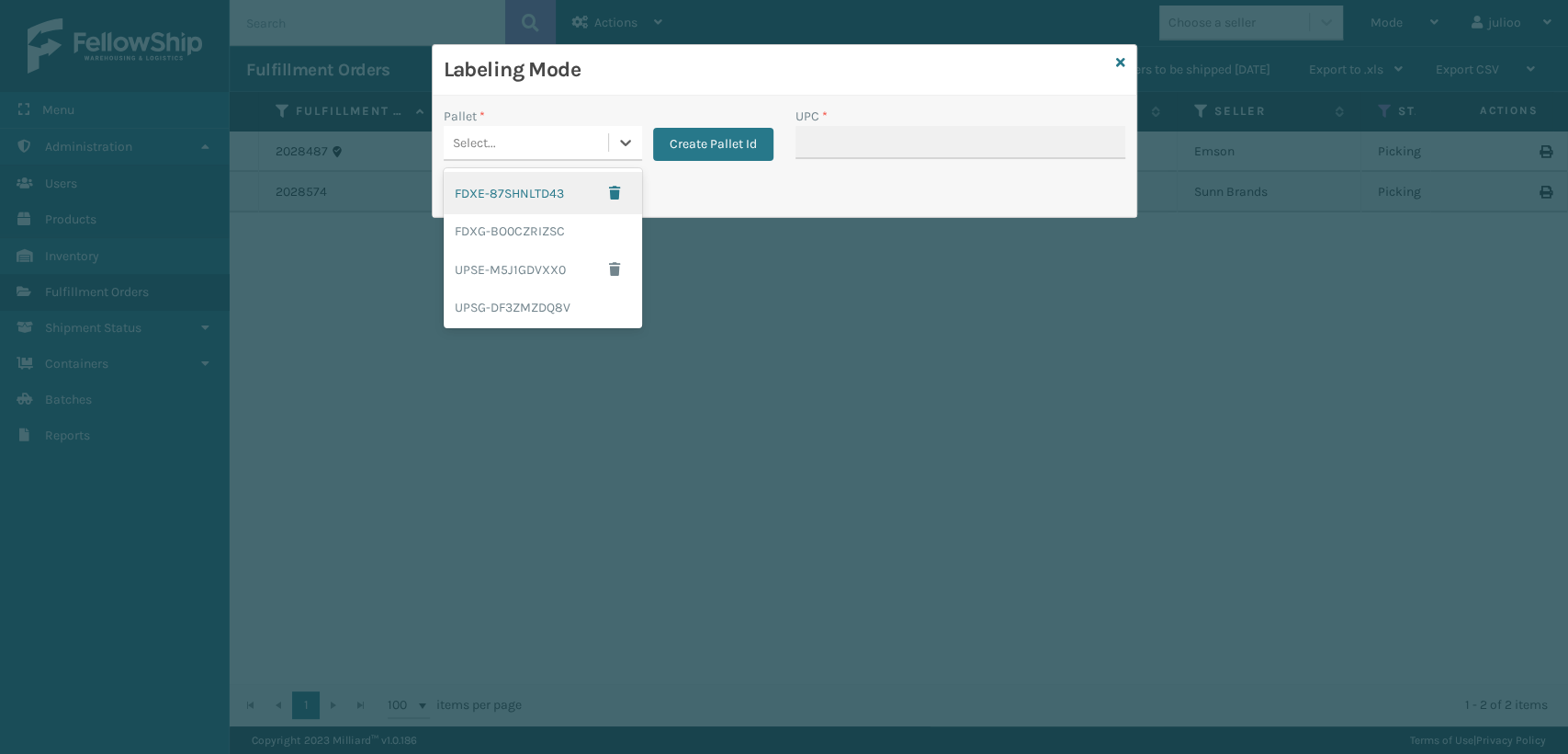
click at [561, 135] on div "Select..." at bounding box center [526, 143] width 165 height 30
click at [532, 230] on div "FDXG-BO0CZRIZSC" at bounding box center [543, 230] width 198 height 34
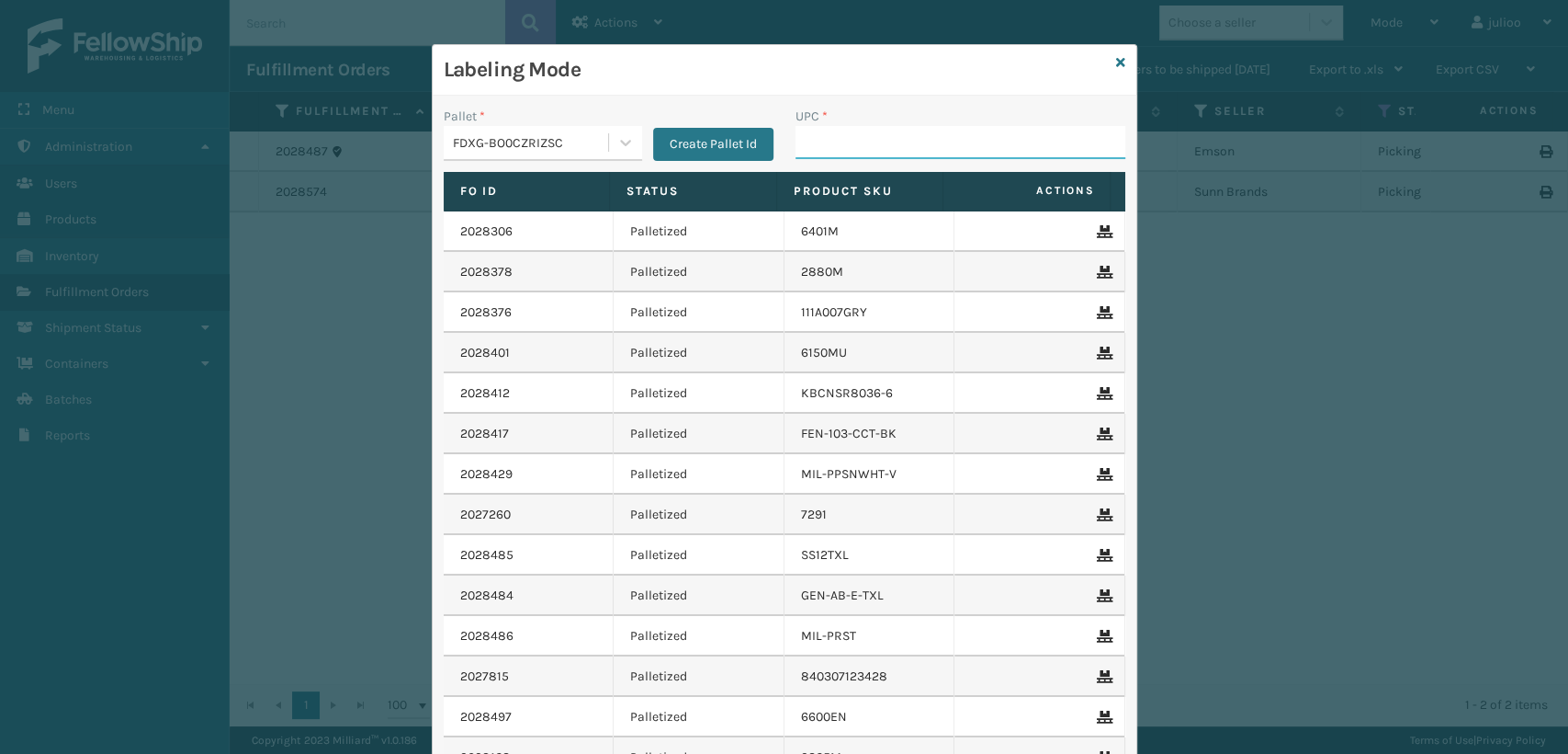
click at [905, 143] on input "UPC *" at bounding box center [961, 143] width 330 height 33
paste input "840369603609"
type input "840369603609"
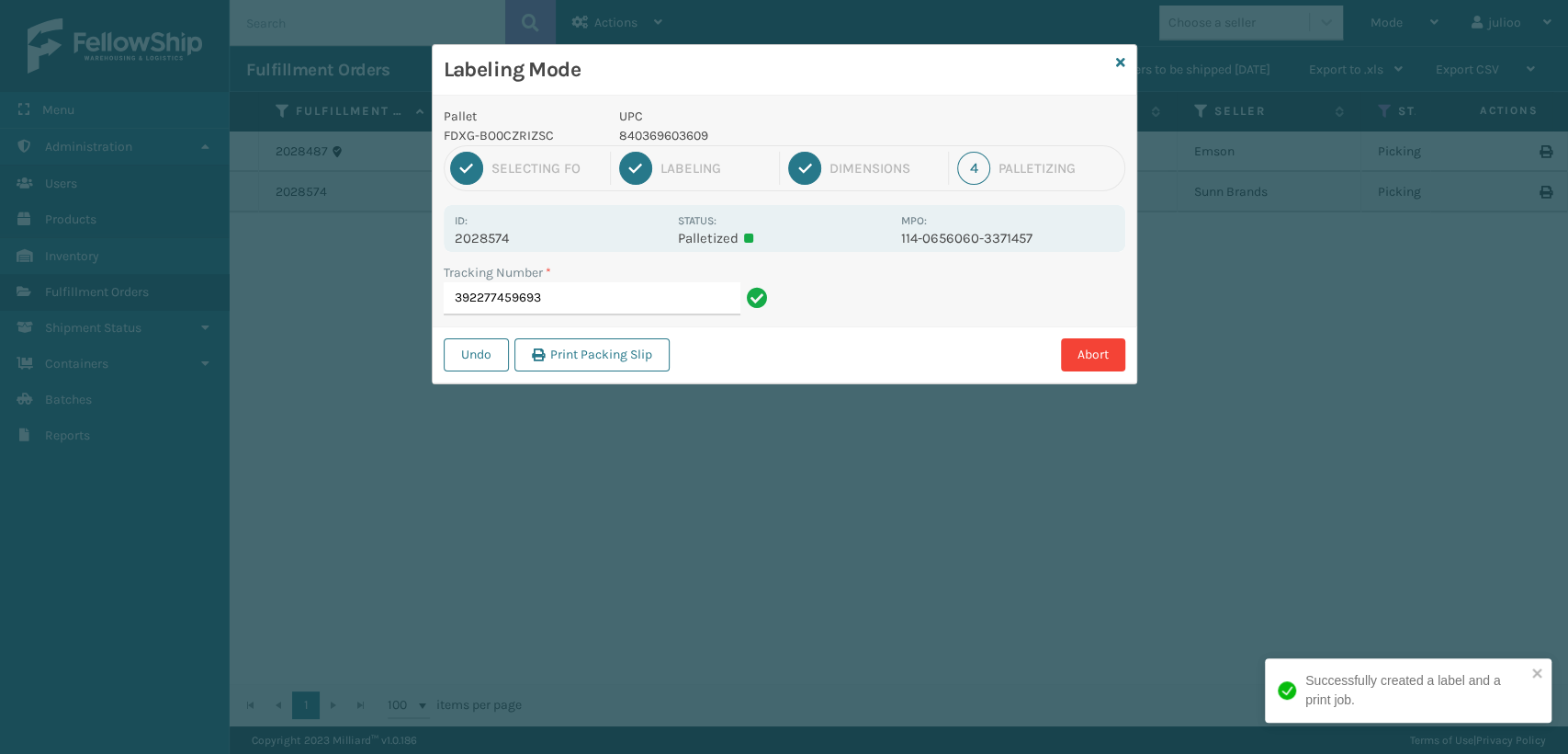
click at [1125, 65] on div "Labeling Mode" at bounding box center [785, 70] width 704 height 51
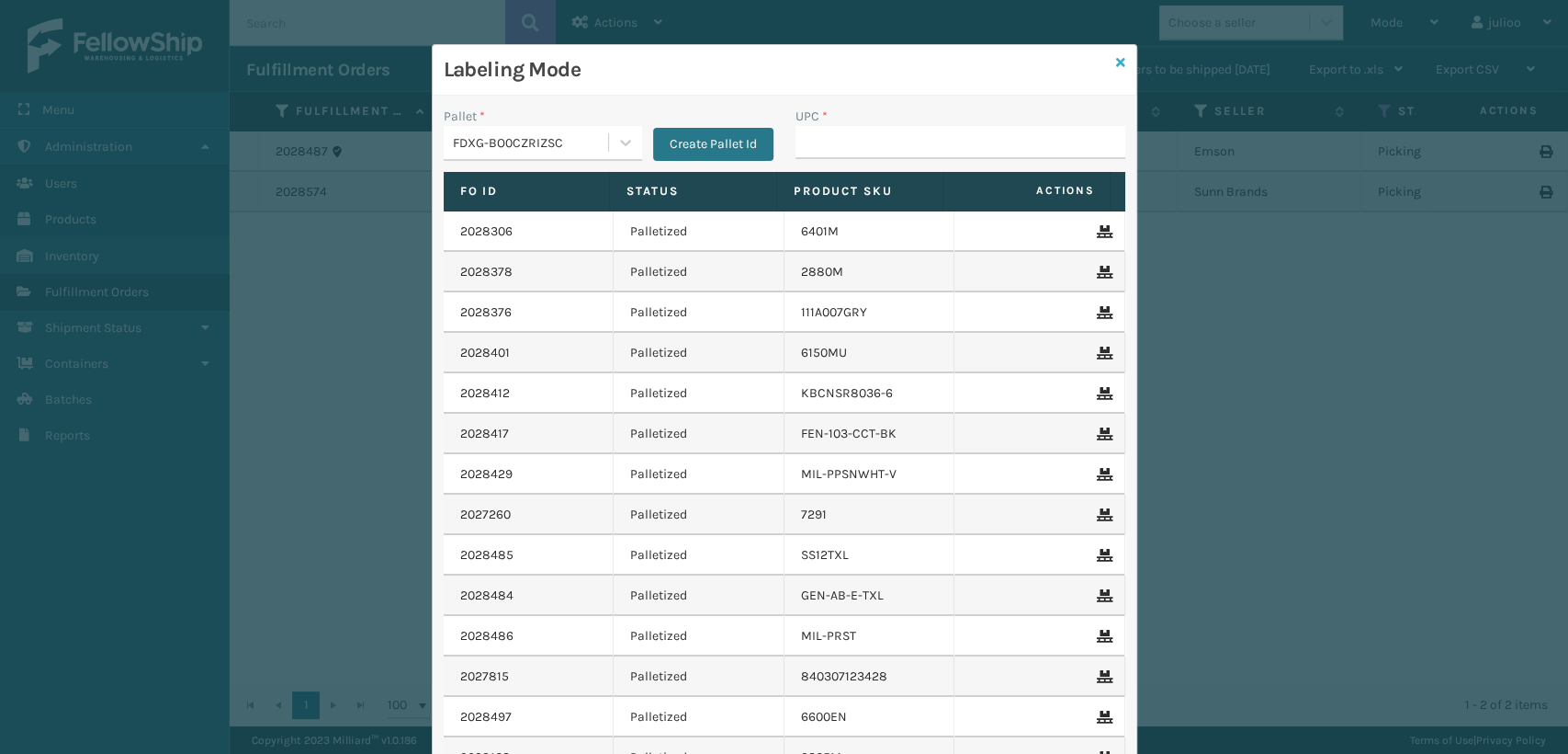
click at [1117, 63] on div "Labeling Mode" at bounding box center [785, 70] width 704 height 51
drag, startPoint x: 1108, startPoint y: 68, endPoint x: 1073, endPoint y: 112, distance: 56.2
click at [1105, 73] on div "Labeling Mode Pallet * FDXG-BO0CZRIZSC Create Pallet Id UPC * Fo Id Status Prod…" at bounding box center [785, 460] width 706 height 831
click at [1117, 62] on icon at bounding box center [1121, 63] width 9 height 13
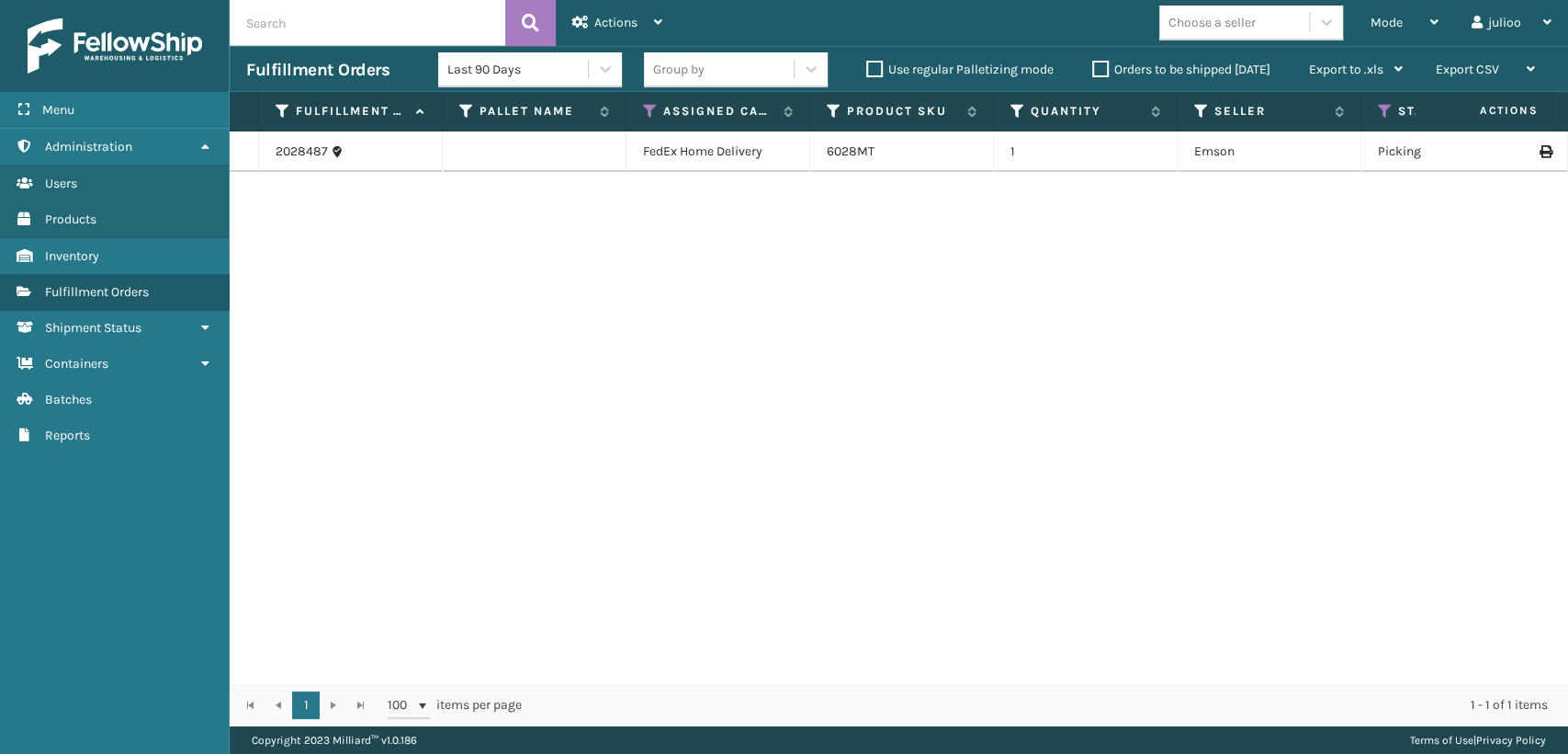
click at [770, 159] on td "FedEx Home Delivery" at bounding box center [718, 152] width 183 height 41
click at [860, 156] on link "6028MT" at bounding box center [851, 151] width 48 height 16
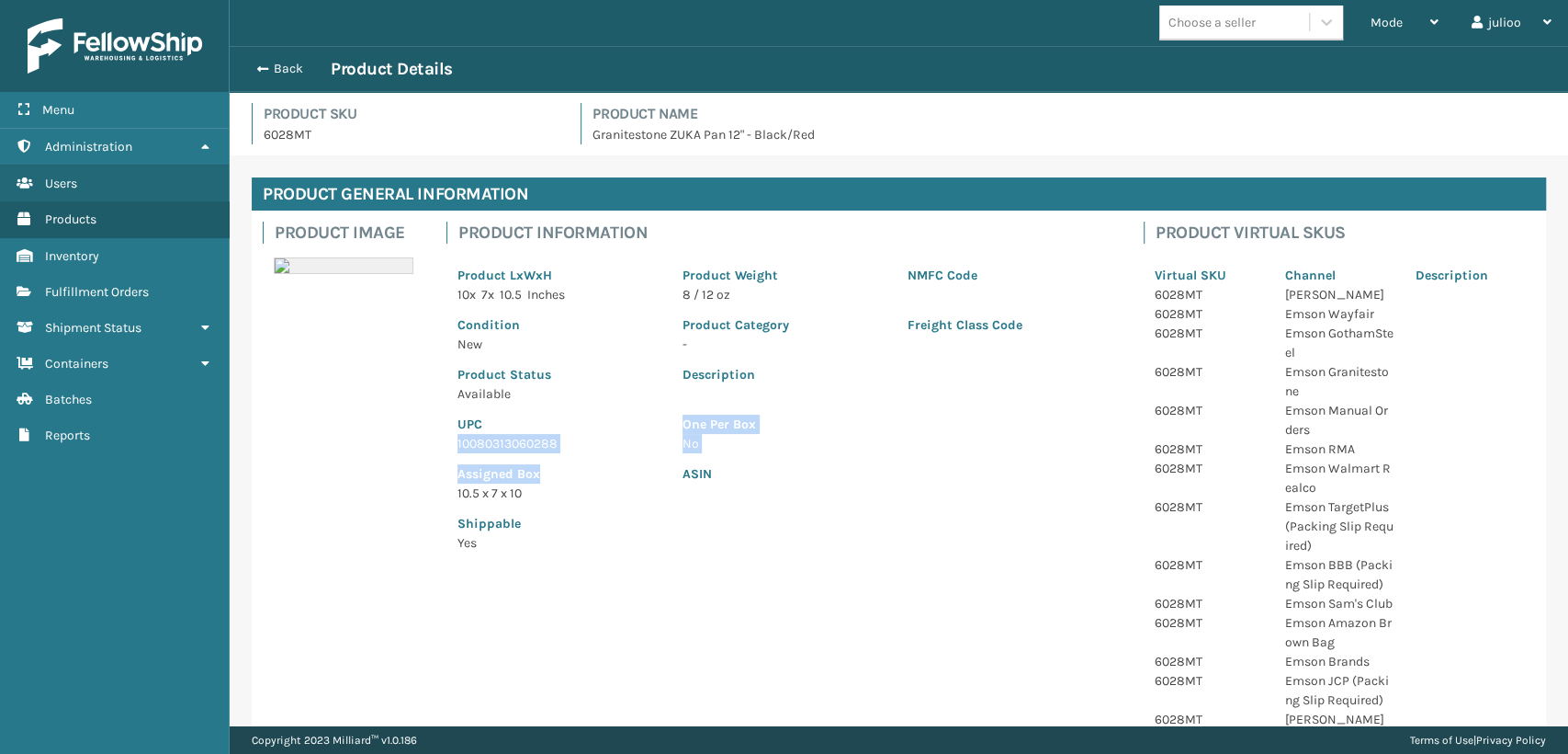
drag, startPoint x: 456, startPoint y: 438, endPoint x: 598, endPoint y: 458, distance: 143.4
click at [598, 458] on div "Product LxWxH 10 x 7 x 10.5 Inches Product Weight 8 / 12 oz NMFC Code Condition…" at bounding box center [784, 403] width 675 height 320
click at [544, 454] on div "Assigned Box 10.5 x 7 x 10" at bounding box center [559, 478] width 225 height 50
drag, startPoint x: 458, startPoint y: 442, endPoint x: 561, endPoint y: 447, distance: 103.1
click at [561, 447] on p "10080313060288" at bounding box center [559, 443] width 203 height 19
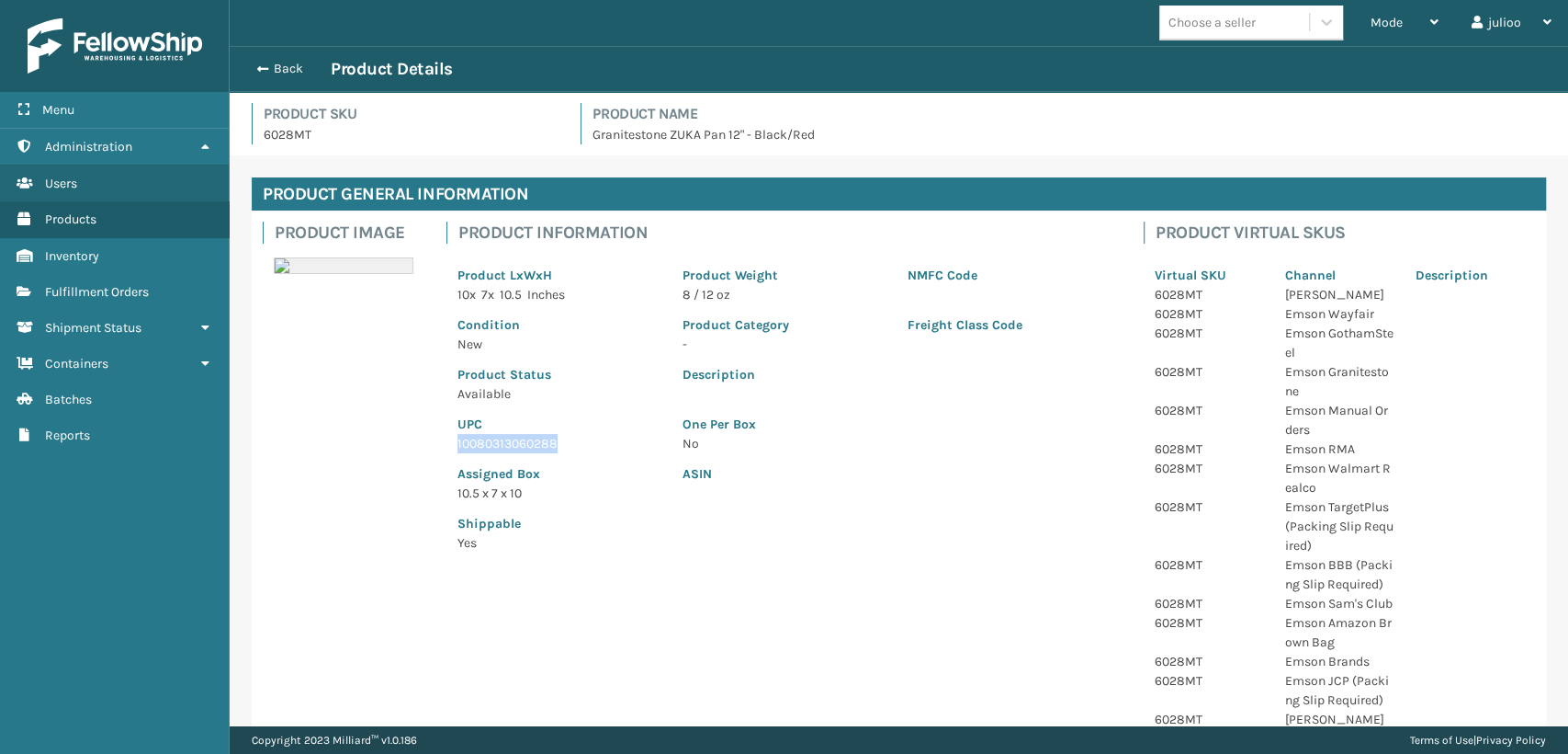
copy p "10080313060288"
click at [1394, 22] on span "Mode" at bounding box center [1387, 22] width 32 height 16
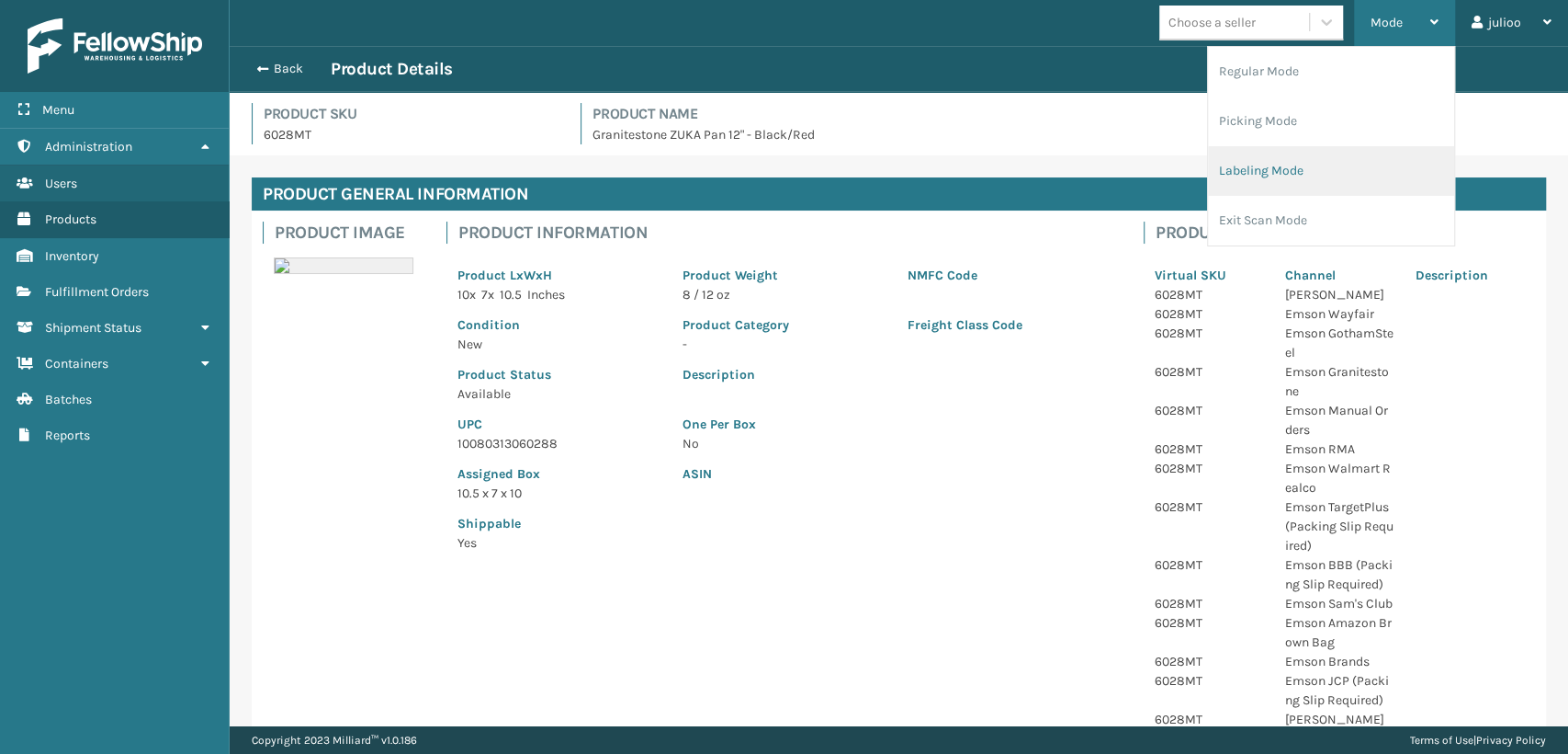
click at [1219, 170] on li "Labeling Mode" at bounding box center [1330, 171] width 246 height 50
